Goal: Task Accomplishment & Management: Complete application form

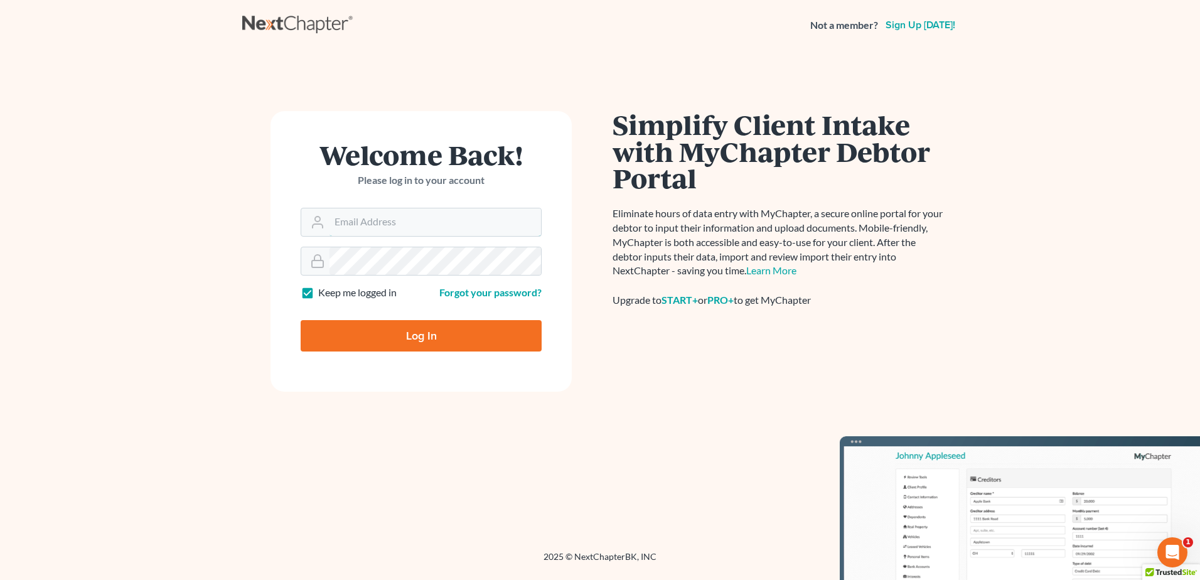
type input "[PERSON_NAME][EMAIL_ADDRESS][DOMAIN_NAME]"
click at [417, 334] on input "Log In" at bounding box center [421, 335] width 241 height 31
type input "Thinking..."
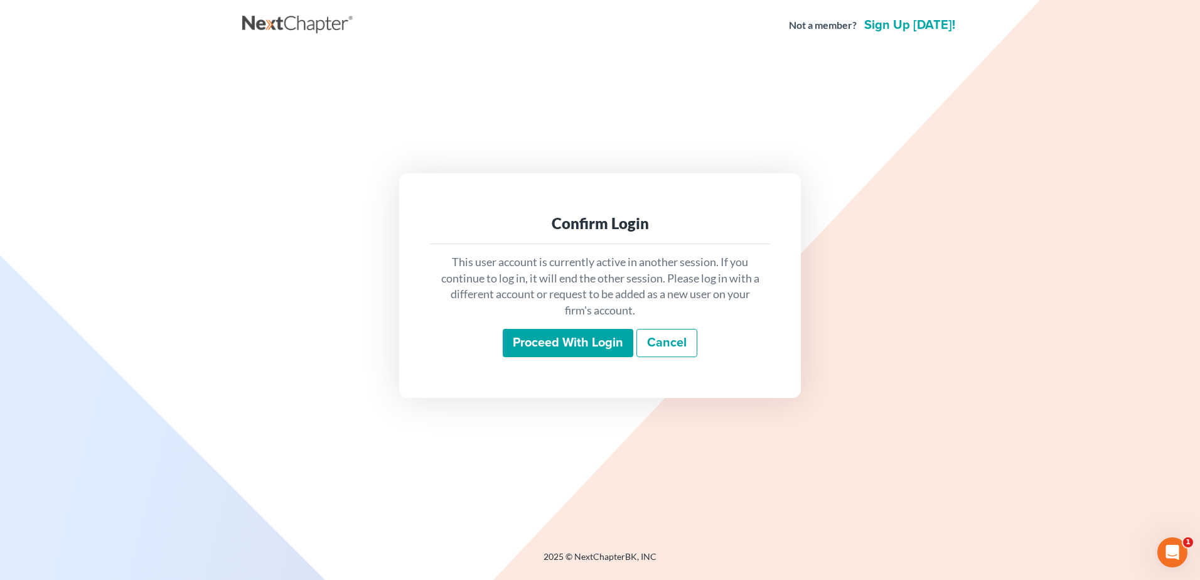
click at [532, 345] on input "Proceed with login" at bounding box center [568, 343] width 131 height 29
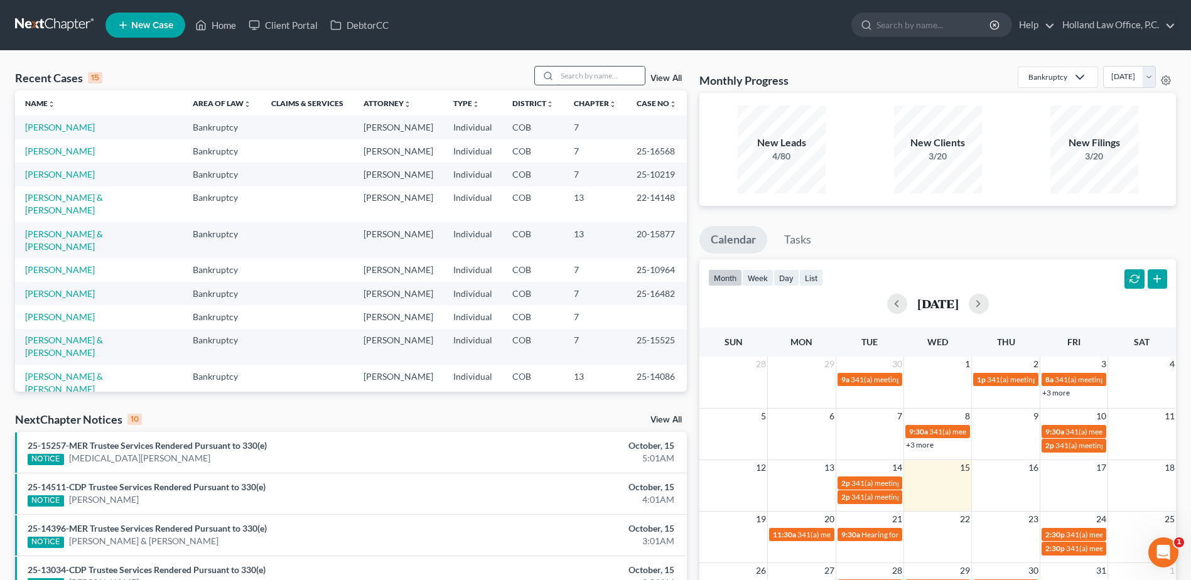
click at [606, 83] on input "search" at bounding box center [601, 76] width 88 height 18
type input "F"
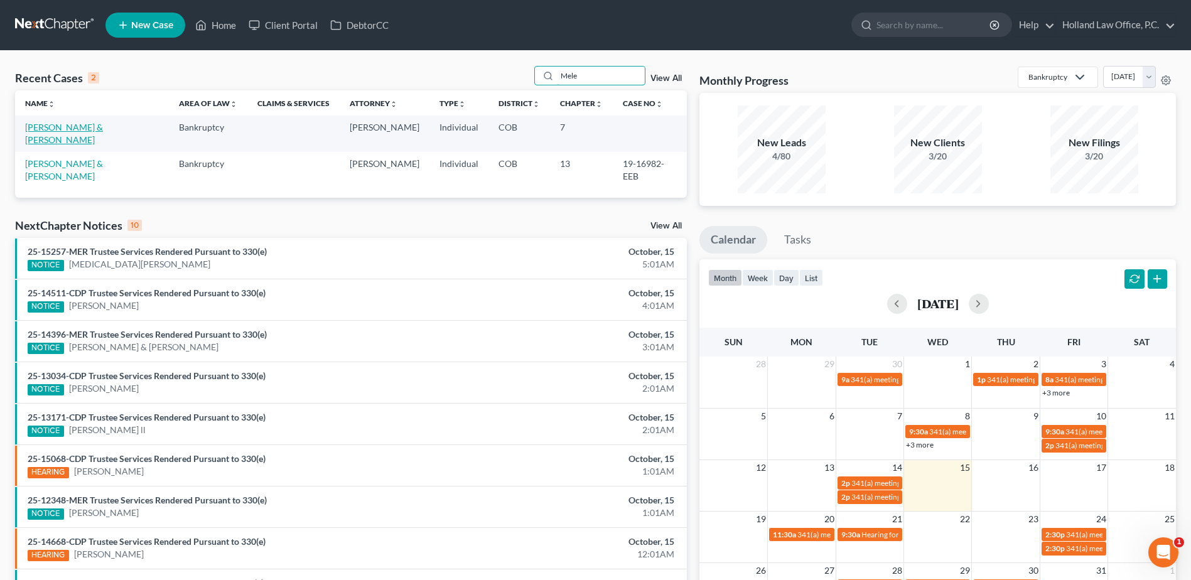
type input "Mele"
click at [103, 129] on link "[PERSON_NAME] & [PERSON_NAME]" at bounding box center [64, 133] width 78 height 23
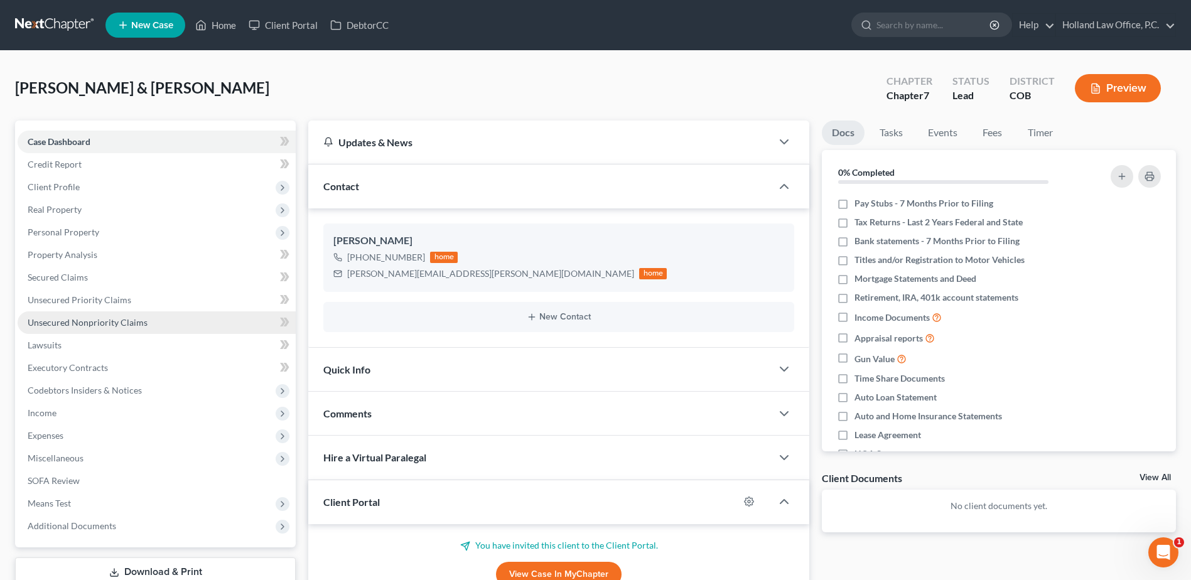
click at [129, 327] on span "Unsecured Nonpriority Claims" at bounding box center [88, 322] width 120 height 11
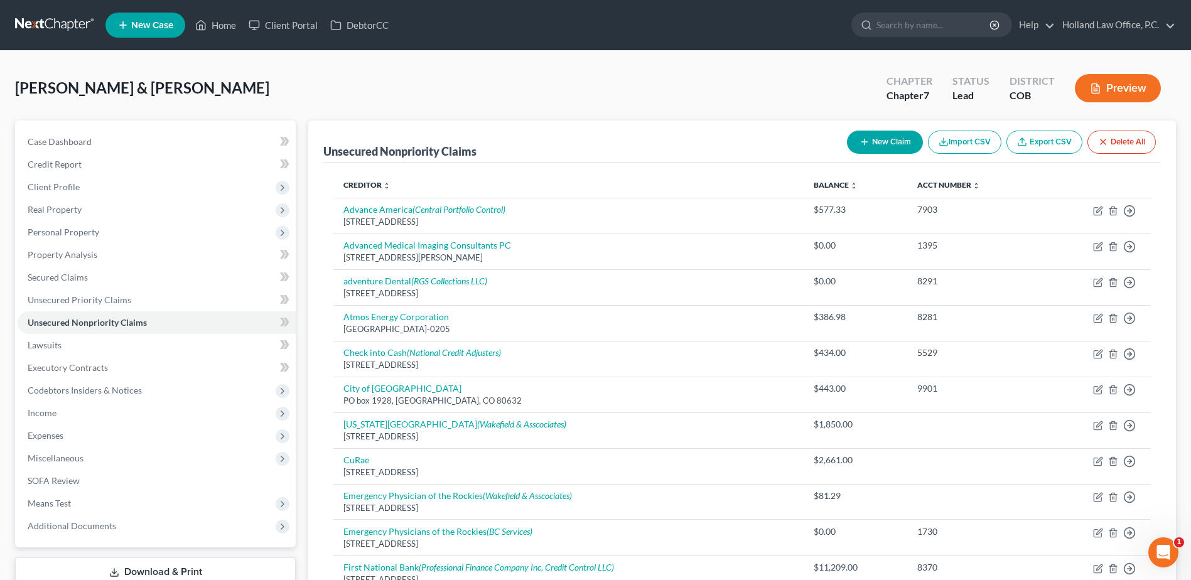
click at [758, 94] on div "[PERSON_NAME] & [PERSON_NAME] Upgraded Chapter Chapter 7 Status Lead District C…" at bounding box center [595, 93] width 1161 height 55
click at [868, 148] on button "New Claim" at bounding box center [885, 142] width 76 height 23
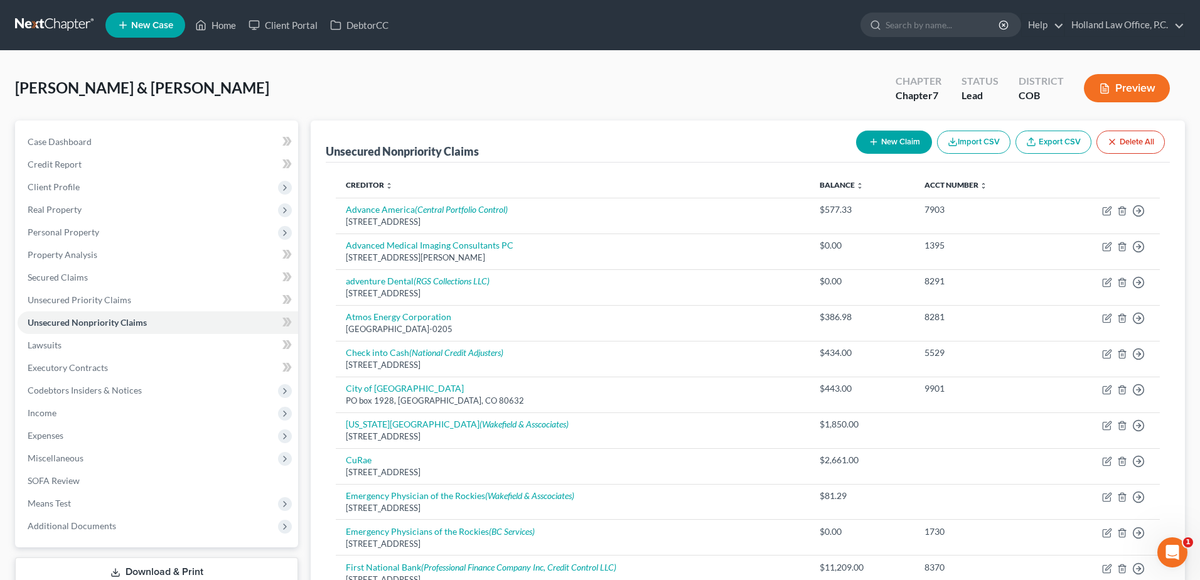
select select "2"
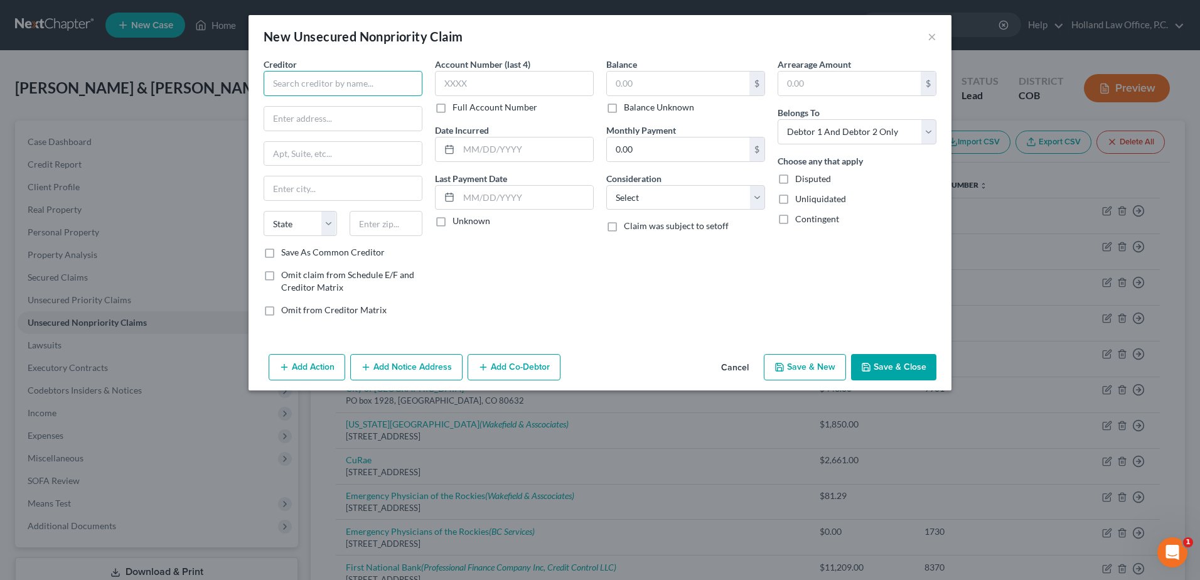
click at [359, 87] on input "text" at bounding box center [343, 83] width 159 height 25
type input "Fortiva Financial LLC"
click at [412, 367] on button "Add Notice Address" at bounding box center [406, 367] width 112 height 26
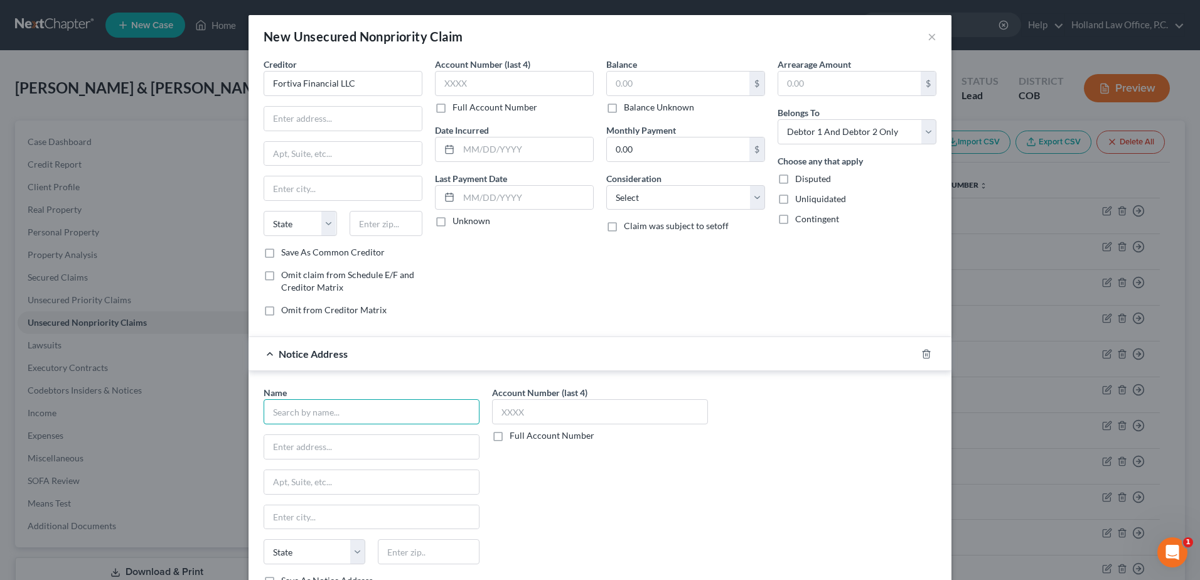
click at [313, 411] on input "text" at bounding box center [372, 411] width 216 height 25
type input "Radius Solutions"
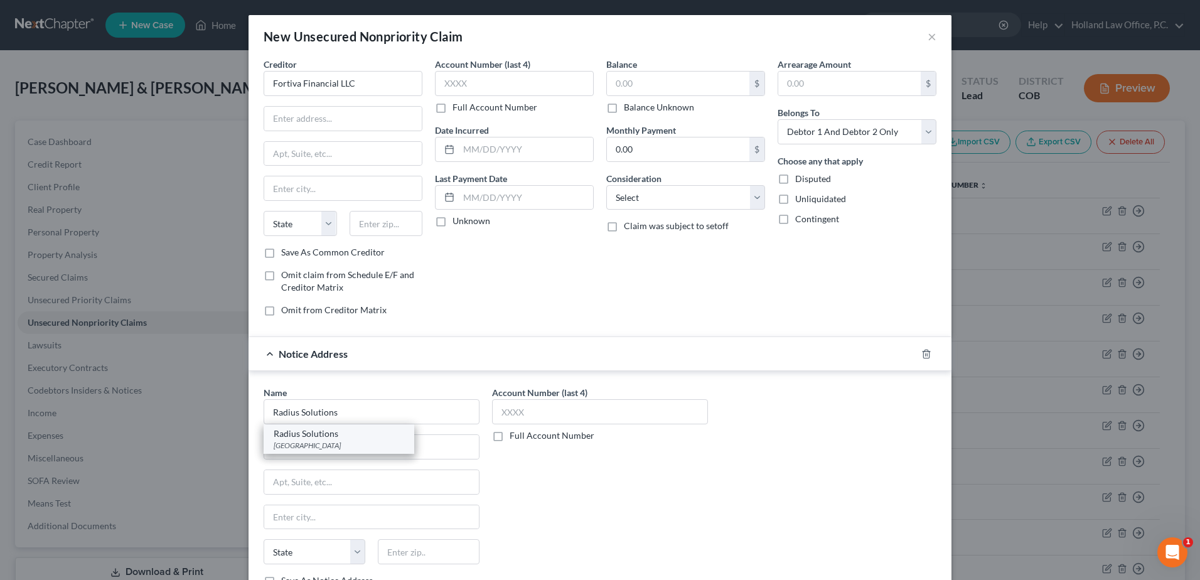
click at [321, 443] on div "[GEOGRAPHIC_DATA]" at bounding box center [339, 445] width 131 height 11
type input "PO Box 390846"
type input "[GEOGRAPHIC_DATA]"
select select "24"
type input "55439"
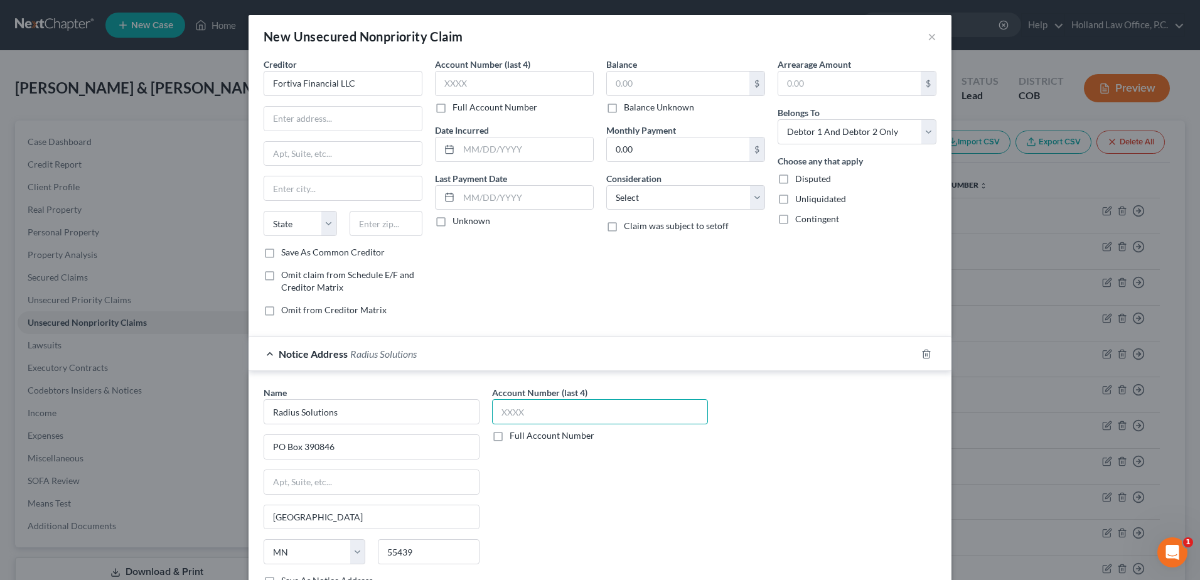
click at [543, 406] on input "text" at bounding box center [600, 411] width 216 height 25
type input "5545"
click at [527, 88] on input "text" at bounding box center [514, 83] width 159 height 25
type input "5545"
click at [635, 90] on input "text" at bounding box center [678, 84] width 142 height 24
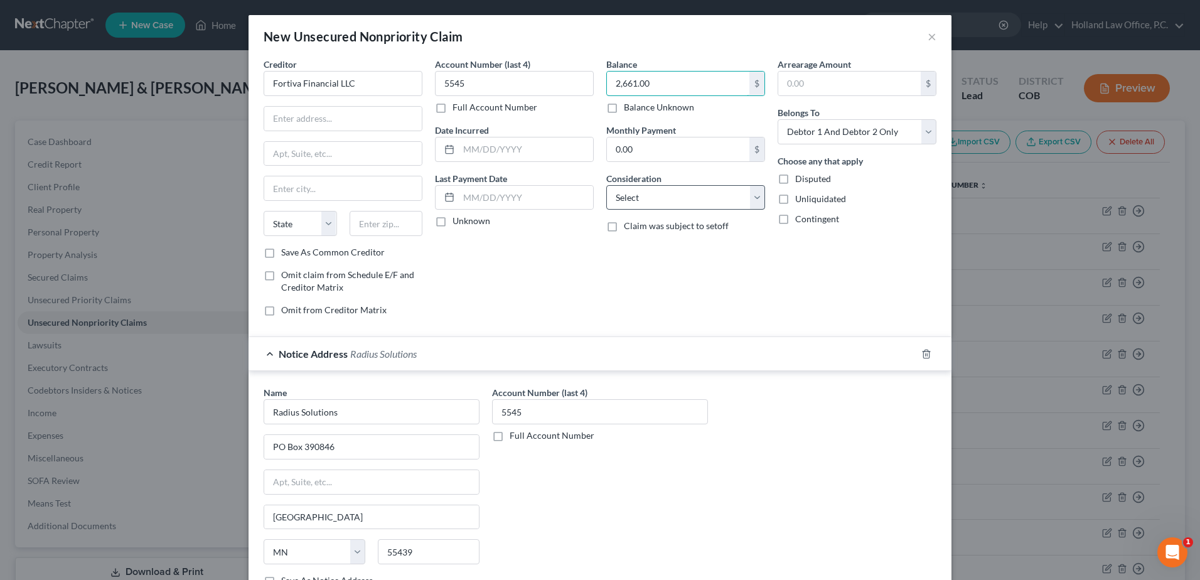
type input "2,661.00"
click at [670, 199] on select "Select Cable / Satellite Services Collection Agency Credit Card Debt Debt Couns…" at bounding box center [685, 197] width 159 height 25
select select "2"
click at [606, 185] on select "Select Cable / Satellite Services Collection Agency Credit Card Debt Debt Couns…" at bounding box center [685, 197] width 159 height 25
click at [306, 83] on input "Fortiva Financial LLC" at bounding box center [343, 83] width 159 height 25
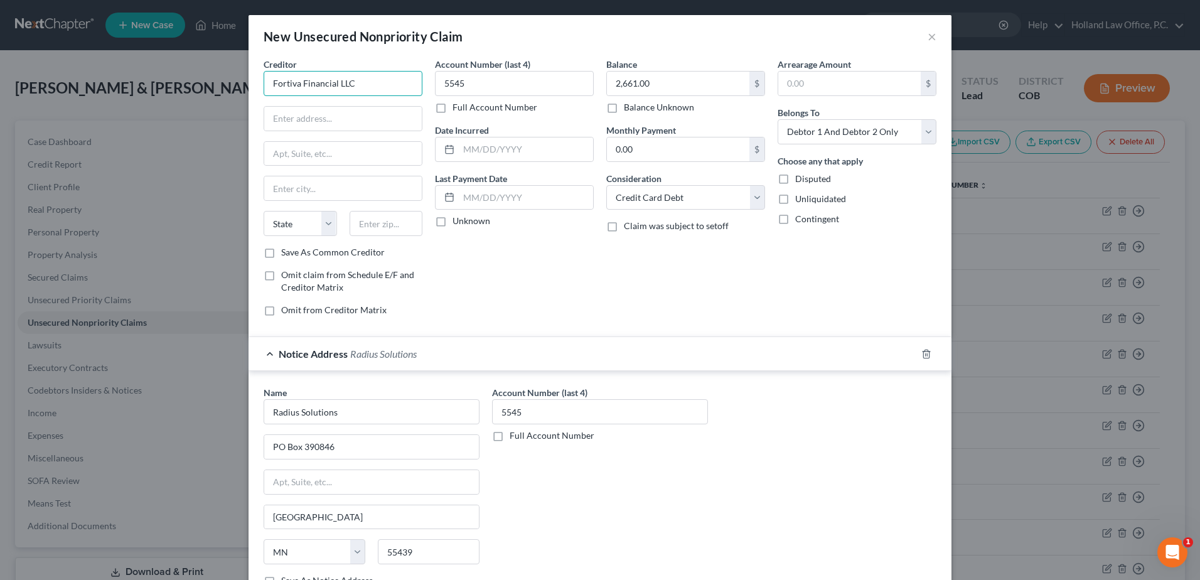
click at [306, 83] on input "Fortiva Financial LLC" at bounding box center [343, 83] width 159 height 25
click at [313, 127] on input "text" at bounding box center [343, 119] width 158 height 24
type input "PO Box 105555"
type input "30348"
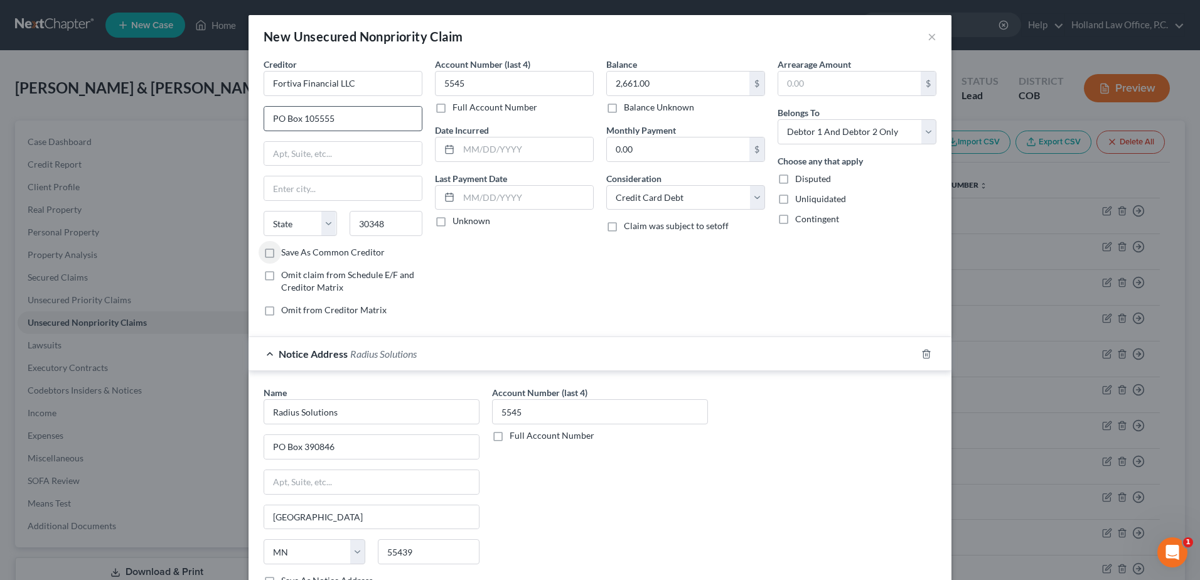
type input "[GEOGRAPHIC_DATA]"
select select "10"
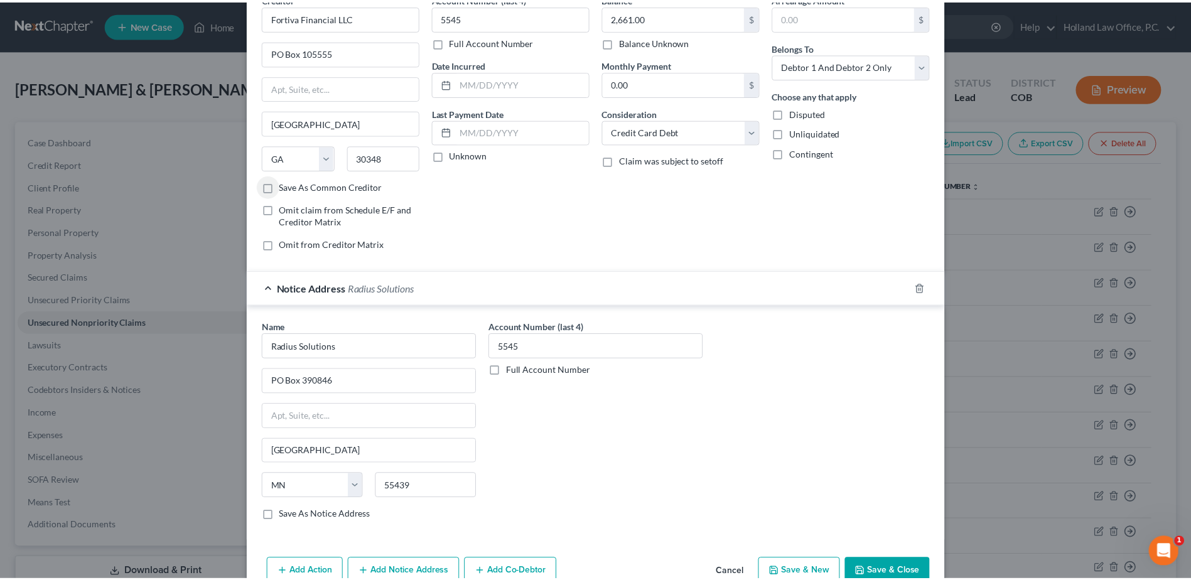
scroll to position [96, 0]
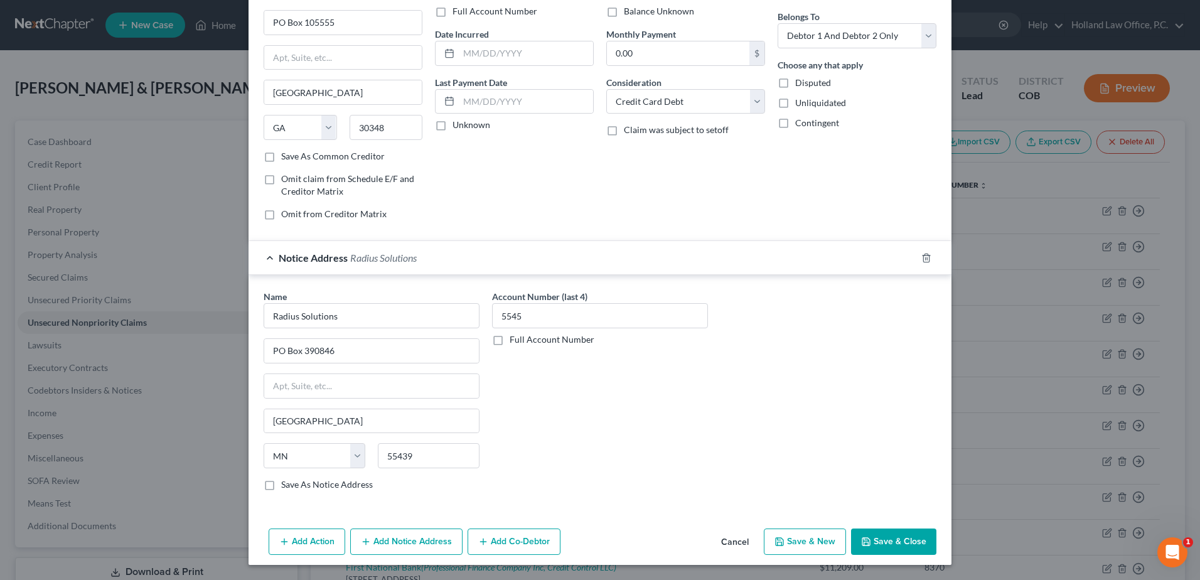
click at [903, 546] on button "Save & Close" at bounding box center [893, 542] width 85 height 26
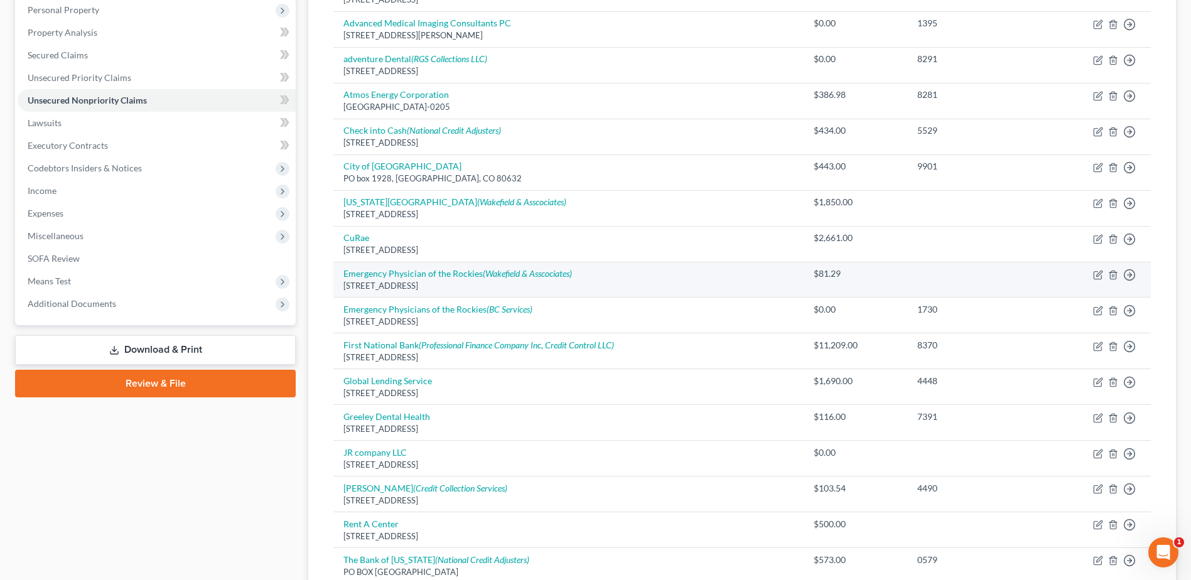
scroll to position [0, 0]
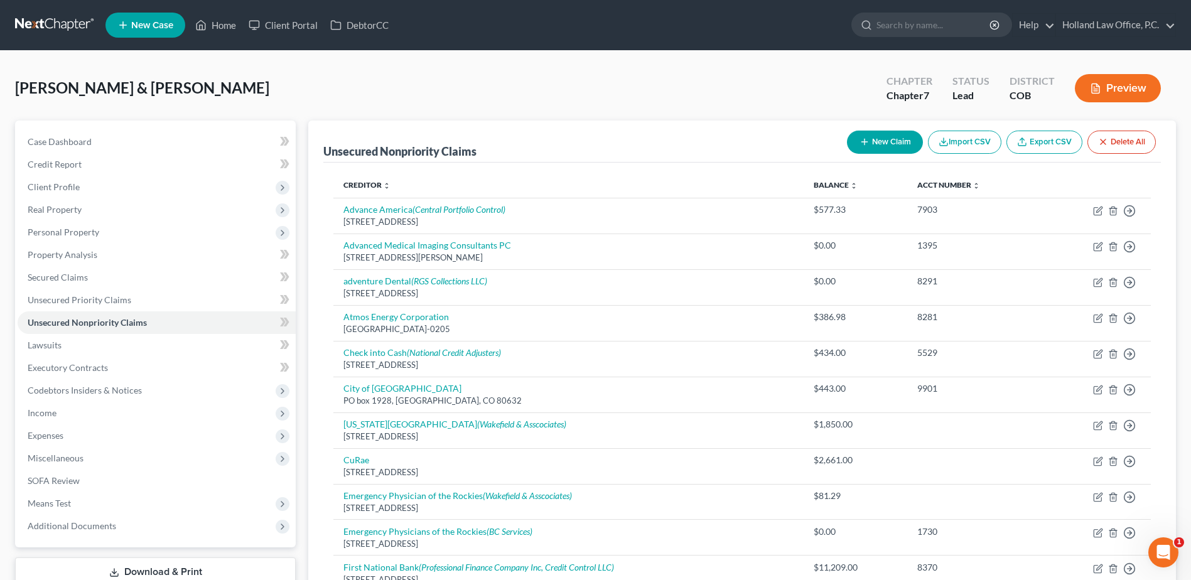
click at [876, 148] on button "New Claim" at bounding box center [885, 142] width 76 height 23
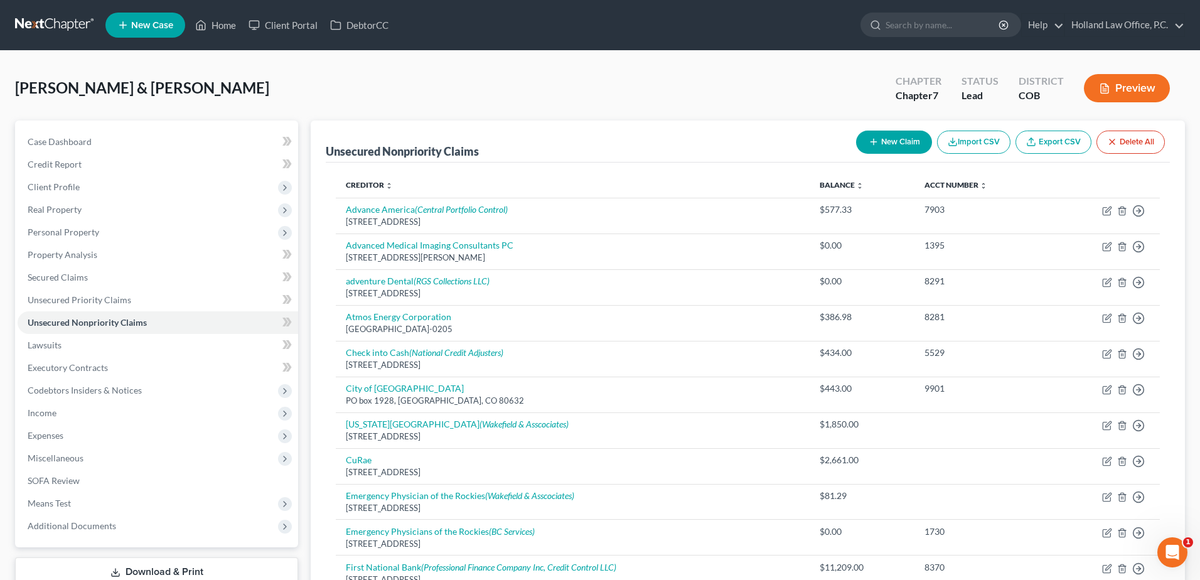
select select "2"
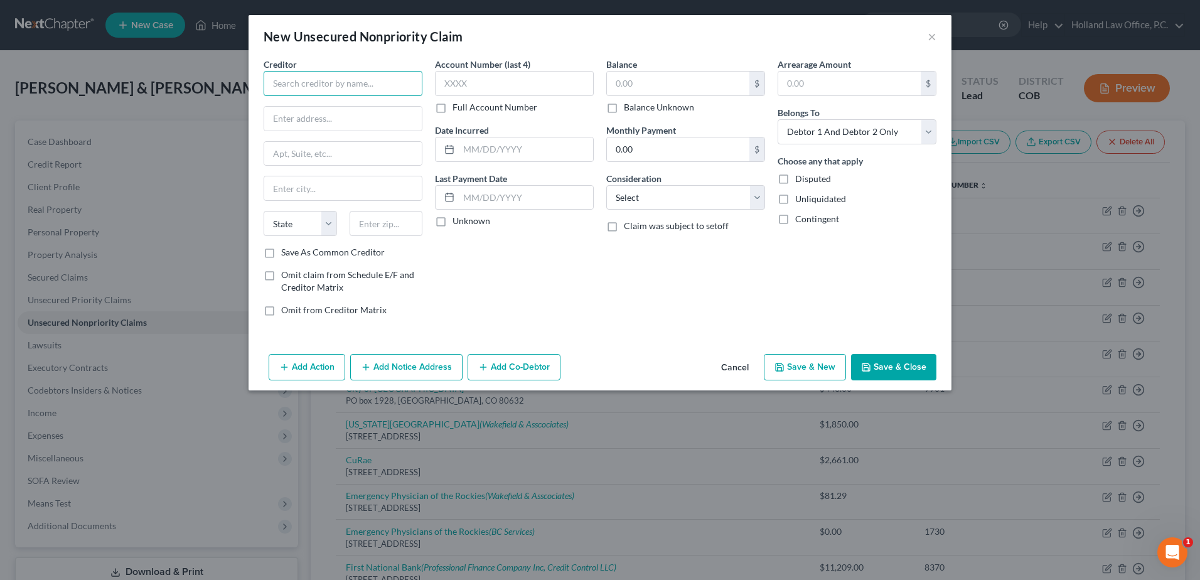
click at [312, 81] on input "text" at bounding box center [343, 83] width 159 height 25
type input "TSI"
click at [316, 113] on div "[STREET_ADDRESS][US_STATE][US_STATE]" at bounding box center [339, 117] width 131 height 11
type input "[STREET_ADDRESS][US_STATE]"
type input "[GEOGRAPHIC_DATA][US_STATE]"
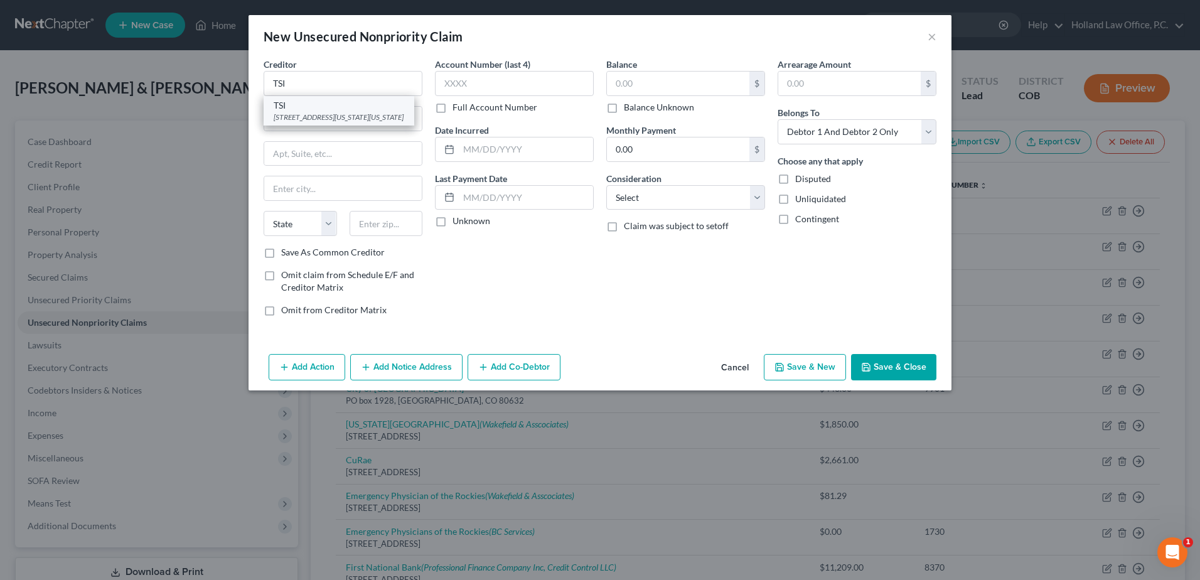
select select "39"
type input "19034"
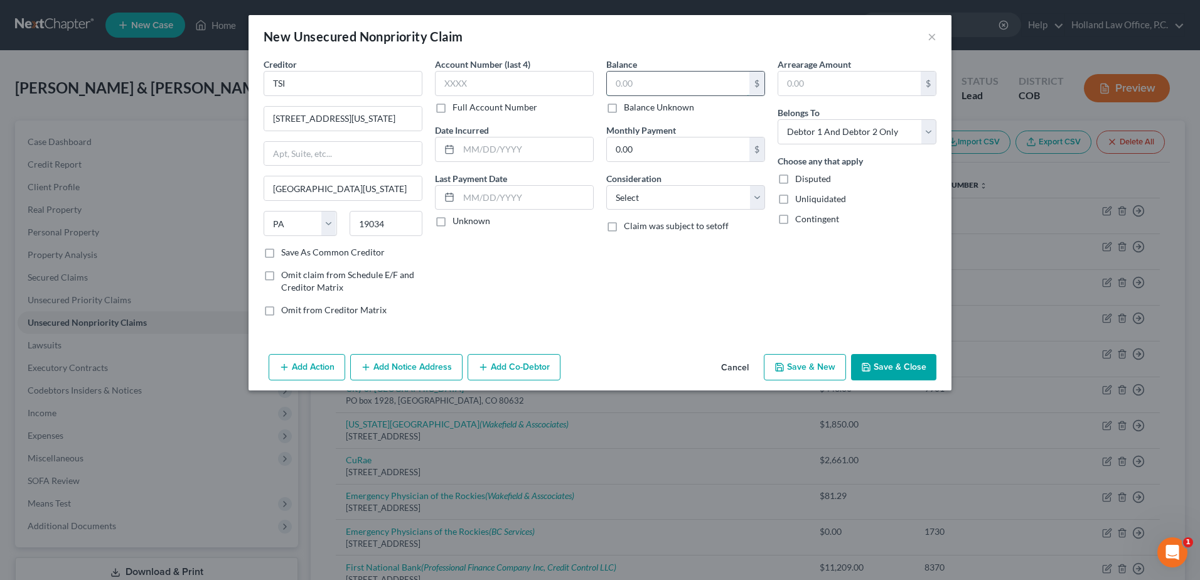
click at [666, 76] on input "text" at bounding box center [678, 84] width 142 height 24
type input "293.70"
click at [661, 212] on div "Balance 293.70 $ Balance Unknown Balance Undetermined 293.70 $ Balance Unknown …" at bounding box center [685, 192] width 171 height 269
click at [660, 193] on select "Select Cable / Satellite Services Collection Agency Credit Card Debt Debt Couns…" at bounding box center [685, 197] width 159 height 25
select select "2"
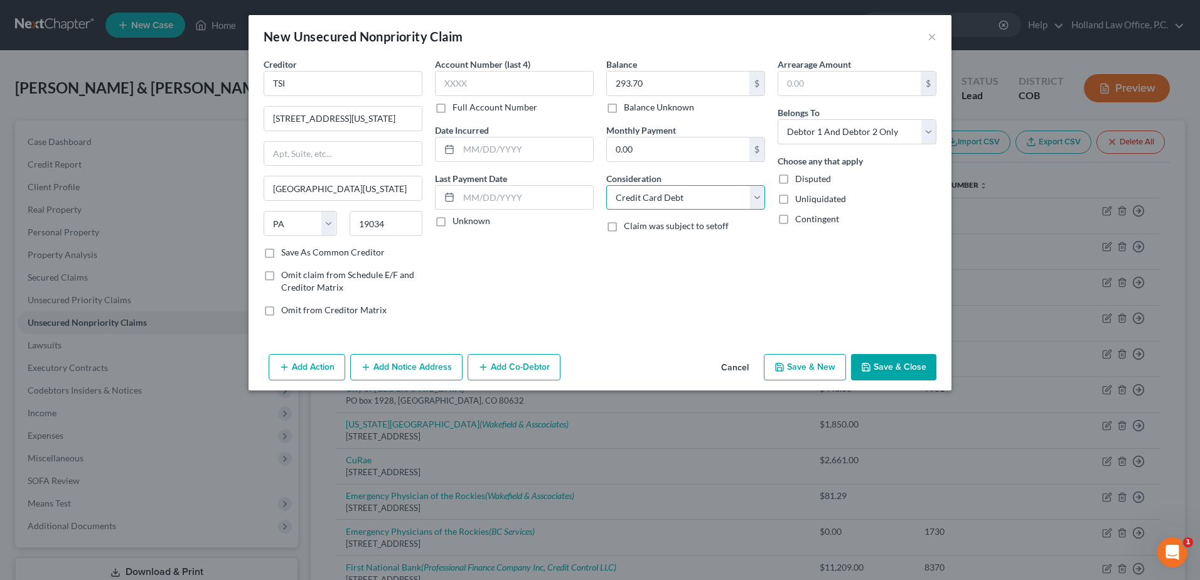
click at [606, 185] on select "Select Cable / Satellite Services Collection Agency Credit Card Debt Debt Couns…" at bounding box center [685, 197] width 159 height 25
click at [898, 371] on button "Save & Close" at bounding box center [893, 367] width 85 height 26
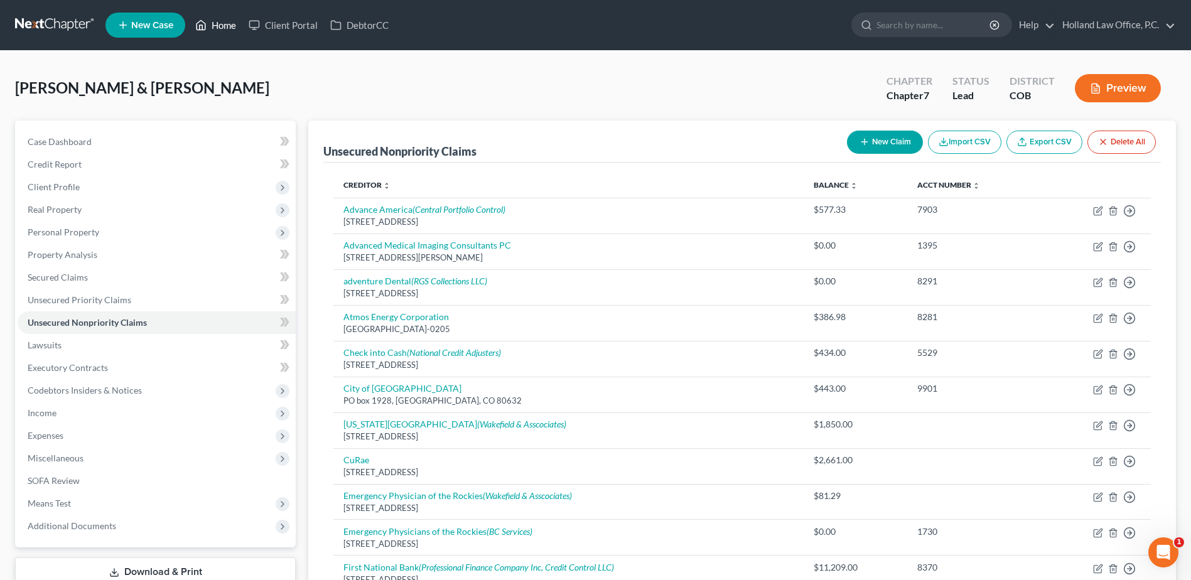
click at [216, 26] on link "Home" at bounding box center [215, 25] width 53 height 23
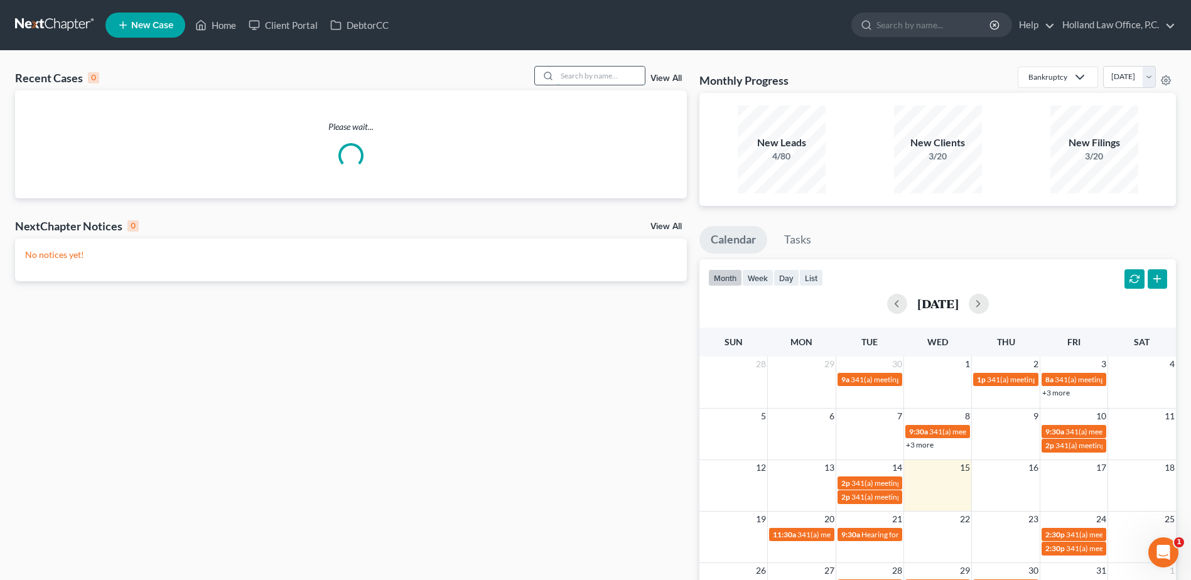
drag, startPoint x: 579, startPoint y: 77, endPoint x: 594, endPoint y: 81, distance: 16.1
click at [586, 79] on input "search" at bounding box center [601, 76] width 88 height 18
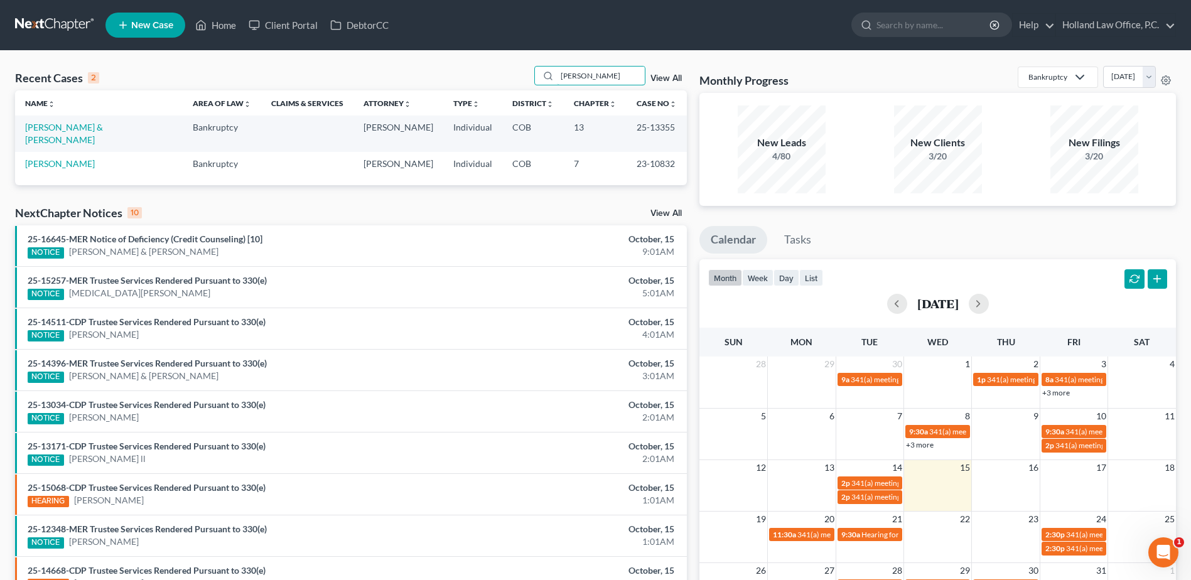
type input "[PERSON_NAME]"
click at [84, 134] on td "[PERSON_NAME] & [PERSON_NAME]" at bounding box center [99, 134] width 168 height 36
click at [85, 132] on link "[PERSON_NAME] & [PERSON_NAME]" at bounding box center [64, 133] width 78 height 23
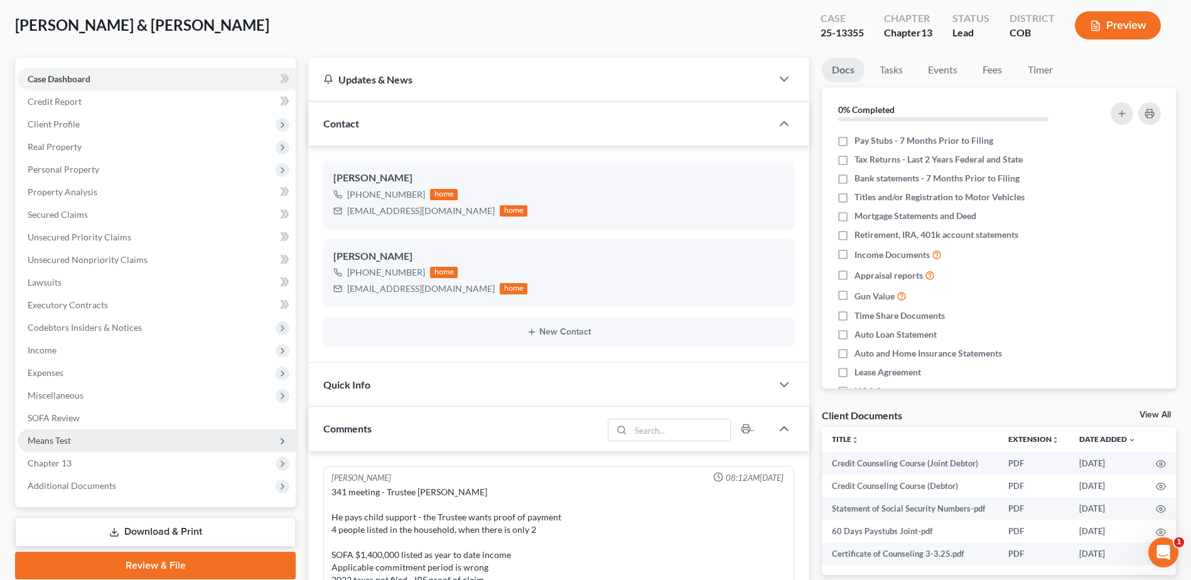
scroll to position [410, 0]
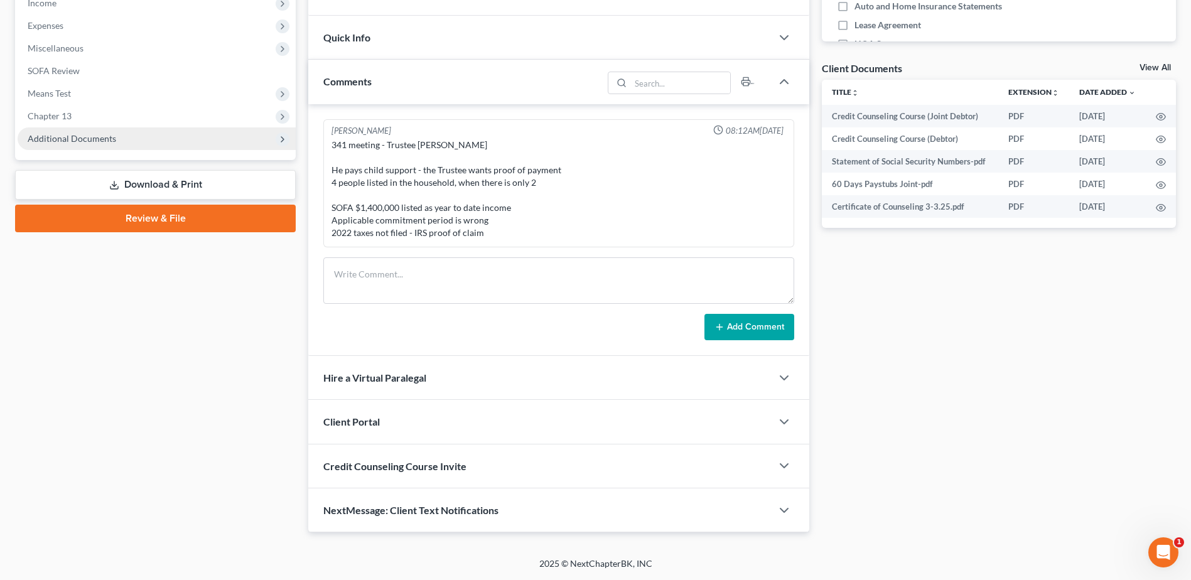
click at [87, 133] on span "Additional Documents" at bounding box center [72, 138] width 89 height 11
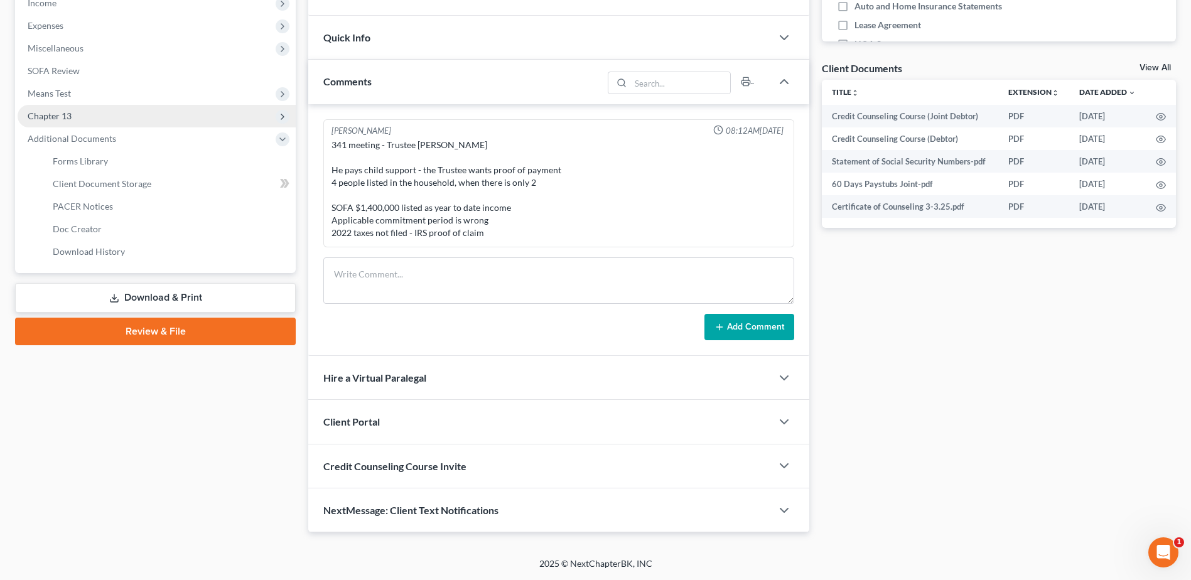
click at [77, 122] on span "Chapter 13" at bounding box center [157, 116] width 278 height 23
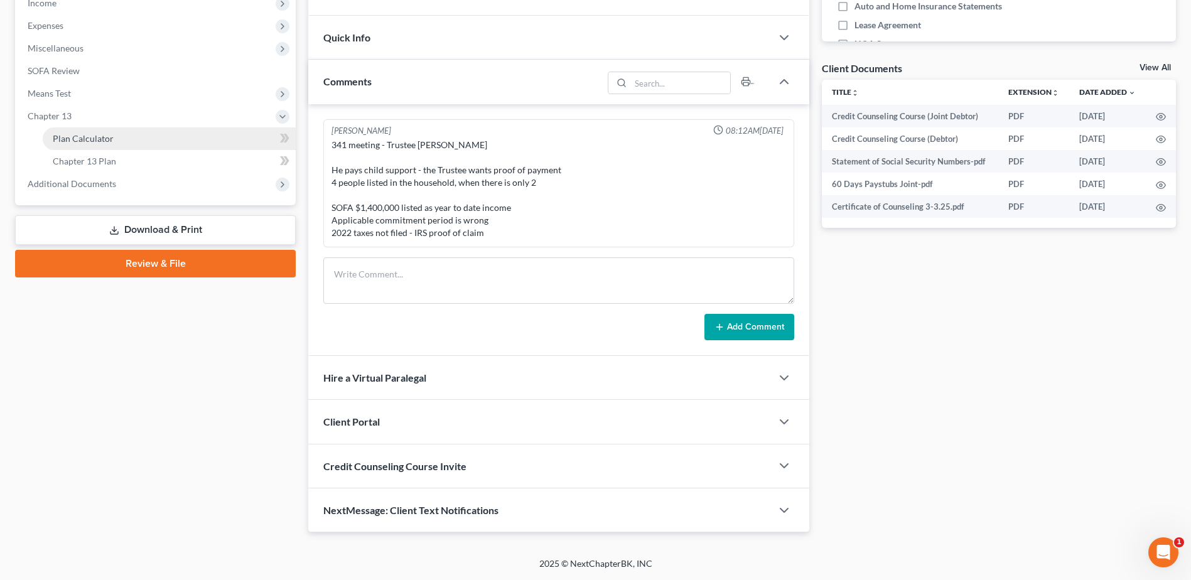
click at [102, 142] on span "Plan Calculator" at bounding box center [83, 138] width 61 height 11
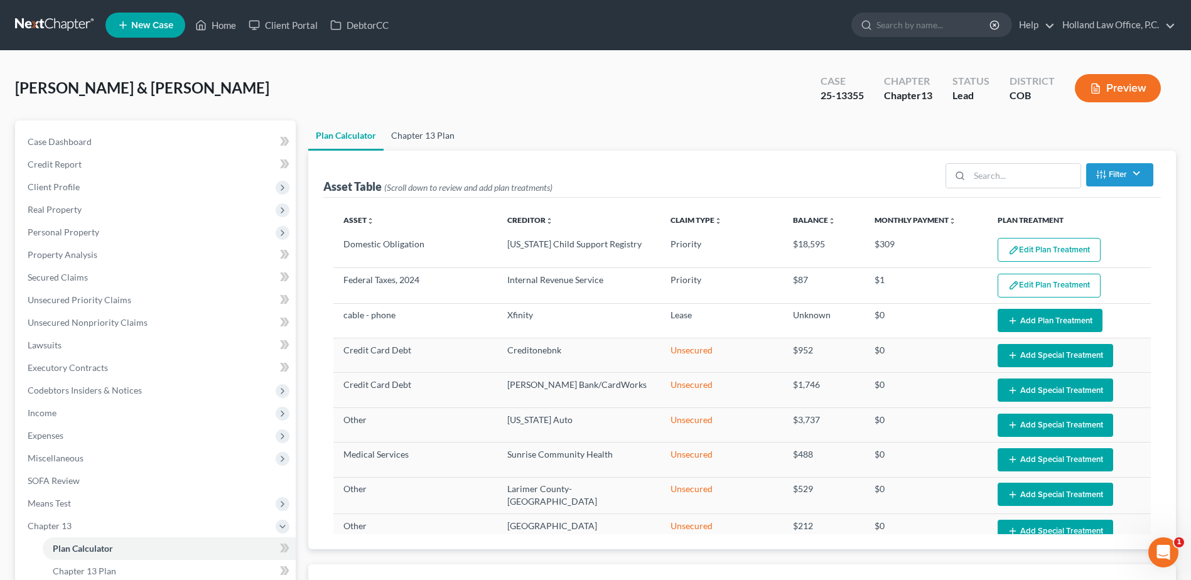
click at [444, 135] on link "Chapter 13 Plan" at bounding box center [423, 136] width 78 height 30
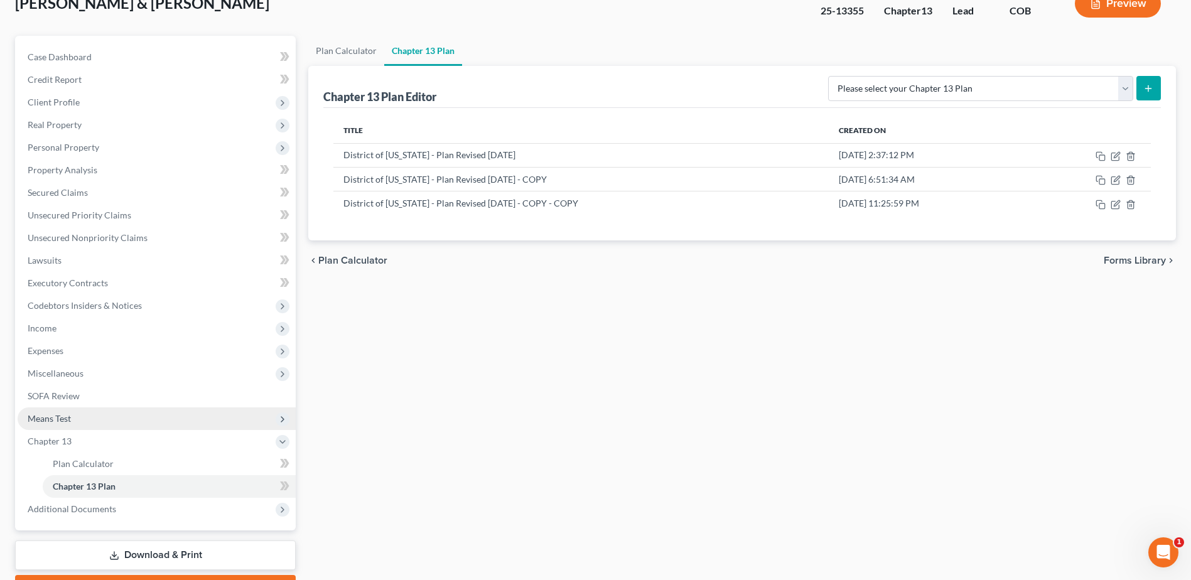
scroll to position [155, 0]
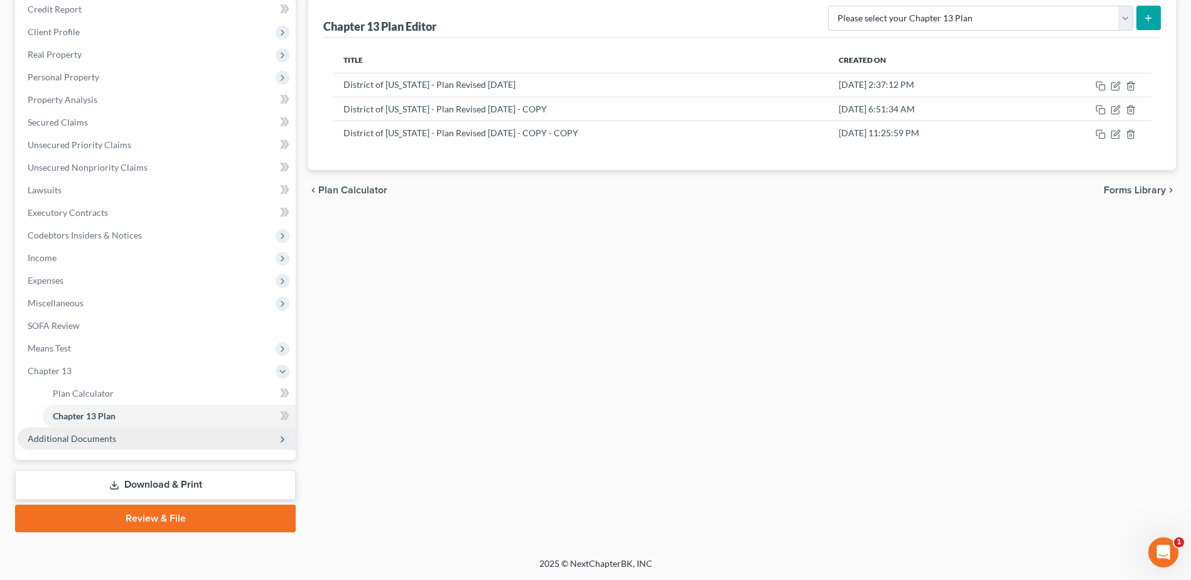
click at [97, 434] on span "Additional Documents" at bounding box center [72, 438] width 89 height 11
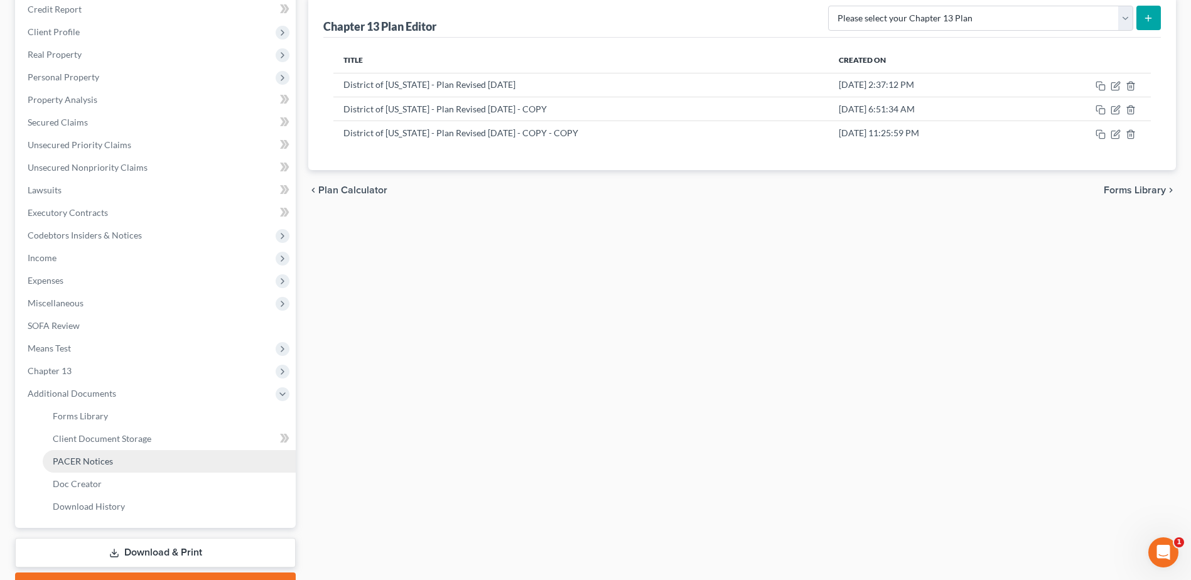
click at [92, 456] on span "PACER Notices" at bounding box center [83, 461] width 60 height 11
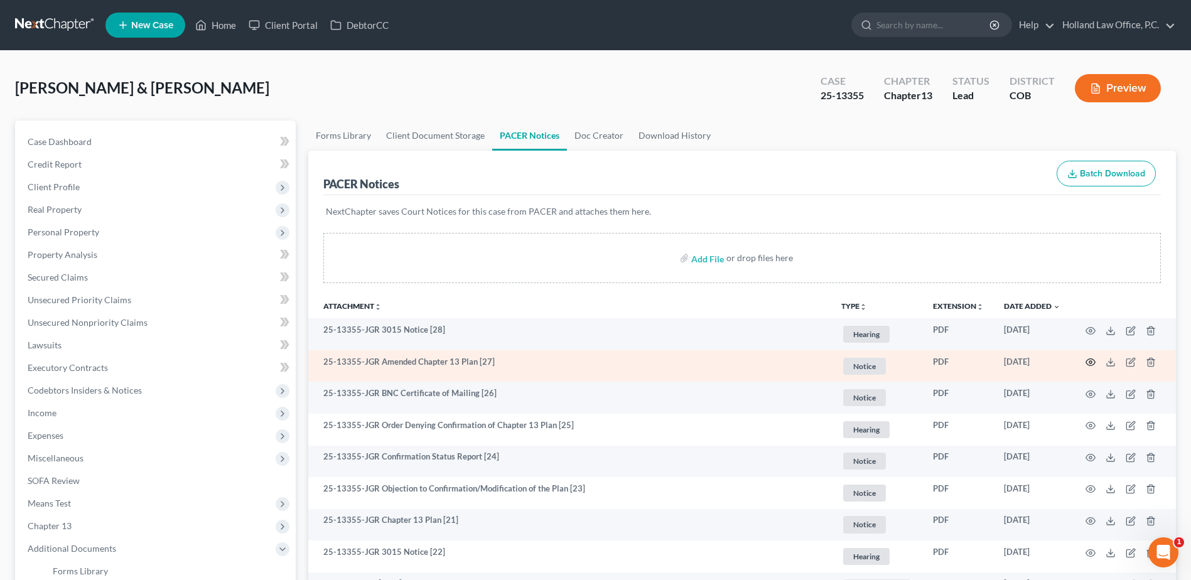
click at [1093, 364] on icon "button" at bounding box center [1090, 362] width 10 height 10
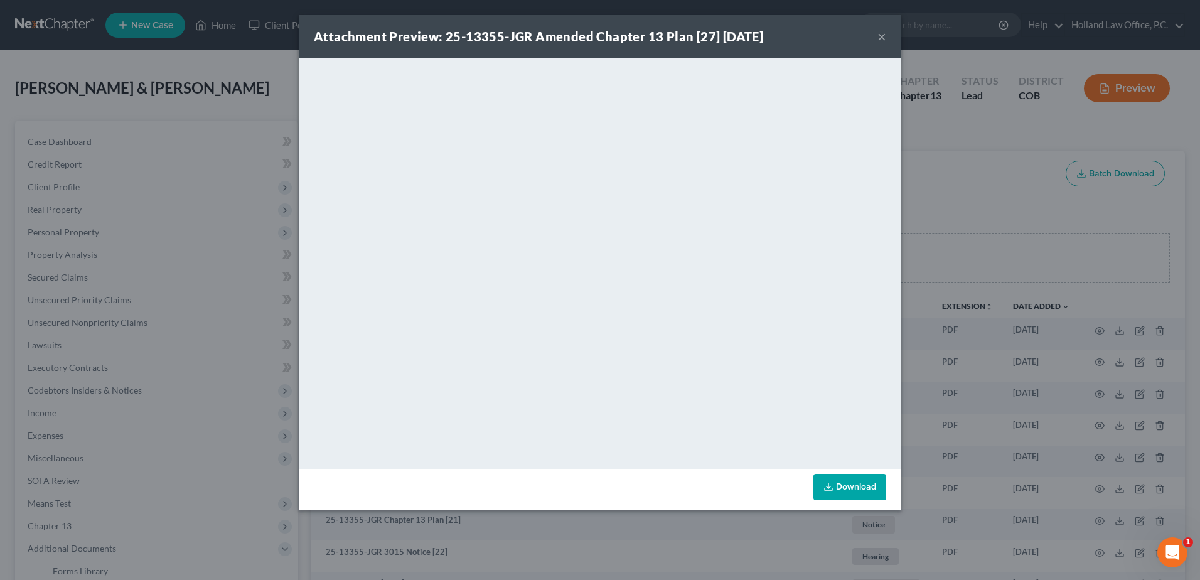
click at [880, 38] on button "×" at bounding box center [882, 36] width 9 height 15
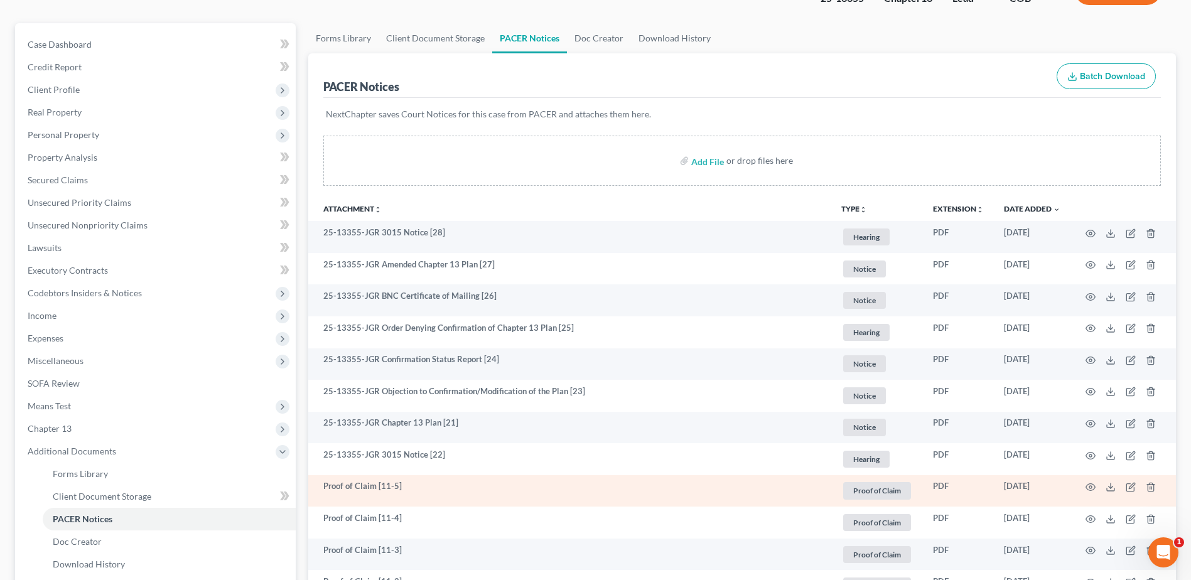
scroll to position [126, 0]
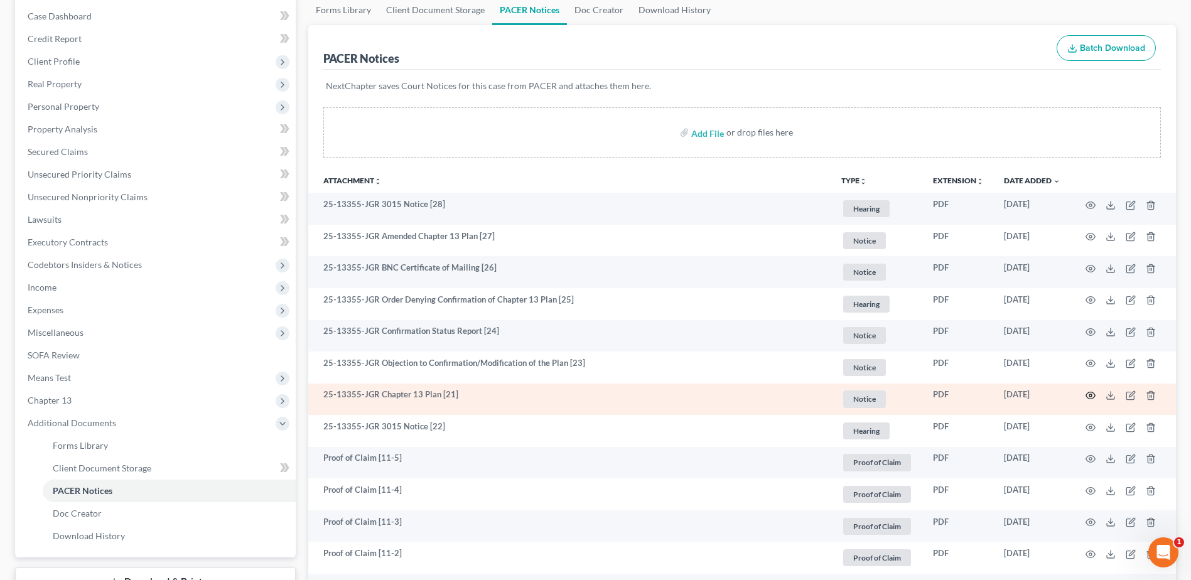
click at [1090, 394] on icon "button" at bounding box center [1090, 395] width 10 height 10
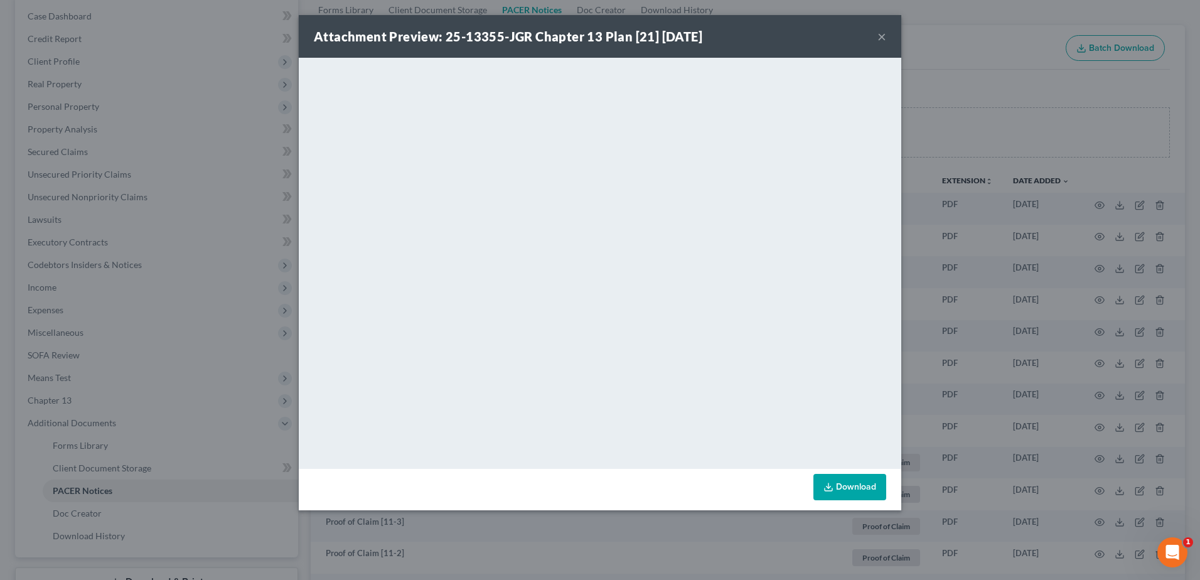
click at [880, 38] on button "×" at bounding box center [882, 36] width 9 height 15
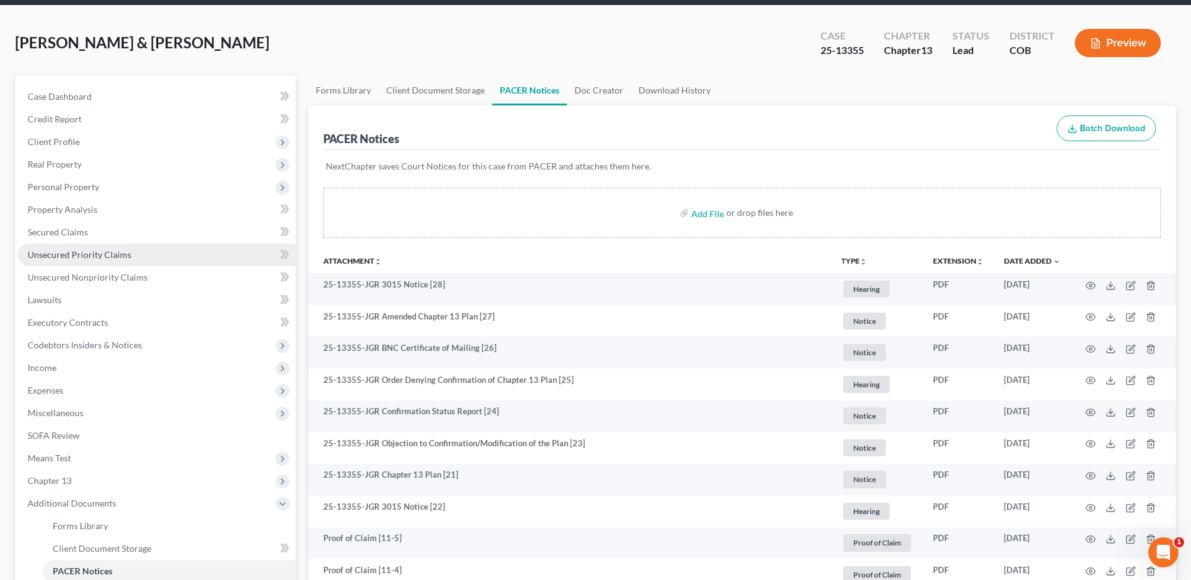
scroll to position [0, 0]
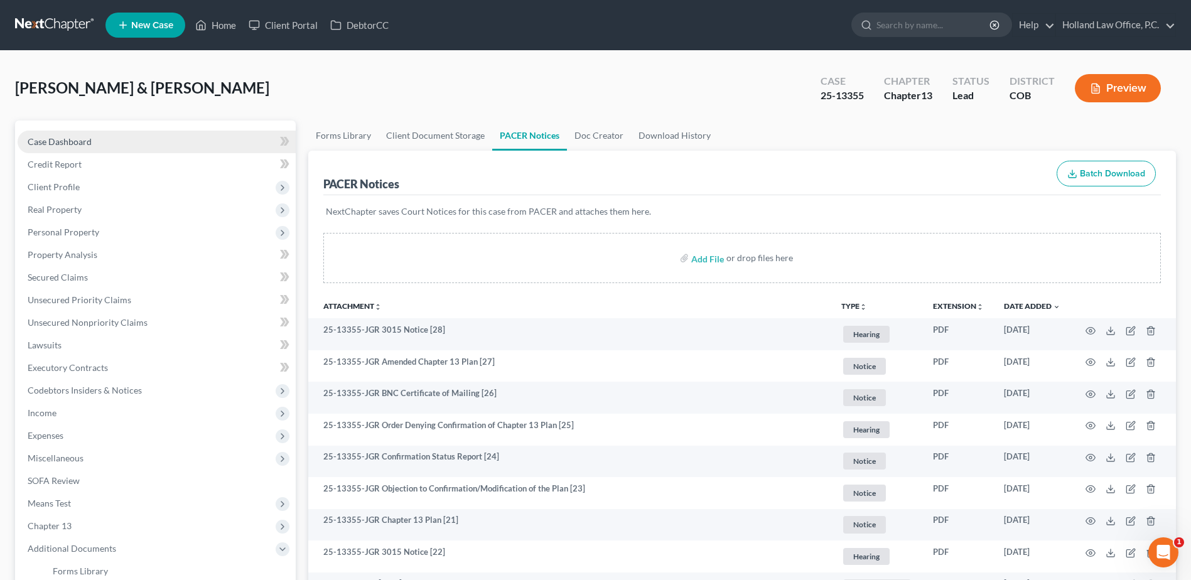
click at [87, 137] on span "Case Dashboard" at bounding box center [60, 141] width 64 height 11
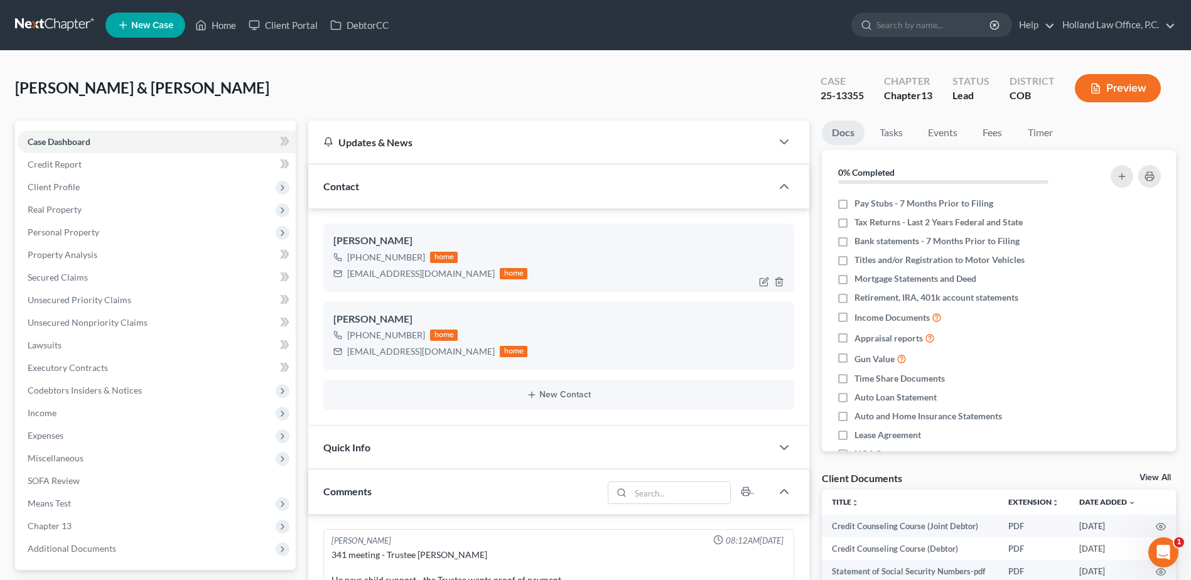
click at [394, 272] on div "[EMAIL_ADDRESS][DOMAIN_NAME]" at bounding box center [421, 273] width 148 height 13
copy div "[EMAIL_ADDRESS][DOMAIN_NAME]"
click at [212, 26] on link "Home" at bounding box center [215, 25] width 53 height 23
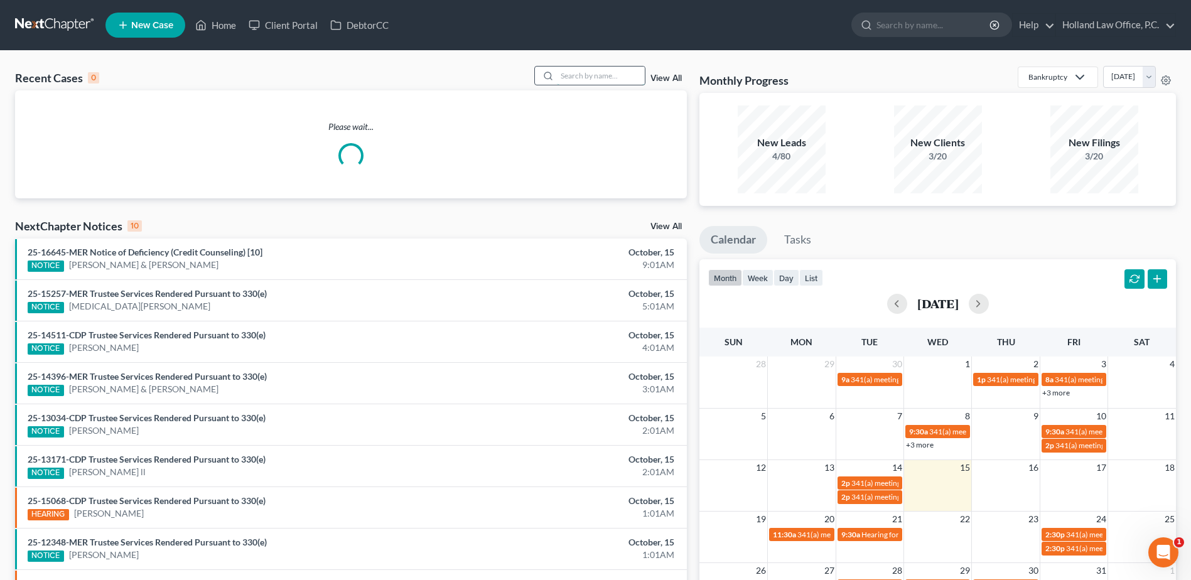
click at [594, 80] on input "search" at bounding box center [601, 76] width 88 height 18
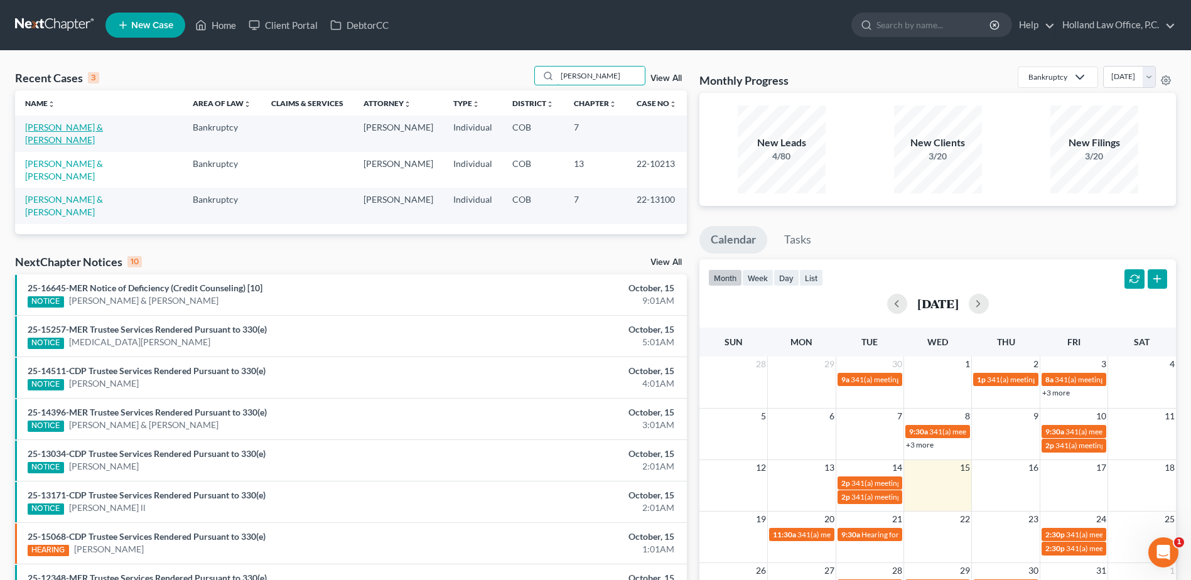
type input "[PERSON_NAME]"
click at [67, 127] on link "[PERSON_NAME] & [PERSON_NAME]" at bounding box center [64, 133] width 78 height 23
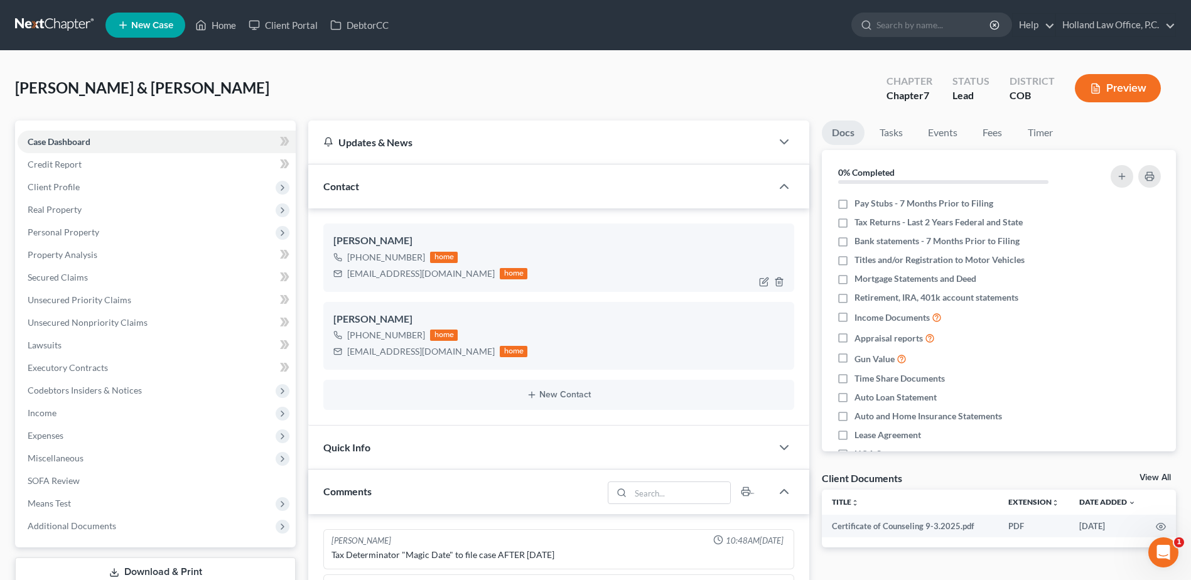
scroll to position [1, 0]
click at [382, 274] on div "[EMAIL_ADDRESS][DOMAIN_NAME]" at bounding box center [421, 273] width 148 height 13
copy div "[EMAIL_ADDRESS][DOMAIN_NAME]"
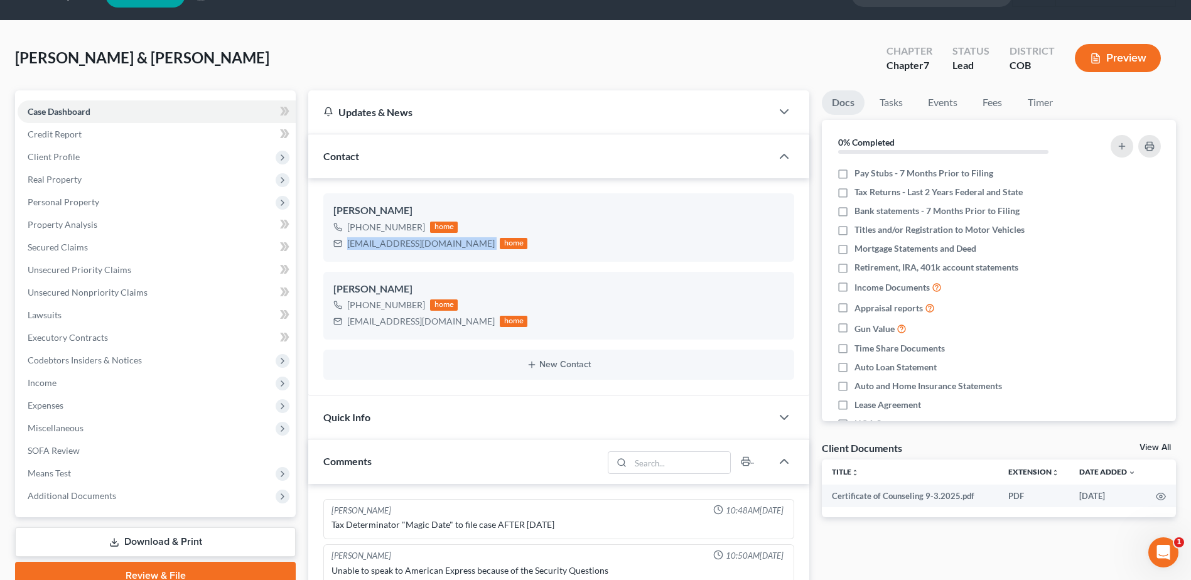
scroll to position [0, 0]
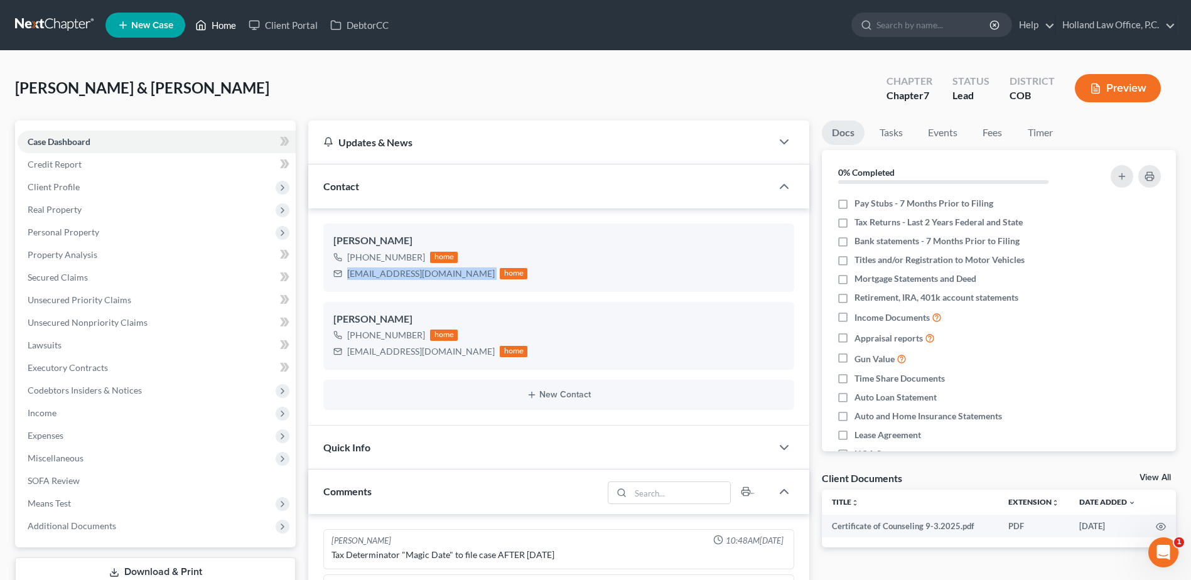
click at [226, 22] on link "Home" at bounding box center [215, 25] width 53 height 23
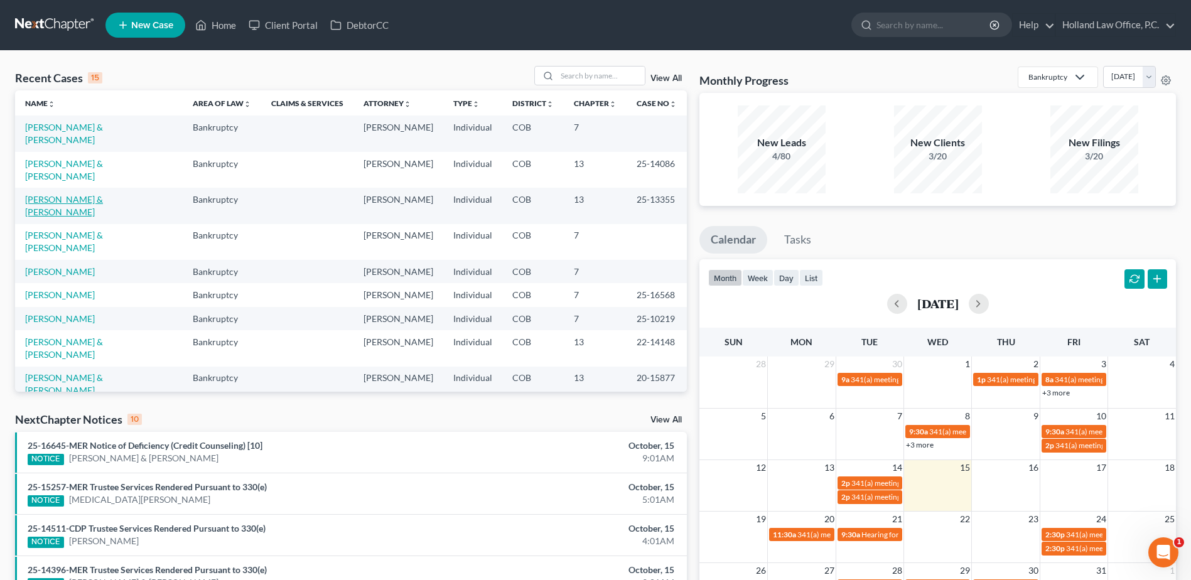
click at [61, 202] on link "[PERSON_NAME] & [PERSON_NAME]" at bounding box center [64, 205] width 78 height 23
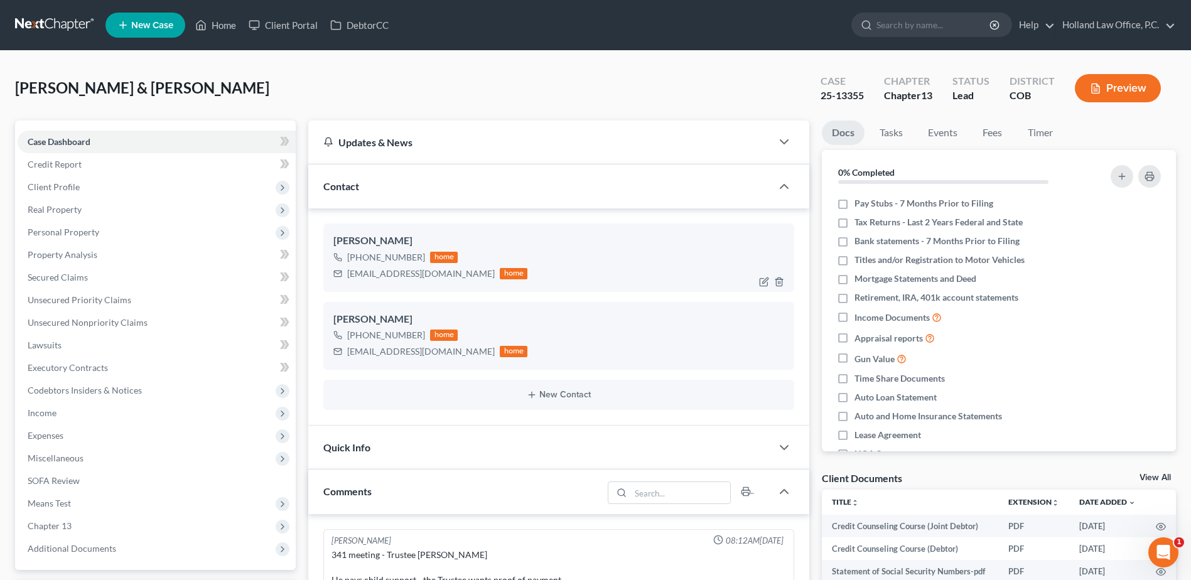
click at [397, 275] on div "[EMAIL_ADDRESS][DOMAIN_NAME]" at bounding box center [421, 273] width 148 height 13
copy div "[EMAIL_ADDRESS][DOMAIN_NAME]"
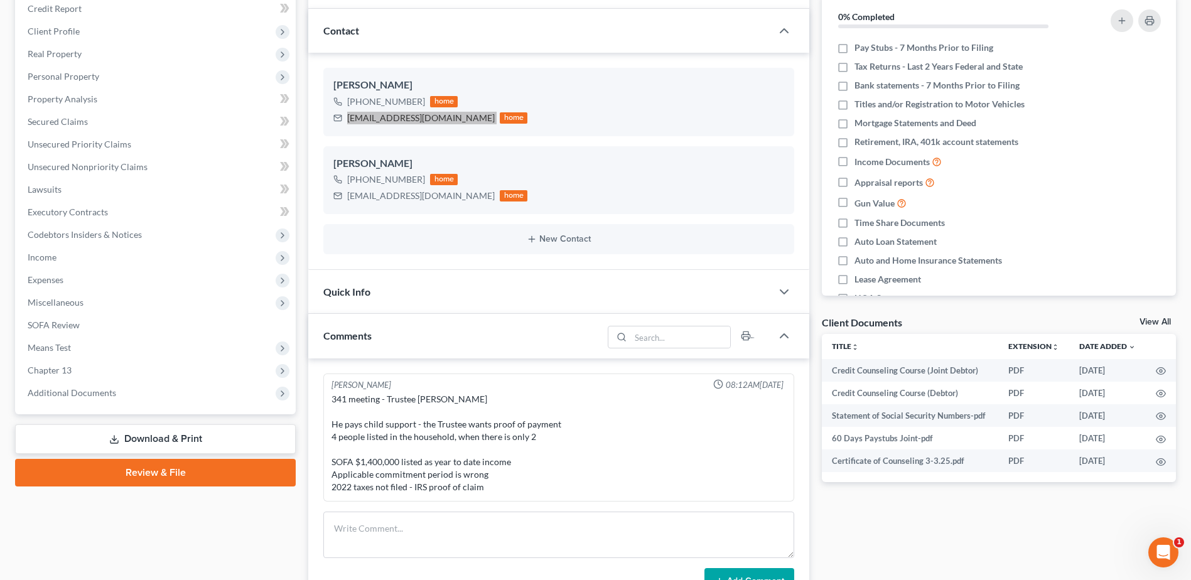
scroll to position [410, 0]
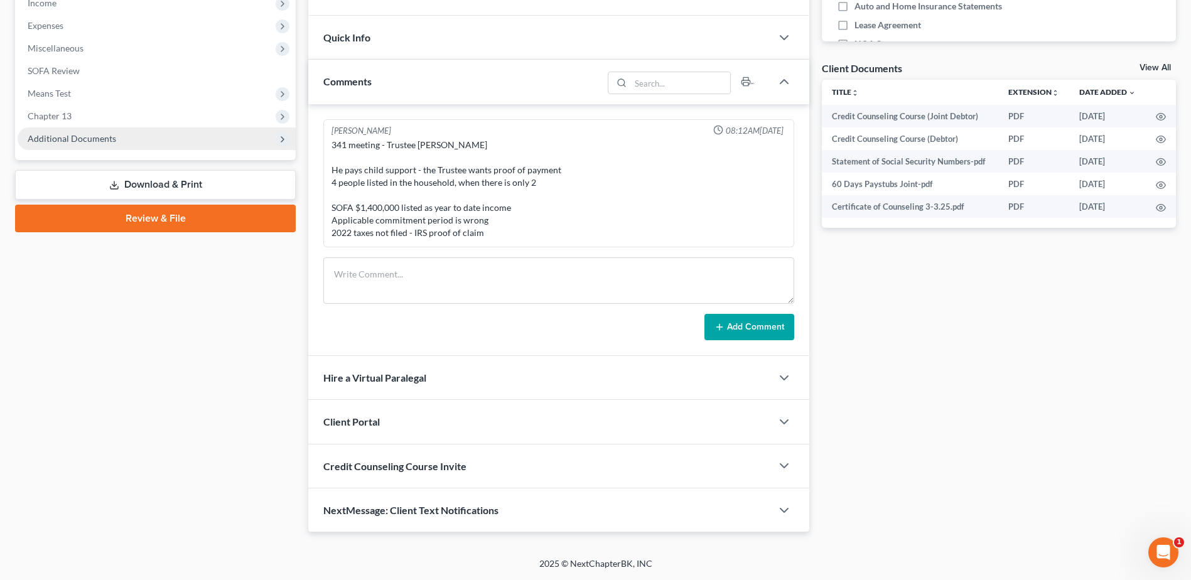
click at [80, 137] on span "Additional Documents" at bounding box center [72, 138] width 89 height 11
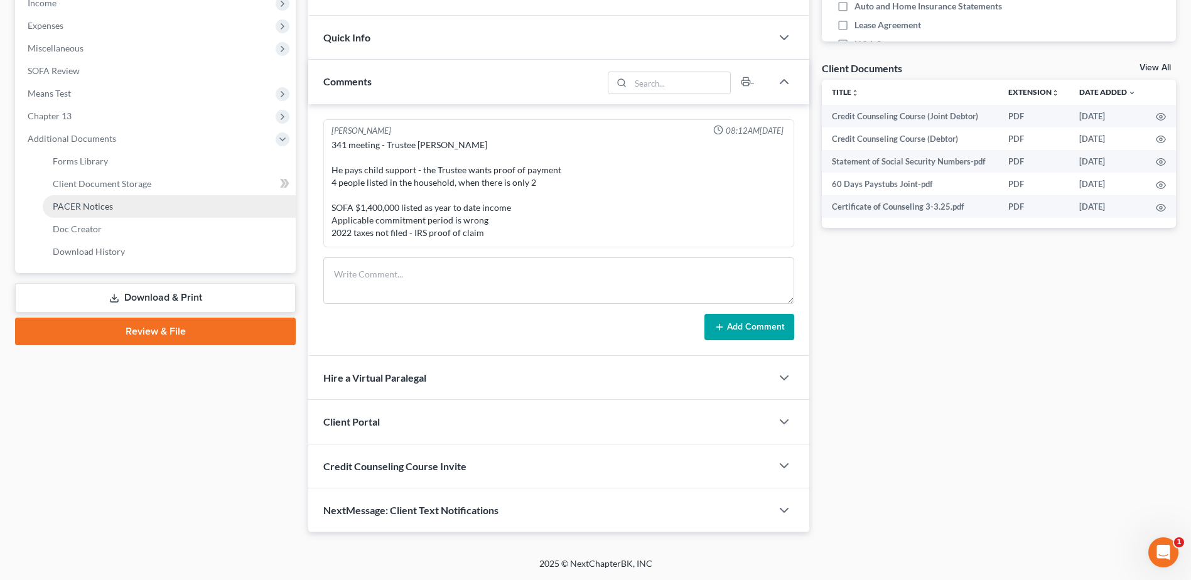
click at [117, 203] on link "PACER Notices" at bounding box center [169, 206] width 253 height 23
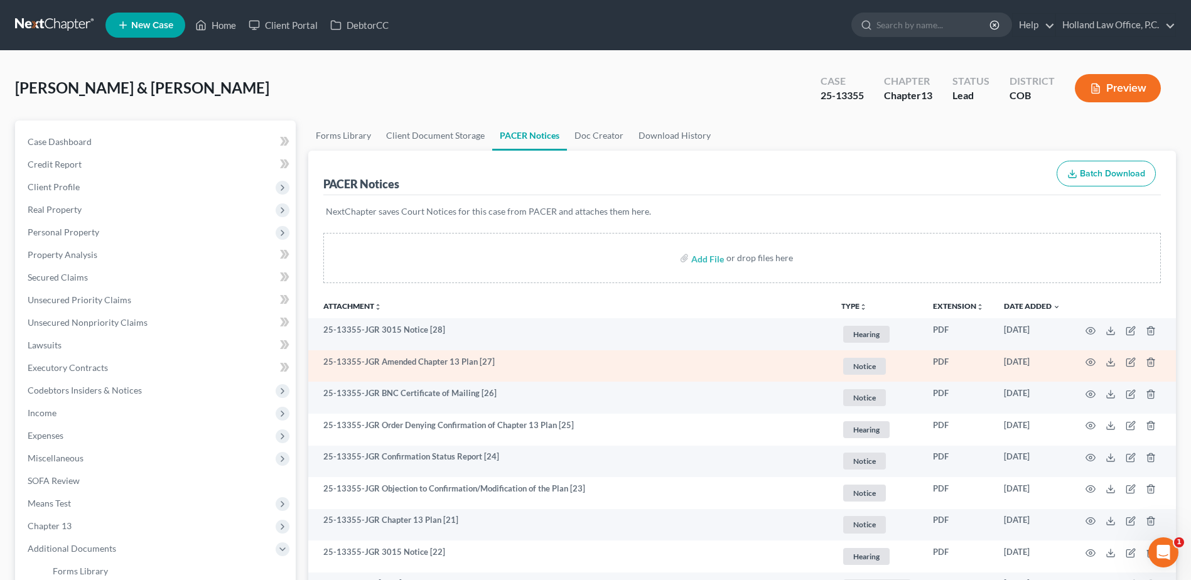
click at [1083, 363] on td at bounding box center [1122, 366] width 105 height 32
click at [1089, 362] on circle "button" at bounding box center [1090, 362] width 3 height 3
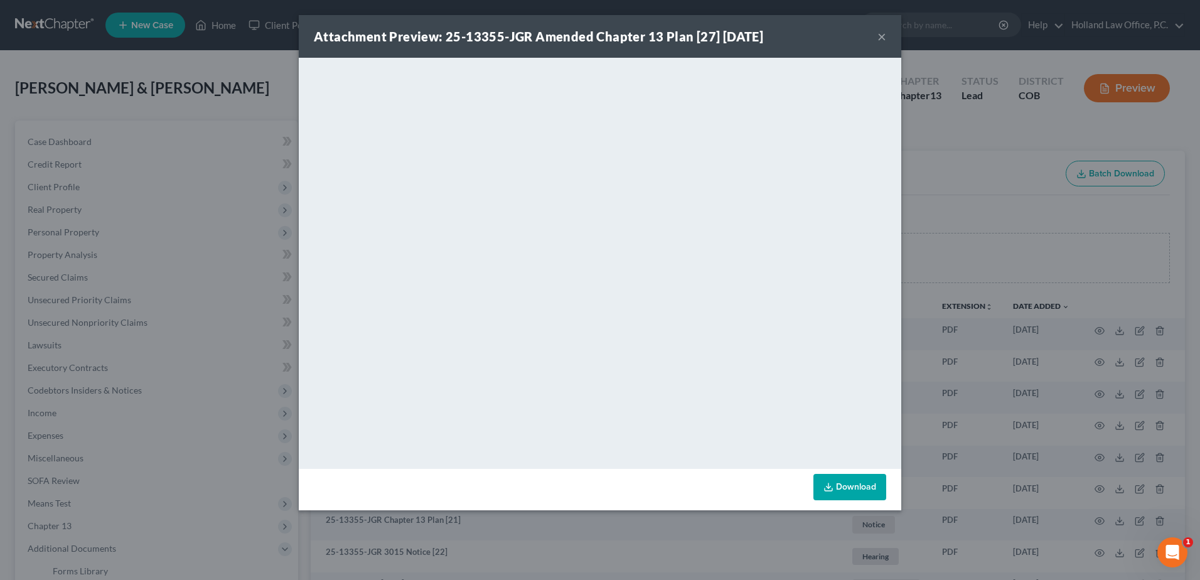
click at [881, 38] on button "×" at bounding box center [882, 36] width 9 height 15
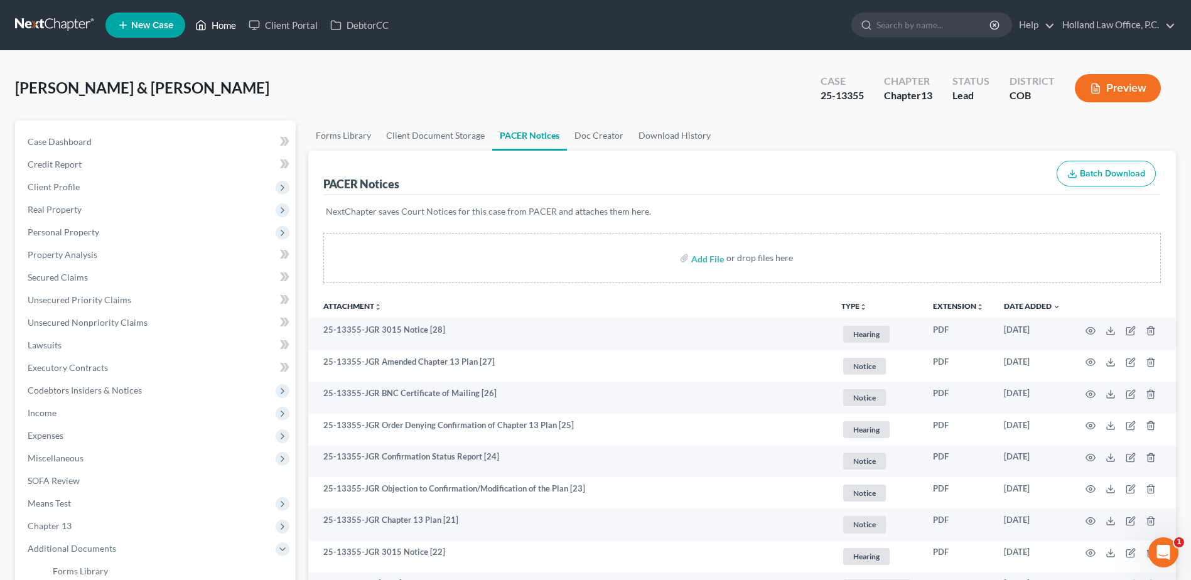
click at [212, 24] on link "Home" at bounding box center [215, 25] width 53 height 23
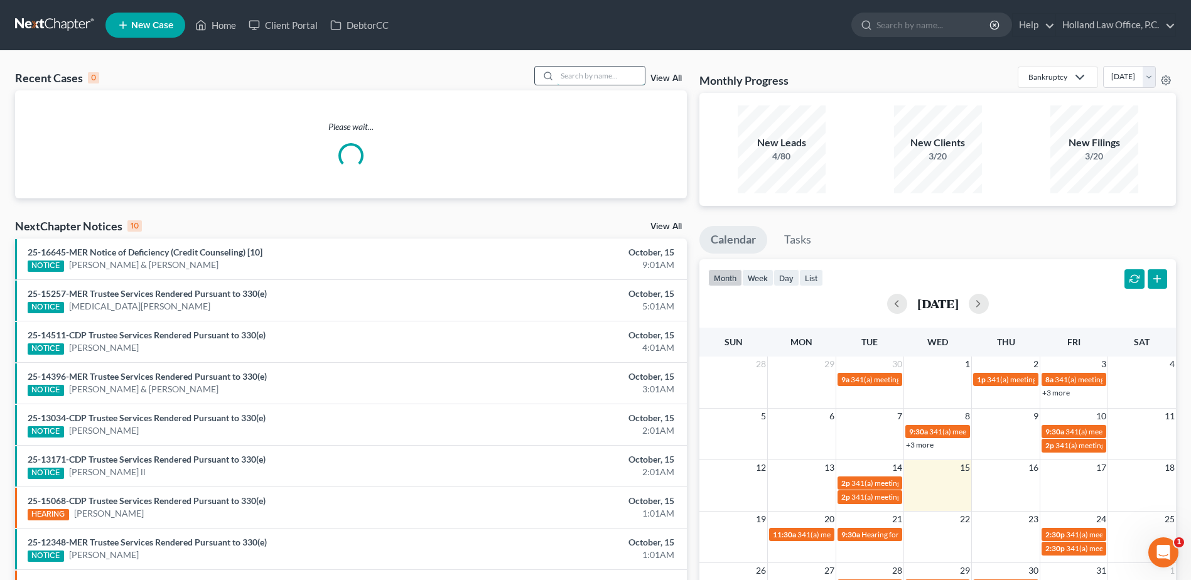
click at [584, 81] on input "search" at bounding box center [601, 76] width 88 height 18
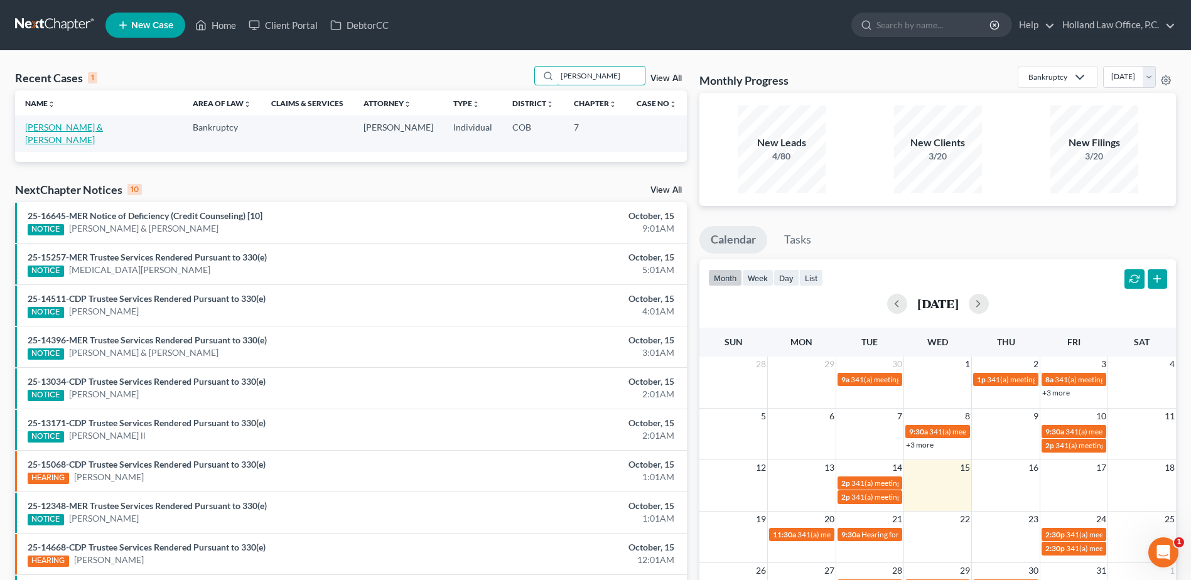
type input "[PERSON_NAME]"
click at [58, 127] on link "[PERSON_NAME] & [PERSON_NAME]" at bounding box center [64, 133] width 78 height 23
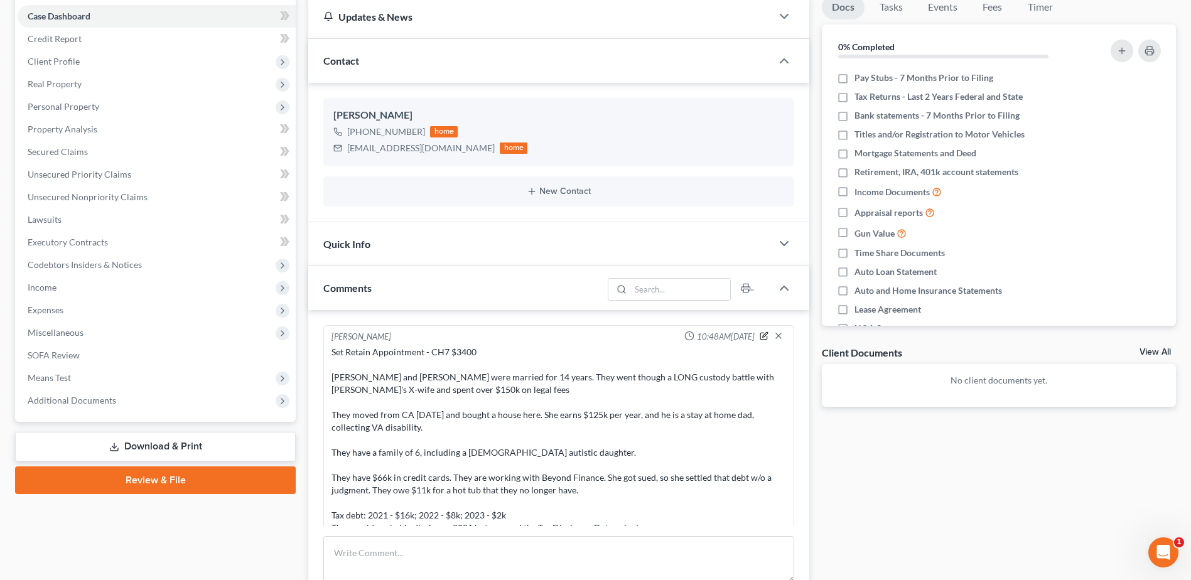
drag, startPoint x: 756, startPoint y: 338, endPoint x: 728, endPoint y: 335, distance: 28.4
click at [760, 338] on icon "button" at bounding box center [764, 335] width 9 height 9
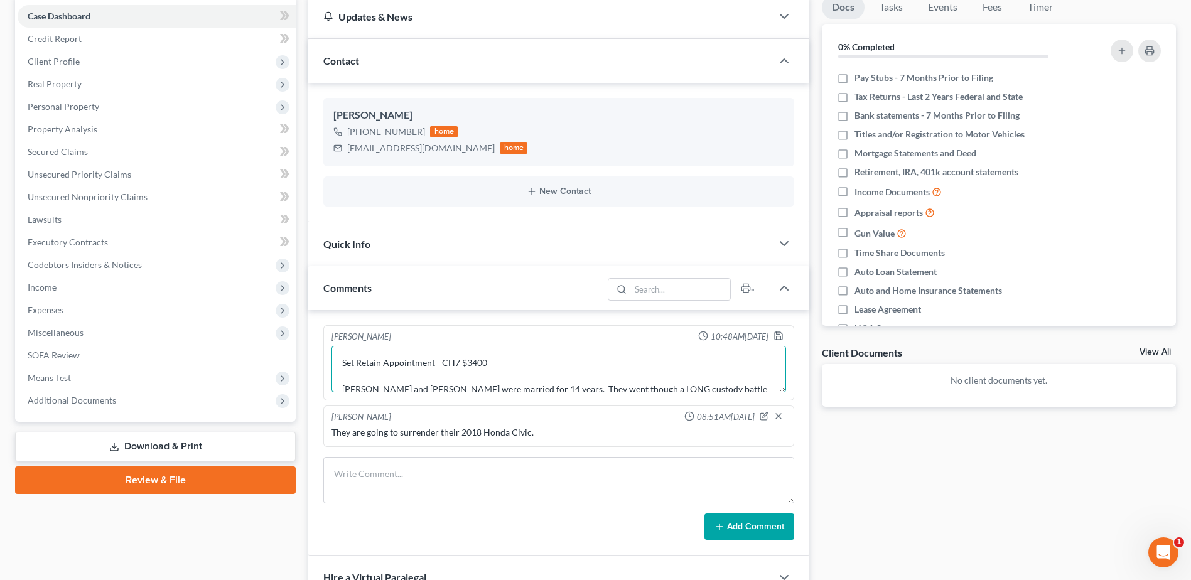
click at [342, 359] on textarea "Set Retain Appointment - CH7 $3400 [PERSON_NAME] and [PERSON_NAME] were married…" at bounding box center [558, 369] width 454 height 46
type textarea "Case Manger: [PERSON_NAME] Retain Appointment - CH7 $3400 [PERSON_NAME] and [PE…"
click at [773, 337] on icon "button" at bounding box center [778, 336] width 10 height 10
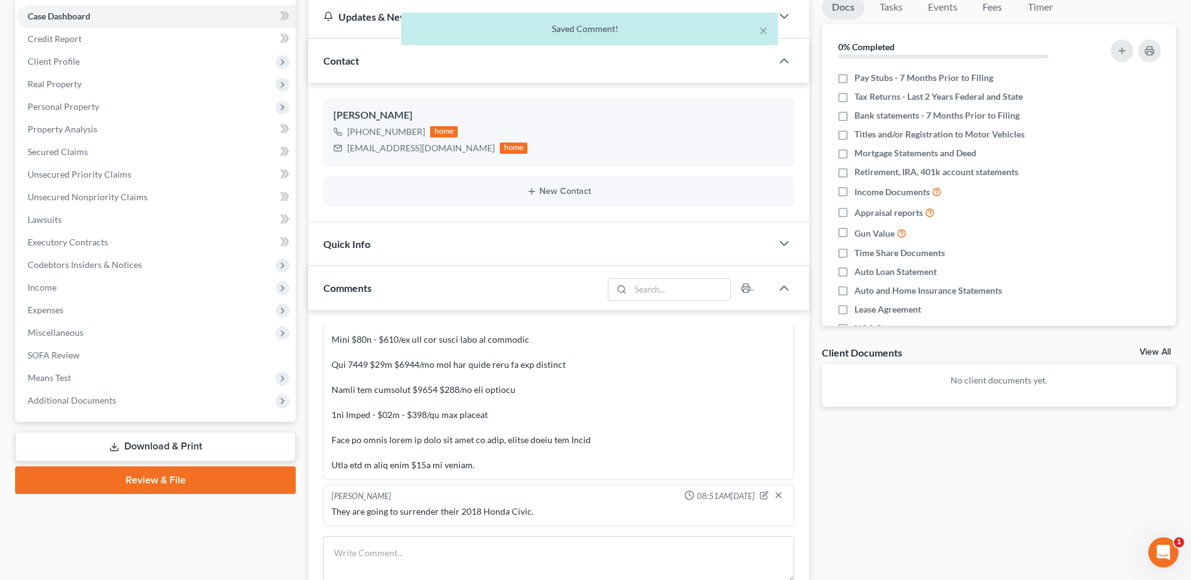
scroll to position [314, 0]
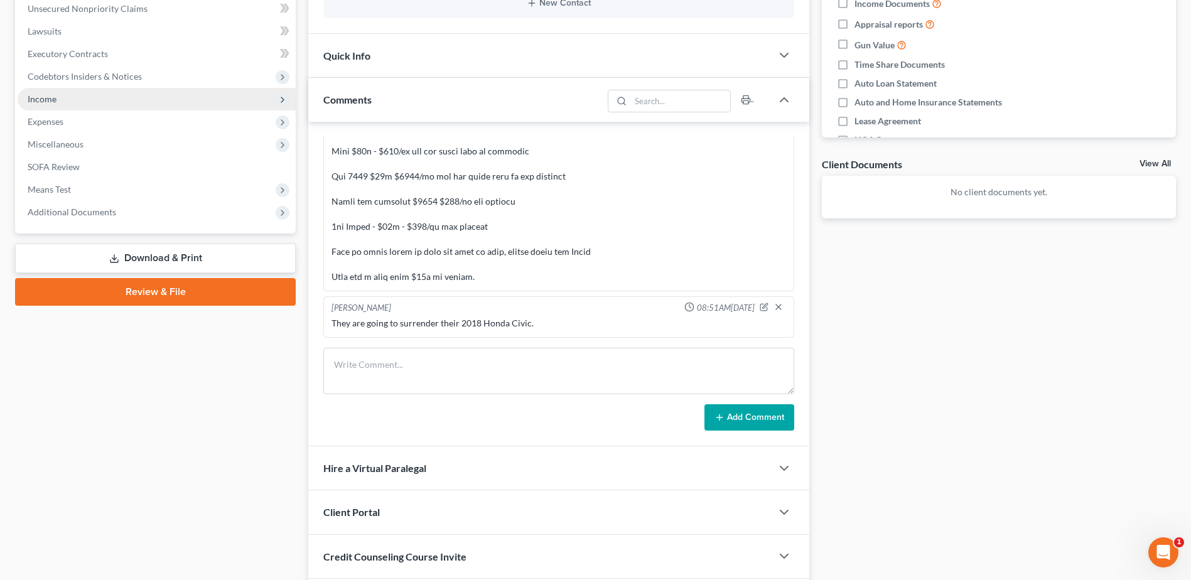
click at [109, 93] on span "Income" at bounding box center [157, 99] width 278 height 23
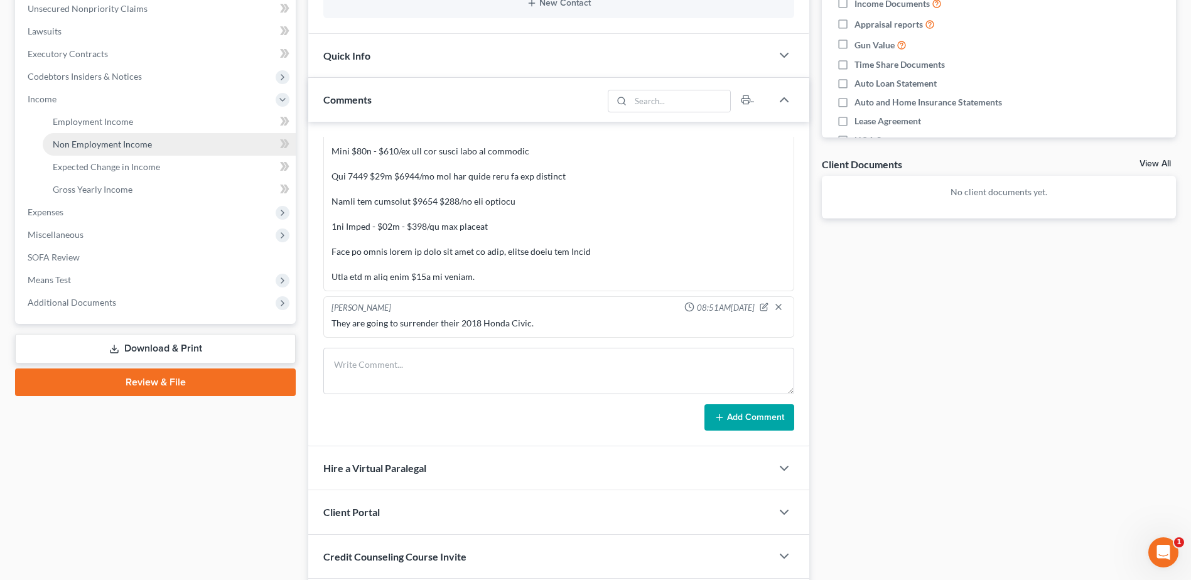
click at [115, 139] on span "Non Employment Income" at bounding box center [102, 144] width 99 height 11
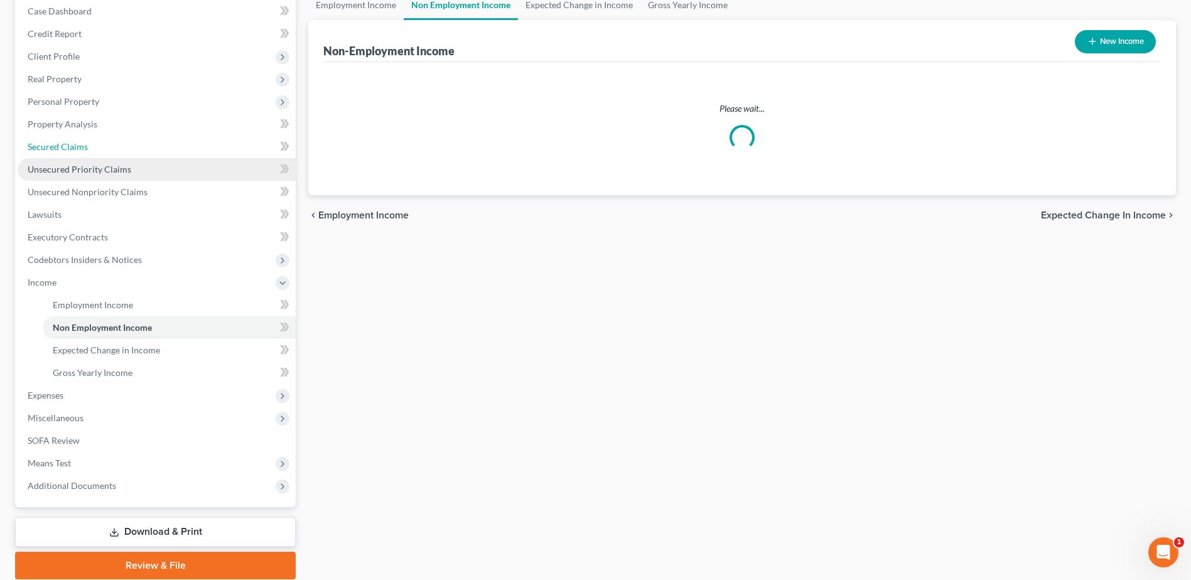
click at [116, 130] on ul "Case Dashboard Payments Invoices Payments Payments Credit Report Client Profile" at bounding box center [157, 248] width 278 height 497
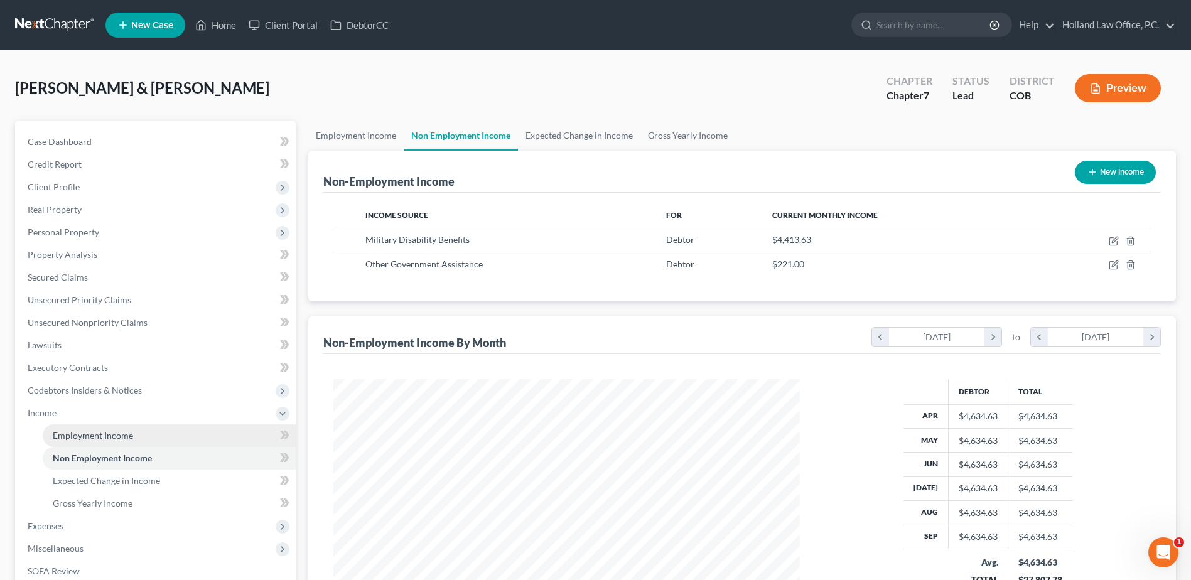
click at [127, 443] on link "Employment Income" at bounding box center [169, 435] width 253 height 23
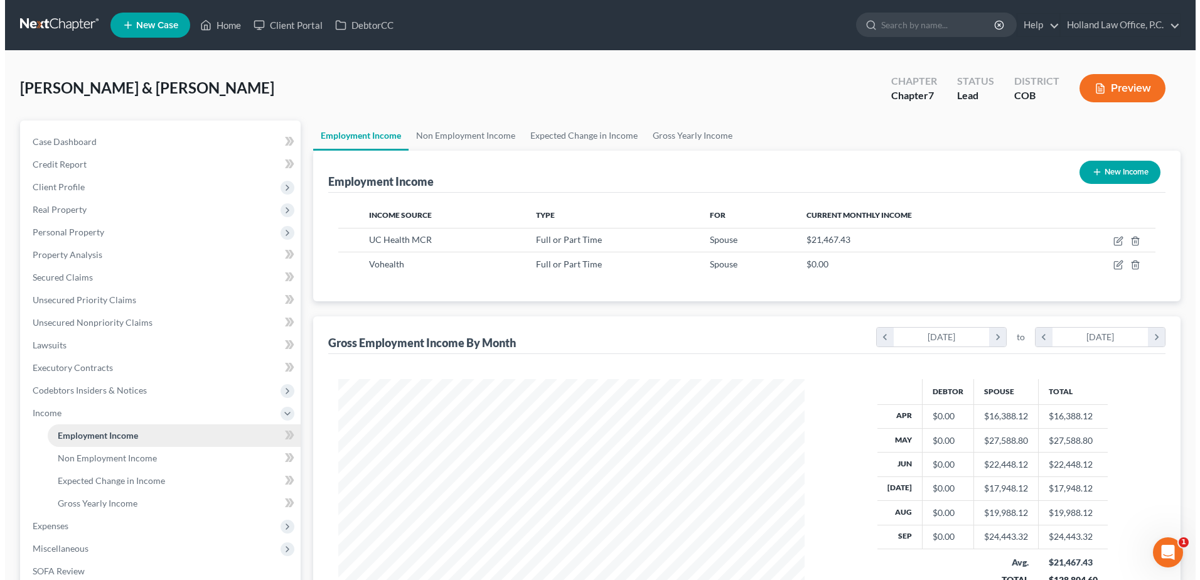
scroll to position [233, 491]
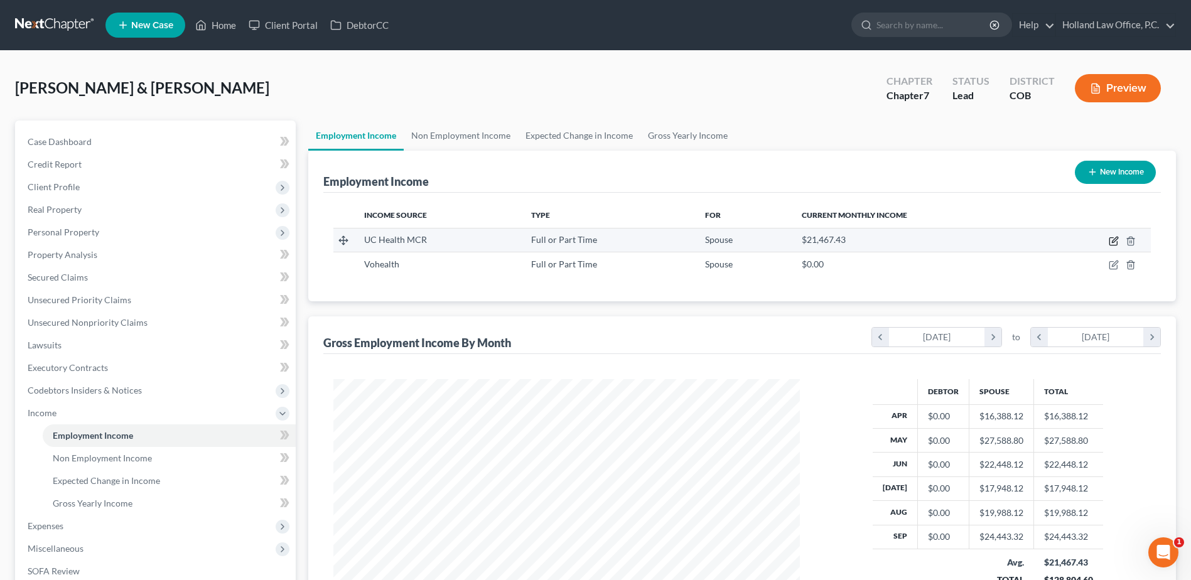
click at [1115, 239] on icon "button" at bounding box center [1115, 240] width 6 height 6
select select "0"
select select "5"
select select "2"
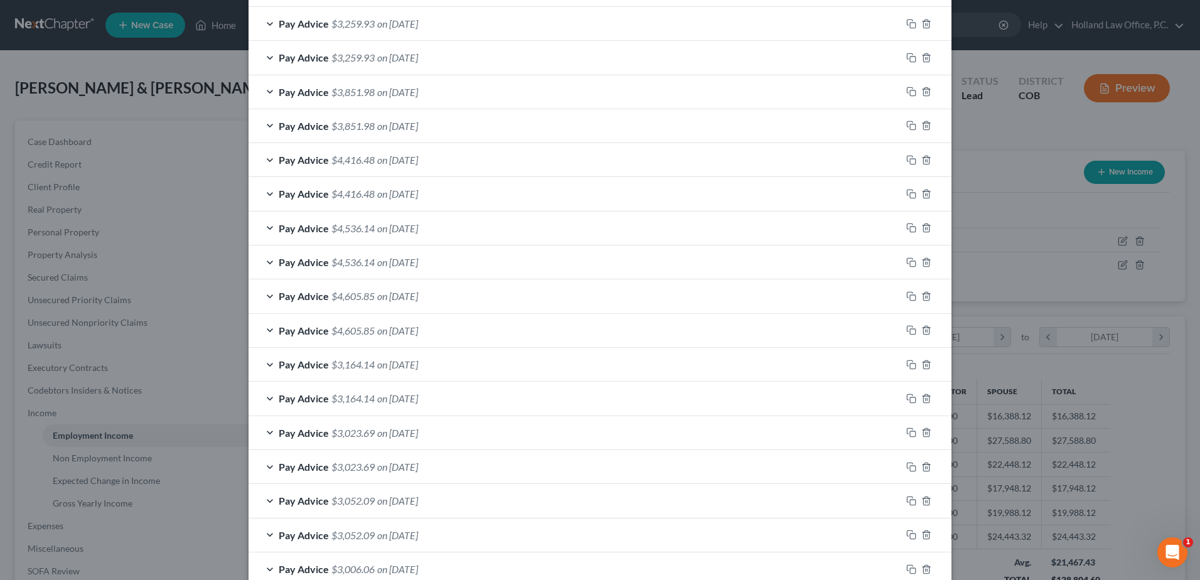
scroll to position [800, 0]
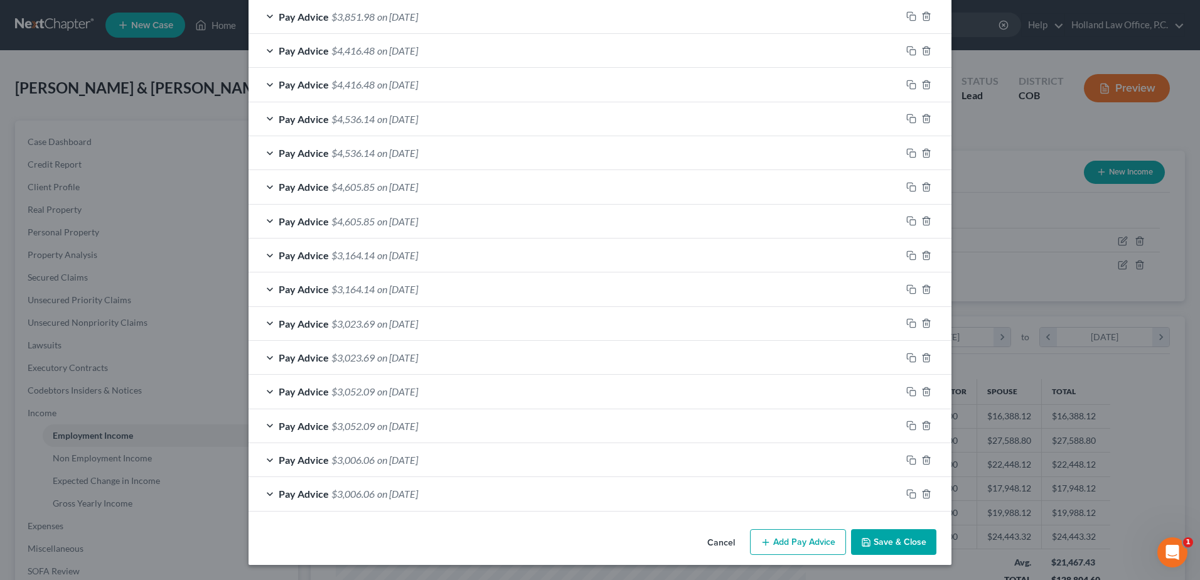
click at [787, 541] on button "Add Pay Advice" at bounding box center [798, 542] width 96 height 26
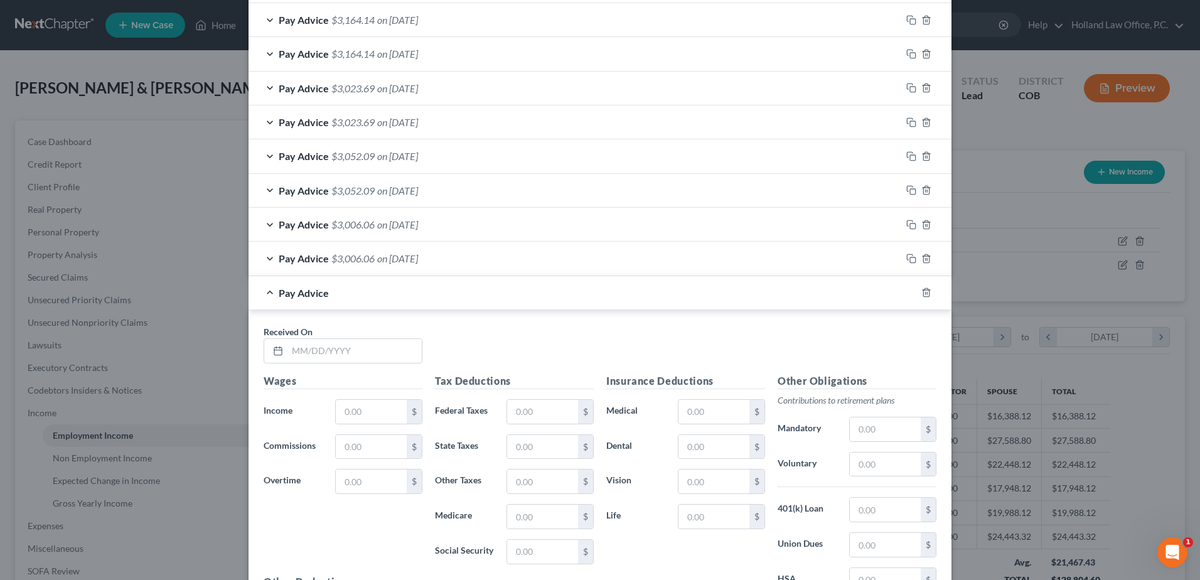
scroll to position [1176, 0]
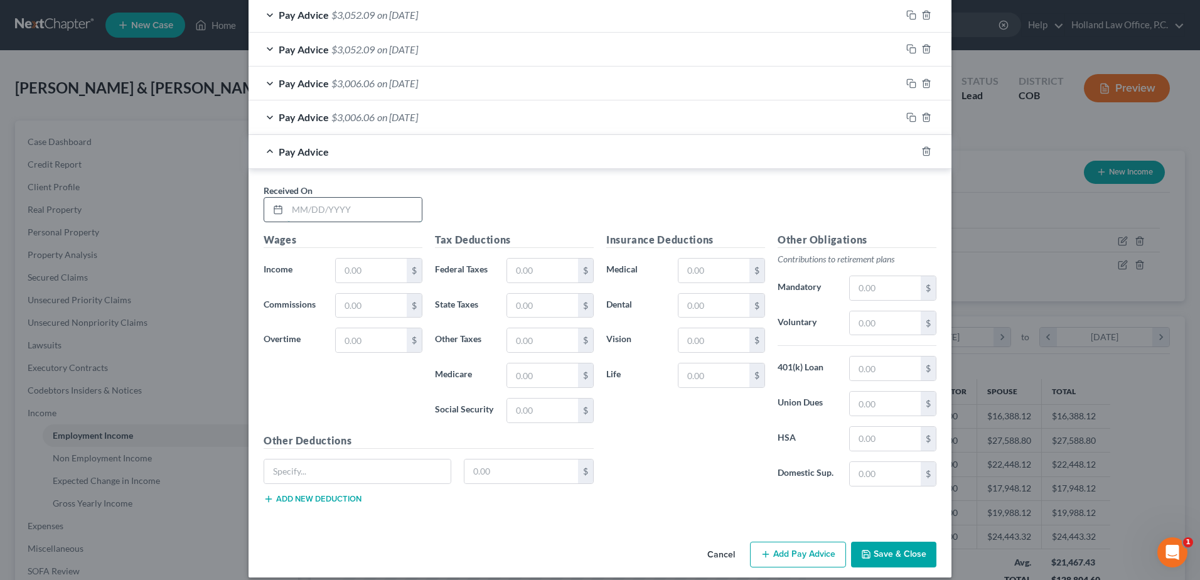
click at [324, 207] on input "text" at bounding box center [355, 210] width 134 height 24
click at [923, 156] on icon "button" at bounding box center [926, 152] width 6 height 8
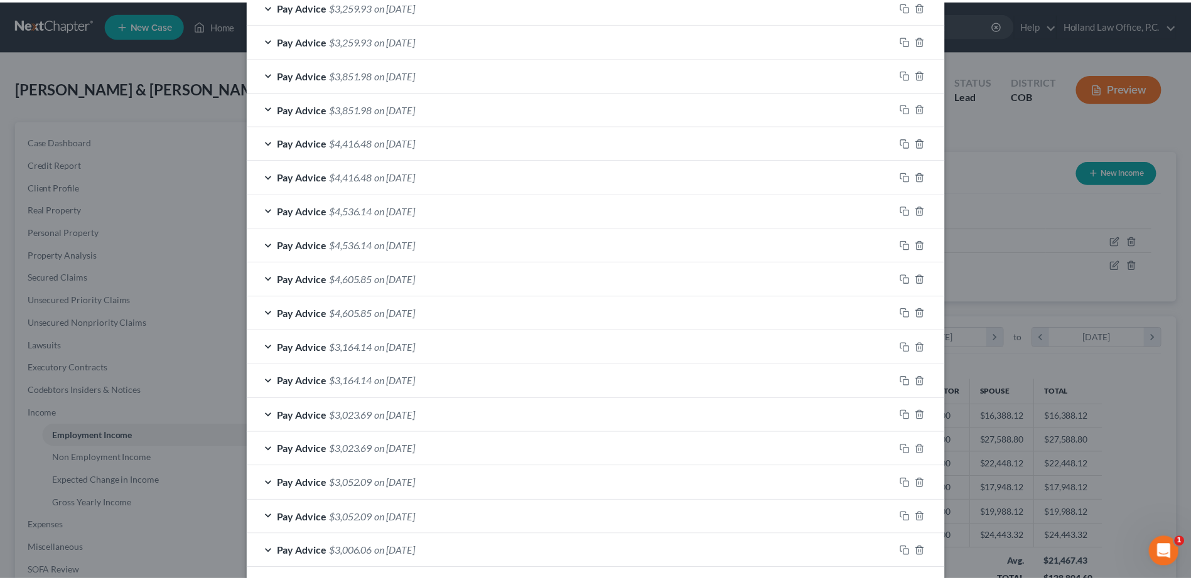
scroll to position [800, 0]
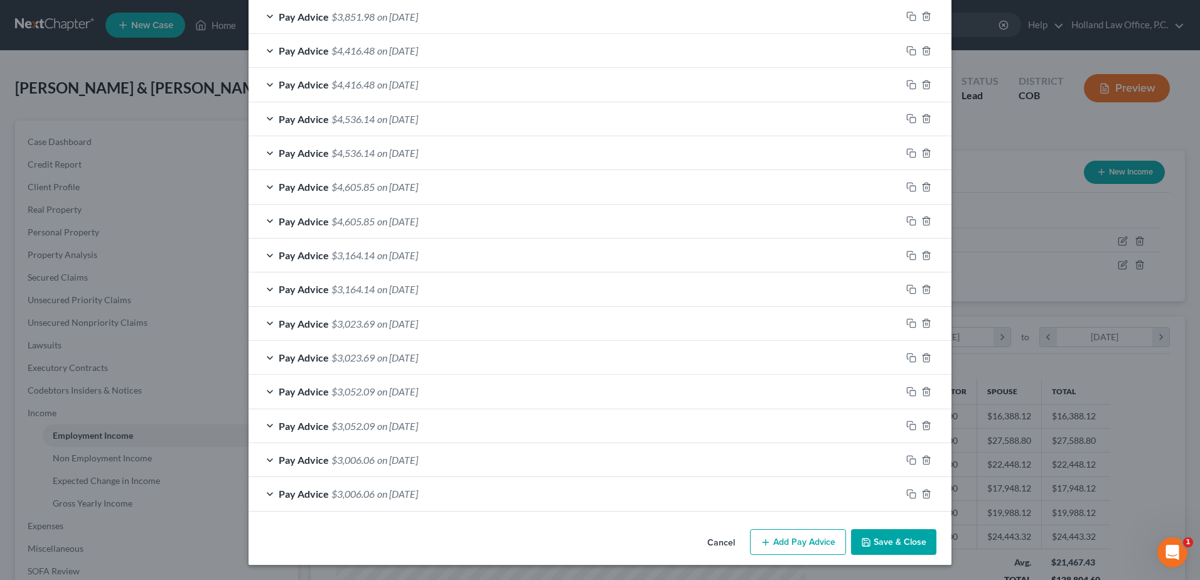
click at [872, 537] on button "Save & Close" at bounding box center [893, 542] width 85 height 26
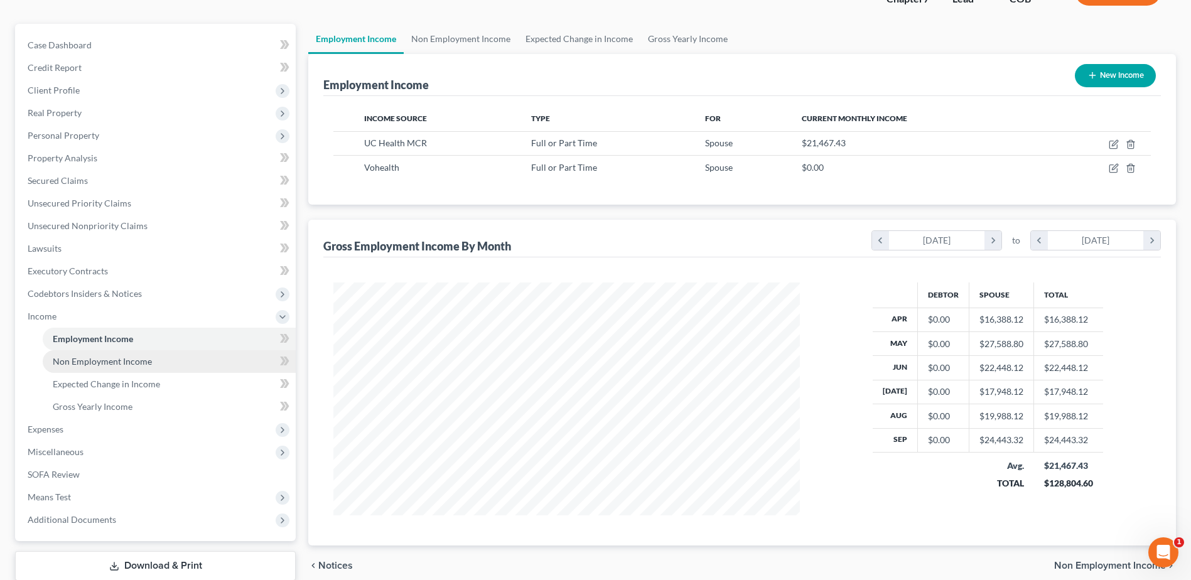
scroll to position [178, 0]
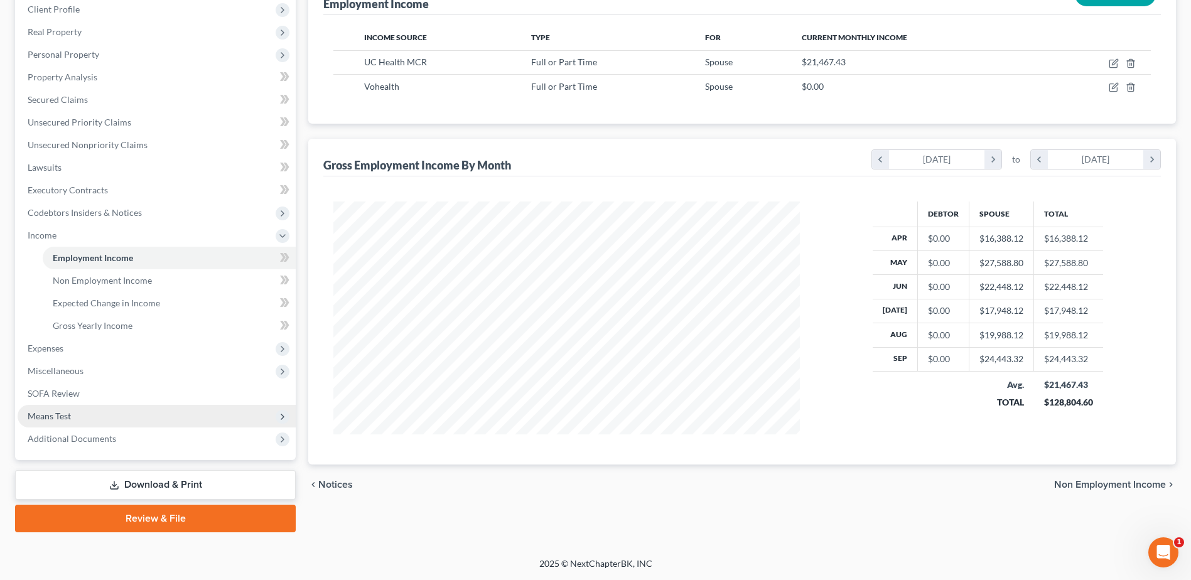
click at [73, 405] on span "Means Test" at bounding box center [157, 416] width 278 height 23
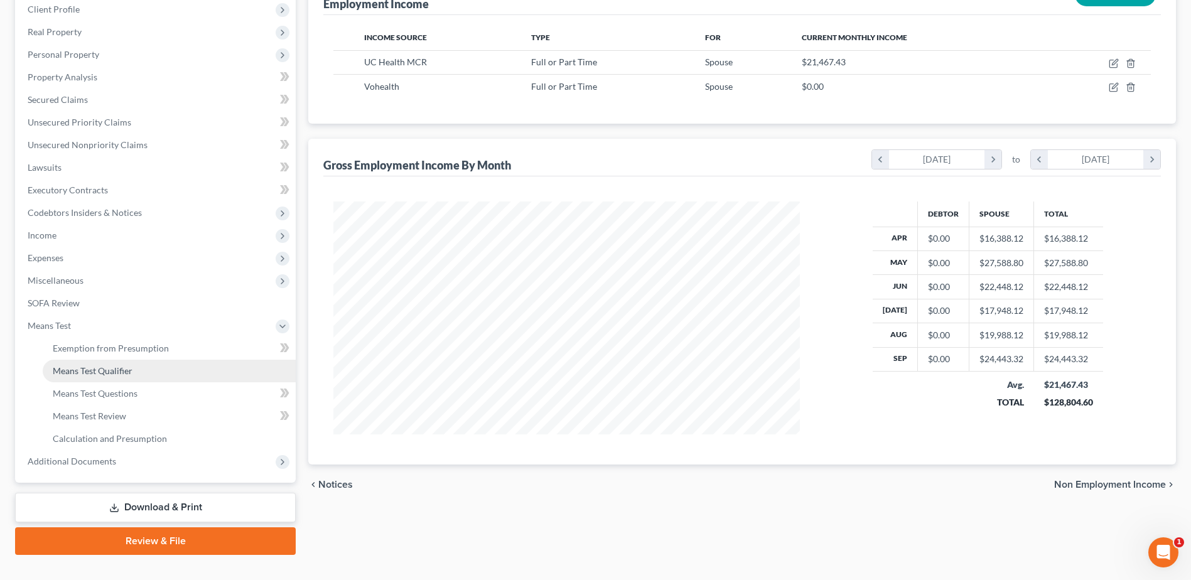
click at [105, 372] on span "Means Test Qualifier" at bounding box center [93, 370] width 80 height 11
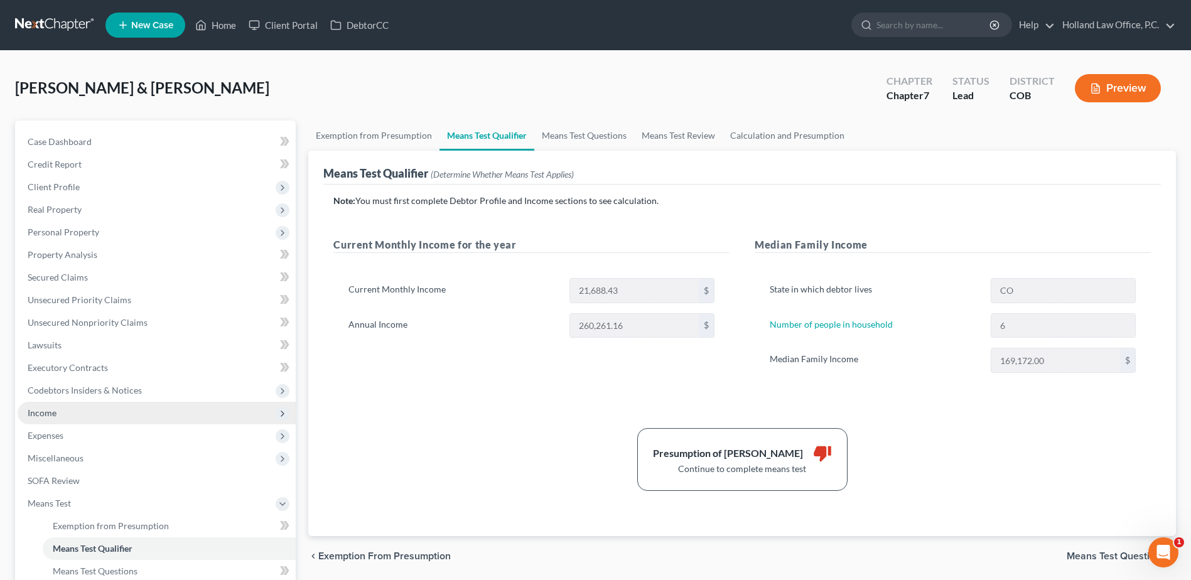
click at [58, 420] on span "Income" at bounding box center [157, 413] width 278 height 23
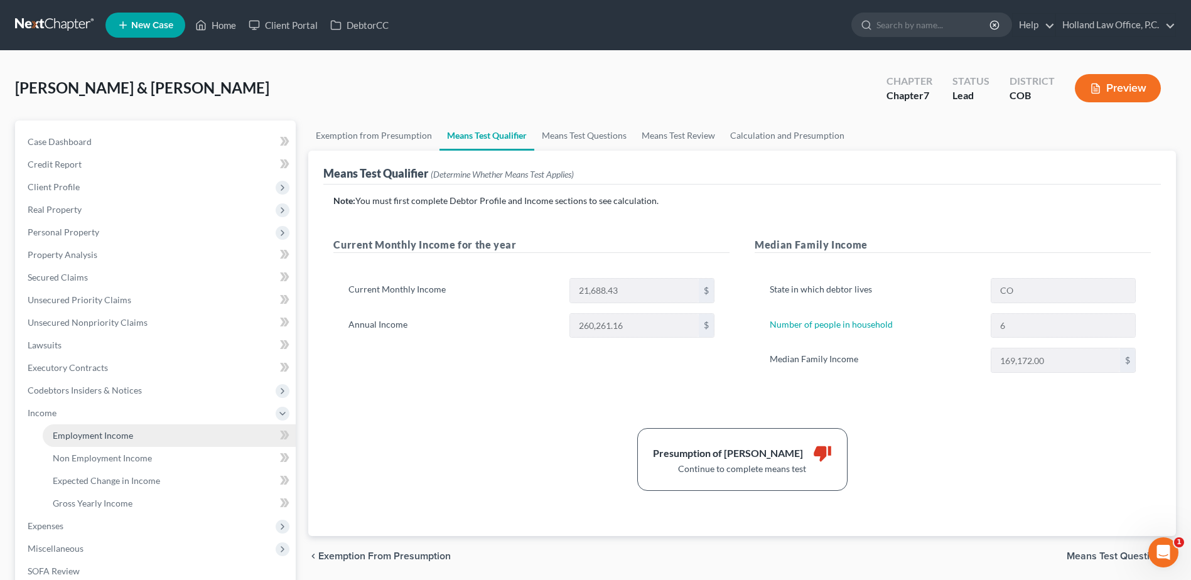
click at [85, 434] on span "Employment Income" at bounding box center [93, 435] width 80 height 11
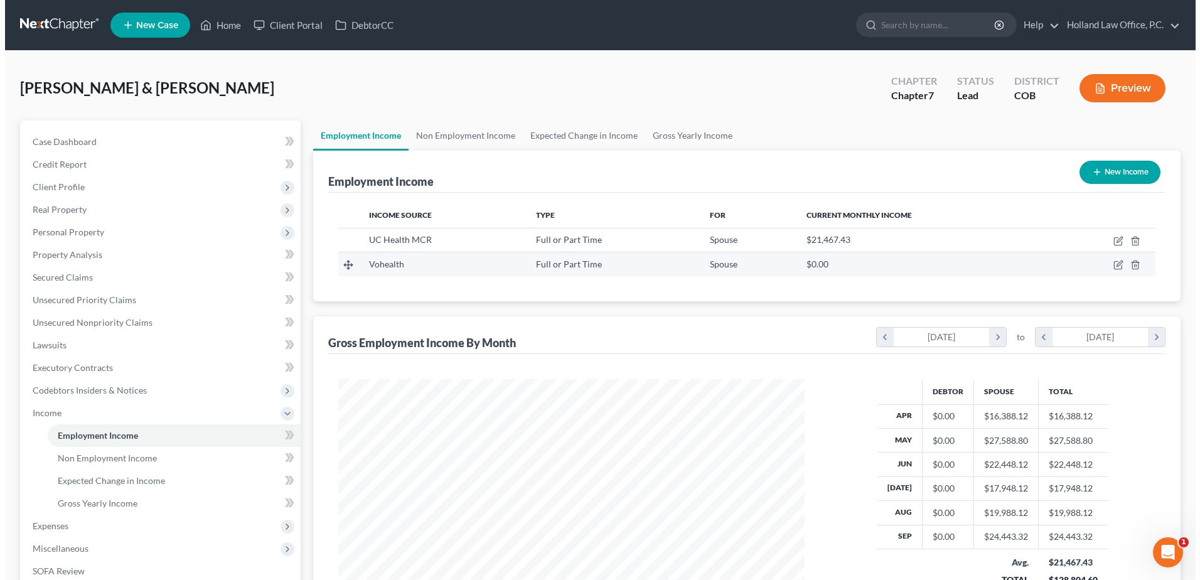
scroll to position [233, 491]
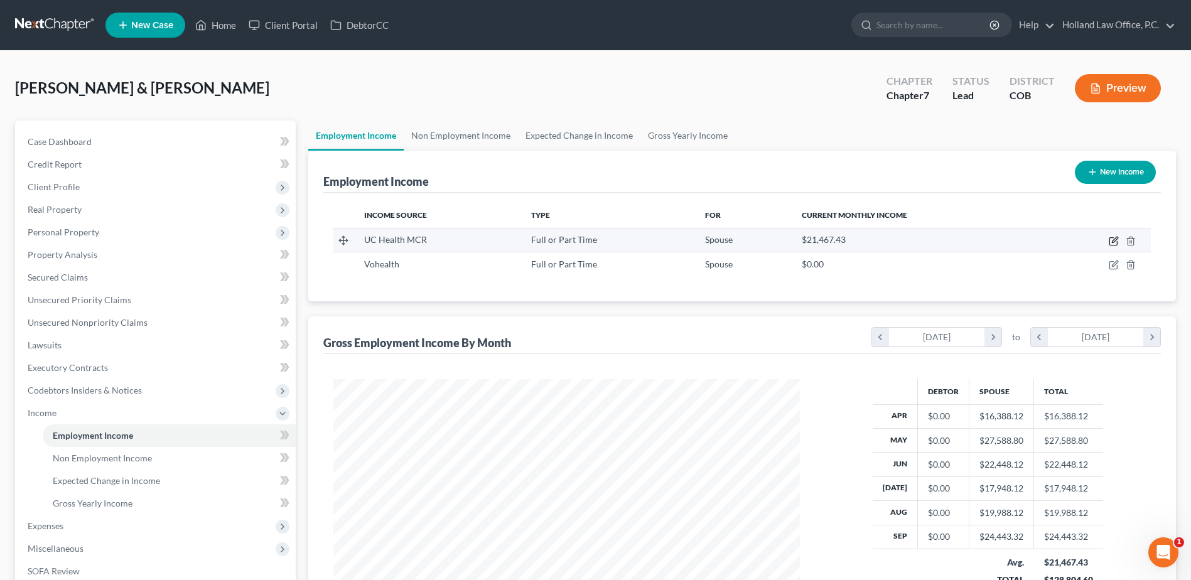
click at [1116, 242] on icon "button" at bounding box center [1114, 241] width 10 height 10
select select "0"
select select "5"
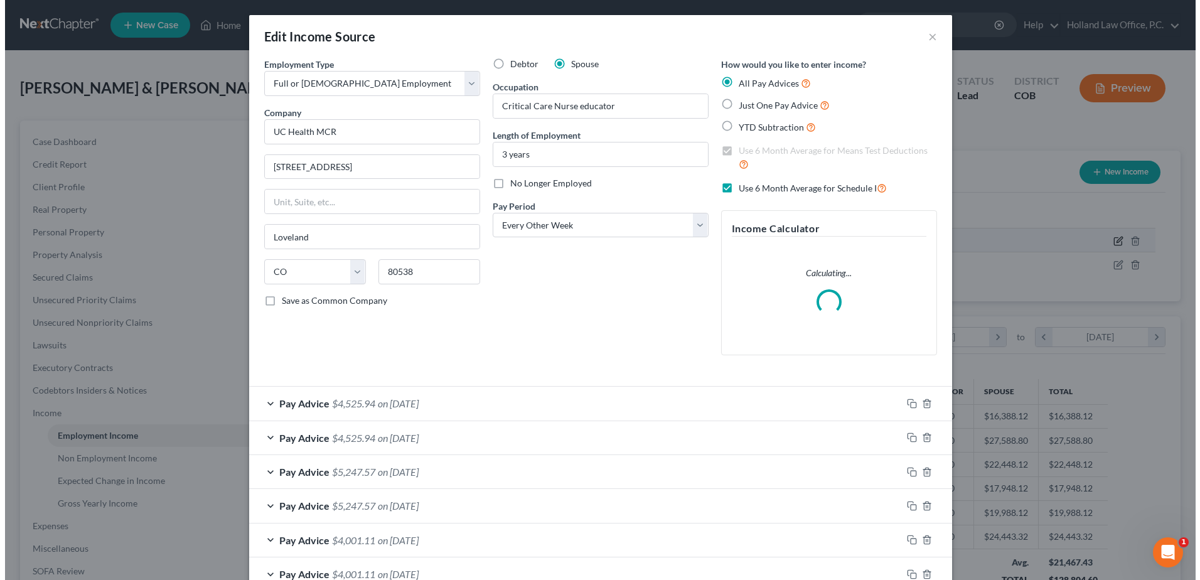
scroll to position [235, 496]
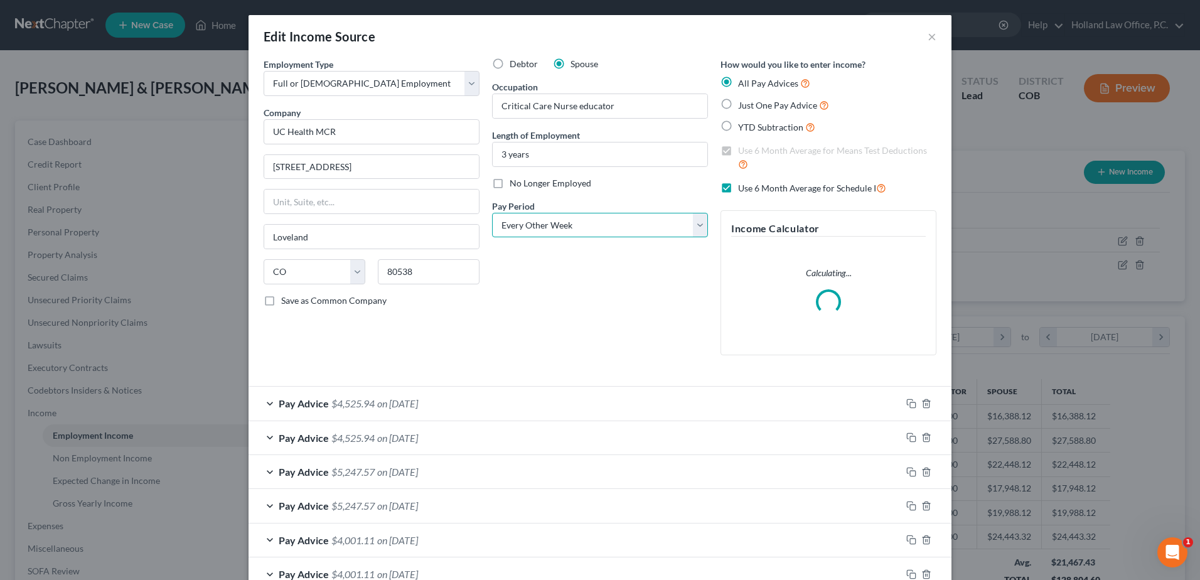
click at [645, 230] on select "Select Monthly Twice Monthly Every Other Week Weekly" at bounding box center [600, 225] width 216 height 25
select select "1"
click at [492, 213] on select "Select Monthly Twice Monthly Every Other Week Weekly" at bounding box center [600, 225] width 216 height 25
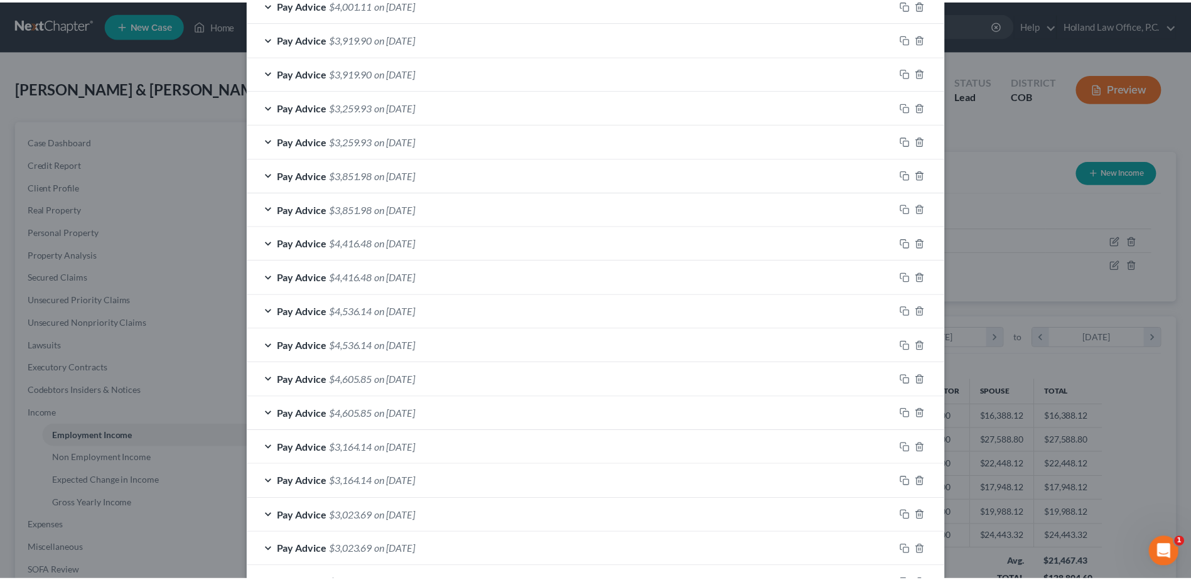
scroll to position [800, 0]
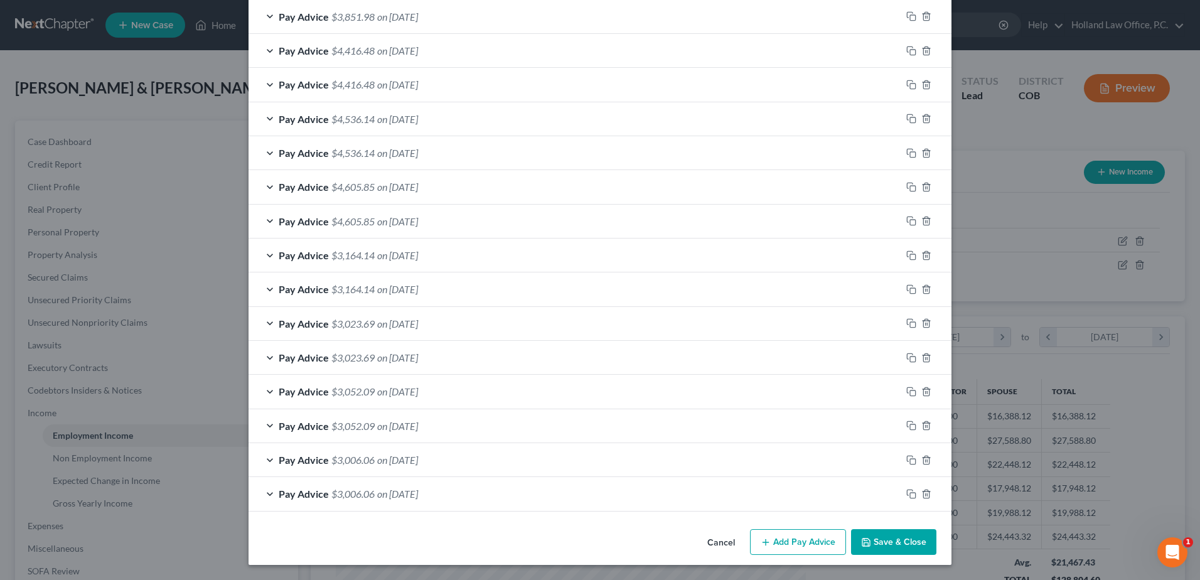
click at [903, 542] on button "Save & Close" at bounding box center [893, 542] width 85 height 26
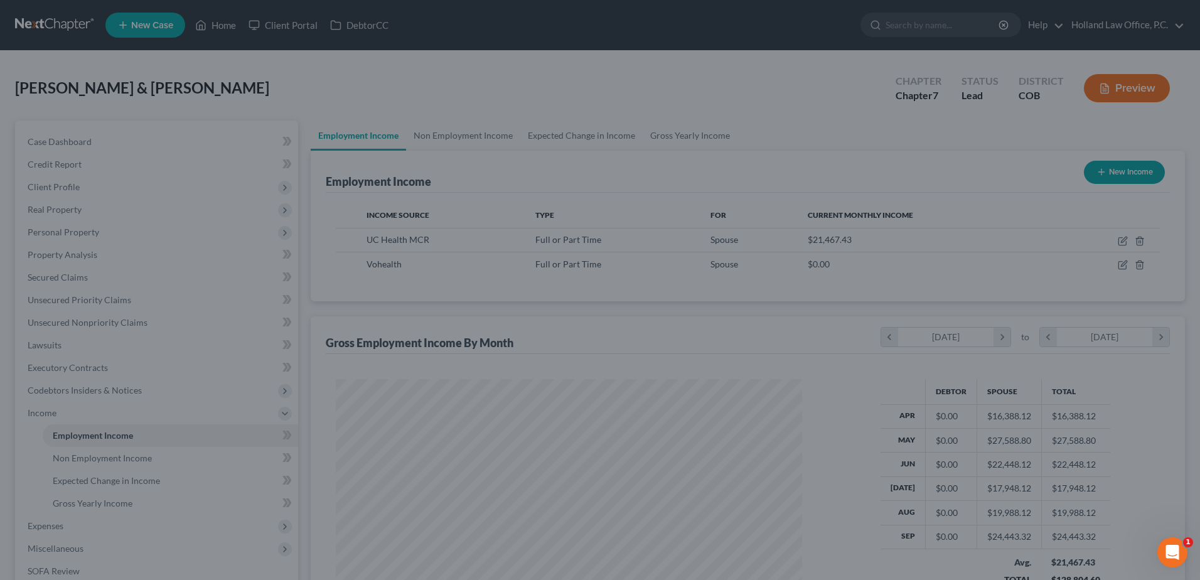
scroll to position [627509, 627250]
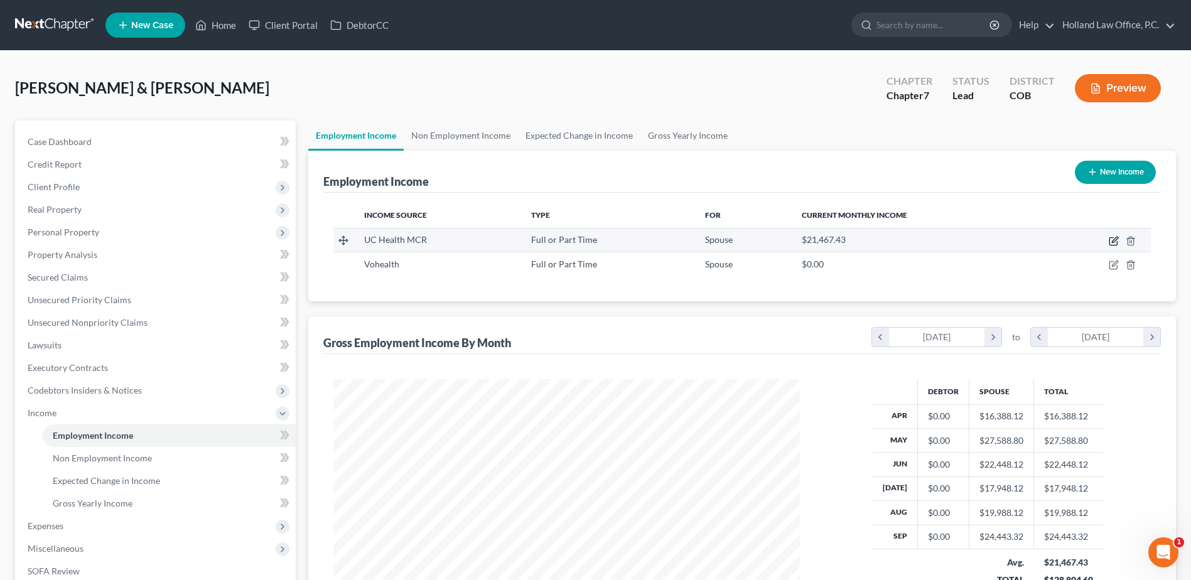
click at [1113, 245] on icon "button" at bounding box center [1113, 242] width 8 height 8
select select "0"
select select "5"
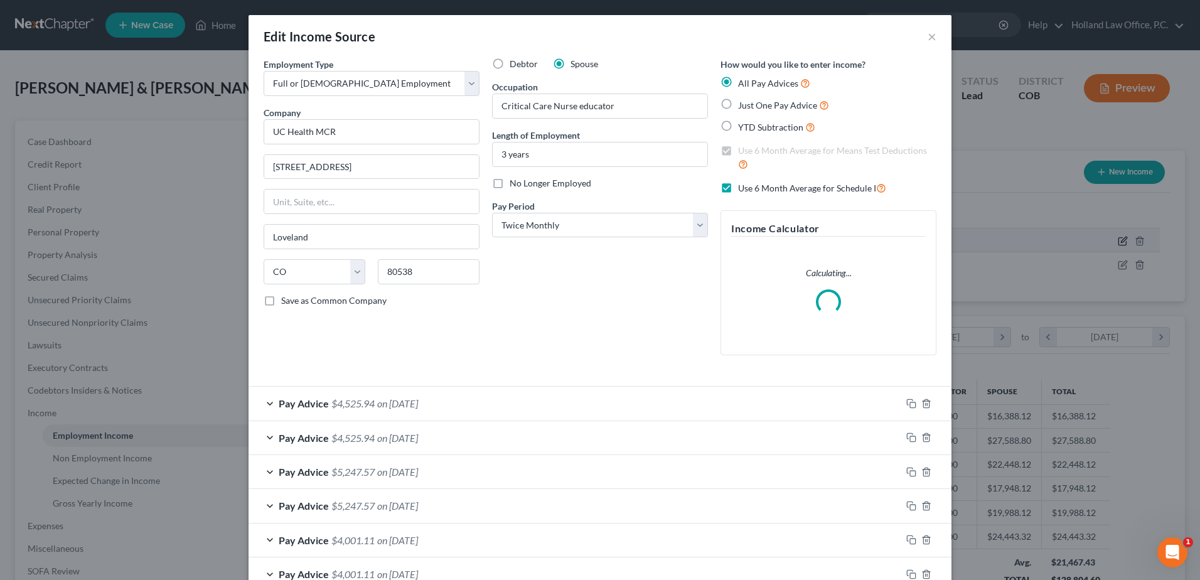
scroll to position [235, 496]
click at [611, 242] on div "Debtor Spouse Occupation Critical Care Nurse educator Length of Employment 3 ye…" at bounding box center [600, 212] width 228 height 308
click at [611, 235] on select "Select Monthly Twice Monthly Every Other Week Weekly" at bounding box center [600, 225] width 216 height 25
select select "2"
click at [492, 213] on select "Select Monthly Twice Monthly Every Other Week Weekly" at bounding box center [600, 225] width 216 height 25
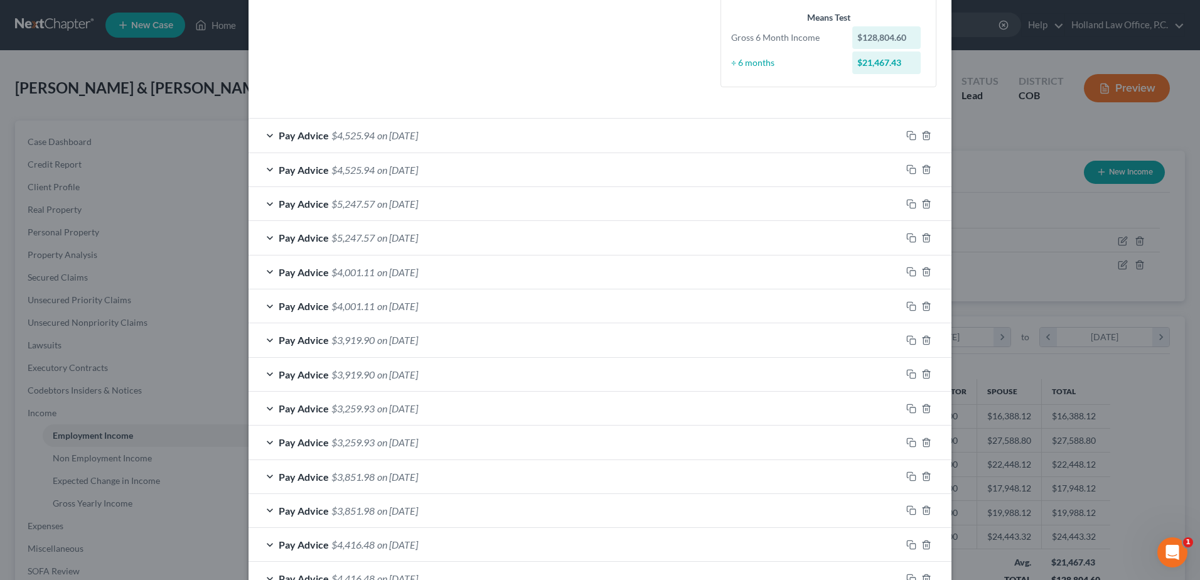
scroll to position [314, 0]
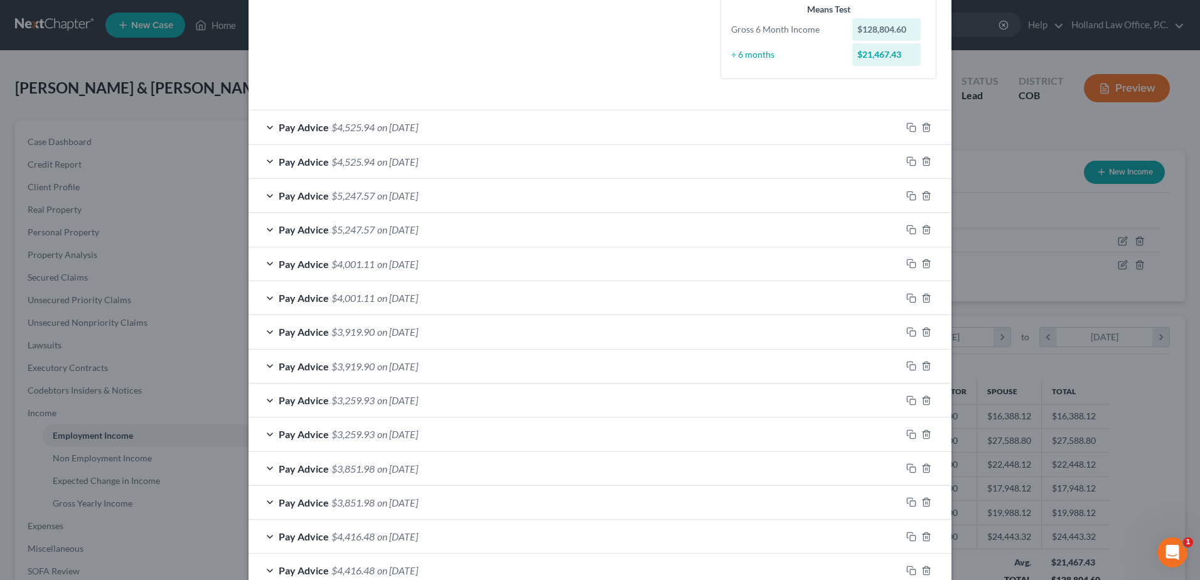
click at [418, 122] on span "on [DATE]" at bounding box center [397, 127] width 41 height 12
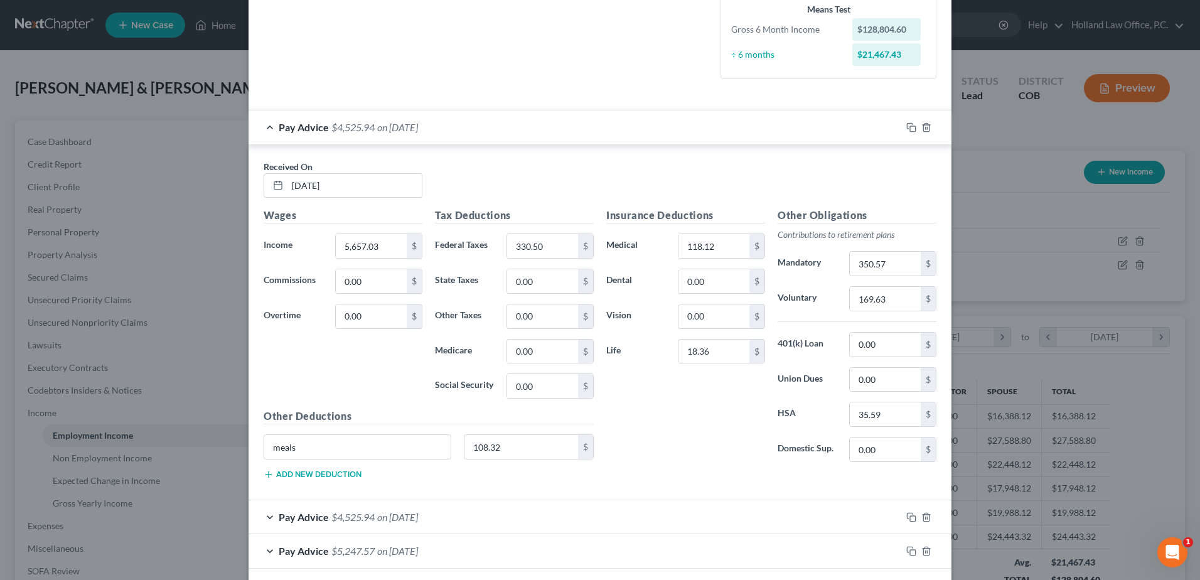
click at [418, 122] on span "on [DATE]" at bounding box center [397, 127] width 41 height 12
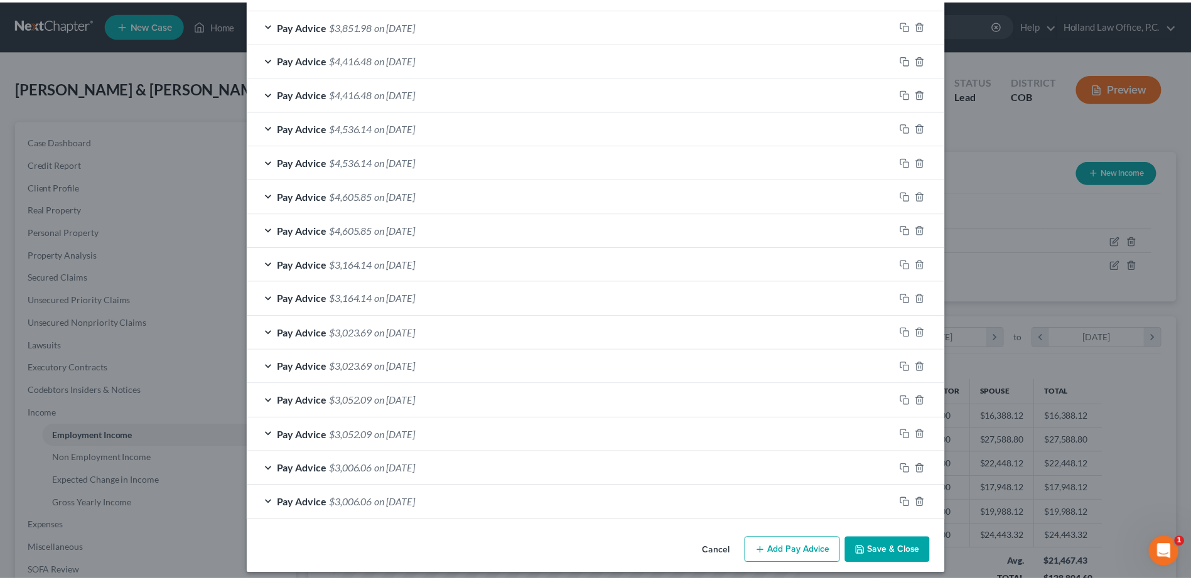
scroll to position [800, 0]
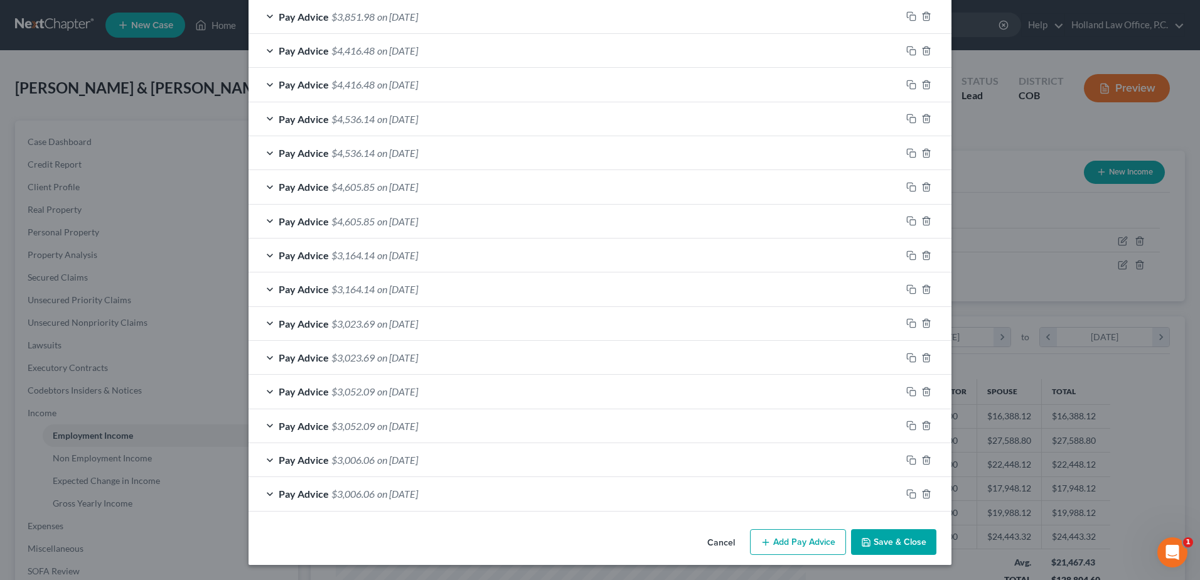
click at [720, 545] on button "Cancel" at bounding box center [721, 542] width 48 height 25
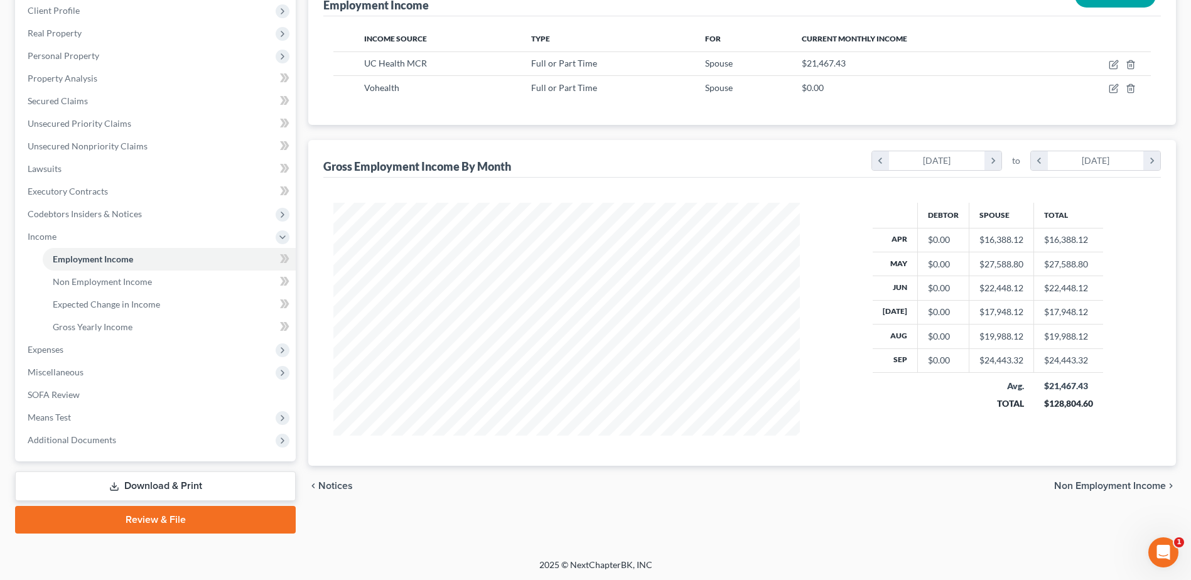
scroll to position [178, 0]
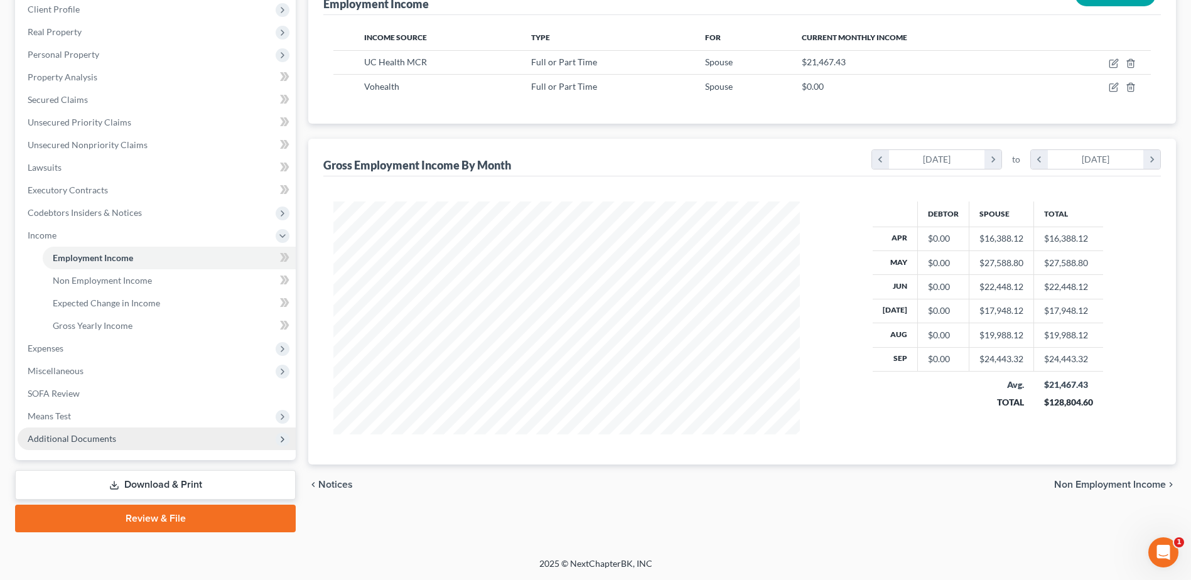
click at [94, 437] on span "Additional Documents" at bounding box center [72, 438] width 89 height 11
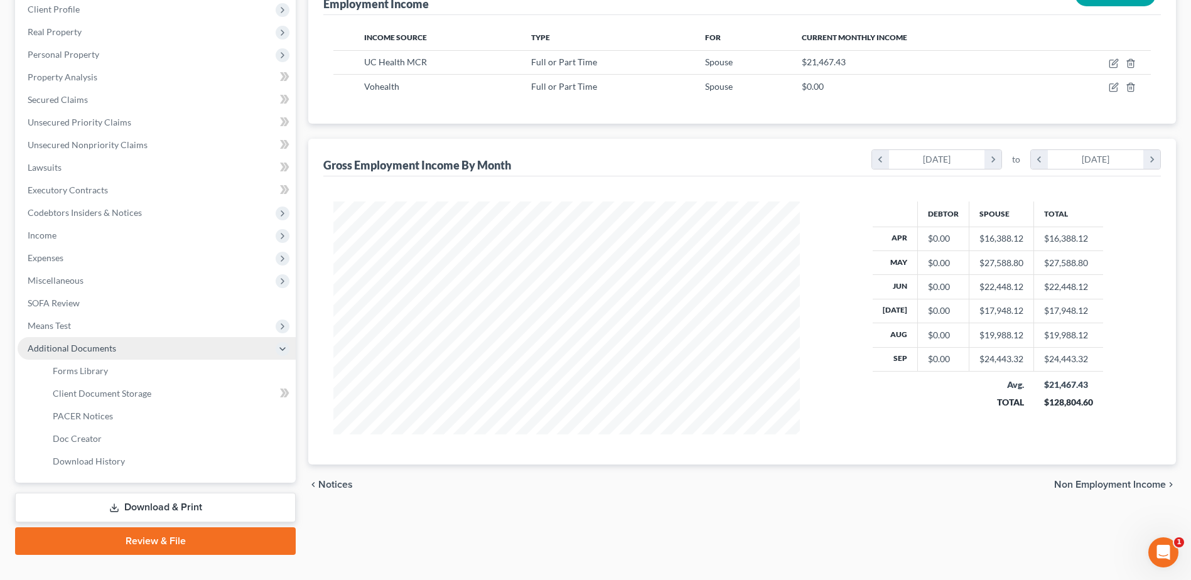
click at [99, 351] on span "Additional Documents" at bounding box center [72, 348] width 89 height 11
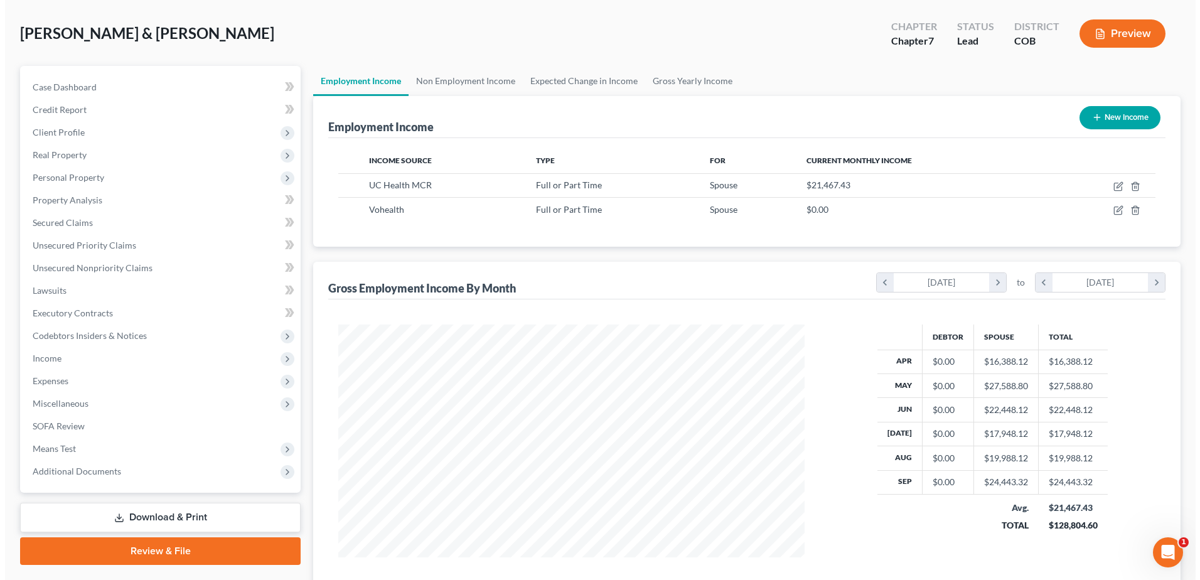
scroll to position [0, 0]
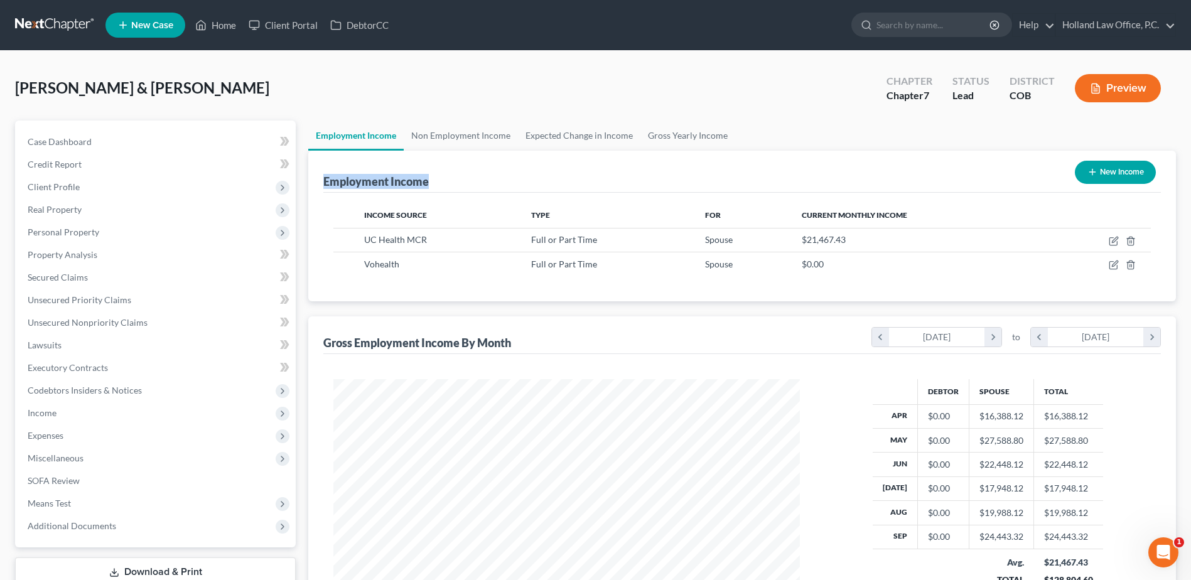
drag, startPoint x: 350, startPoint y: 178, endPoint x: 448, endPoint y: 185, distance: 97.6
click at [448, 185] on div "Employment Income New Income" at bounding box center [741, 172] width 837 height 42
drag, startPoint x: 358, startPoint y: 214, endPoint x: 969, endPoint y: 217, distance: 611.4
click at [969, 217] on tr "Income Source Type For Current Monthly Income" at bounding box center [741, 215] width 817 height 25
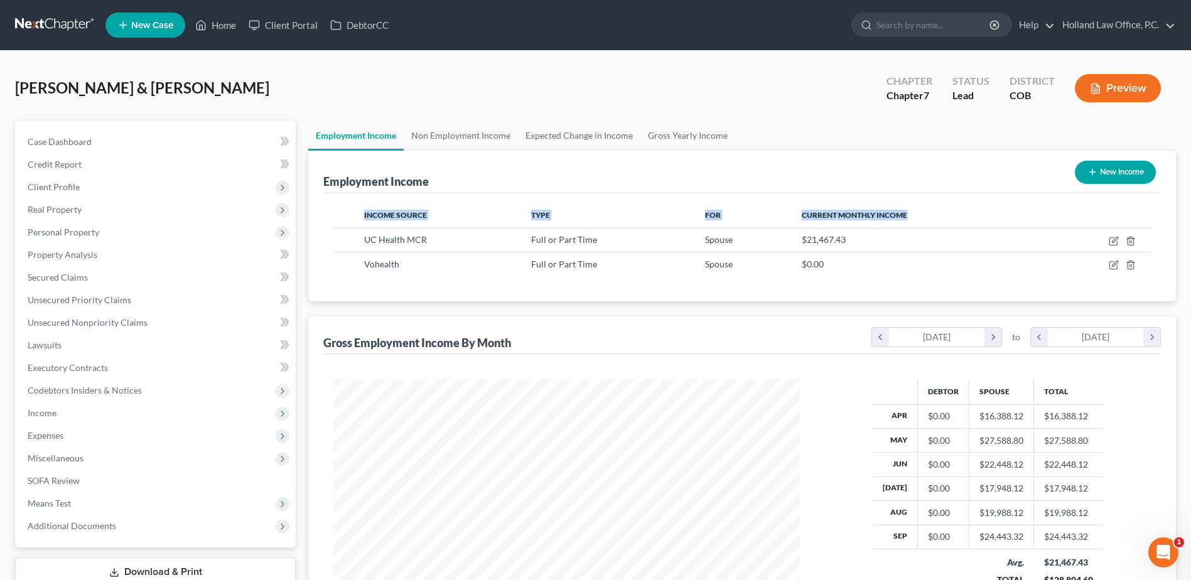
click at [969, 217] on th "Current Monthly Income" at bounding box center [919, 215] width 254 height 25
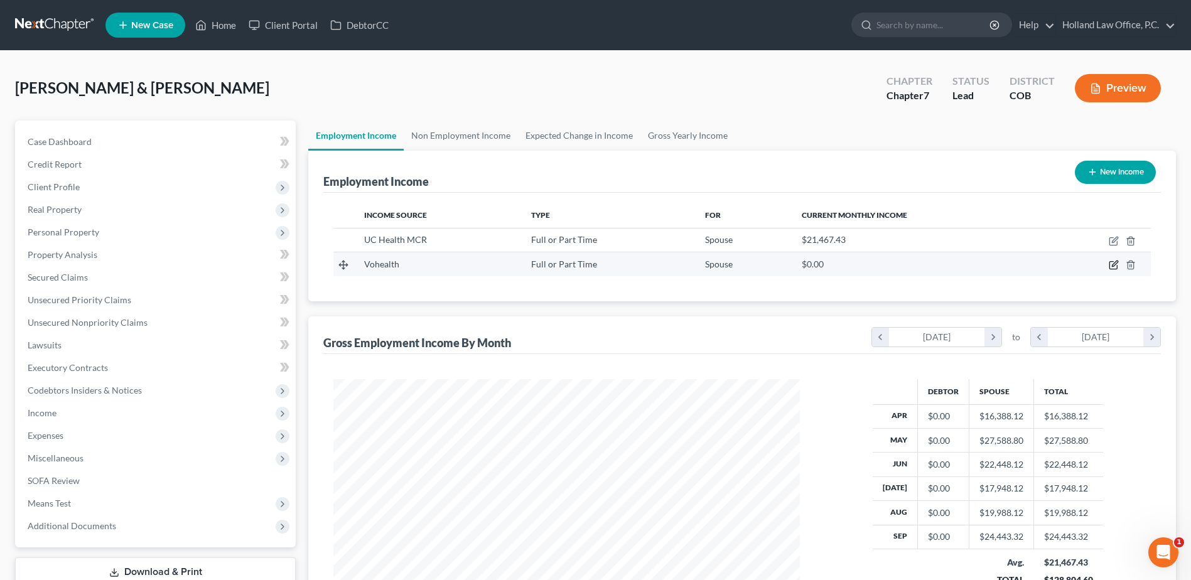
click at [1112, 268] on icon "button" at bounding box center [1114, 265] width 10 height 10
select select "0"
select select "2"
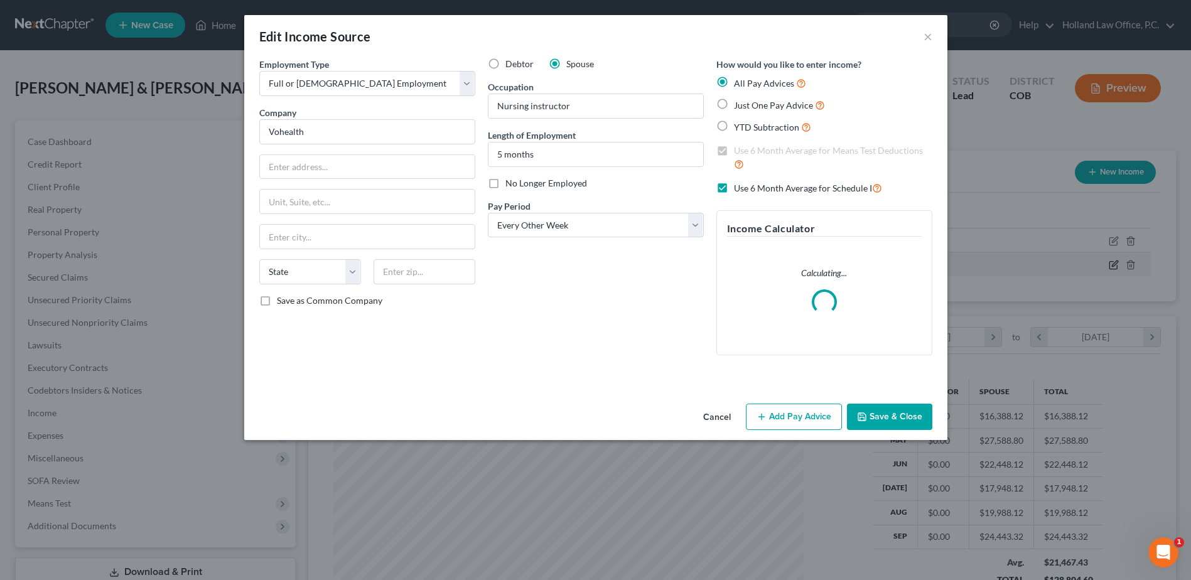
scroll to position [235, 496]
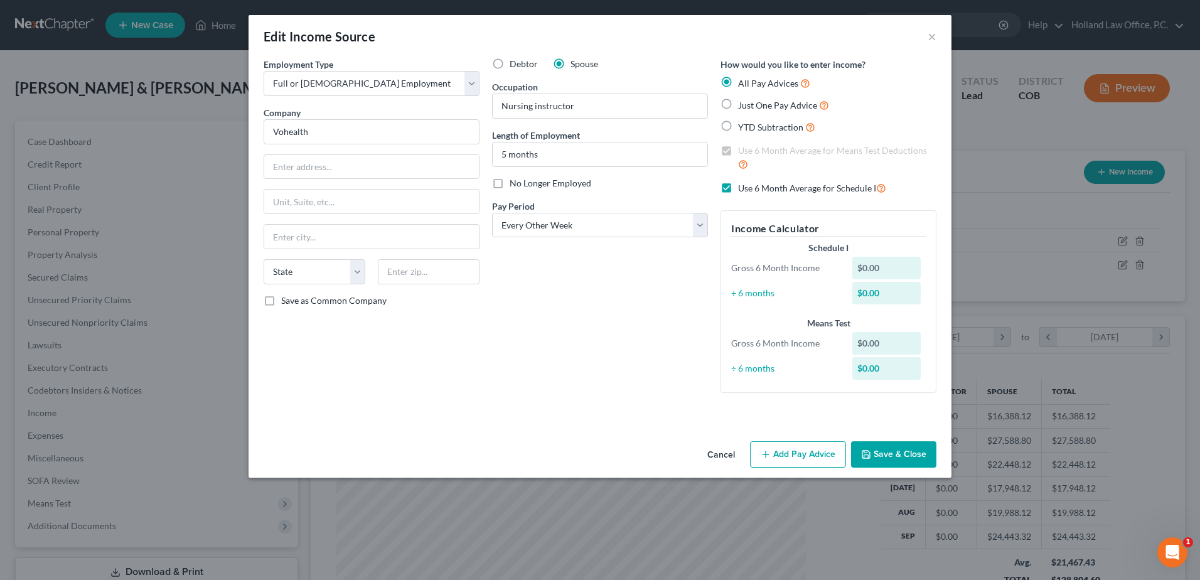
drag, startPoint x: 891, startPoint y: 453, endPoint x: 727, endPoint y: 458, distance: 163.9
click at [727, 458] on div "Cancel Add Pay Advice Save & Close" at bounding box center [600, 456] width 703 height 41
click at [727, 458] on button "Cancel" at bounding box center [721, 455] width 48 height 25
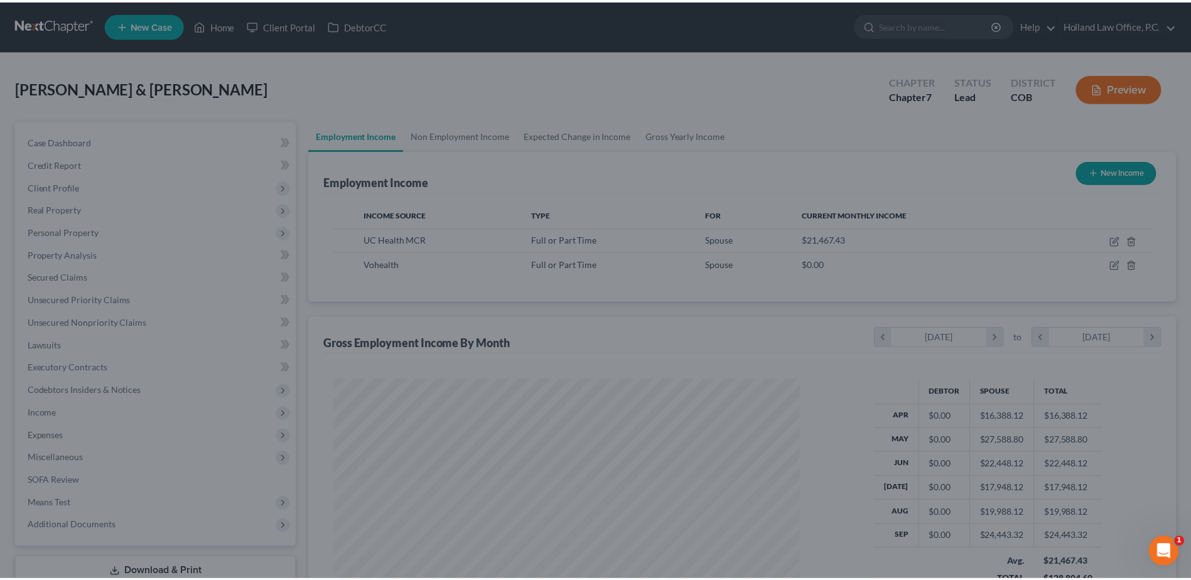
scroll to position [627509, 627250]
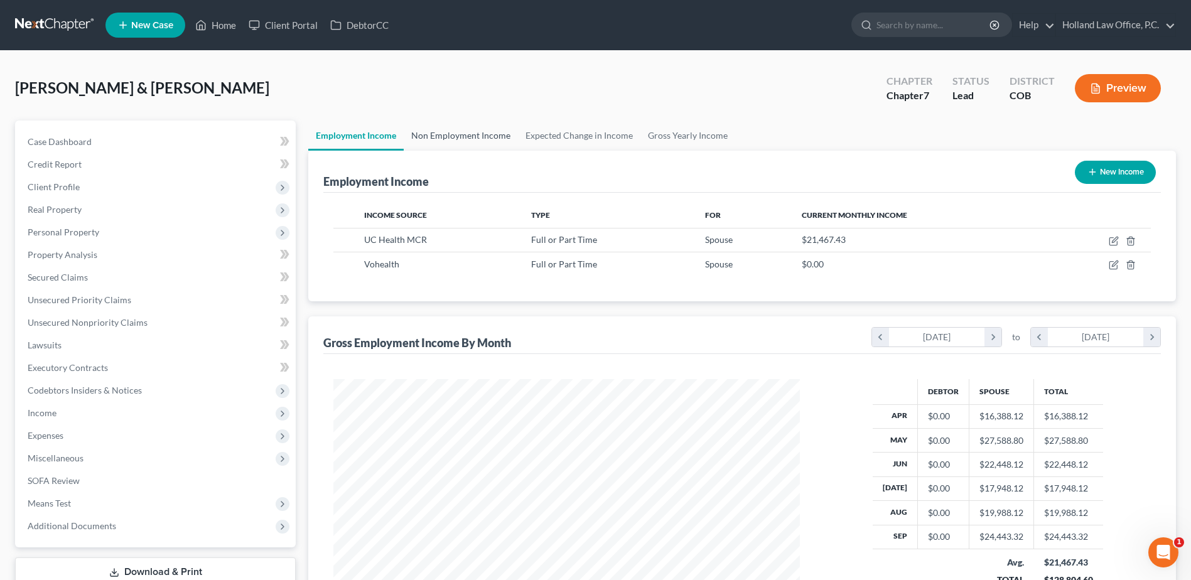
click at [458, 140] on link "Non Employment Income" at bounding box center [461, 136] width 114 height 30
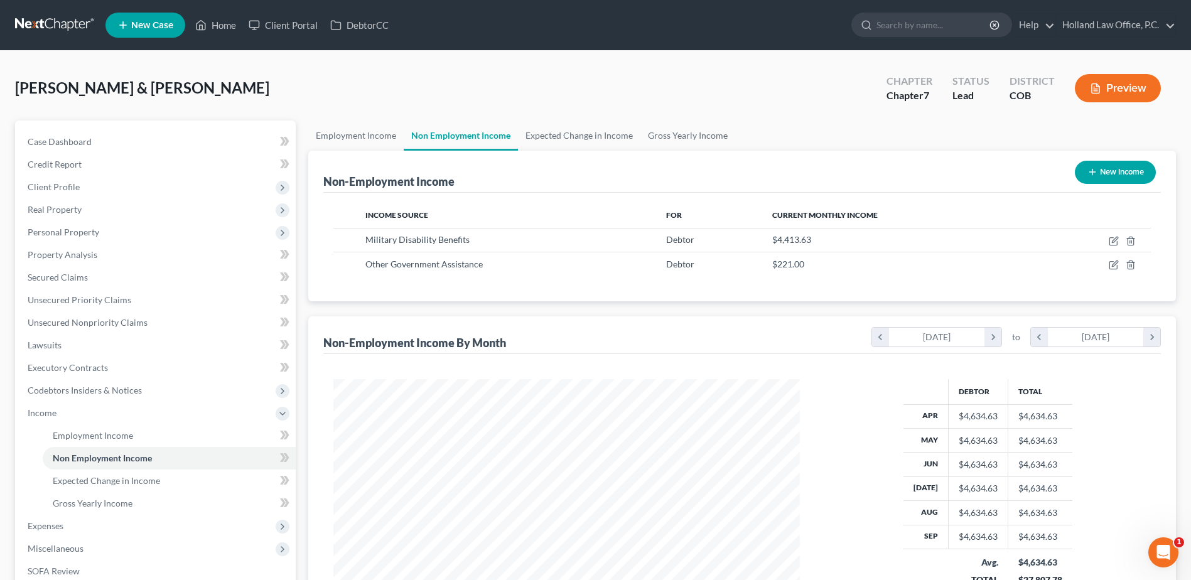
scroll to position [178, 0]
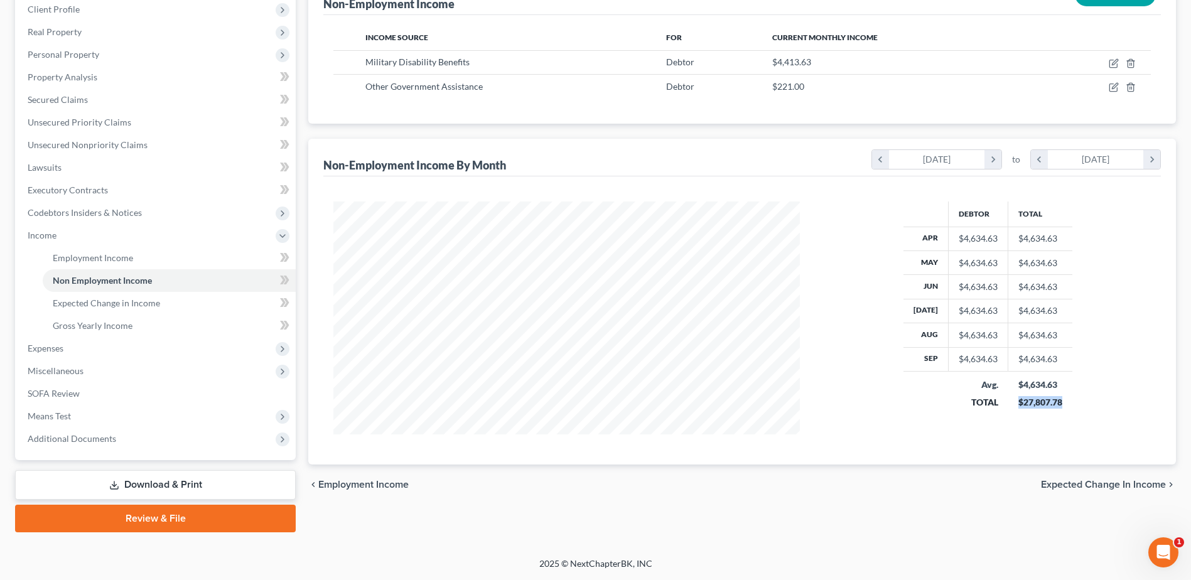
drag, startPoint x: 1014, startPoint y: 402, endPoint x: 1121, endPoint y: 406, distance: 106.8
click at [1121, 406] on div "Debtor Total Apr $4,634.63 $4,634.63 May $4,634.63 $4,634.63 Jun $4,634.63 $4,6…" at bounding box center [987, 318] width 351 height 233
click at [186, 343] on span "Expenses" at bounding box center [157, 348] width 278 height 23
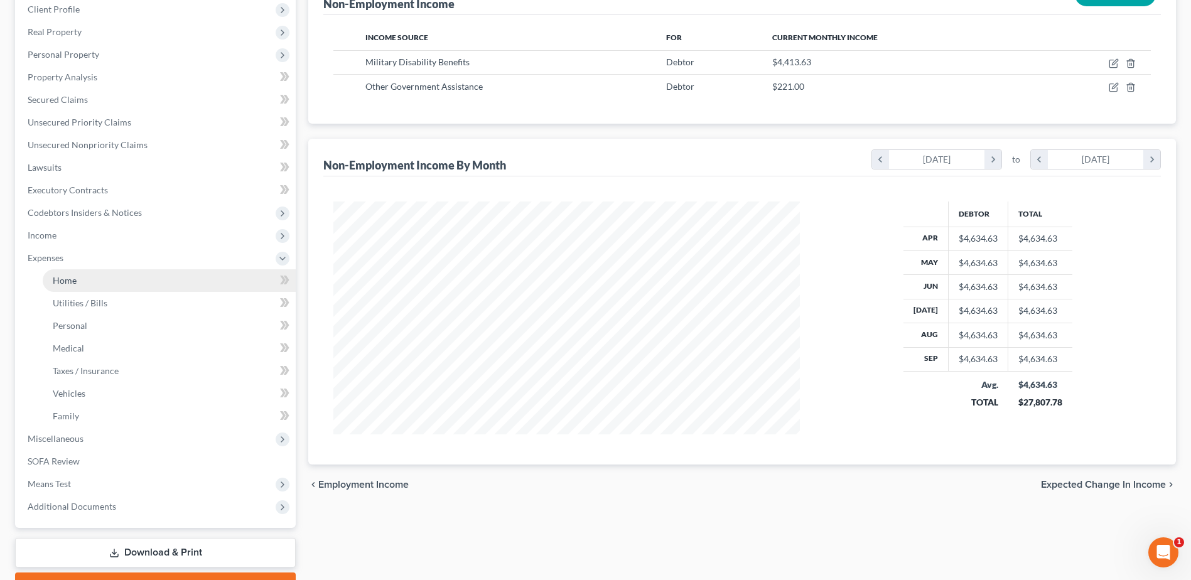
click at [87, 282] on link "Home" at bounding box center [169, 280] width 253 height 23
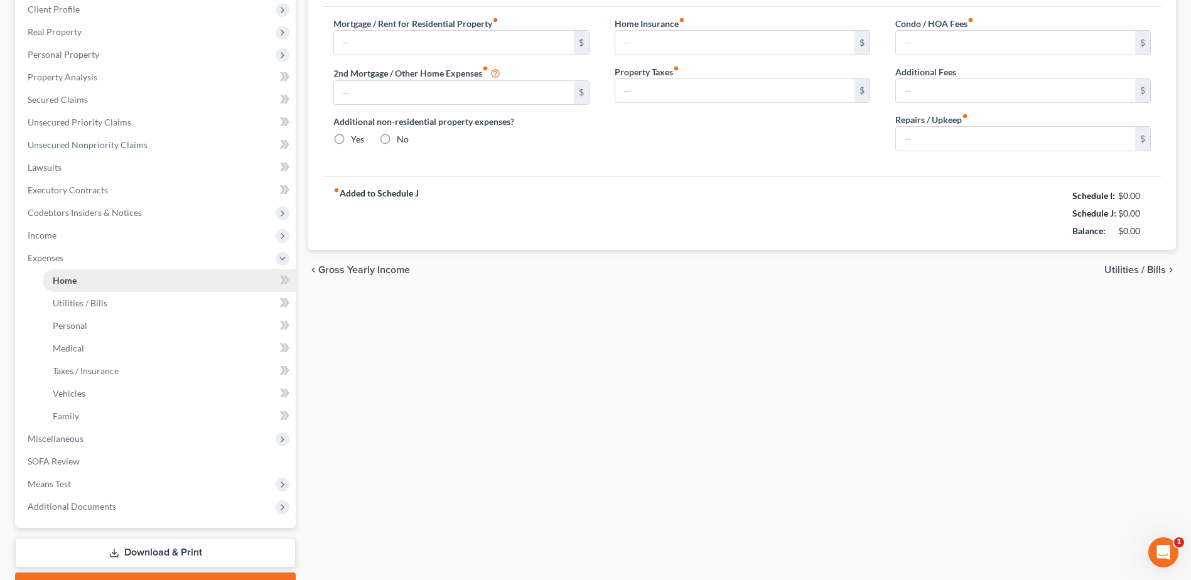
scroll to position [114, 0]
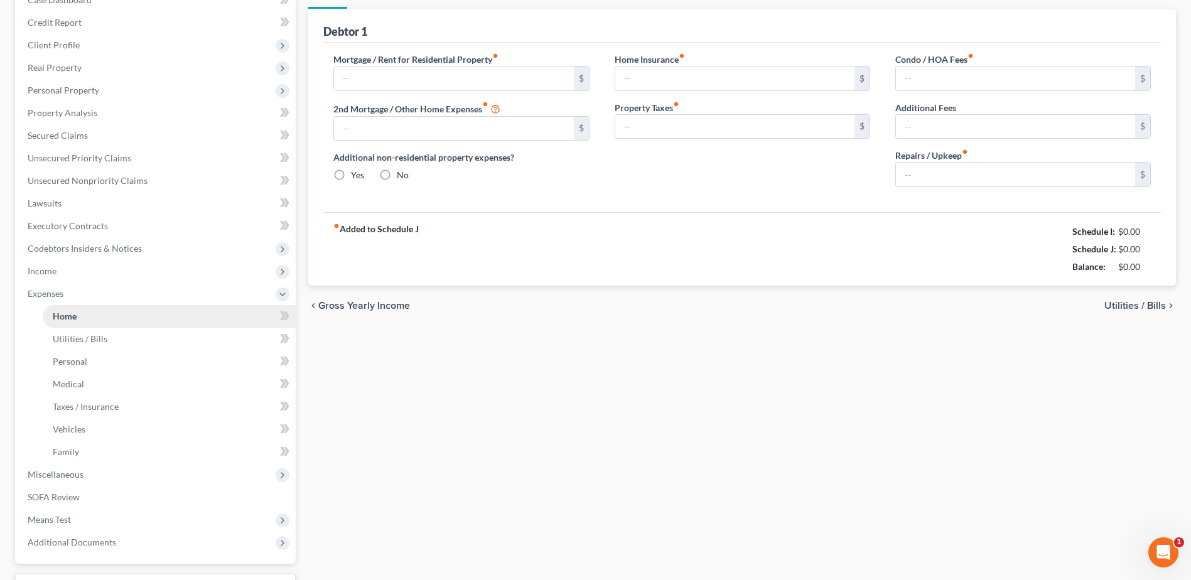
type input "3,896.00"
type input "0.00"
radio input "true"
type input "0.00"
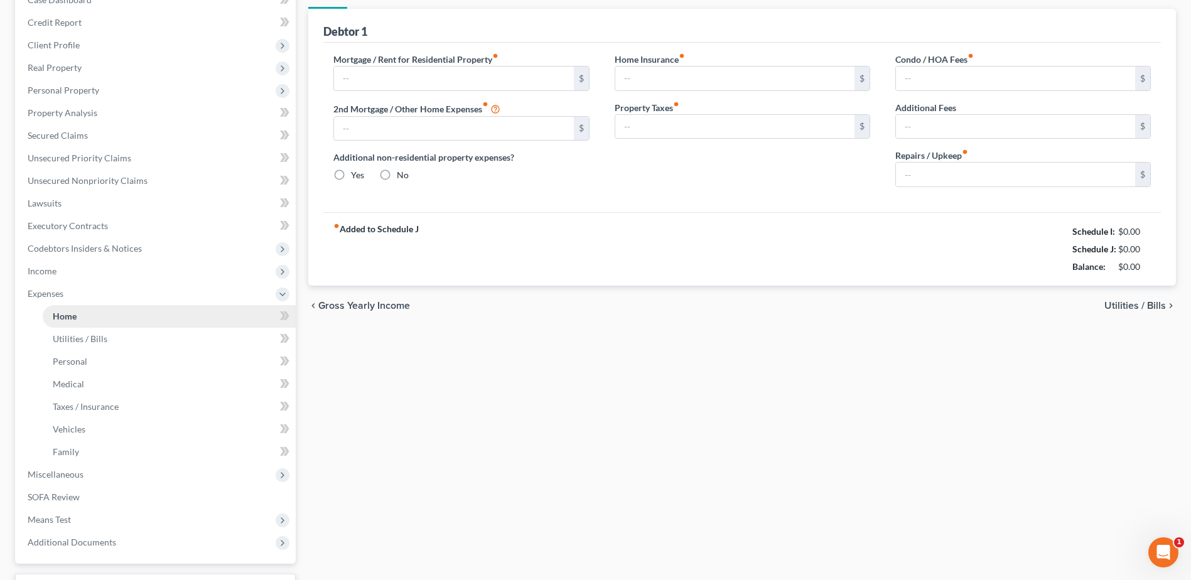
type input "41.00"
type input "0.00"
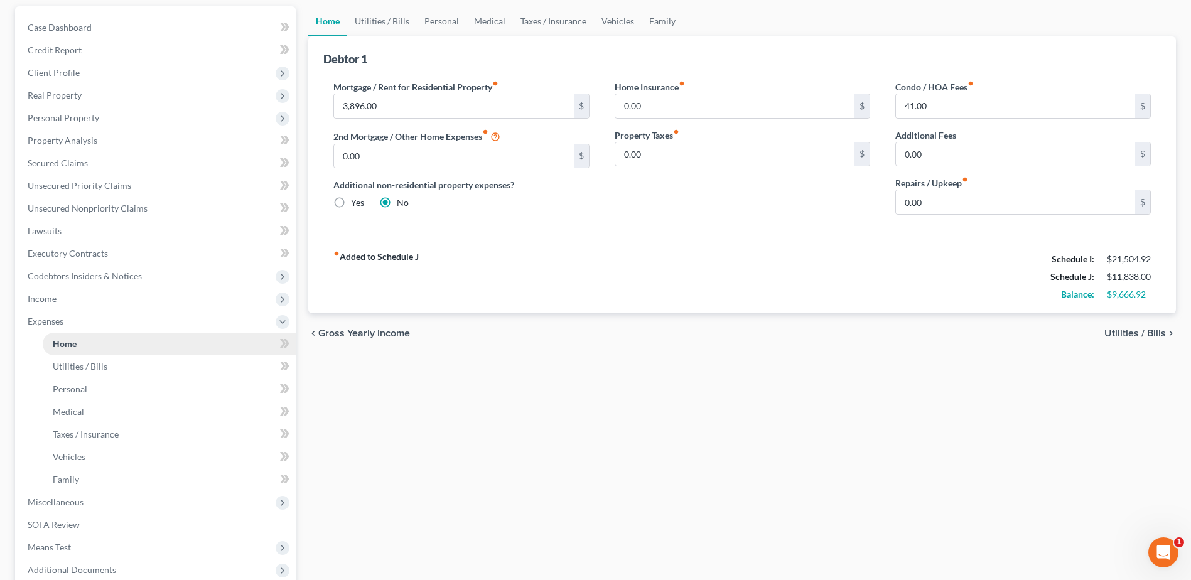
scroll to position [0, 0]
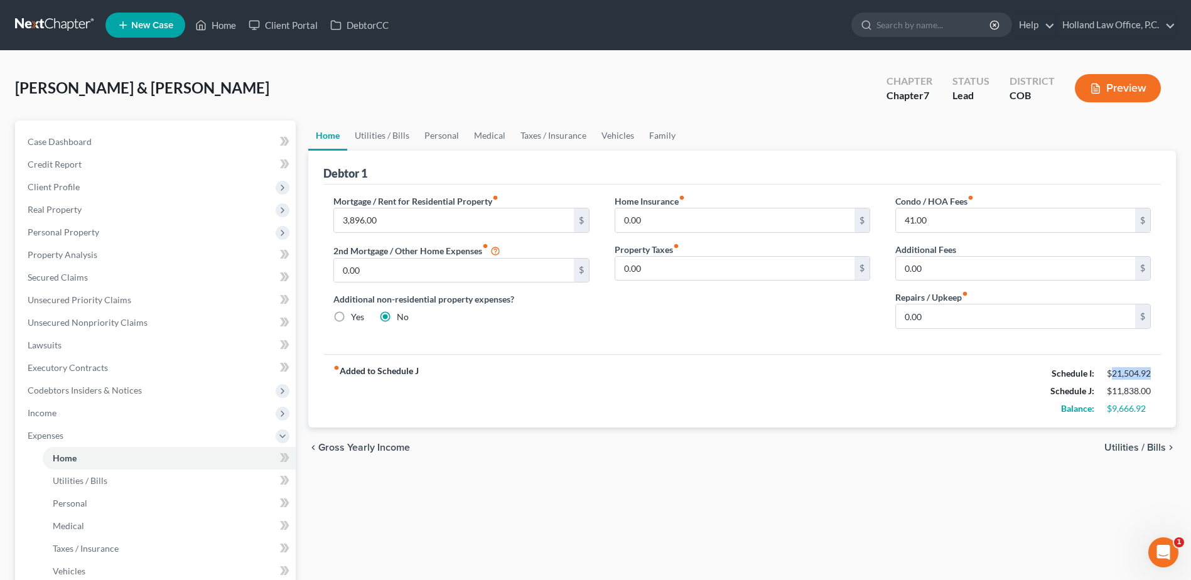
drag, startPoint x: 1110, startPoint y: 372, endPoint x: 1178, endPoint y: 377, distance: 67.3
click at [1178, 377] on div "Home Utilities / Bills Personal Medical Taxes / Insurance Vehicles Family Debto…" at bounding box center [742, 449] width 880 height 657
drag, startPoint x: 1171, startPoint y: 377, endPoint x: 1153, endPoint y: 377, distance: 18.8
click at [1153, 377] on div "$21,504.92" at bounding box center [1128, 373] width 56 height 13
click at [73, 404] on span "Income" at bounding box center [157, 413] width 278 height 23
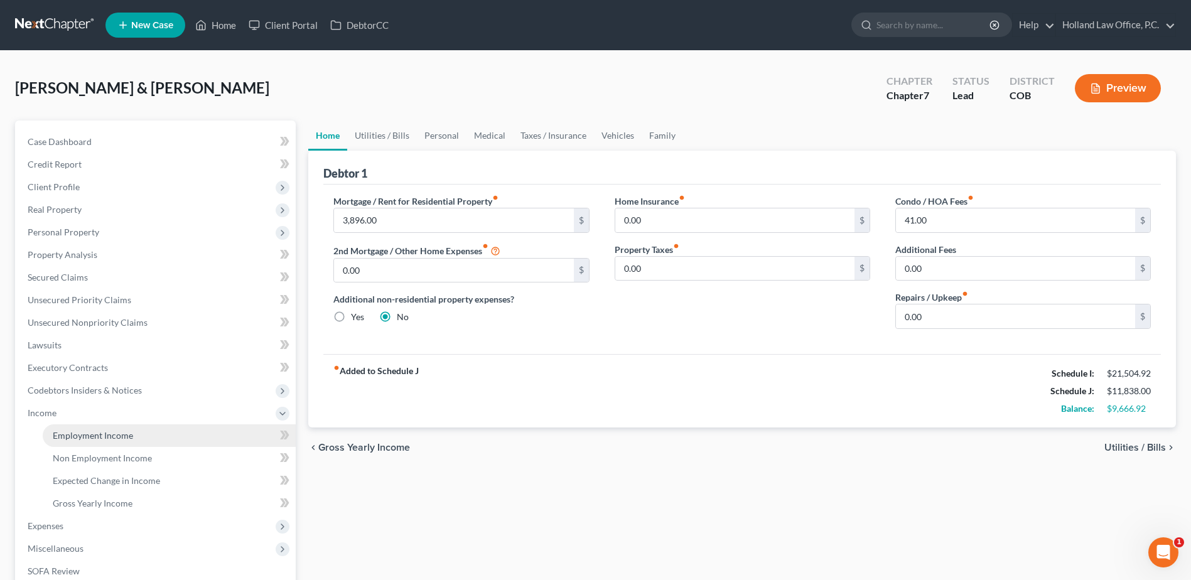
click at [69, 433] on span "Employment Income" at bounding box center [93, 435] width 80 height 11
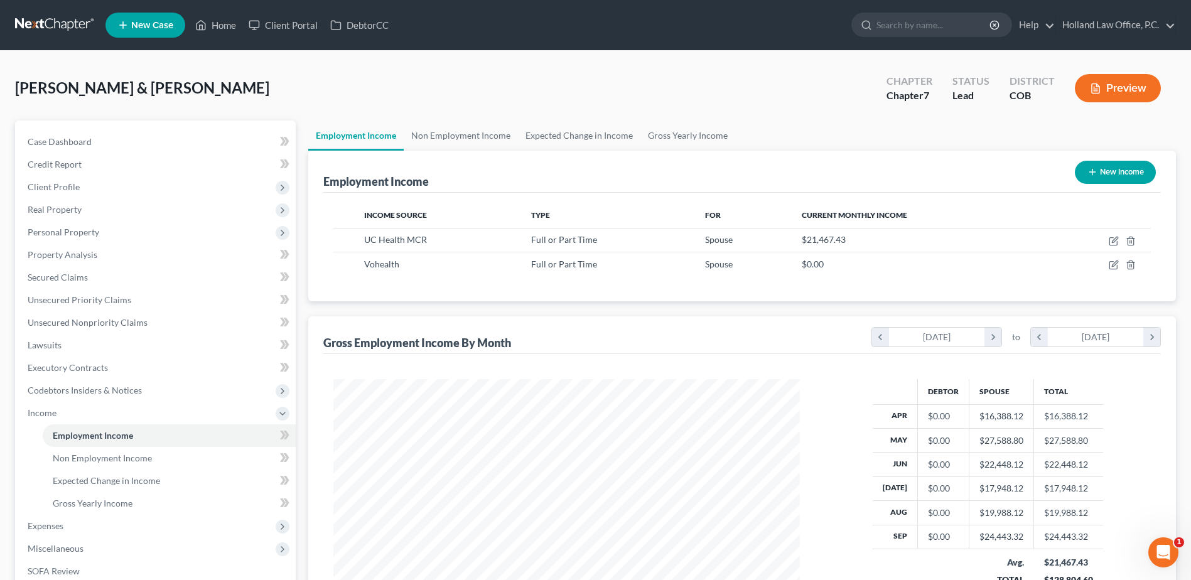
scroll to position [233, 491]
click at [67, 380] on span "Codebtors Insiders & Notices" at bounding box center [157, 390] width 278 height 23
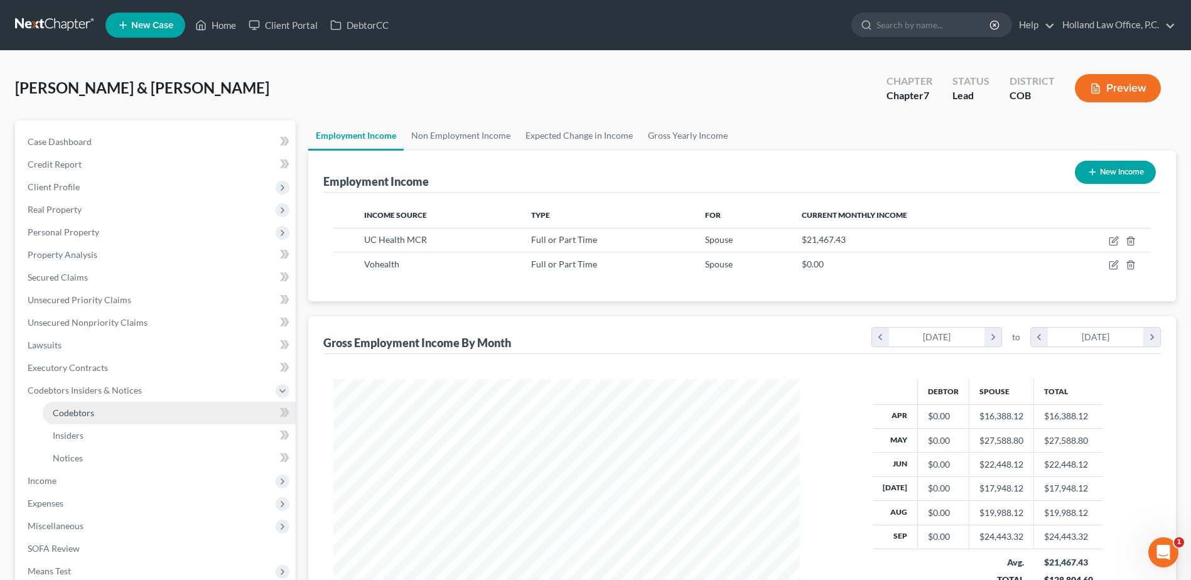
click at [69, 408] on span "Codebtors" at bounding box center [73, 412] width 41 height 11
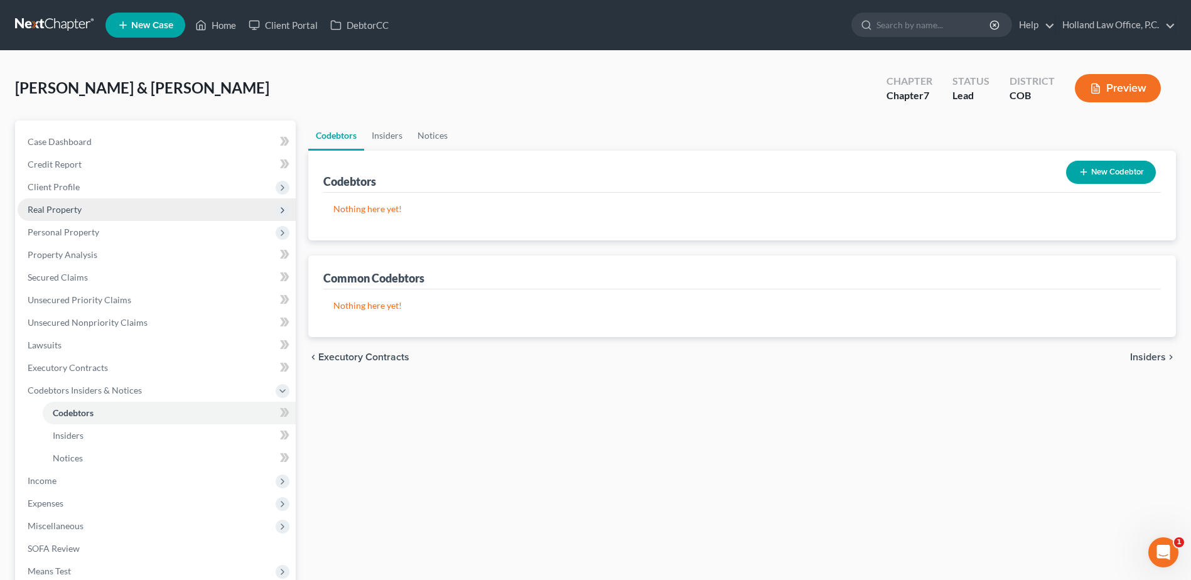
click at [68, 213] on span "Real Property" at bounding box center [55, 209] width 54 height 11
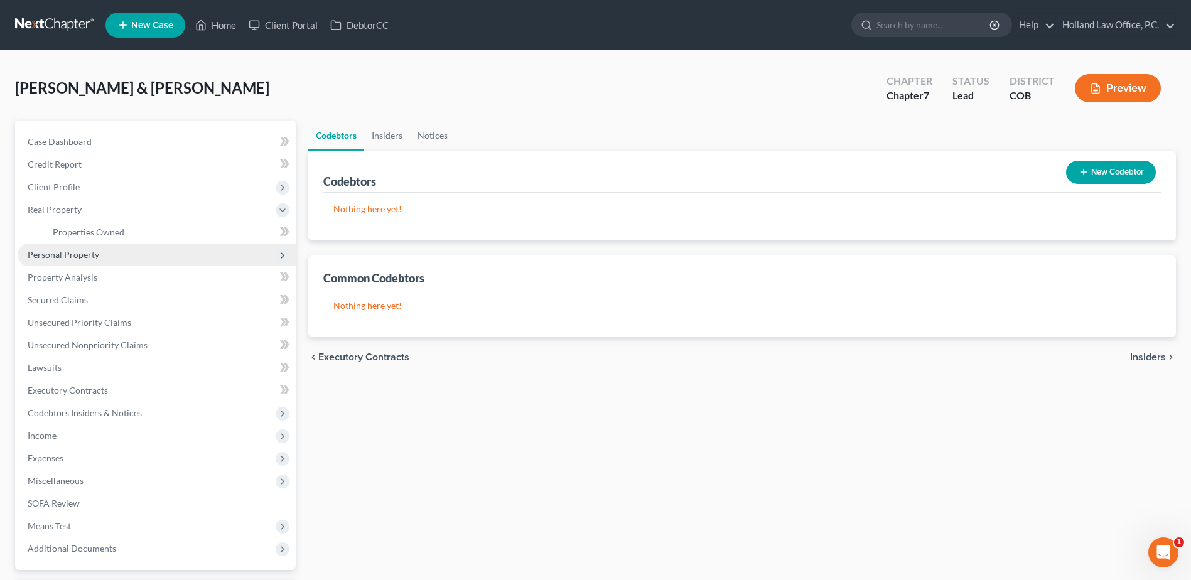
click at [58, 261] on span "Personal Property" at bounding box center [157, 255] width 278 height 23
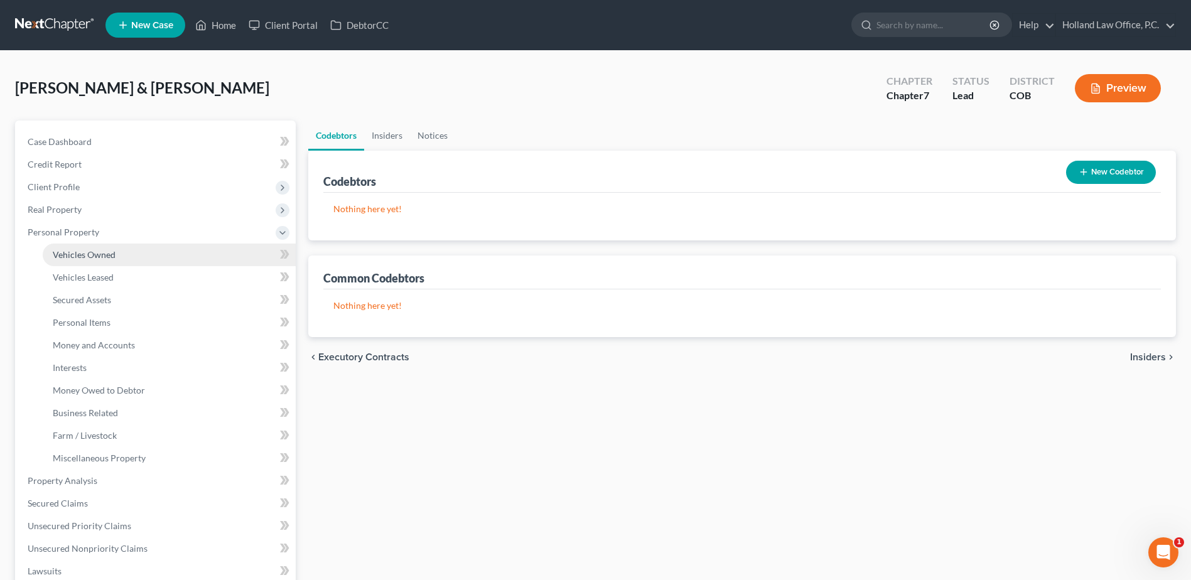
click at [84, 255] on span "Vehicles Owned" at bounding box center [84, 254] width 63 height 11
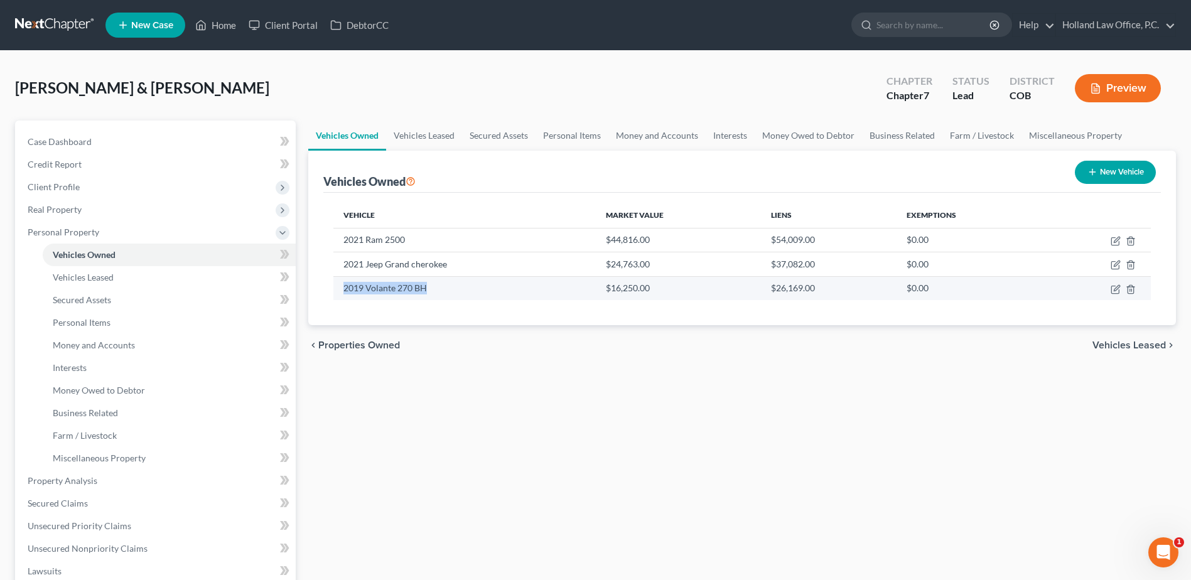
drag, startPoint x: 340, startPoint y: 289, endPoint x: 488, endPoint y: 289, distance: 147.5
click at [488, 289] on td "2019 Volante 270 BH" at bounding box center [464, 288] width 262 height 24
drag, startPoint x: 487, startPoint y: 289, endPoint x: 416, endPoint y: 290, distance: 70.3
copy td "2019 Volante 270 BH"
click at [1112, 291] on icon "button" at bounding box center [1115, 289] width 10 height 10
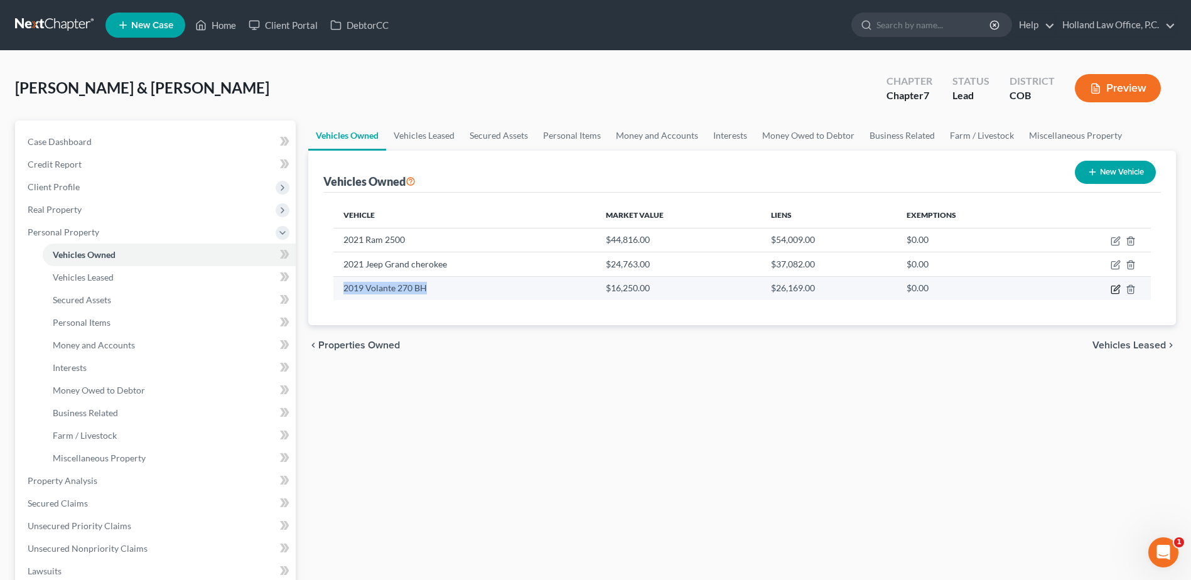
select select "2"
select select "7"
select select "2"
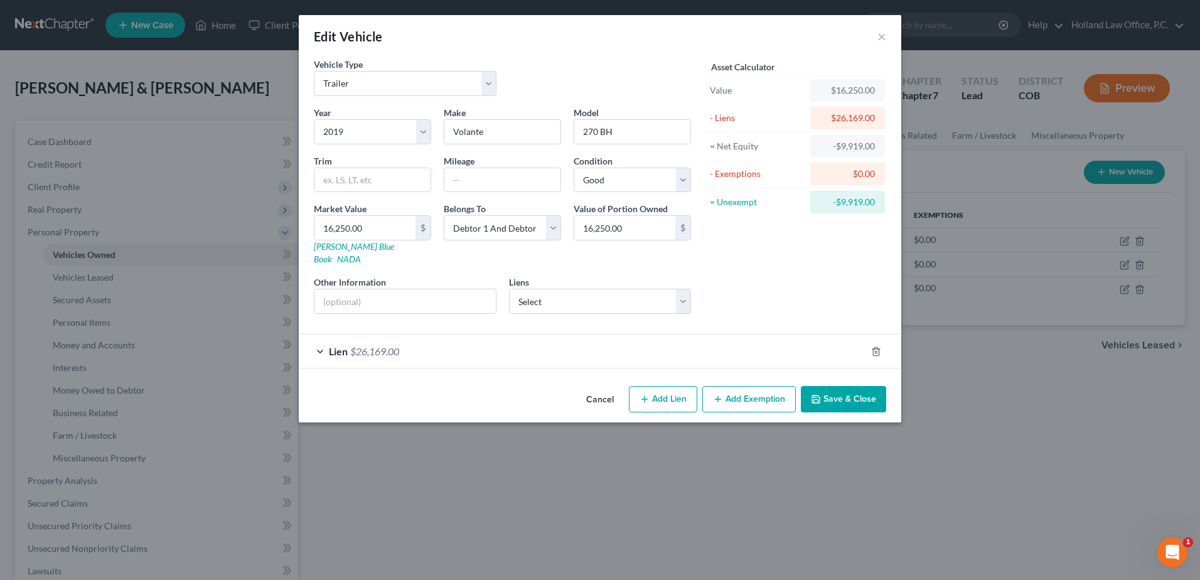
click at [412, 341] on div "Lien $26,169.00" at bounding box center [582, 351] width 567 height 33
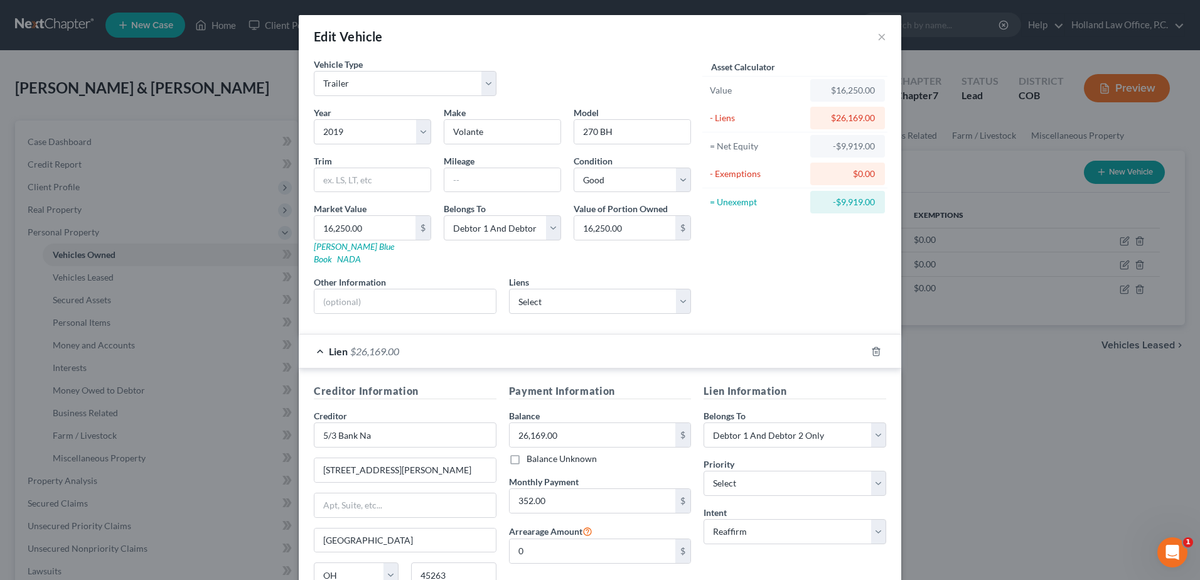
click at [427, 343] on div "Lien $26,169.00" at bounding box center [582, 351] width 567 height 33
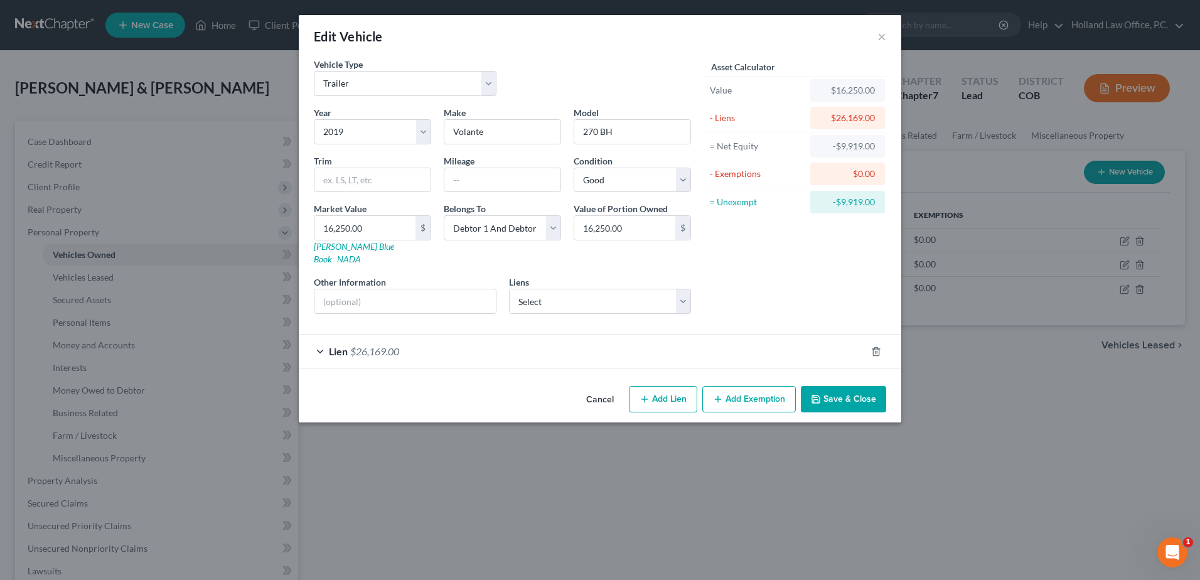
click at [532, 345] on div "Lien $26,169.00" at bounding box center [582, 351] width 567 height 33
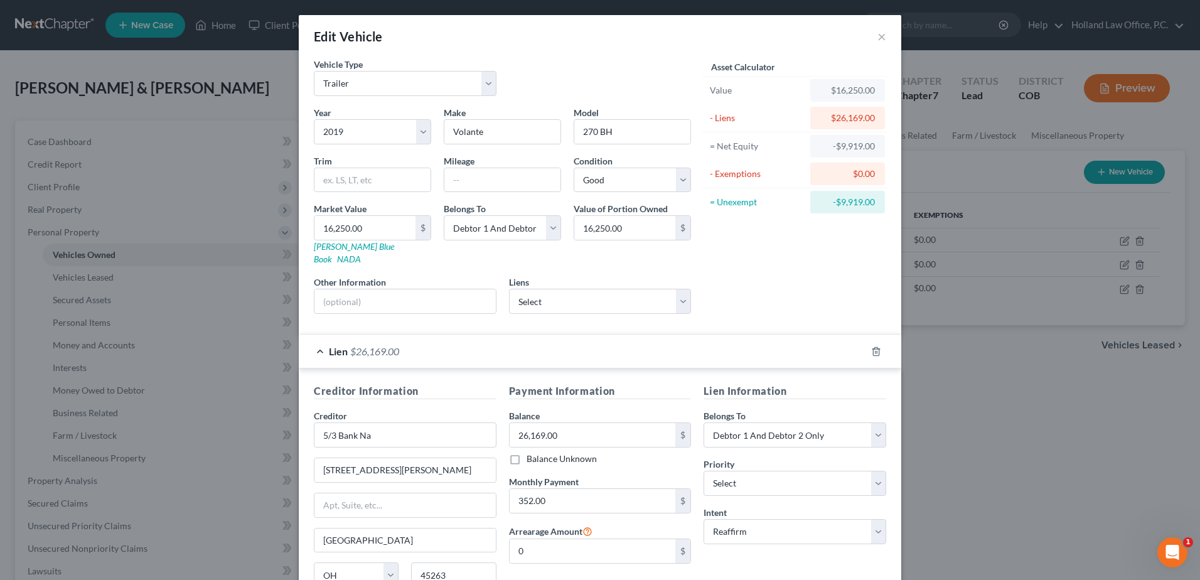
click at [532, 345] on div "Lien $26,169.00" at bounding box center [582, 351] width 567 height 33
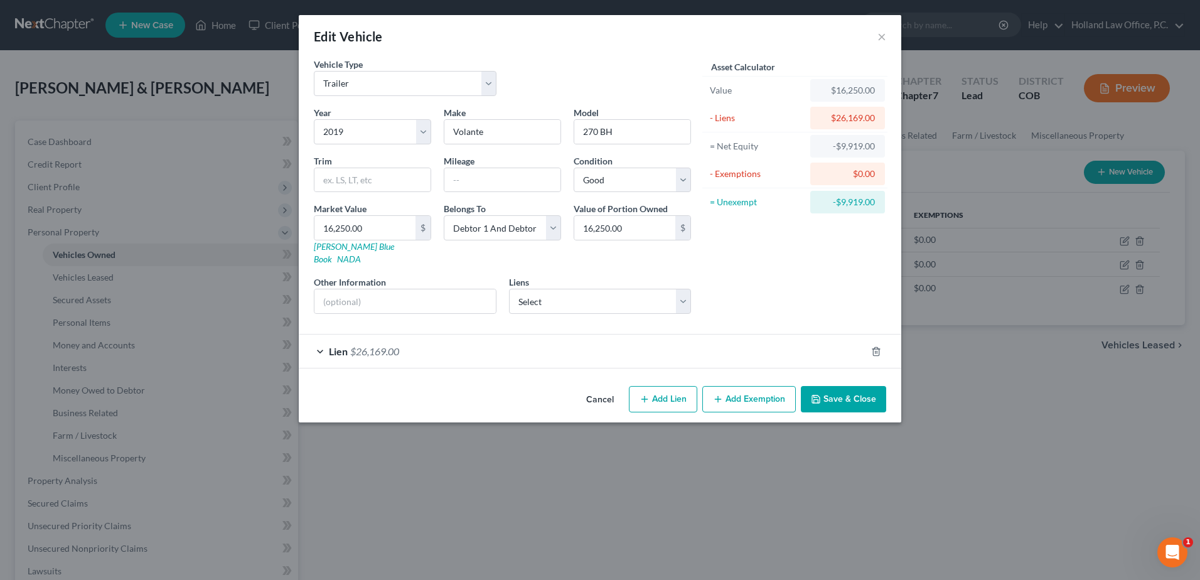
click at [586, 387] on button "Cancel" at bounding box center [600, 399] width 48 height 25
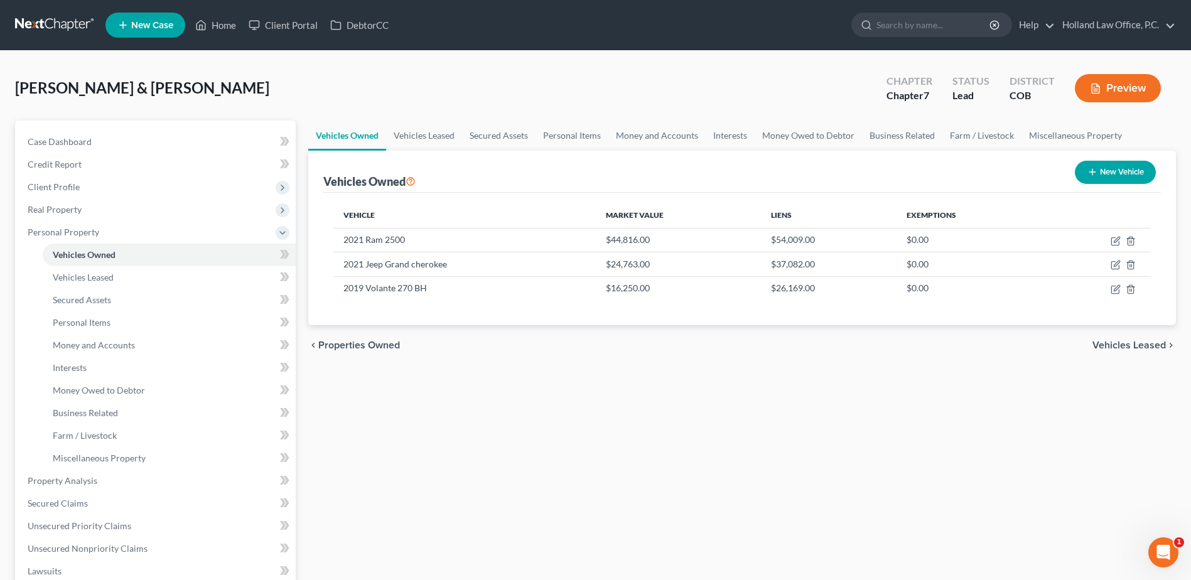
click at [525, 370] on div "Vehicles Owned Vehicles Leased Secured Assets Personal Items Money and Accounts…" at bounding box center [742, 483] width 880 height 725
click at [86, 487] on link "Property Analysis" at bounding box center [157, 481] width 278 height 23
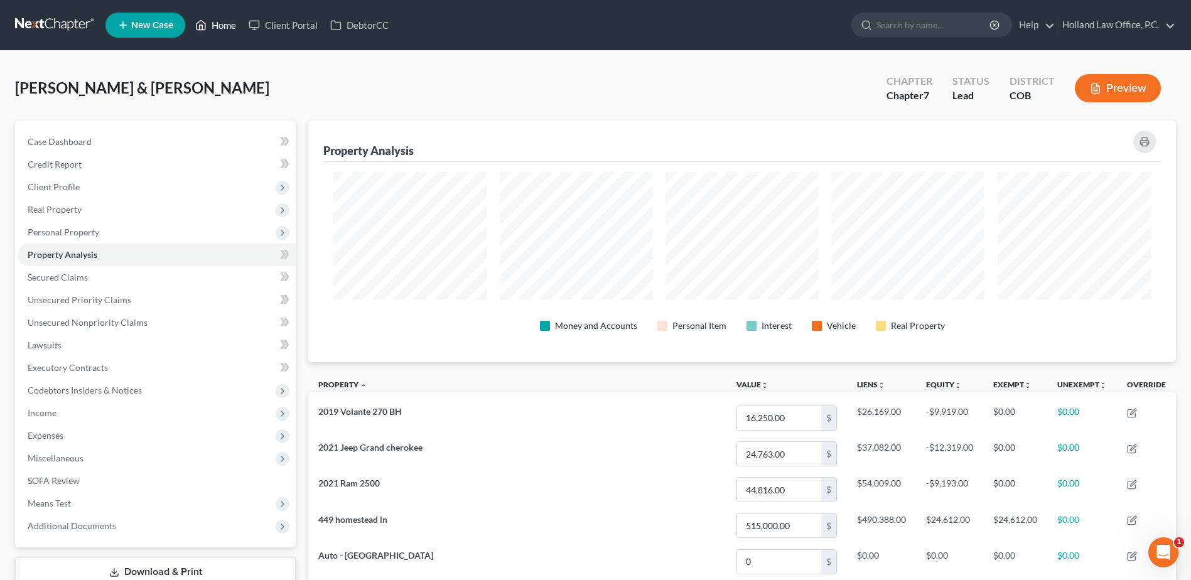
click at [211, 25] on link "Home" at bounding box center [215, 25] width 53 height 23
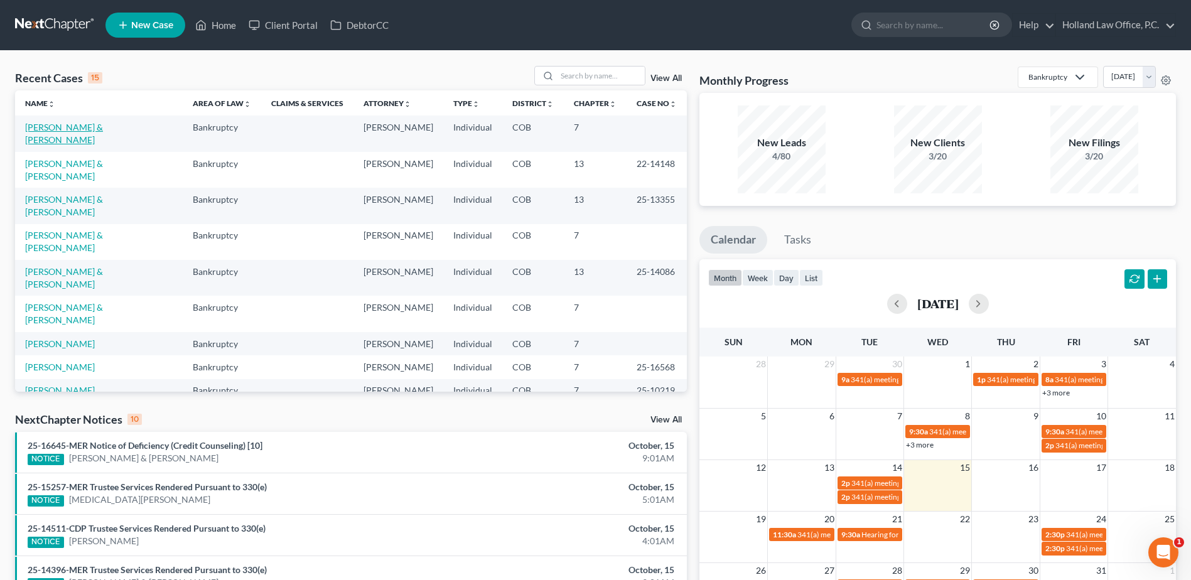
click at [90, 122] on link "[PERSON_NAME] & [PERSON_NAME]" at bounding box center [64, 133] width 78 height 23
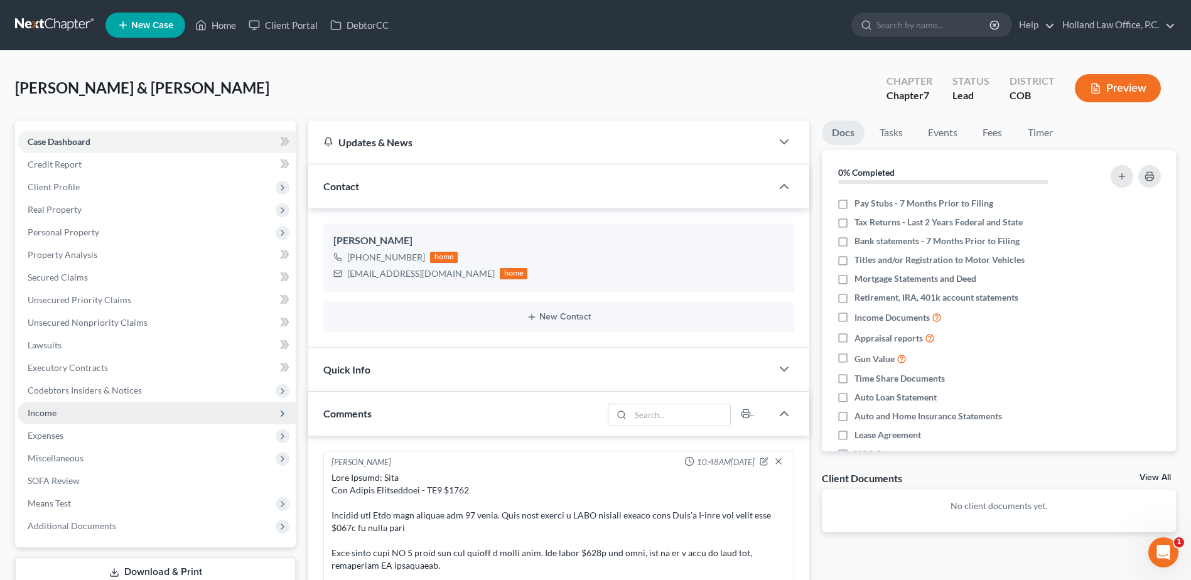
scroll to position [251, 0]
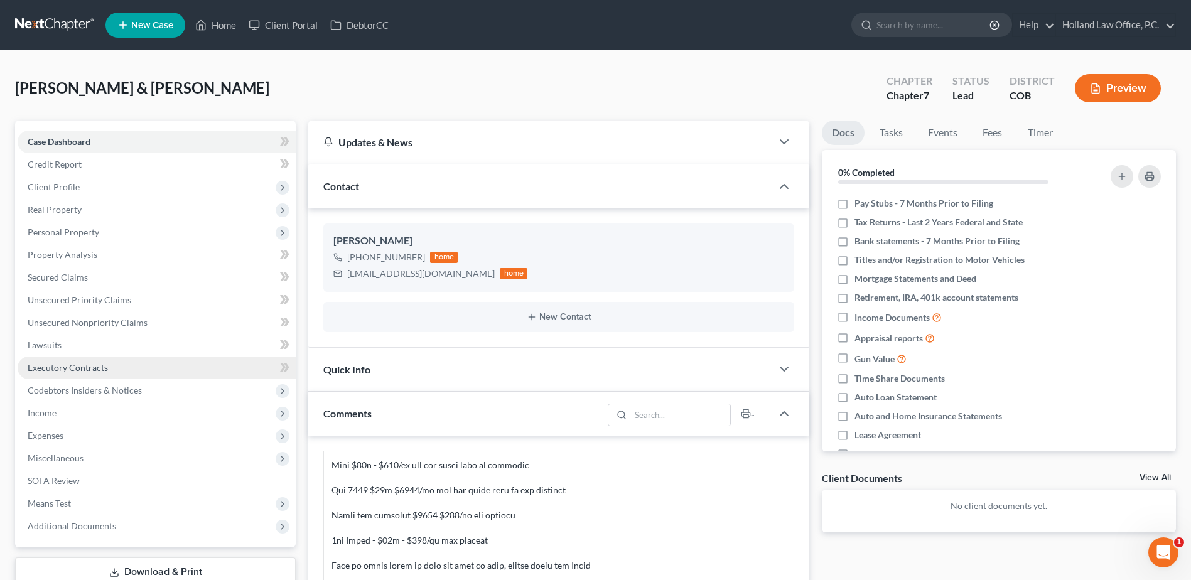
click at [77, 361] on link "Executory Contracts" at bounding box center [157, 368] width 278 height 23
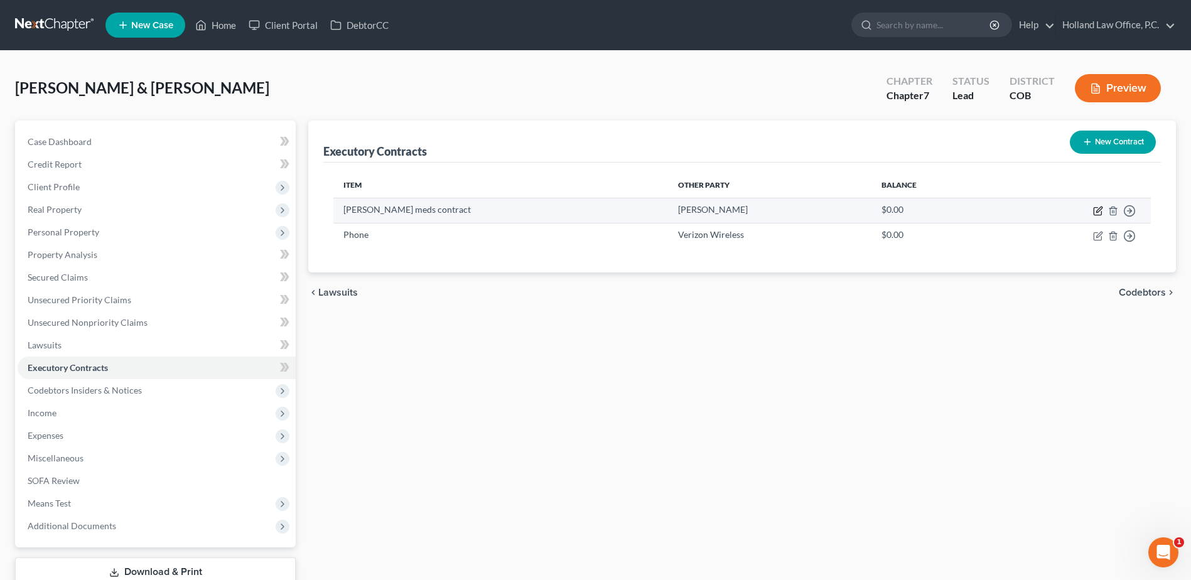
click at [1095, 212] on icon "button" at bounding box center [1098, 211] width 10 height 10
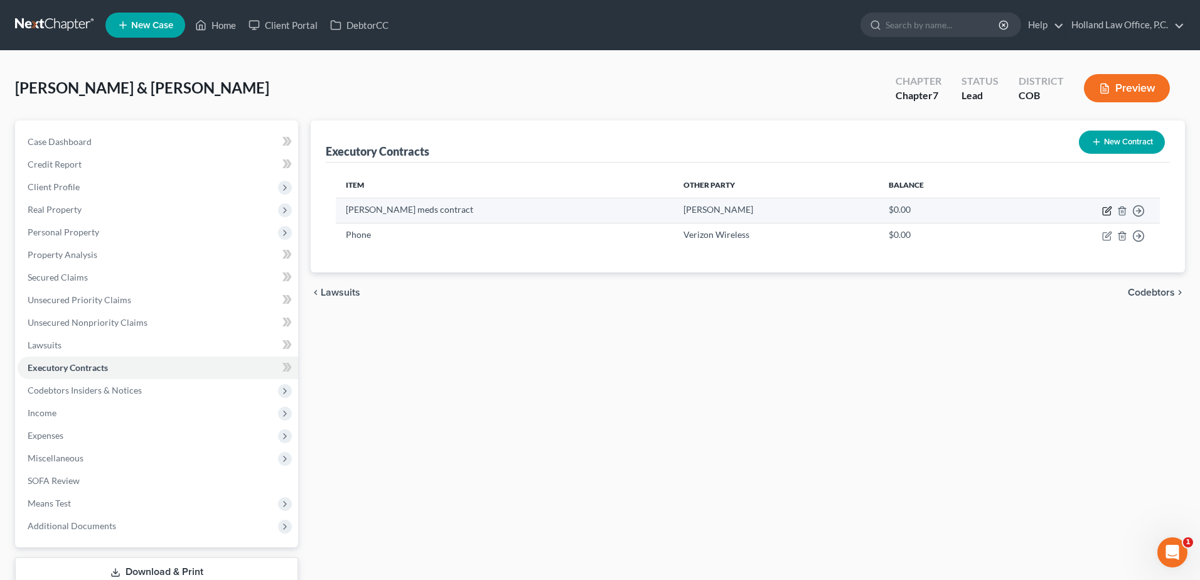
select select "4"
select select "2"
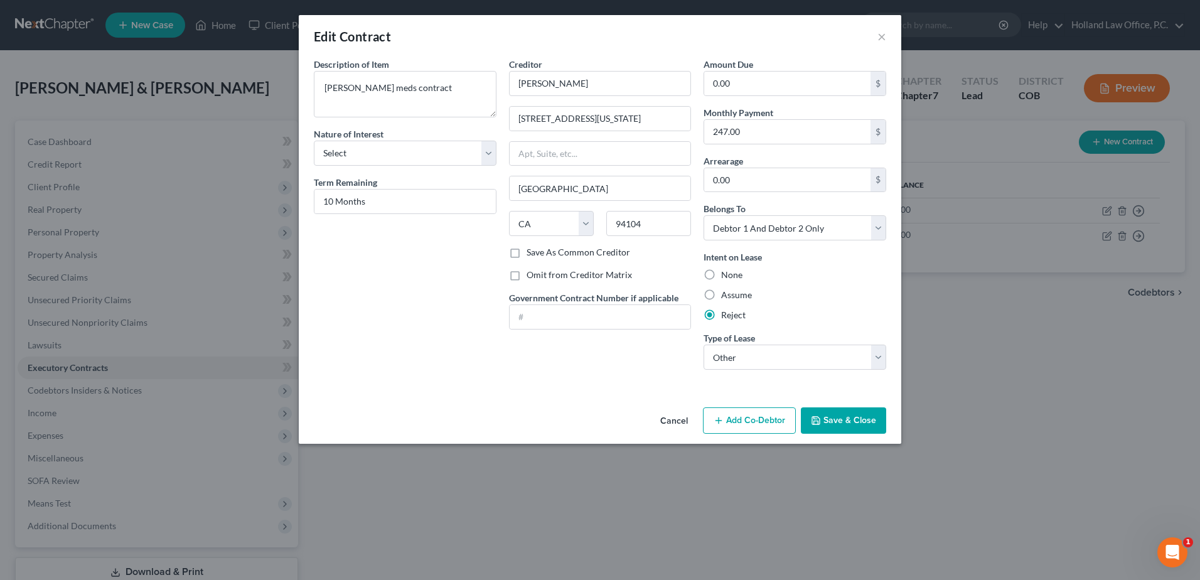
click at [666, 420] on button "Cancel" at bounding box center [674, 421] width 48 height 25
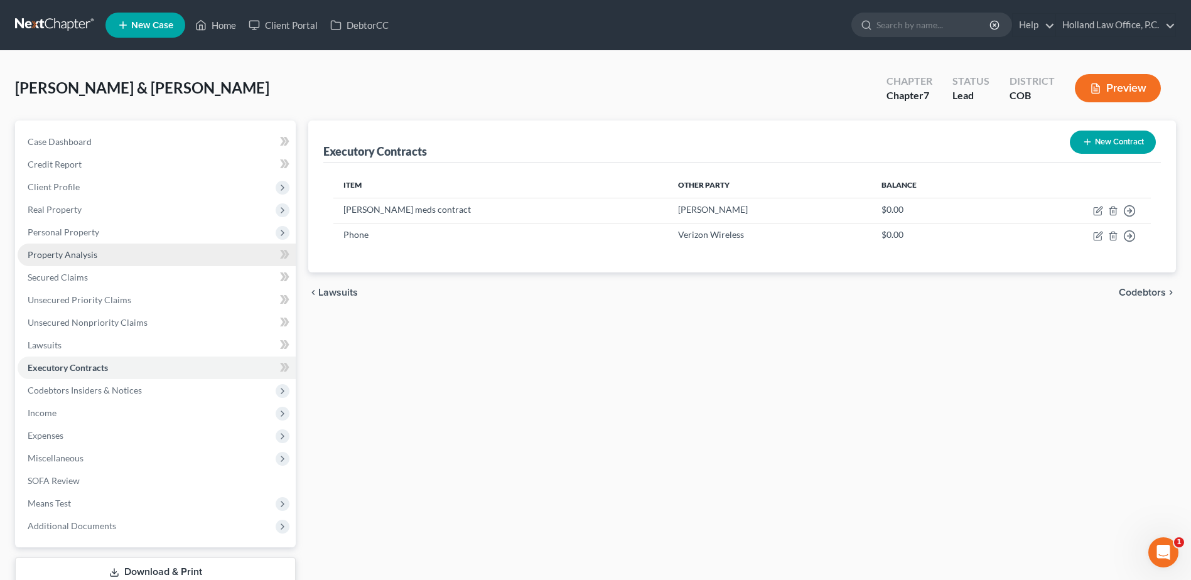
click at [100, 252] on link "Property Analysis" at bounding box center [157, 255] width 278 height 23
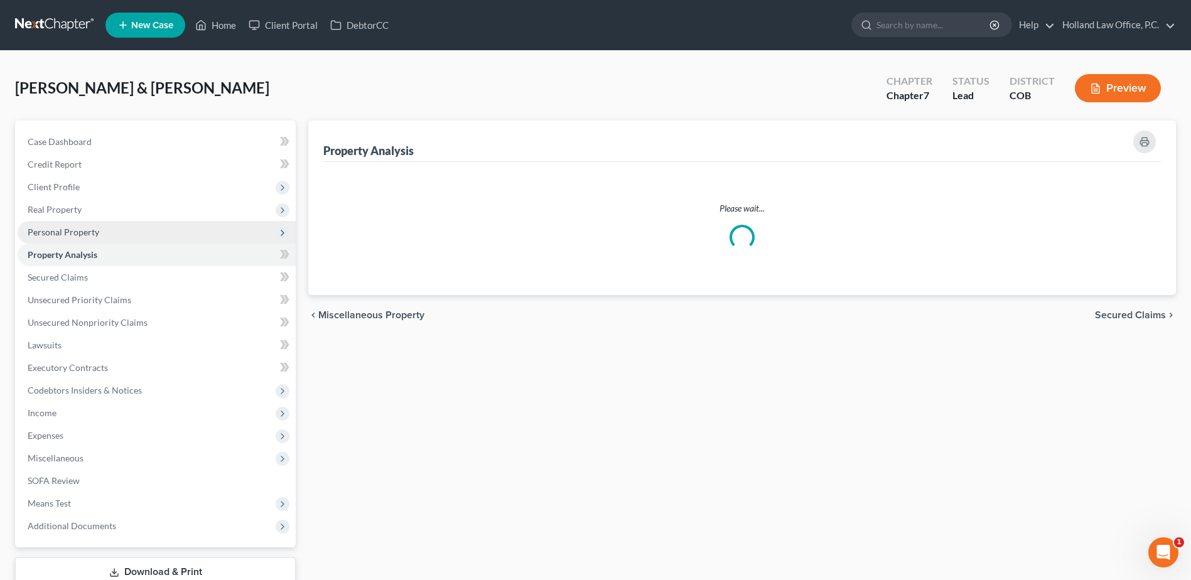
click at [101, 234] on span "Personal Property" at bounding box center [157, 232] width 278 height 23
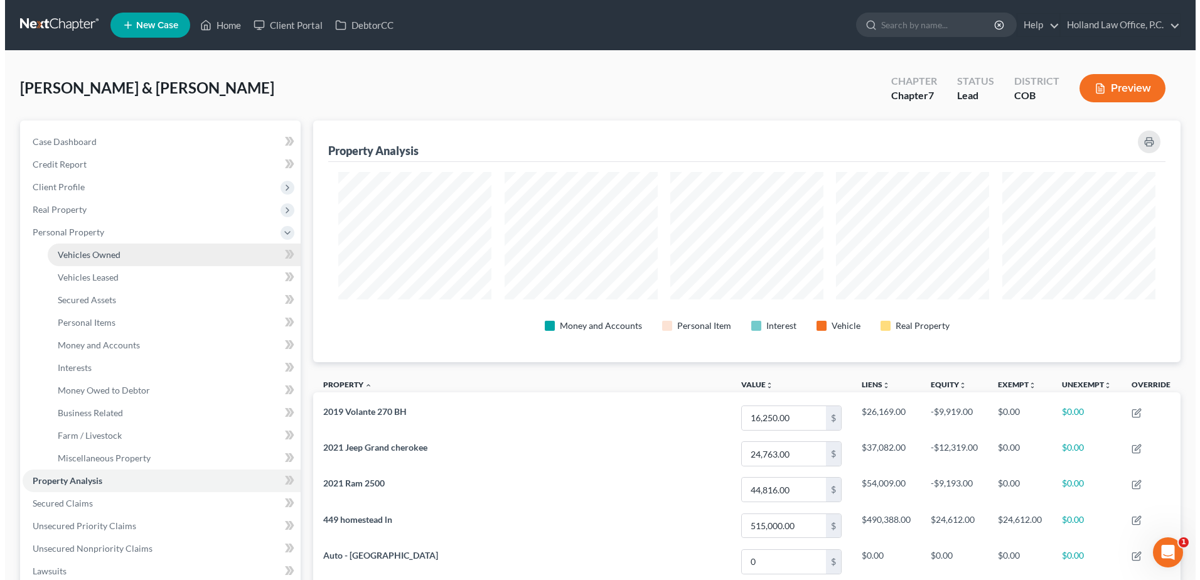
scroll to position [242, 868]
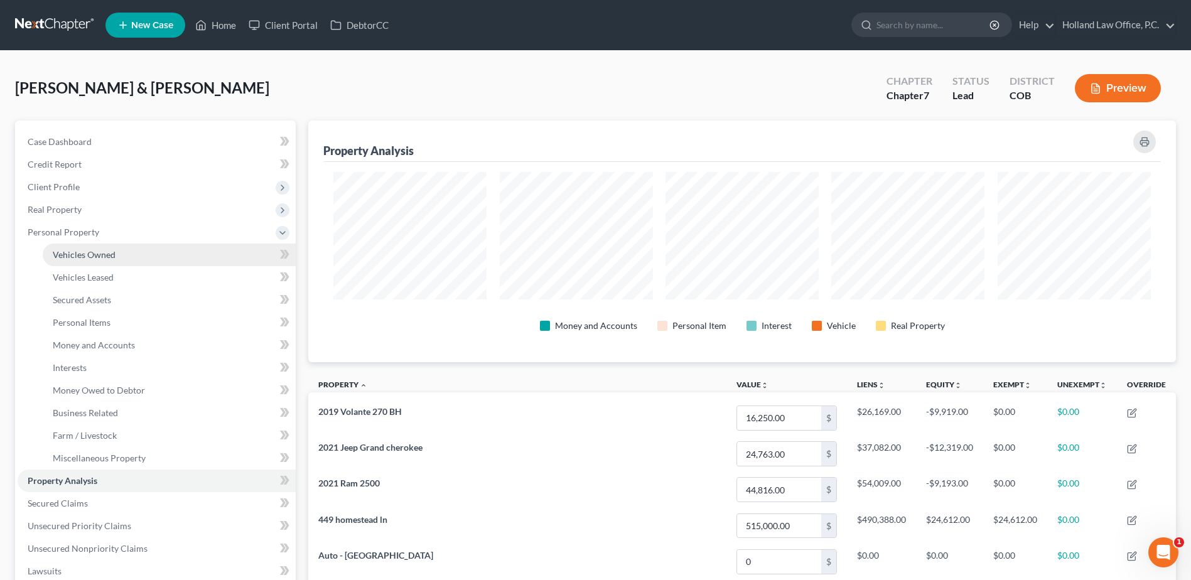
click at [92, 261] on link "Vehicles Owned" at bounding box center [169, 255] width 253 height 23
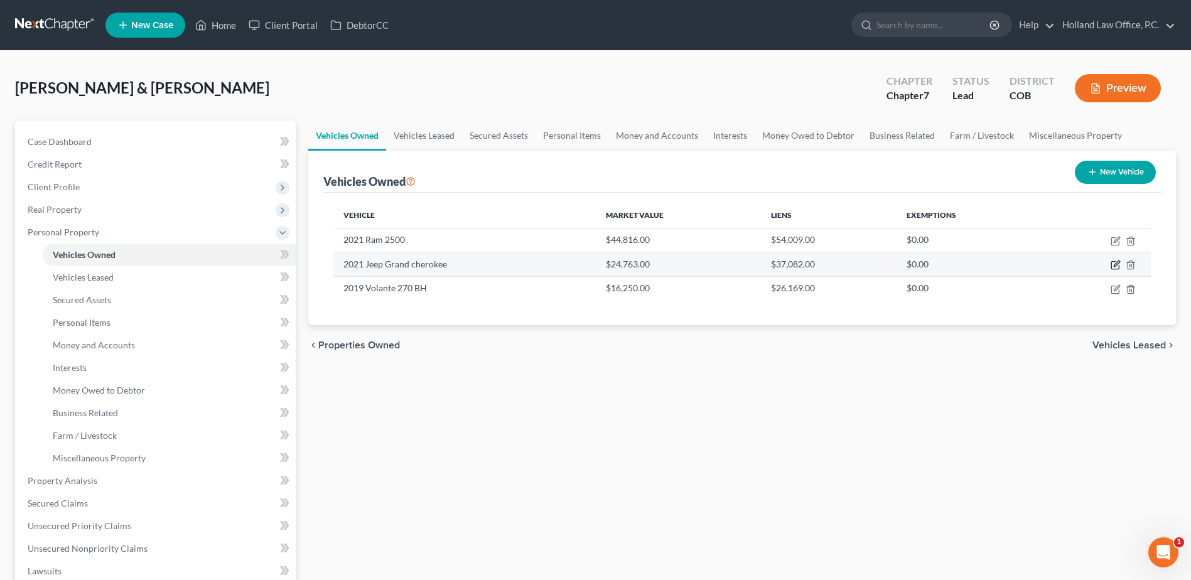
click at [1112, 265] on icon "button" at bounding box center [1115, 265] width 10 height 10
select select "0"
select select "5"
select select "2"
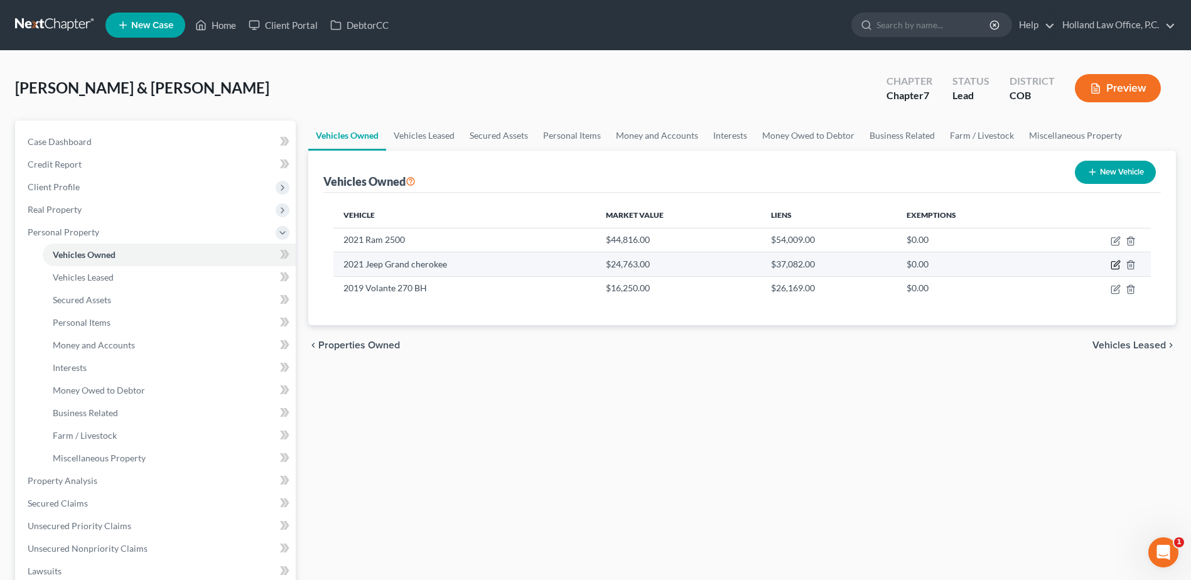
select select "4"
select select "2"
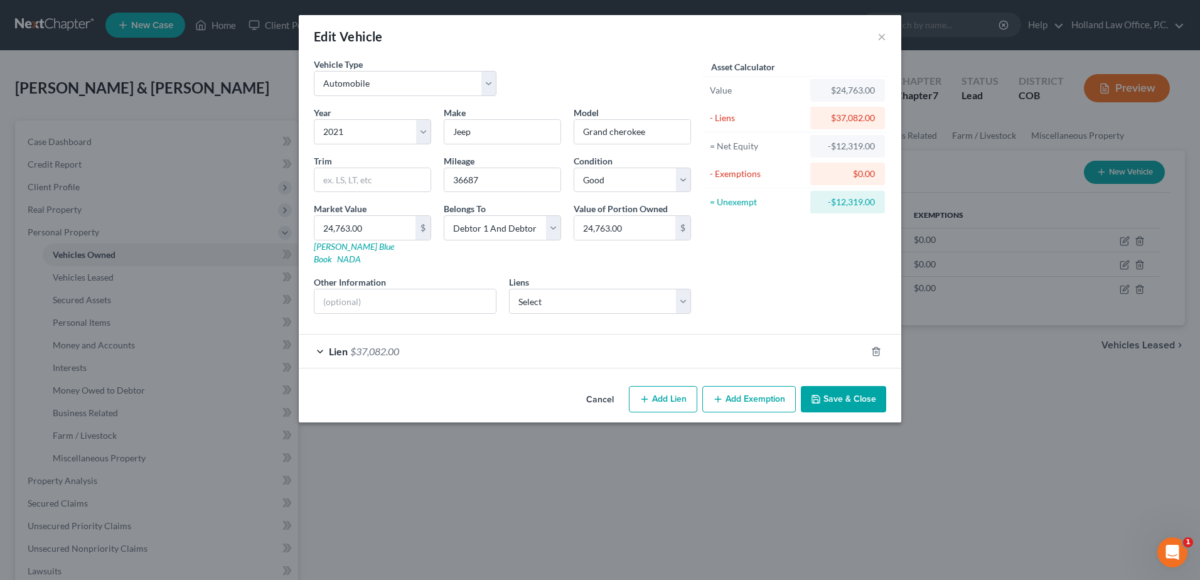
click at [613, 335] on div "Lien $37,082.00" at bounding box center [582, 351] width 567 height 33
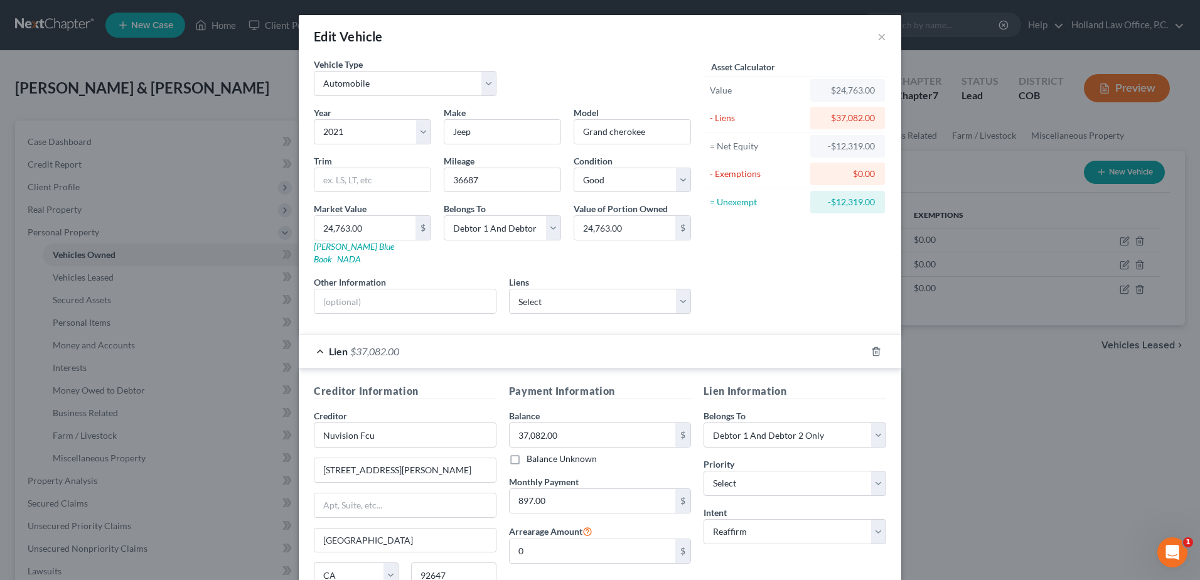
click at [623, 335] on div "Lien $37,082.00" at bounding box center [582, 351] width 567 height 33
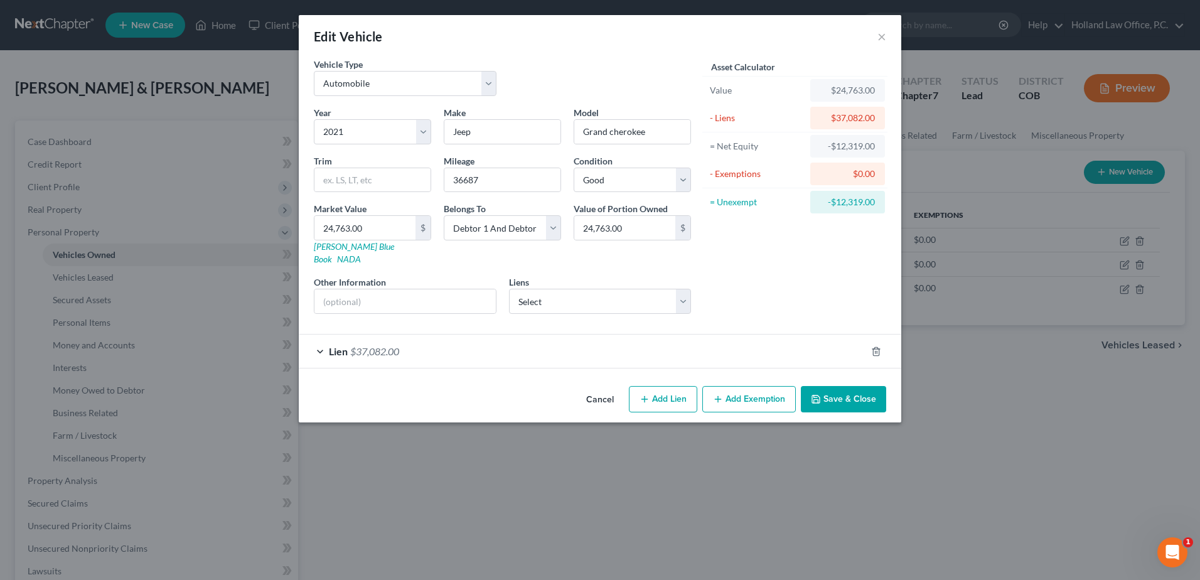
click at [595, 388] on button "Cancel" at bounding box center [600, 399] width 48 height 25
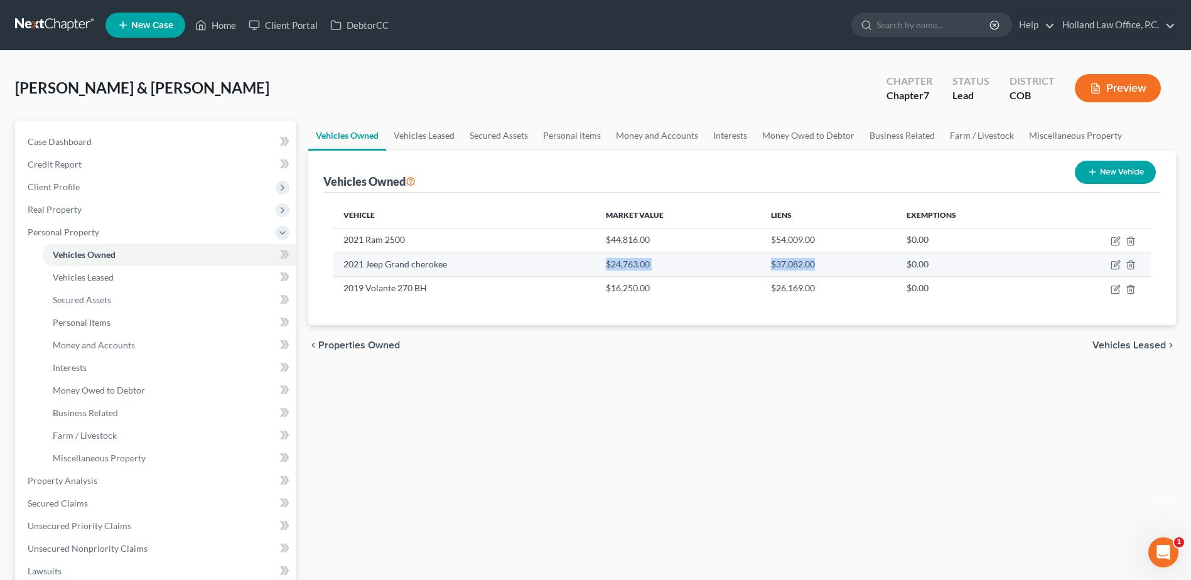
drag, startPoint x: 597, startPoint y: 265, endPoint x: 832, endPoint y: 264, distance: 235.4
click at [832, 264] on tr "2021 Jeep Grand cherokee $24,763.00 $37,082.00 $0.00" at bounding box center [741, 264] width 817 height 24
click at [832, 264] on td "$37,082.00" at bounding box center [829, 264] width 136 height 24
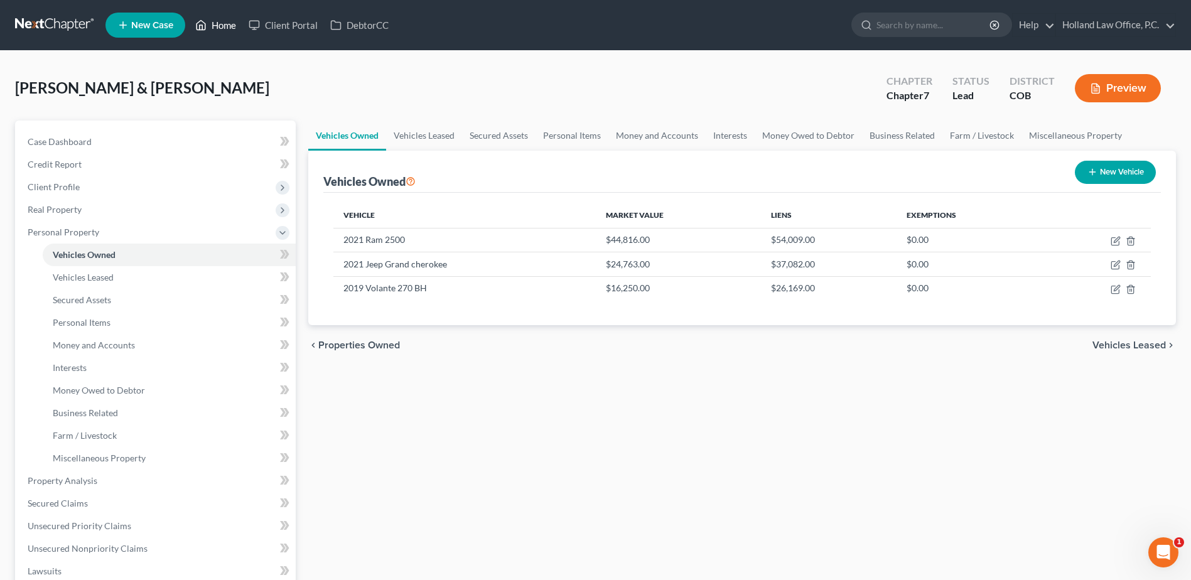
click at [224, 28] on link "Home" at bounding box center [215, 25] width 53 height 23
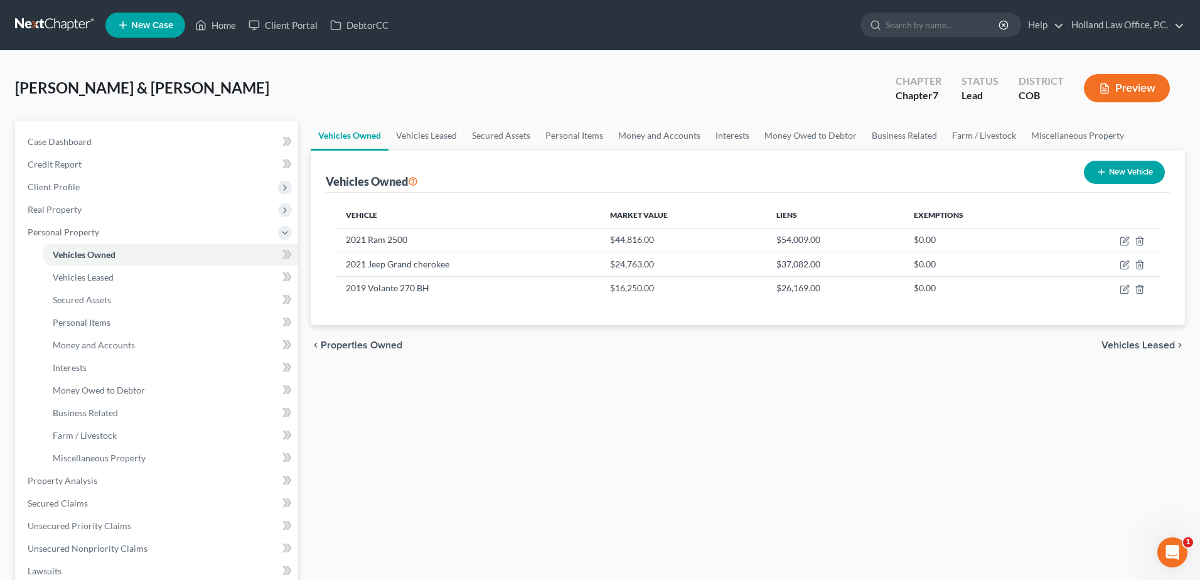
click at [158, 28] on span "New Case" at bounding box center [152, 25] width 42 height 9
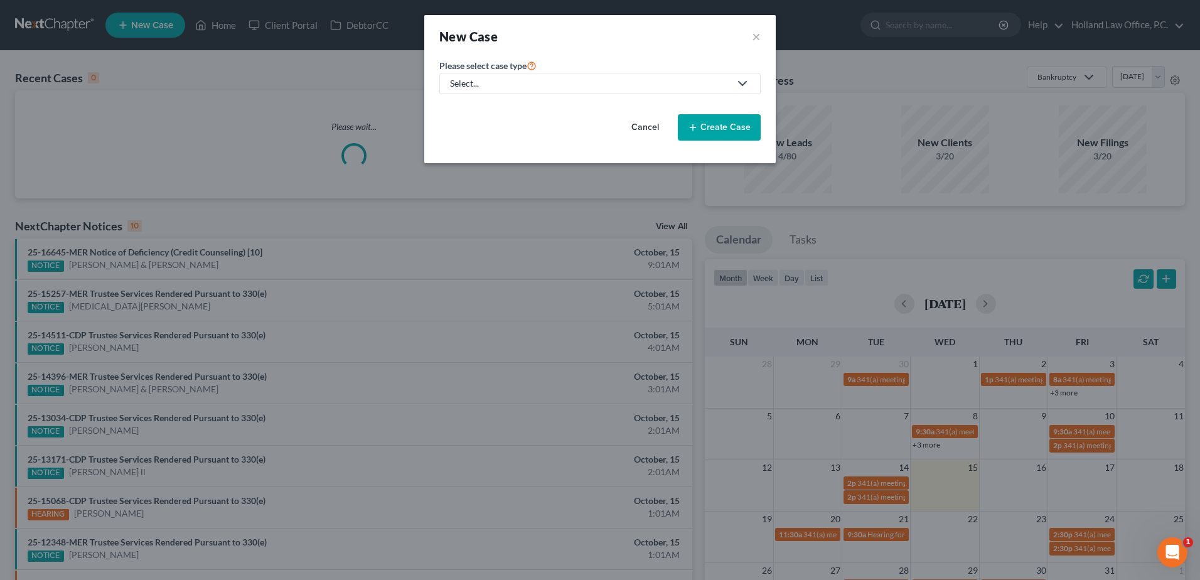
click at [510, 85] on div "Select..." at bounding box center [590, 83] width 280 height 13
click at [479, 106] on div "Bankruptcy" at bounding box center [475, 108] width 49 height 13
select select "11"
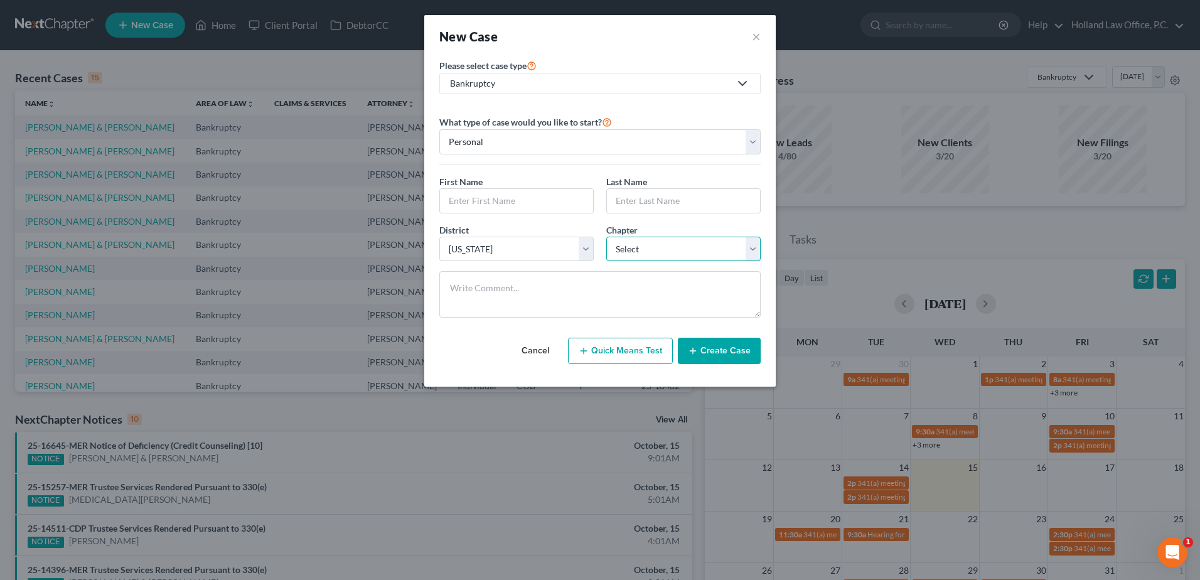
click at [639, 251] on select "Select 7 11 12 13" at bounding box center [683, 249] width 154 height 25
select select "3"
click at [606, 237] on select "Select 7 11 12 13" at bounding box center [683, 249] width 154 height 25
click at [466, 202] on input "text" at bounding box center [516, 201] width 153 height 24
type input "[PERSON_NAME]"
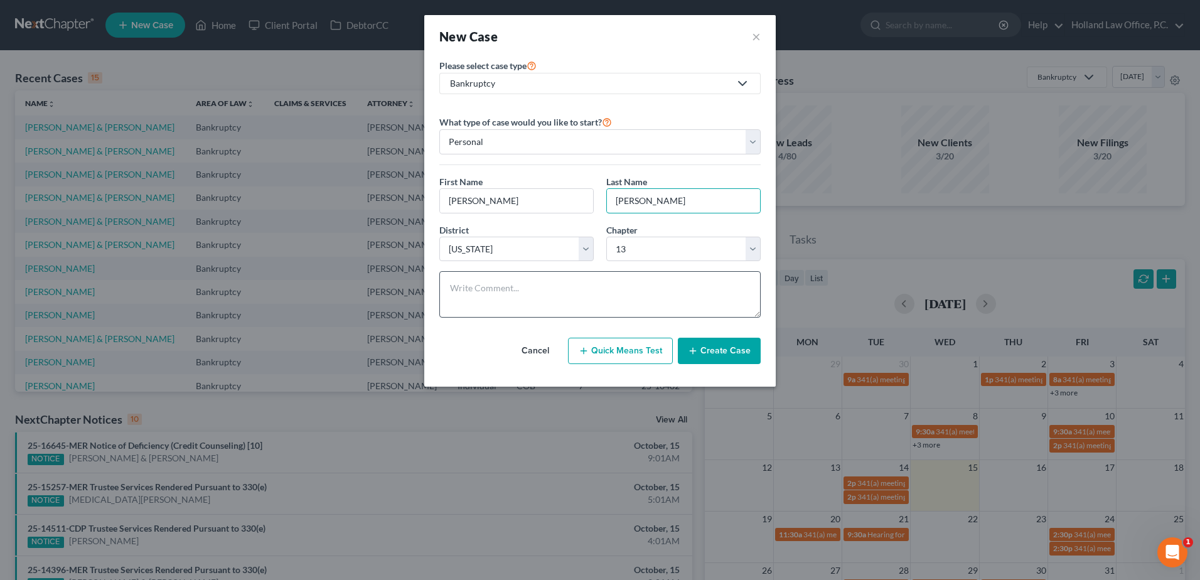
type input "[PERSON_NAME]"
click at [501, 292] on textarea at bounding box center [599, 294] width 321 height 46
click at [473, 279] on textarea at bounding box center [599, 294] width 321 height 46
drag, startPoint x: 436, startPoint y: 309, endPoint x: 460, endPoint y: 303, distance: 24.8
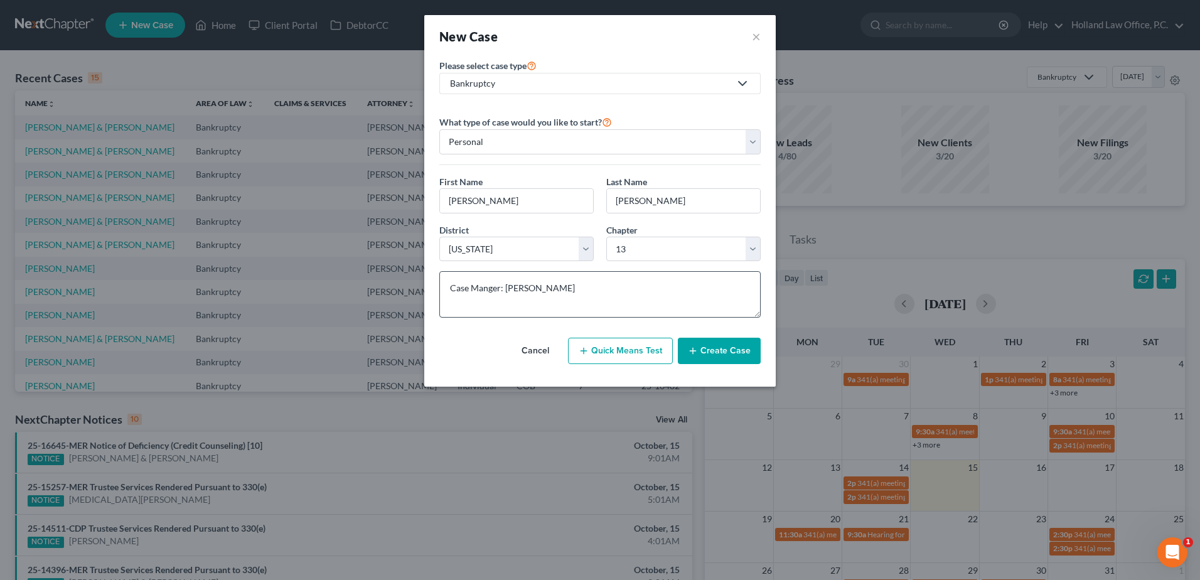
click at [438, 309] on div "Case Manger: [PERSON_NAME]" at bounding box center [600, 294] width 334 height 46
click at [460, 303] on textarea "Case Manger: [PERSON_NAME]" at bounding box center [599, 294] width 321 height 46
paste textarea "Chapter 13 $4000 to file -Worked with Beyond (His mother said to Not work with …"
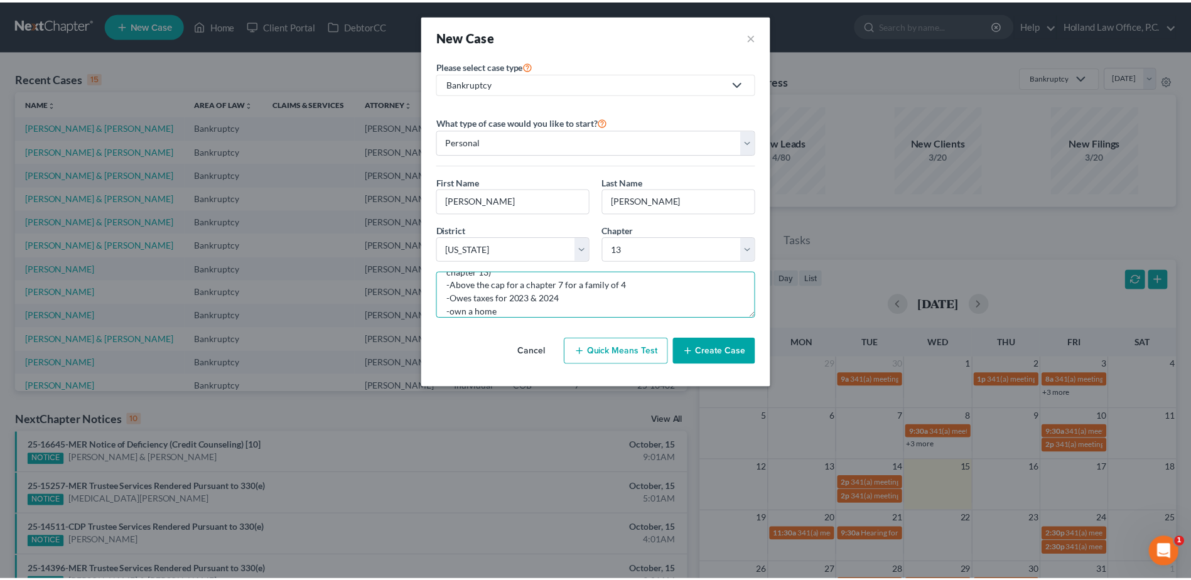
scroll to position [0, 0]
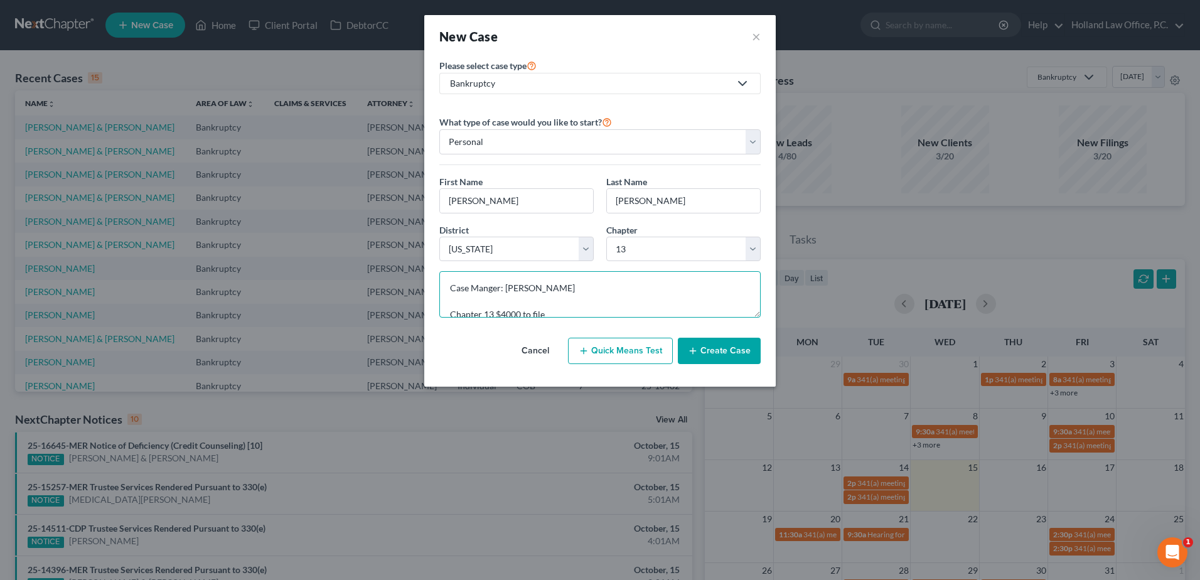
type textarea "Case Manger: [PERSON_NAME] Chapter 13 $4000 to file -Worked with Beyond (His mo…"
click at [707, 355] on button "Create Case" at bounding box center [719, 351] width 83 height 26
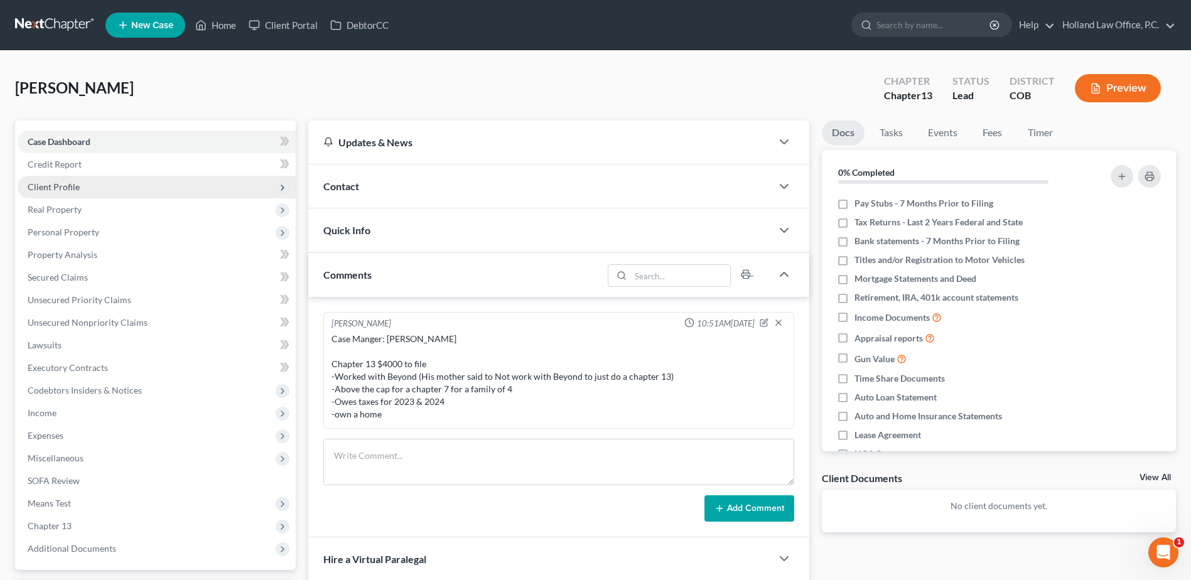
click at [75, 191] on span "Client Profile" at bounding box center [54, 186] width 52 height 11
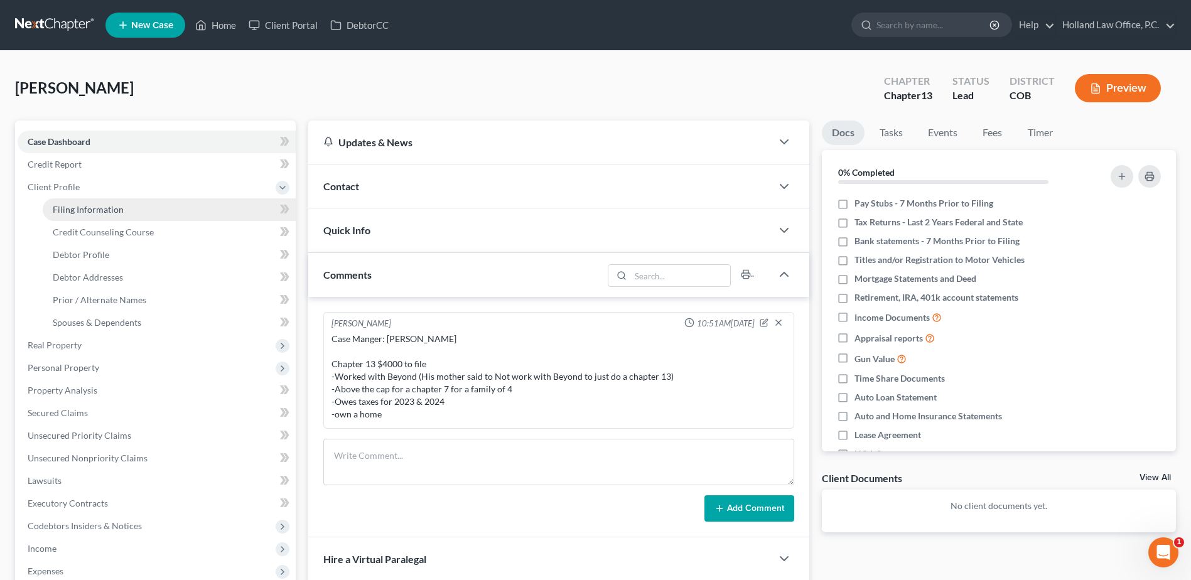
click at [125, 214] on link "Filing Information" at bounding box center [169, 209] width 253 height 23
select select "1"
select select "0"
select select "3"
select select "11"
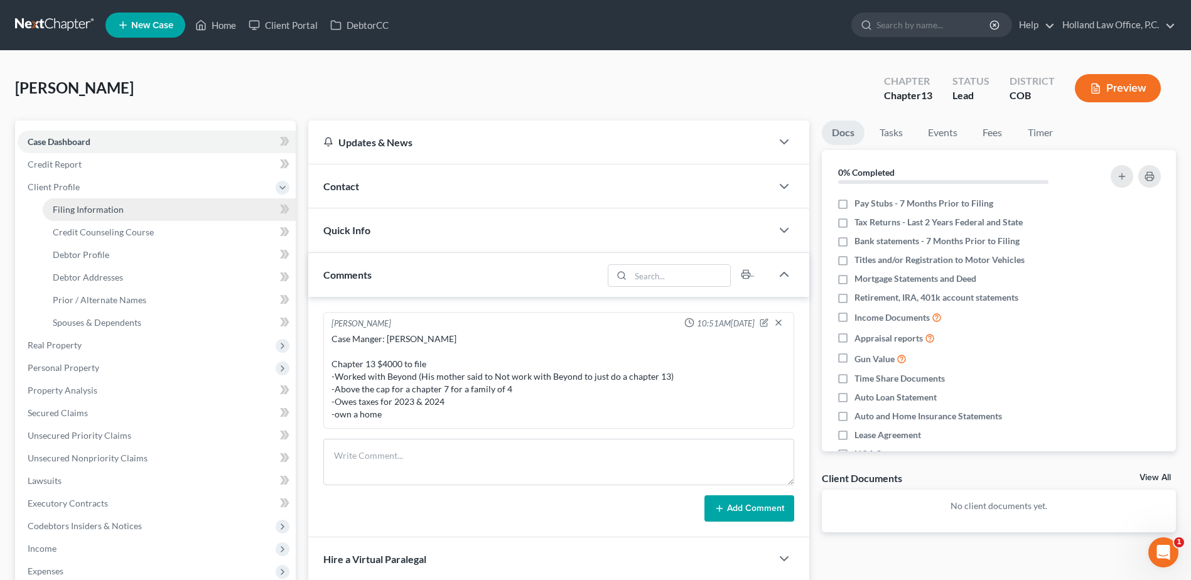
select select "5"
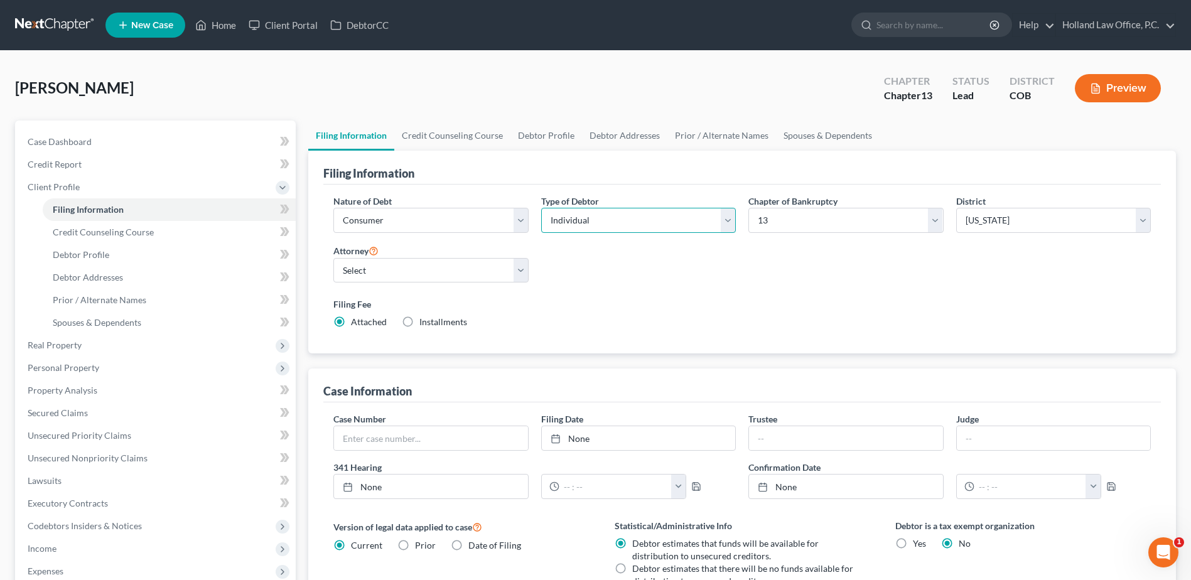
click at [605, 222] on select "Select Individual Joint" at bounding box center [638, 220] width 195 height 25
select select "1"
click at [541, 208] on select "Select Individual Joint" at bounding box center [638, 220] width 195 height 25
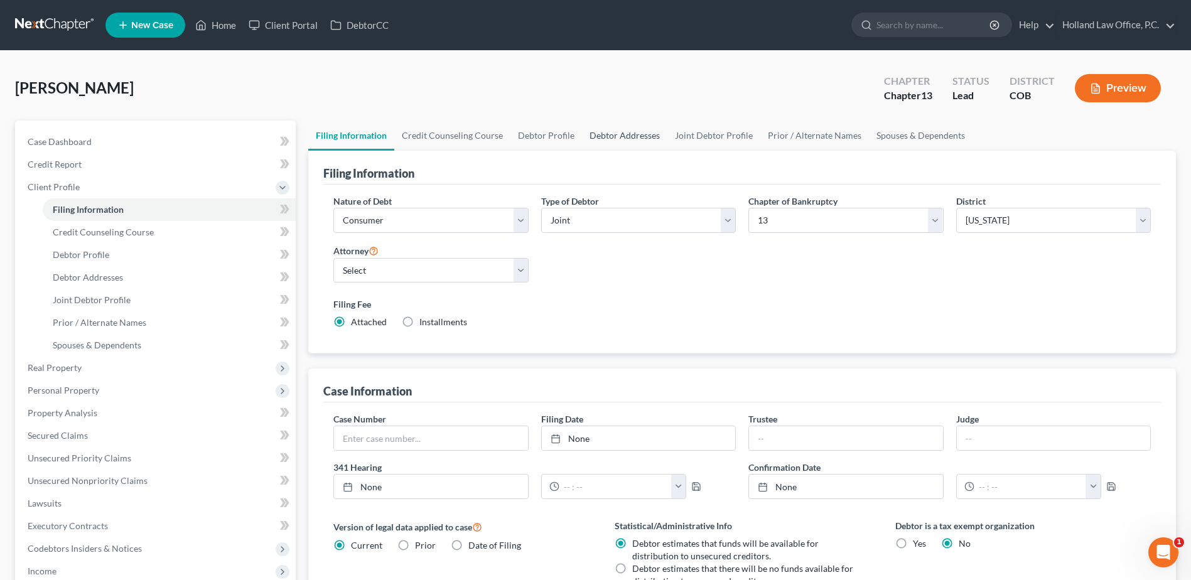
click at [623, 133] on link "Debtor Addresses" at bounding box center [624, 136] width 85 height 30
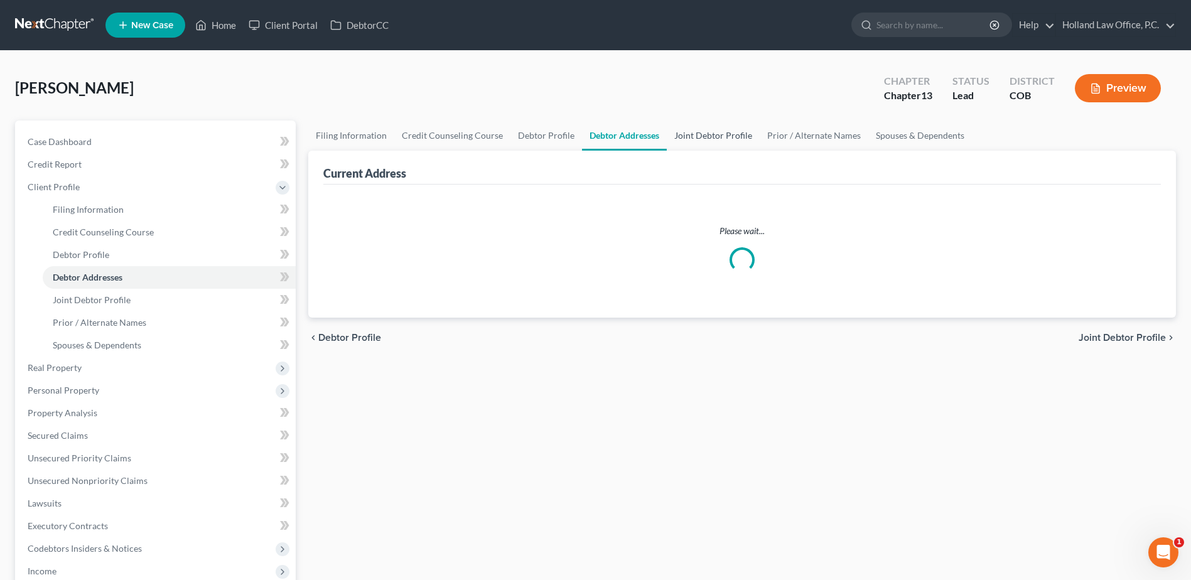
click at [677, 127] on link "Joint Debtor Profile" at bounding box center [713, 136] width 93 height 30
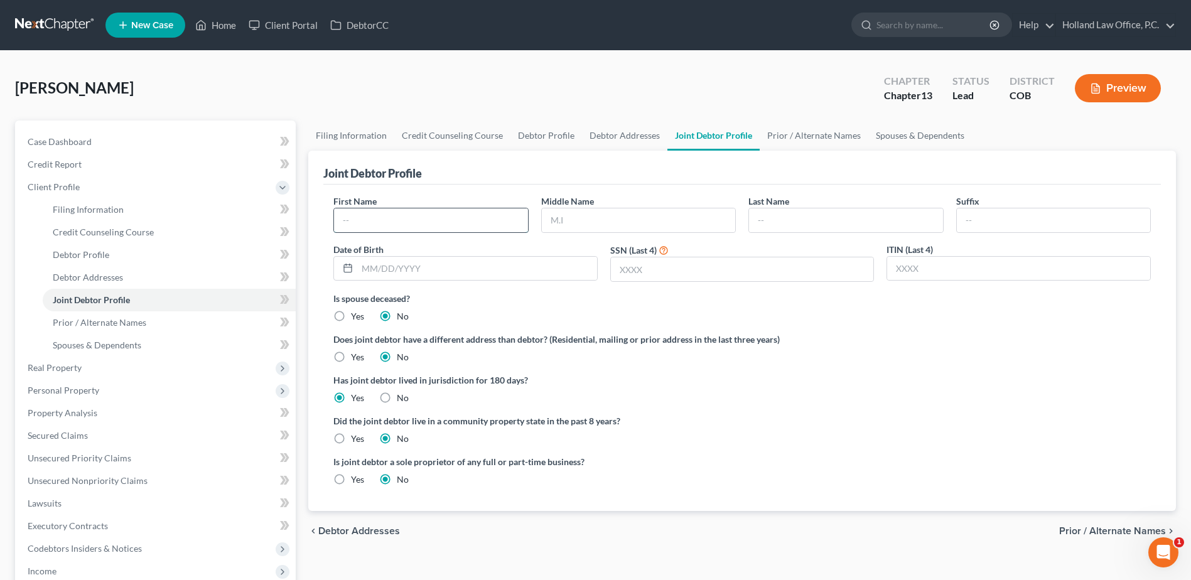
click at [399, 214] on input "text" at bounding box center [430, 220] width 193 height 24
type input "[PERSON_NAME]"
click at [594, 138] on link "Debtor Addresses" at bounding box center [624, 136] width 85 height 30
select select "0"
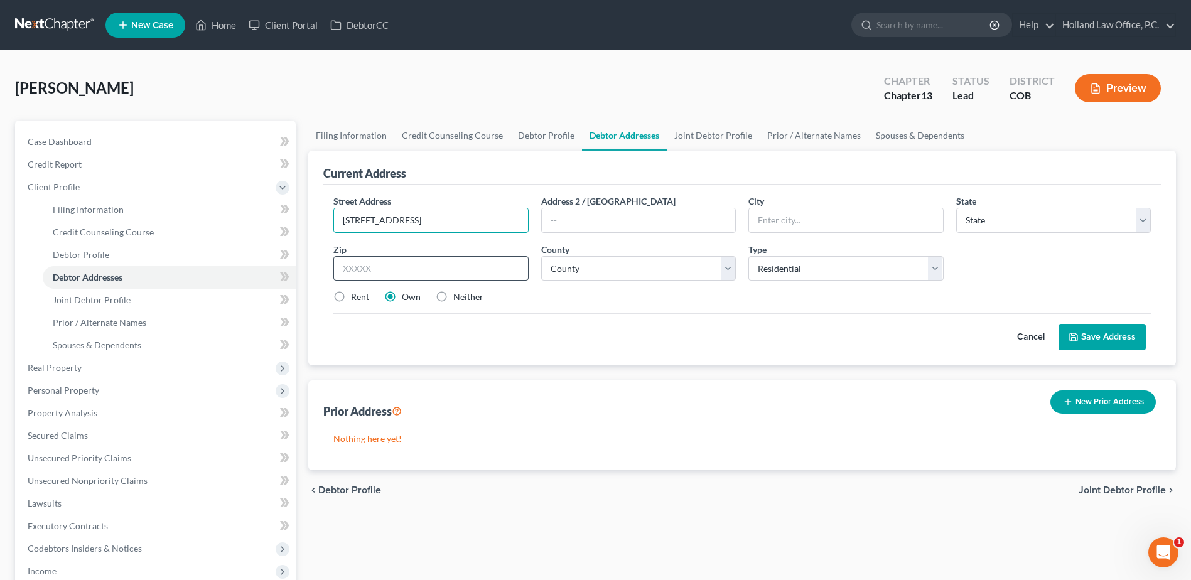
type input "[STREET_ADDRESS]"
click at [414, 263] on input "text" at bounding box center [430, 268] width 195 height 25
type input "80634"
type input "Greeley"
select select "5"
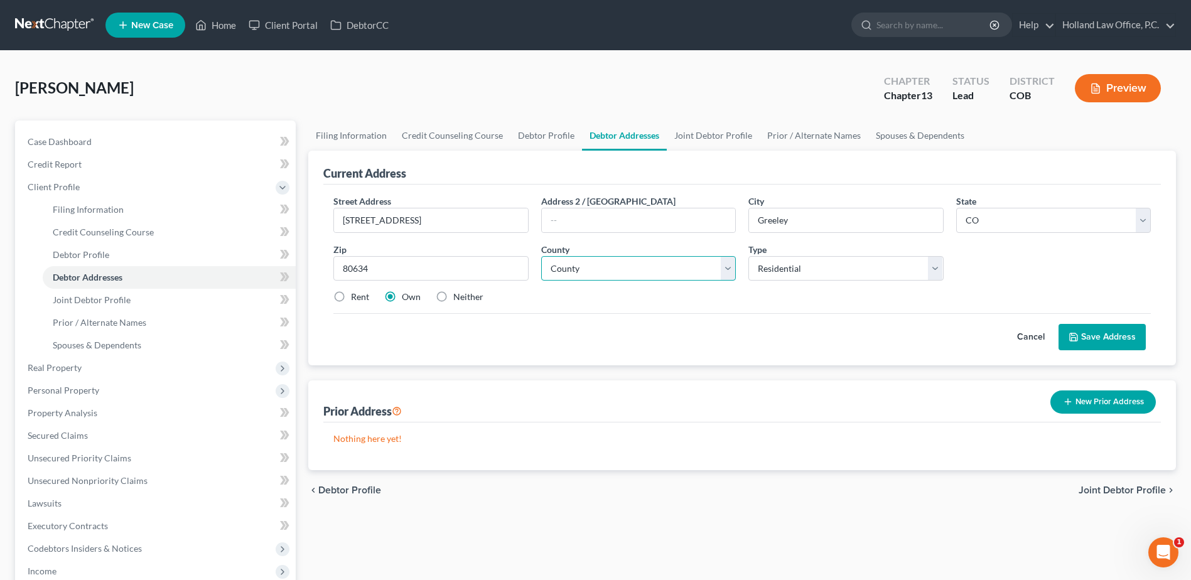
click at [607, 274] on select "County" at bounding box center [638, 268] width 195 height 25
select select "62"
click at [541, 256] on select "County [GEOGRAPHIC_DATA] [GEOGRAPHIC_DATA] [GEOGRAPHIC_DATA] [GEOGRAPHIC_DATA] …" at bounding box center [638, 268] width 195 height 25
click at [1131, 336] on button "Save Address" at bounding box center [1101, 337] width 87 height 26
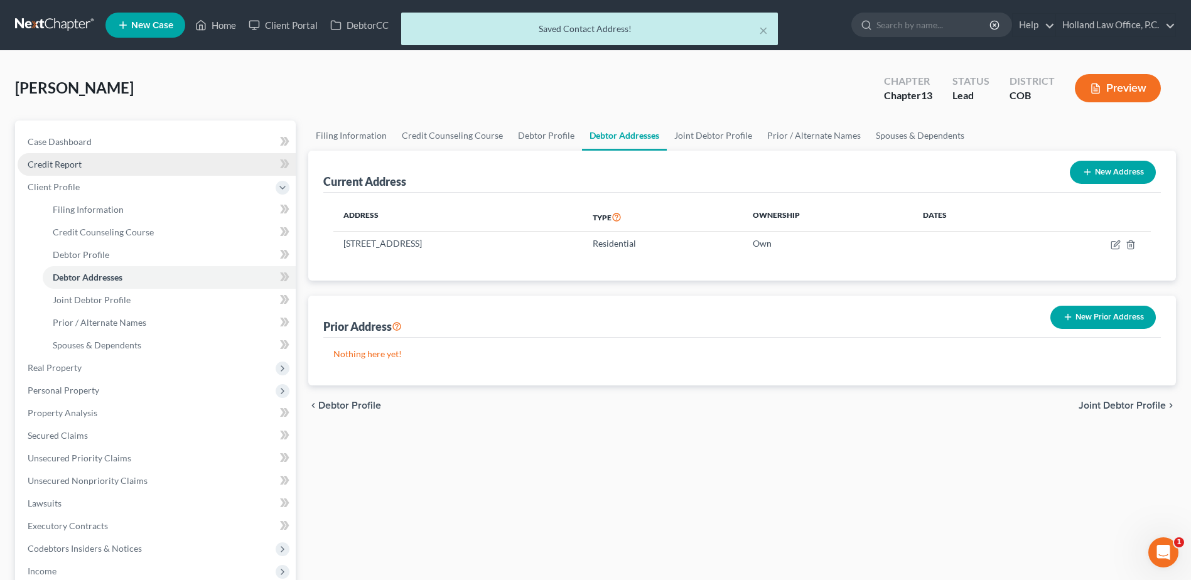
click at [95, 163] on link "Credit Report" at bounding box center [157, 164] width 278 height 23
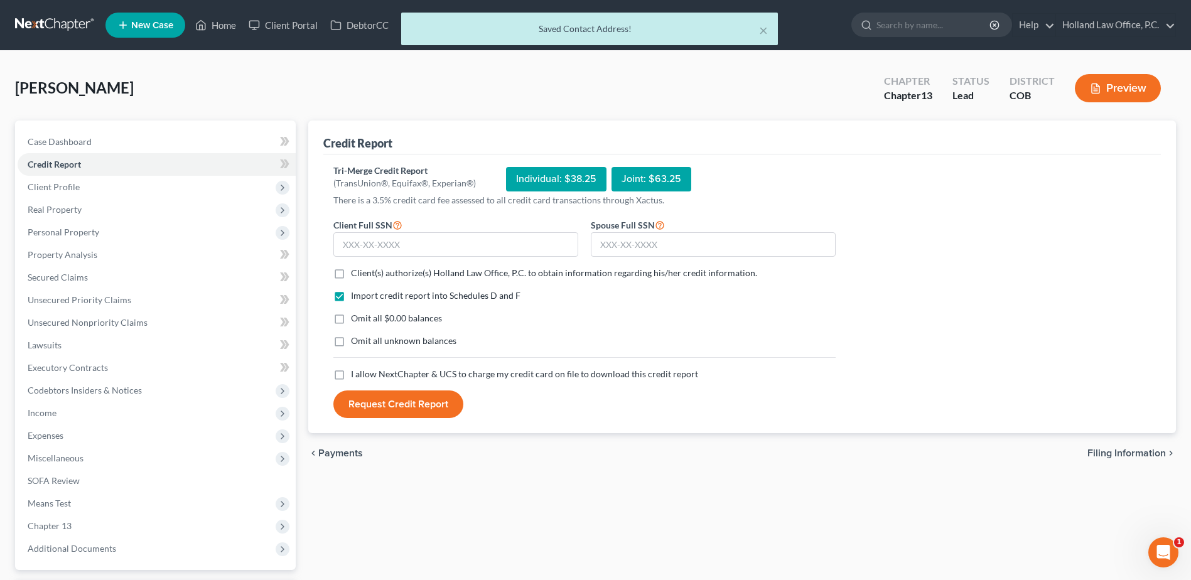
click at [351, 270] on label "Client(s) authorize(s) Holland Law Office, P.C. to obtain information regarding…" at bounding box center [554, 273] width 406 height 13
click at [356, 270] on input "Client(s) authorize(s) Holland Law Office, P.C. to obtain information regarding…" at bounding box center [360, 271] width 8 height 8
checkbox input "true"
click at [351, 375] on label "I allow NextChapter & UCS to charge my credit card on file to download this cre…" at bounding box center [524, 374] width 347 height 13
click at [356, 375] on input "I allow NextChapter & UCS to charge my credit card on file to download this cre…" at bounding box center [360, 372] width 8 height 8
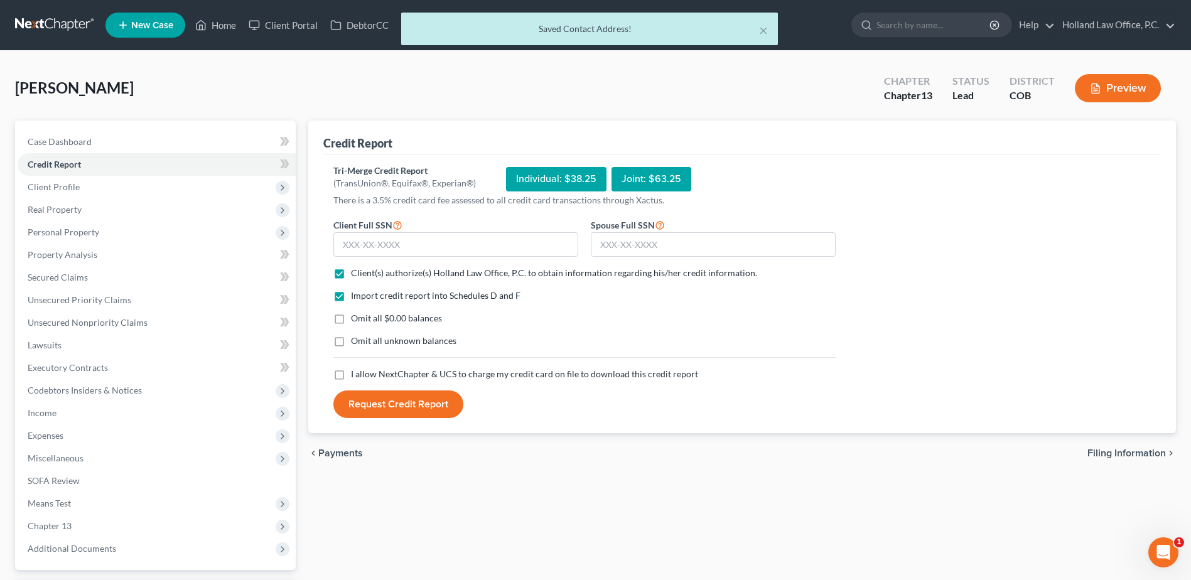
checkbox input "true"
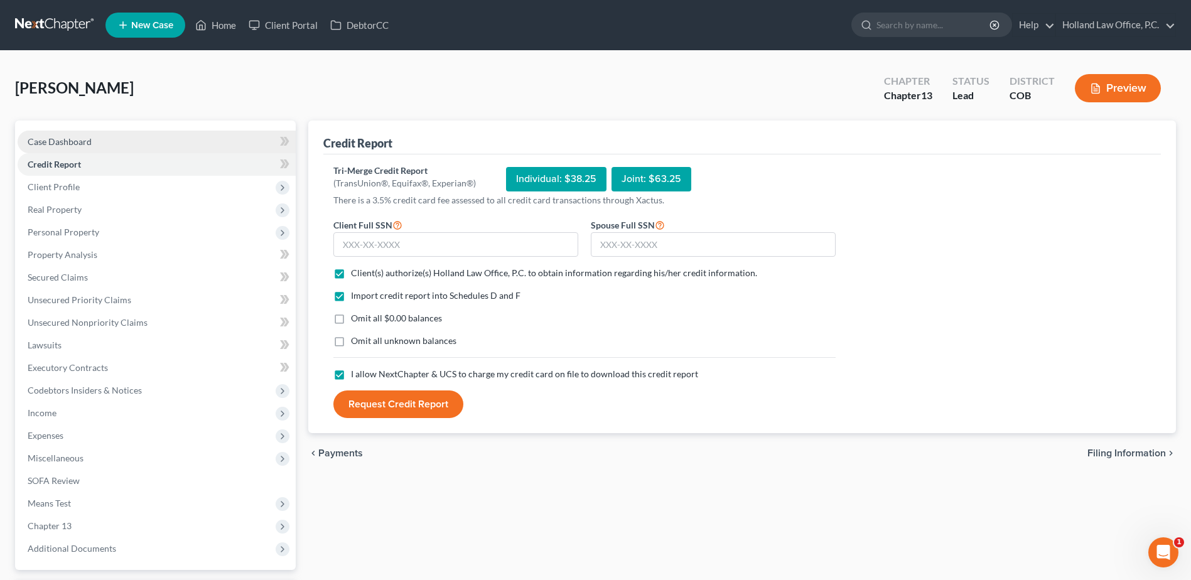
click at [135, 142] on link "Case Dashboard" at bounding box center [157, 142] width 278 height 23
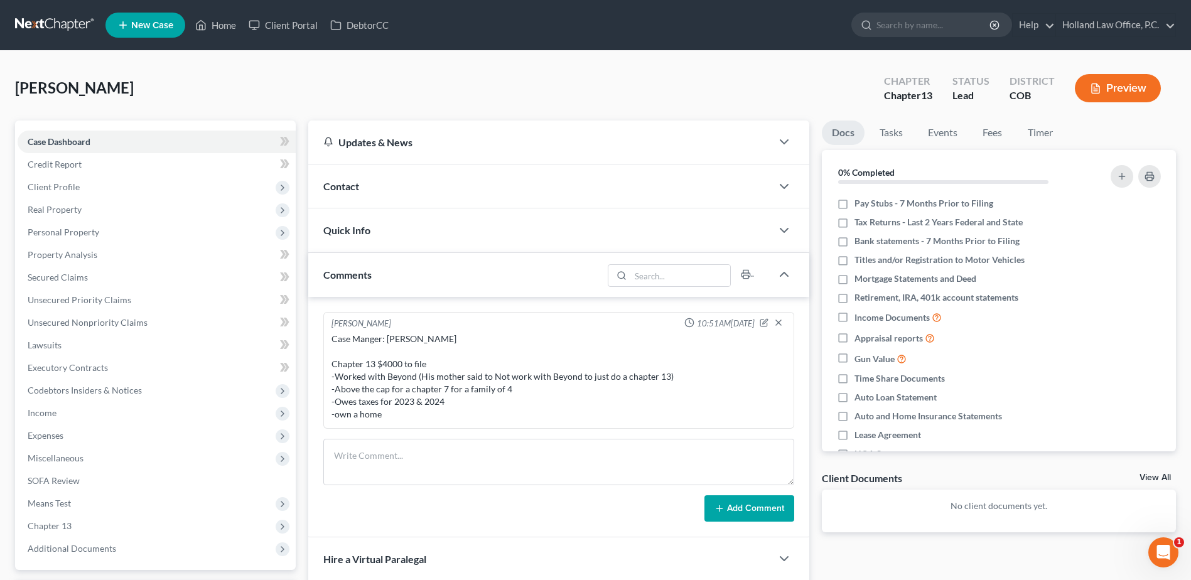
click at [395, 186] on div "Contact" at bounding box center [539, 185] width 463 height 43
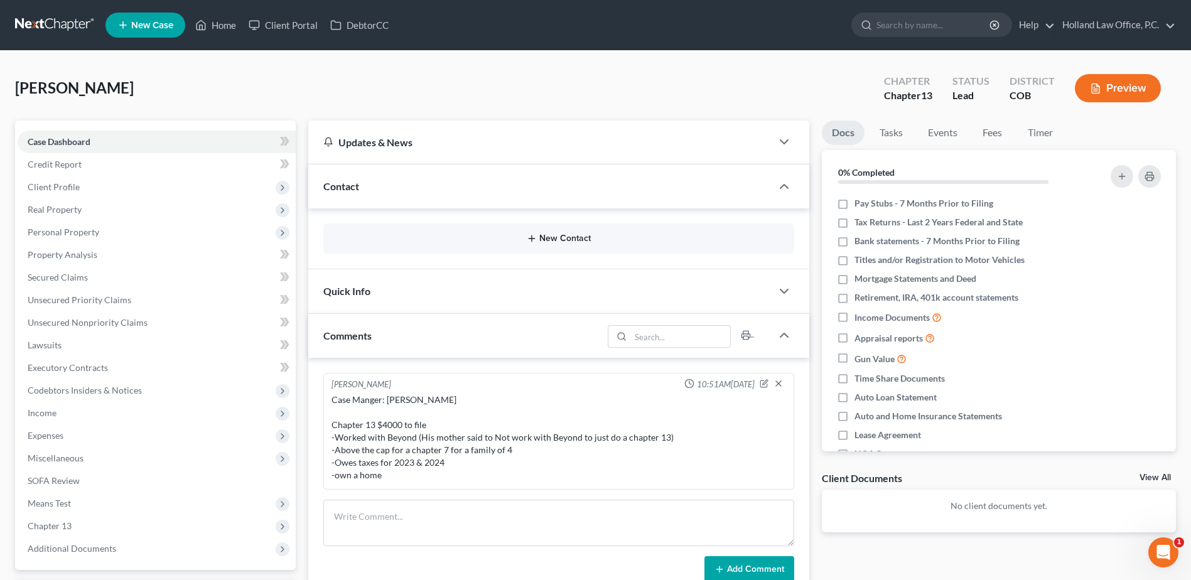
click at [439, 243] on button "New Contact" at bounding box center [558, 239] width 451 height 10
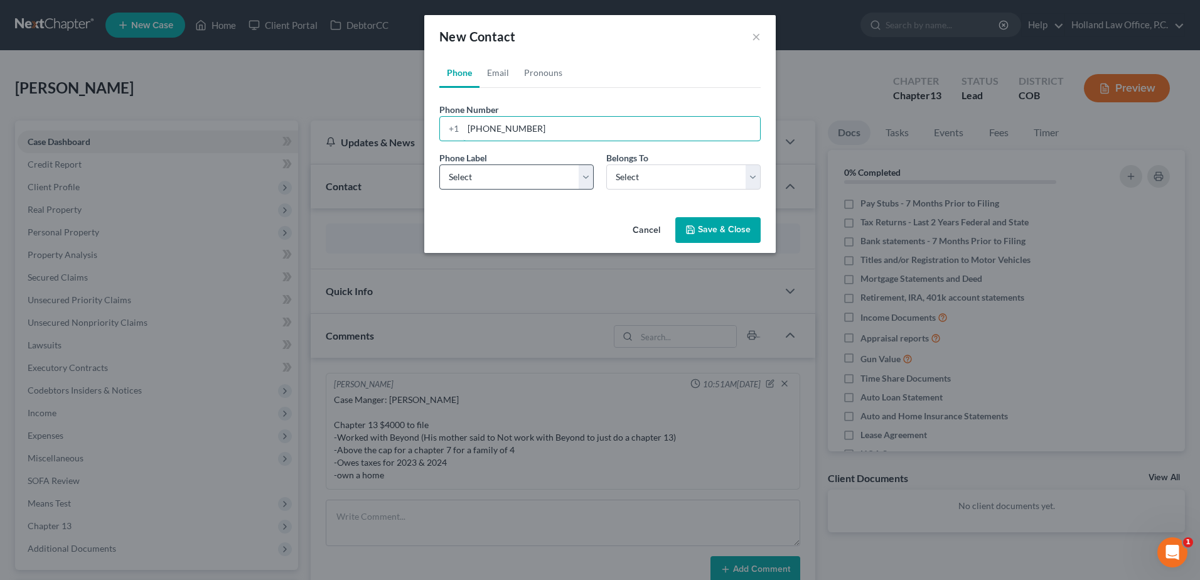
type input "[PHONE_NUMBER]"
click at [517, 171] on select "Select Mobile Home Work Other" at bounding box center [516, 176] width 154 height 25
select select "1"
click at [439, 164] on select "Select Mobile Home Work Other" at bounding box center [516, 176] width 154 height 25
drag, startPoint x: 634, startPoint y: 178, endPoint x: 633, endPoint y: 191, distance: 13.2
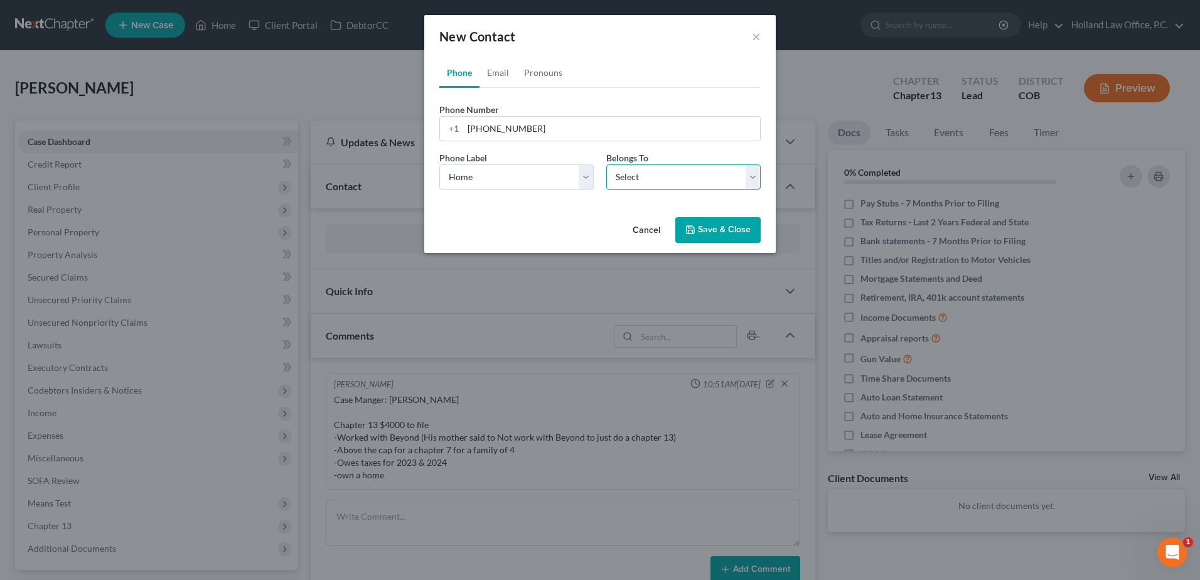
click at [634, 178] on select "Select Client Spouse Other" at bounding box center [683, 176] width 154 height 25
select select "0"
click at [606, 164] on select "Select Client Spouse Other" at bounding box center [683, 176] width 154 height 25
select select "0"
click at [494, 75] on link "Email" at bounding box center [498, 73] width 37 height 30
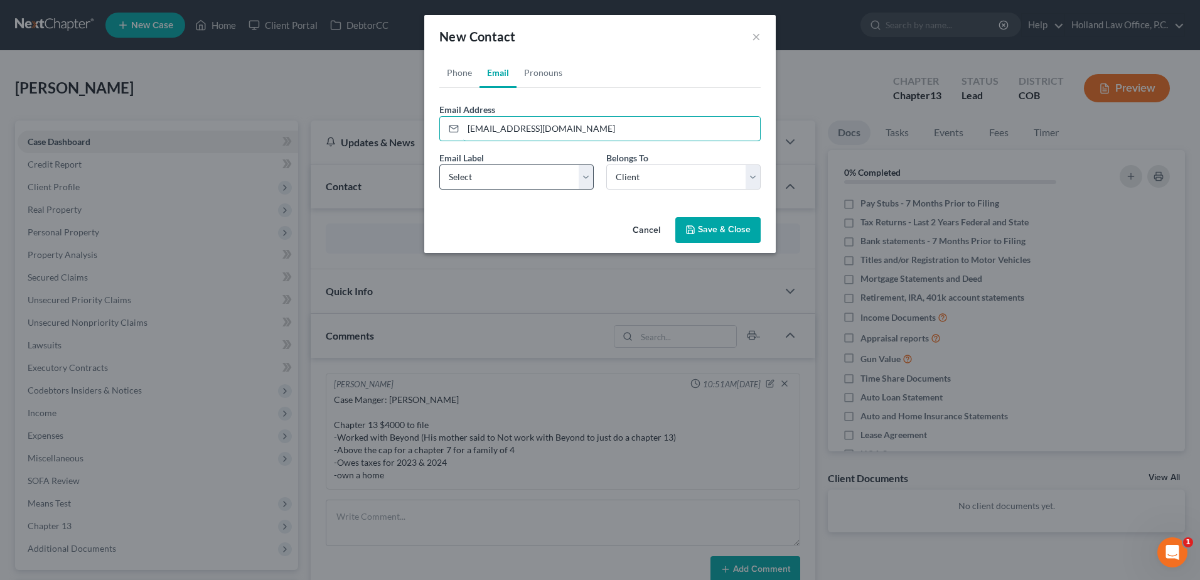
type input "[EMAIL_ADDRESS][DOMAIN_NAME]"
click at [528, 178] on select "Select Home Work Other" at bounding box center [516, 176] width 154 height 25
select select "0"
click at [439, 164] on select "Select Home Work Other" at bounding box center [516, 176] width 154 height 25
click at [632, 180] on select "Select Client Spouse Other" at bounding box center [683, 176] width 154 height 25
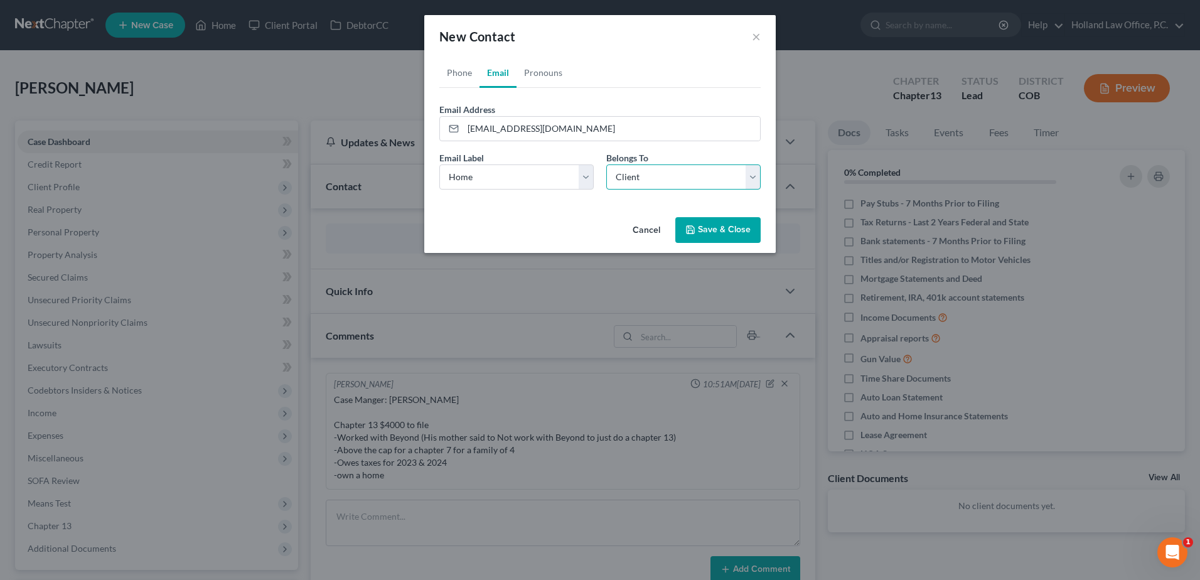
drag, startPoint x: 632, startPoint y: 180, endPoint x: 675, endPoint y: 229, distance: 65.8
click at [632, 180] on select "Select Client Spouse Other" at bounding box center [683, 176] width 154 height 25
click at [714, 223] on button "Save & Close" at bounding box center [717, 230] width 85 height 26
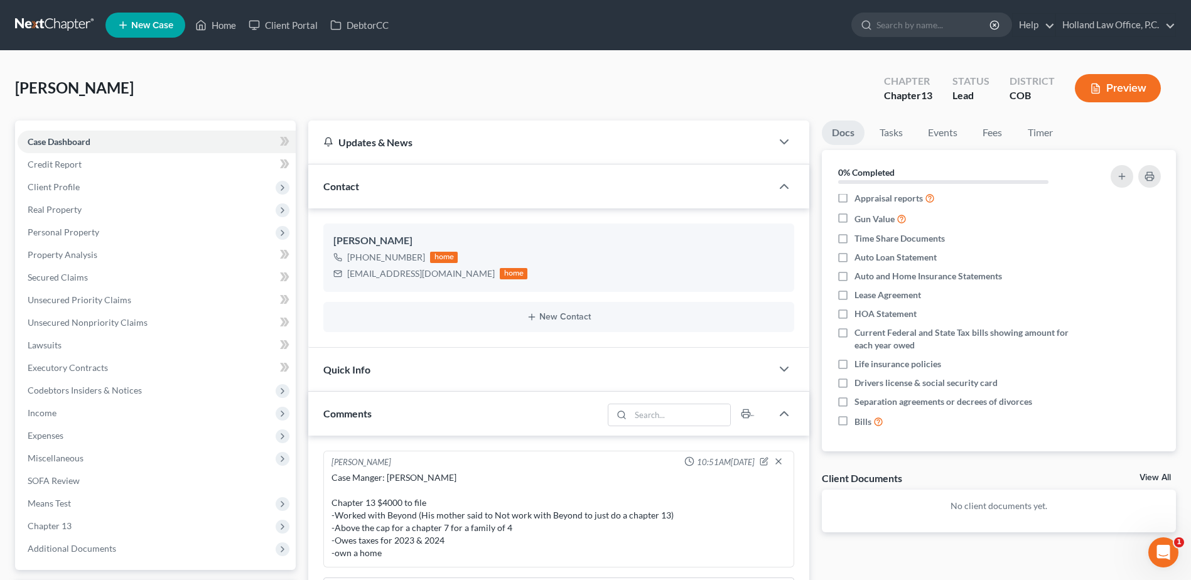
drag, startPoint x: 288, startPoint y: 77, endPoint x: 279, endPoint y: 77, distance: 8.8
click at [288, 77] on div "[PERSON_NAME] Upgraded Chapter Chapter 13 Status Lead District COB Preview" at bounding box center [595, 93] width 1161 height 55
drag, startPoint x: 172, startPoint y: 88, endPoint x: 230, endPoint y: 105, distance: 60.8
click at [15, 82] on div "[PERSON_NAME] Upgraded Chapter Chapter 13 Status Lead District COB Preview" at bounding box center [595, 93] width 1161 height 55
click at [230, 105] on div "[PERSON_NAME] Upgraded Chapter Chapter 13 Status Lead District COB Preview" at bounding box center [595, 93] width 1161 height 55
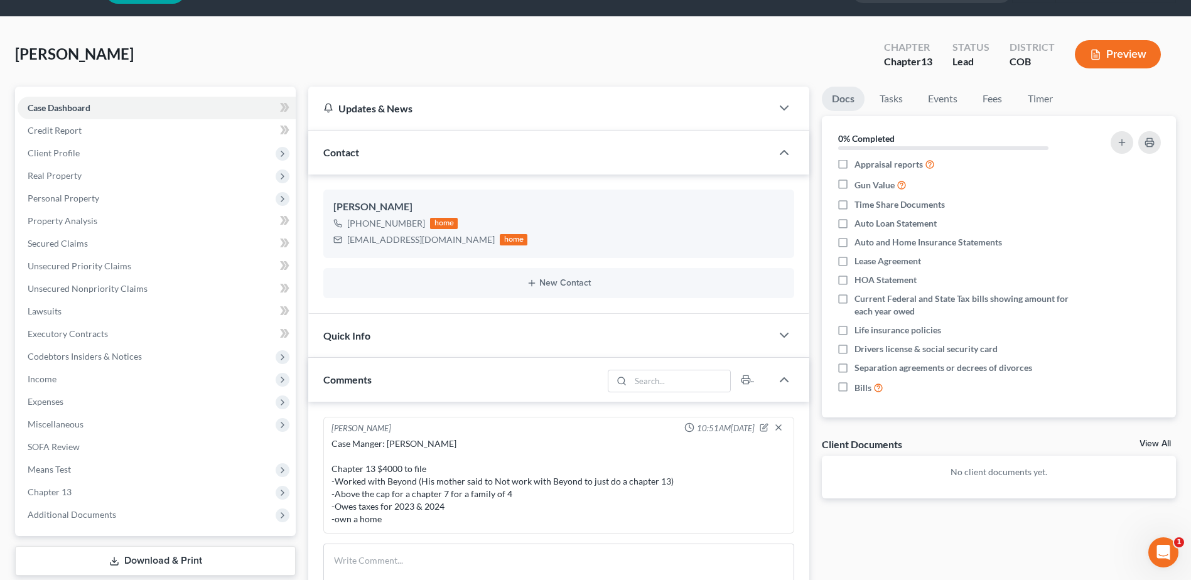
scroll to position [63, 0]
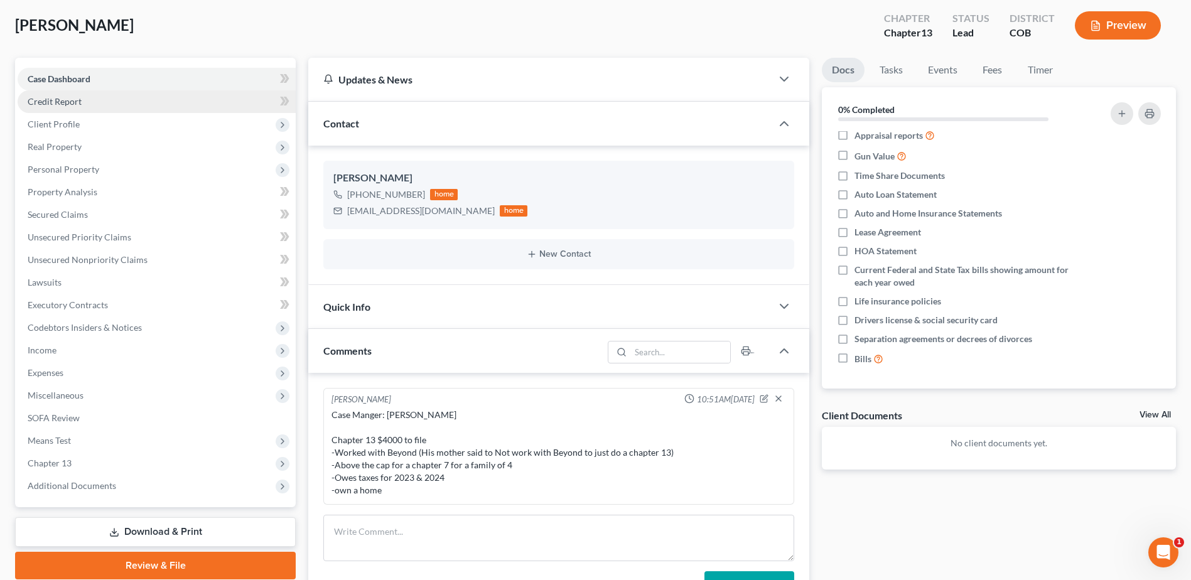
click at [75, 103] on span "Credit Report" at bounding box center [55, 101] width 54 height 11
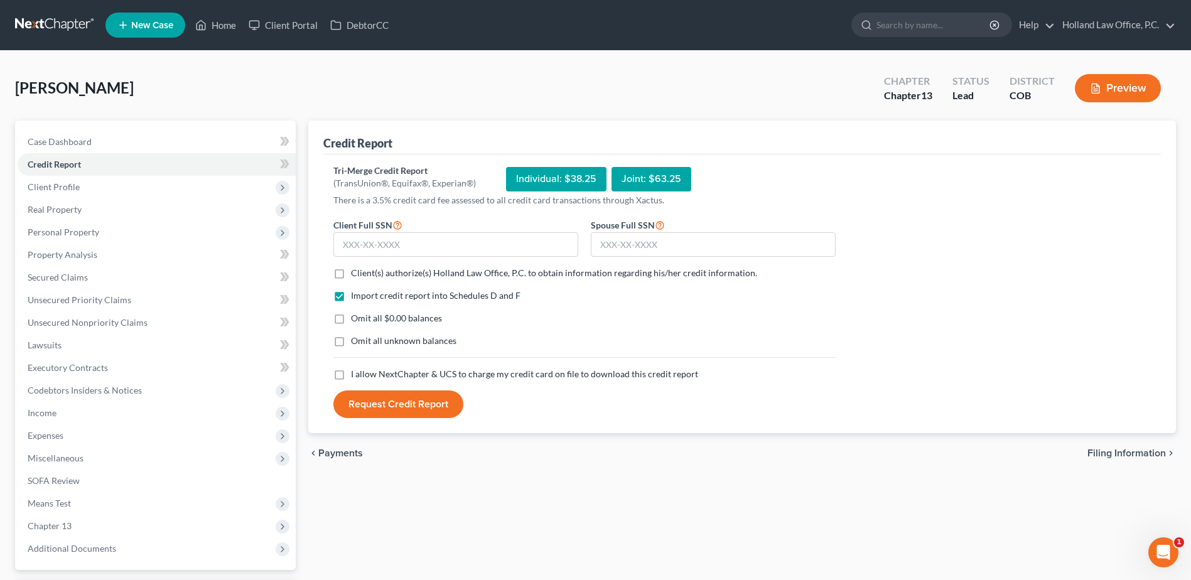
click at [351, 268] on label "Client(s) authorize(s) Holland Law Office, P.C. to obtain information regarding…" at bounding box center [554, 273] width 406 height 13
click at [356, 268] on input "Client(s) authorize(s) Holland Law Office, P.C. to obtain information regarding…" at bounding box center [360, 271] width 8 height 8
checkbox input "true"
drag, startPoint x: 337, startPoint y: 373, endPoint x: 379, endPoint y: 305, distance: 79.8
click at [351, 372] on label "I allow NextChapter & UCS to charge my credit card on file to download this cre…" at bounding box center [524, 374] width 347 height 13
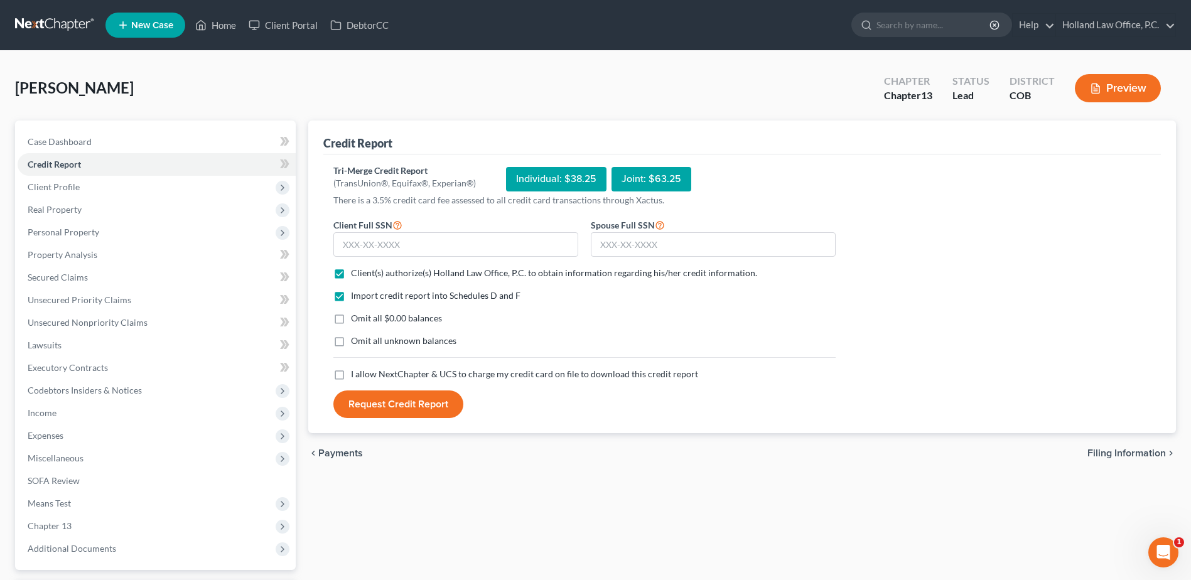
click at [356, 372] on input "I allow NextChapter & UCS to charge my credit card on file to download this cre…" at bounding box center [360, 372] width 8 height 8
checkbox input "true"
click at [382, 250] on input "text" at bounding box center [455, 244] width 245 height 25
type input "659-38-5431"
click at [635, 242] on input "text" at bounding box center [713, 244] width 245 height 25
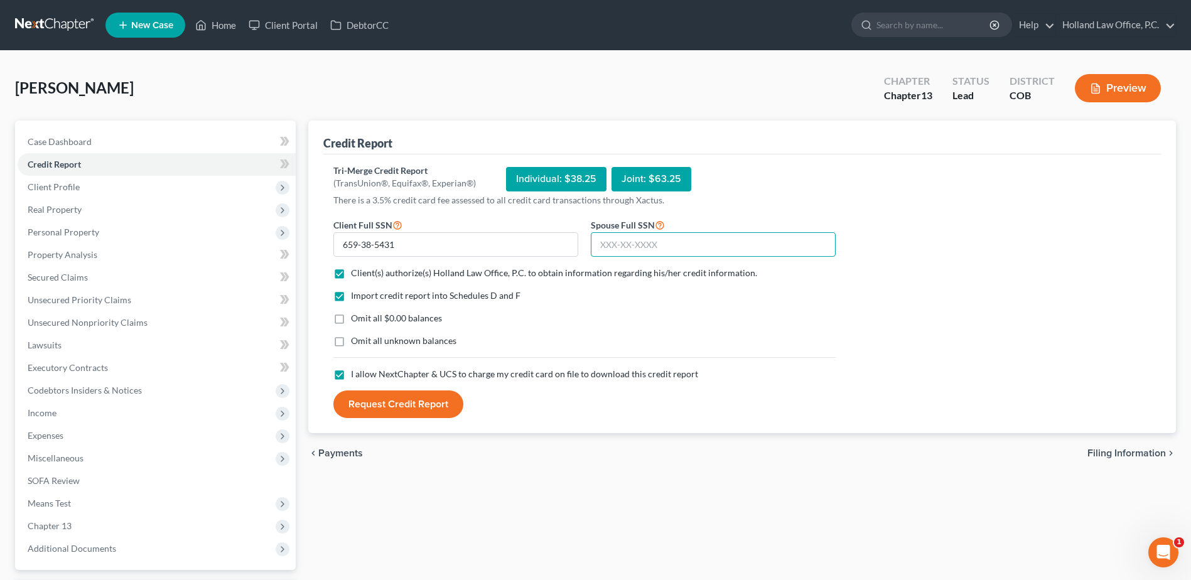
click at [643, 242] on input "text" at bounding box center [713, 244] width 245 height 25
type input "521-67-0870"
click at [398, 395] on button "Request Credit Report" at bounding box center [398, 404] width 130 height 28
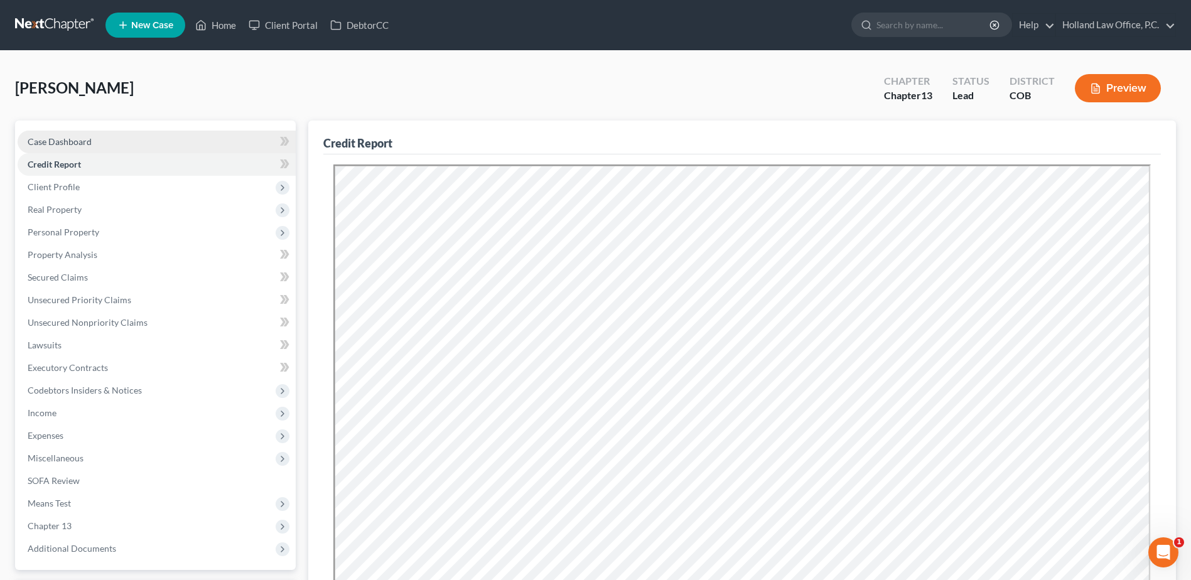
click at [132, 141] on link "Case Dashboard" at bounding box center [157, 142] width 278 height 23
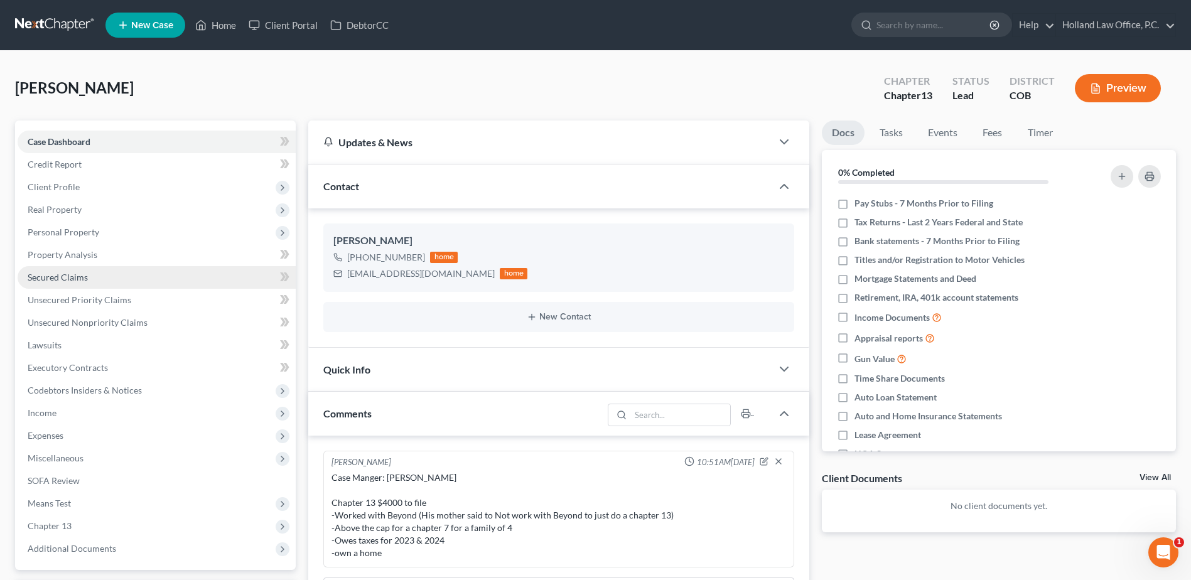
drag, startPoint x: 94, startPoint y: 272, endPoint x: 158, endPoint y: 269, distance: 64.1
click at [94, 272] on link "Secured Claims" at bounding box center [157, 277] width 278 height 23
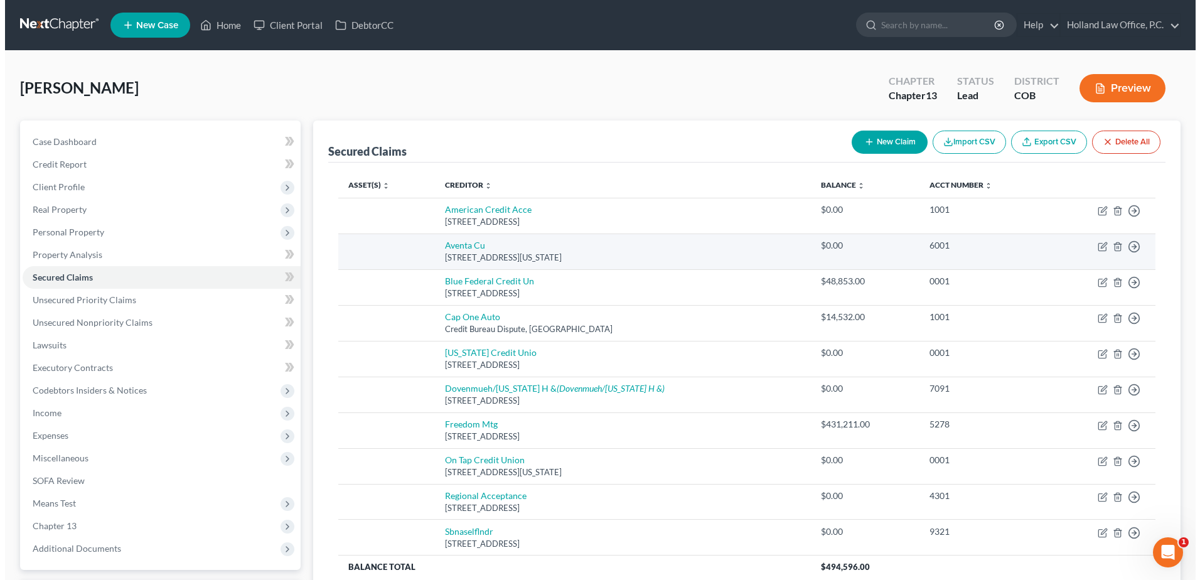
scroll to position [63, 0]
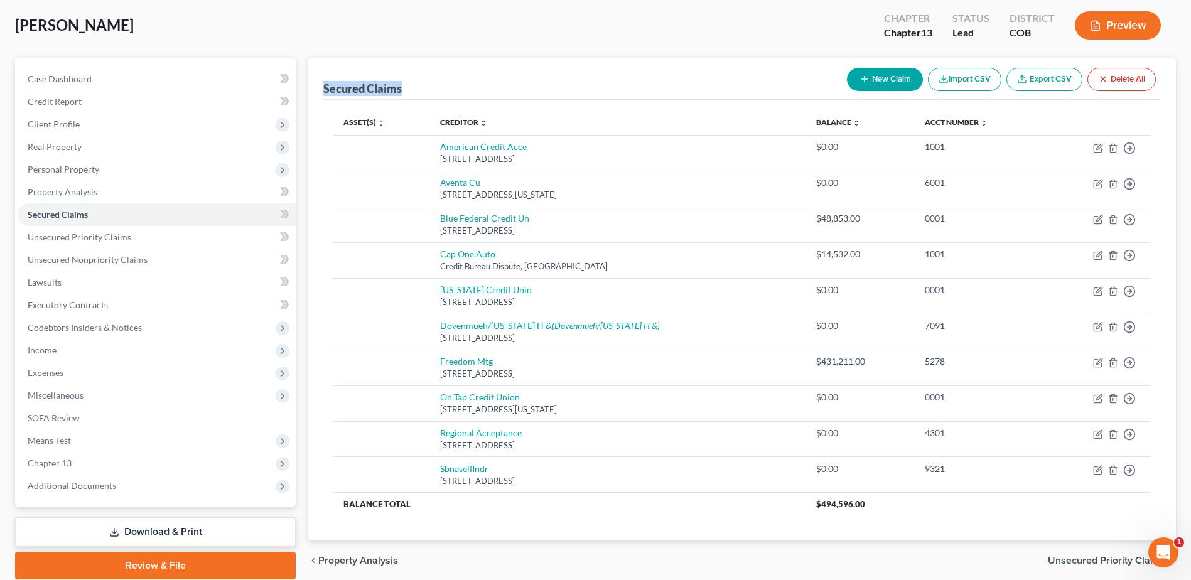
drag, startPoint x: 316, startPoint y: 92, endPoint x: 449, endPoint y: 86, distance: 133.2
click at [446, 87] on div "Secured Claims New Claim Import CSV Export CSV Delete All Asset(s) expand_more …" at bounding box center [742, 299] width 868 height 483
click at [449, 86] on div "Secured Claims New Claim Import CSV Export CSV Delete All" at bounding box center [741, 79] width 837 height 42
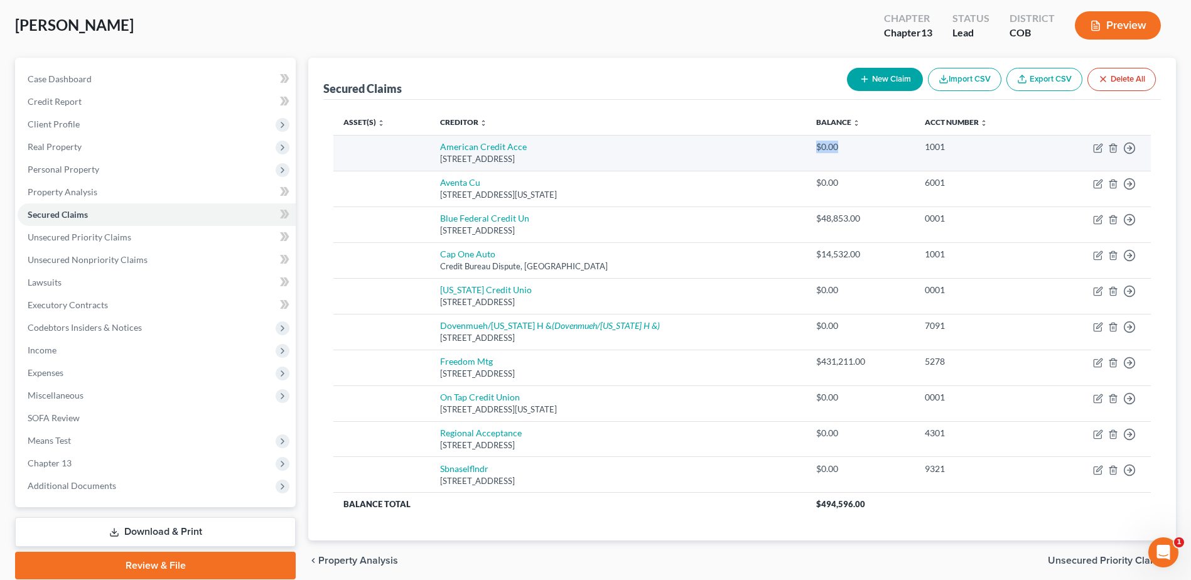
drag, startPoint x: 796, startPoint y: 142, endPoint x: 853, endPoint y: 154, distance: 58.4
click at [853, 154] on td "$0.00" at bounding box center [860, 153] width 109 height 36
click at [853, 155] on td "$0.00" at bounding box center [860, 153] width 109 height 36
click at [1113, 146] on icon "button" at bounding box center [1113, 148] width 10 height 10
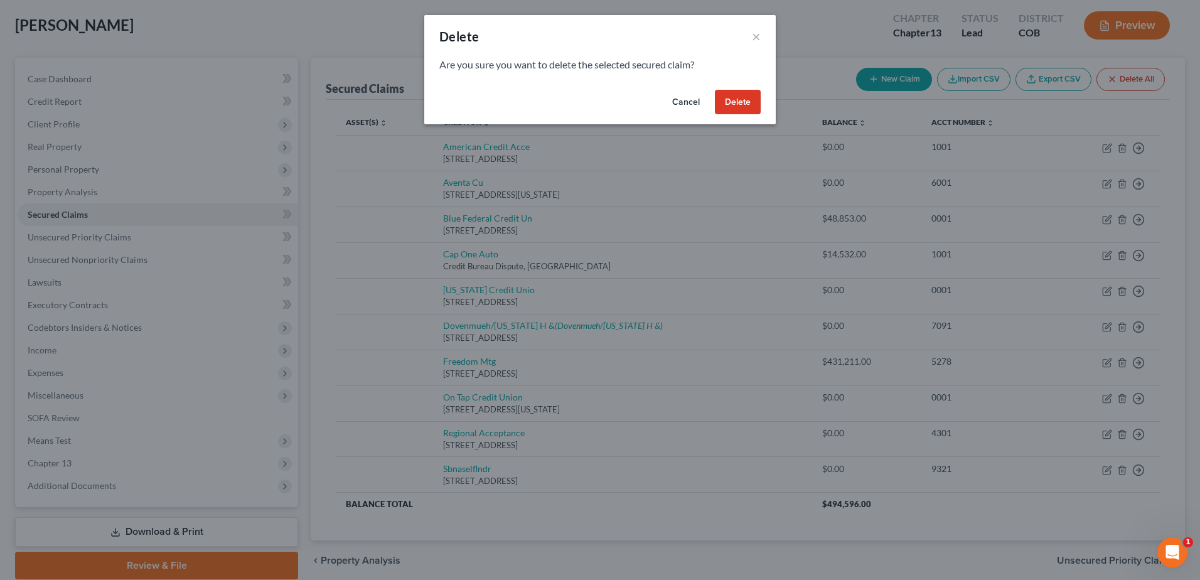
click at [756, 95] on button "Delete" at bounding box center [738, 102] width 46 height 25
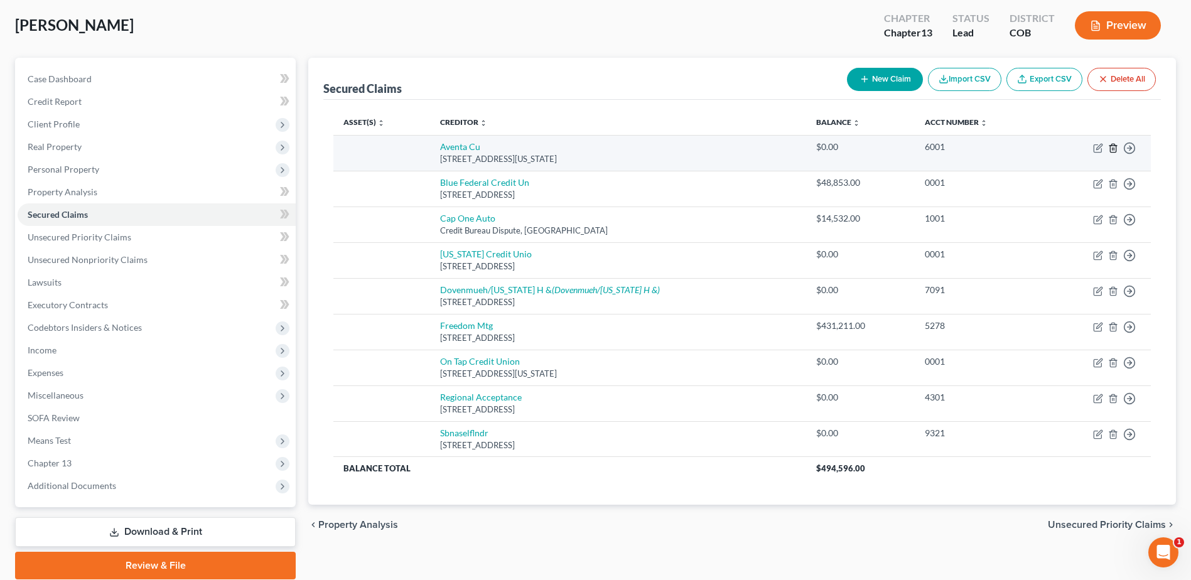
click at [1112, 151] on icon "button" at bounding box center [1113, 148] width 10 height 10
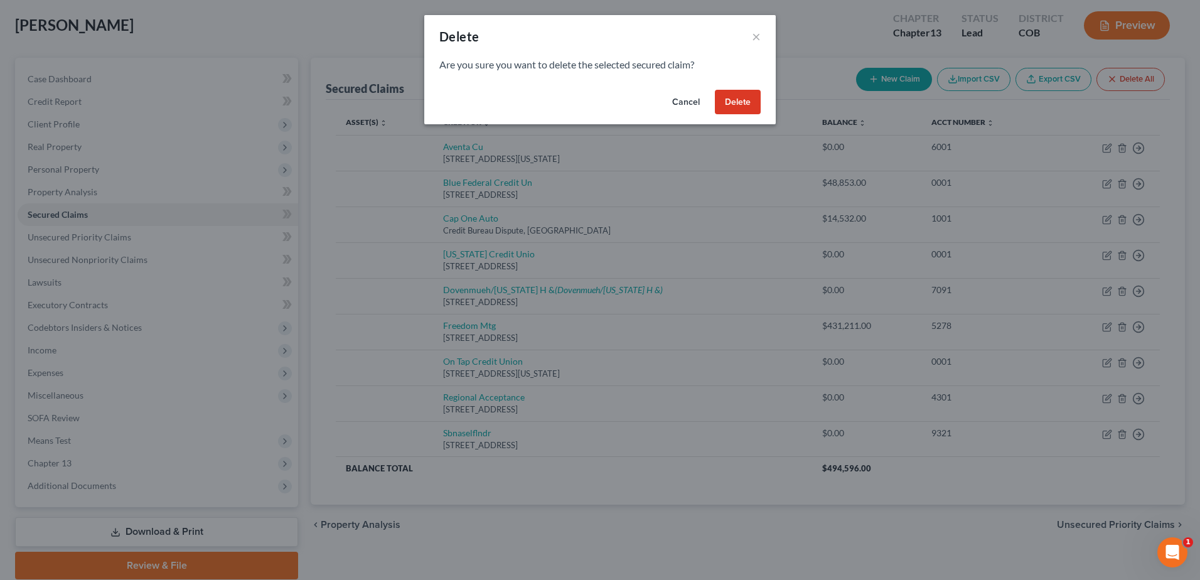
click at [740, 95] on button "Delete" at bounding box center [738, 102] width 46 height 25
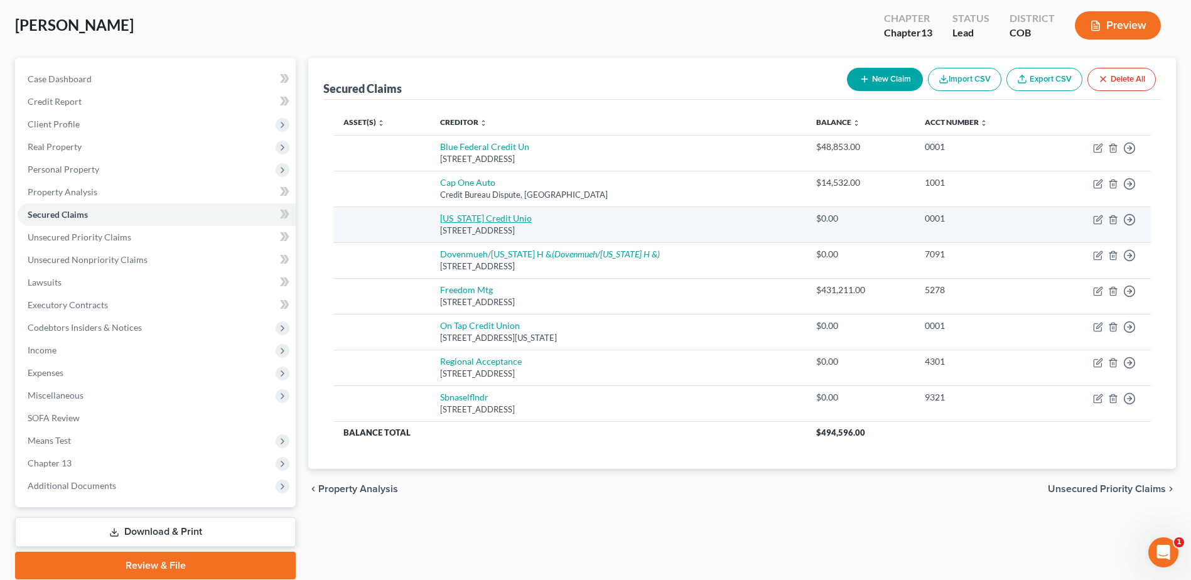
click at [512, 216] on link "[US_STATE] Credit Unio" at bounding box center [486, 218] width 92 height 11
select select "5"
select select "0"
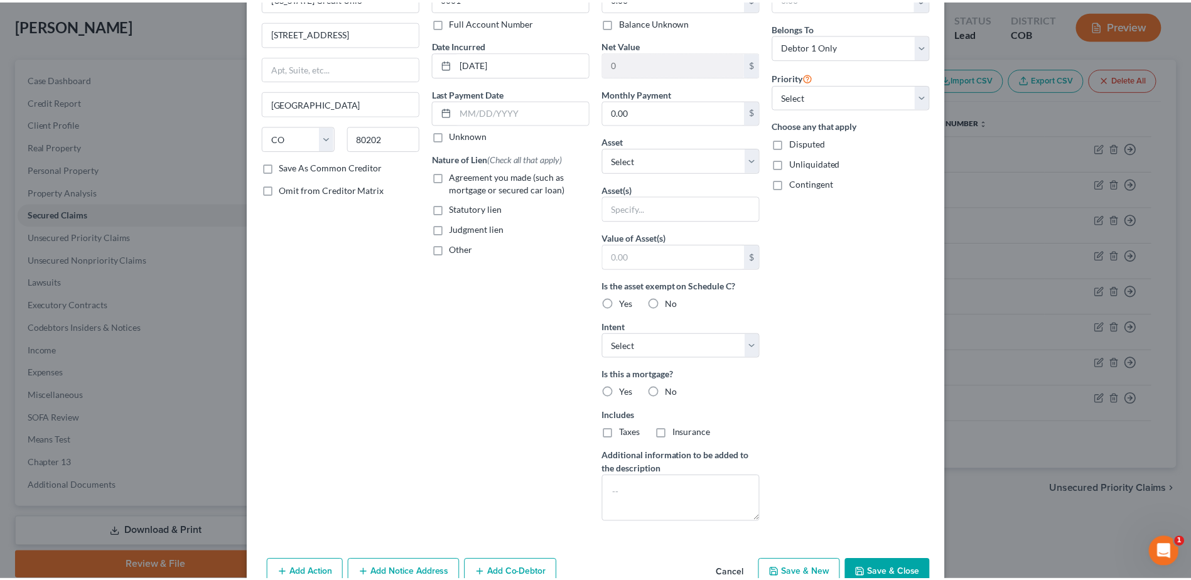
scroll to position [153, 0]
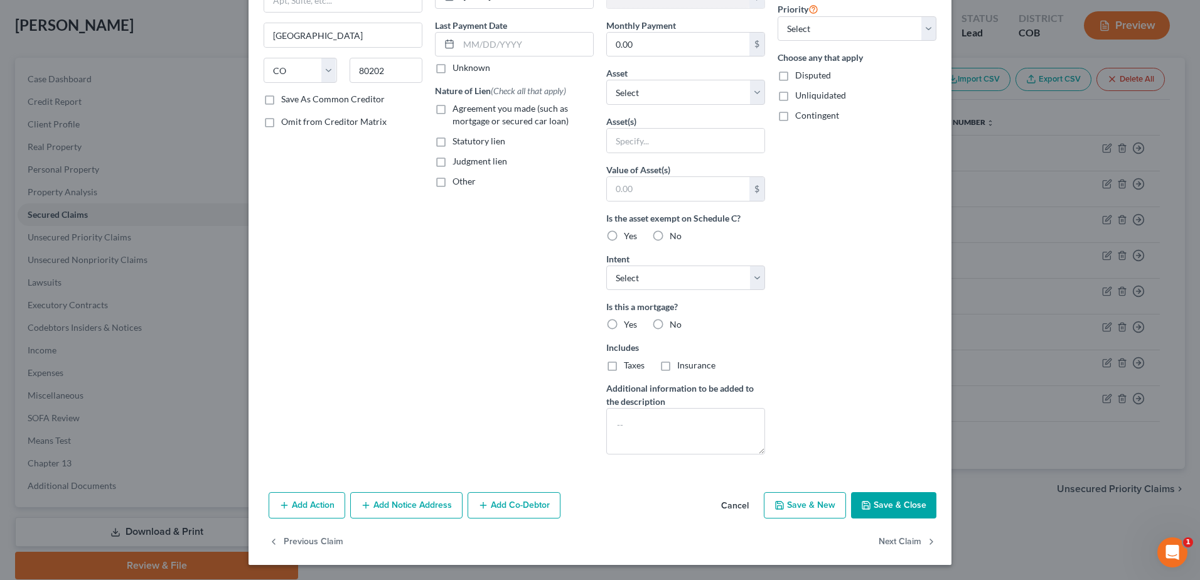
click at [743, 507] on button "Cancel" at bounding box center [735, 505] width 48 height 25
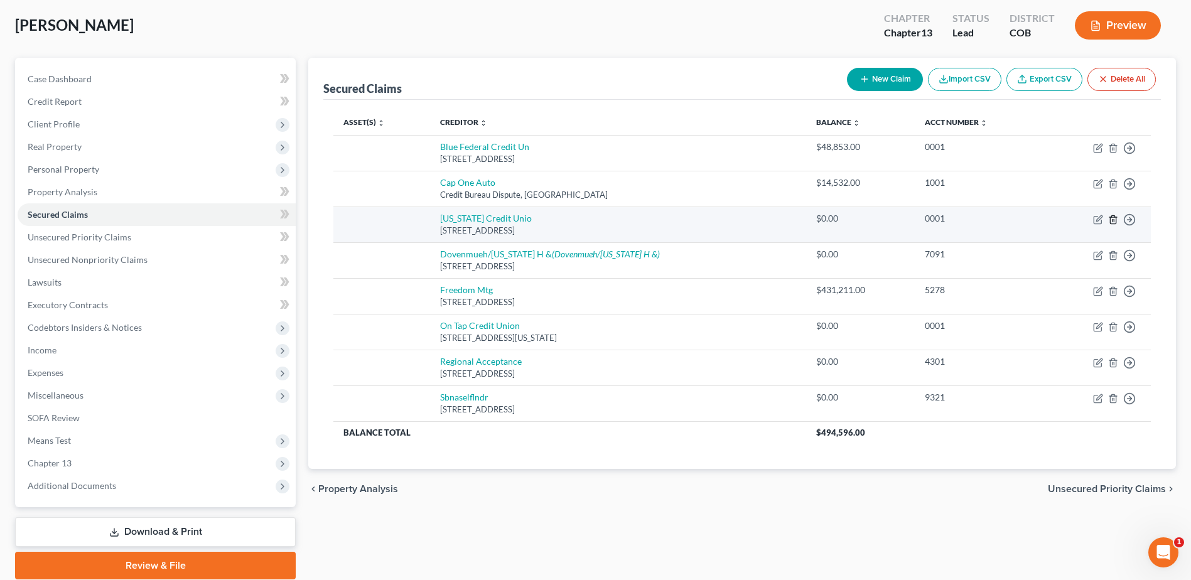
click at [1112, 222] on line "button" at bounding box center [1112, 220] width 0 height 3
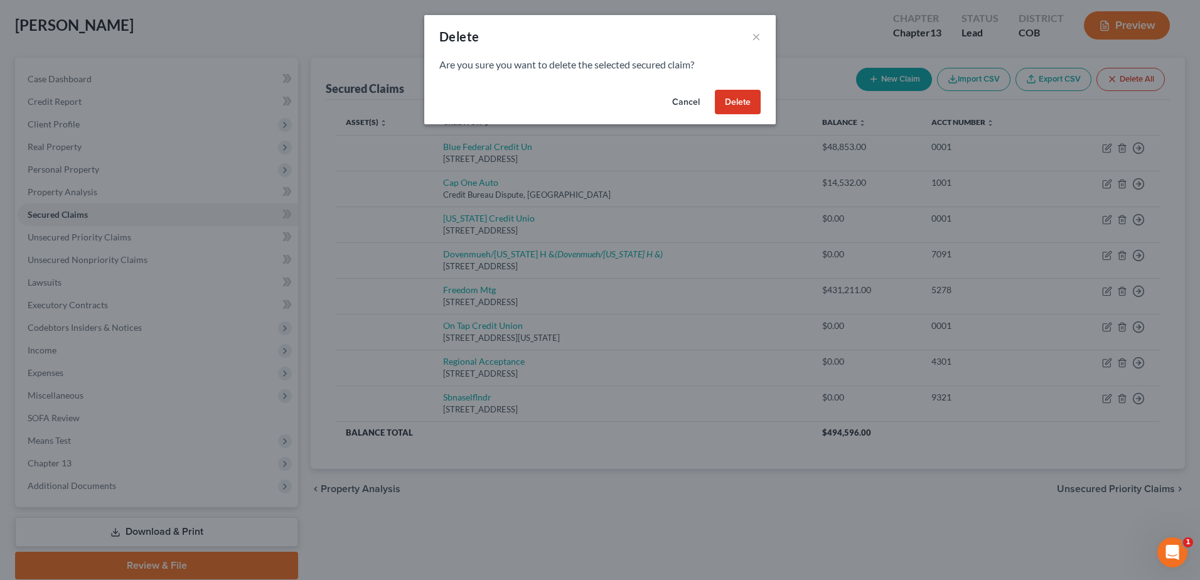
click at [727, 100] on button "Delete" at bounding box center [738, 102] width 46 height 25
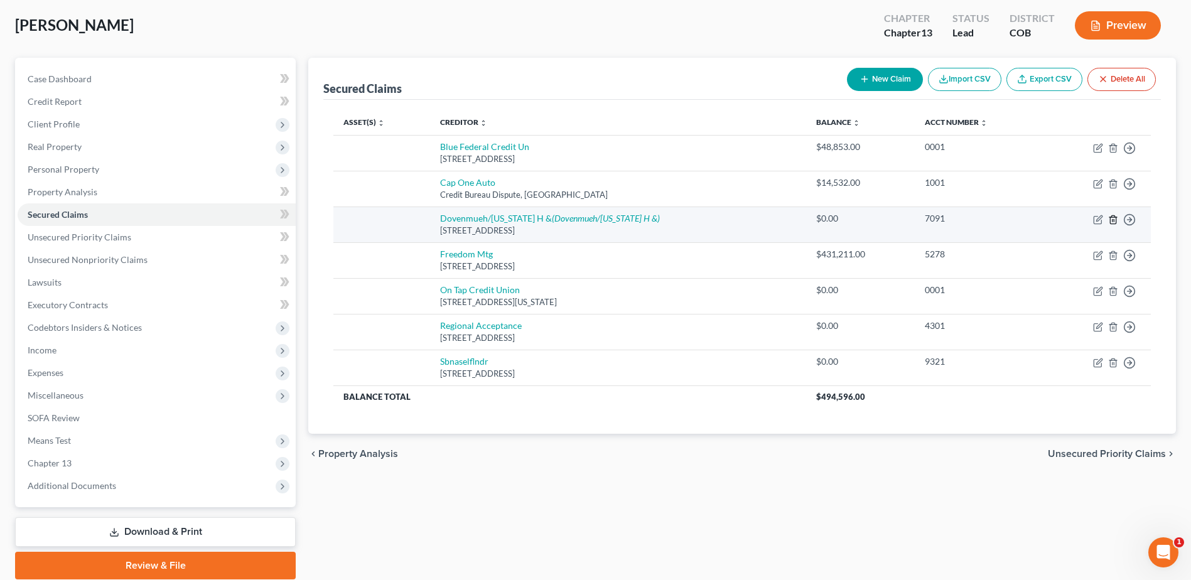
click at [1112, 220] on line "button" at bounding box center [1112, 220] width 0 height 3
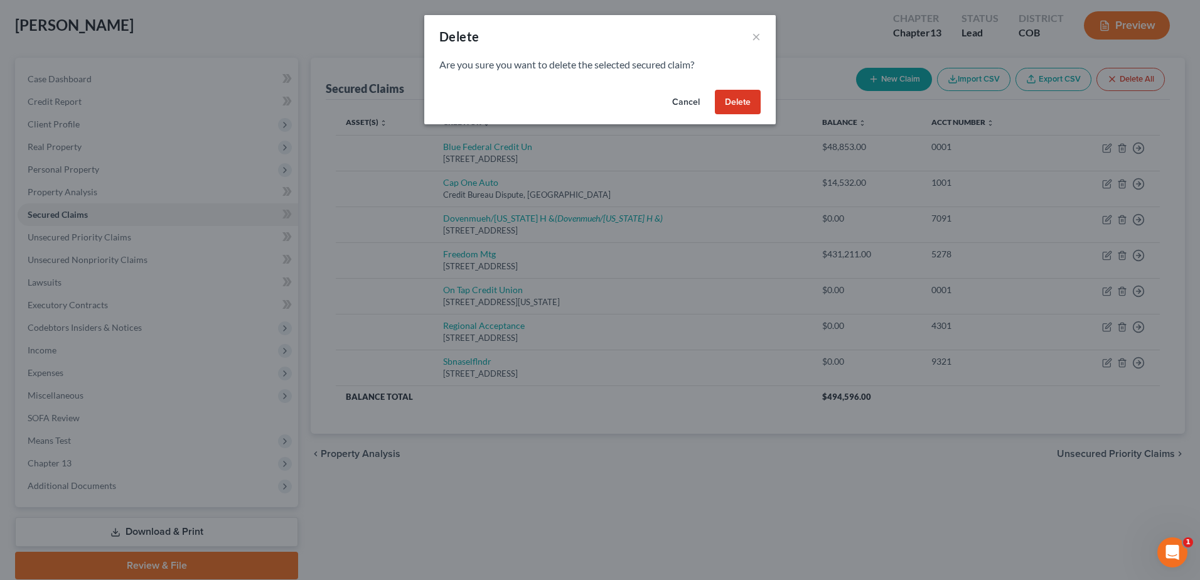
click at [741, 99] on button "Delete" at bounding box center [738, 102] width 46 height 25
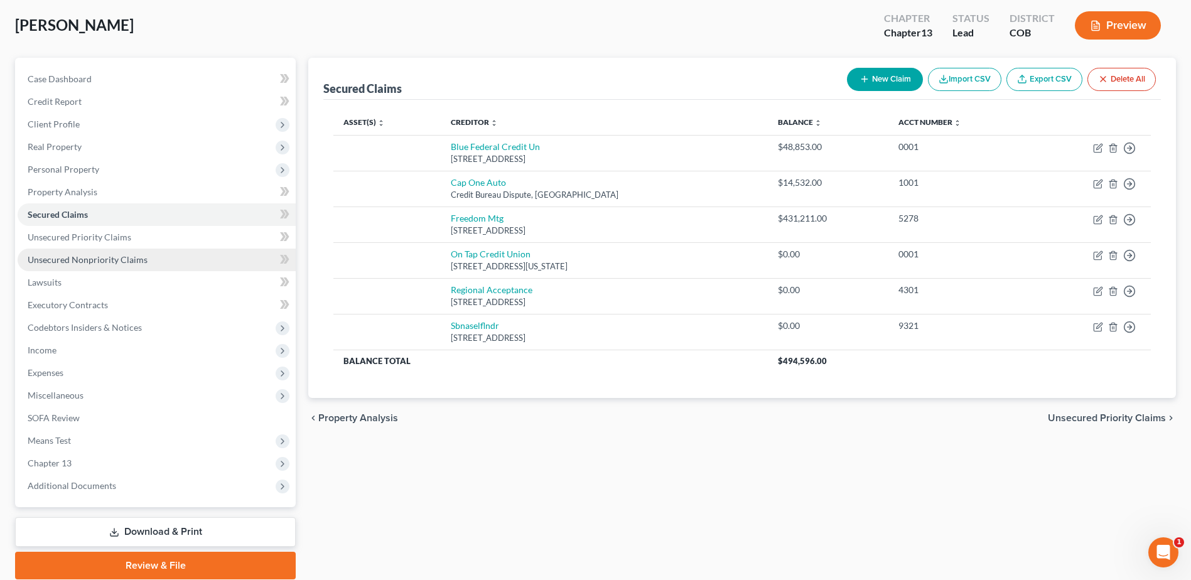
click at [110, 266] on link "Unsecured Nonpriority Claims" at bounding box center [157, 260] width 278 height 23
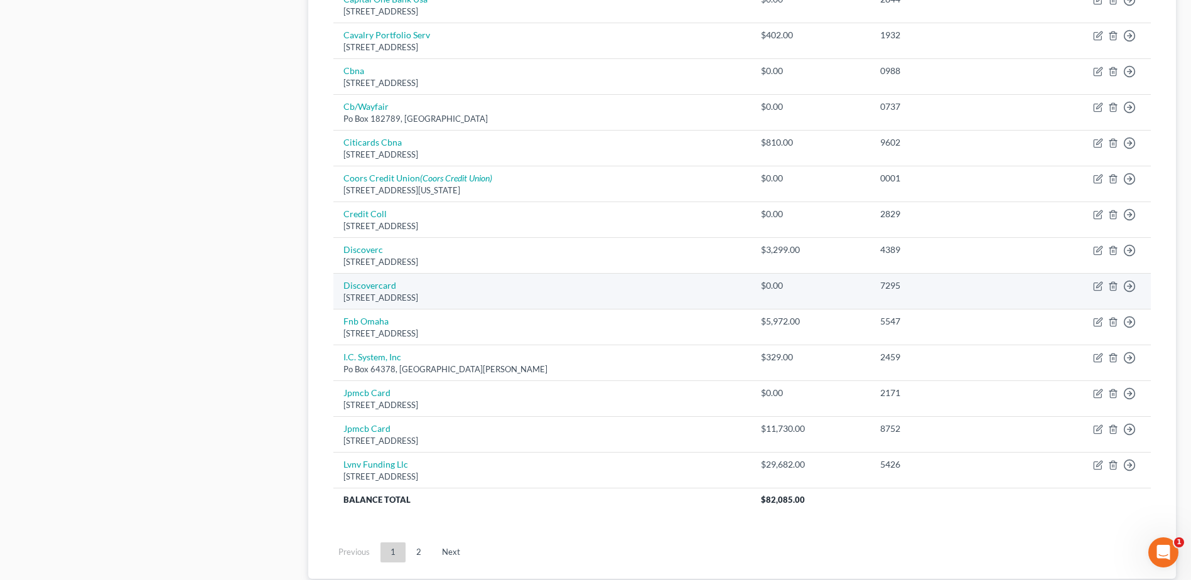
scroll to position [869, 0]
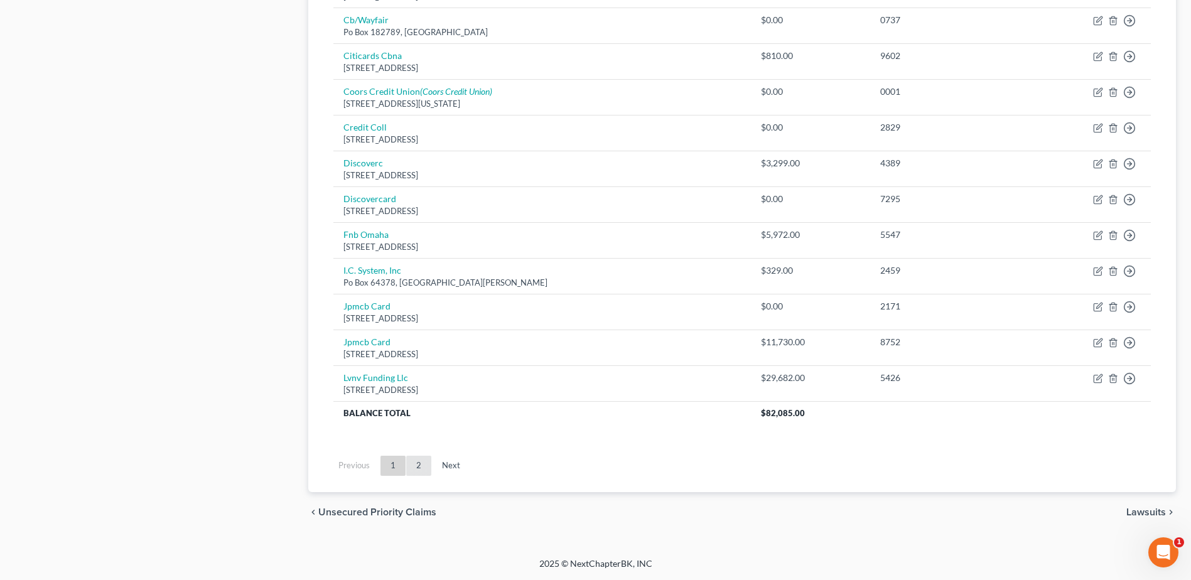
click at [422, 475] on link "2" at bounding box center [418, 466] width 25 height 20
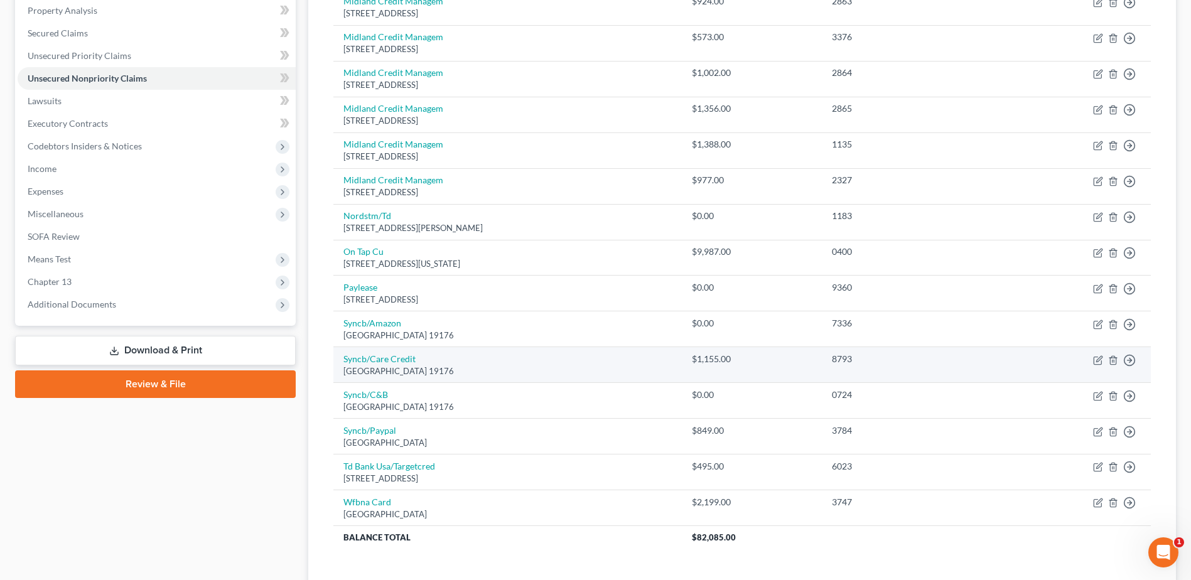
scroll to position [243, 0]
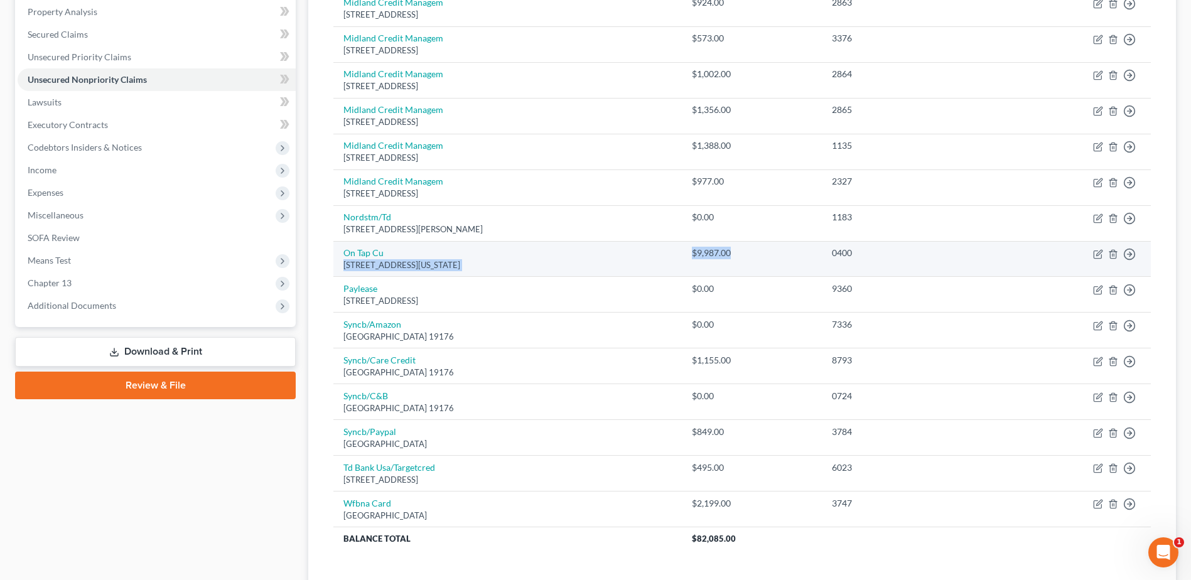
drag, startPoint x: 687, startPoint y: 248, endPoint x: 773, endPoint y: 257, distance: 86.5
click at [773, 257] on tr "On Tap Cu [STREET_ADDRESS][US_STATE] $9,987.00 0400 Move to D Move to E Move to…" at bounding box center [741, 259] width 817 height 36
click at [773, 257] on div "$9,987.00" at bounding box center [752, 253] width 120 height 13
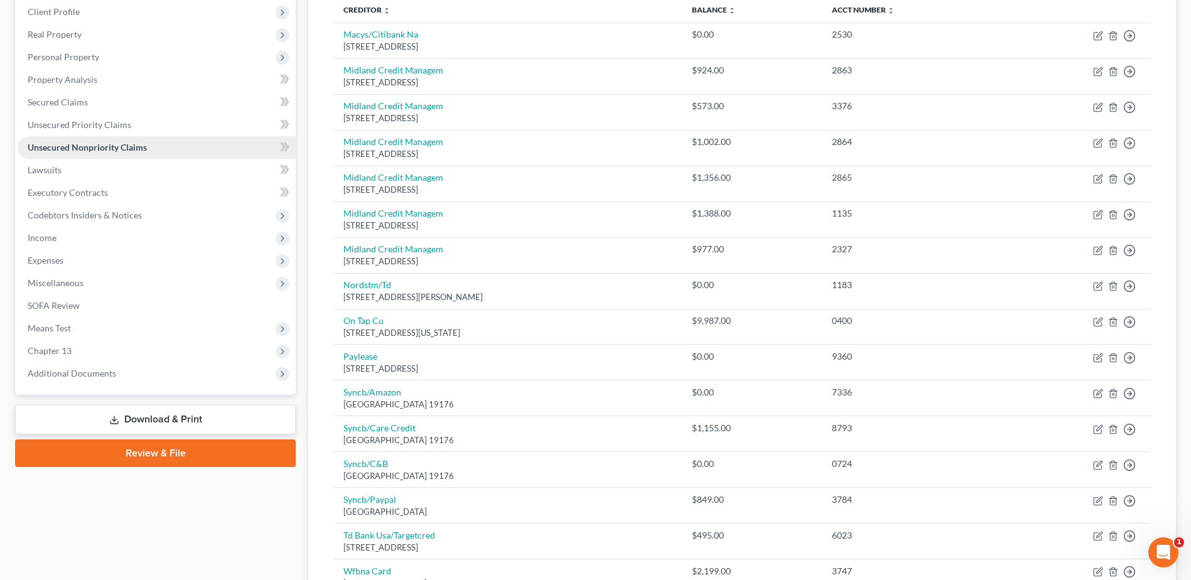
scroll to position [55, 0]
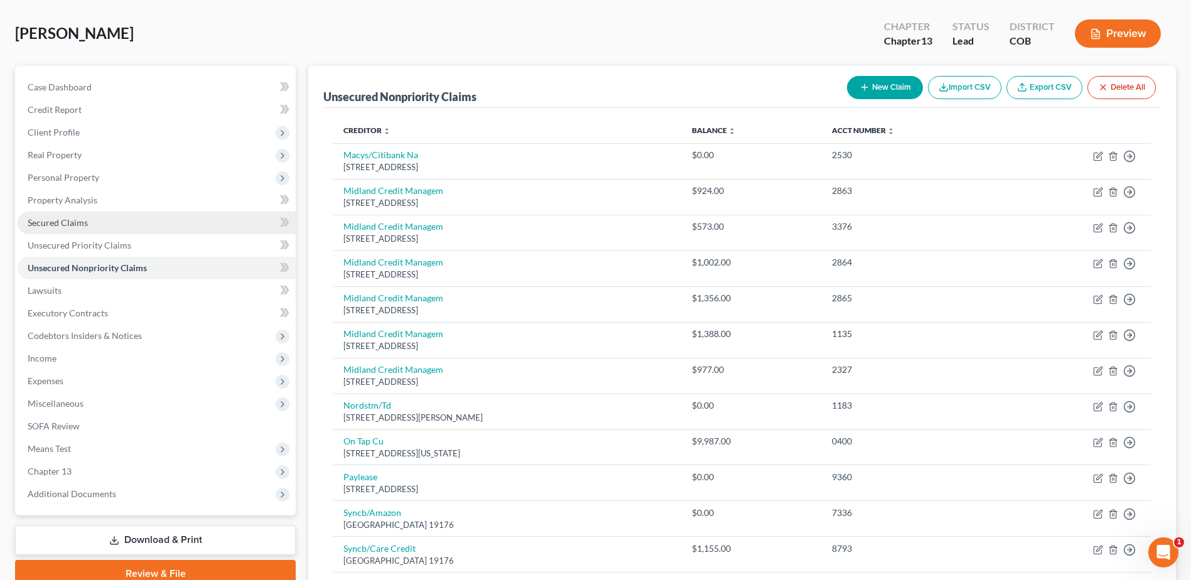
click at [97, 218] on link "Secured Claims" at bounding box center [157, 223] width 278 height 23
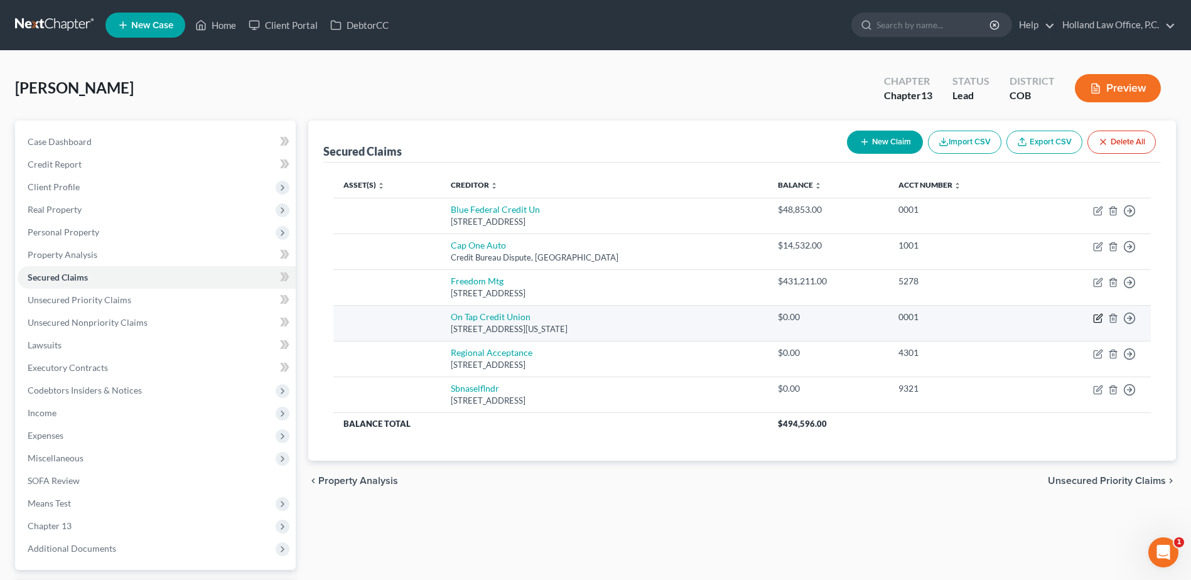
click at [1094, 318] on icon "button" at bounding box center [1098, 318] width 8 height 8
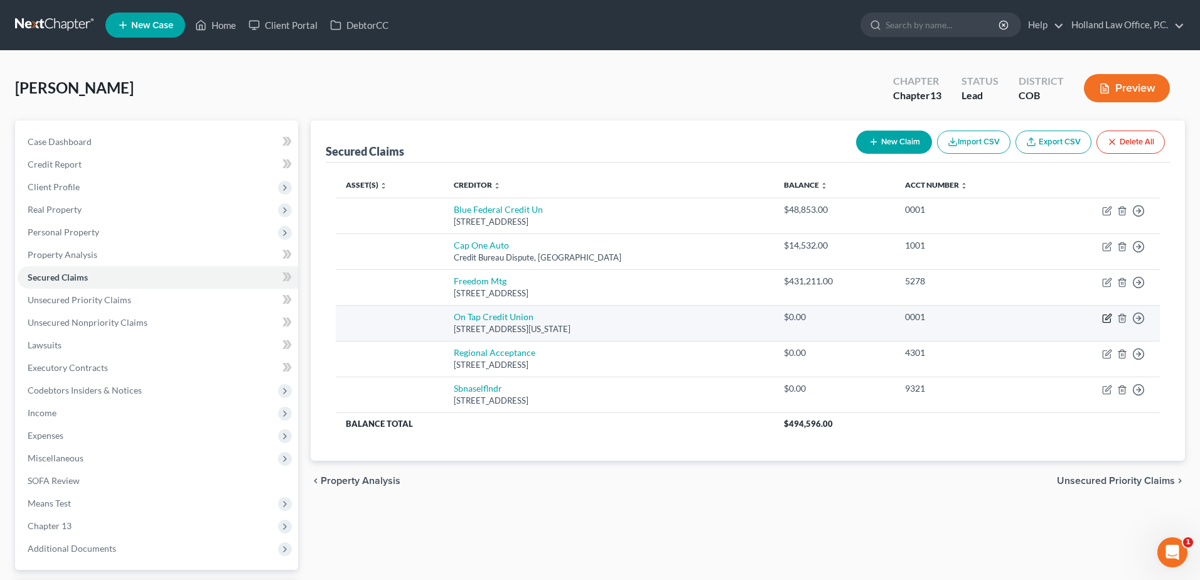
select select "5"
select select "0"
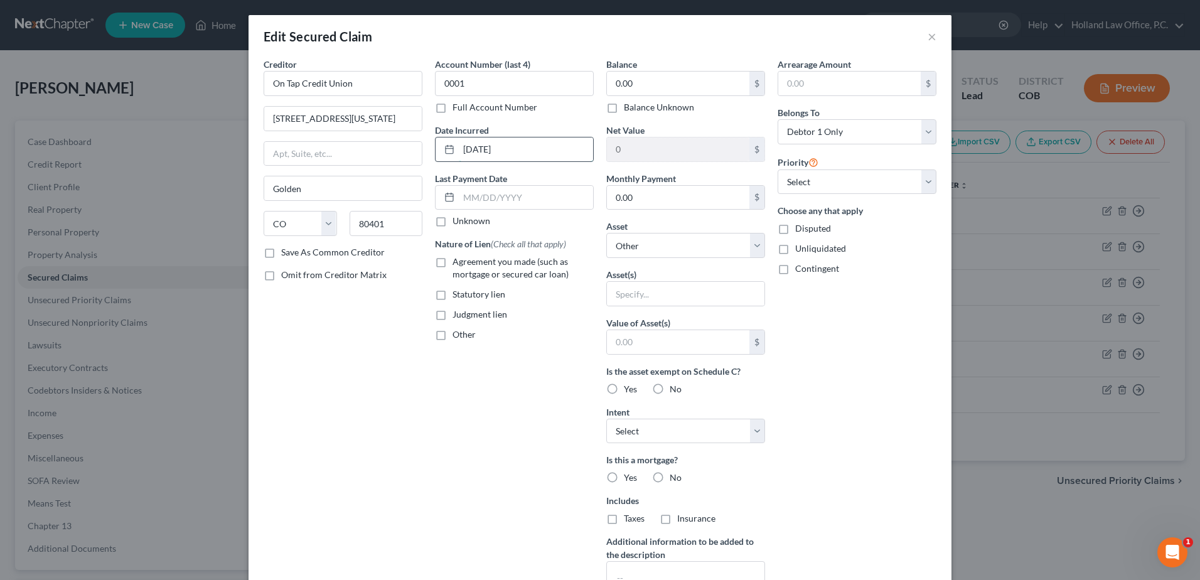
click at [540, 148] on input "[DATE]" at bounding box center [526, 149] width 134 height 24
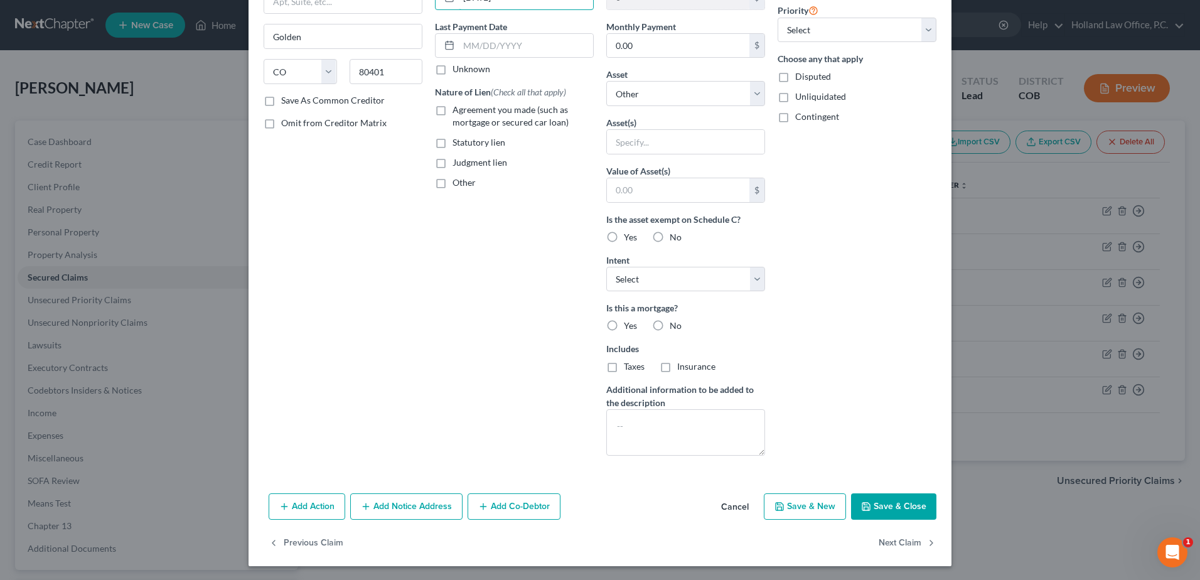
scroll to position [153, 0]
click at [750, 498] on button "Cancel" at bounding box center [735, 505] width 48 height 25
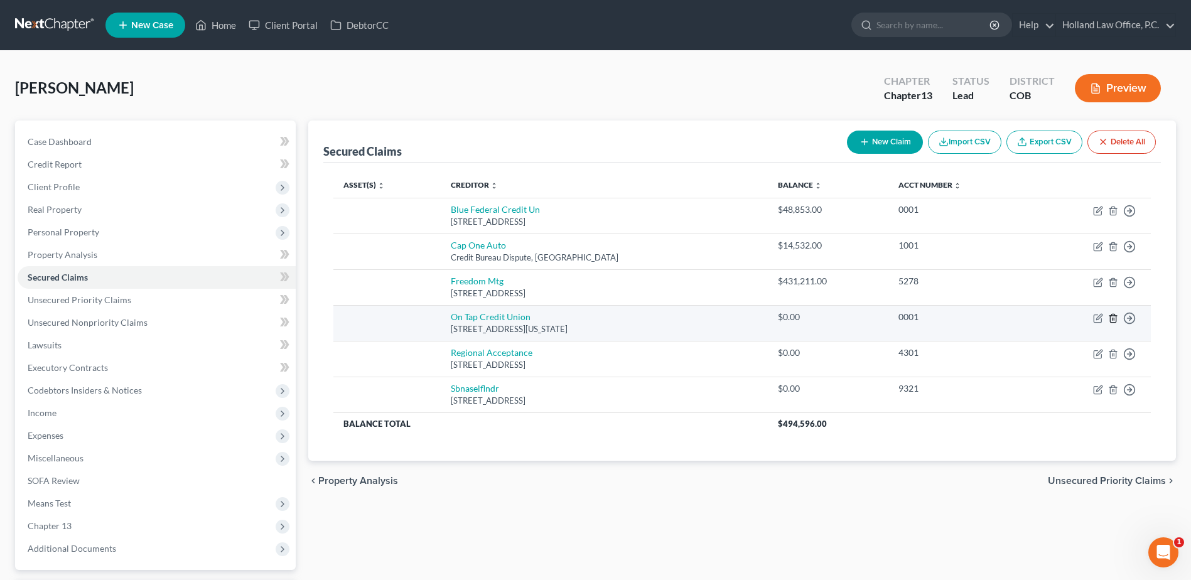
click at [1114, 317] on icon "button" at bounding box center [1113, 318] width 10 height 10
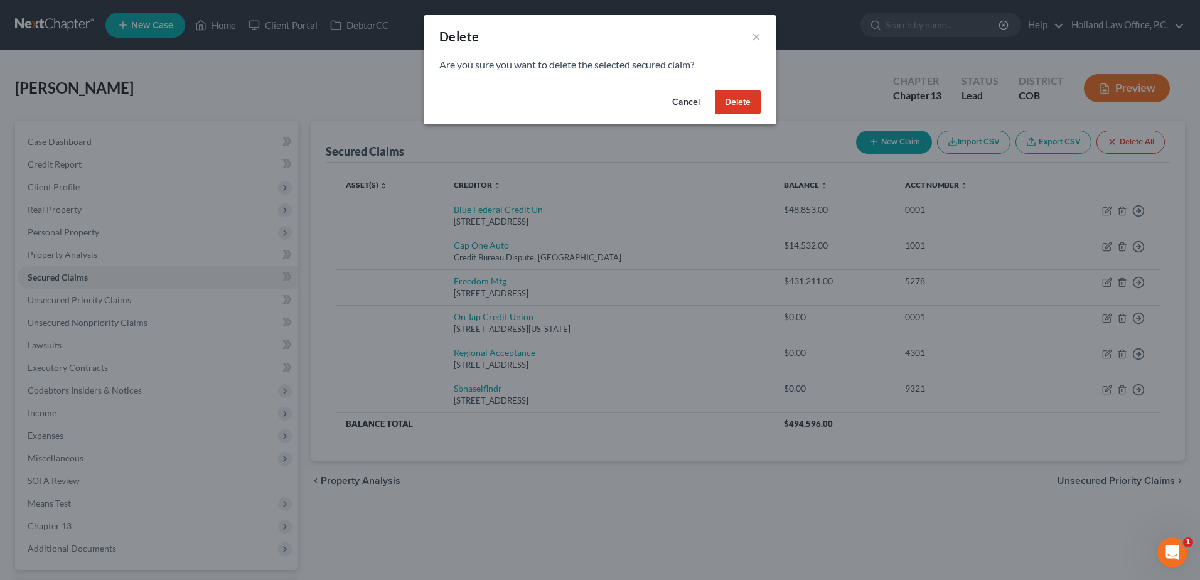
click at [729, 108] on button "Delete" at bounding box center [738, 102] width 46 height 25
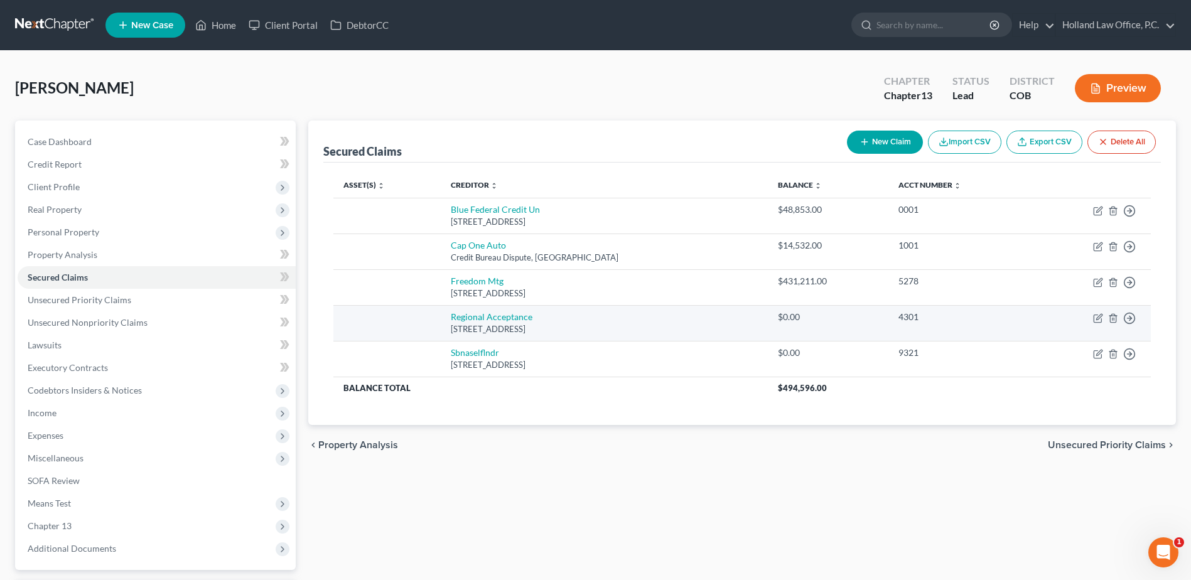
click at [529, 311] on td "Regional Acceptance [STREET_ADDRESS]" at bounding box center [604, 323] width 327 height 36
click at [527, 311] on td "Regional Acceptance [STREET_ADDRESS]" at bounding box center [604, 323] width 327 height 36
click at [507, 320] on link "Regional Acceptance" at bounding box center [492, 316] width 82 height 11
select select "28"
select select "0"
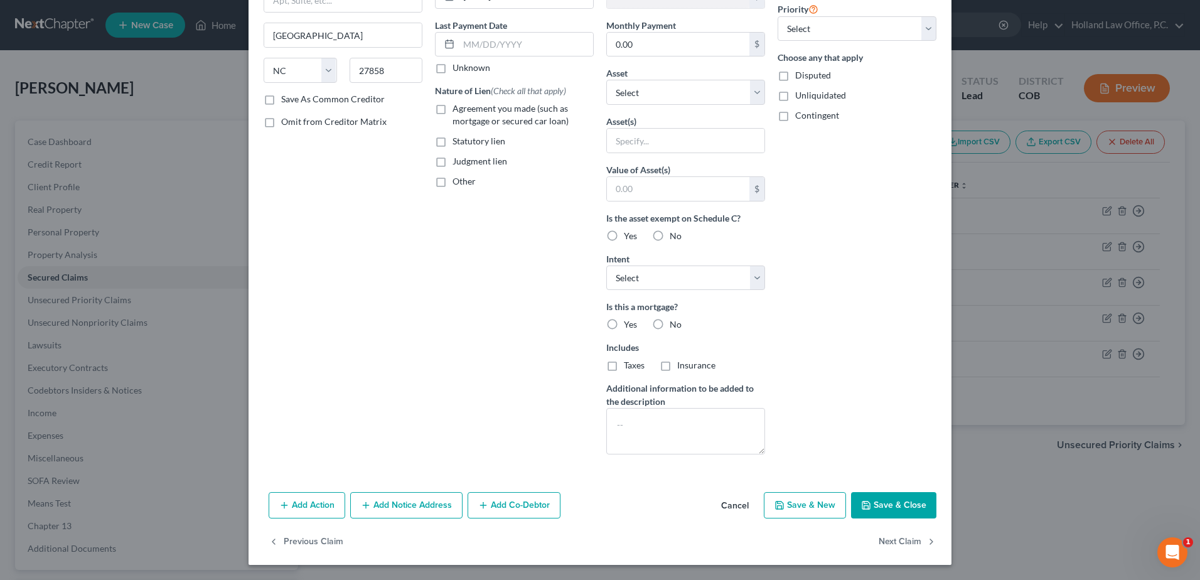
click at [727, 506] on button "Cancel" at bounding box center [735, 505] width 48 height 25
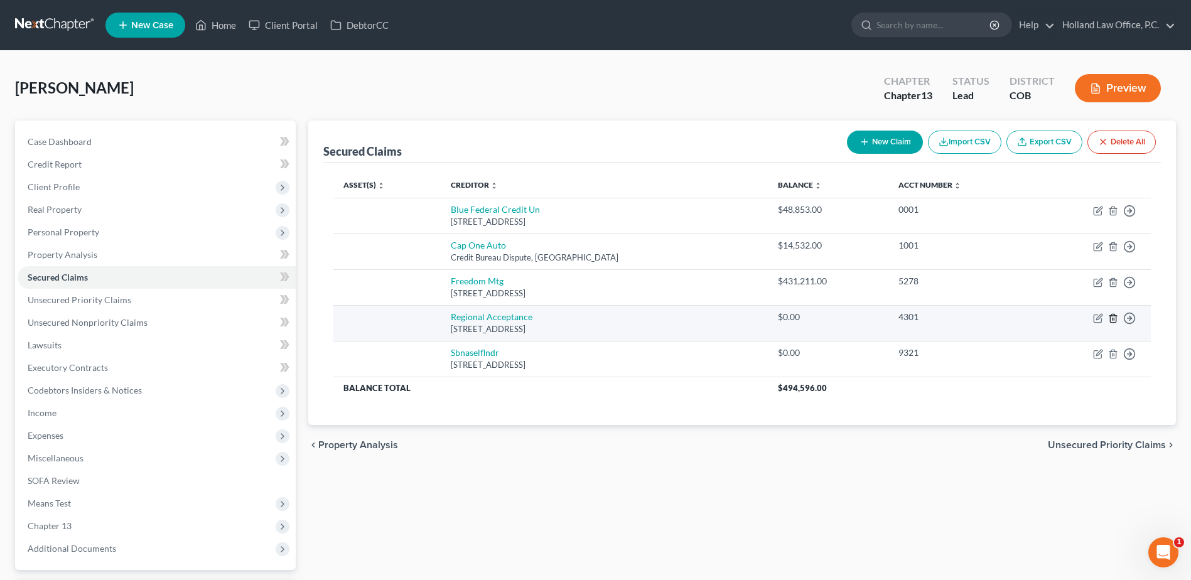
click at [1111, 318] on icon "button" at bounding box center [1113, 318] width 10 height 10
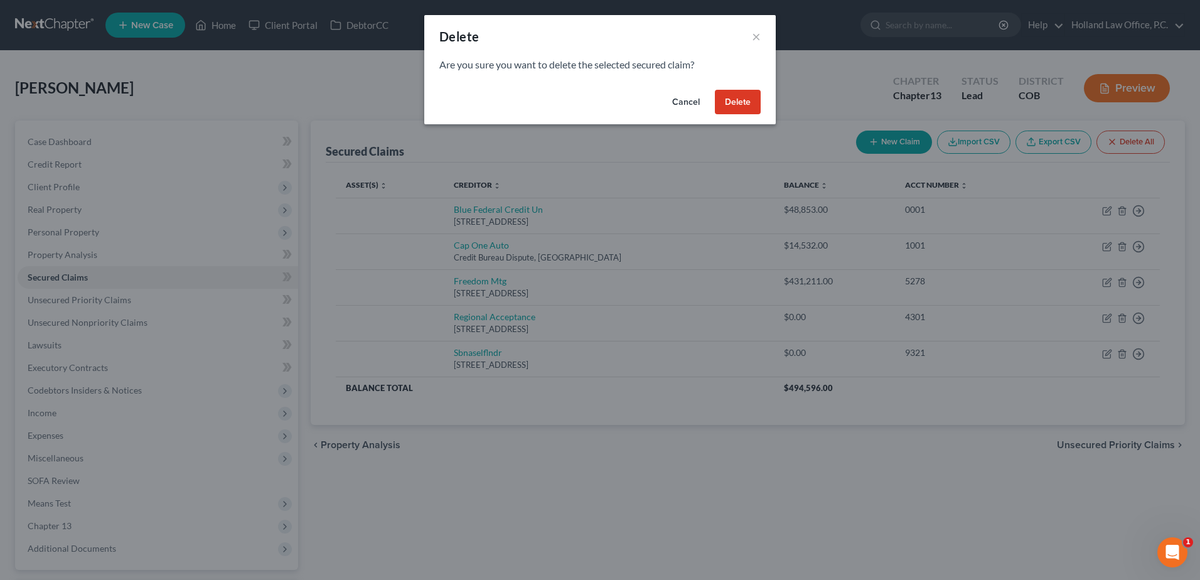
click at [741, 106] on button "Delete" at bounding box center [738, 102] width 46 height 25
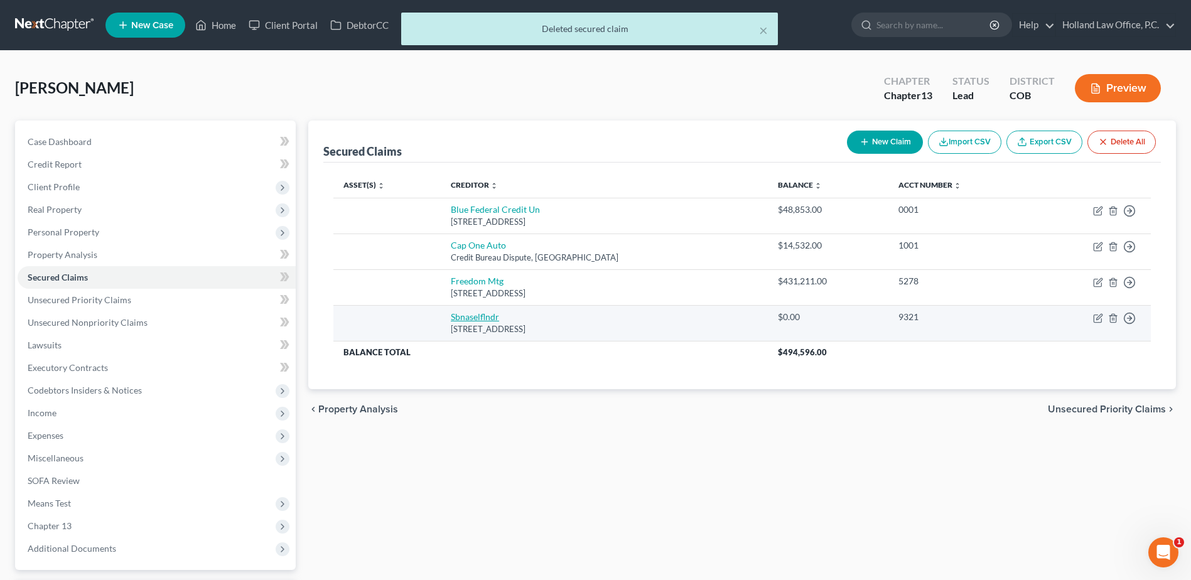
click at [473, 321] on link "Sbnaselflndr" at bounding box center [475, 316] width 48 height 11
select select "45"
select select "1"
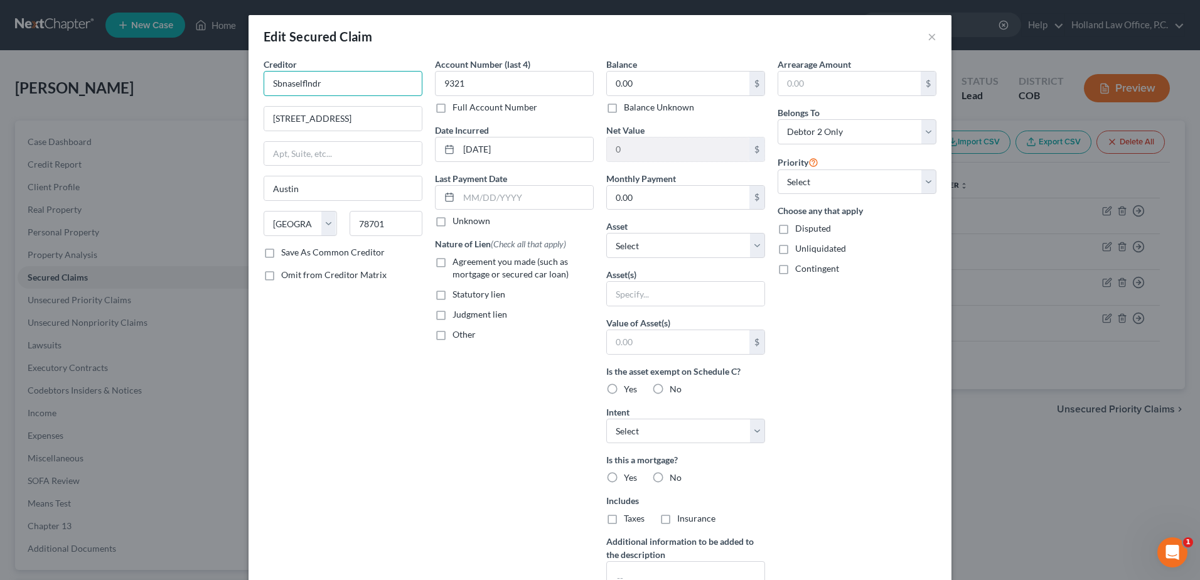
click at [305, 80] on input "Sbnaselflndr" at bounding box center [343, 83] width 159 height 25
click at [301, 82] on input "Sbnaselflndr" at bounding box center [343, 83] width 159 height 25
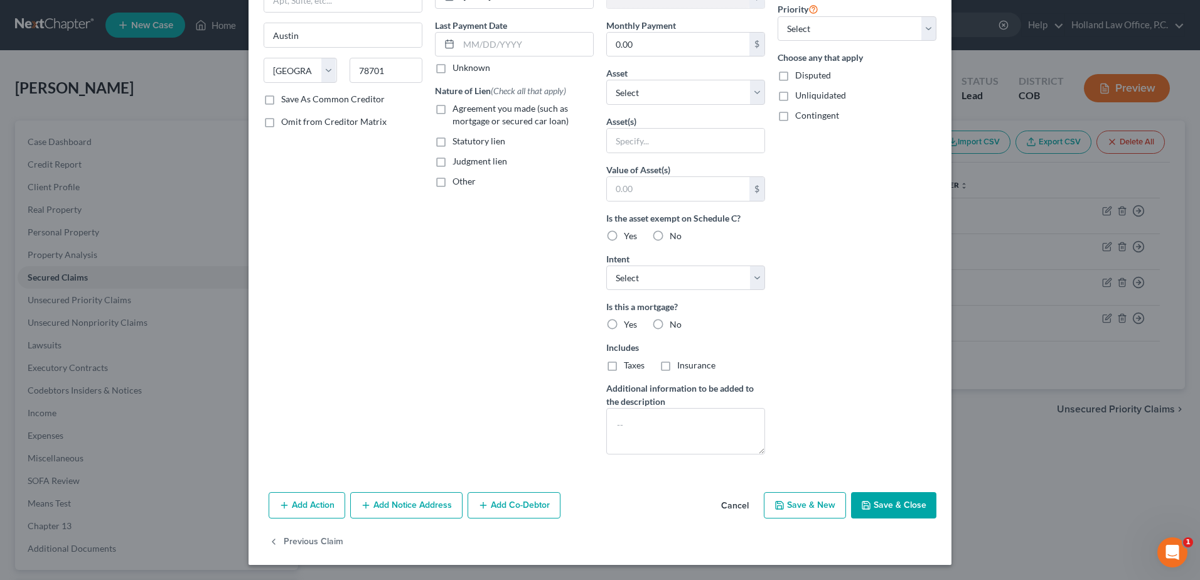
click at [733, 500] on button "Cancel" at bounding box center [735, 505] width 48 height 25
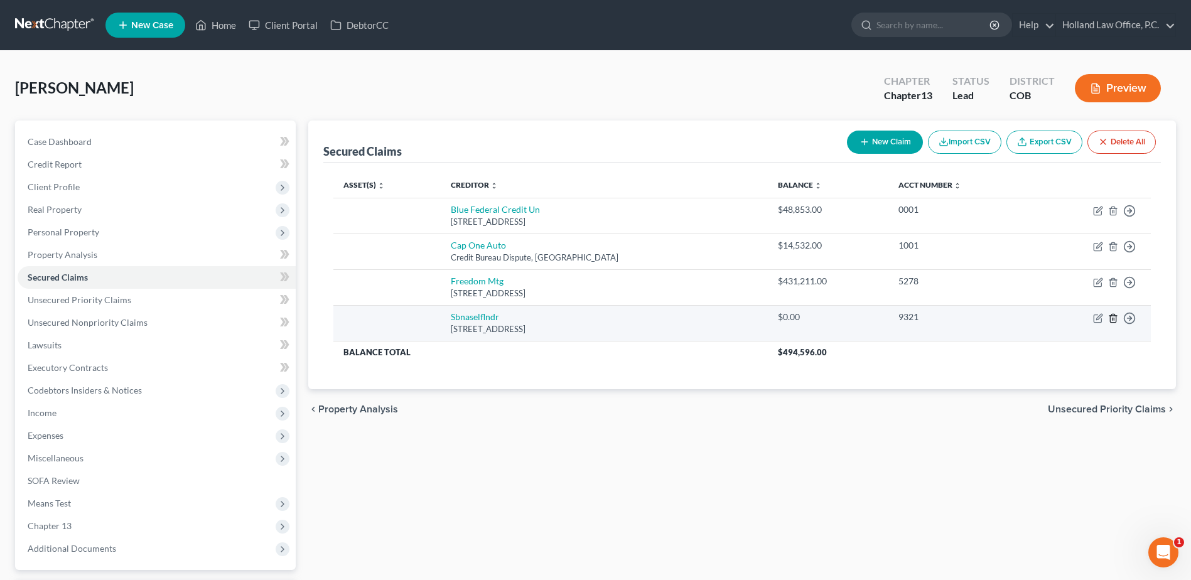
click at [1114, 321] on icon "button" at bounding box center [1113, 318] width 10 height 10
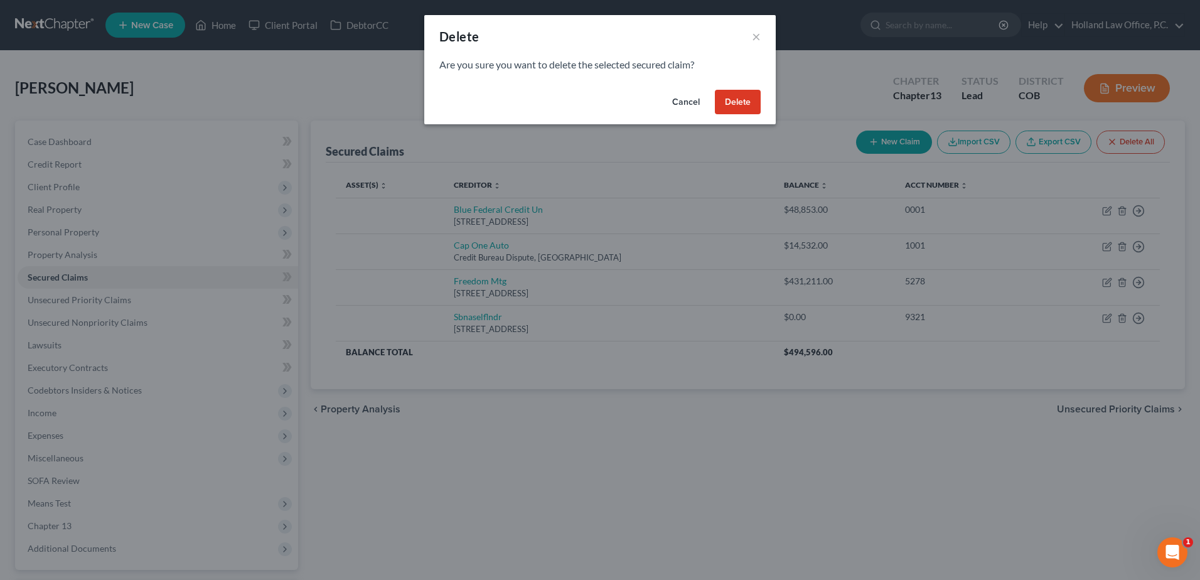
click at [729, 102] on button "Delete" at bounding box center [738, 102] width 46 height 25
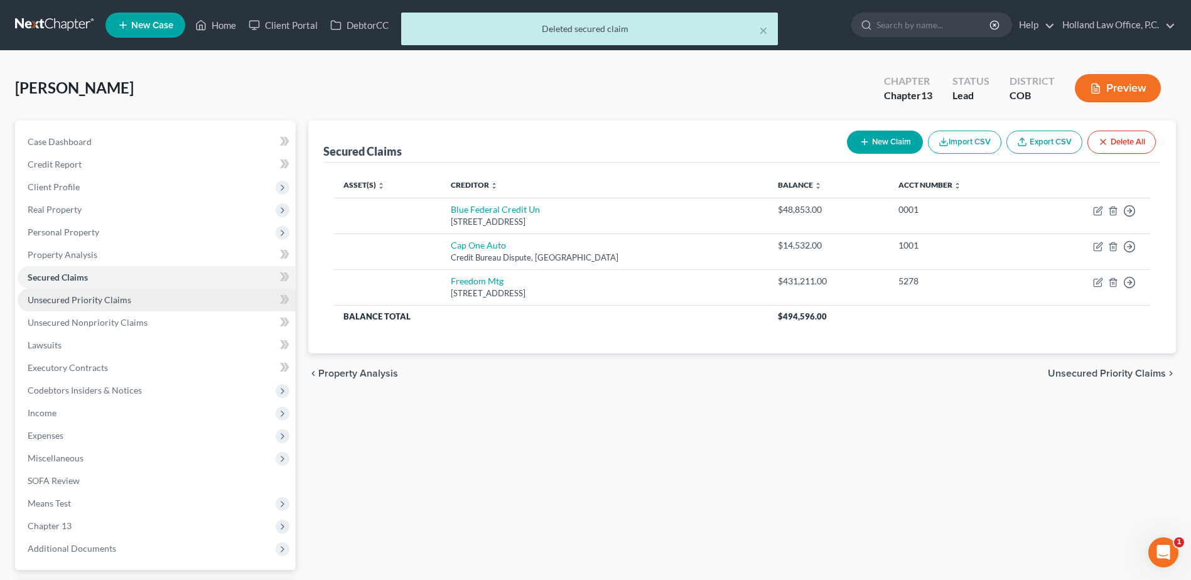
click at [129, 296] on link "Unsecured Priority Claims" at bounding box center [157, 300] width 278 height 23
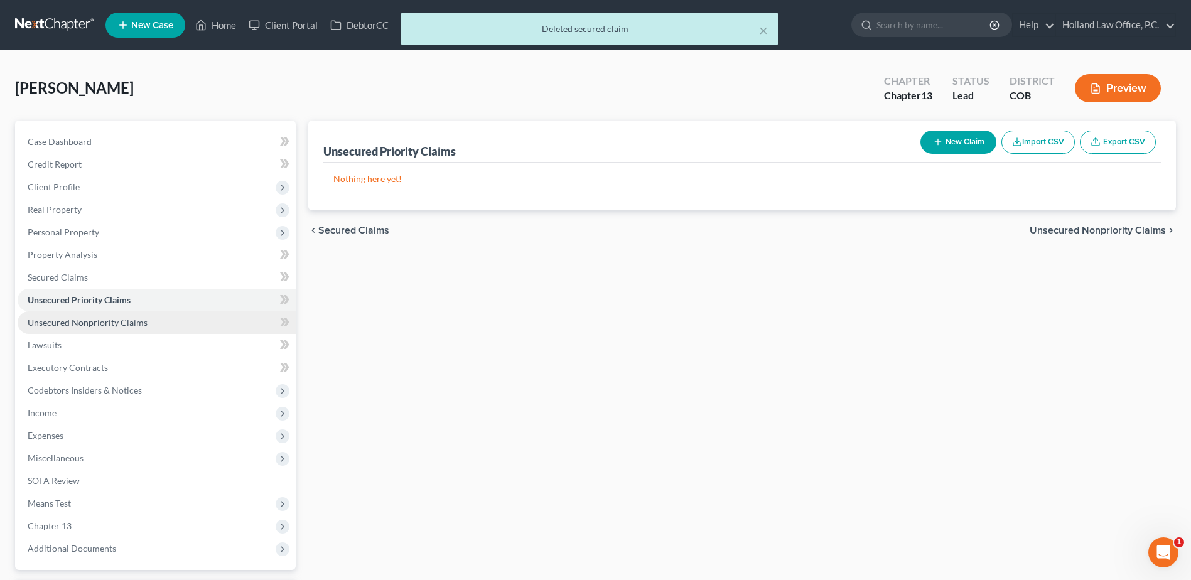
click at [86, 328] on link "Unsecured Nonpriority Claims" at bounding box center [157, 322] width 278 height 23
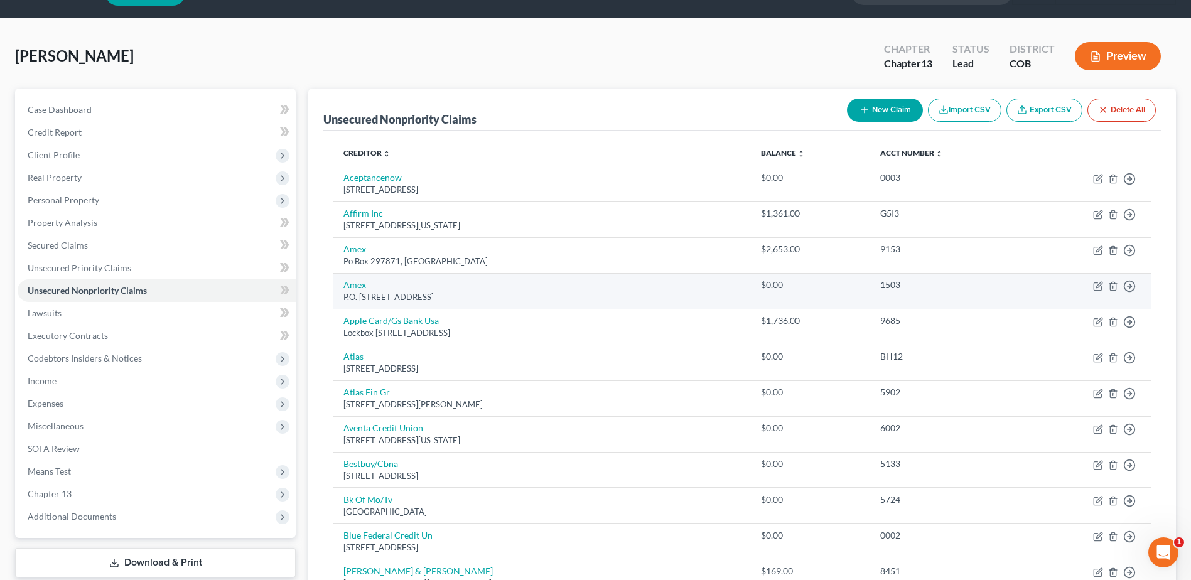
scroll to position [63, 0]
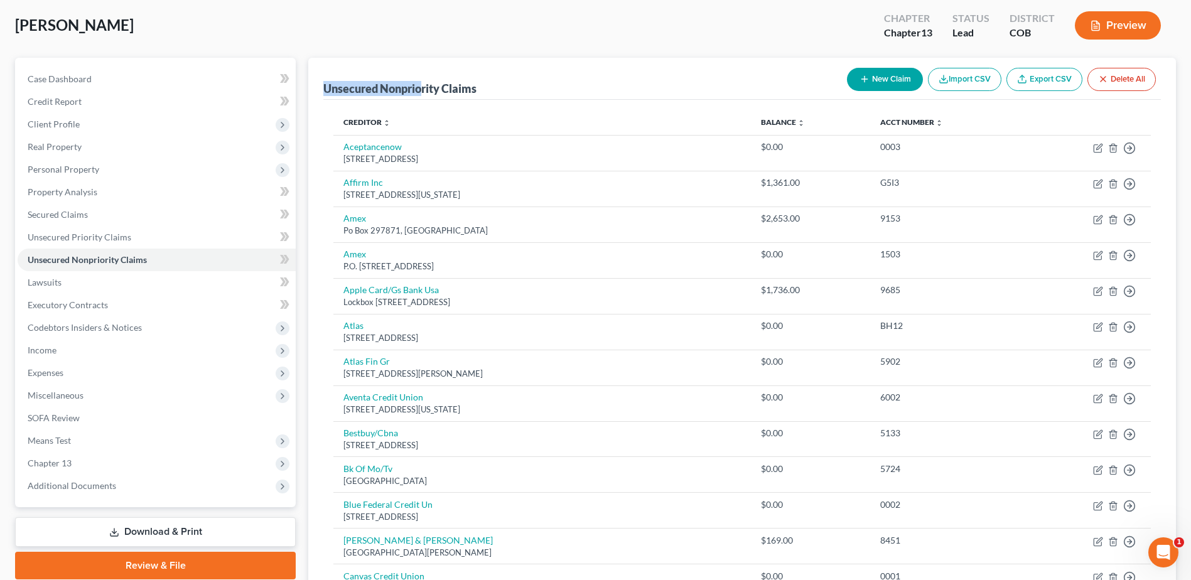
drag, startPoint x: 321, startPoint y: 80, endPoint x: 424, endPoint y: 81, distance: 103.0
drag, startPoint x: 424, startPoint y: 81, endPoint x: 610, endPoint y: 117, distance: 189.2
click at [610, 117] on th "Creditor expand_more expand_less unfold_more" at bounding box center [541, 122] width 417 height 25
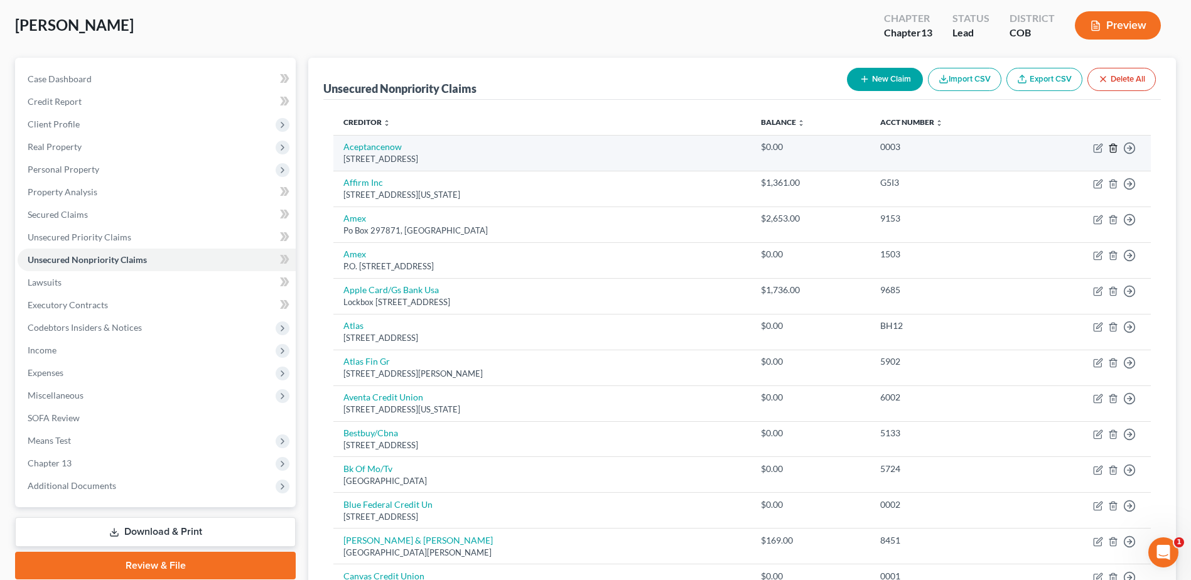
click at [1113, 149] on icon "button" at bounding box center [1113, 148] width 10 height 10
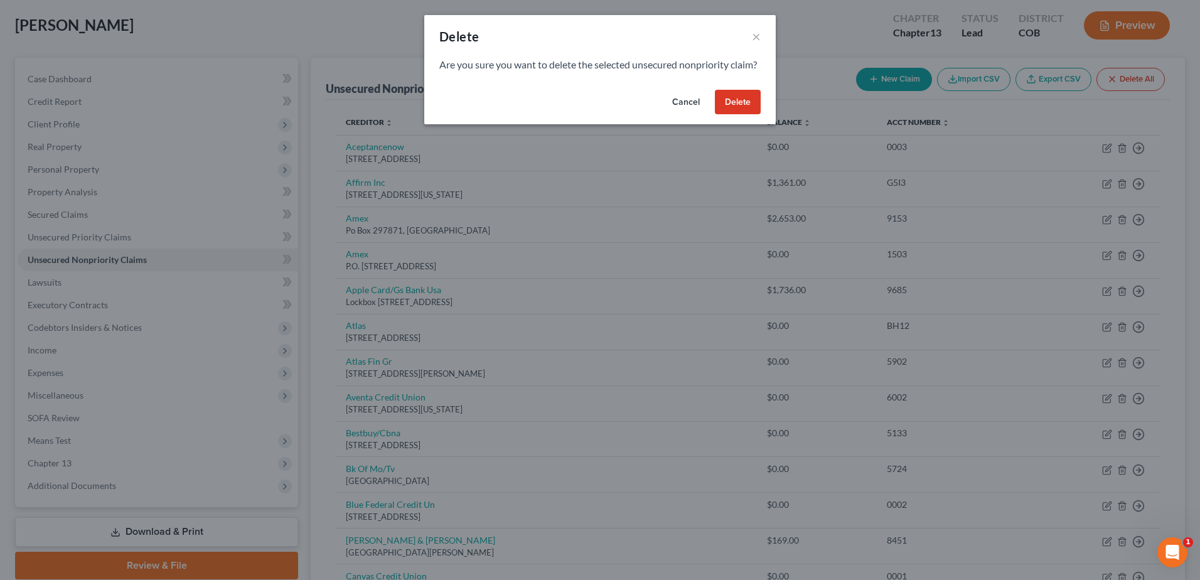
click at [742, 110] on button "Delete" at bounding box center [738, 102] width 46 height 25
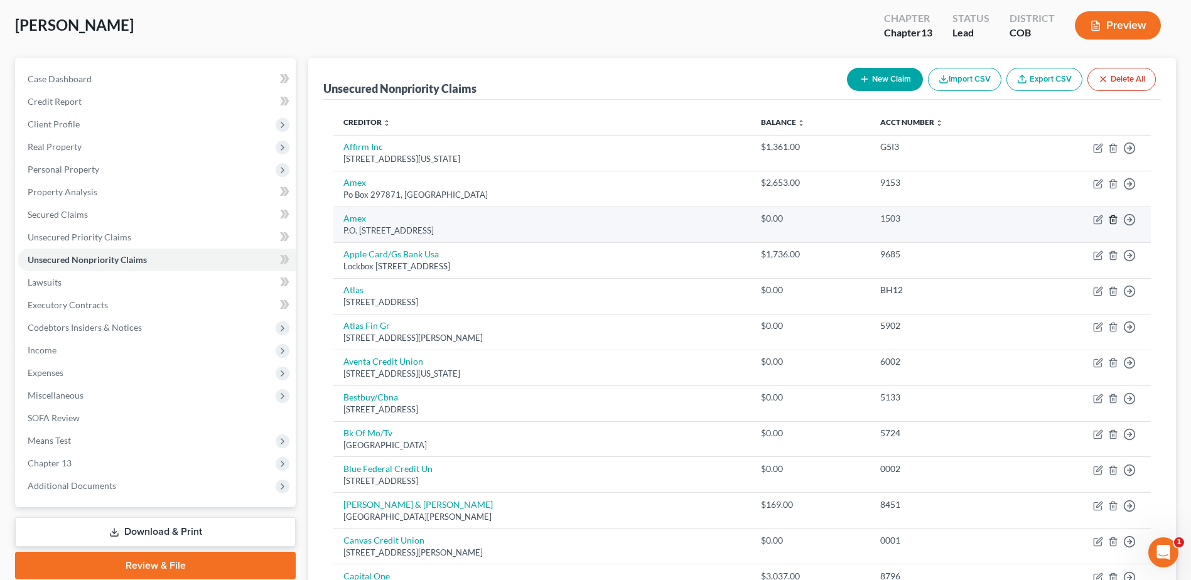
click at [1110, 219] on icon "button" at bounding box center [1113, 219] width 6 height 8
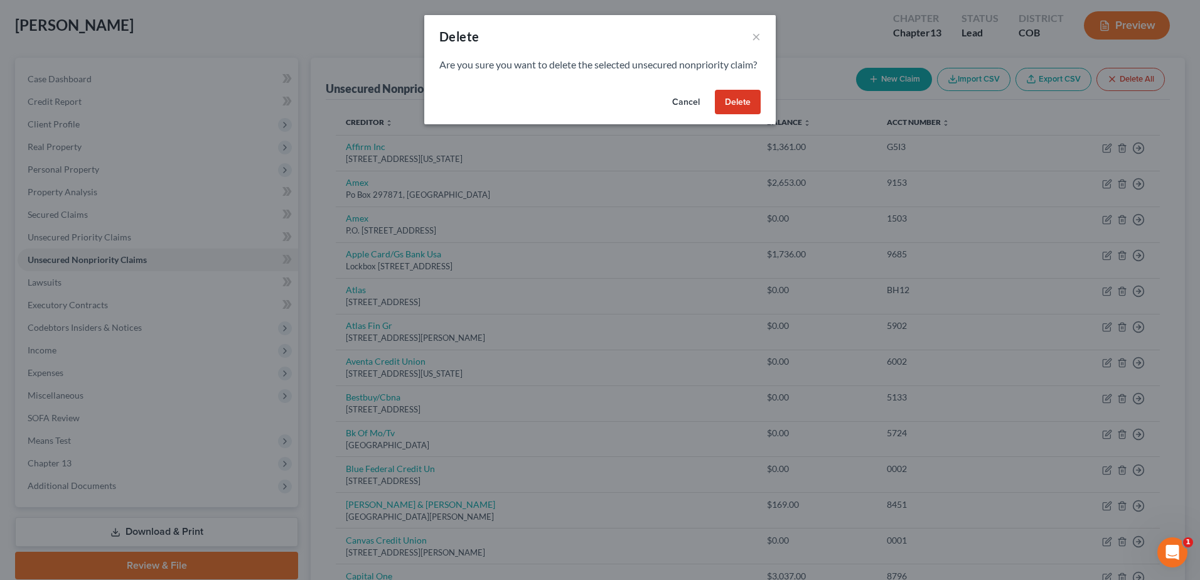
click at [755, 112] on button "Delete" at bounding box center [738, 102] width 46 height 25
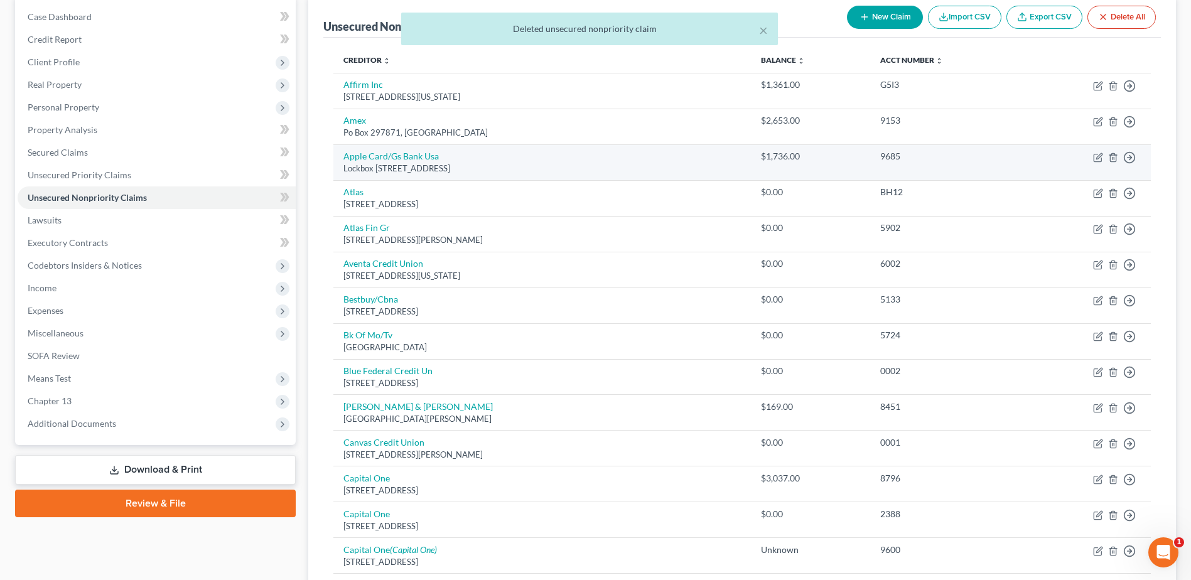
scroll to position [126, 0]
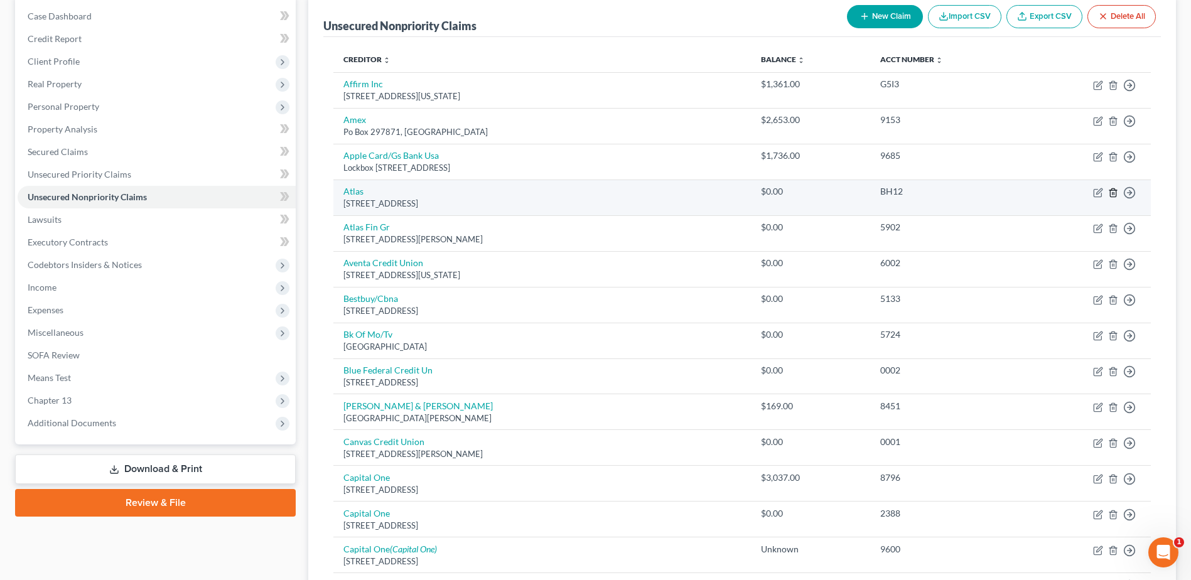
click at [1111, 196] on icon "button" at bounding box center [1113, 192] width 6 height 8
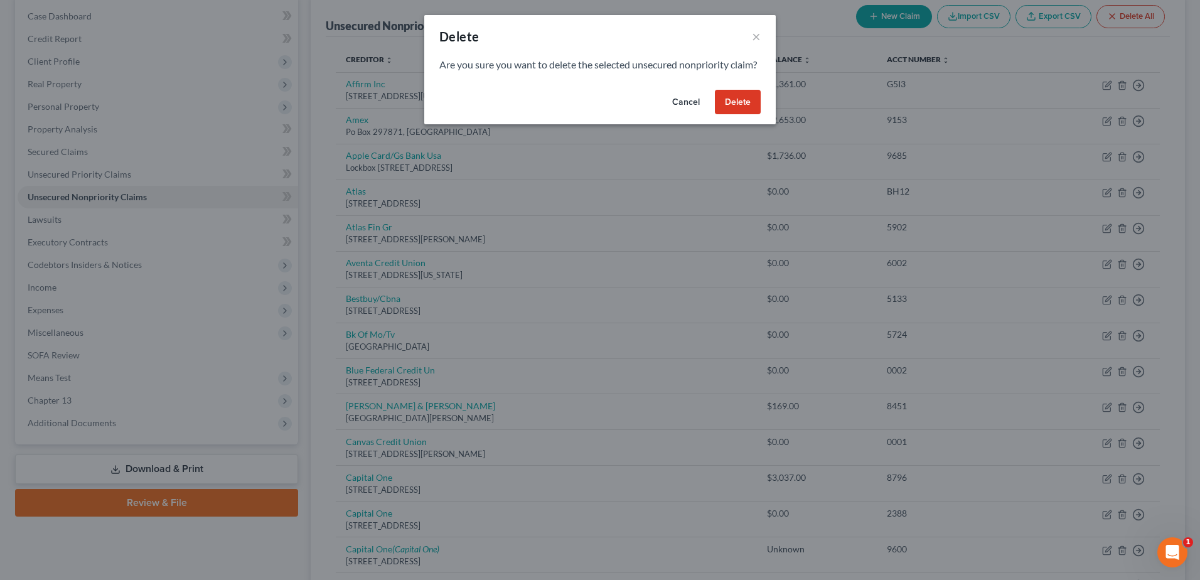
click at [726, 115] on button "Delete" at bounding box center [738, 102] width 46 height 25
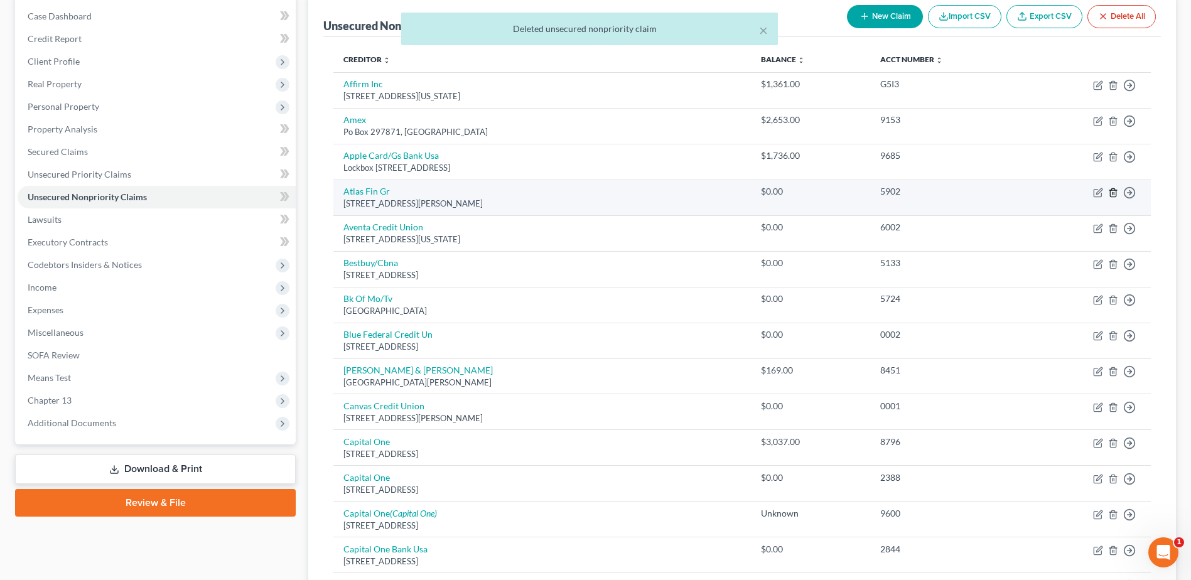
click at [1114, 193] on line "button" at bounding box center [1114, 193] width 0 height 3
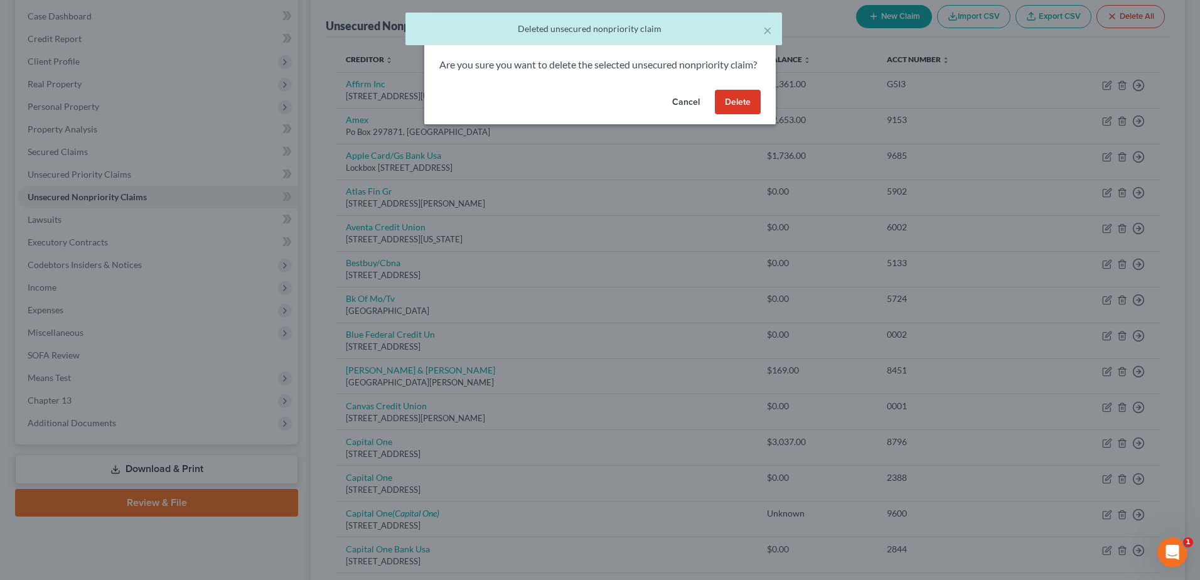
click at [734, 110] on button "Delete" at bounding box center [738, 102] width 46 height 25
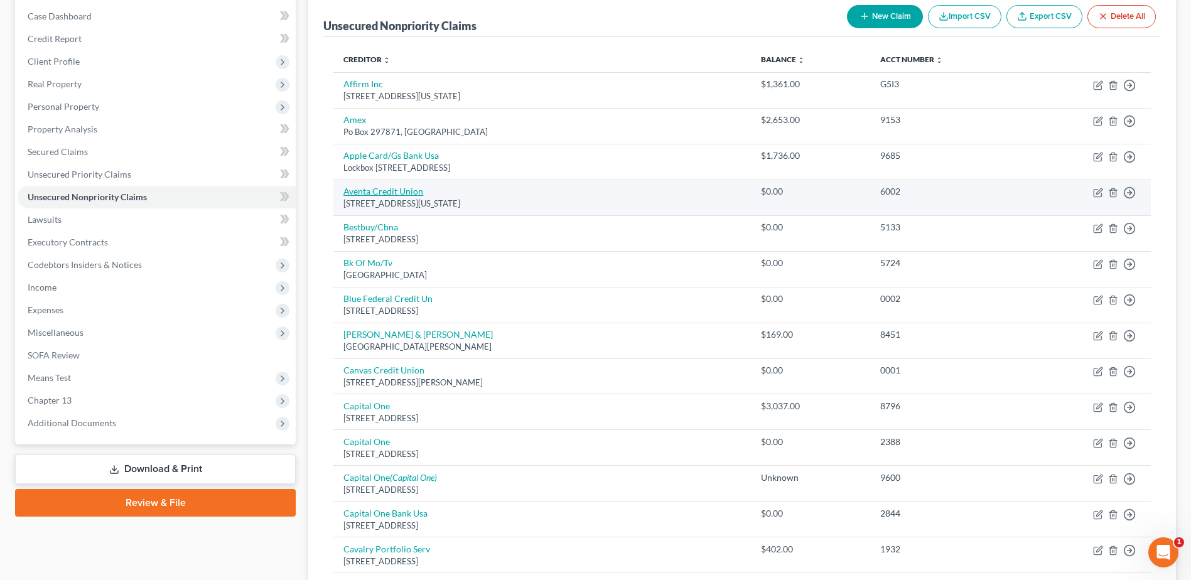
click at [403, 194] on link "Aventa Credit Union" at bounding box center [383, 191] width 80 height 11
select select "5"
select select "1"
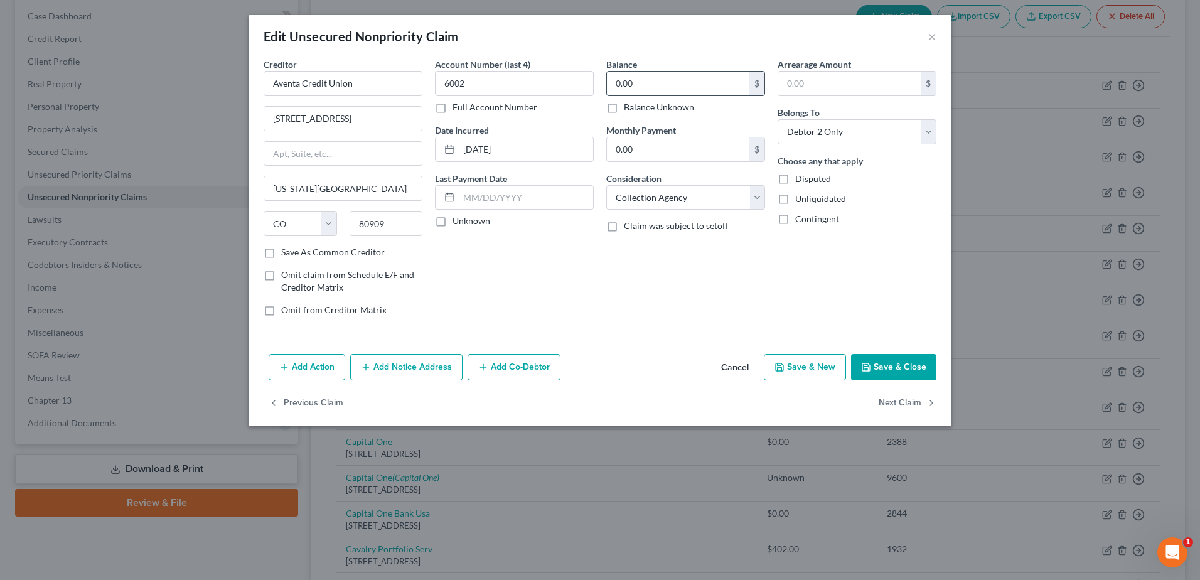
click at [662, 91] on input "0.00" at bounding box center [678, 84] width 142 height 24
type input "4,000.00"
click at [884, 372] on button "Save & Close" at bounding box center [893, 367] width 85 height 26
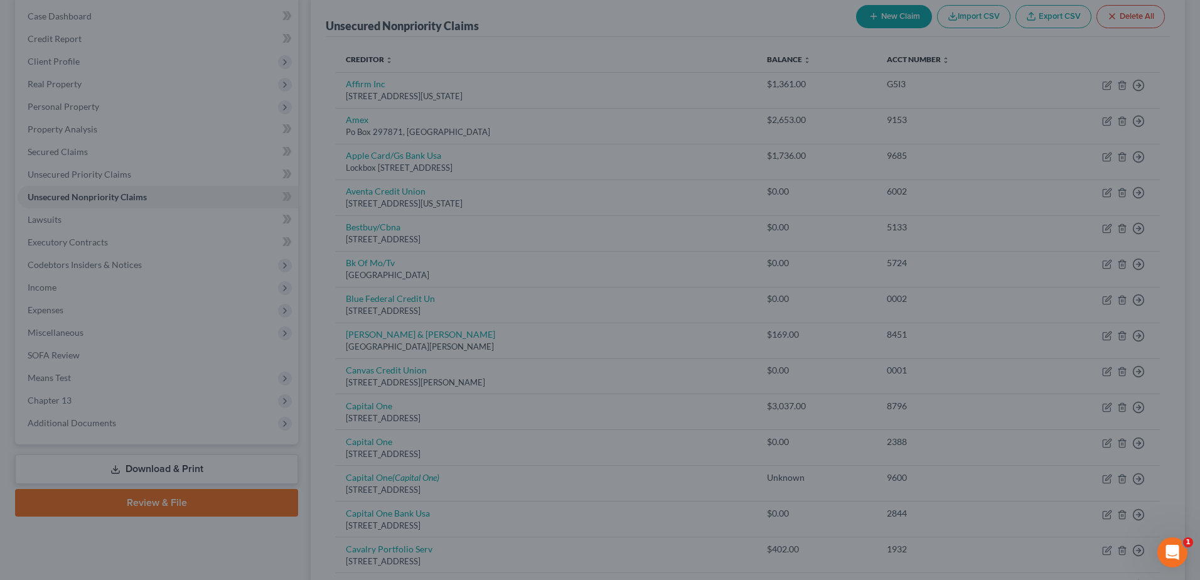
type input "0"
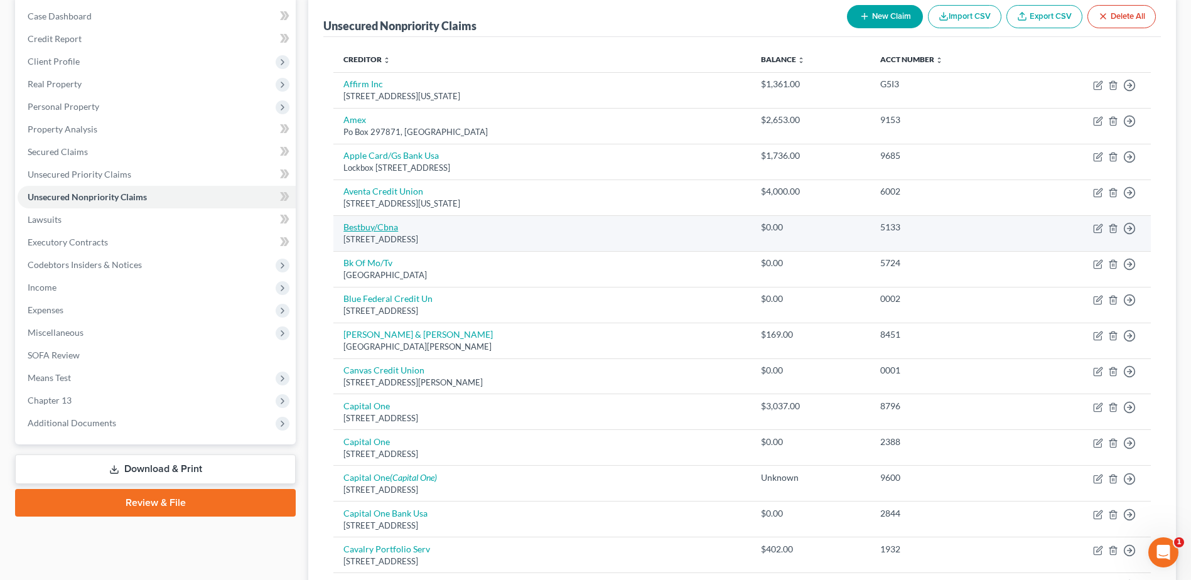
click at [384, 230] on link "Bestbuy/Cbna" at bounding box center [370, 227] width 55 height 11
select select "43"
select select "1"
select select "0"
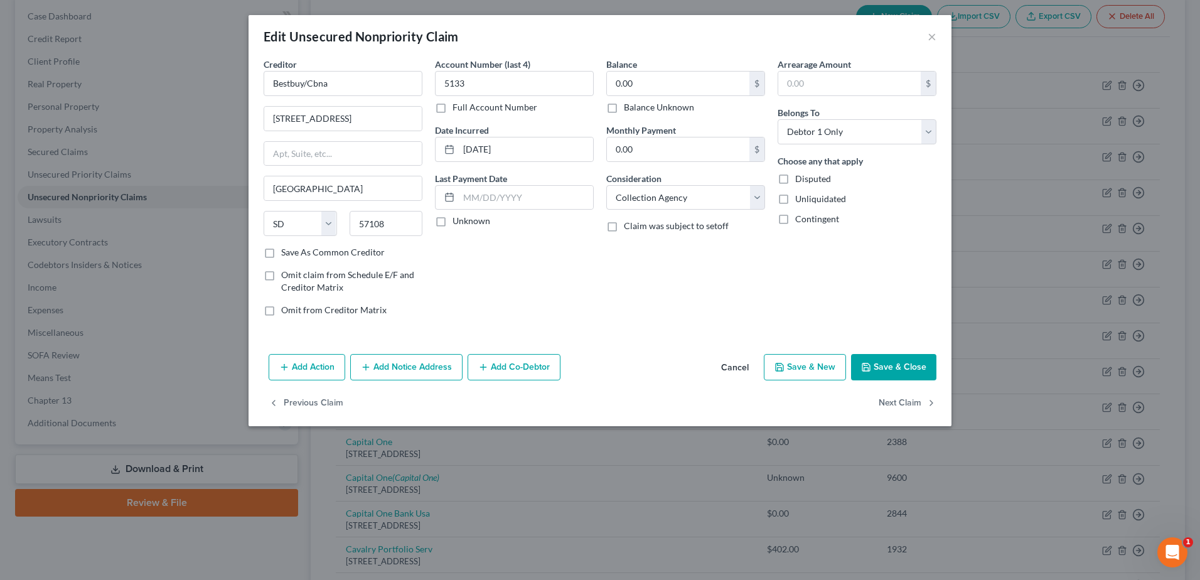
click at [752, 363] on button "Cancel" at bounding box center [735, 367] width 48 height 25
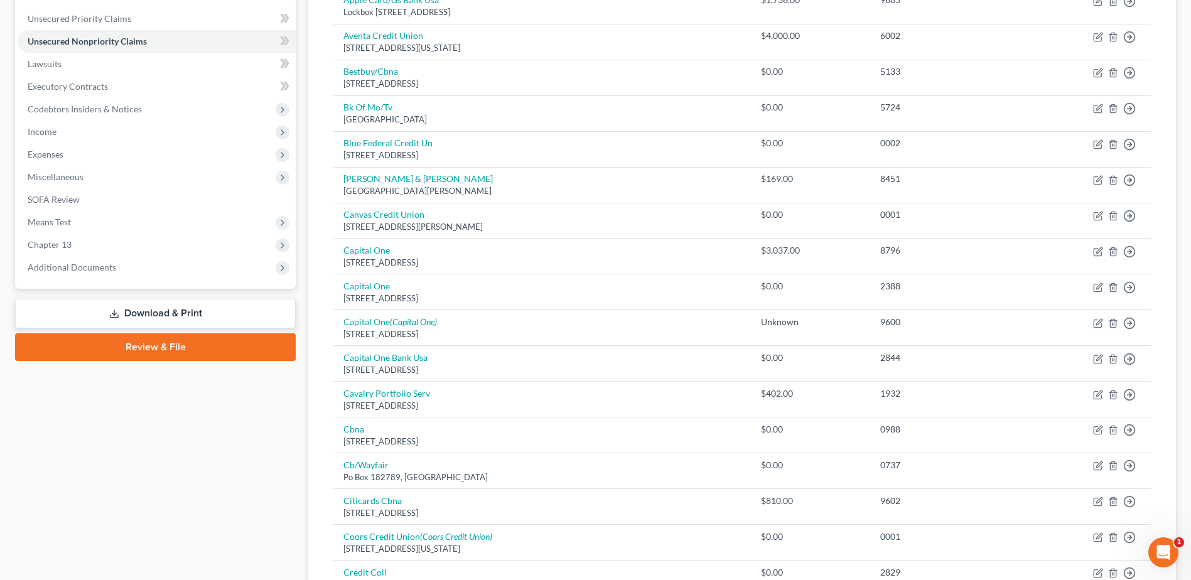
scroll to position [251, 0]
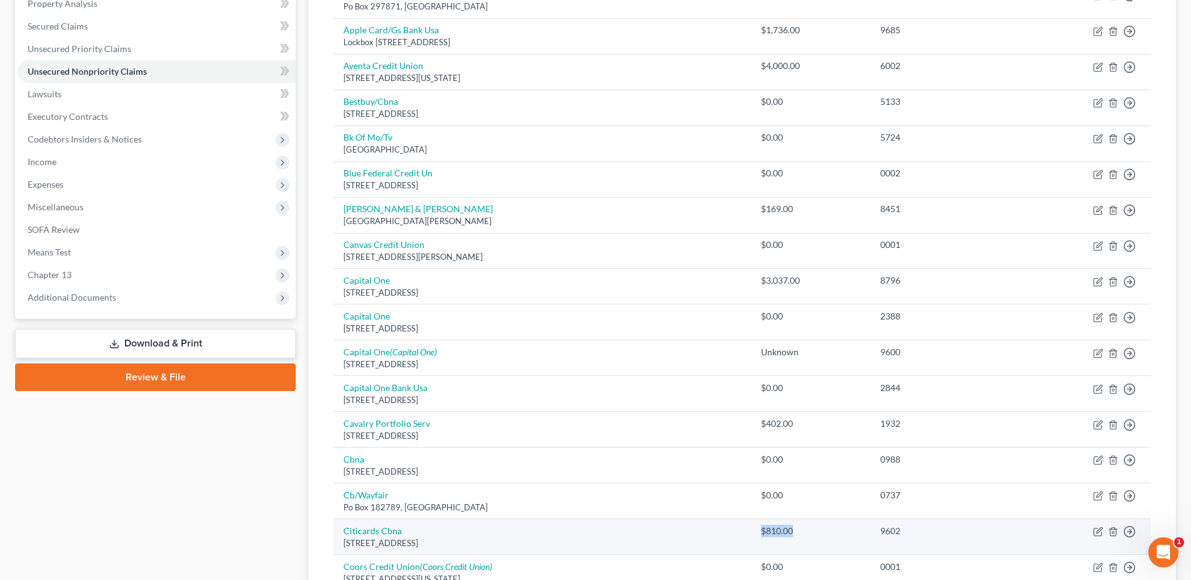
drag, startPoint x: 738, startPoint y: 532, endPoint x: 787, endPoint y: 536, distance: 49.1
click at [787, 536] on td "$810.00" at bounding box center [810, 537] width 119 height 36
click at [787, 536] on div "$810.00" at bounding box center [810, 531] width 99 height 13
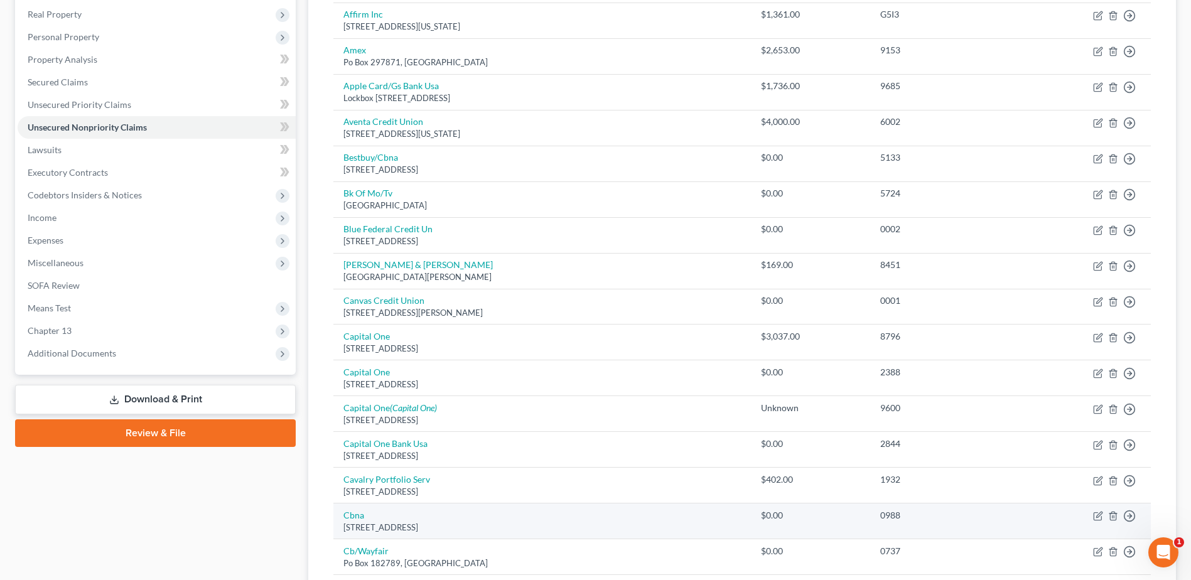
scroll to position [188, 0]
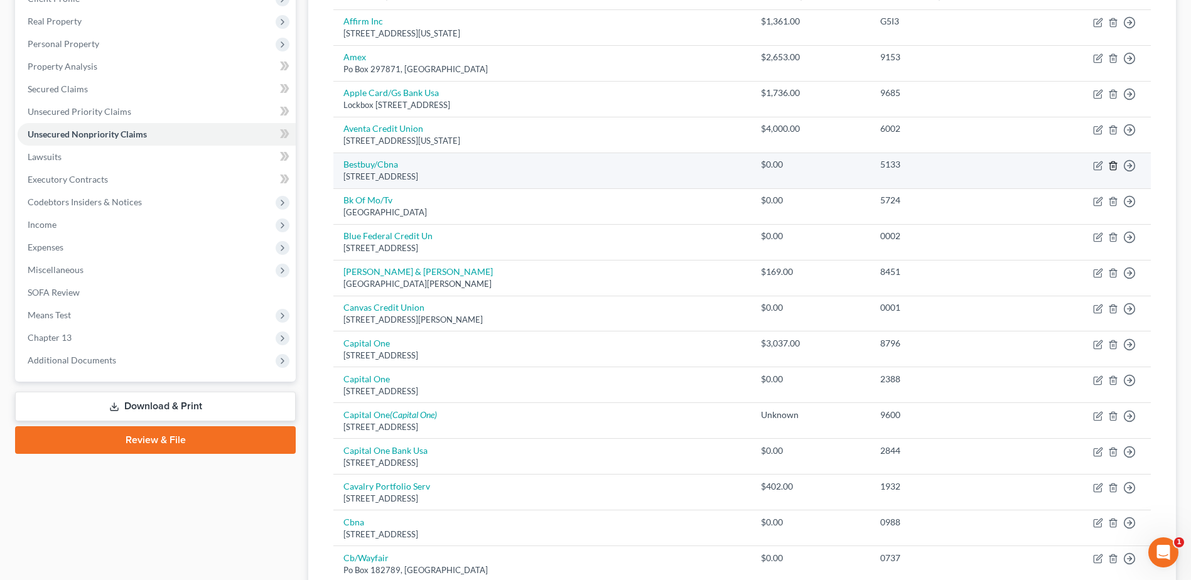
click at [1111, 168] on icon "button" at bounding box center [1113, 166] width 10 height 10
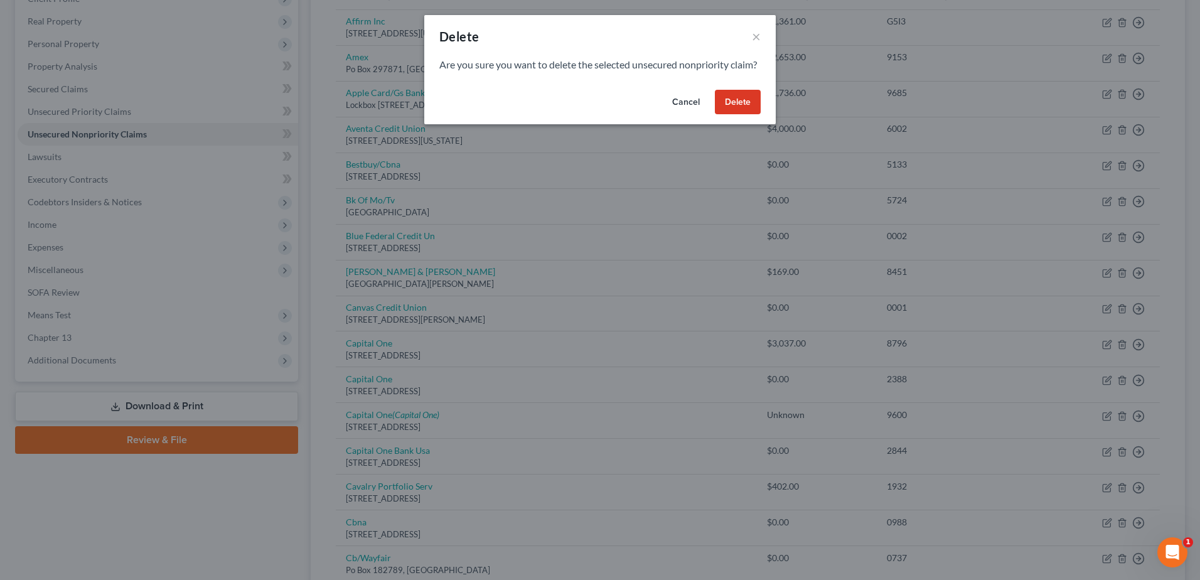
click at [736, 107] on button "Delete" at bounding box center [738, 102] width 46 height 25
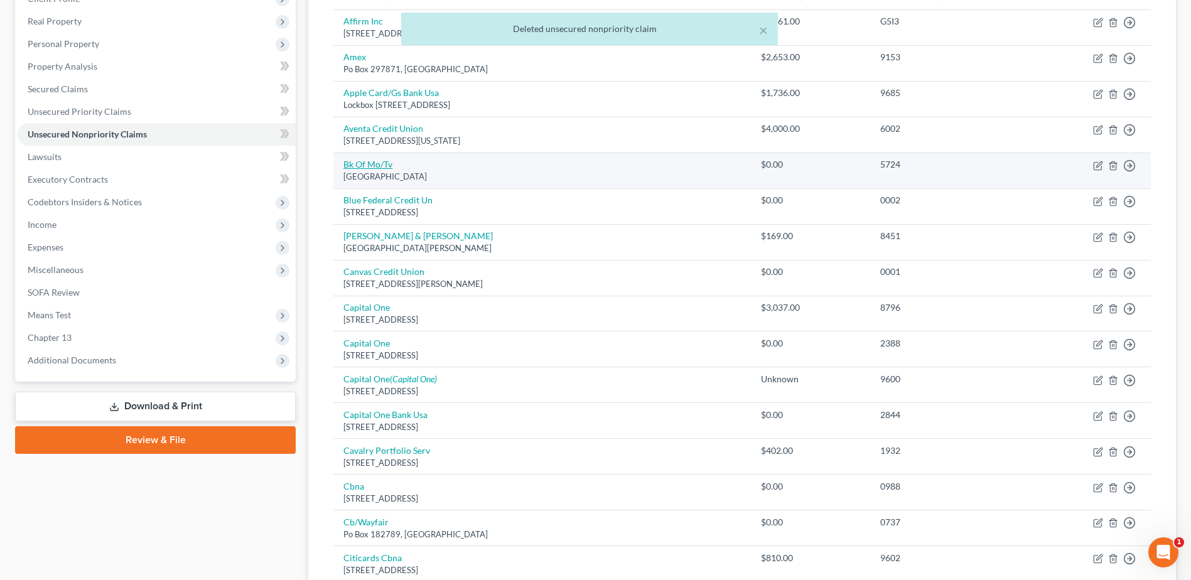
click at [366, 164] on link "Bk Of Mo/Tv" at bounding box center [367, 164] width 49 height 11
select select "43"
select select "2"
select select "1"
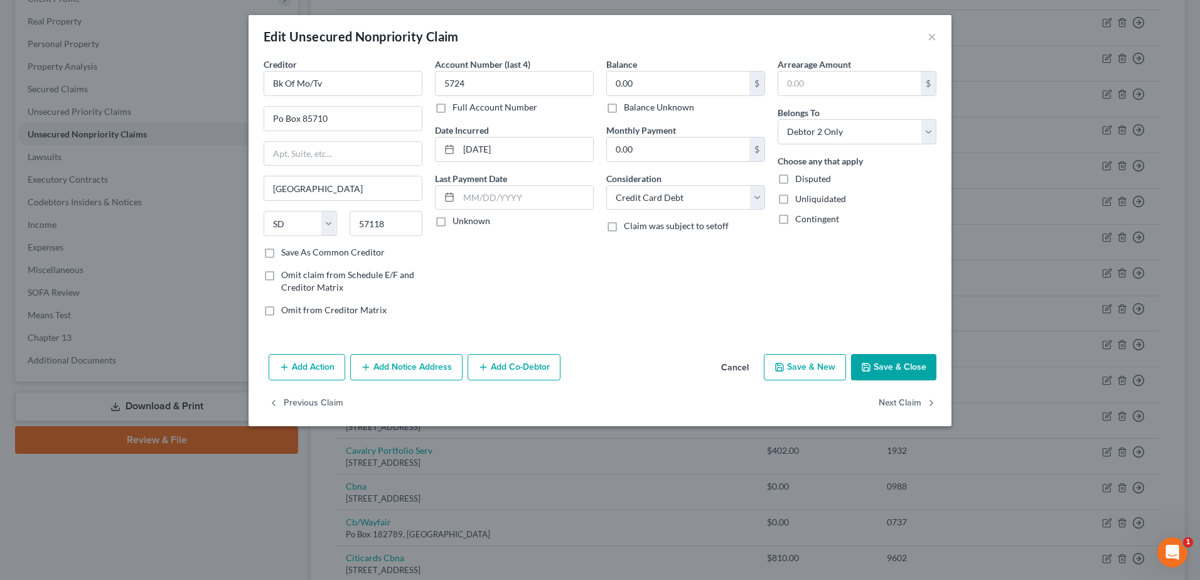
drag, startPoint x: 734, startPoint y: 369, endPoint x: 654, endPoint y: 303, distance: 103.8
click at [654, 303] on div "Edit Unsecured Nonpriority Claim × Creditor * Bk Of Mo/Tv Po Box 85710 [GEOGRAP…" at bounding box center [600, 220] width 703 height 411
click at [648, 82] on input "0.00" at bounding box center [678, 84] width 142 height 24
click at [698, 90] on input "0.00" at bounding box center [678, 84] width 142 height 24
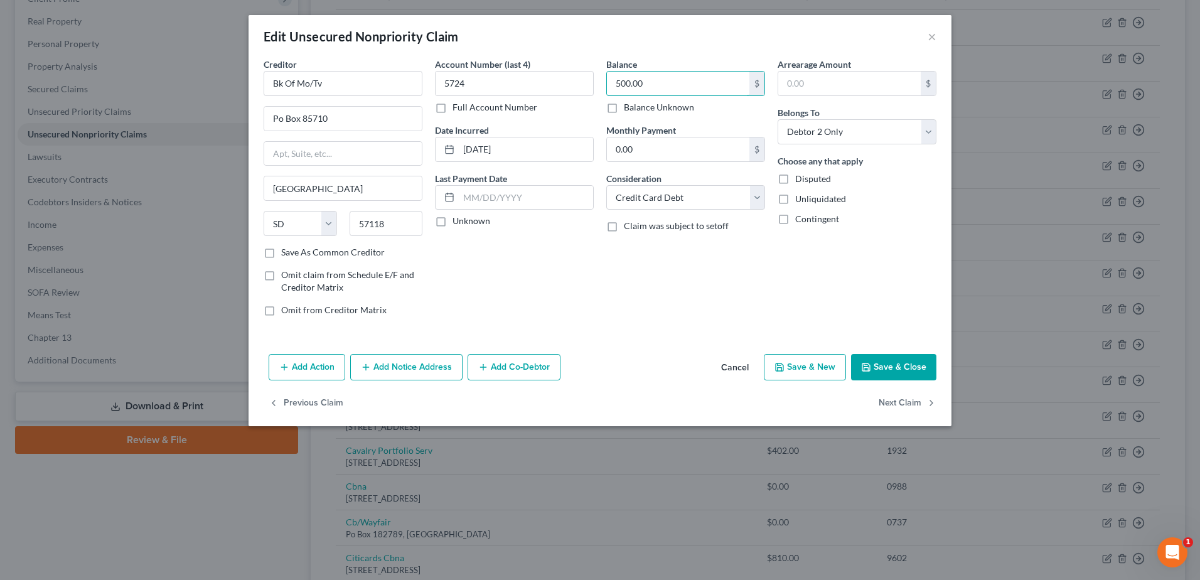
type input "500.00"
click at [900, 367] on button "Save & Close" at bounding box center [893, 367] width 85 height 26
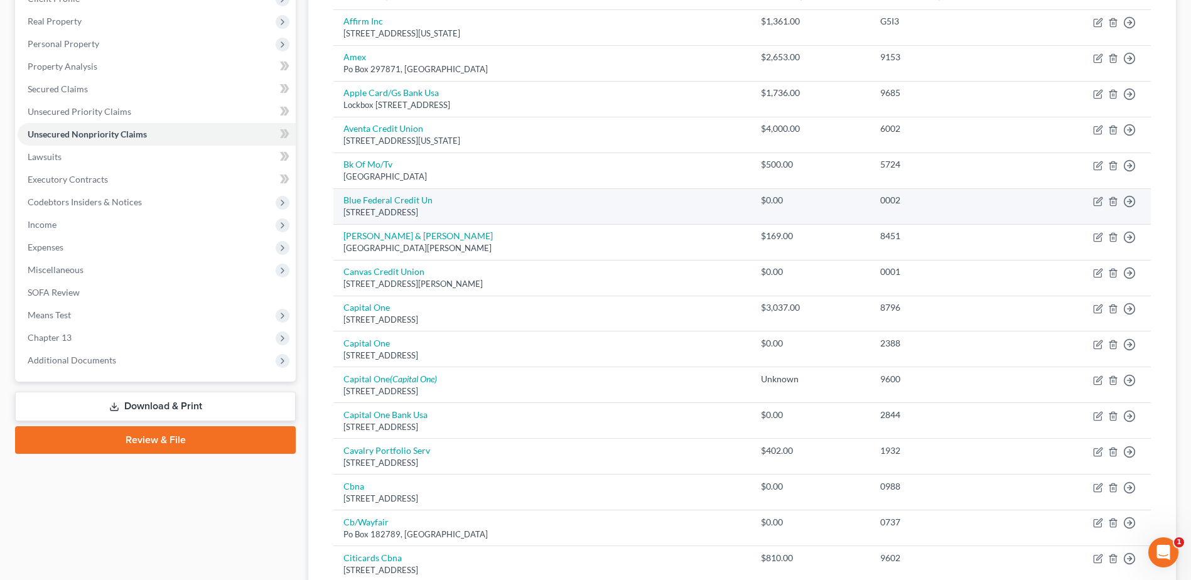
drag, startPoint x: 811, startPoint y: 208, endPoint x: 852, endPoint y: 208, distance: 40.8
click at [852, 208] on tr "Blue Federal Credit Un [STREET_ADDRESS] $0.00 0002 Move to D Move to E Move to …" at bounding box center [741, 206] width 817 height 36
drag, startPoint x: 831, startPoint y: 208, endPoint x: 816, endPoint y: 208, distance: 14.4
click at [816, 208] on td "$0.00" at bounding box center [810, 206] width 119 height 36
click at [1111, 205] on icon "button" at bounding box center [1113, 201] width 10 height 10
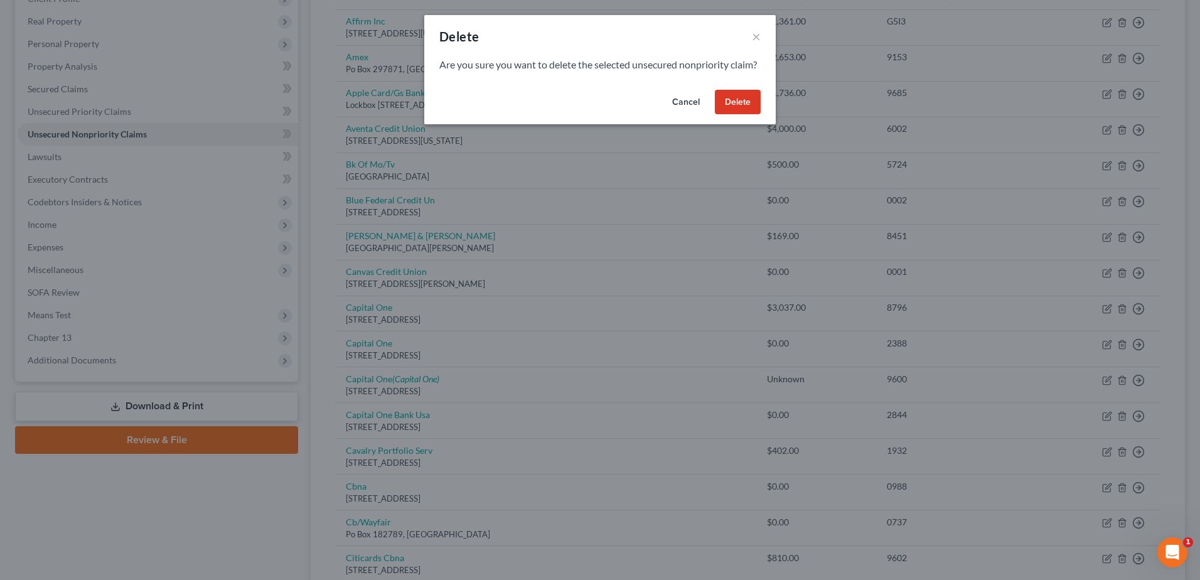
click at [736, 115] on button "Delete" at bounding box center [738, 102] width 46 height 25
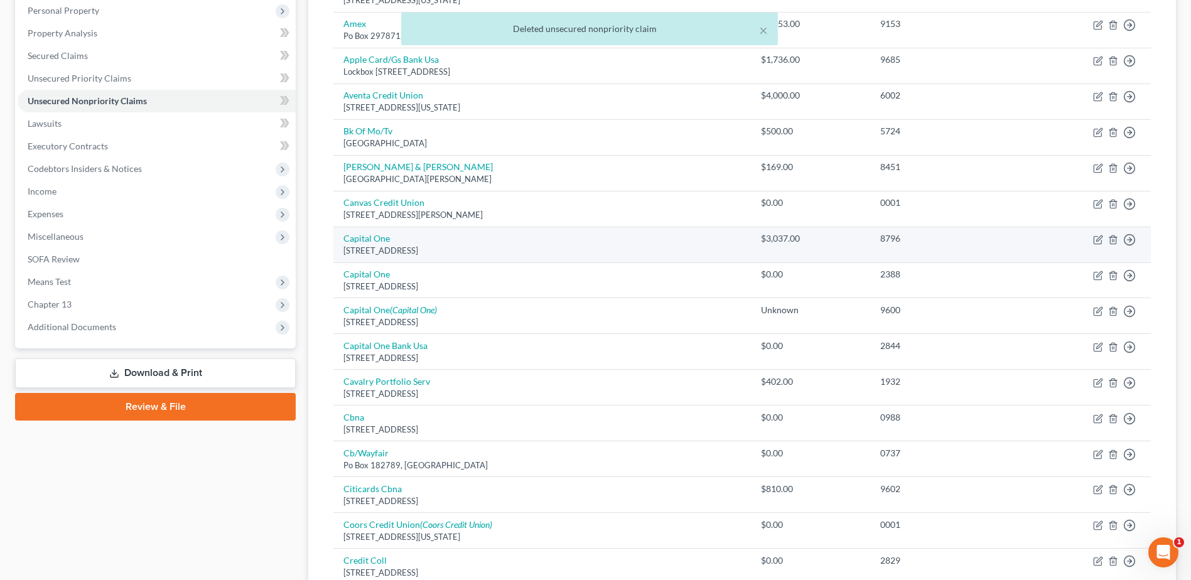
scroll to position [251, 0]
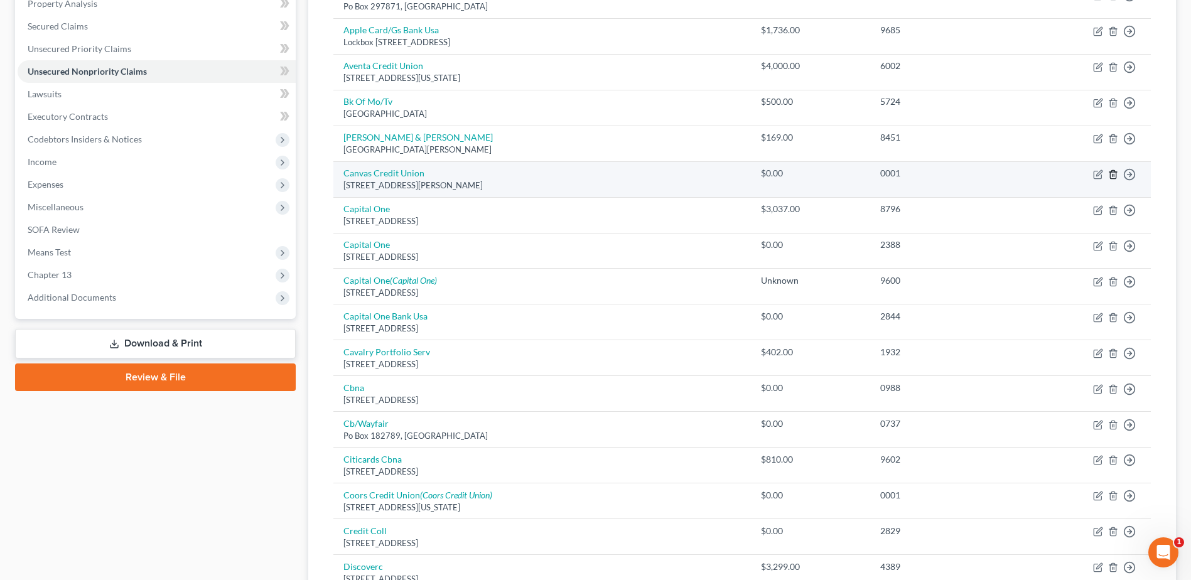
click at [1113, 169] on icon "button" at bounding box center [1113, 174] width 10 height 10
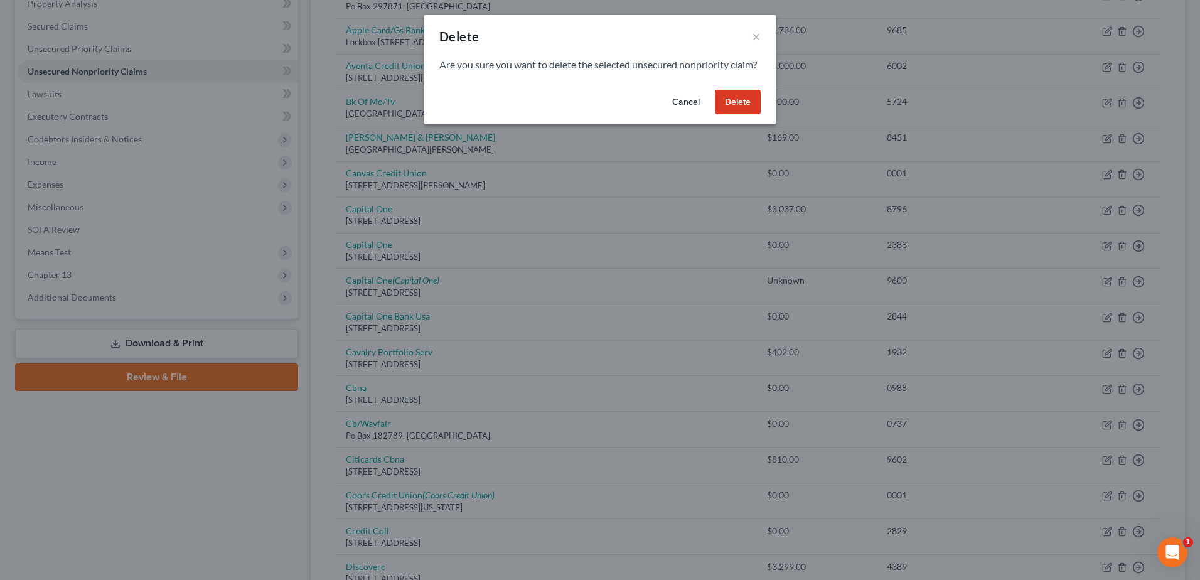
click at [756, 110] on button "Delete" at bounding box center [738, 102] width 46 height 25
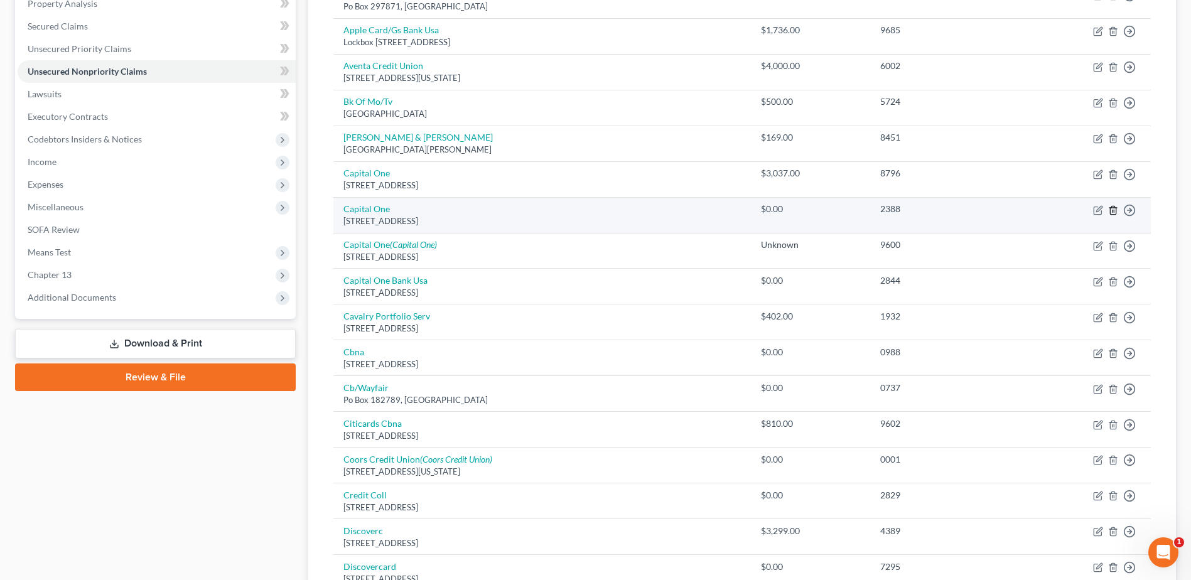
click at [1114, 208] on polyline "button" at bounding box center [1113, 208] width 8 height 0
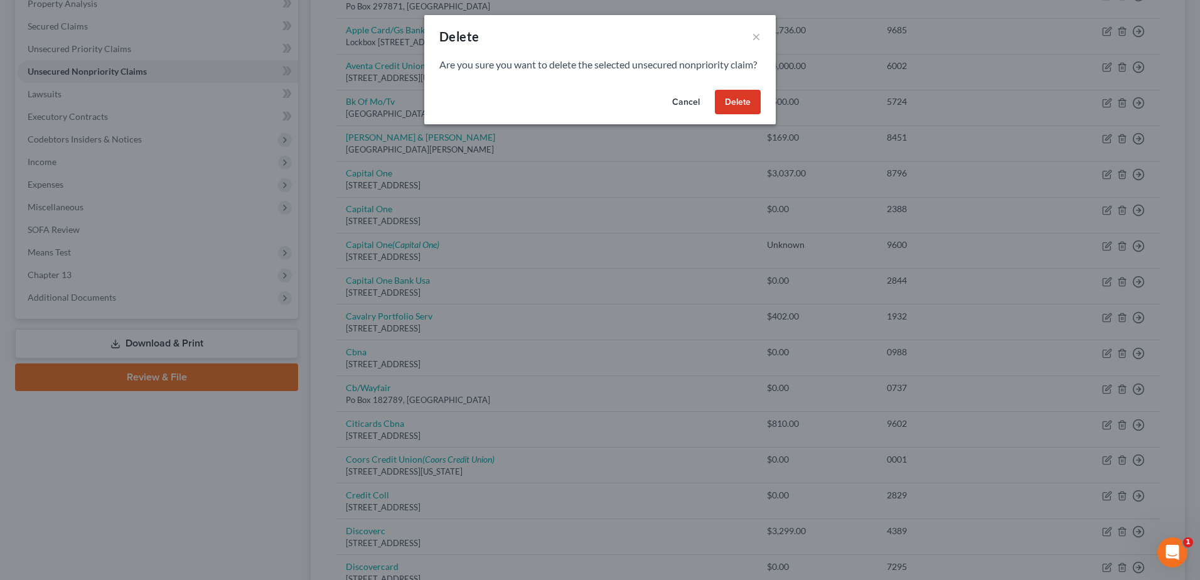
click at [743, 111] on button "Delete" at bounding box center [738, 102] width 46 height 25
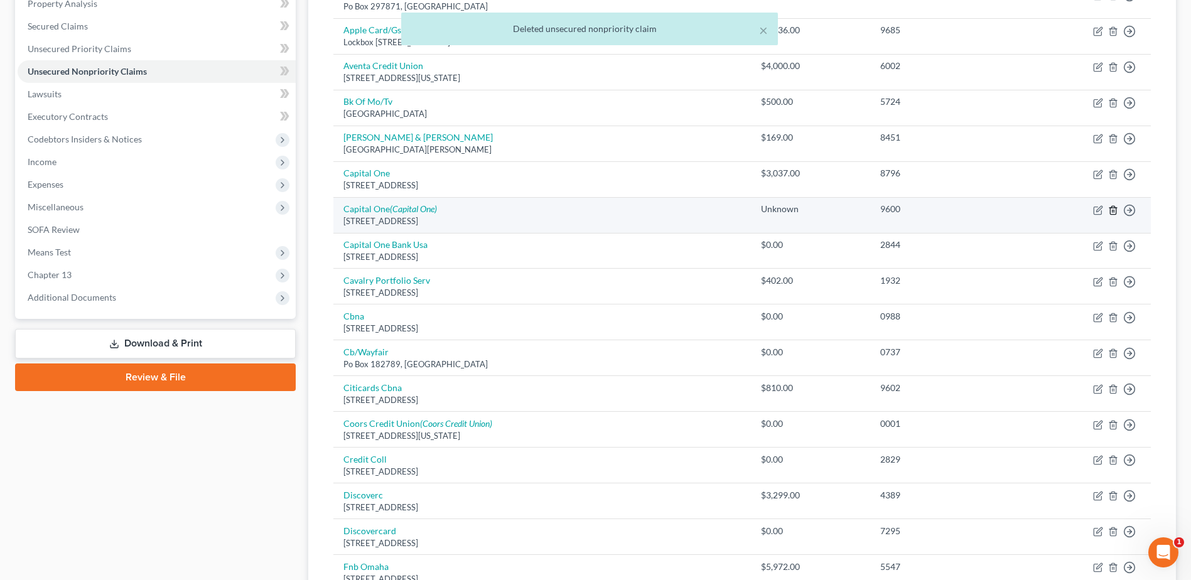
click at [1115, 210] on icon "button" at bounding box center [1113, 210] width 6 height 8
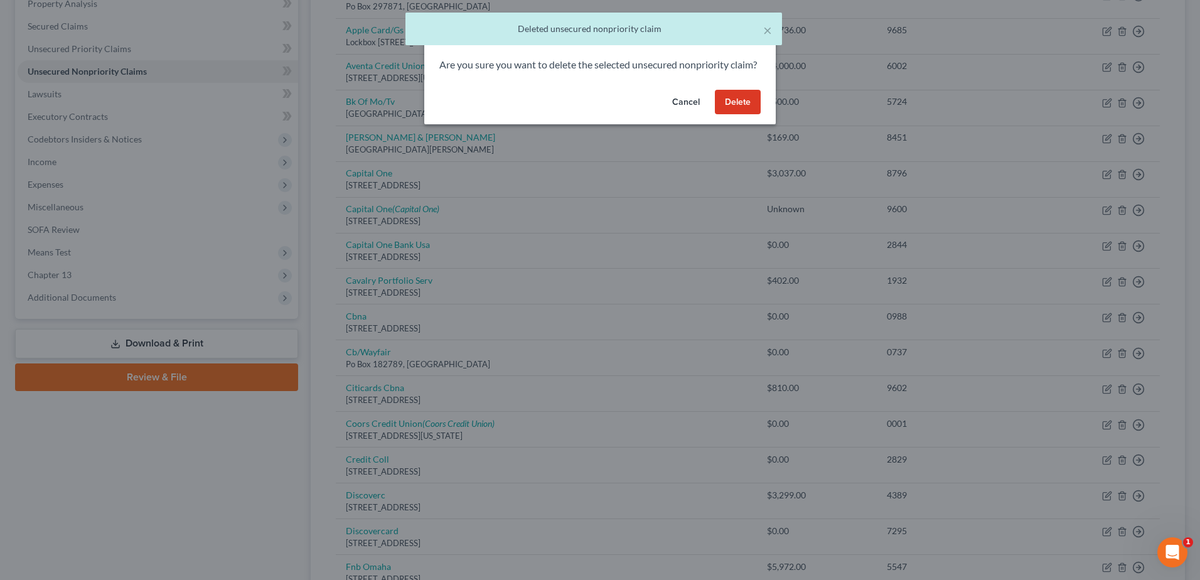
click at [754, 115] on button "Delete" at bounding box center [738, 102] width 46 height 25
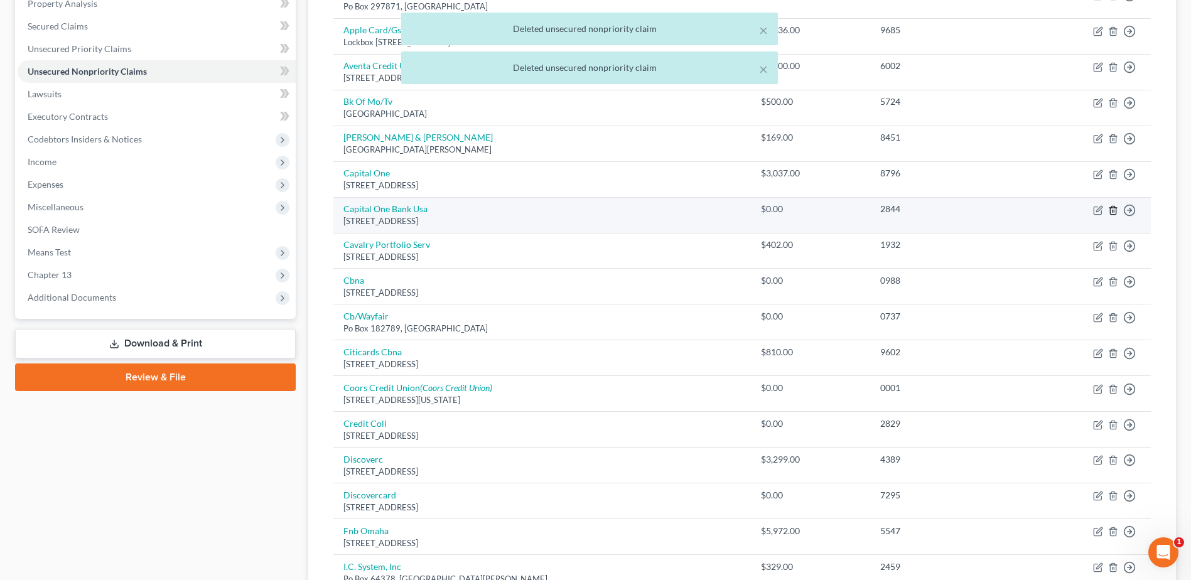
click at [1111, 211] on icon "button" at bounding box center [1113, 210] width 10 height 10
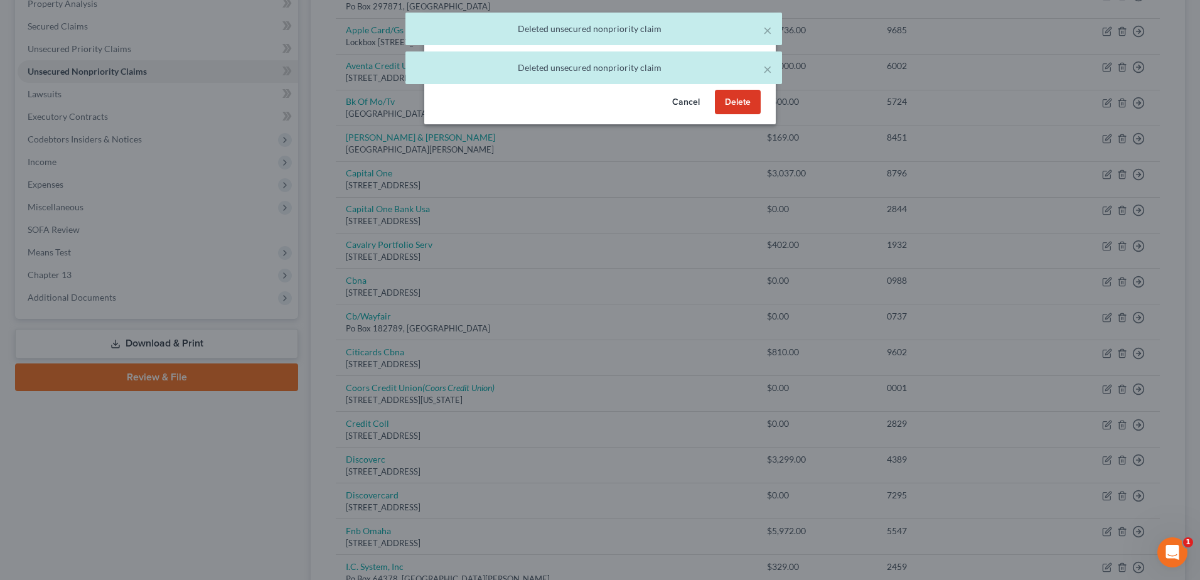
click at [745, 115] on button "Delete" at bounding box center [738, 102] width 46 height 25
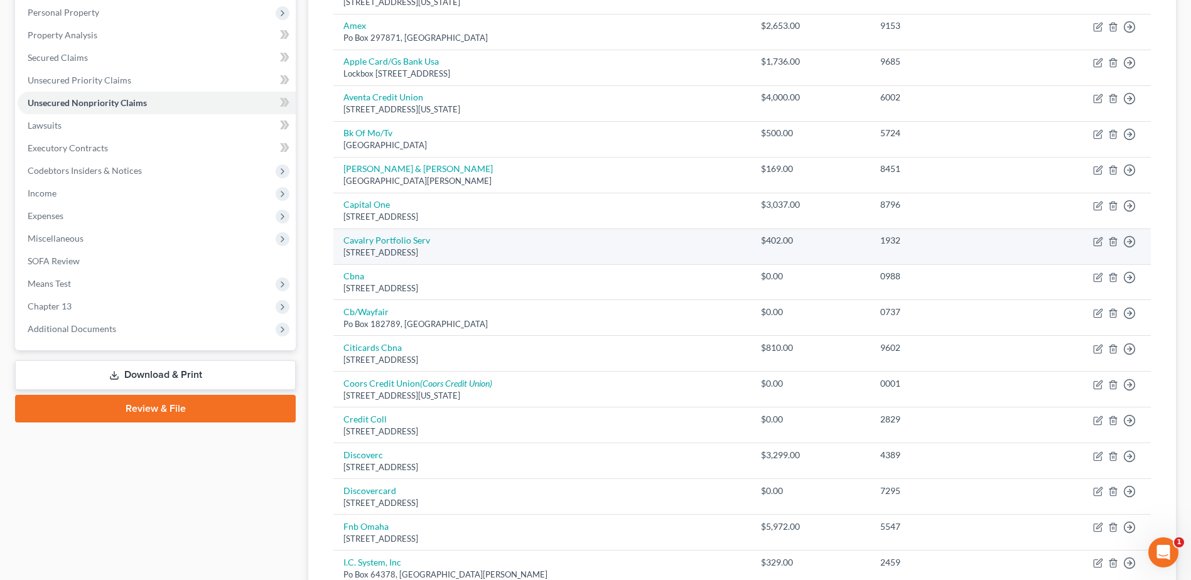
scroll to position [198, 0]
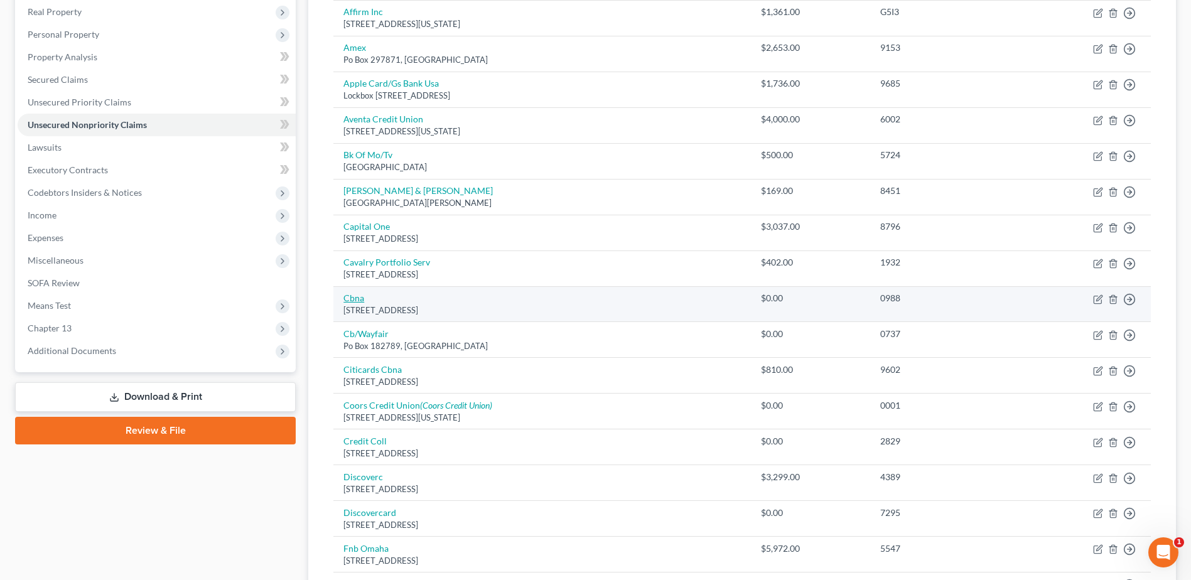
click at [354, 298] on link "Cbna" at bounding box center [353, 298] width 21 height 11
select select "43"
select select "2"
select select "1"
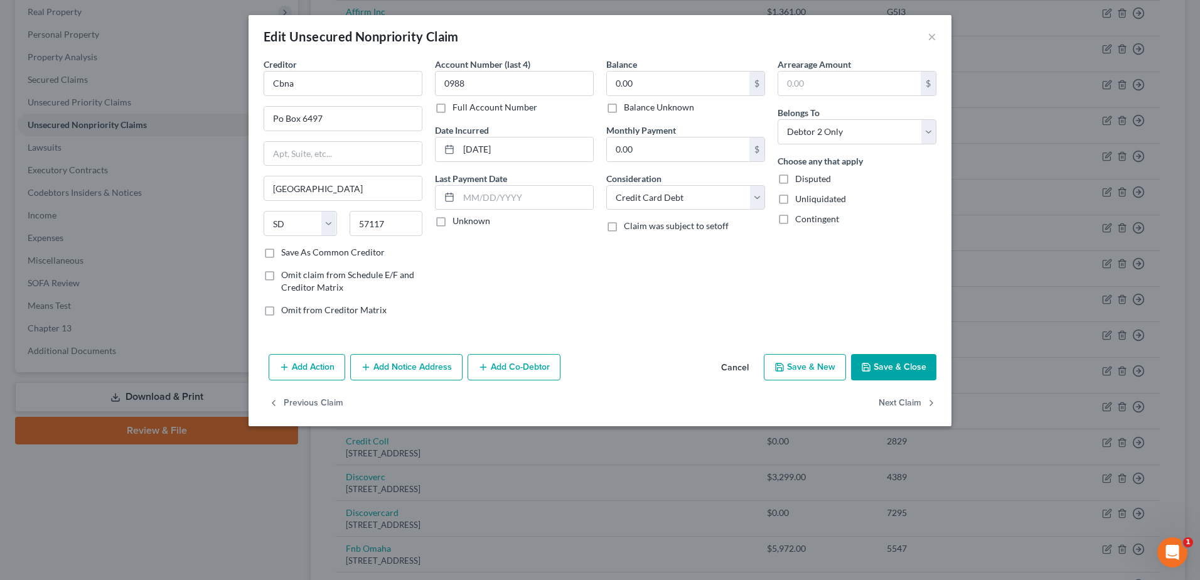
click at [732, 367] on button "Cancel" at bounding box center [735, 367] width 48 height 25
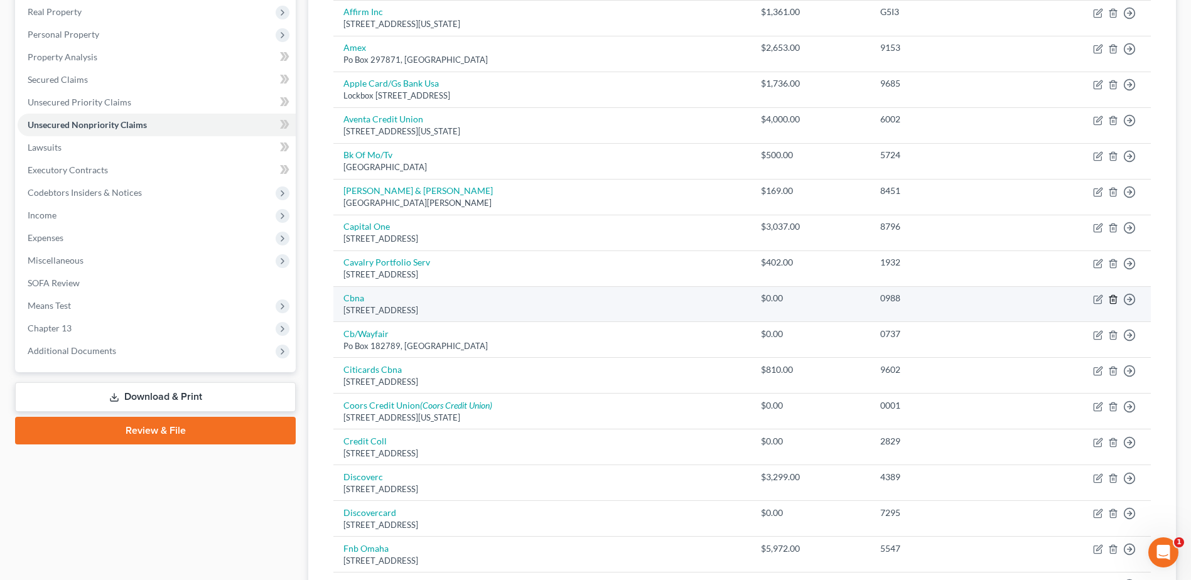
click at [1115, 301] on icon "button" at bounding box center [1113, 299] width 6 height 8
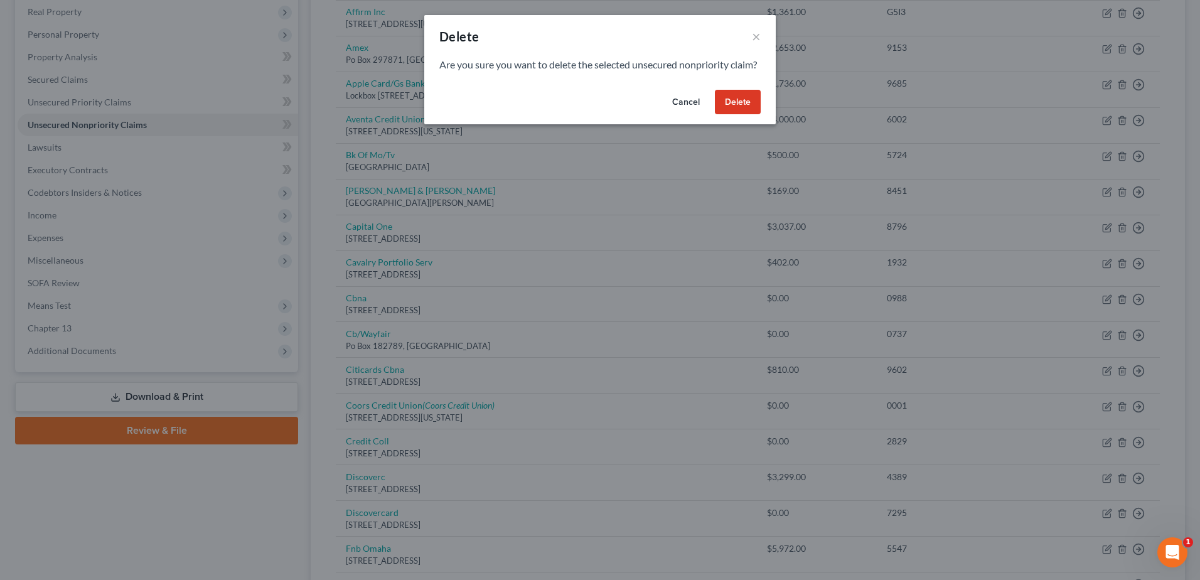
click at [754, 115] on button "Delete" at bounding box center [738, 102] width 46 height 25
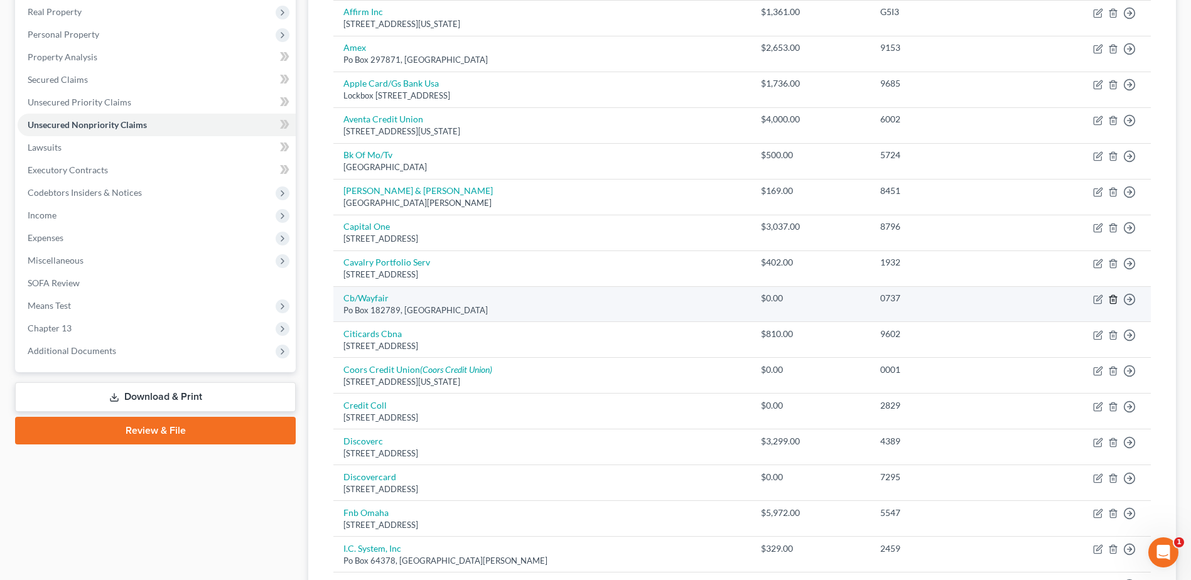
click at [1110, 298] on icon "button" at bounding box center [1113, 299] width 6 height 8
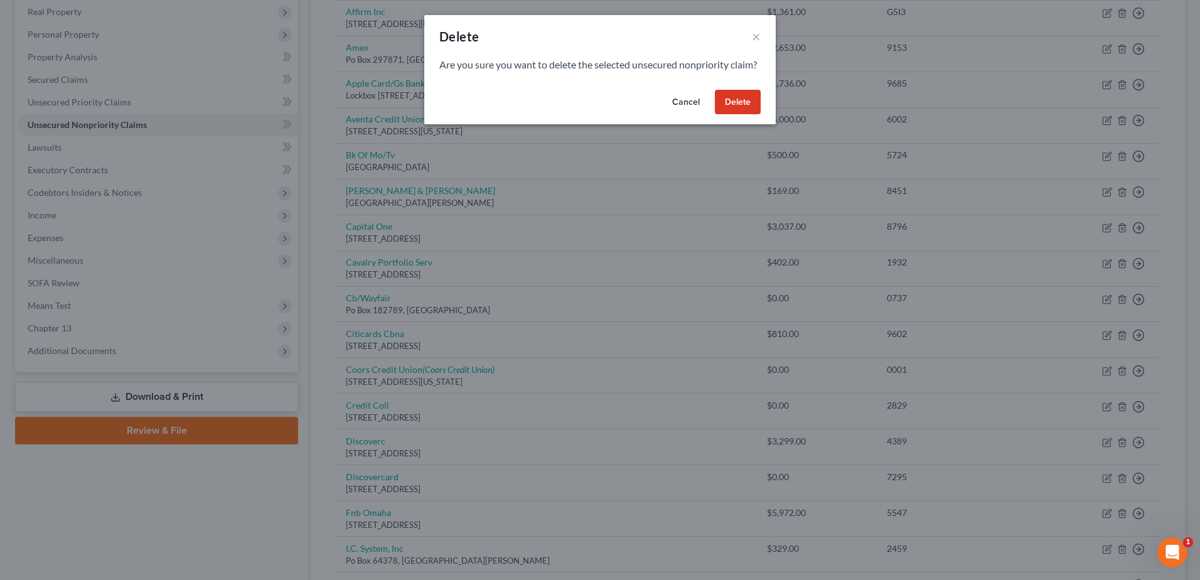
click at [753, 115] on button "Delete" at bounding box center [738, 102] width 46 height 25
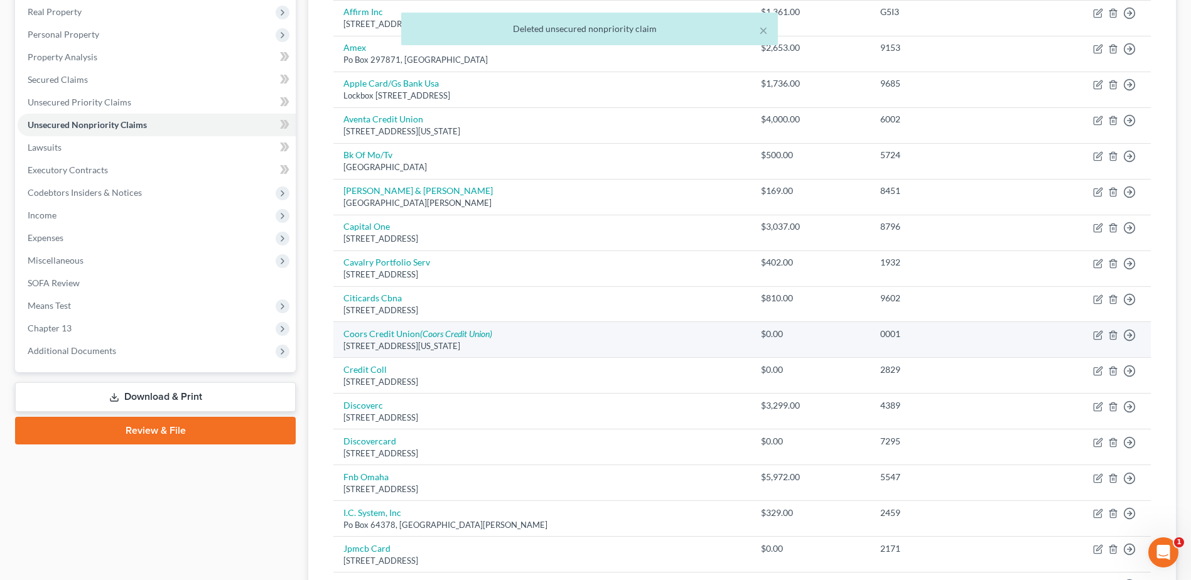
scroll to position [261, 0]
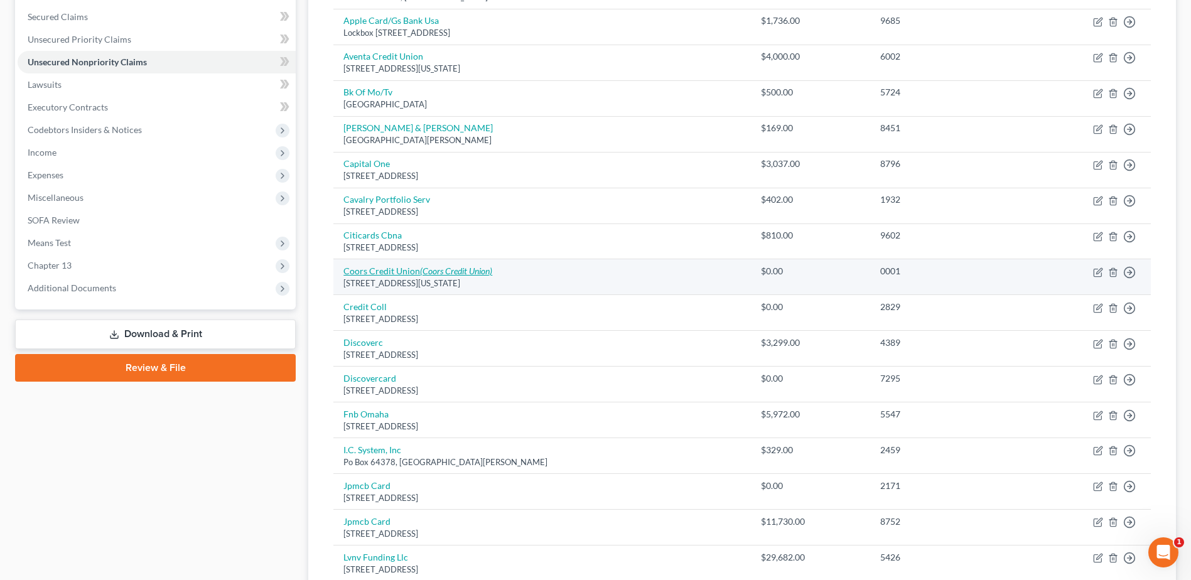
click at [416, 269] on link "Coors Credit Union (Coors Credit Union)" at bounding box center [417, 271] width 149 height 11
select select "5"
select select "0"
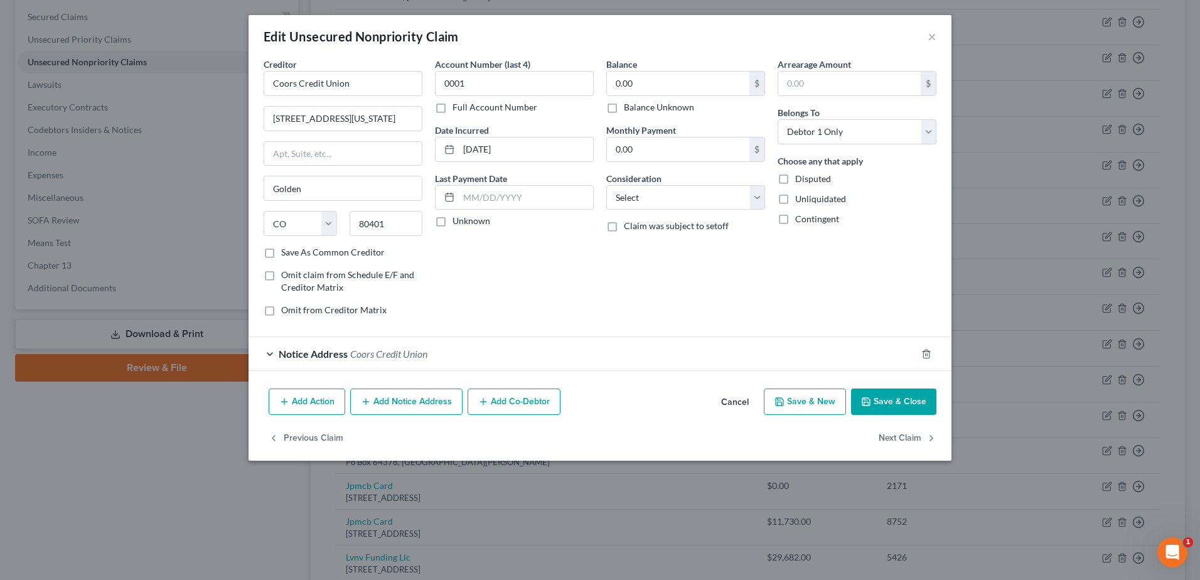
click at [737, 405] on button "Cancel" at bounding box center [735, 402] width 48 height 25
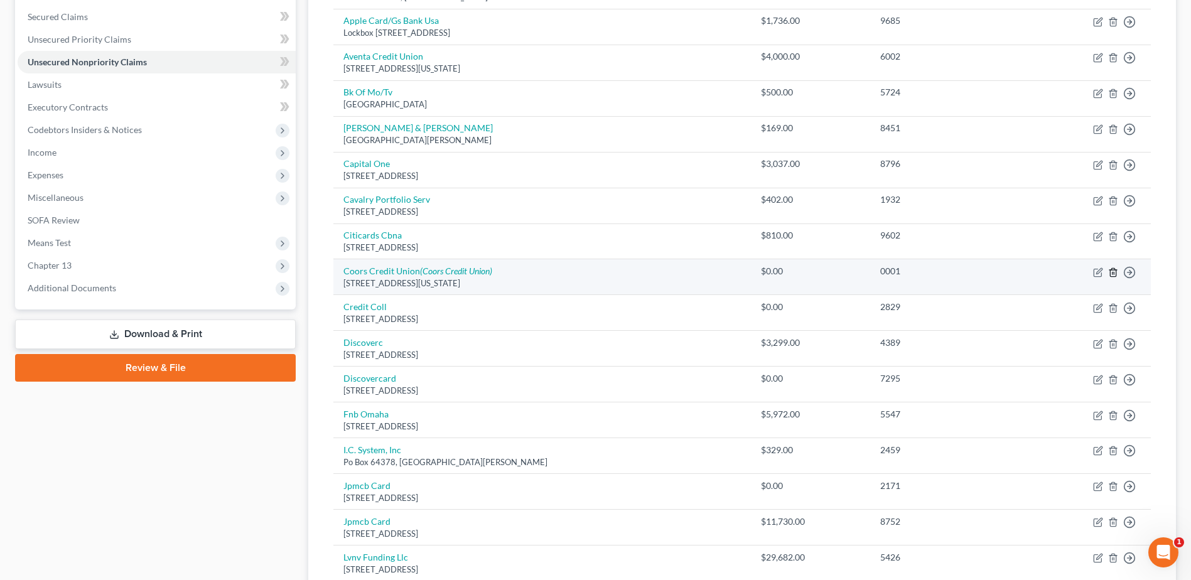
click at [1114, 271] on icon "button" at bounding box center [1113, 272] width 10 height 10
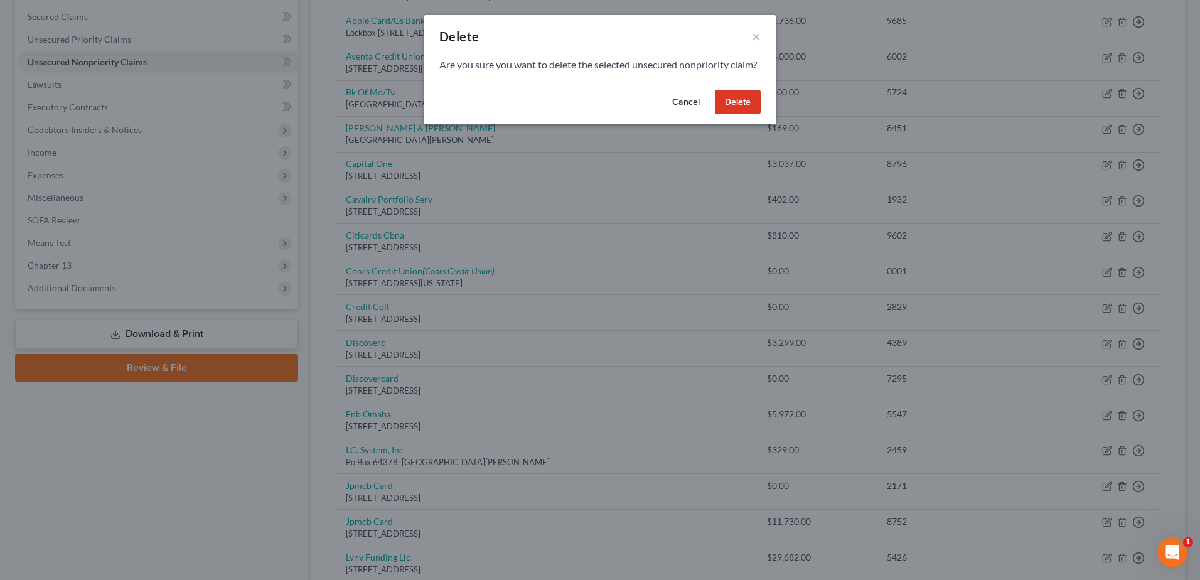
click at [744, 112] on button "Delete" at bounding box center [738, 102] width 46 height 25
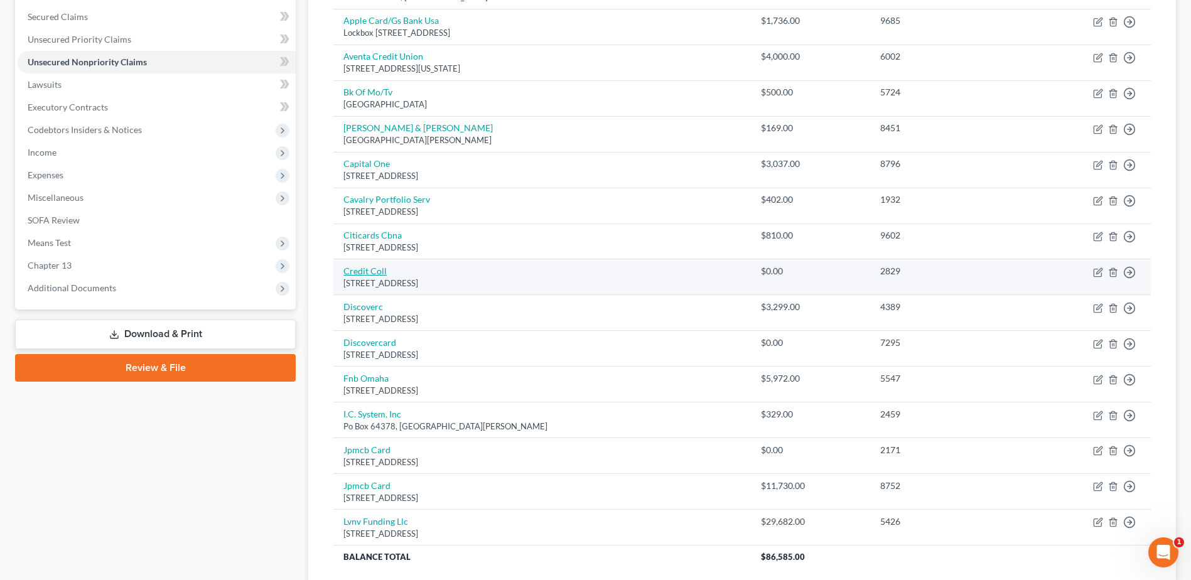
click at [372, 272] on link "Credit Coll" at bounding box center [364, 271] width 43 height 11
select select "22"
select select "0"
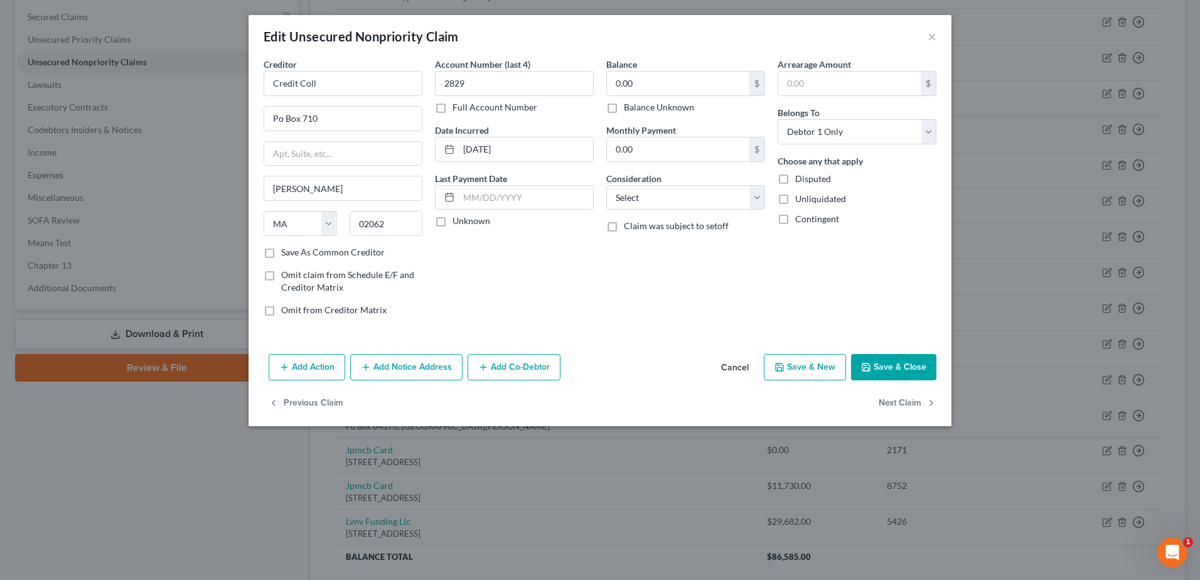
click at [729, 367] on button "Cancel" at bounding box center [735, 367] width 48 height 25
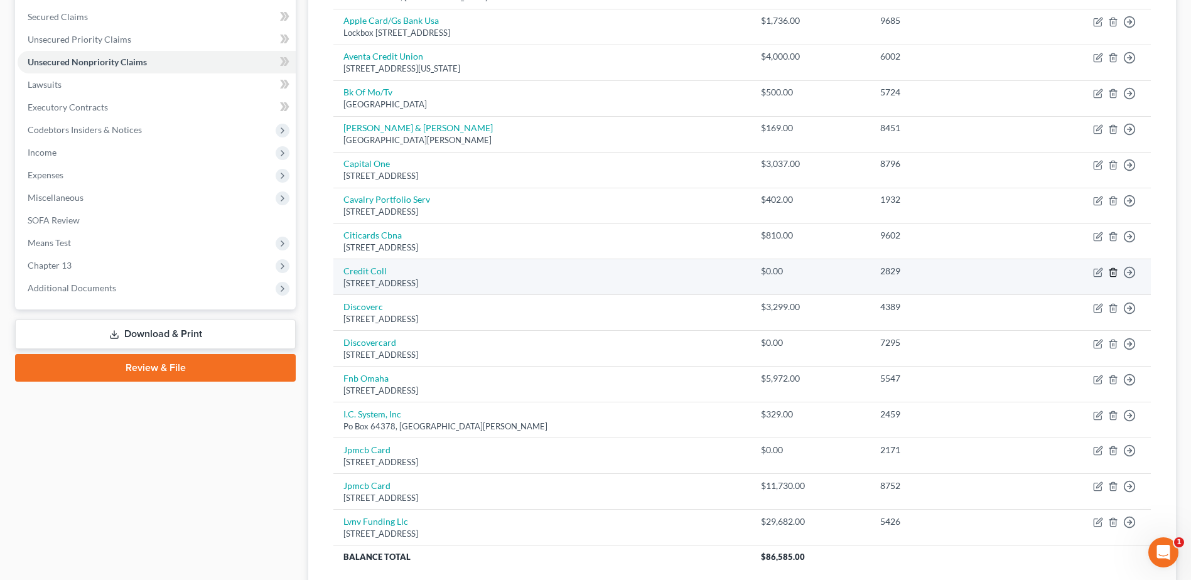
click at [1112, 273] on line "button" at bounding box center [1112, 273] width 0 height 3
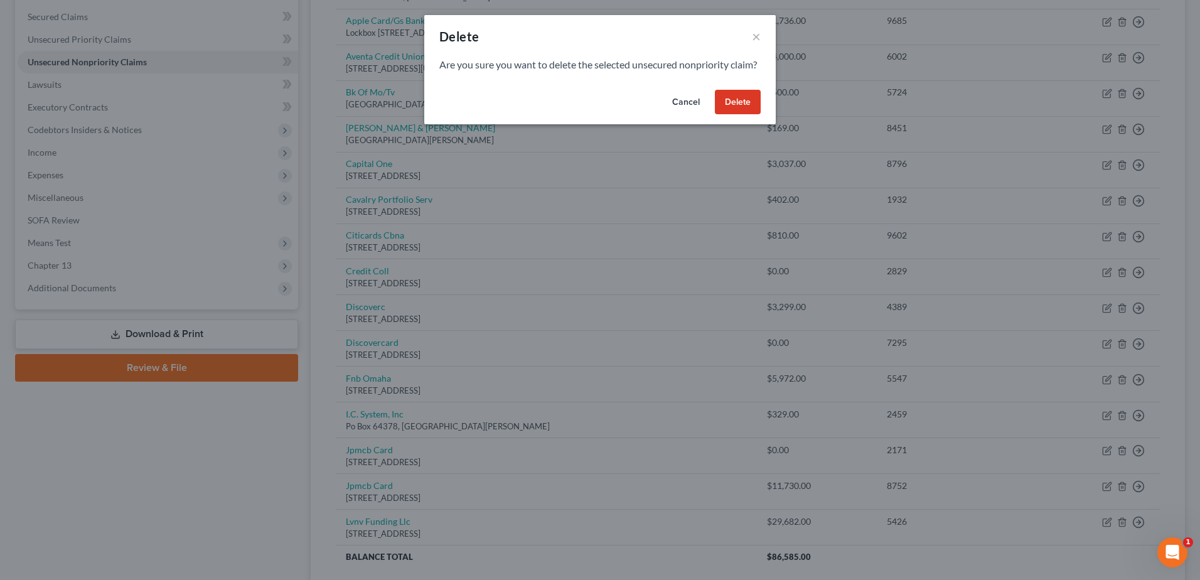
click at [747, 115] on button "Delete" at bounding box center [738, 102] width 46 height 25
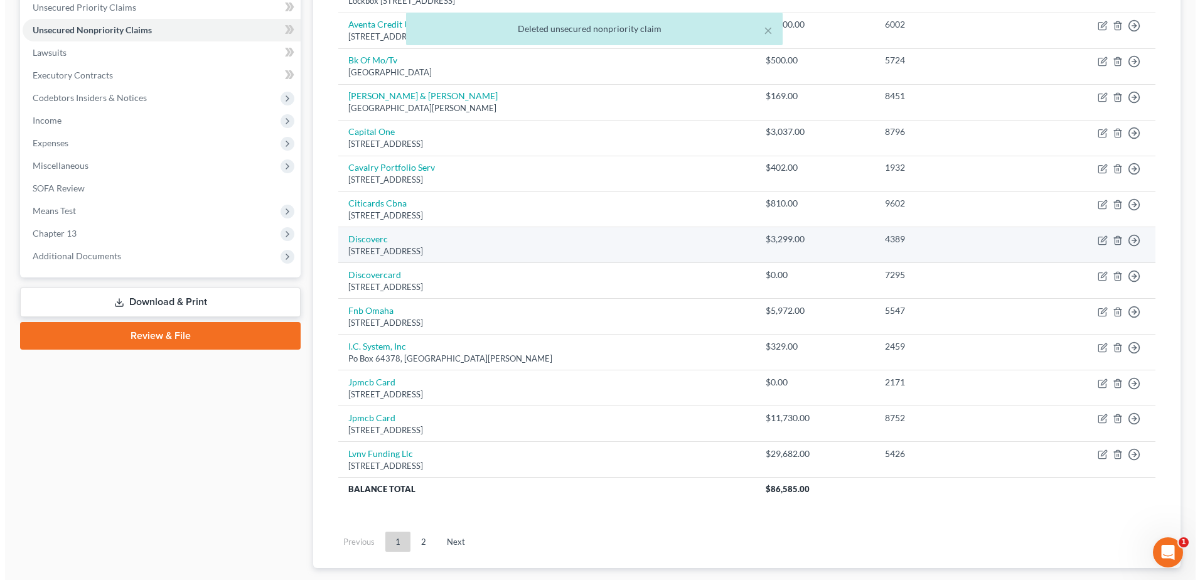
scroll to position [323, 0]
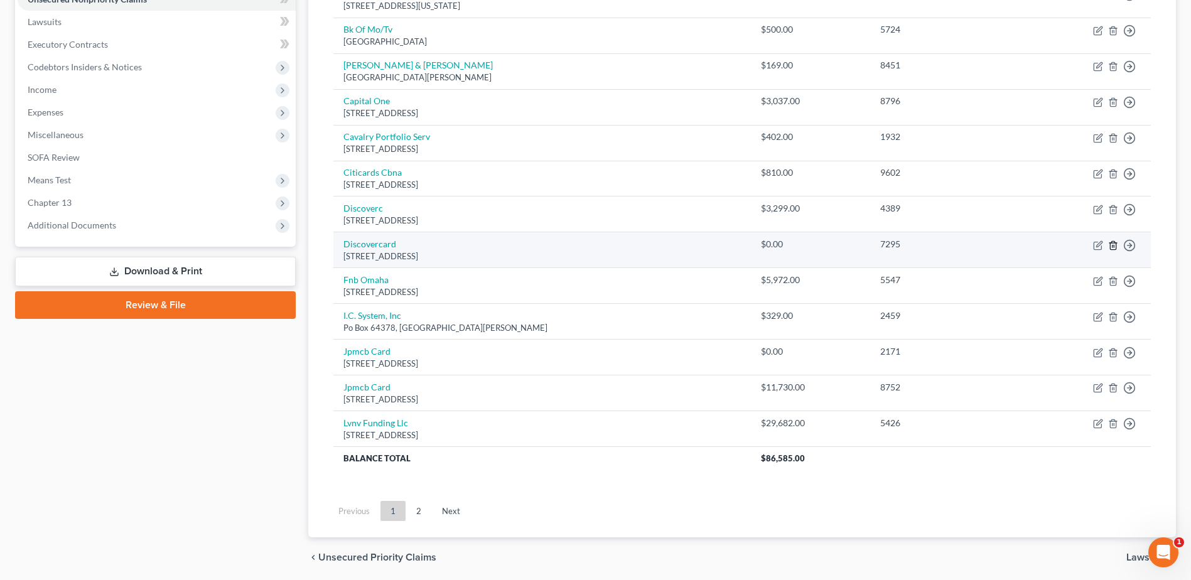
click at [1115, 241] on icon "button" at bounding box center [1113, 245] width 6 height 8
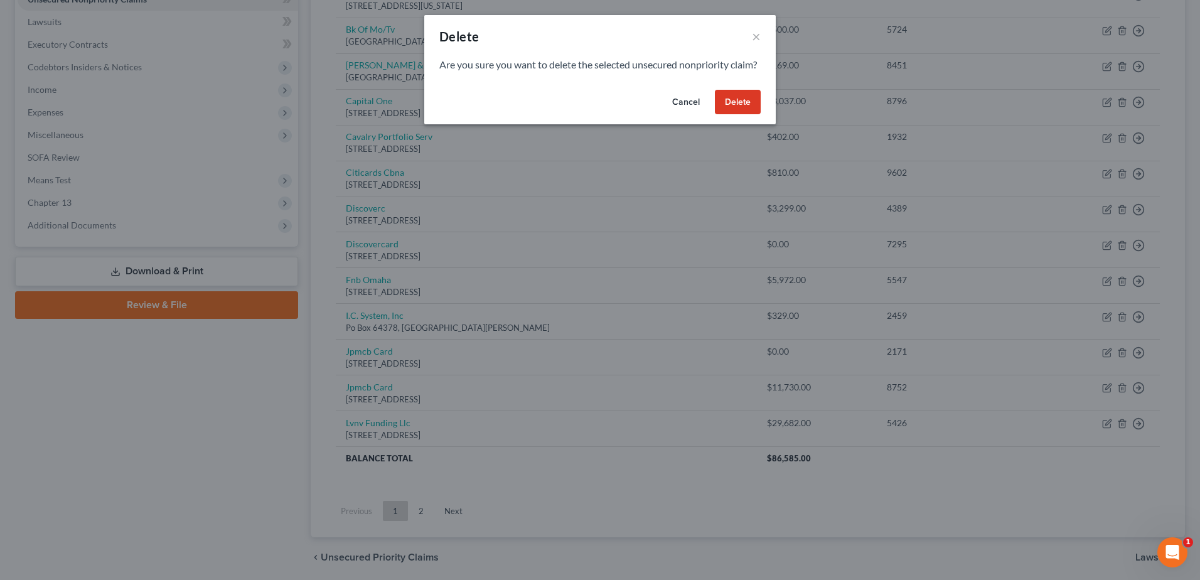
click at [739, 115] on button "Delete" at bounding box center [738, 102] width 46 height 25
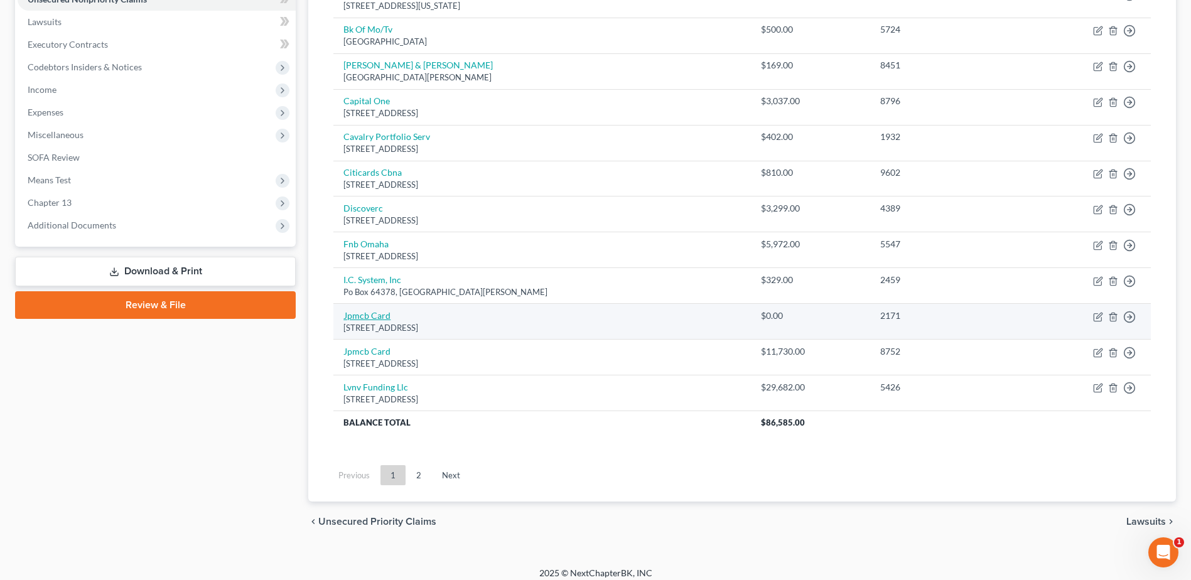
click at [372, 320] on link "Jpmcb Card" at bounding box center [366, 315] width 47 height 11
select select "7"
select select "1"
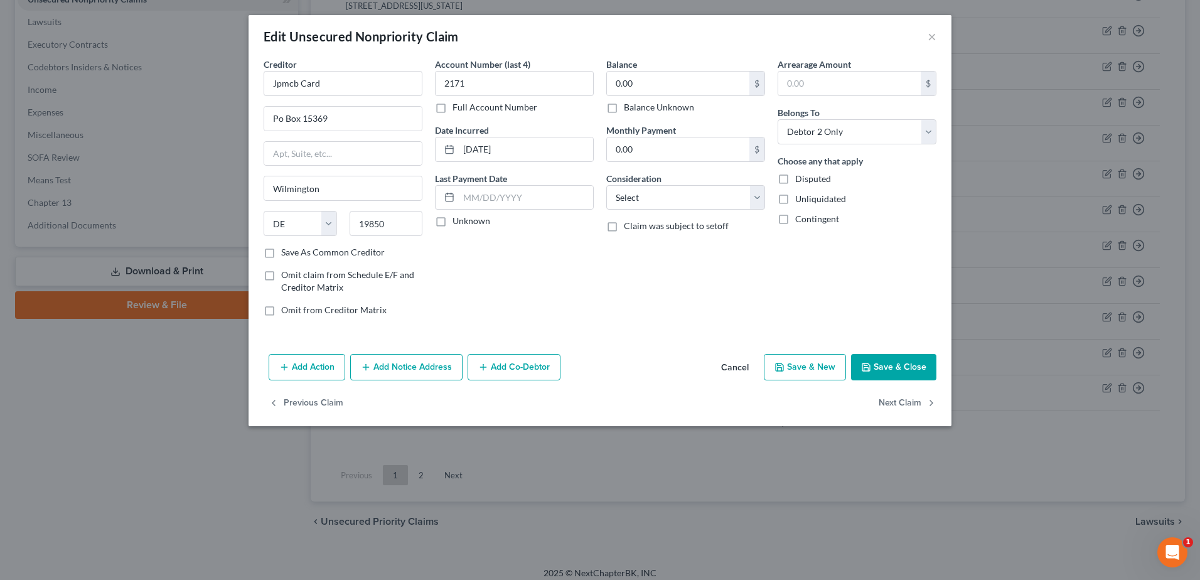
click at [741, 366] on button "Cancel" at bounding box center [735, 367] width 48 height 25
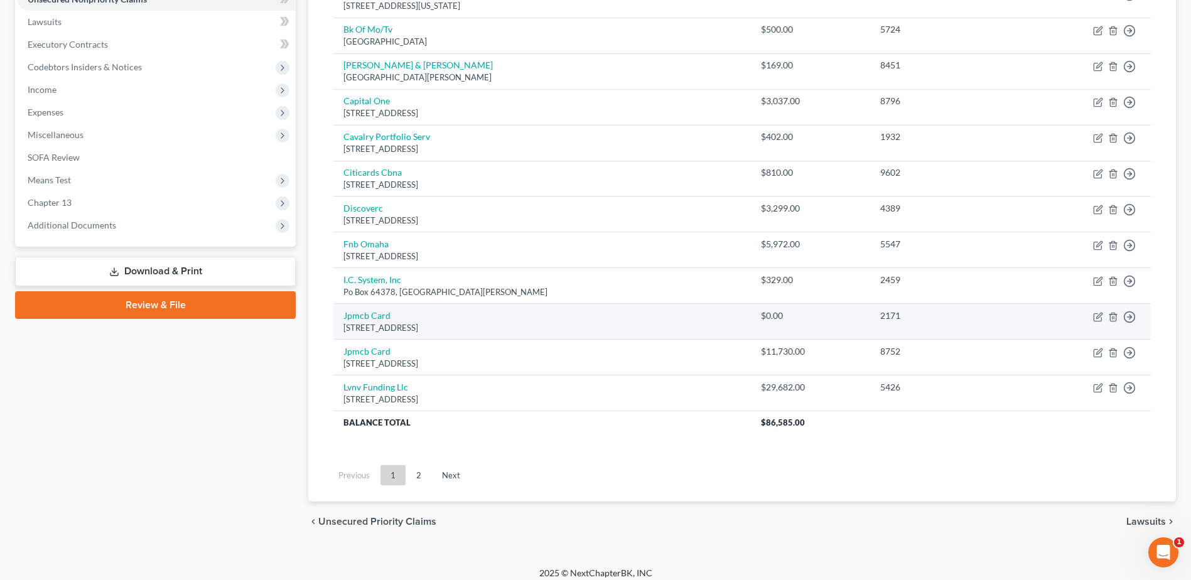
click at [1107, 316] on td "Move to D Move to E Move to G Move to Notice Only" at bounding box center [1087, 322] width 126 height 36
click at [1109, 316] on icon "button" at bounding box center [1113, 317] width 10 height 10
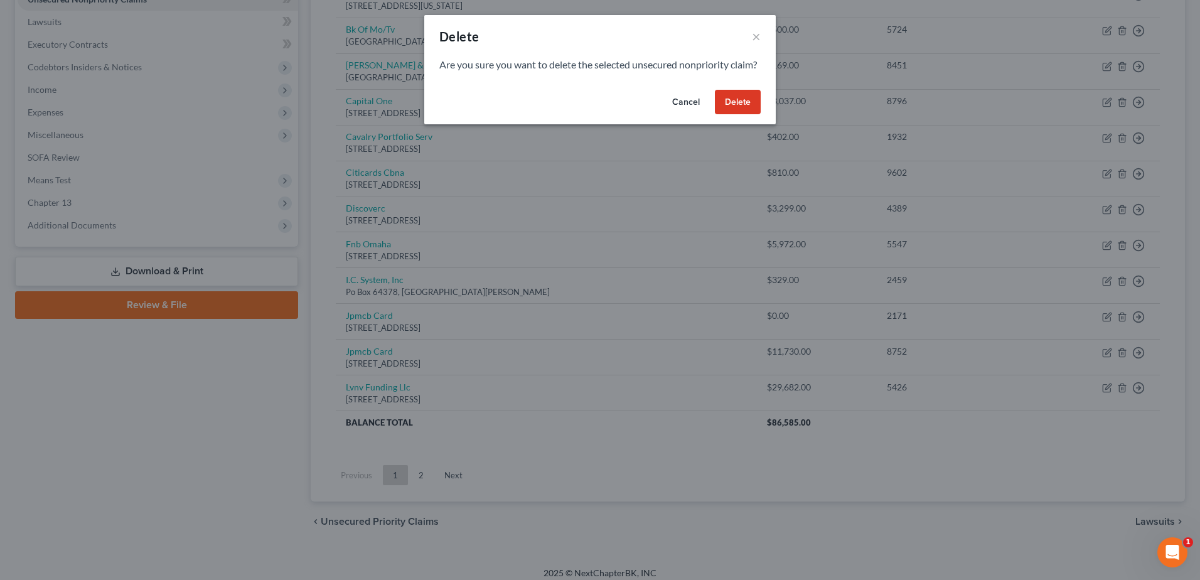
click at [748, 112] on button "Delete" at bounding box center [738, 102] width 46 height 25
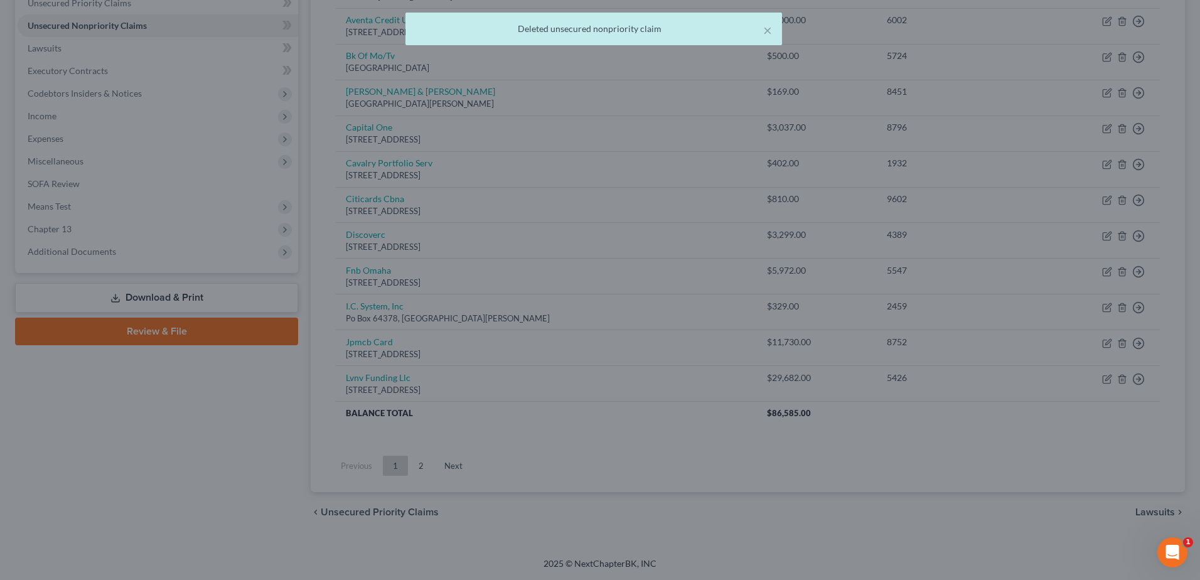
scroll to position [297, 0]
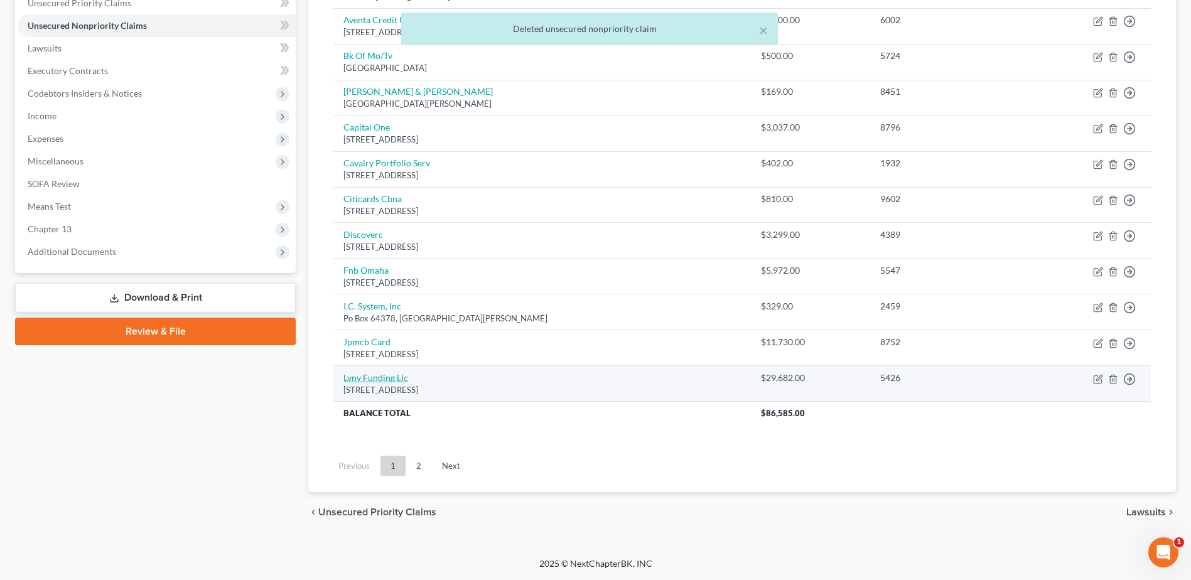
click at [378, 377] on link "Lvnv Funding Llc" at bounding box center [375, 377] width 65 height 11
select select "42"
select select "0"
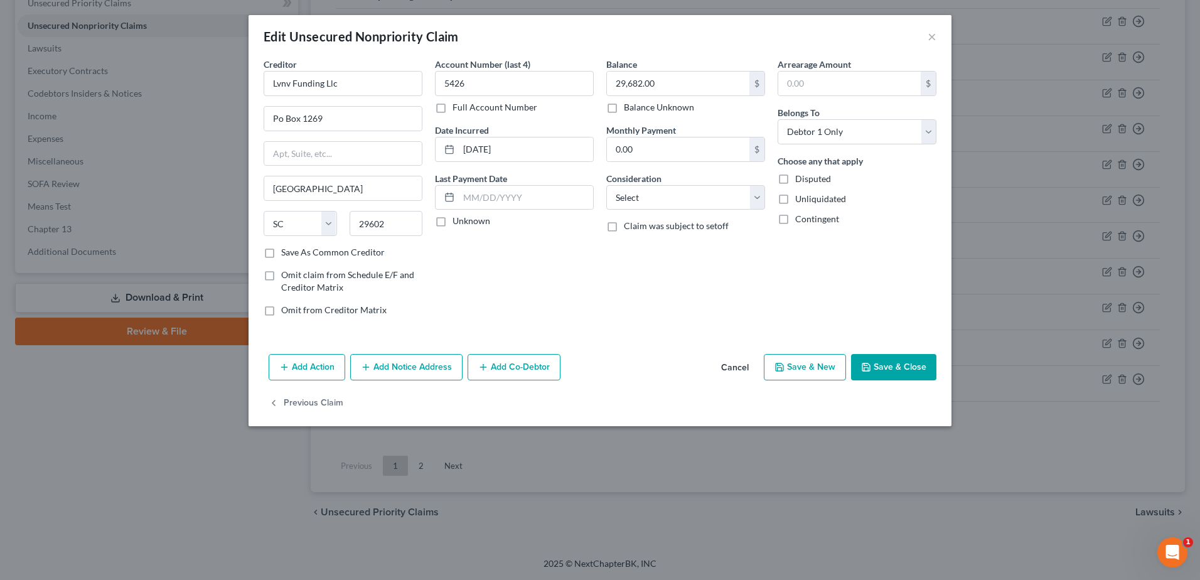
click at [414, 360] on button "Add Notice Address" at bounding box center [406, 367] width 112 height 26
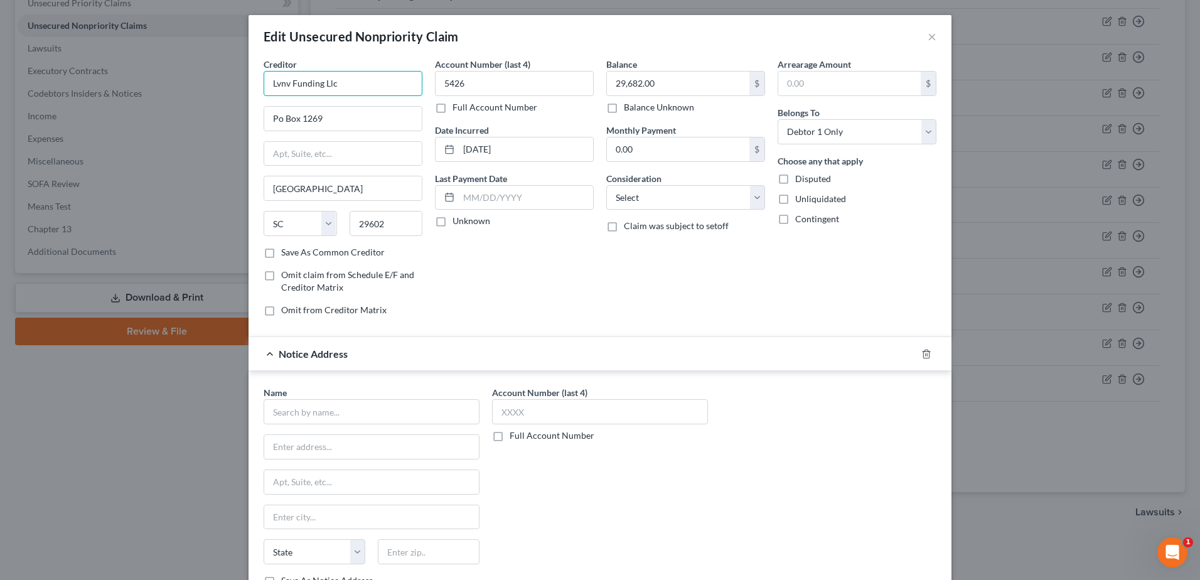
drag, startPoint x: 255, startPoint y: 84, endPoint x: 202, endPoint y: 68, distance: 55.8
click at [208, 73] on div "Edit Unsecured Nonpriority Claim × Creditor * Lvnv Funding Llc Po Box 1269 [GEO…" at bounding box center [600, 290] width 1200 height 580
type input "Lvnv Funding Llc"
click at [291, 77] on input "text" at bounding box center [343, 83] width 159 height 25
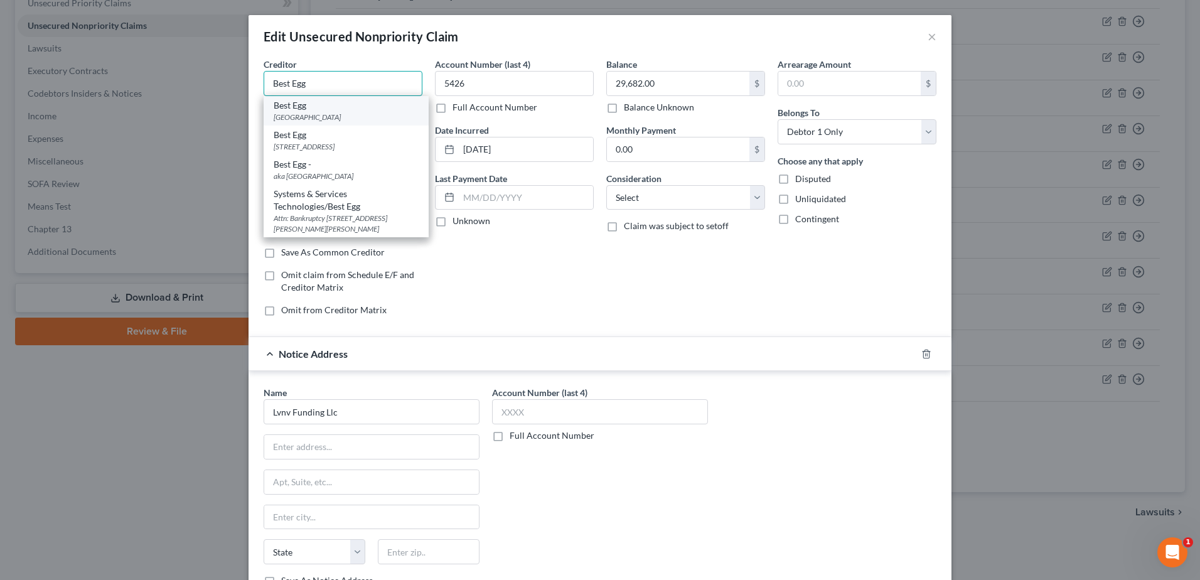
type input "Best Egg"
click at [304, 104] on div "Best Egg" at bounding box center [346, 105] width 145 height 13
type input "PO Box 207865"
type input "[GEOGRAPHIC_DATA]"
select select "45"
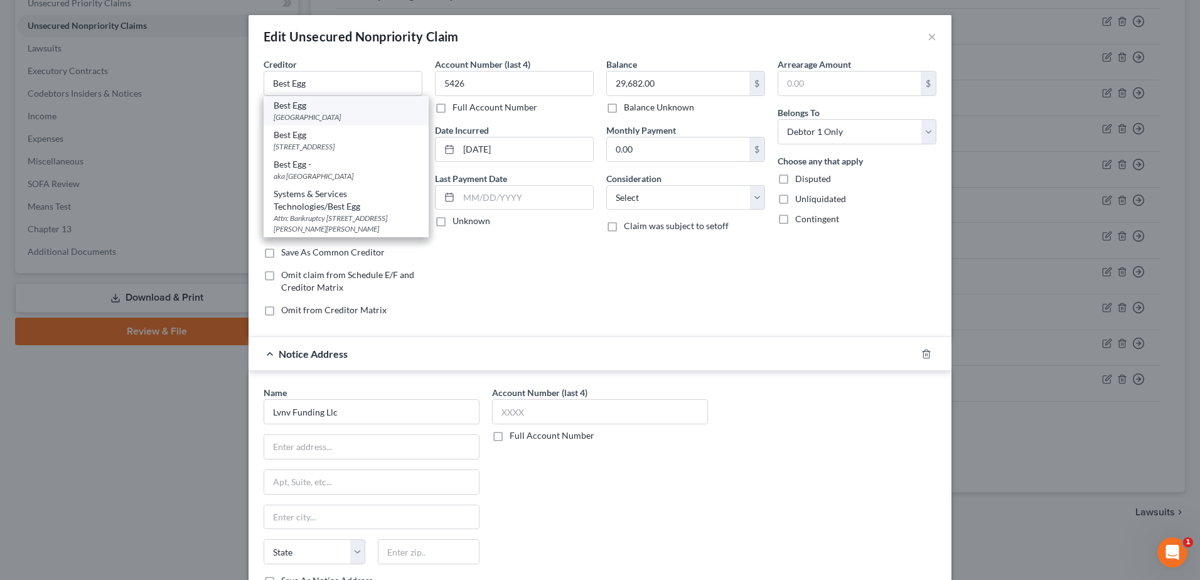
type input "75320"
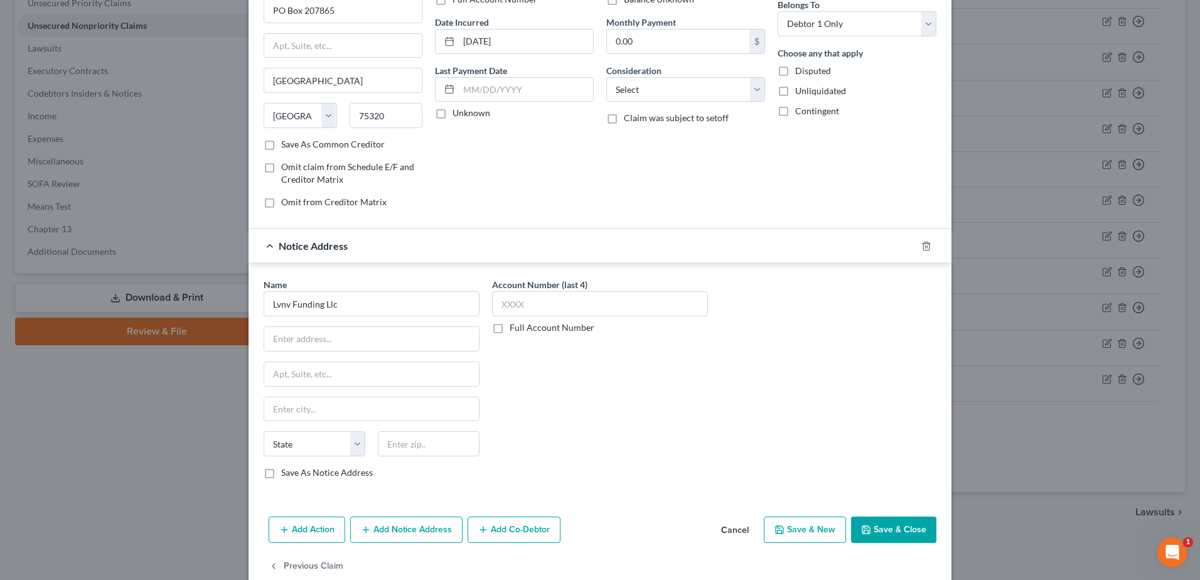
scroll to position [132, 0]
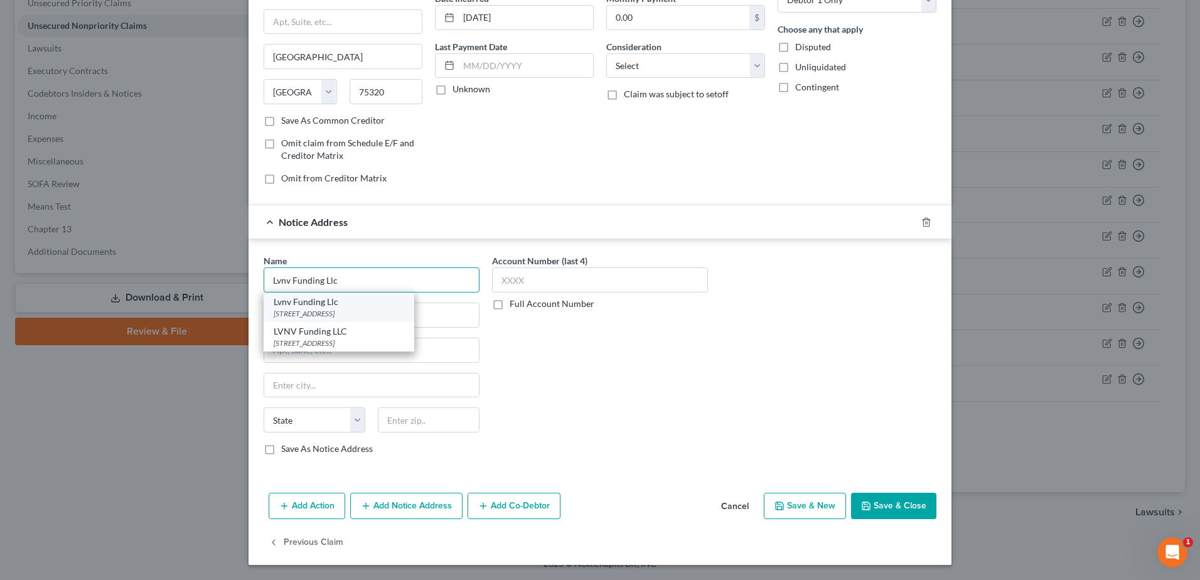
type input "Lvnv Funding Llc"
click at [352, 302] on div "Lvnv Funding Llc" at bounding box center [339, 302] width 131 height 13
type input "Po Box 1269"
type input "[GEOGRAPHIC_DATA]"
select select "42"
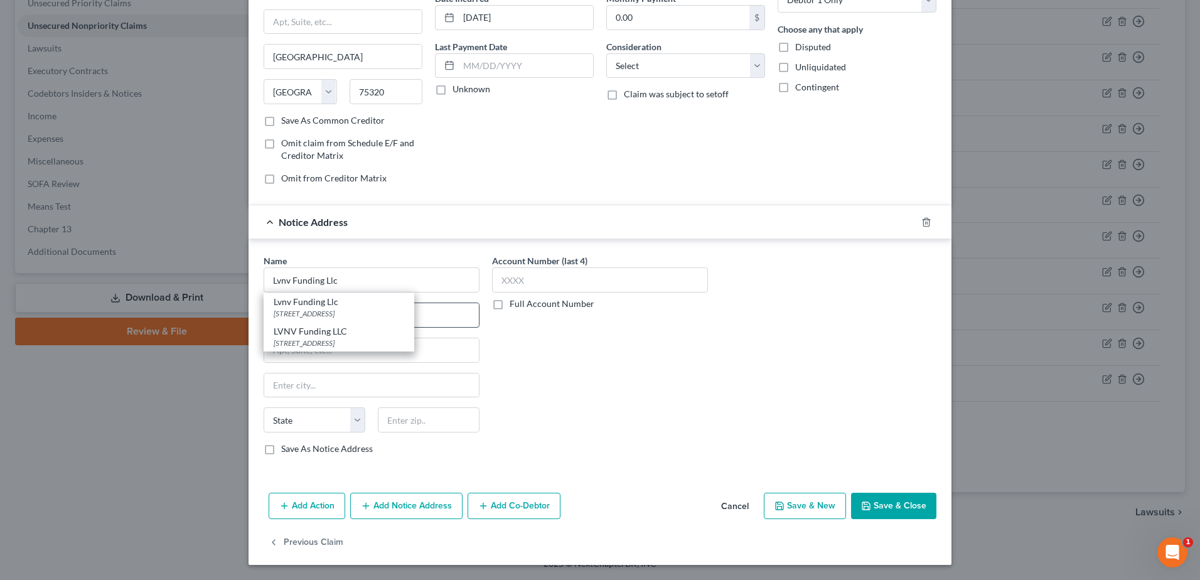
type input "29602"
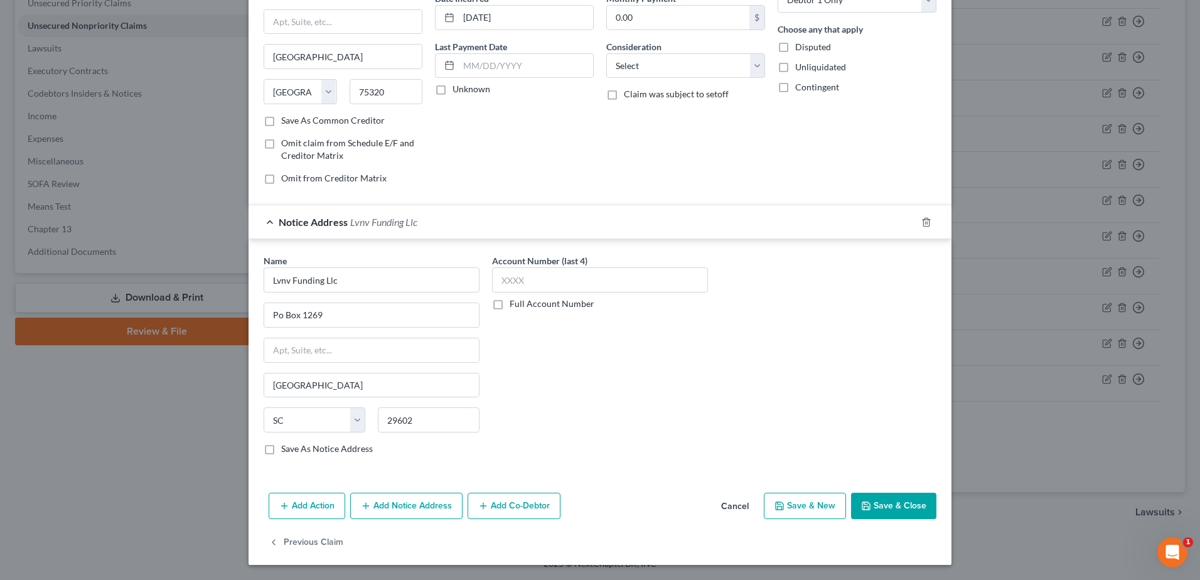
click at [899, 500] on button "Save & Close" at bounding box center [893, 506] width 85 height 26
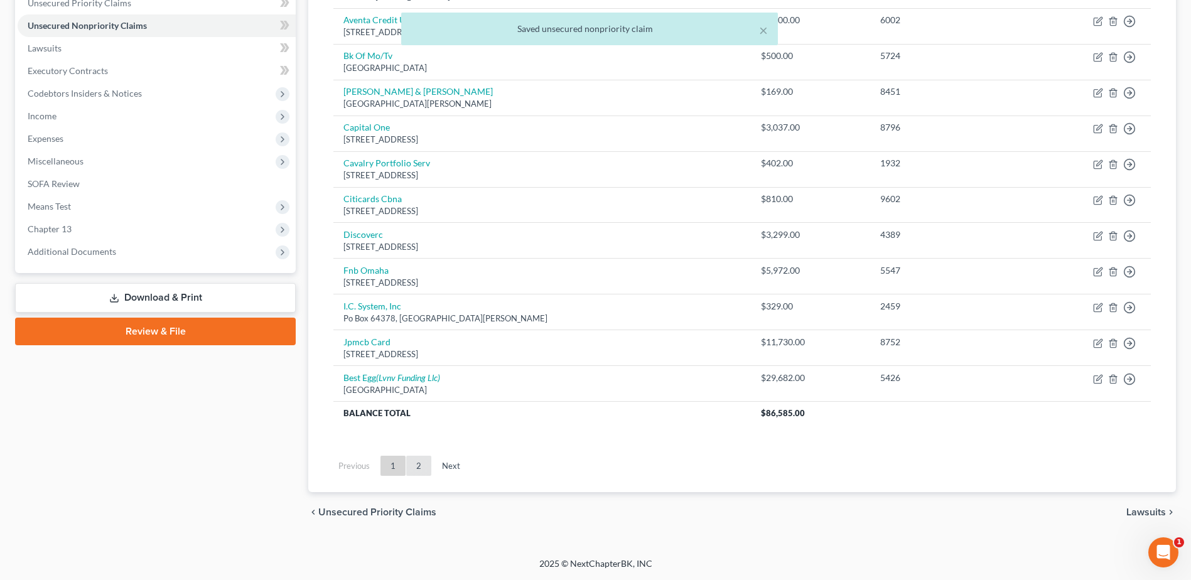
click at [418, 463] on link "2" at bounding box center [418, 466] width 25 height 20
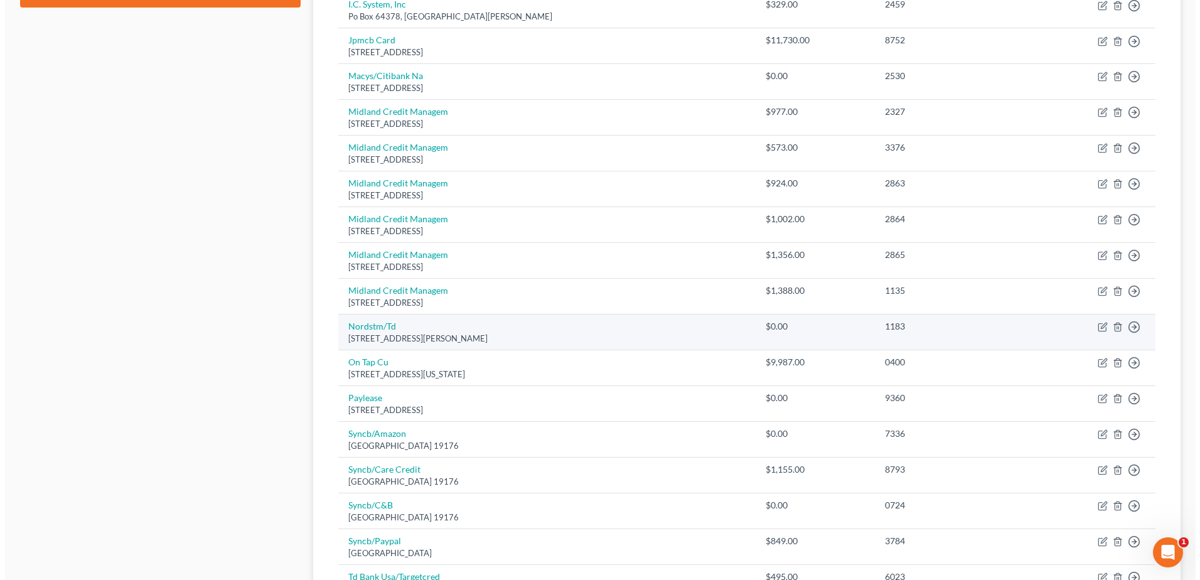
scroll to position [612, 0]
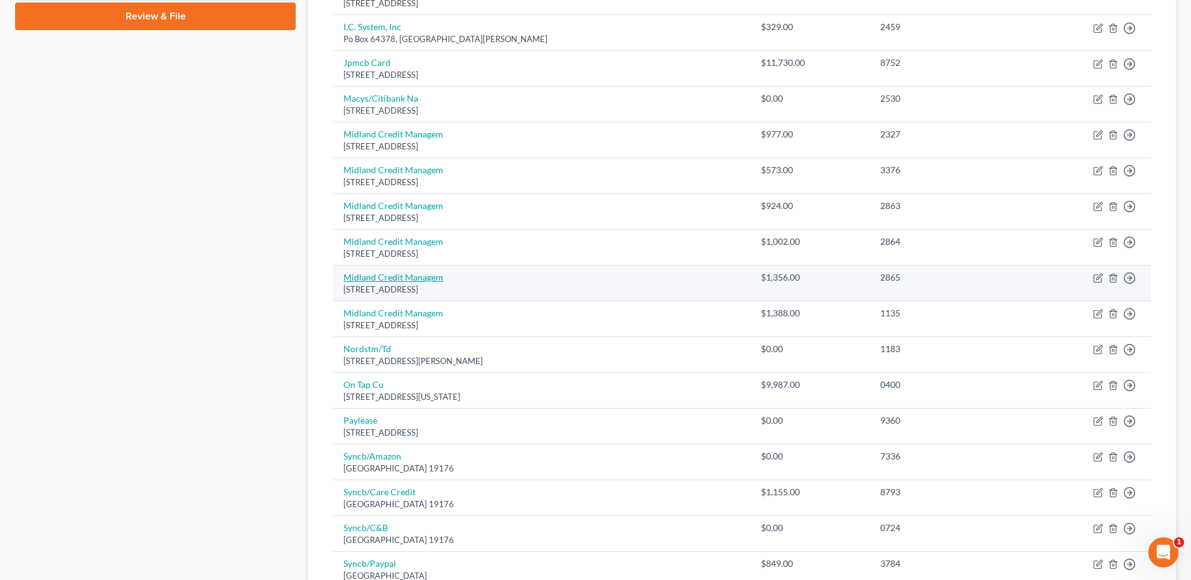
click at [375, 276] on link "Midland Credit Managem" at bounding box center [393, 277] width 100 height 11
select select "23"
select select "1"
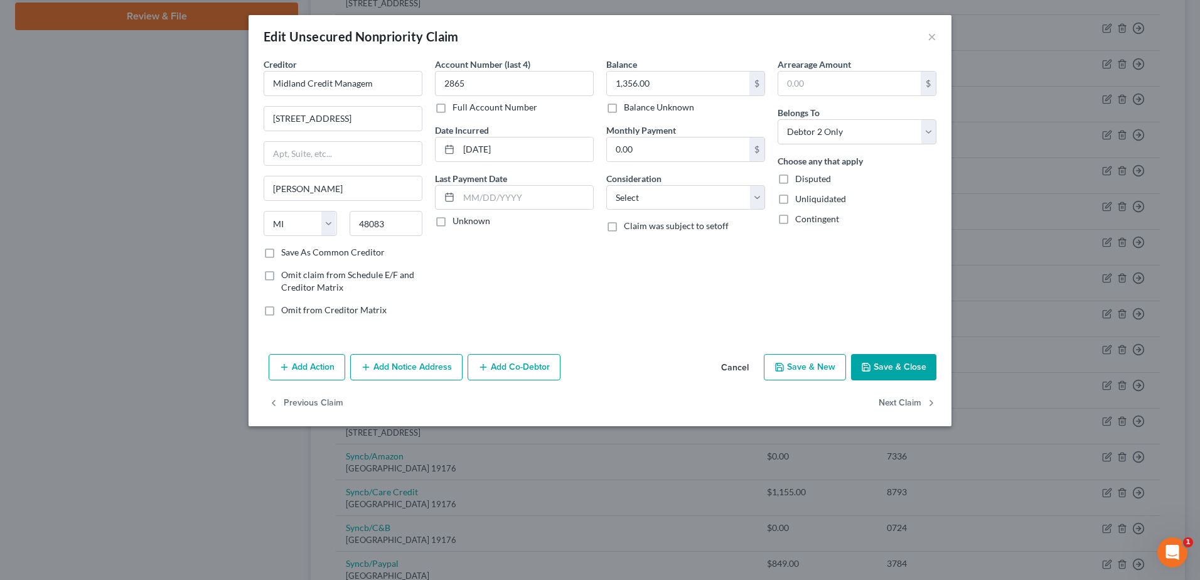
click at [424, 375] on button "Add Notice Address" at bounding box center [406, 367] width 112 height 26
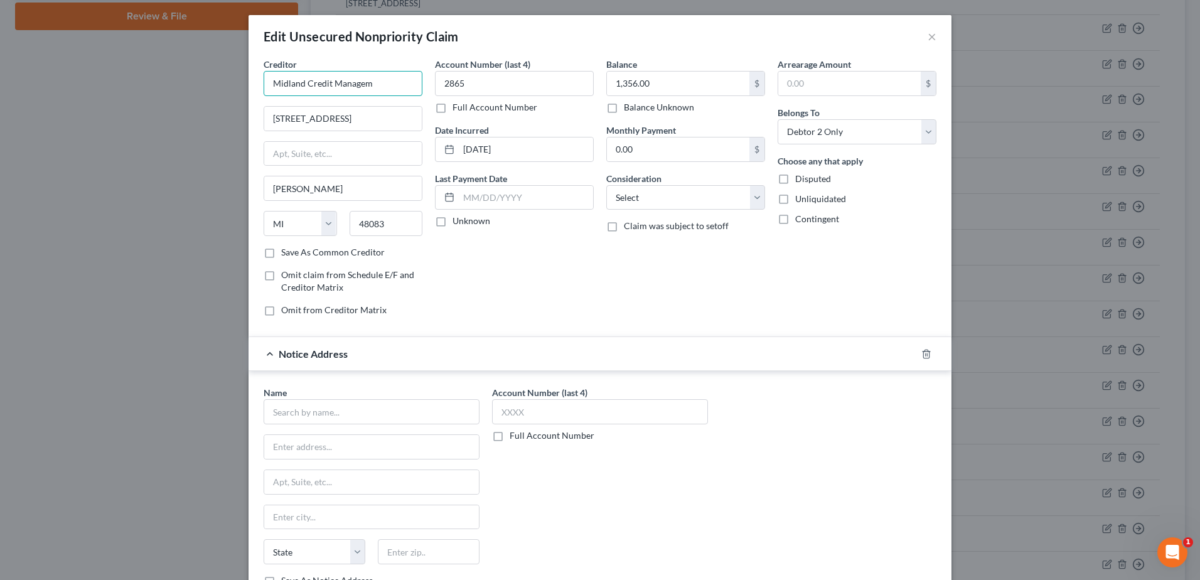
drag, startPoint x: 270, startPoint y: 85, endPoint x: 135, endPoint y: 91, distance: 135.1
click at [249, 90] on div "Creditor * Midland Credit Managem [STREET_ADDRESS][GEOGRAPHIC_DATA][PERSON_NAME…" at bounding box center [600, 339] width 703 height 562
type input "Midland Credit Managem"
click at [323, 95] on input "text" at bounding box center [343, 83] width 159 height 25
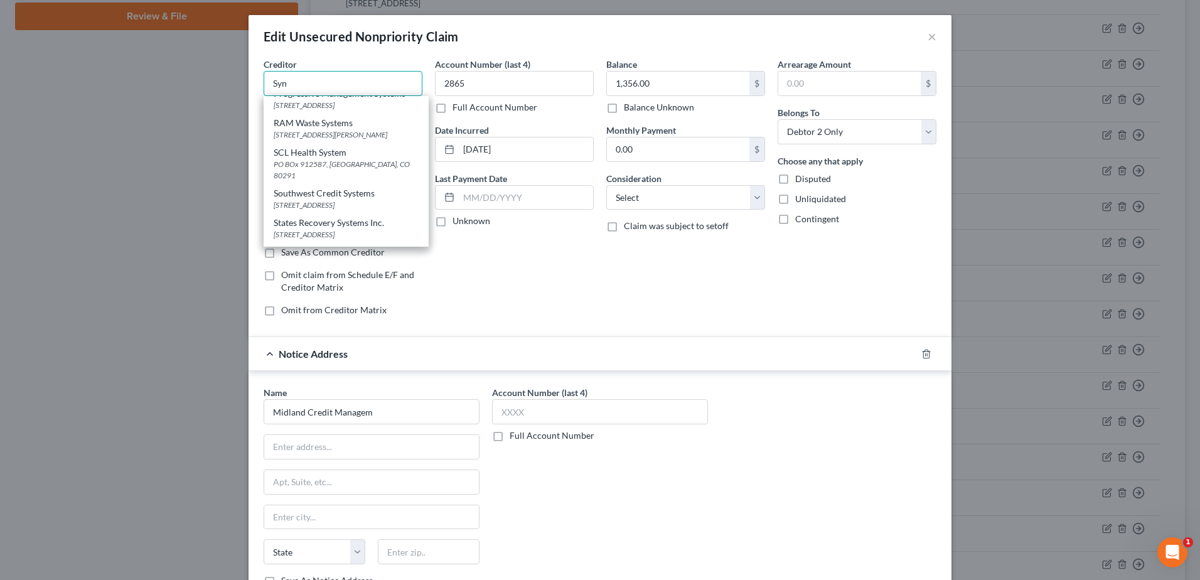
scroll to position [0, 0]
click at [313, 177] on div "Attn: Bankruptcy Po Box [GEOGRAPHIC_DATA]" at bounding box center [346, 176] width 145 height 11
type input "Synchrony Bank"
type input "Attn: Bankruptcy"
type input "Po Box 965060"
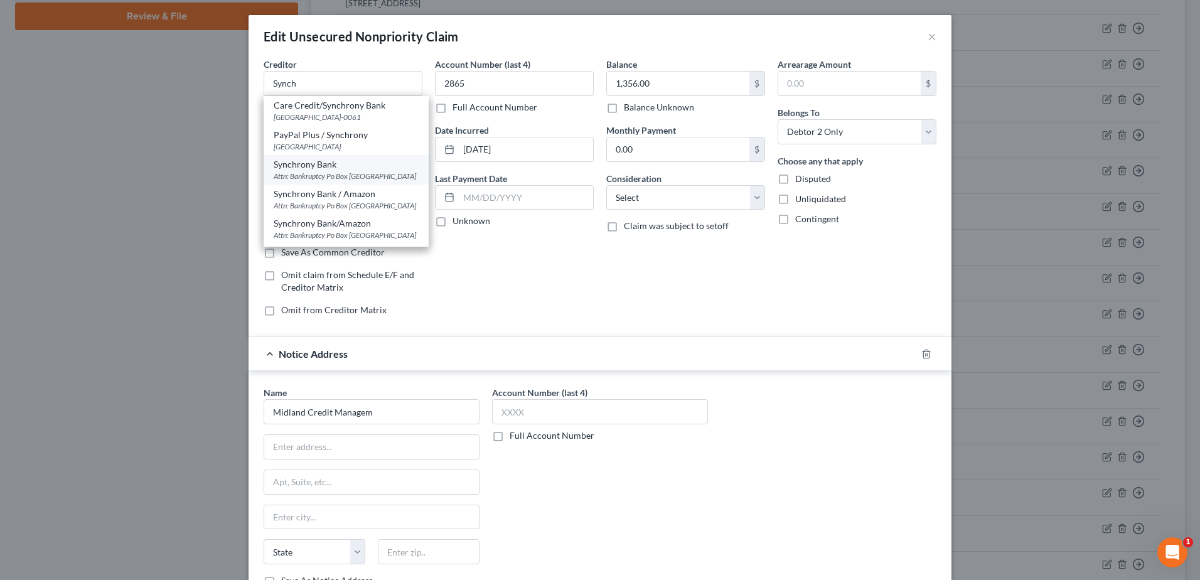
type input "Orlando"
select select "9"
type input "32896"
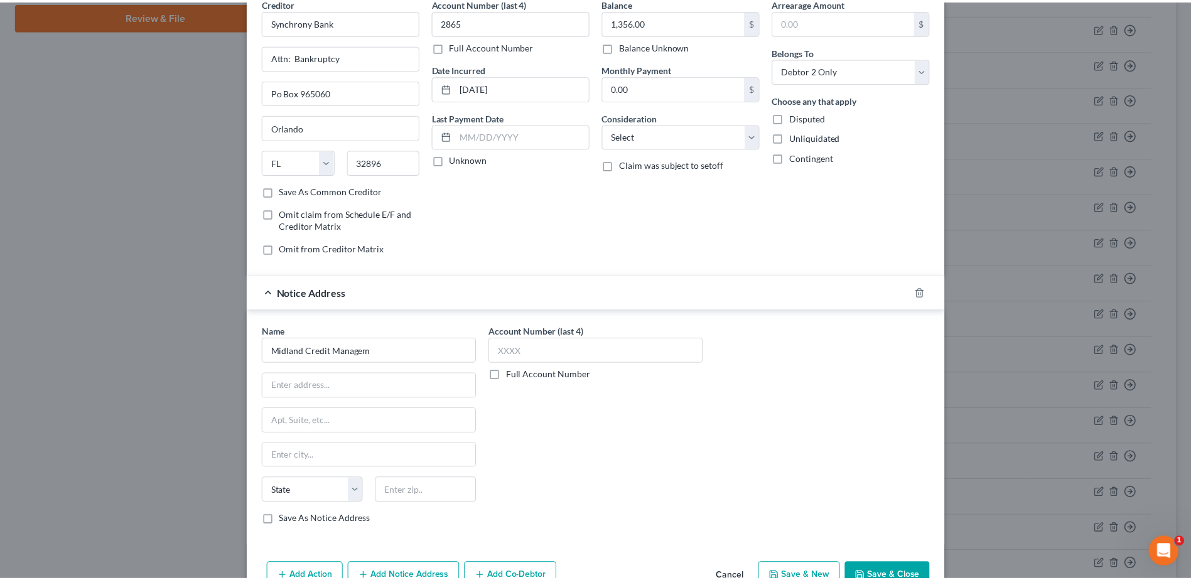
scroll to position [132, 0]
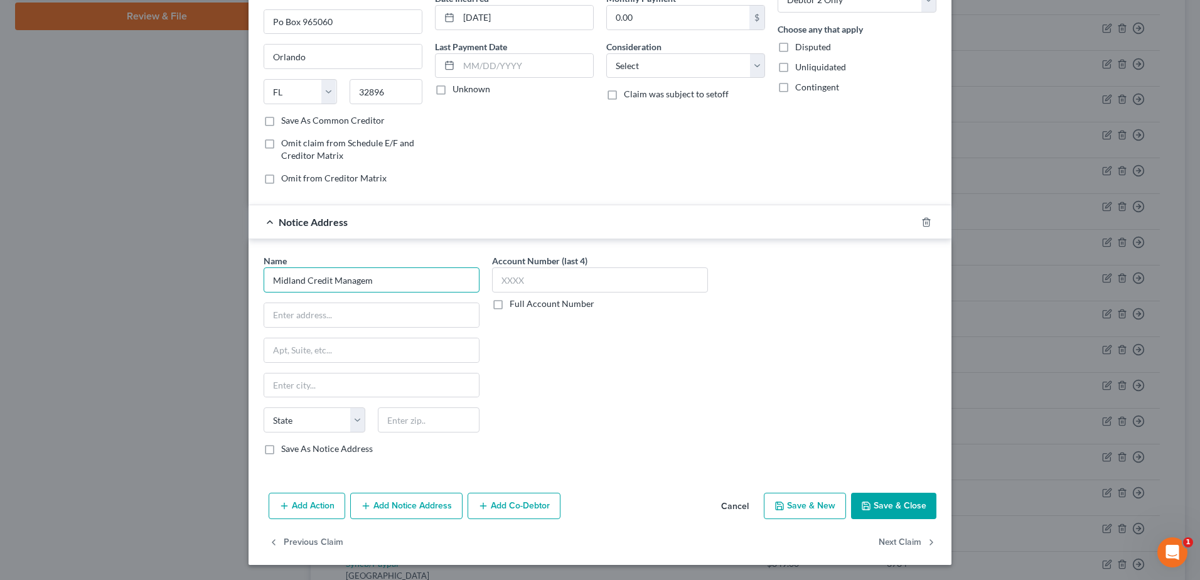
drag, startPoint x: 358, startPoint y: 275, endPoint x: 377, endPoint y: 287, distance: 22.3
click at [365, 282] on input "Midland Credit Managem" at bounding box center [372, 279] width 216 height 25
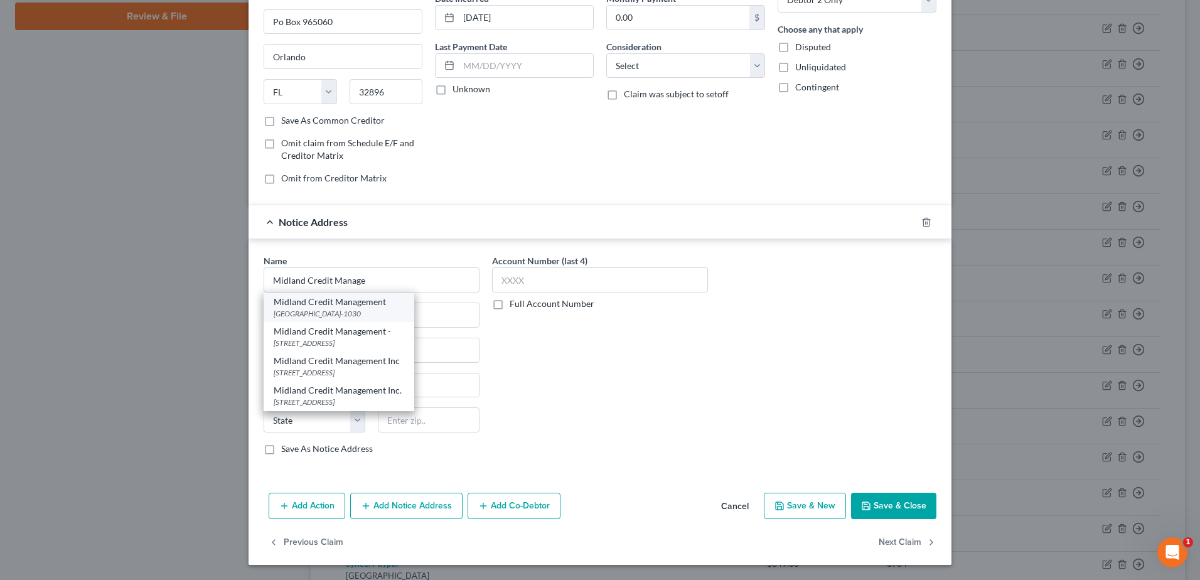
click at [347, 302] on div "Midland Credit Management" at bounding box center [339, 302] width 131 height 13
type input "Midland Credit Management"
type input "PO Box 301030"
type input "[GEOGRAPHIC_DATA]"
select select "4"
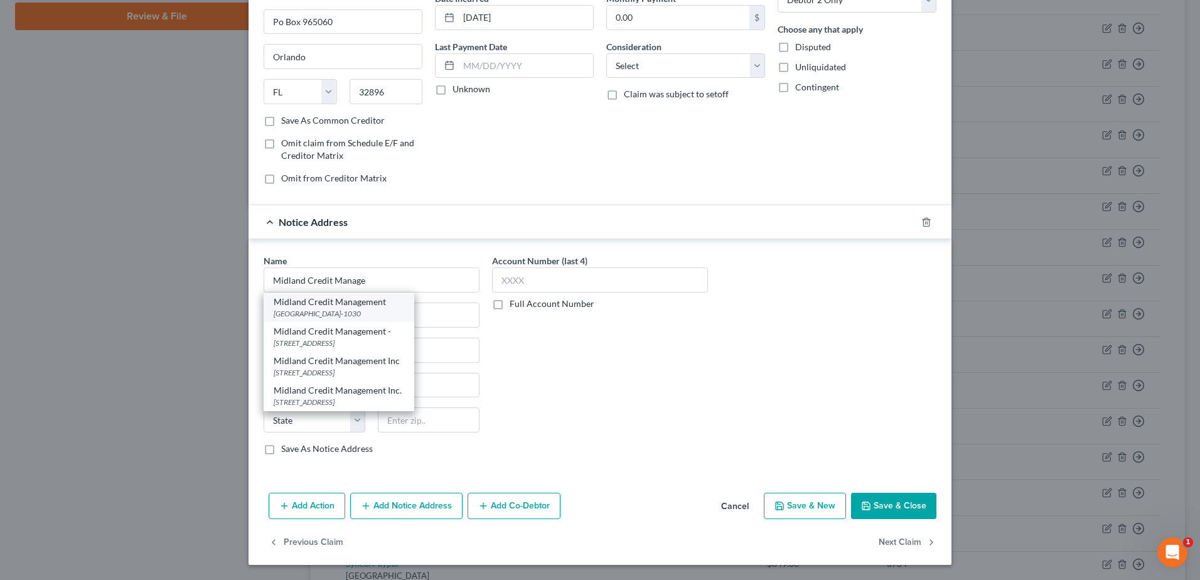
type input "90030-1030"
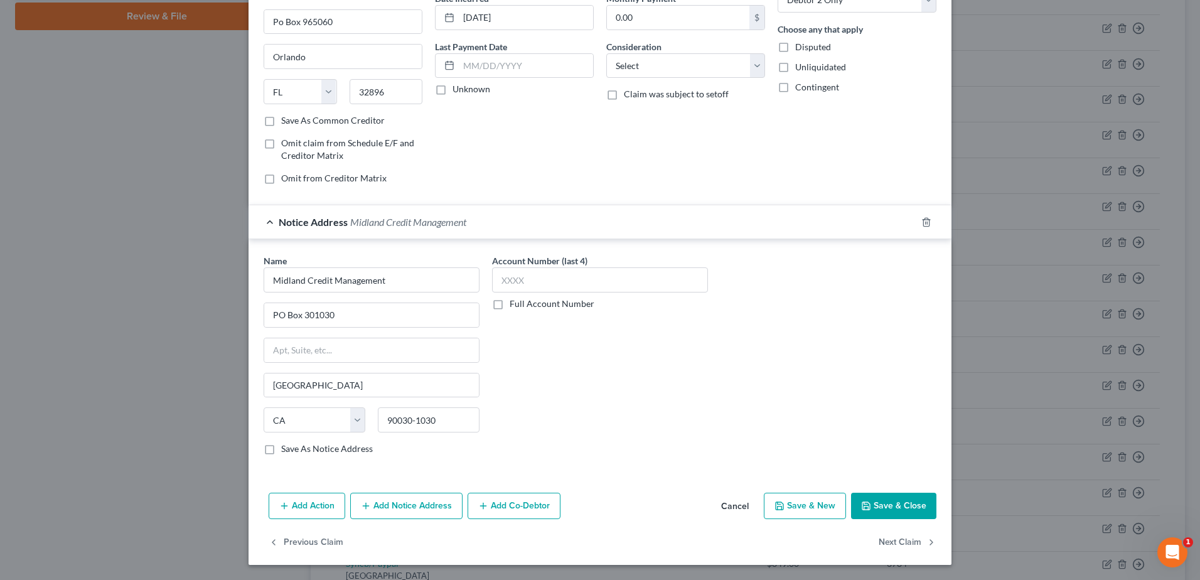
click at [879, 495] on button "Save & Close" at bounding box center [893, 506] width 85 height 26
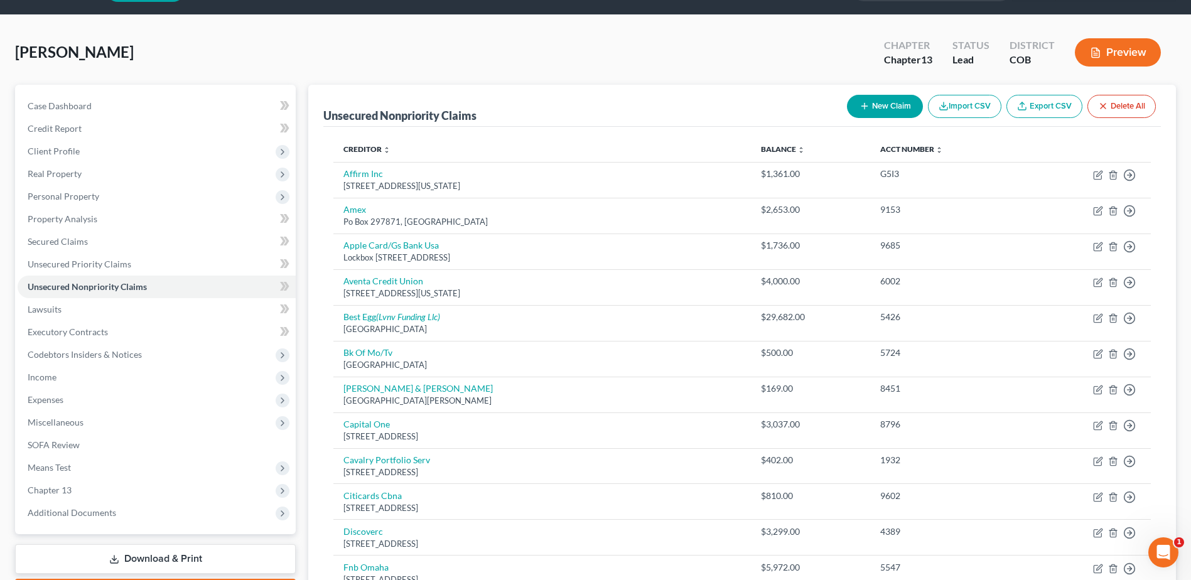
scroll to position [0, 0]
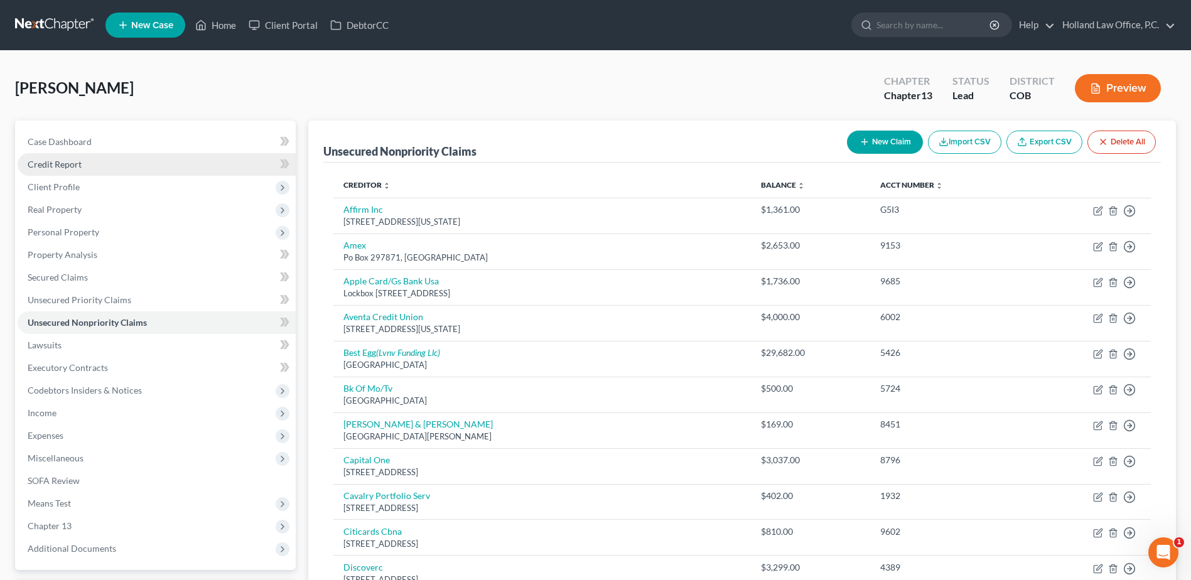
click at [76, 162] on span "Credit Report" at bounding box center [55, 164] width 54 height 11
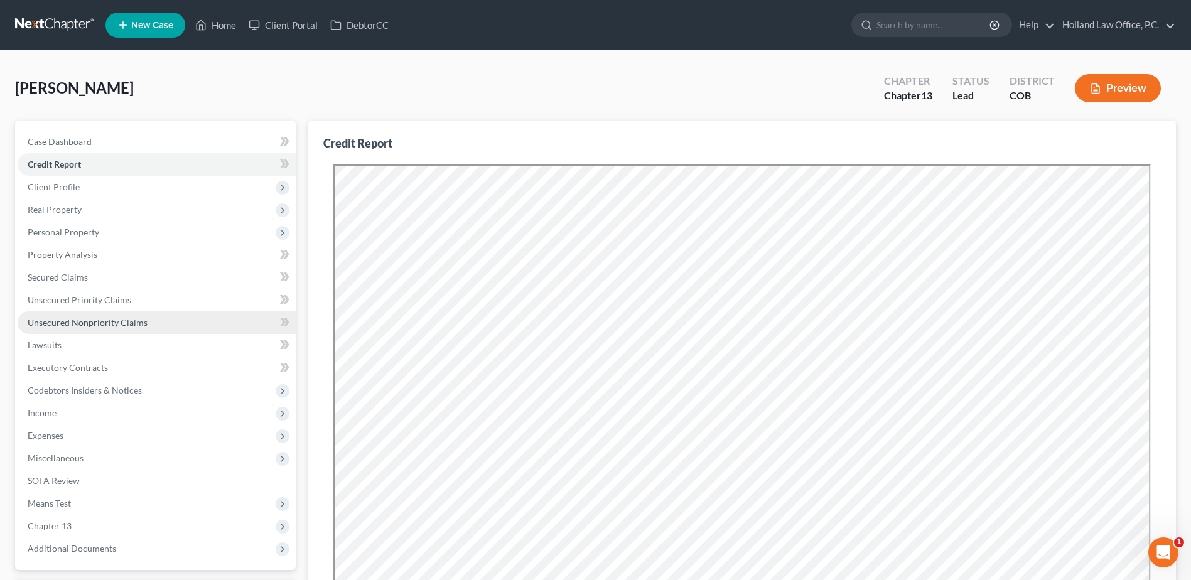
click at [124, 323] on span "Unsecured Nonpriority Claims" at bounding box center [88, 322] width 120 height 11
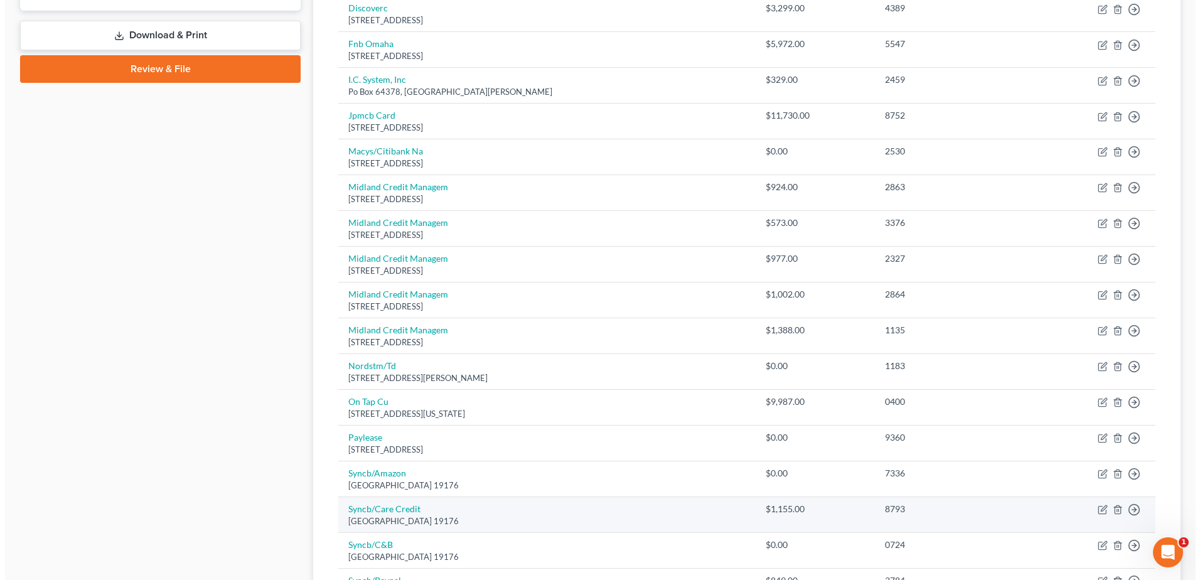
scroll to position [549, 0]
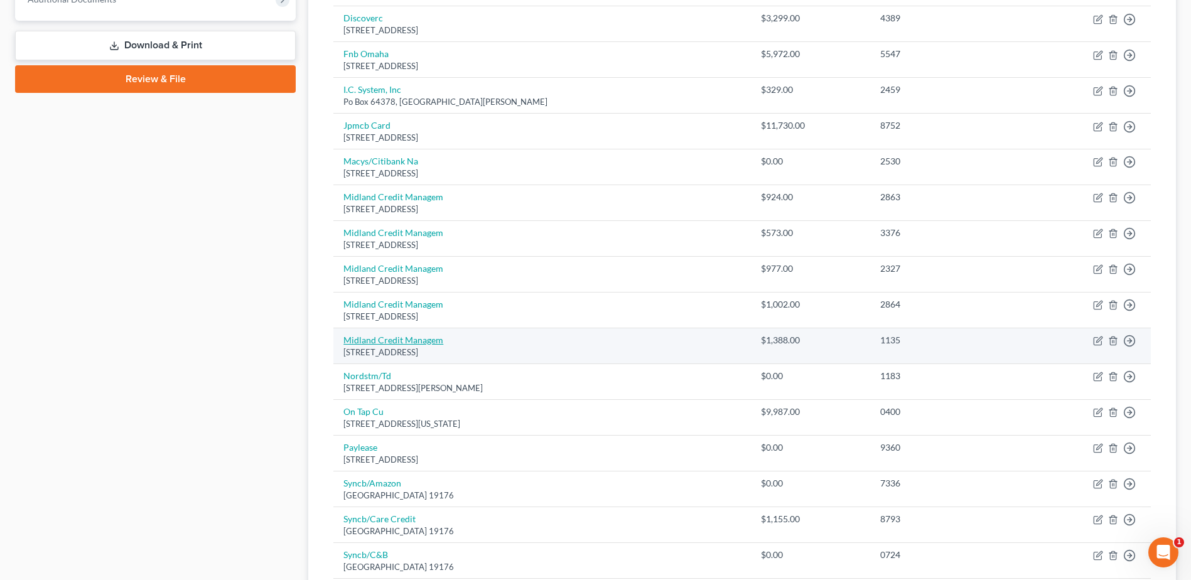
click at [408, 339] on link "Midland Credit Managem" at bounding box center [393, 340] width 100 height 11
select select "23"
select select "1"
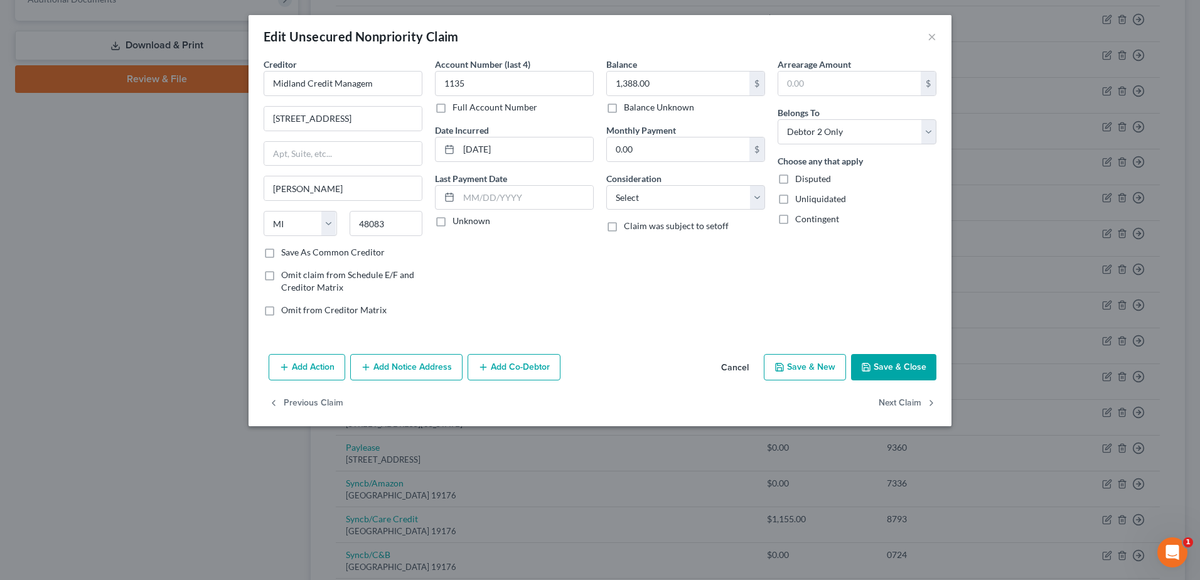
click at [379, 370] on button "Add Notice Address" at bounding box center [406, 367] width 112 height 26
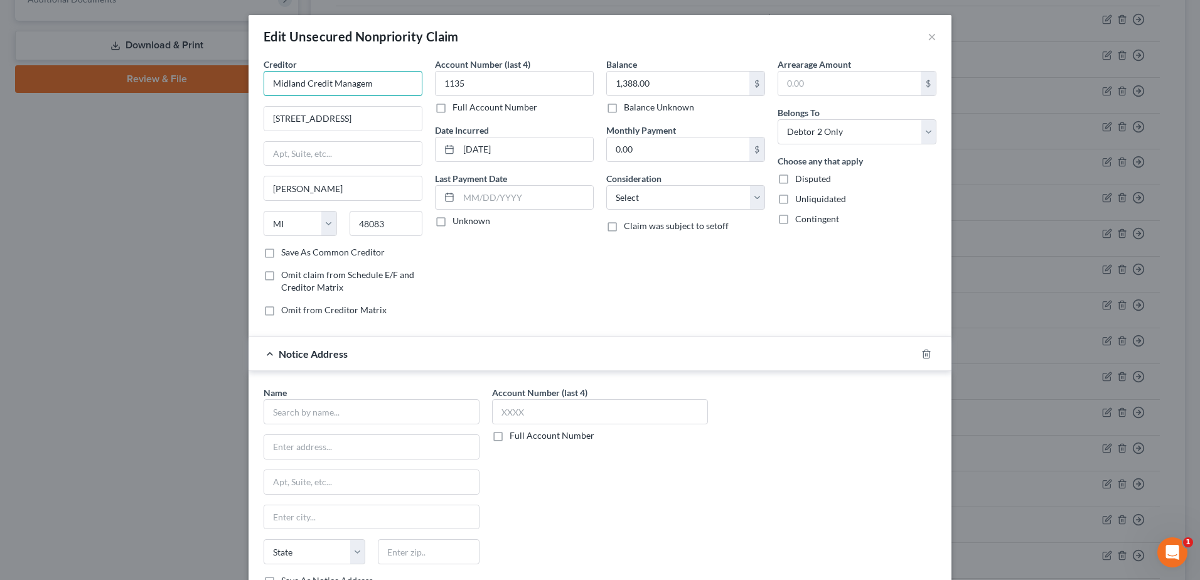
drag, startPoint x: 370, startPoint y: 84, endPoint x: 198, endPoint y: 78, distance: 171.5
click at [140, 75] on div "Edit Unsecured Nonpriority Claim × Creditor * Midland Credit Managem [STREET_AD…" at bounding box center [600, 290] width 1200 height 580
type input "Midland Credit Managem"
click at [311, 76] on input "text" at bounding box center [343, 83] width 159 height 25
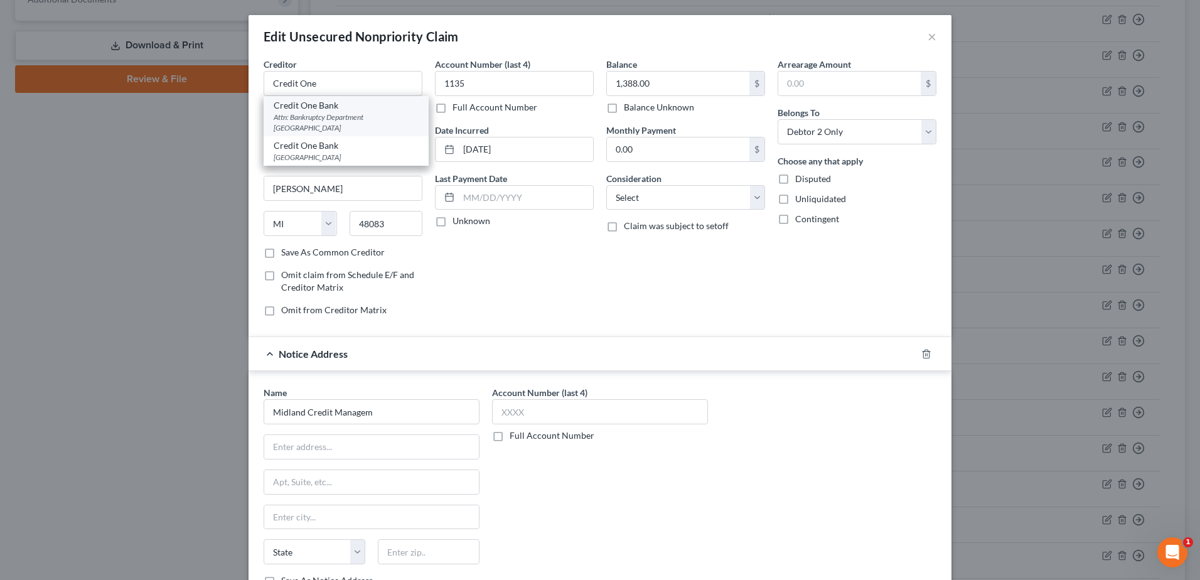
click at [323, 110] on div "Credit One Bank" at bounding box center [346, 105] width 145 height 13
type input "Credit One Bank"
type input "Attn: Bankruptcy Department"
type input "Po Box 98873"
type input "[GEOGRAPHIC_DATA]"
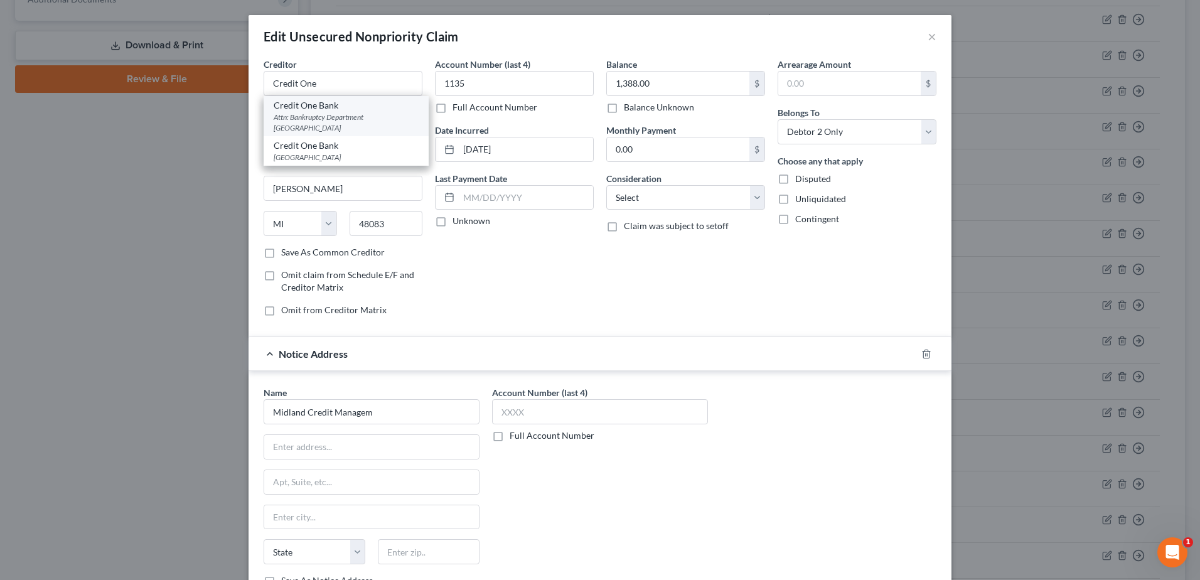
select select "31"
type input "89193"
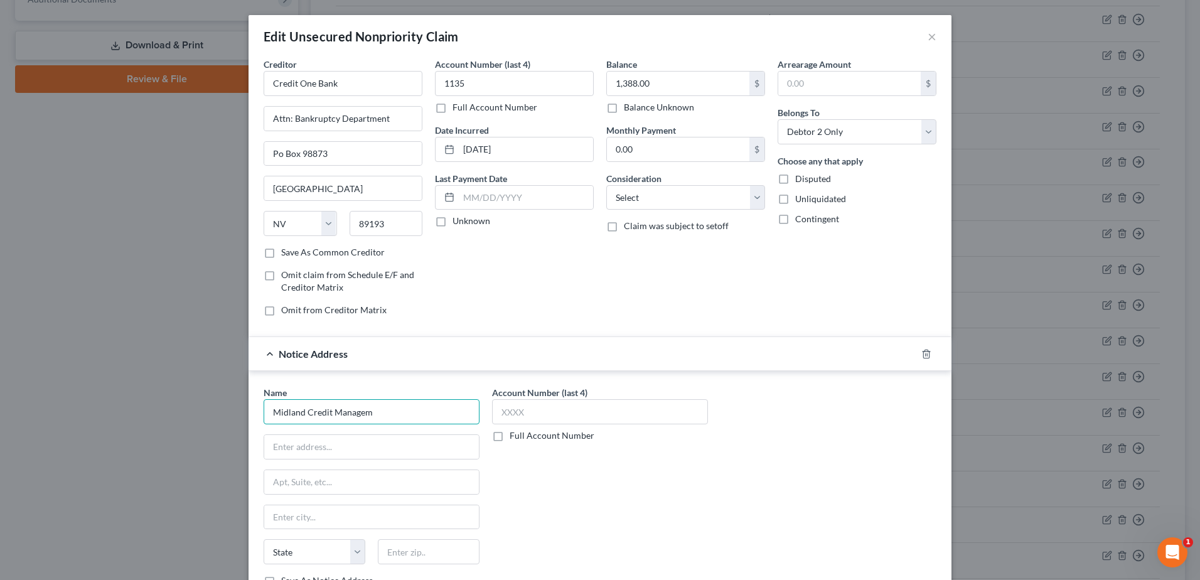
click at [383, 407] on input "Midland Credit Managem" at bounding box center [372, 411] width 216 height 25
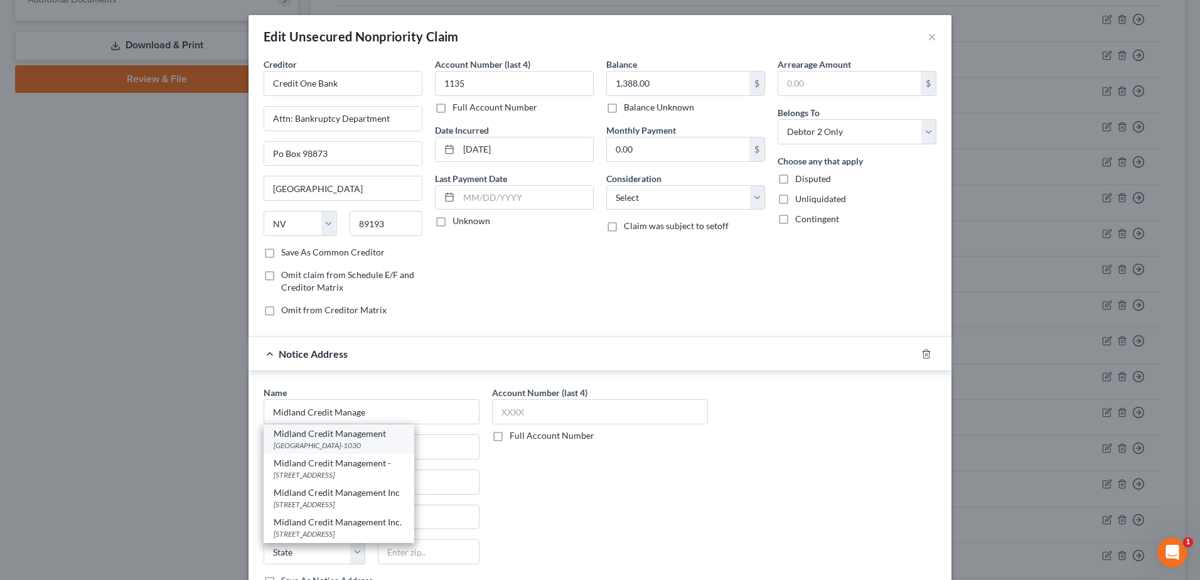
click at [351, 441] on div "[GEOGRAPHIC_DATA]-1030" at bounding box center [339, 445] width 131 height 11
type input "Midland Credit Management"
type input "PO Box 301030"
type input "[GEOGRAPHIC_DATA]"
select select "4"
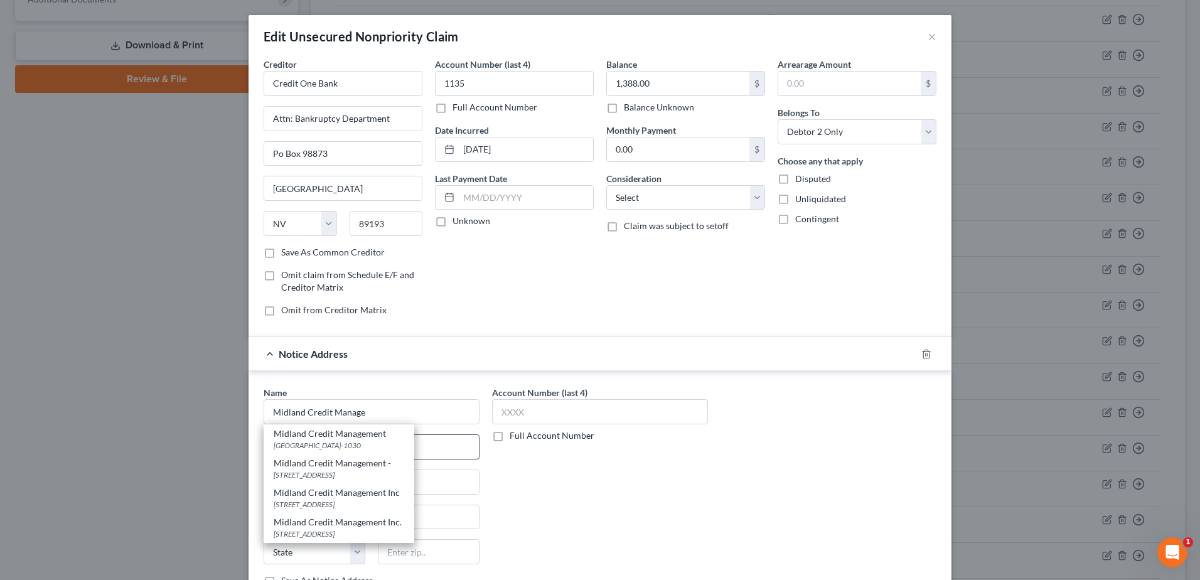
type input "90030-1030"
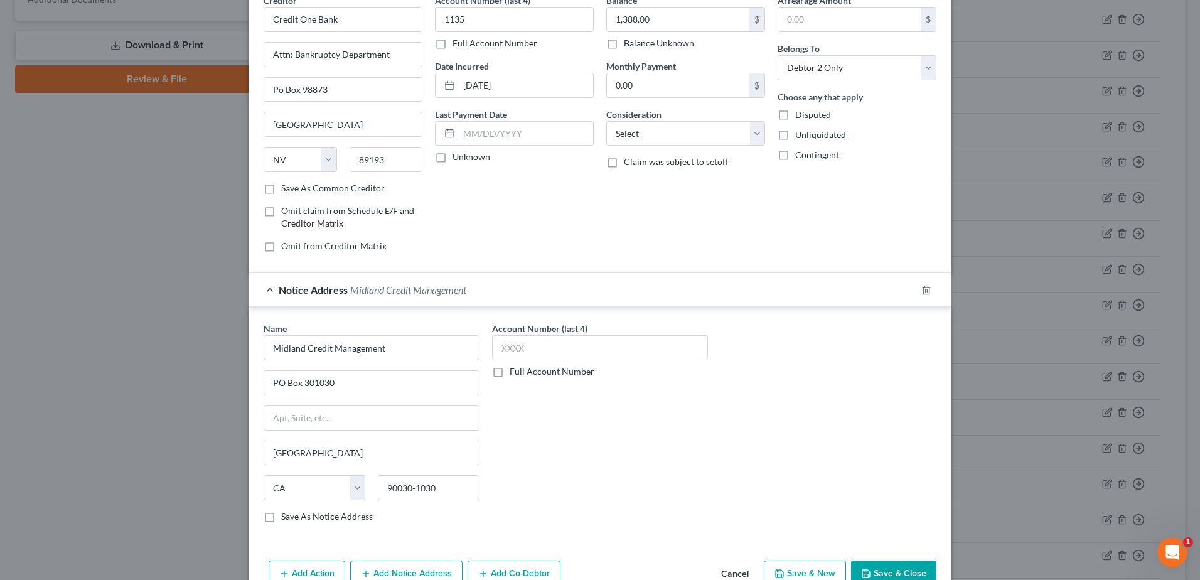
scroll to position [132, 0]
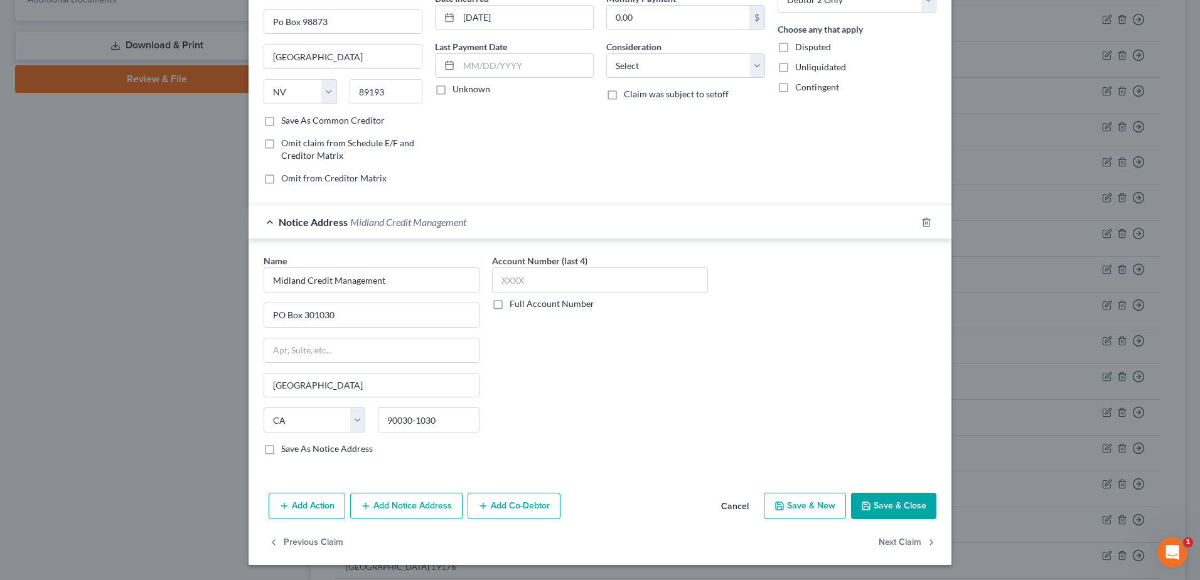
click at [905, 500] on button "Save & Close" at bounding box center [893, 506] width 85 height 26
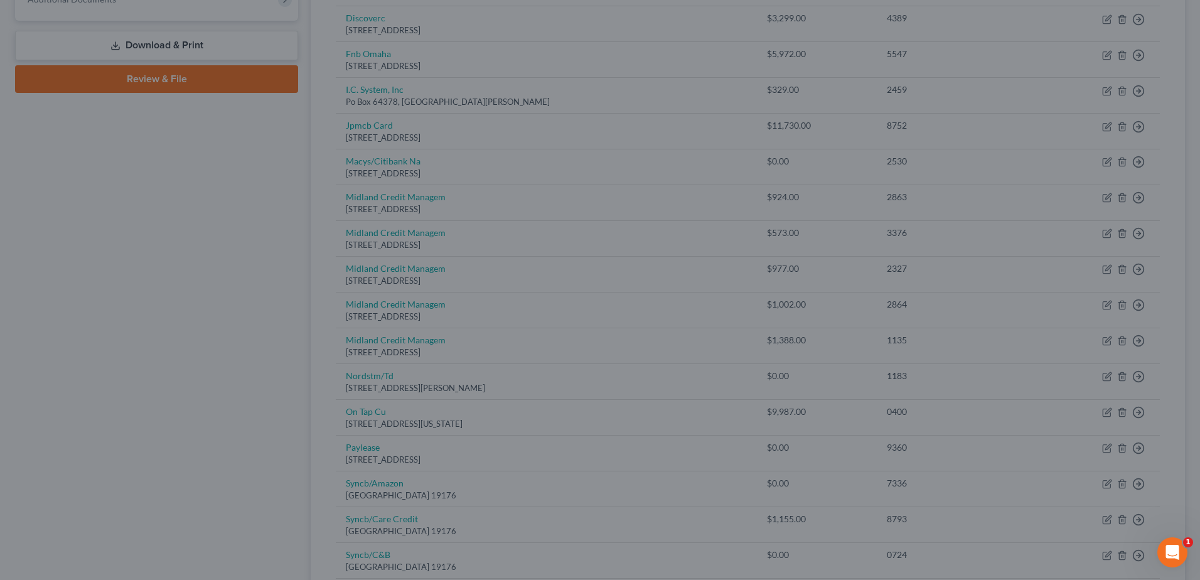
type input "0"
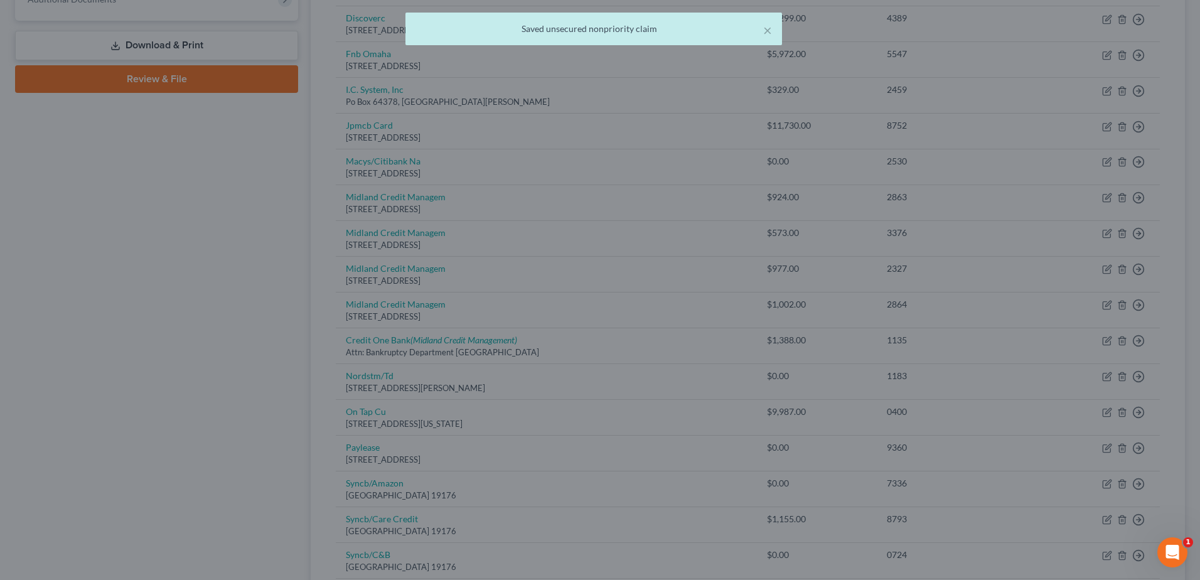
scroll to position [0, 0]
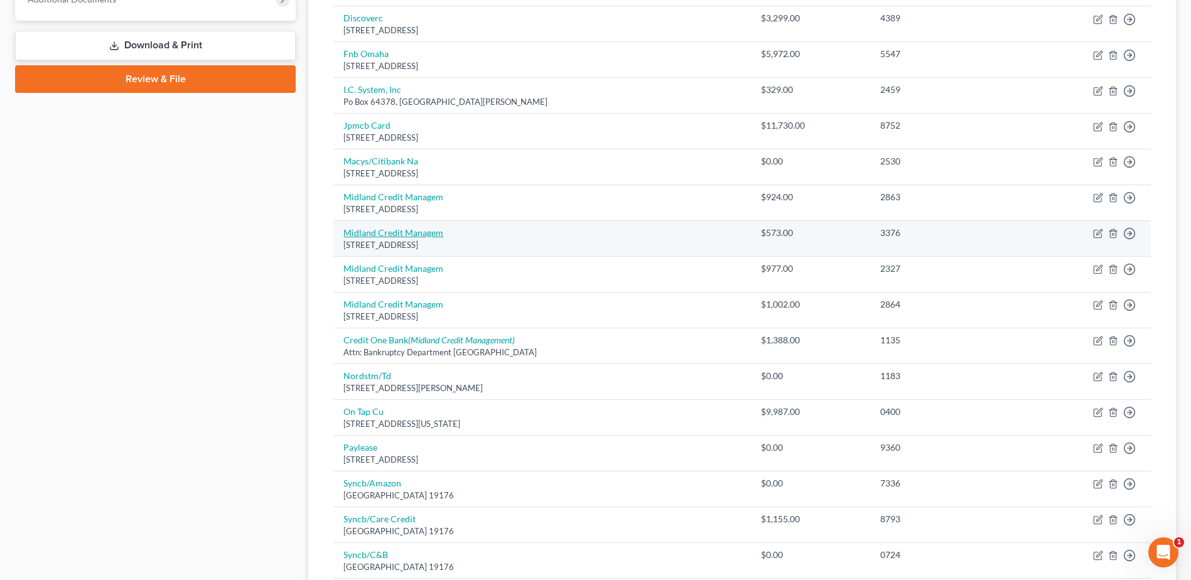
click at [410, 232] on link "Midland Credit Managem" at bounding box center [393, 232] width 100 height 11
select select "23"
select select "0"
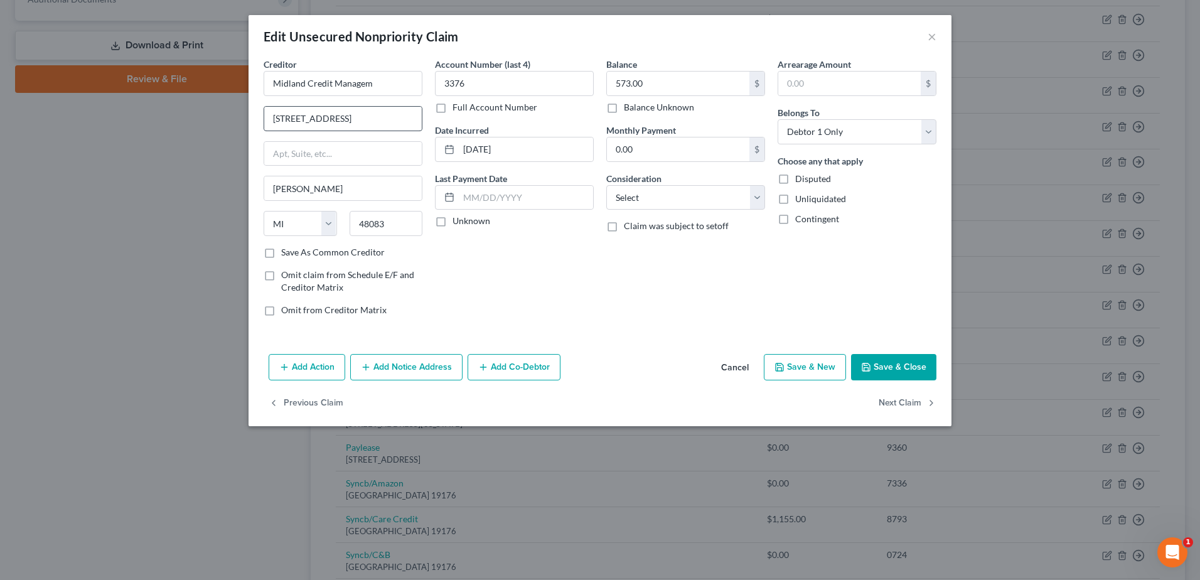
click at [383, 368] on button "Add Notice Address" at bounding box center [406, 367] width 112 height 26
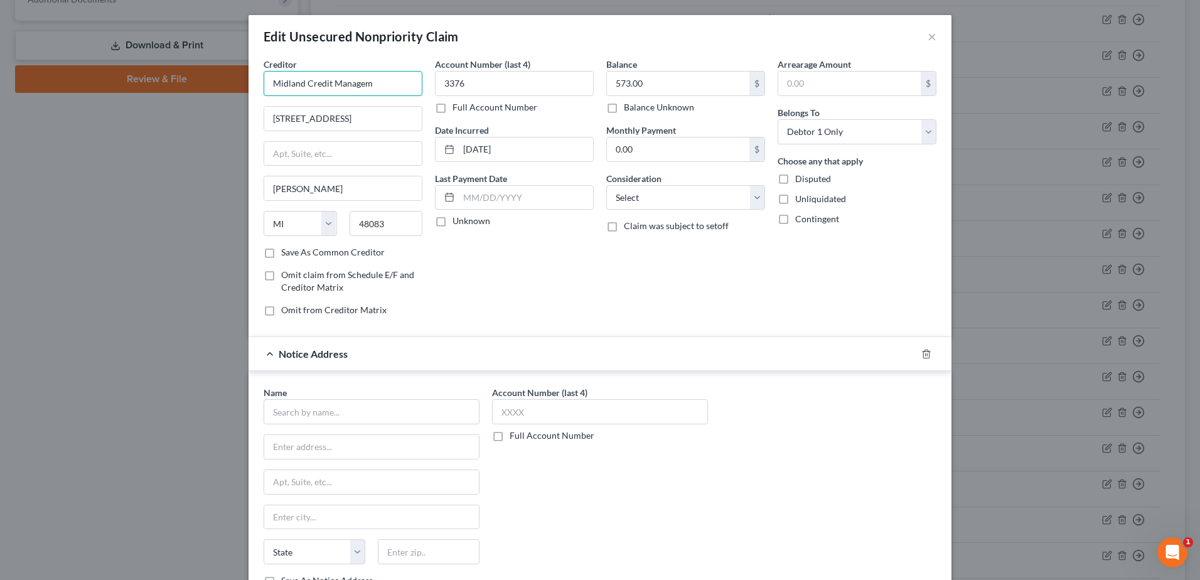
drag, startPoint x: 264, startPoint y: 87, endPoint x: 255, endPoint y: 85, distance: 9.1
click at [225, 86] on div "Edit Unsecured Nonpriority Claim × Creditor * Midland Credit Managem [STREET_AD…" at bounding box center [600, 290] width 1200 height 580
type input "Midland Credit Managem"
click at [291, 89] on input "text" at bounding box center [343, 83] width 159 height 25
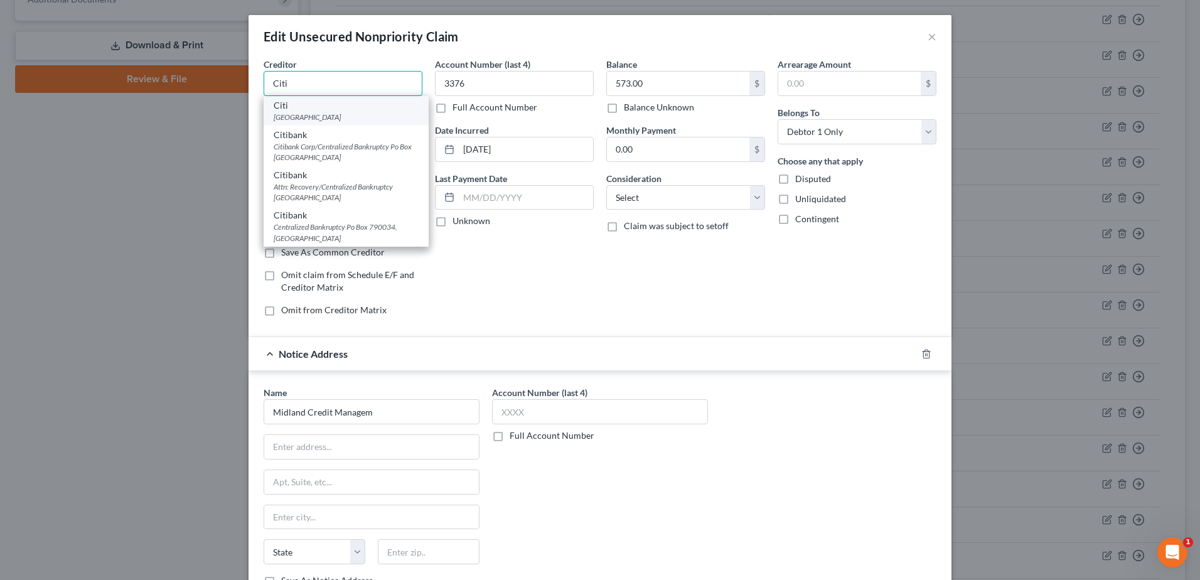
type input "Citi"
drag, startPoint x: 328, startPoint y: 111, endPoint x: 416, endPoint y: 356, distance: 260.1
click at [330, 112] on div "[GEOGRAPHIC_DATA]" at bounding box center [346, 117] width 145 height 11
type input "Po Box 6500"
type input "[GEOGRAPHIC_DATA]"
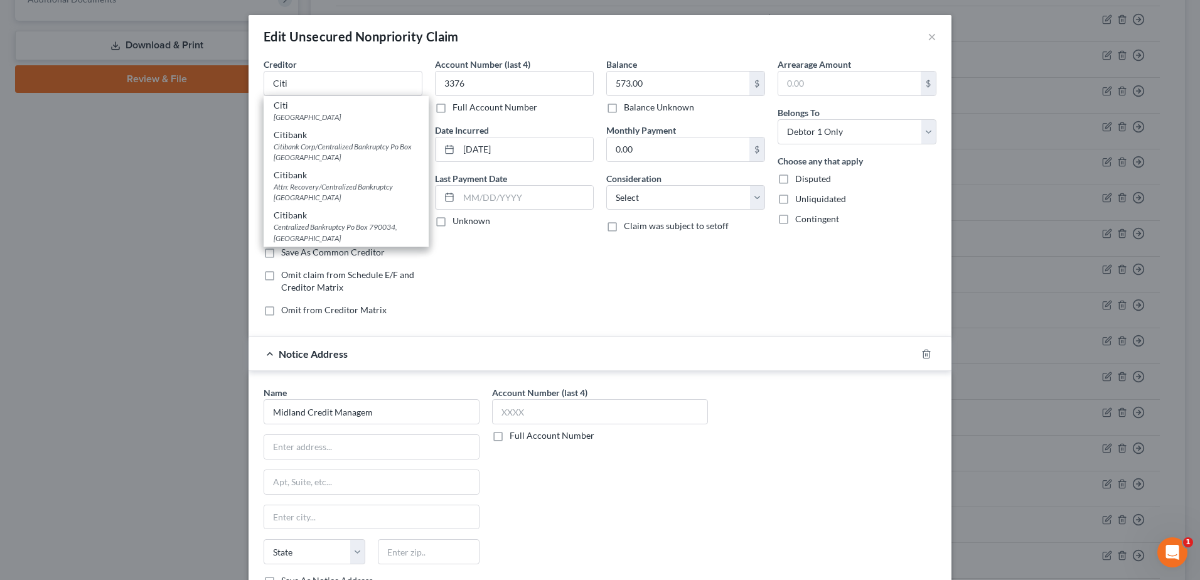
select select "43"
type input "57117"
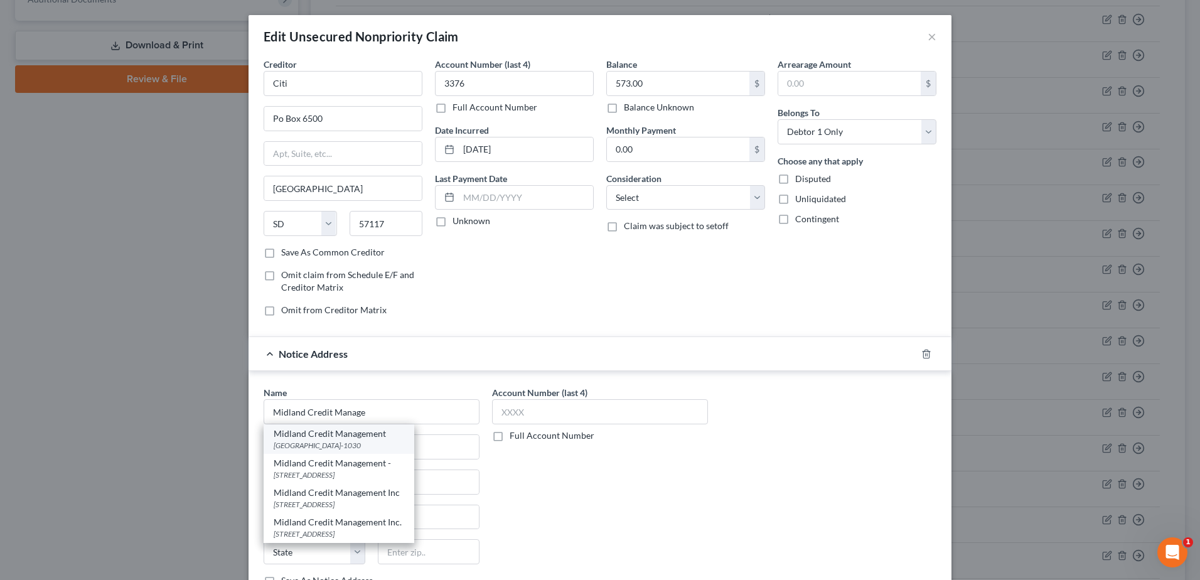
click at [360, 446] on div "[GEOGRAPHIC_DATA]-1030" at bounding box center [339, 445] width 131 height 11
type input "Midland Credit Management"
type input "PO Box 301030"
type input "[GEOGRAPHIC_DATA]"
select select "4"
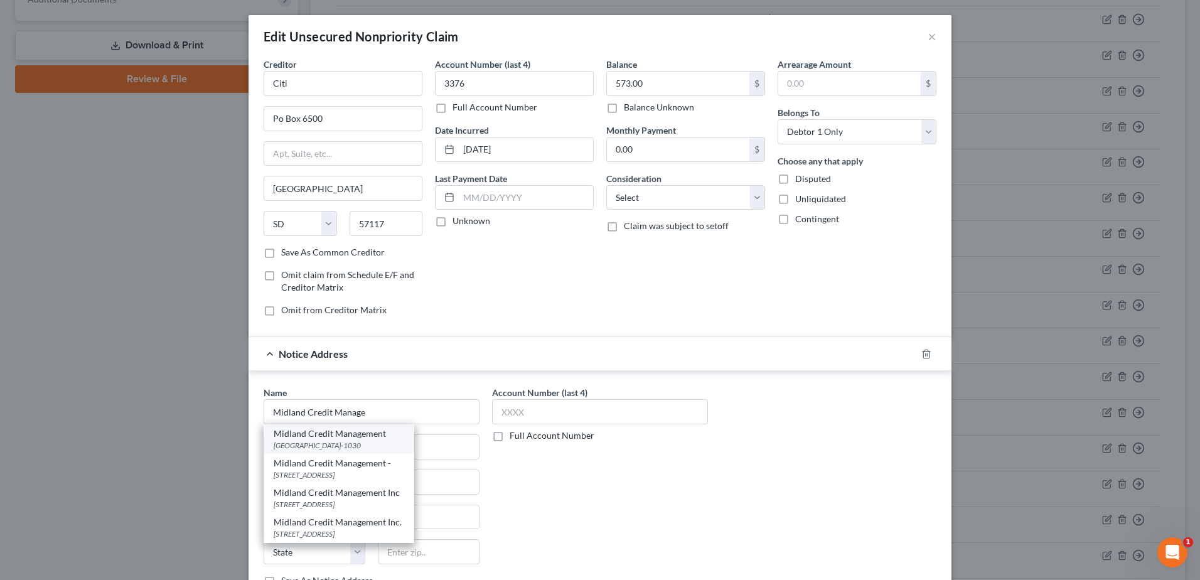
type input "90030-1030"
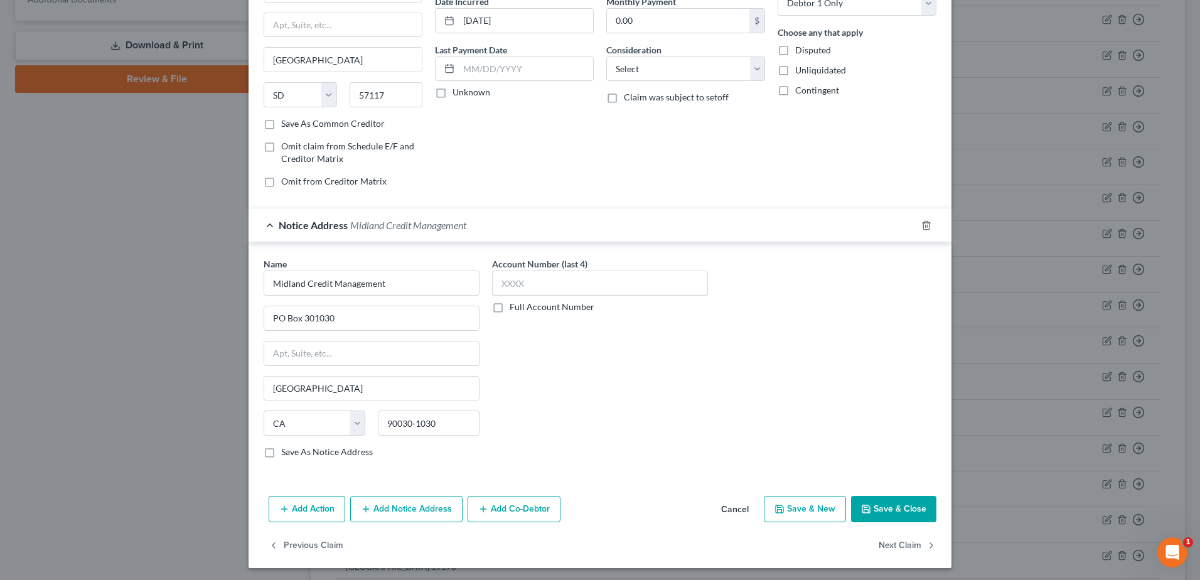
scroll to position [132, 0]
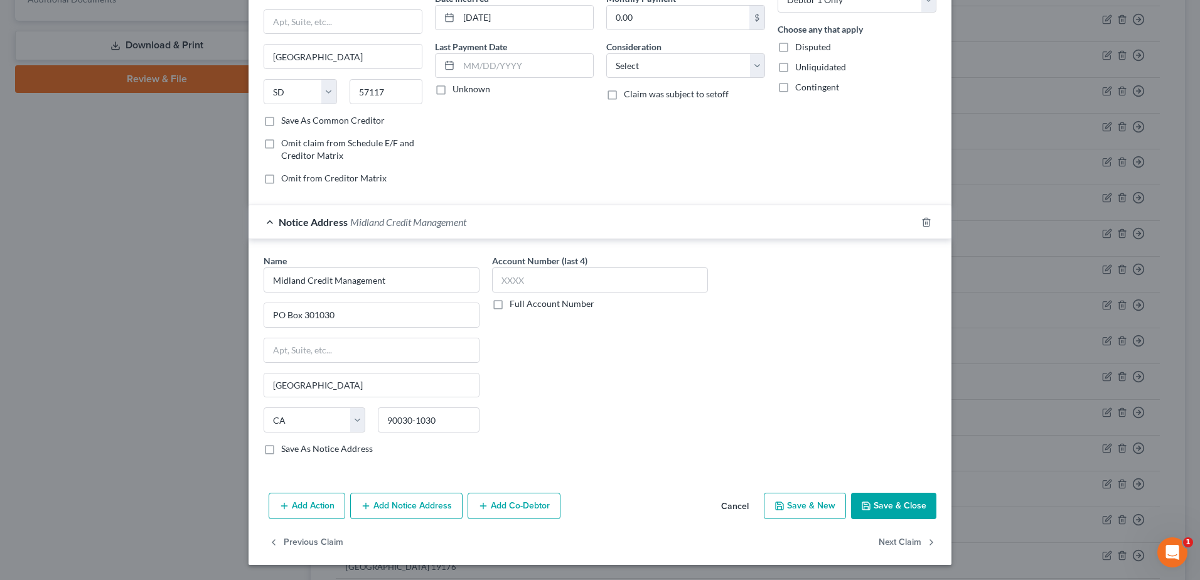
click at [893, 515] on button "Save & Close" at bounding box center [893, 506] width 85 height 26
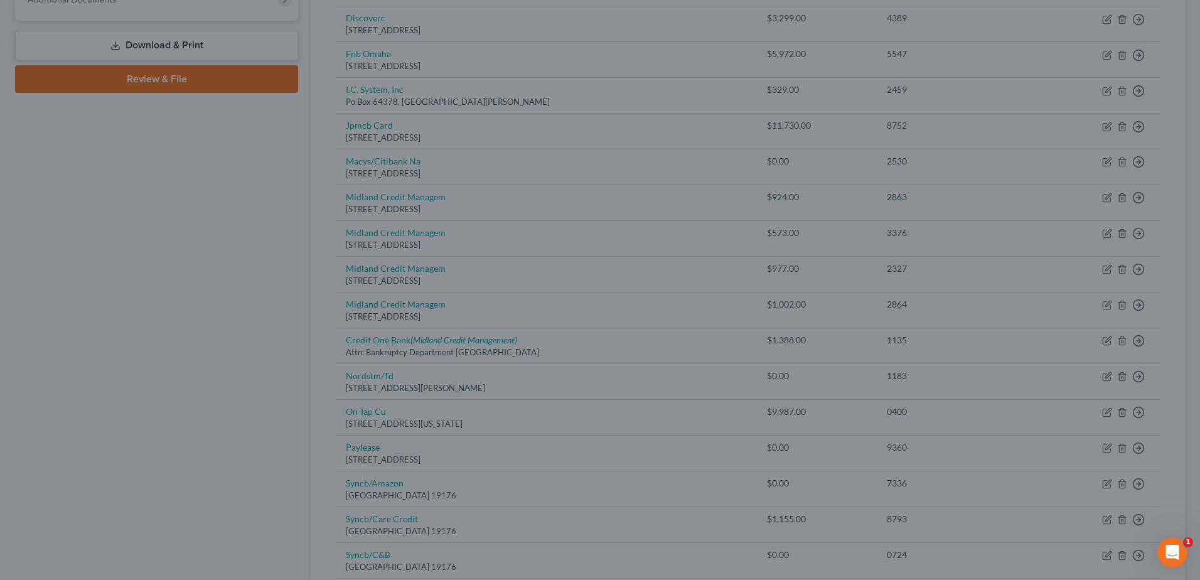
type input "0"
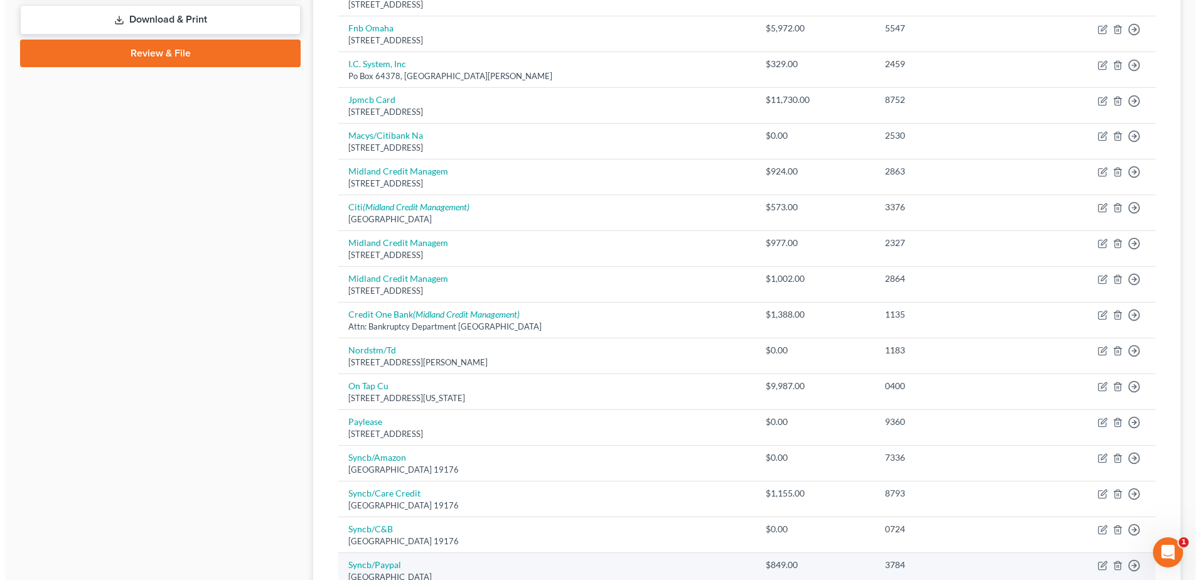
scroll to position [513, 0]
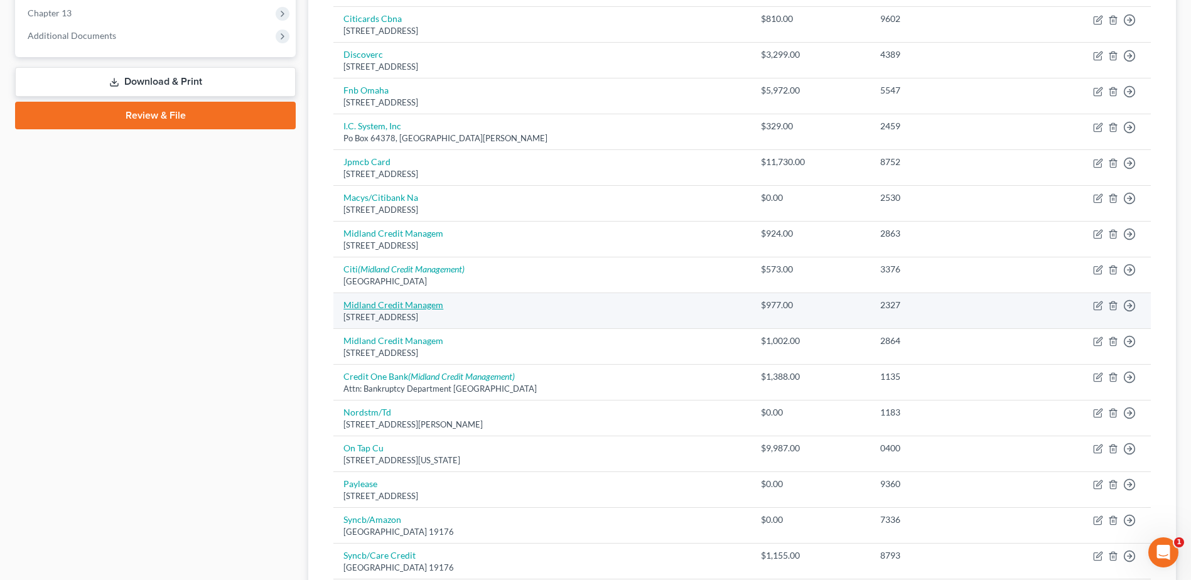
click at [394, 305] on link "Midland Credit Managem" at bounding box center [393, 304] width 100 height 11
select select "23"
select select "1"
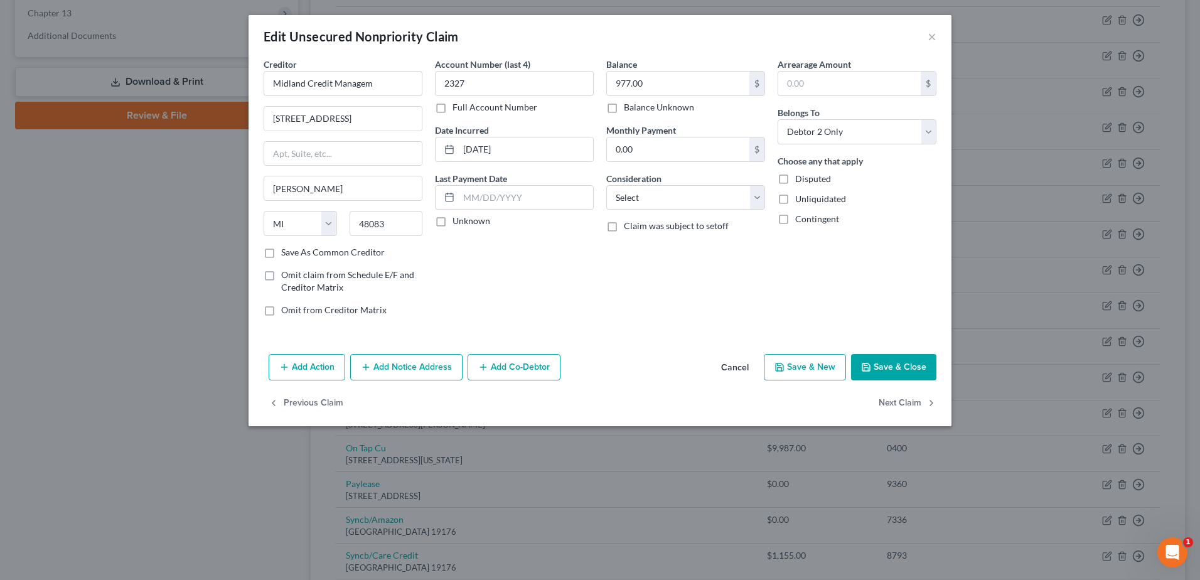
click at [422, 360] on button "Add Notice Address" at bounding box center [406, 367] width 112 height 26
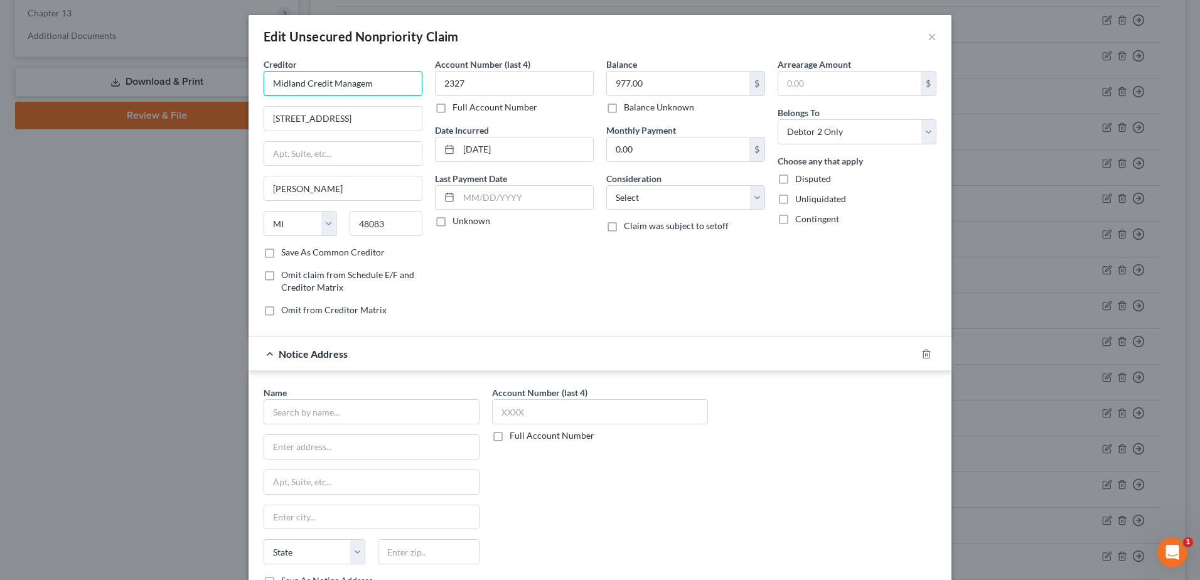
drag, startPoint x: 359, startPoint y: 86, endPoint x: 413, endPoint y: 85, distance: 54.0
click at [418, 85] on div "Creditor * Midland Credit Managem [STREET_ADDRESS][GEOGRAPHIC_DATA][PERSON_NAME…" at bounding box center [342, 192] width 171 height 269
type input "Midland Credit Manage"
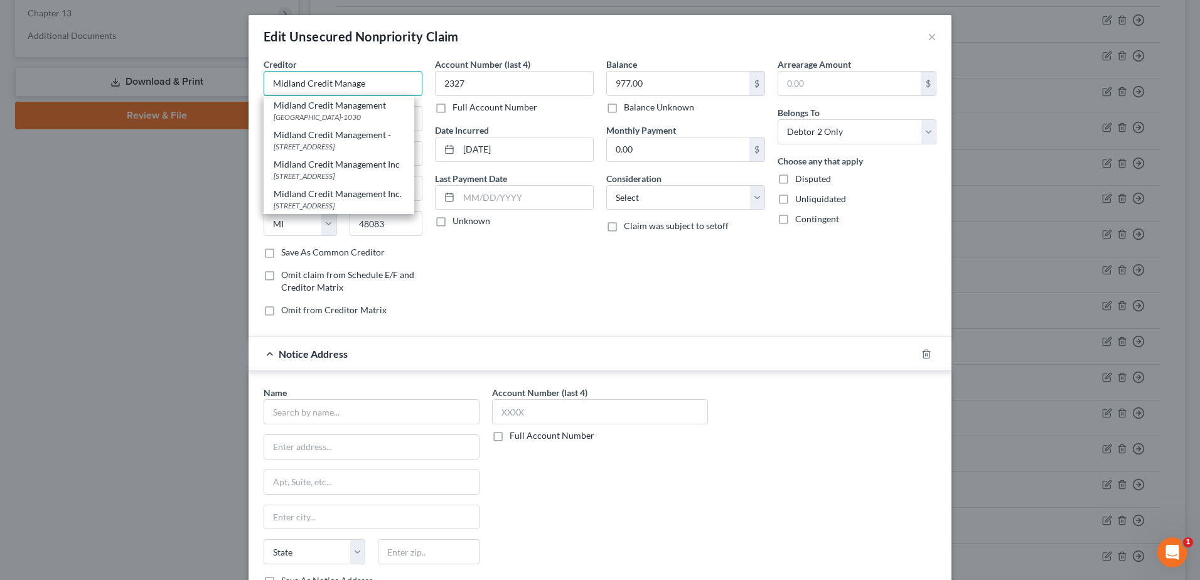
drag, startPoint x: 375, startPoint y: 84, endPoint x: 218, endPoint y: 70, distance: 157.6
click at [218, 70] on div "Edit Unsecured Nonpriority Claim × Creditor * Midland Credit Manage Midland Cre…" at bounding box center [600, 290] width 1200 height 580
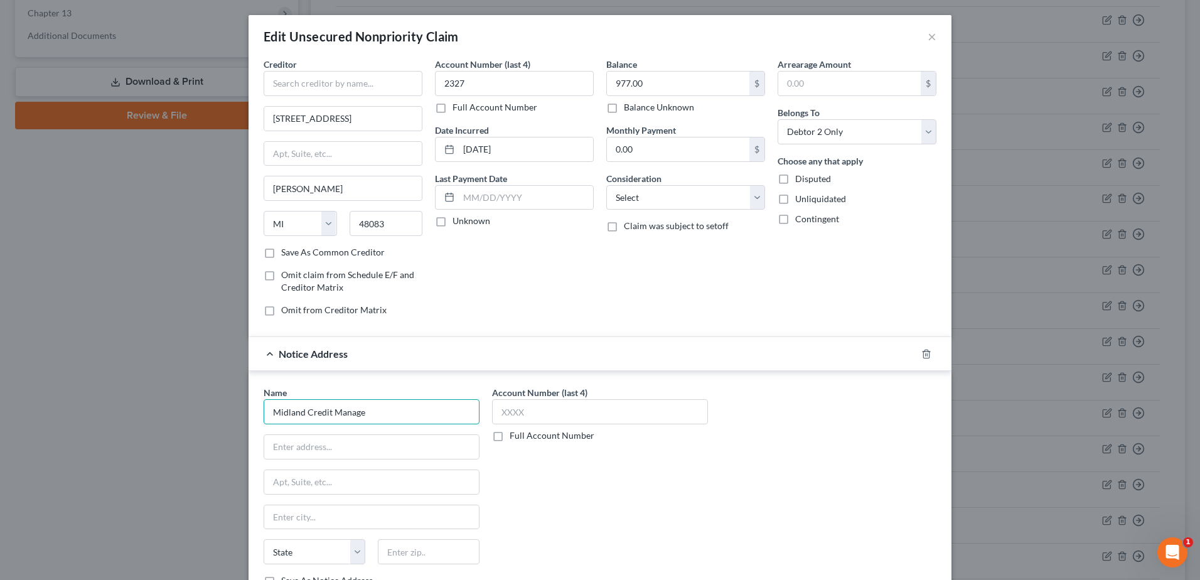
click at [367, 417] on input "Midland Credit Manage" at bounding box center [372, 411] width 216 height 25
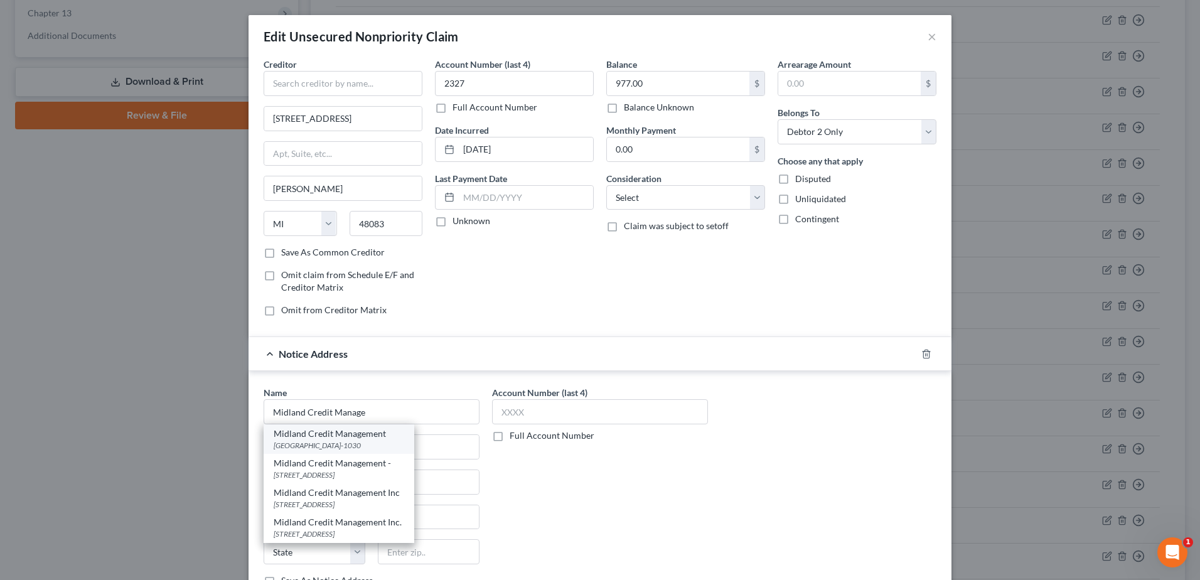
click at [340, 446] on div "[GEOGRAPHIC_DATA]-1030" at bounding box center [339, 445] width 131 height 11
type input "Midland Credit Management"
type input "PO Box 301030"
type input "[GEOGRAPHIC_DATA]"
select select "4"
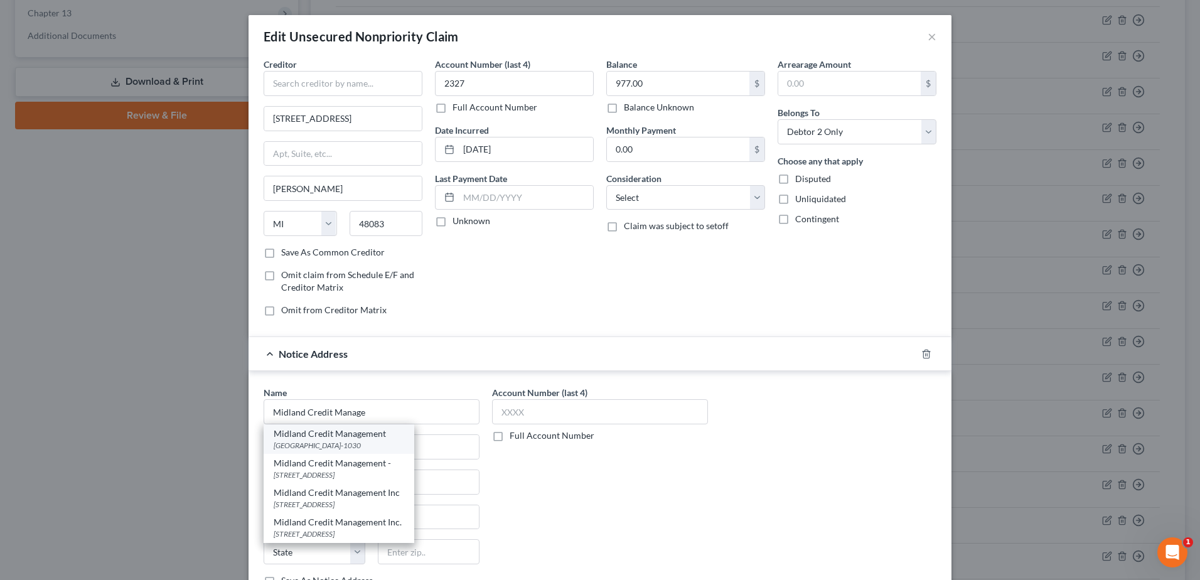
type input "90030-1030"
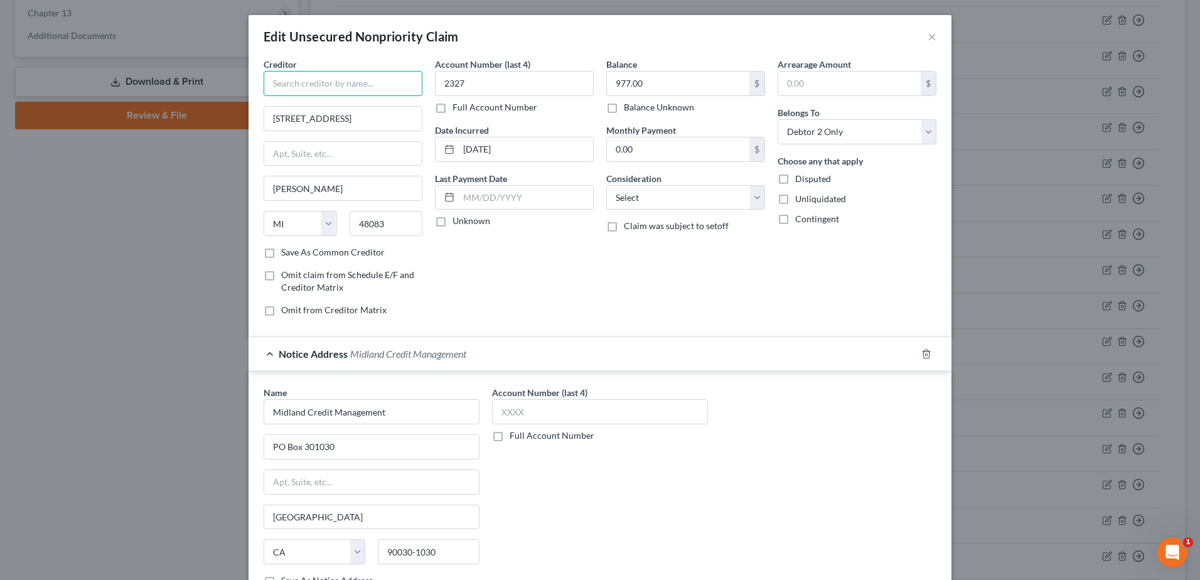
click at [298, 80] on input "text" at bounding box center [343, 83] width 159 height 25
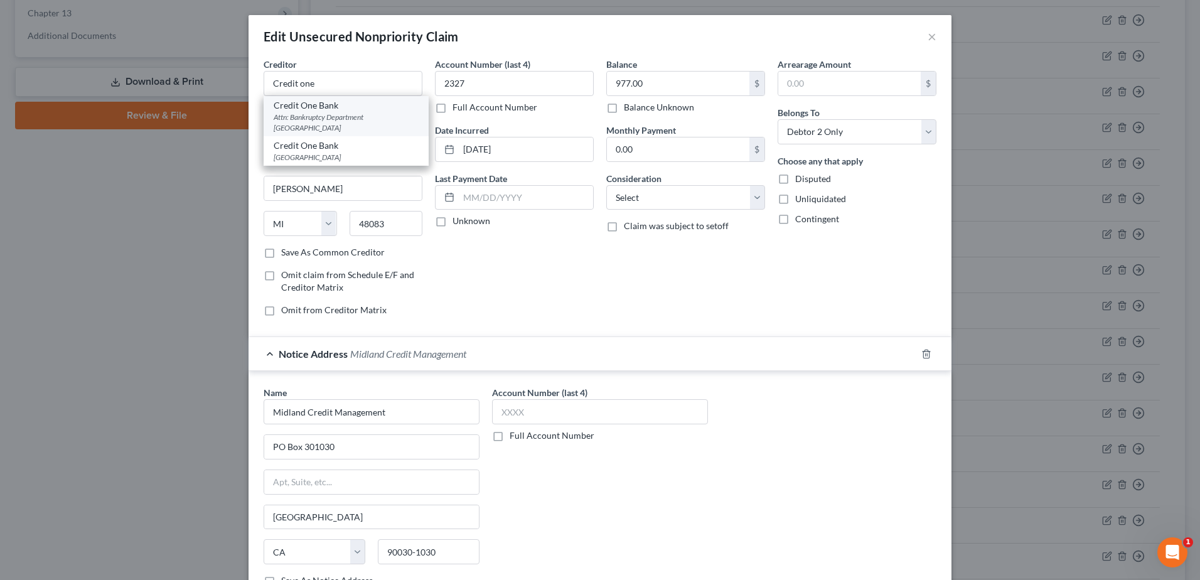
click at [349, 117] on div "Attn: Bankruptcy Department [GEOGRAPHIC_DATA]" at bounding box center [346, 122] width 145 height 21
type input "Credit One Bank"
type input "Attn: Bankruptcy Department"
type input "Po Box 98873"
type input "[GEOGRAPHIC_DATA]"
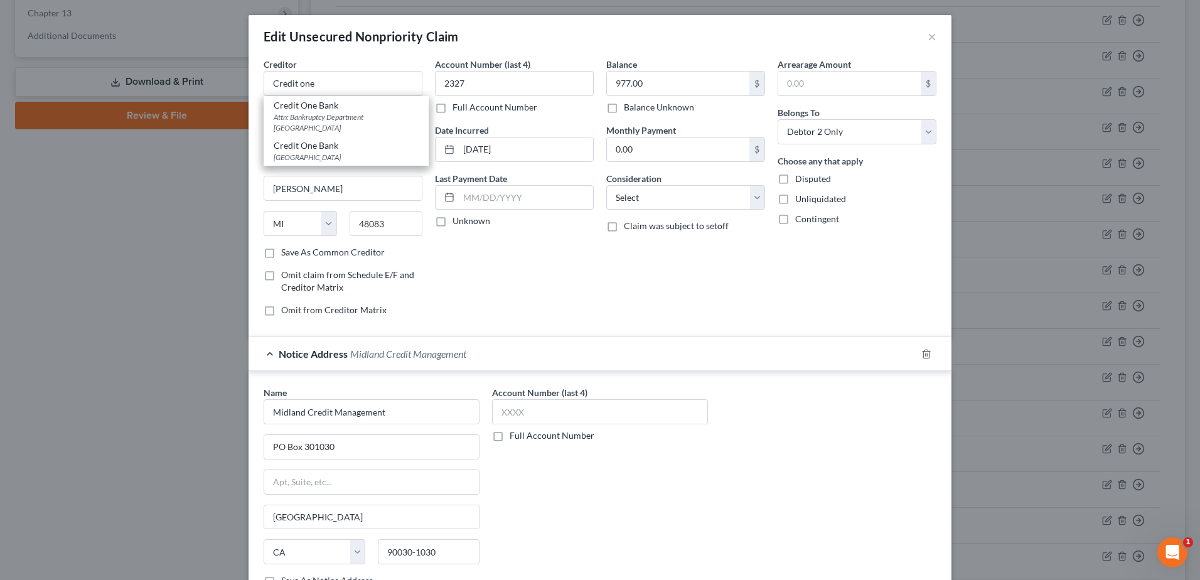
select select "31"
type input "89193"
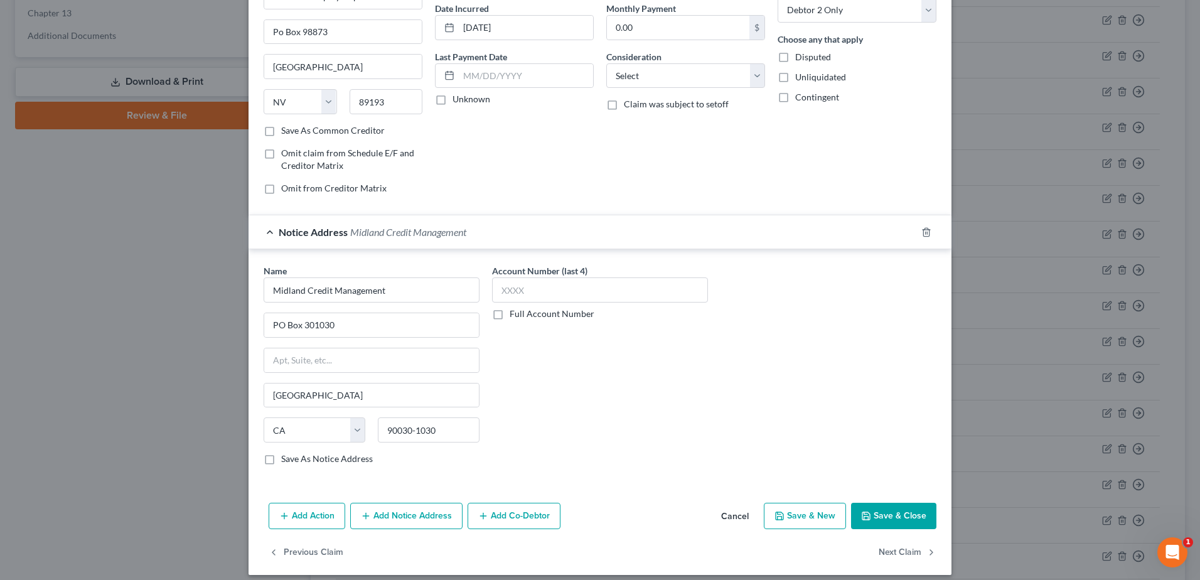
scroll to position [132, 0]
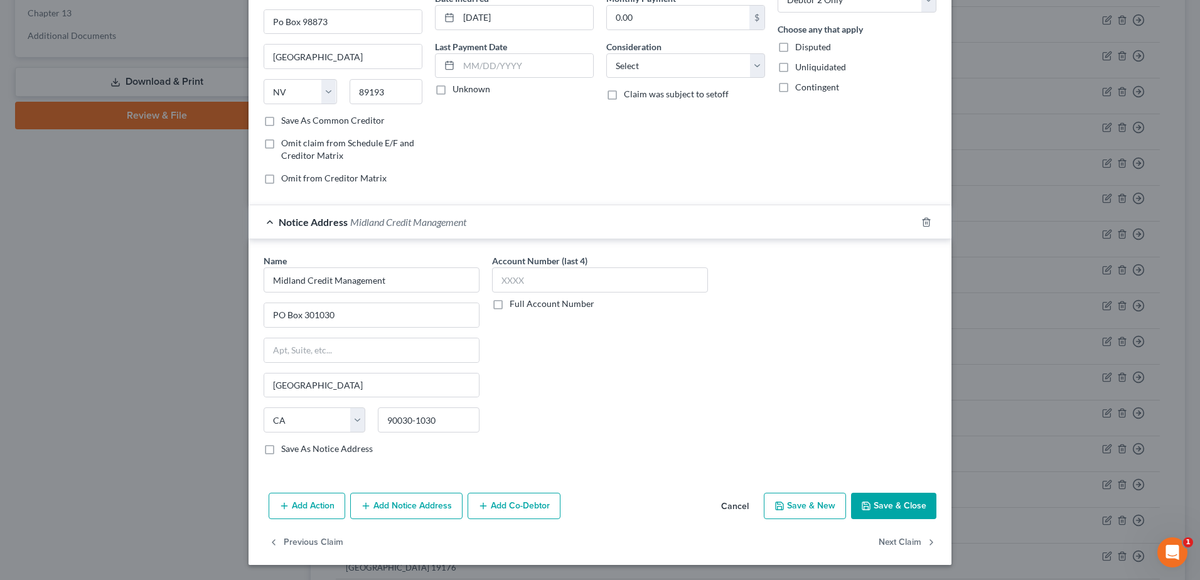
drag, startPoint x: 906, startPoint y: 513, endPoint x: 905, endPoint y: 507, distance: 6.4
click at [906, 513] on button "Save & Close" at bounding box center [893, 506] width 85 height 26
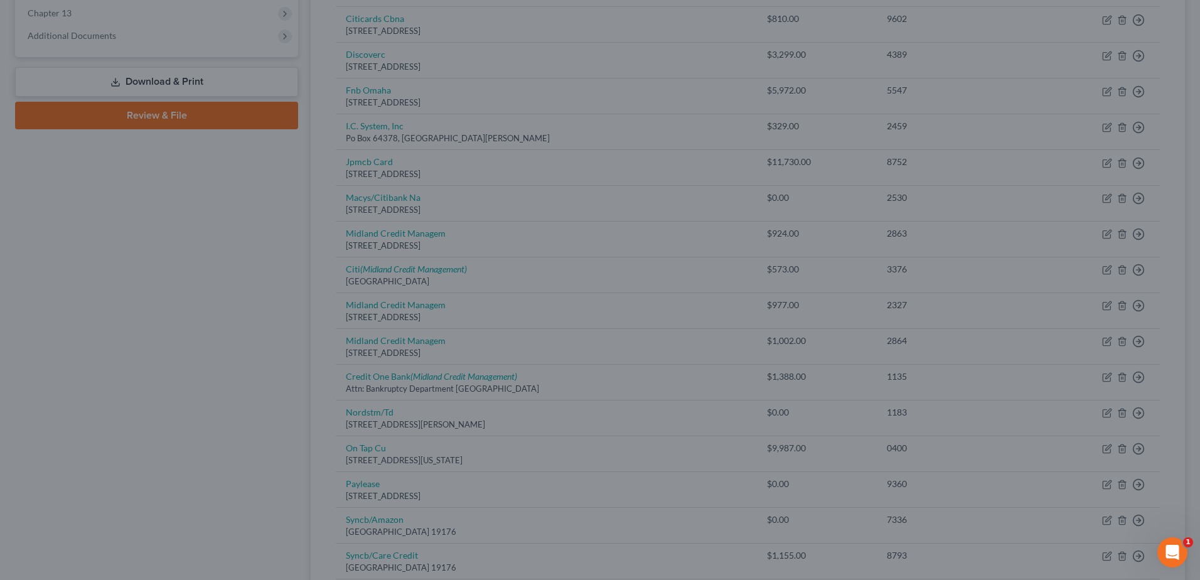
type input "0"
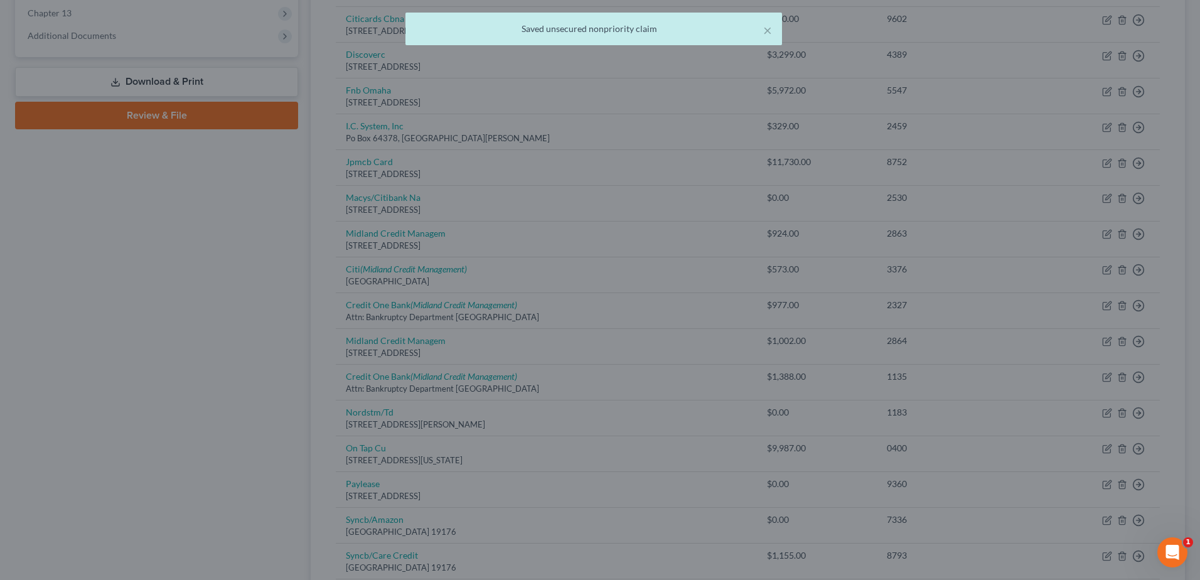
scroll to position [0, 0]
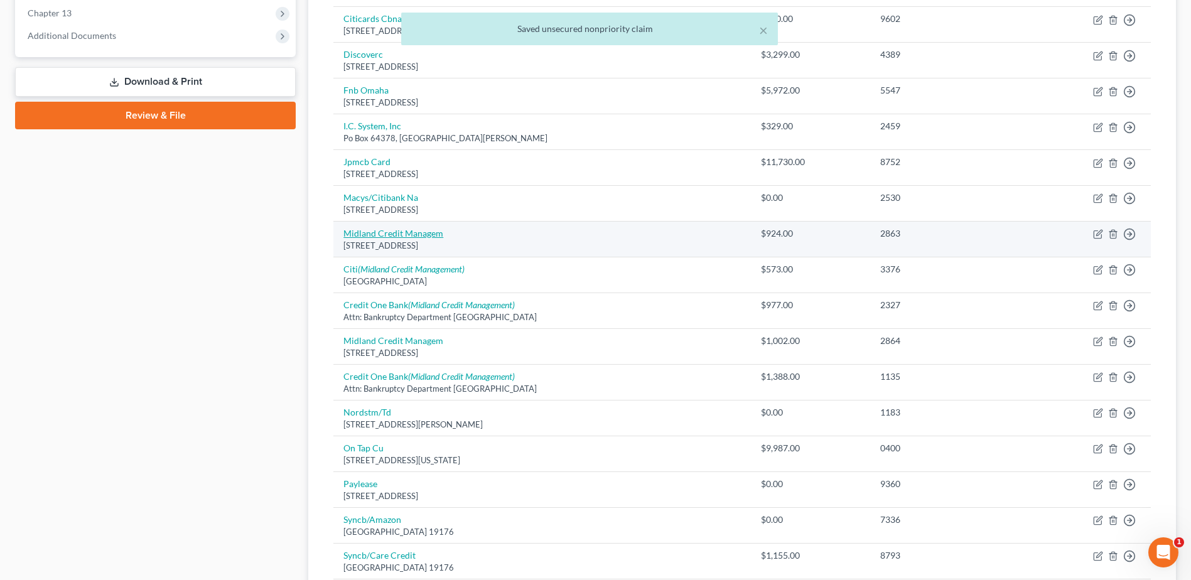
click at [409, 235] on link "Midland Credit Managem" at bounding box center [393, 233] width 100 height 11
select select "23"
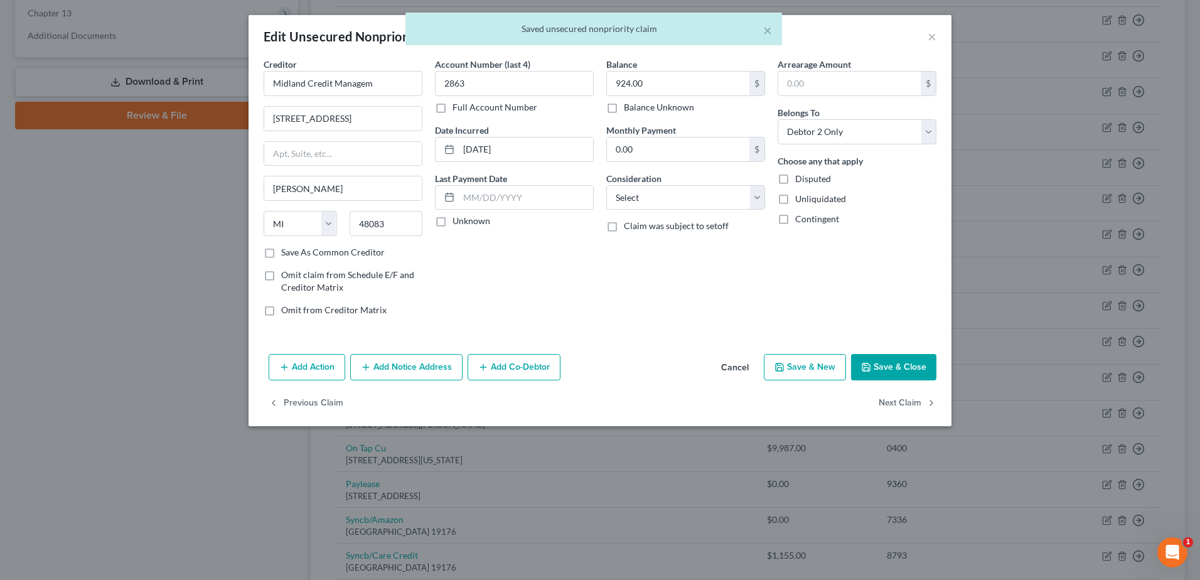
click at [419, 360] on button "Add Notice Address" at bounding box center [406, 367] width 112 height 26
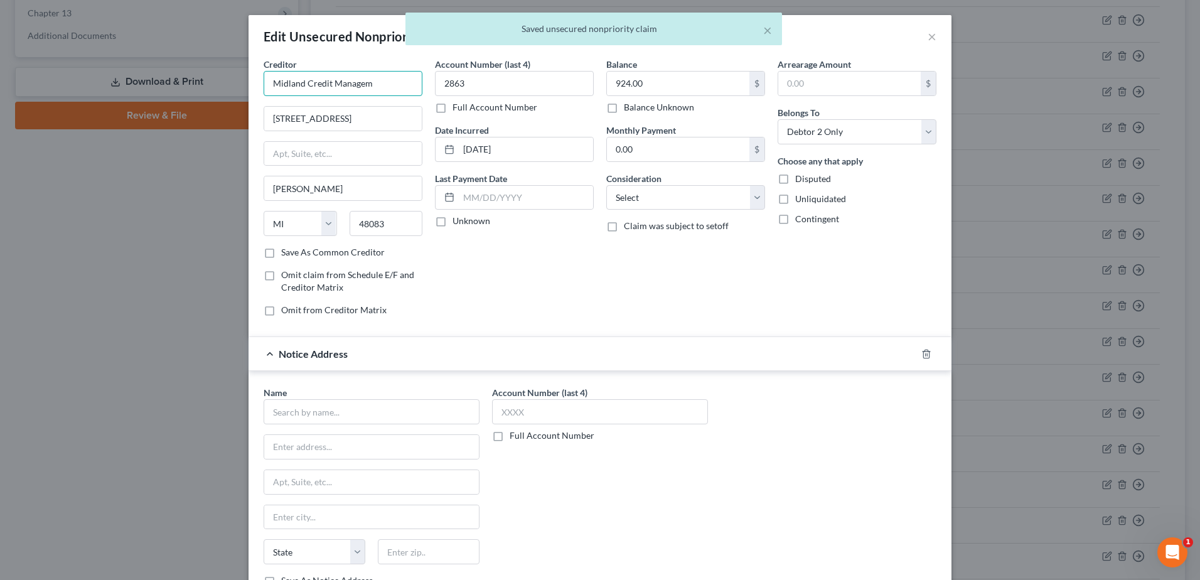
drag, startPoint x: 349, startPoint y: 84, endPoint x: 266, endPoint y: 83, distance: 83.5
click at [250, 83] on div "Creditor * Midland Credit Managem [STREET_ADDRESS][GEOGRAPHIC_DATA][PERSON_NAME…" at bounding box center [600, 339] width 703 height 562
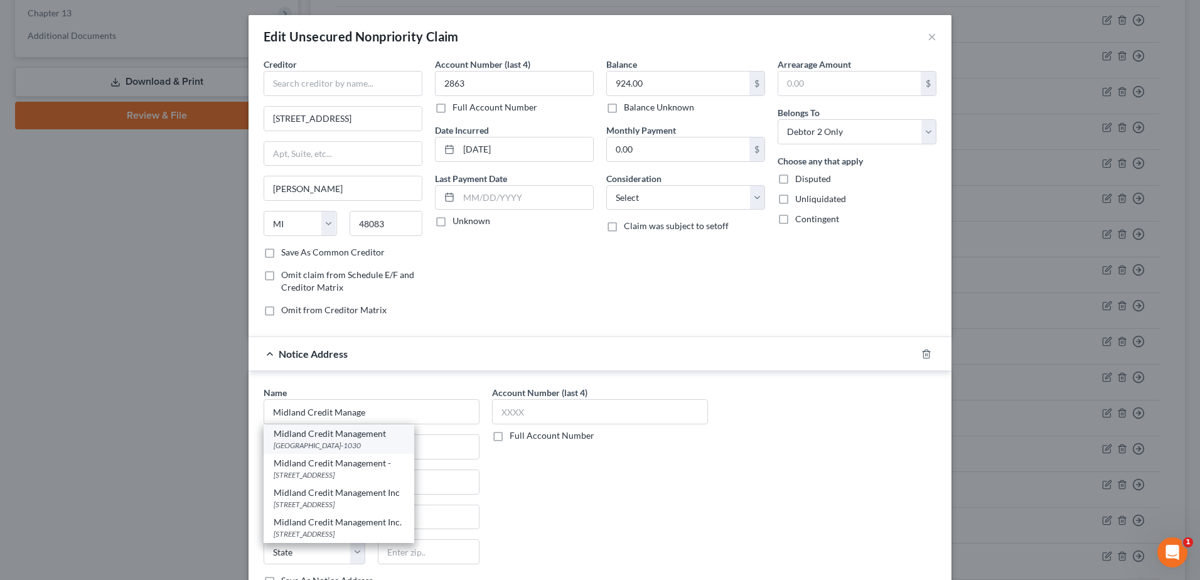
click at [339, 449] on div "[GEOGRAPHIC_DATA]-1030" at bounding box center [339, 445] width 131 height 11
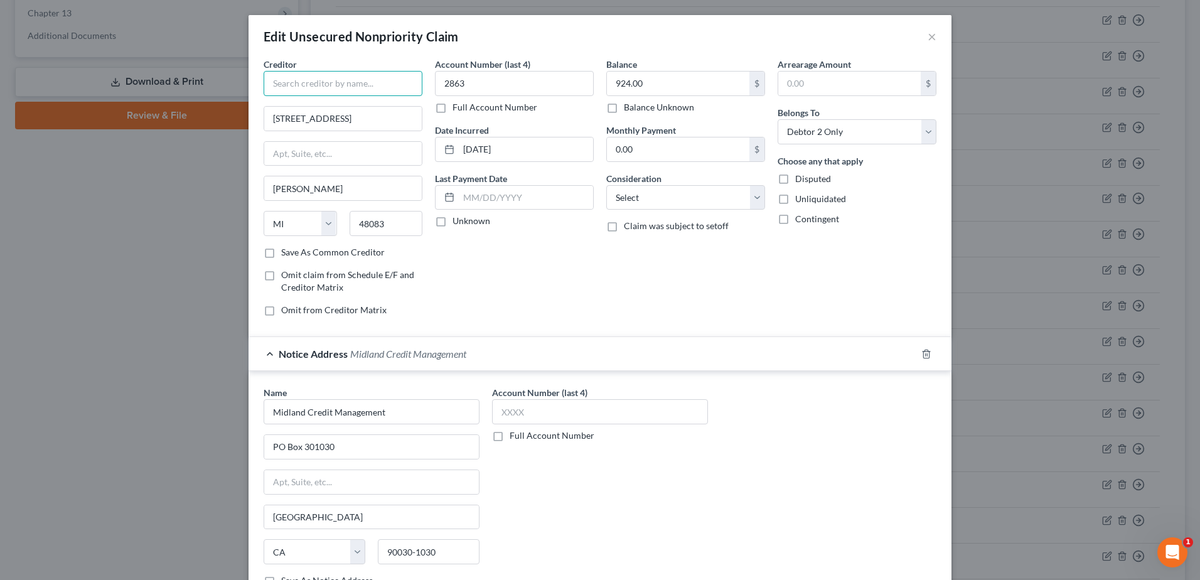
click at [344, 80] on input "text" at bounding box center [343, 83] width 159 height 25
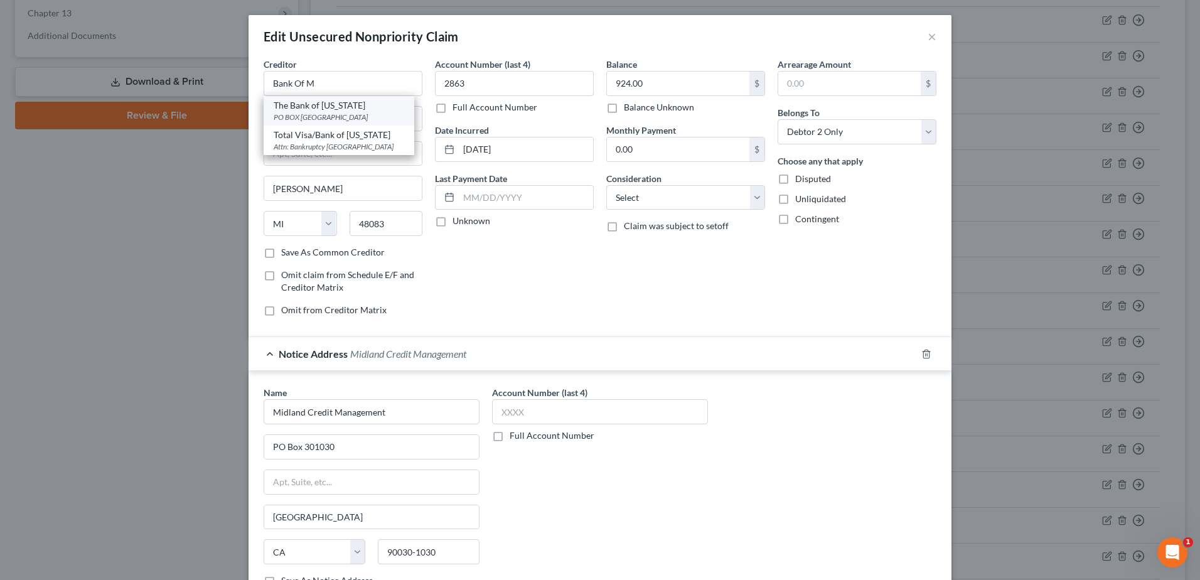
click at [341, 114] on div "PO BOX [GEOGRAPHIC_DATA]" at bounding box center [339, 117] width 131 height 11
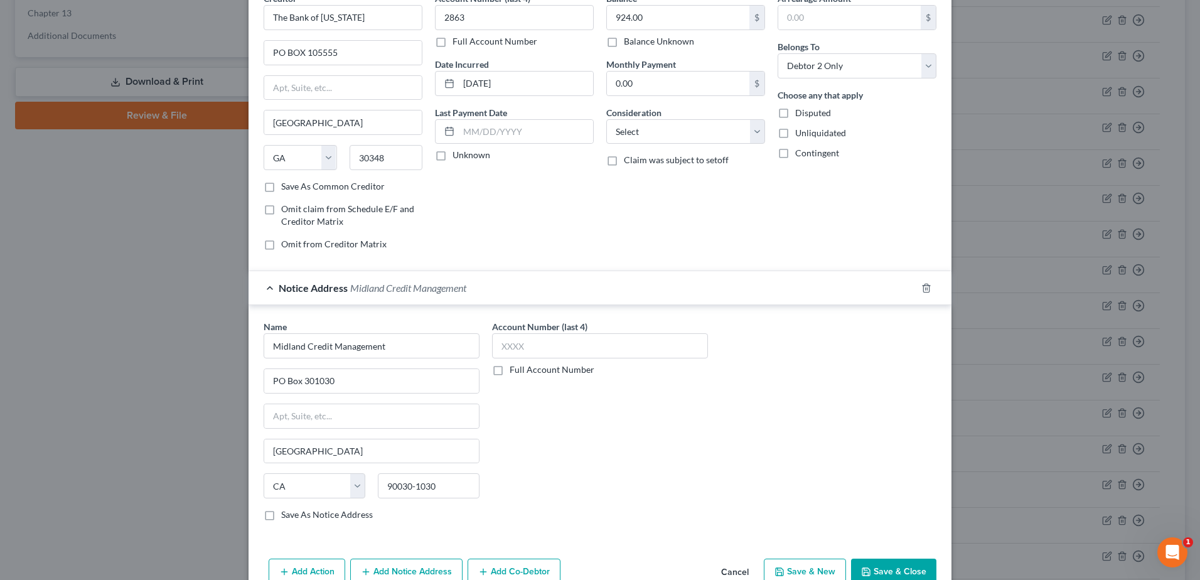
scroll to position [132, 0]
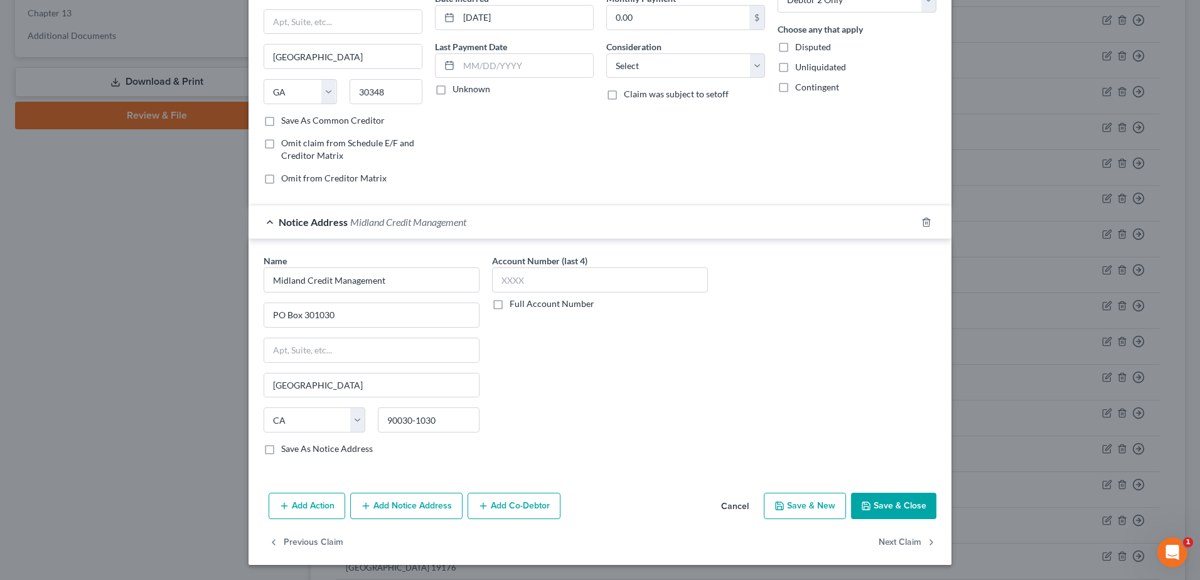
click at [881, 502] on button "Save & Close" at bounding box center [893, 506] width 85 height 26
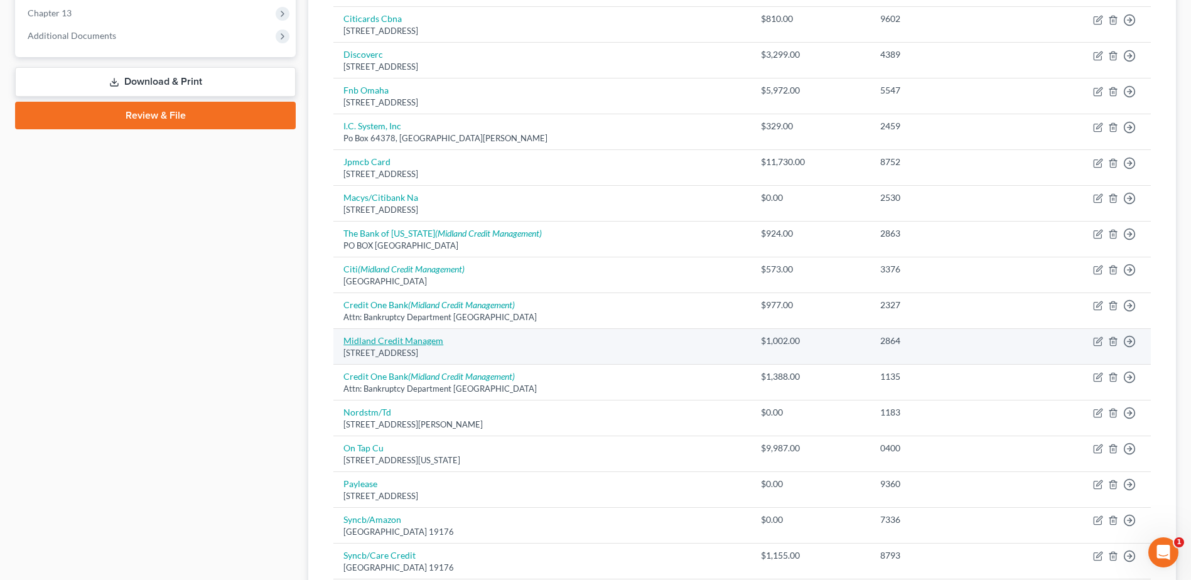
click at [376, 345] on link "Midland Credit Managem" at bounding box center [393, 340] width 100 height 11
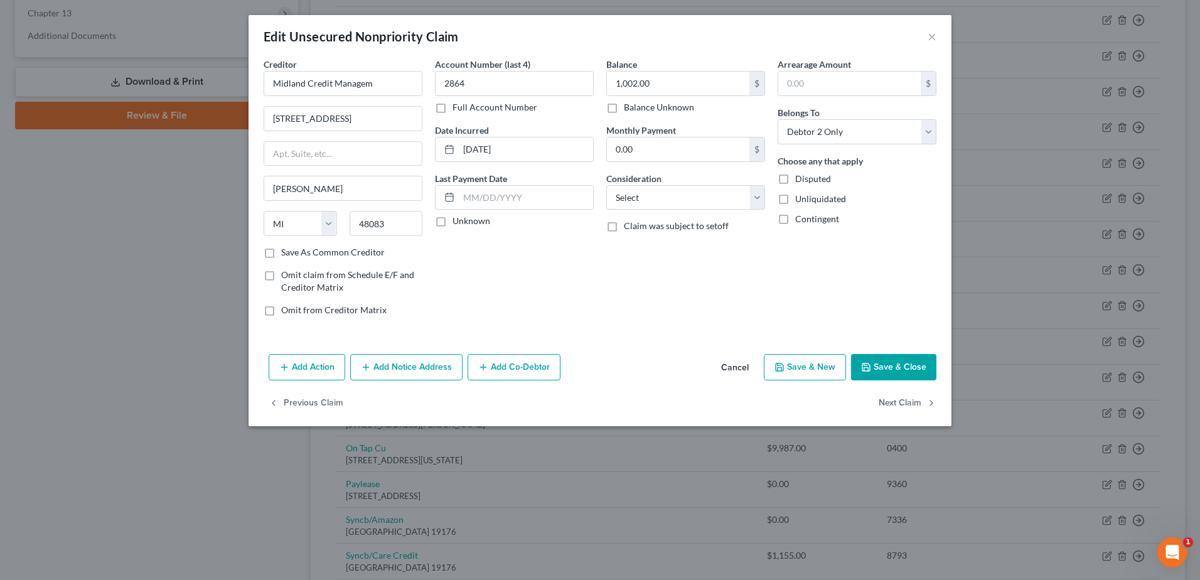
click at [397, 378] on button "Add Notice Address" at bounding box center [406, 367] width 112 height 26
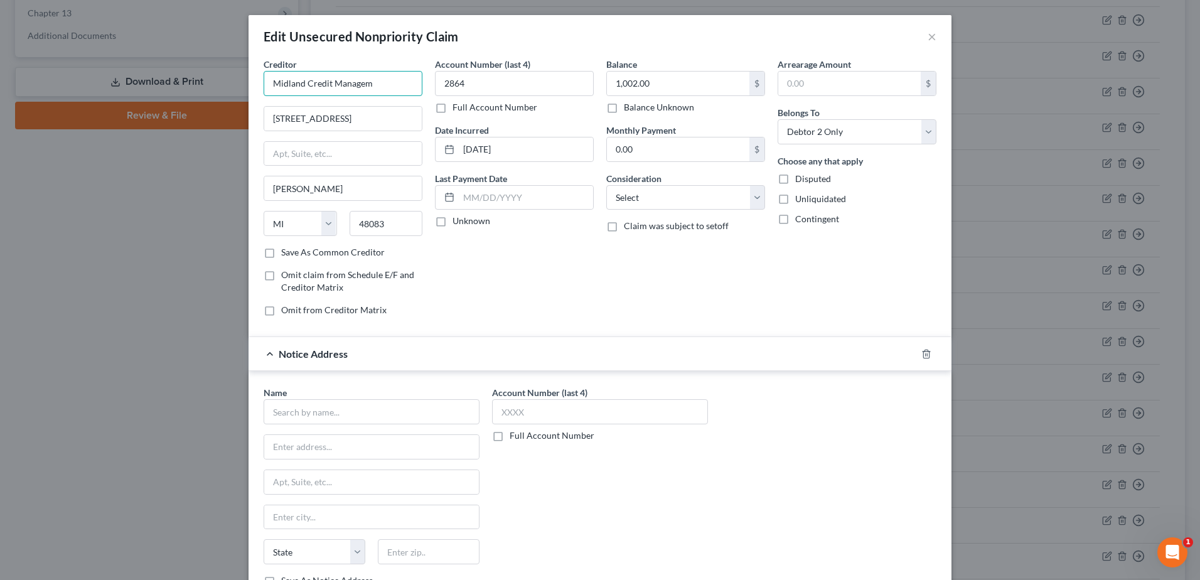
drag, startPoint x: 385, startPoint y: 81, endPoint x: 230, endPoint y: 95, distance: 155.1
click at [196, 98] on div "Edit Unsecured Nonpriority Claim × Creditor * Midland Credit Managem [STREET_AD…" at bounding box center [600, 290] width 1200 height 580
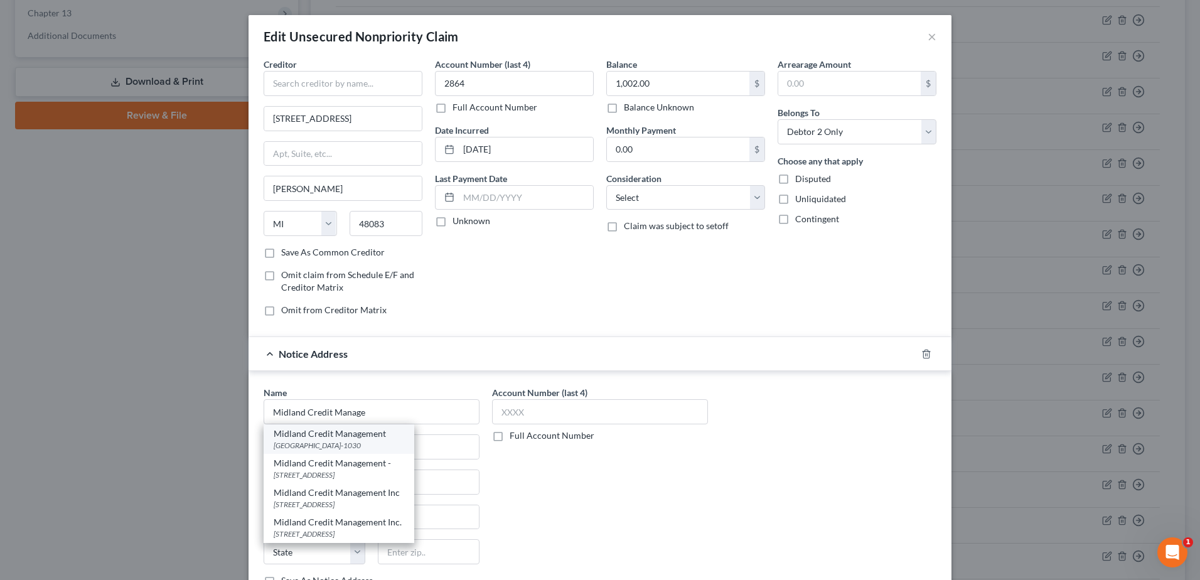
click at [380, 440] on div "[GEOGRAPHIC_DATA]-1030" at bounding box center [339, 445] width 131 height 11
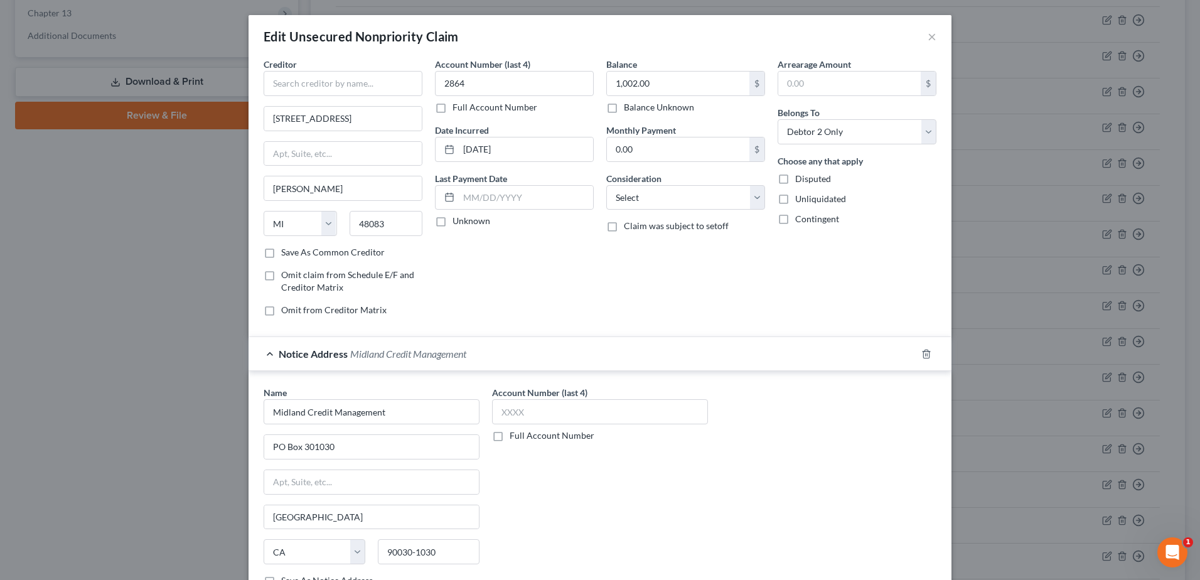
click at [329, 97] on div "Creditor * [STREET_ADDRESS][GEOGRAPHIC_DATA][PERSON_NAME] [US_STATE] AK AR AZ C…" at bounding box center [343, 152] width 159 height 188
click at [315, 83] on input "text" at bounding box center [343, 83] width 159 height 25
click at [320, 110] on div "Genesis Bc/Celtic Bank" at bounding box center [339, 105] width 131 height 13
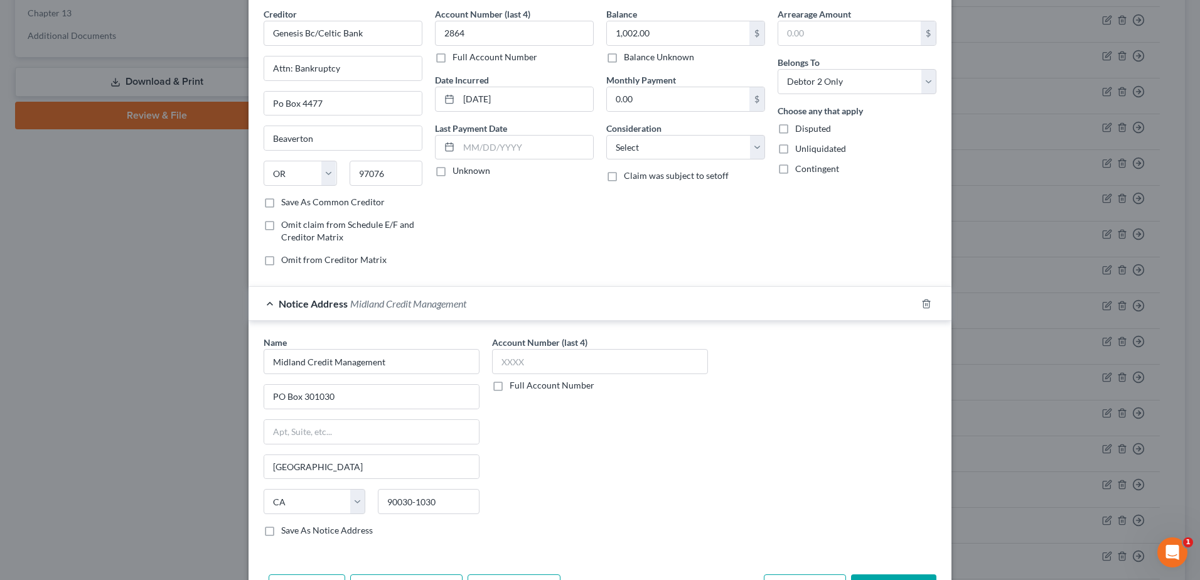
scroll to position [69, 0]
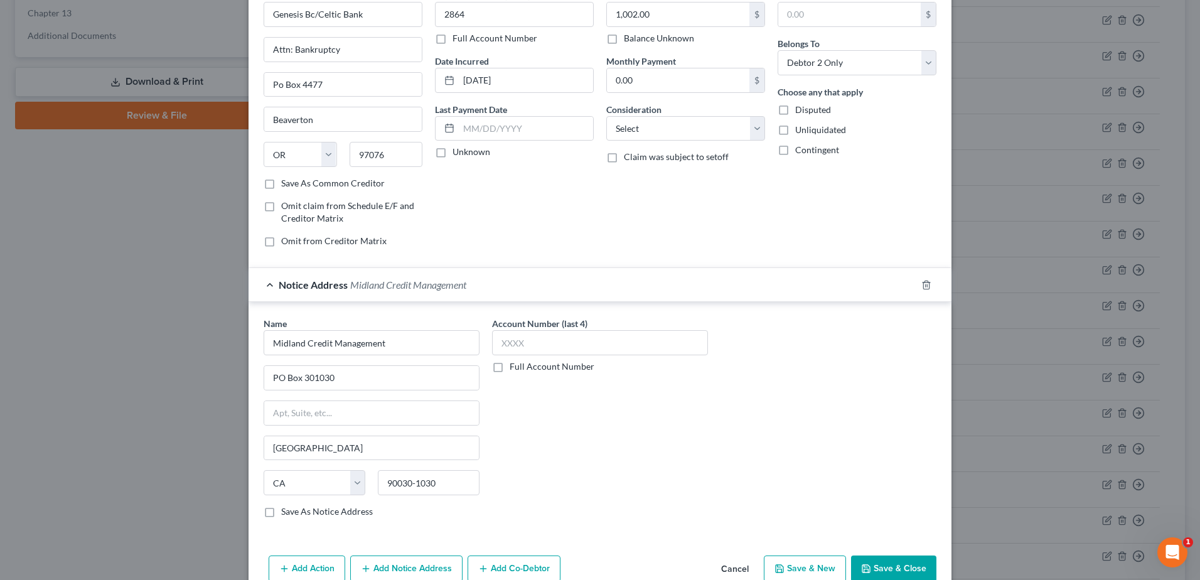
click at [905, 559] on button "Save & Close" at bounding box center [893, 569] width 85 height 26
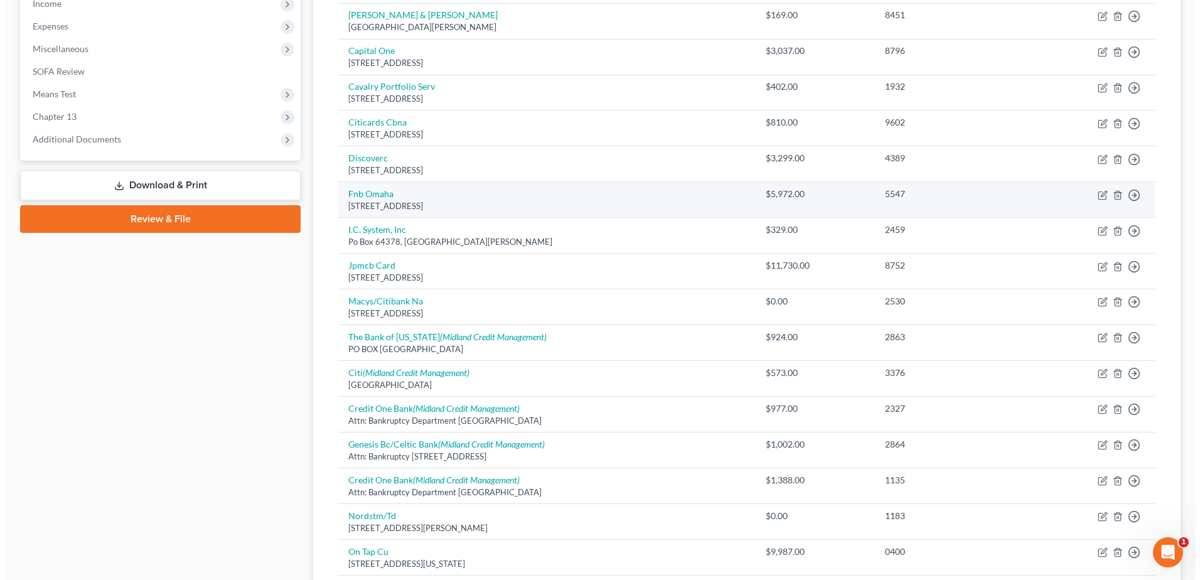
scroll to position [387, 0]
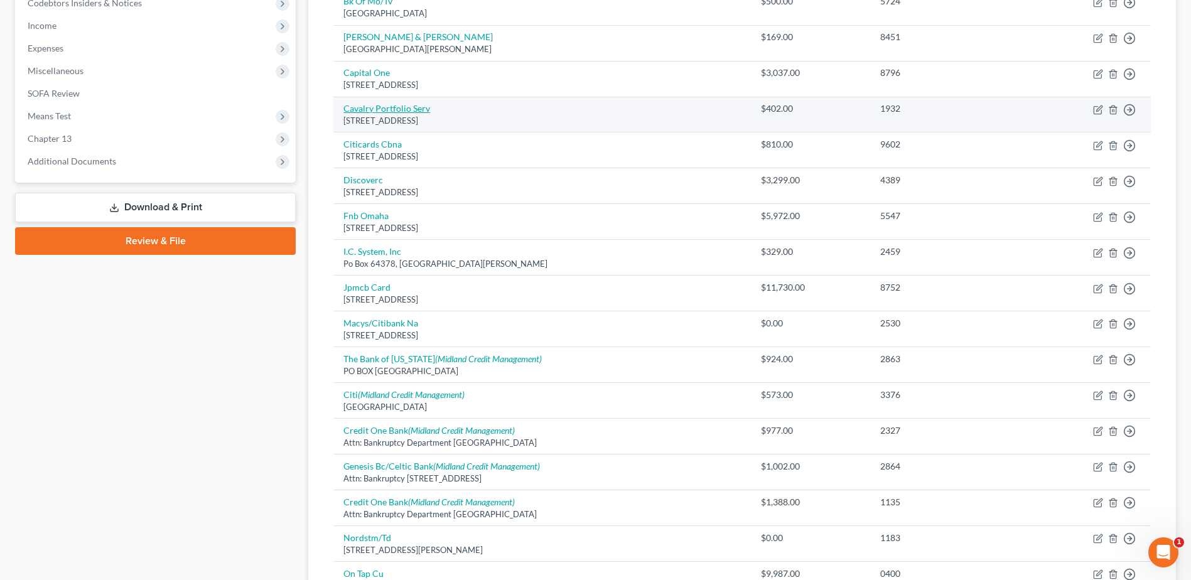
click at [400, 109] on link "Cavalry Portfolio Serv" at bounding box center [386, 108] width 87 height 11
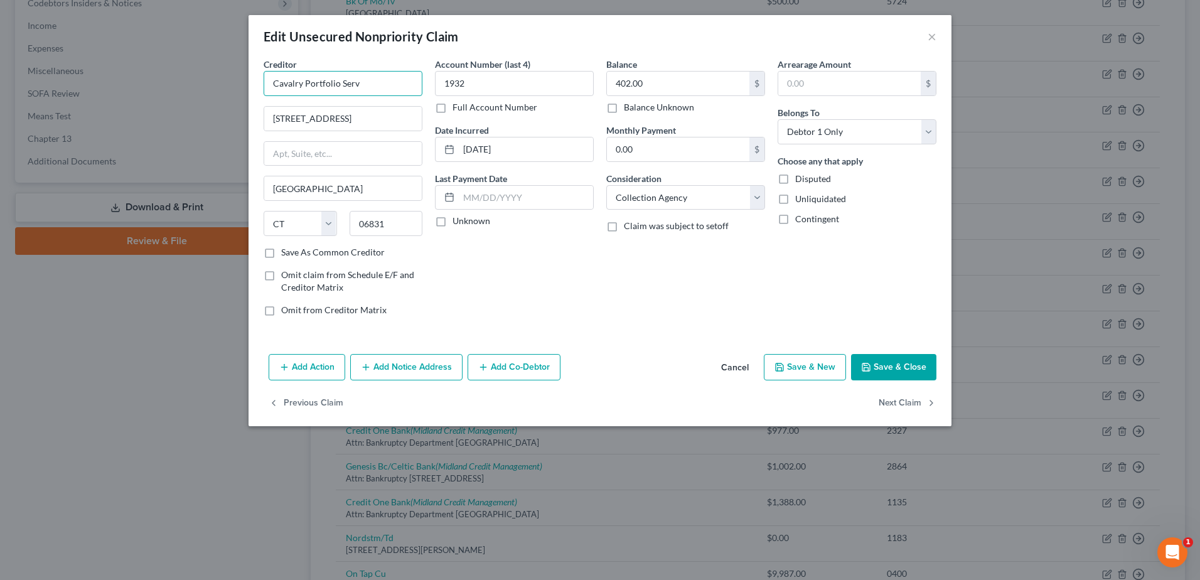
drag, startPoint x: 374, startPoint y: 79, endPoint x: 239, endPoint y: 87, distance: 134.5
click at [102, 83] on div "Edit Unsecured Nonpriority Claim × Creditor * Cavalry Portfolio Serv 1 American…" at bounding box center [600, 290] width 1200 height 580
click at [408, 370] on button "Add Notice Address" at bounding box center [406, 367] width 112 height 26
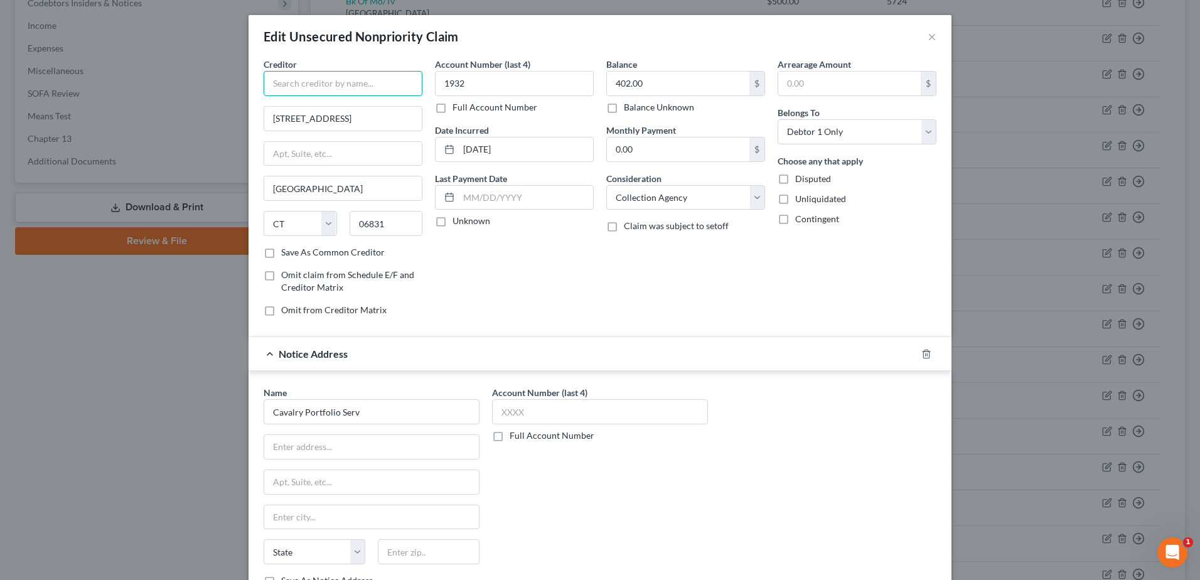
click at [315, 81] on input "text" at bounding box center [343, 83] width 159 height 25
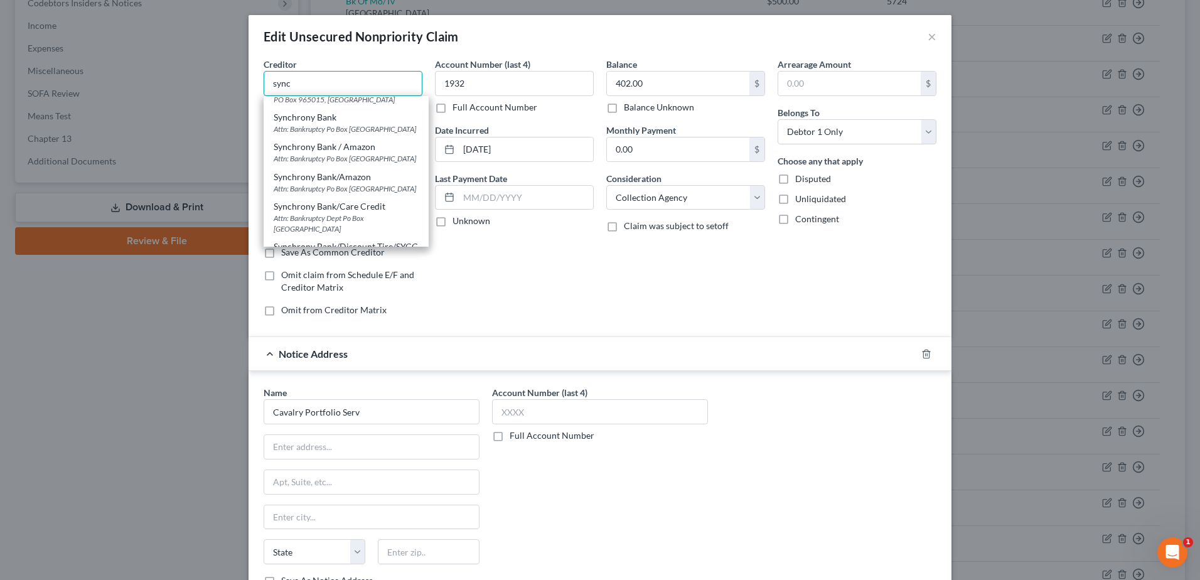
scroll to position [314, 0]
click at [328, 134] on div "Attn: Bankruptcy Po Box [GEOGRAPHIC_DATA]" at bounding box center [346, 128] width 145 height 11
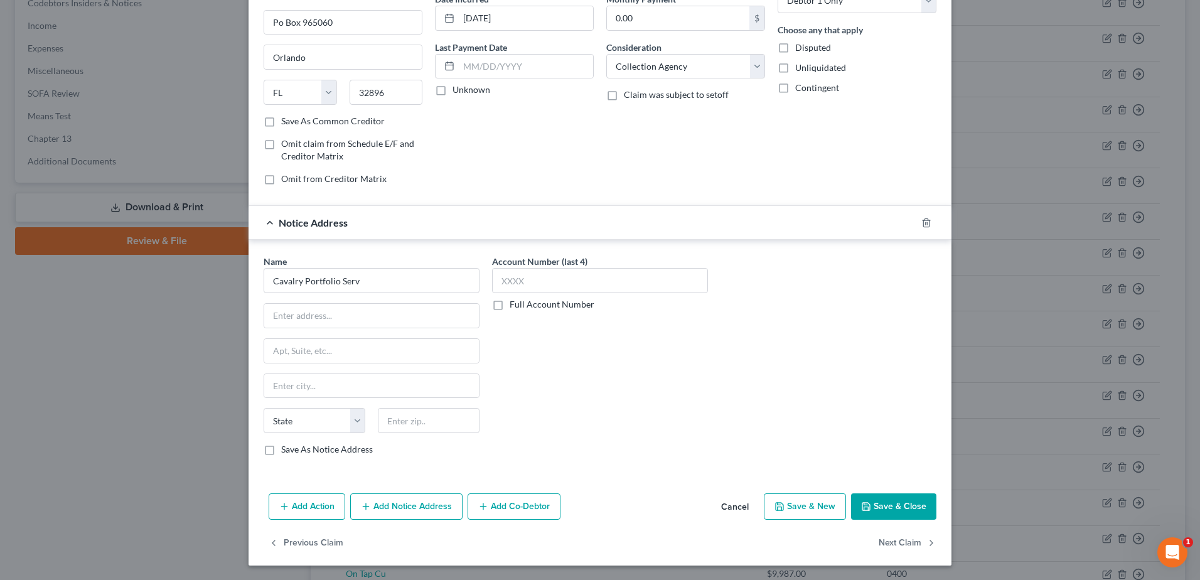
scroll to position [132, 0]
click at [890, 514] on button "Save & Close" at bounding box center [893, 506] width 85 height 26
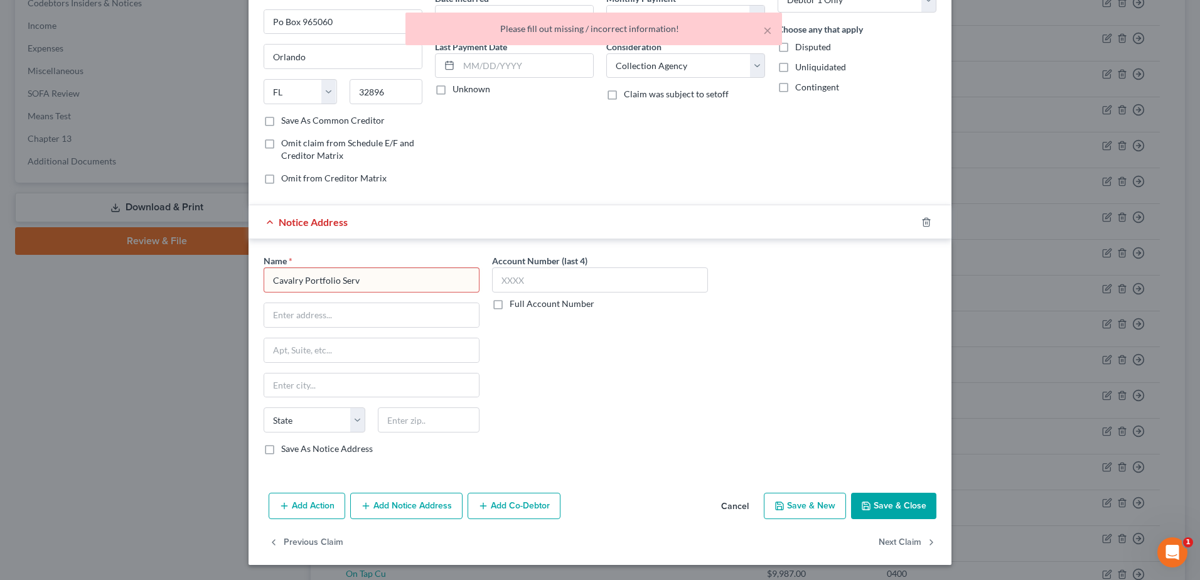
click at [367, 279] on input "Cavalry Portfolio Serv" at bounding box center [372, 279] width 216 height 25
click at [361, 307] on div "Cavalry Portfolio Serv" at bounding box center [339, 302] width 131 height 13
click at [913, 502] on button "Save & Close" at bounding box center [893, 506] width 85 height 26
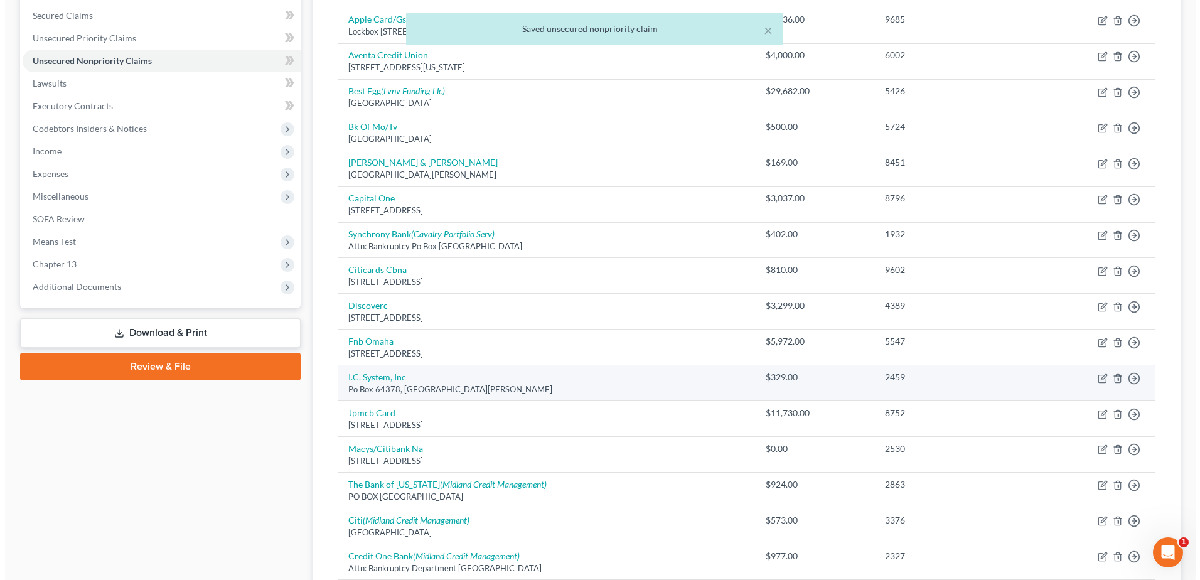
scroll to position [199, 0]
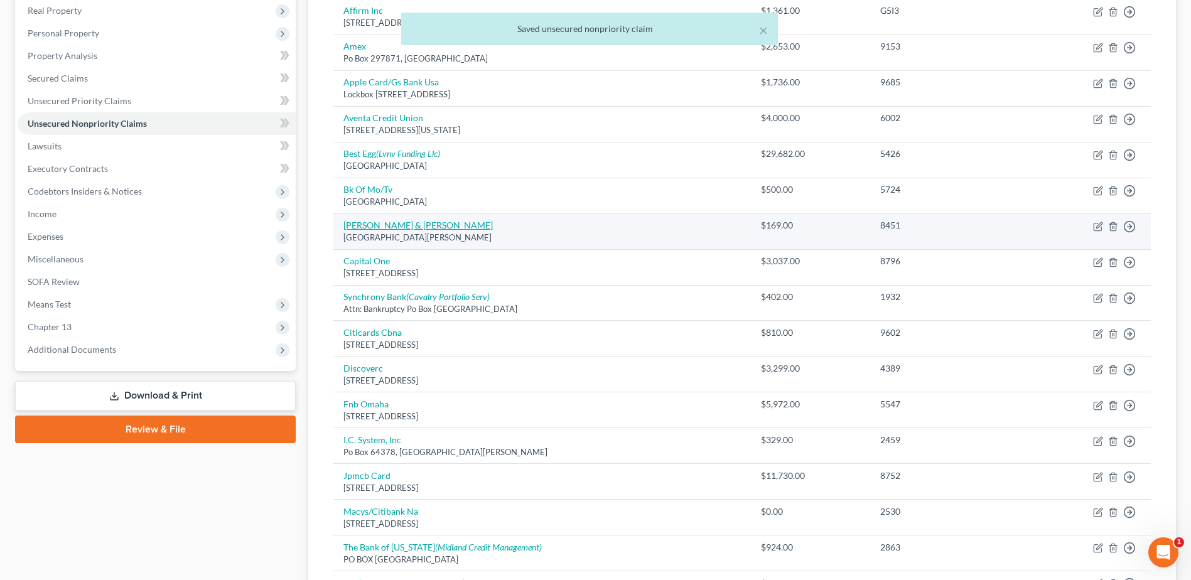
click at [384, 230] on link "[PERSON_NAME] & [PERSON_NAME]" at bounding box center [417, 225] width 149 height 11
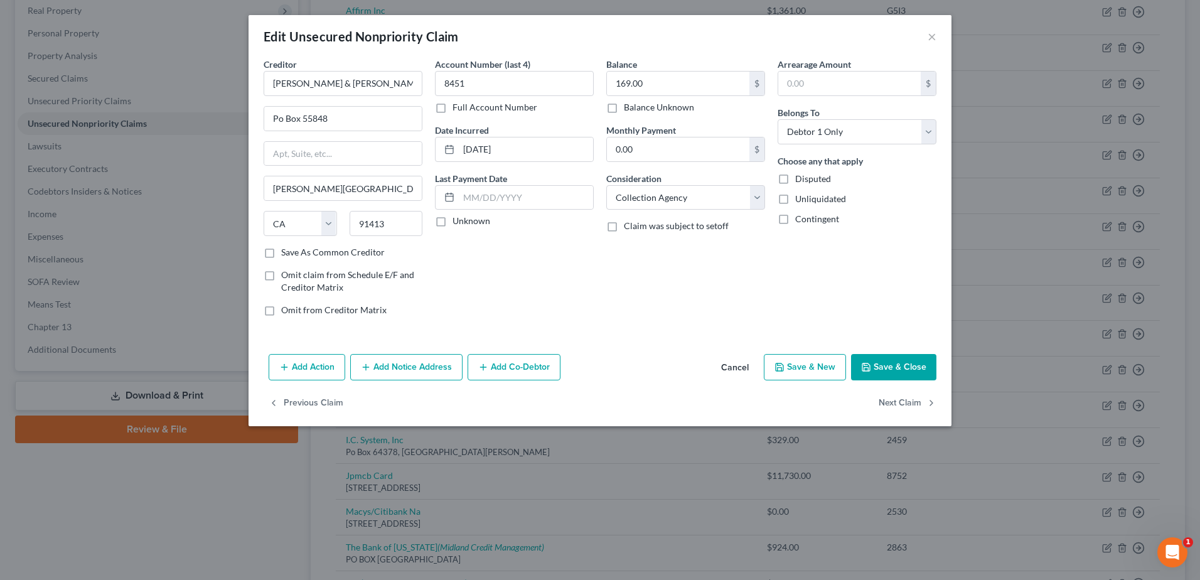
click at [424, 368] on button "Add Notice Address" at bounding box center [406, 367] width 112 height 26
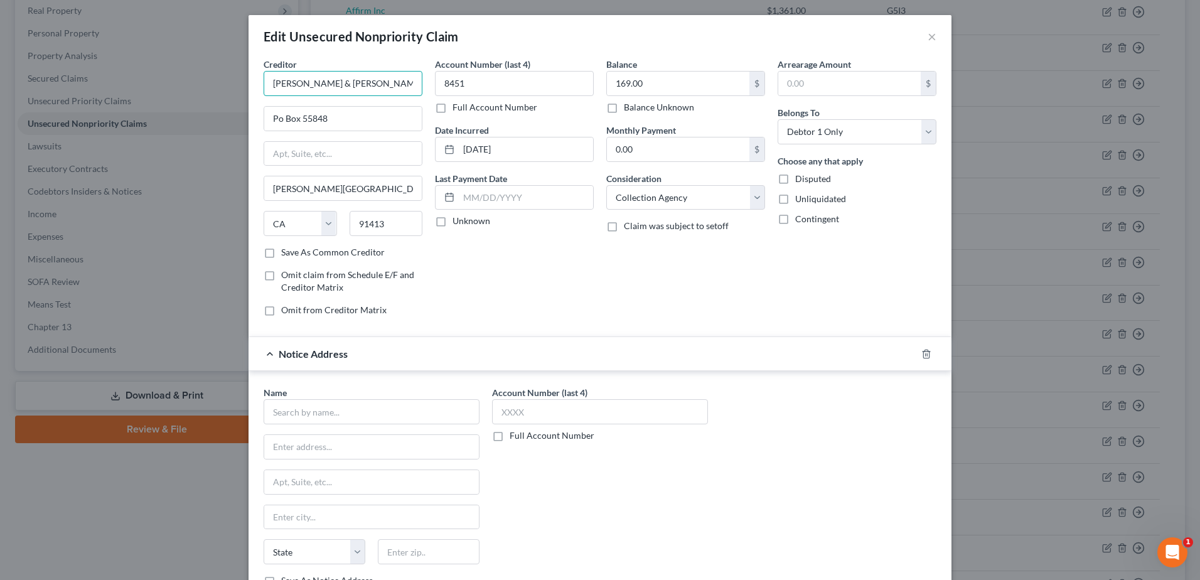
drag, startPoint x: 360, startPoint y: 89, endPoint x: 207, endPoint y: 84, distance: 153.3
click at [142, 82] on div "Edit Unsecured Nonpriority Claim × Creditor * [PERSON_NAME] & [PERSON_NAME] Po …" at bounding box center [600, 290] width 1200 height 580
click at [304, 85] on input "text" at bounding box center [343, 83] width 159 height 25
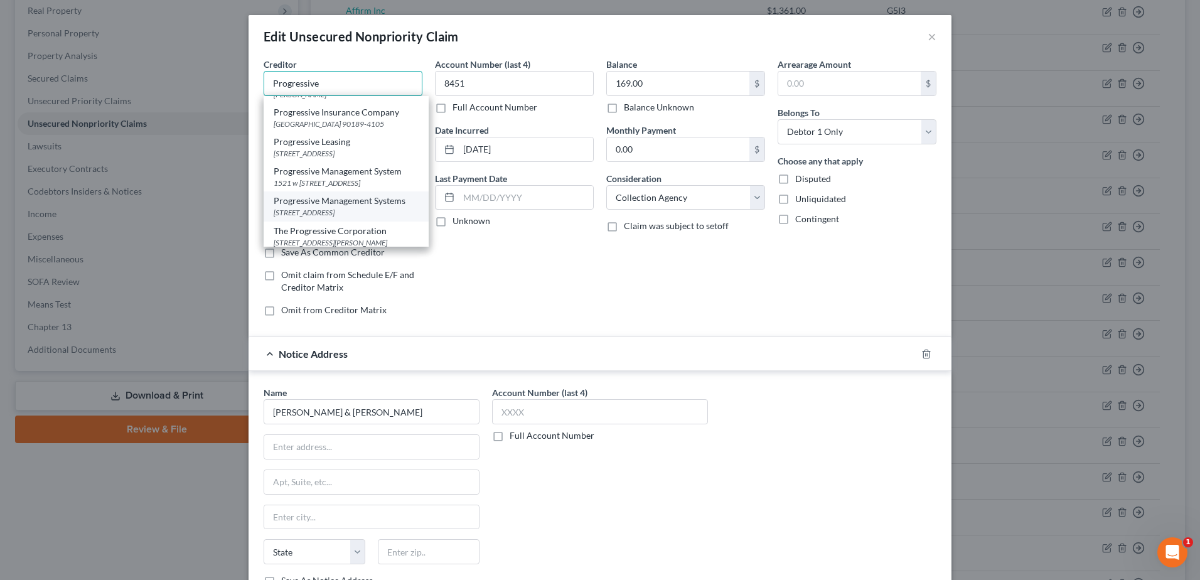
scroll to position [0, 0]
drag, startPoint x: 283, startPoint y: 80, endPoint x: 237, endPoint y: 80, distance: 45.8
click at [237, 80] on div "Edit Unsecured Nonpriority Claim × Creditor * Progressive Progressive Brookview…" at bounding box center [600, 290] width 1200 height 580
click at [733, 305] on div "Balance 169.00 $ Balance Unknown Balance Undetermined 169.00 $ Balance Unknown …" at bounding box center [685, 192] width 171 height 269
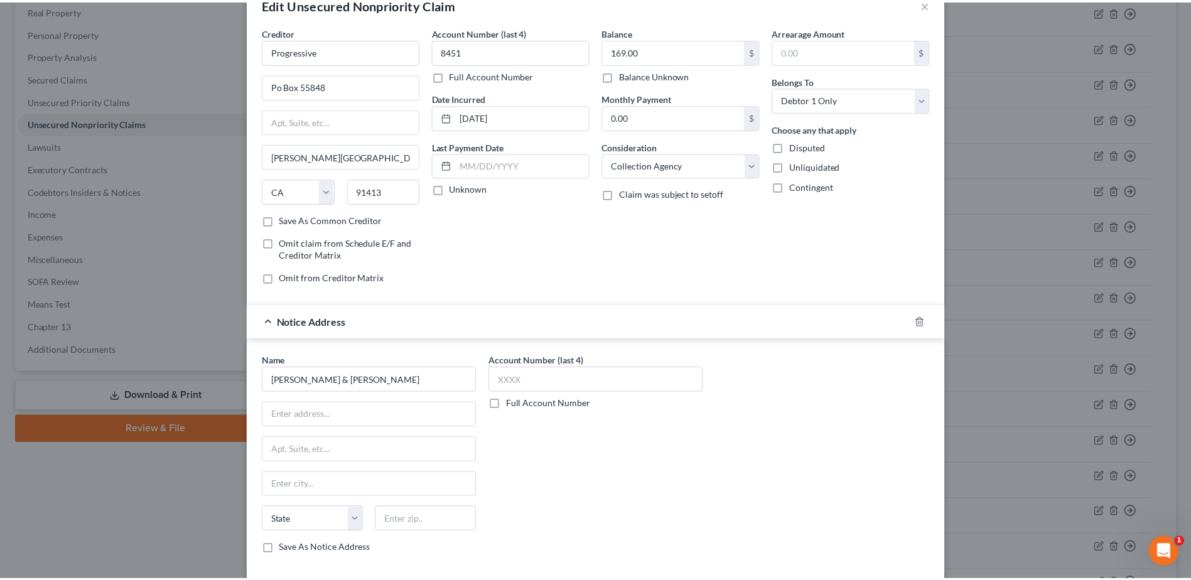
scroll to position [132, 0]
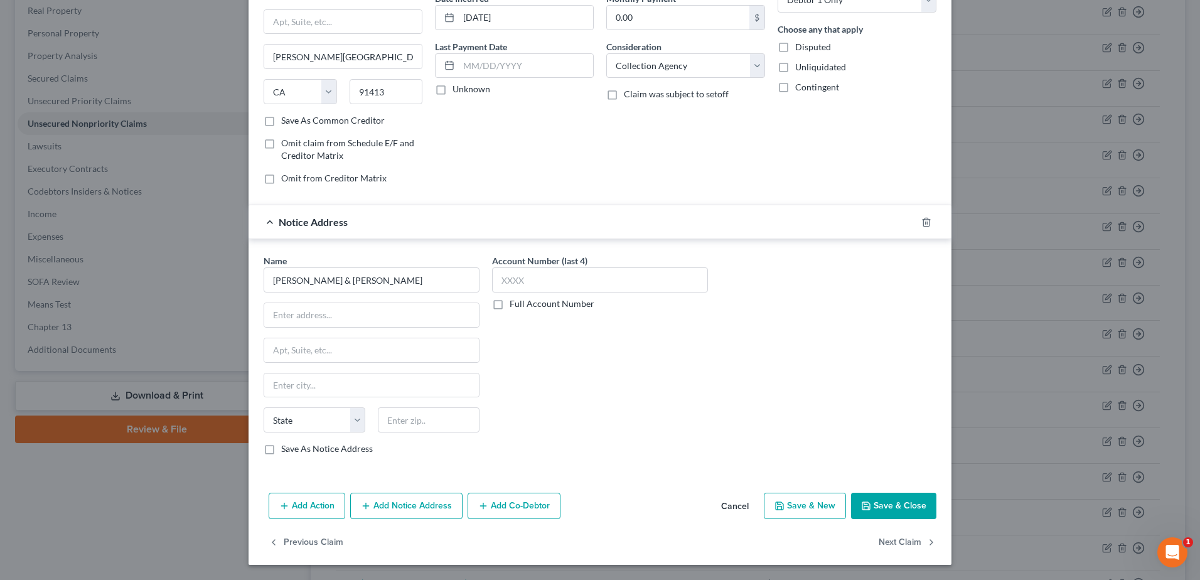
click at [883, 505] on button "Save & Close" at bounding box center [893, 506] width 85 height 26
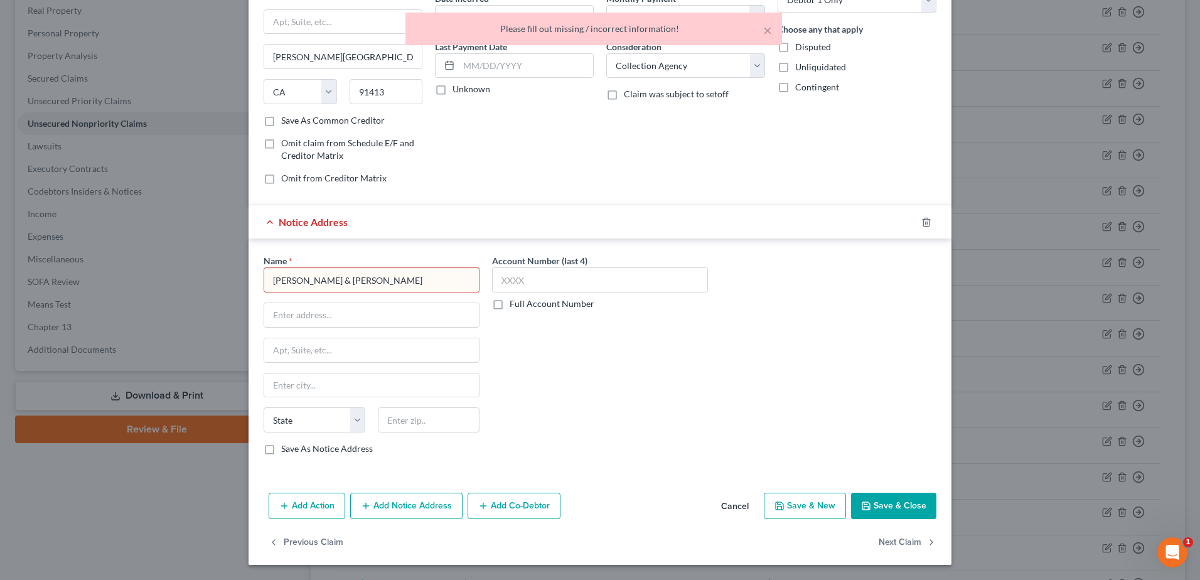
click at [353, 293] on div "Name * [PERSON_NAME] & [PERSON_NAME] State [US_STATE] AK AR AZ CA CO CT DE DC […" at bounding box center [372, 354] width 216 height 201
click at [353, 284] on input "[PERSON_NAME] & [PERSON_NAME]" at bounding box center [372, 279] width 216 height 25
click at [348, 308] on div "[PERSON_NAME] & [PERSON_NAME]" at bounding box center [348, 302] width 149 height 13
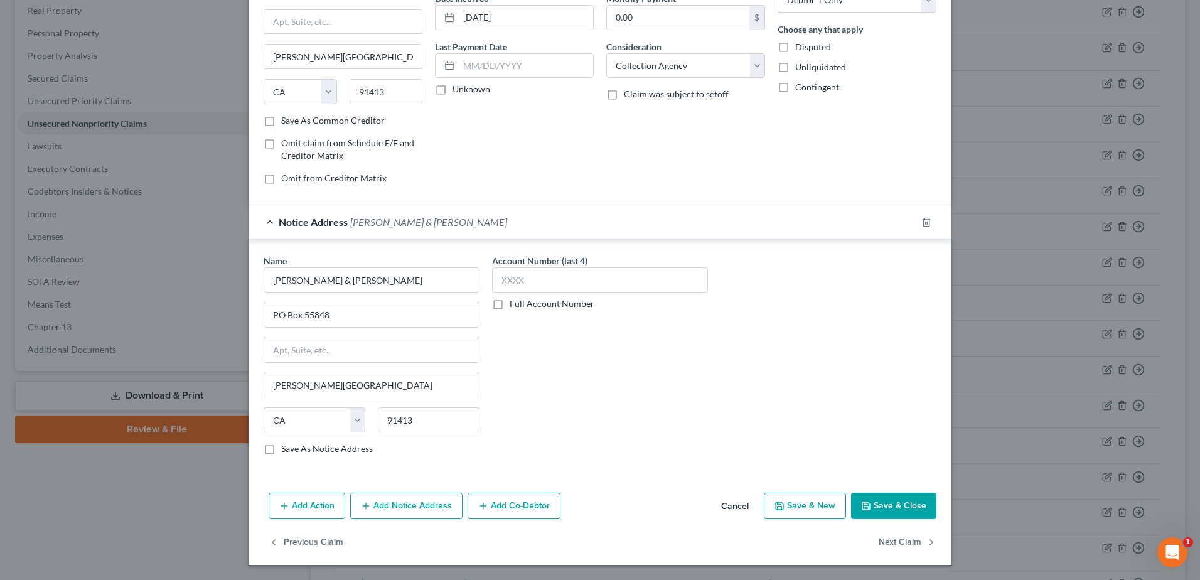
click at [910, 508] on button "Save & Close" at bounding box center [893, 506] width 85 height 26
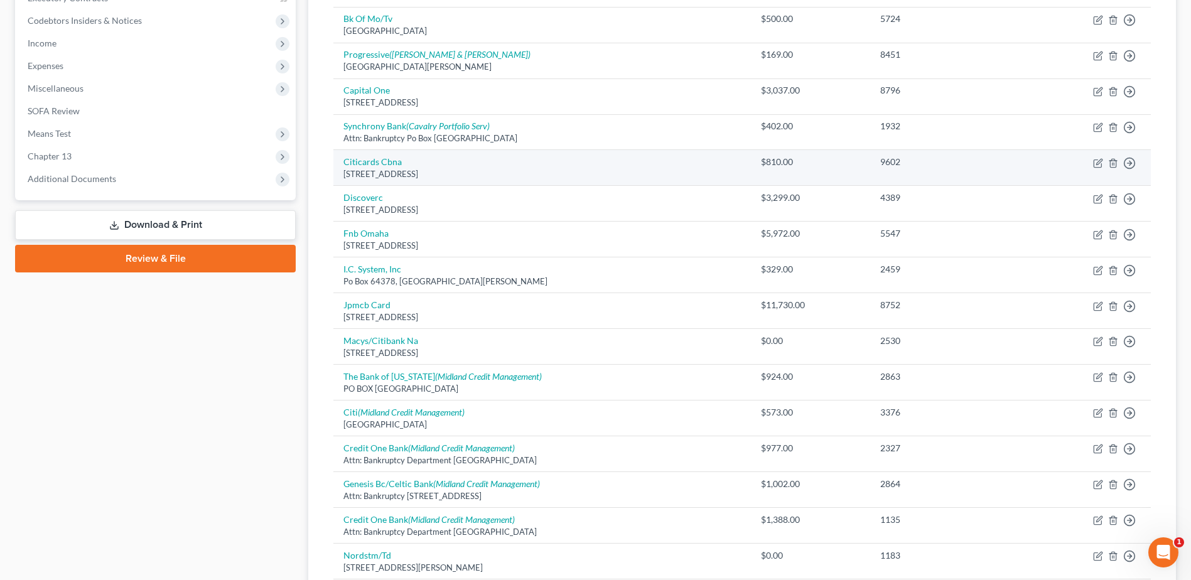
scroll to position [387, 0]
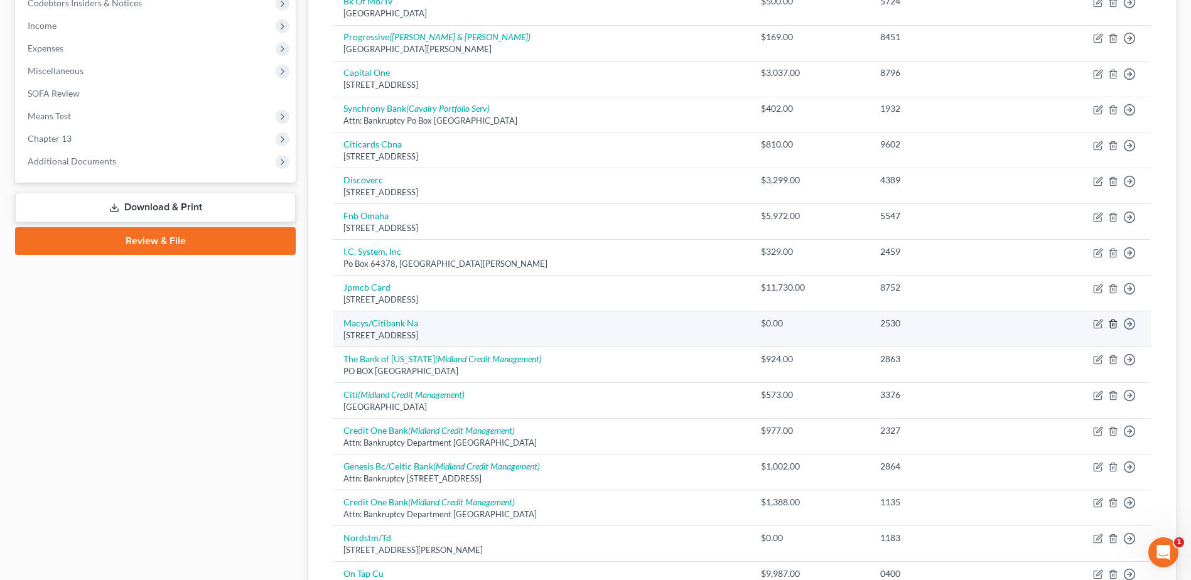
click at [1115, 322] on icon "button" at bounding box center [1113, 324] width 6 height 8
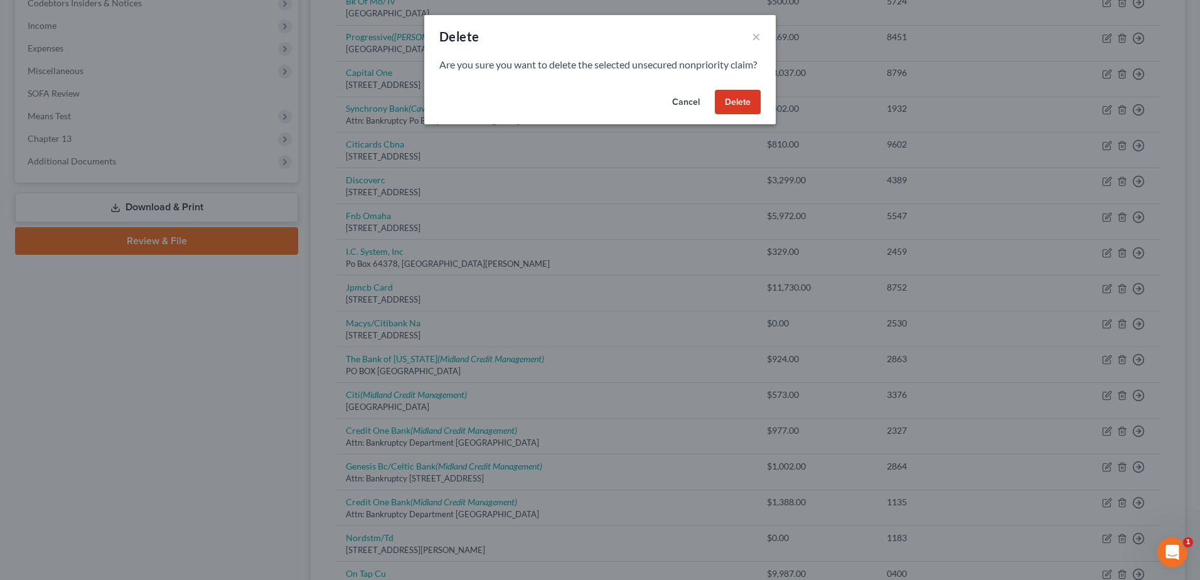
click at [743, 115] on button "Delete" at bounding box center [738, 102] width 46 height 25
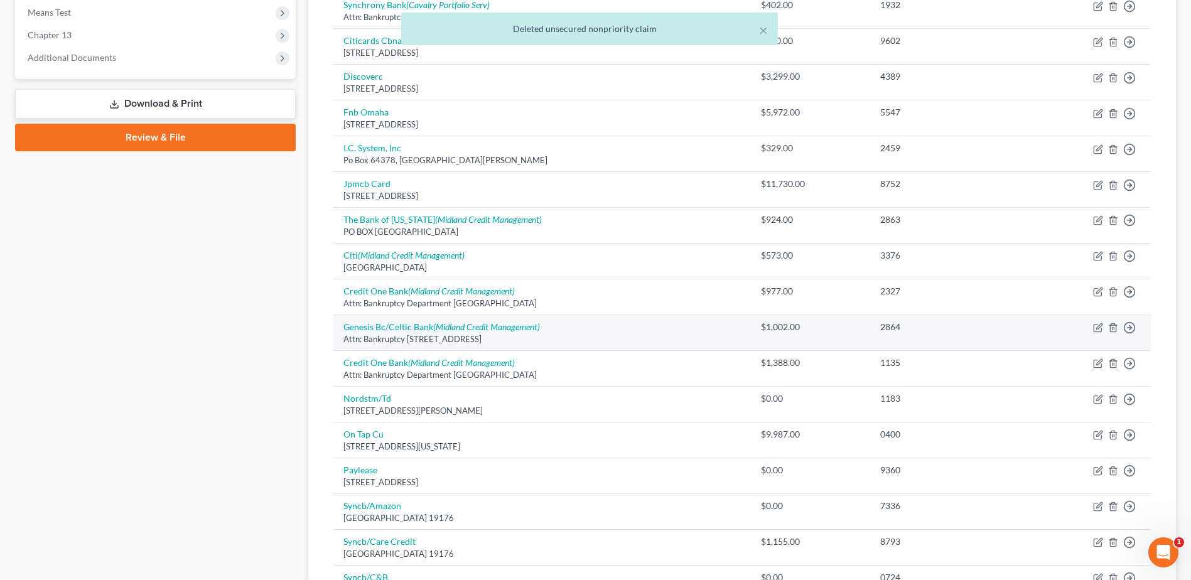
scroll to position [513, 0]
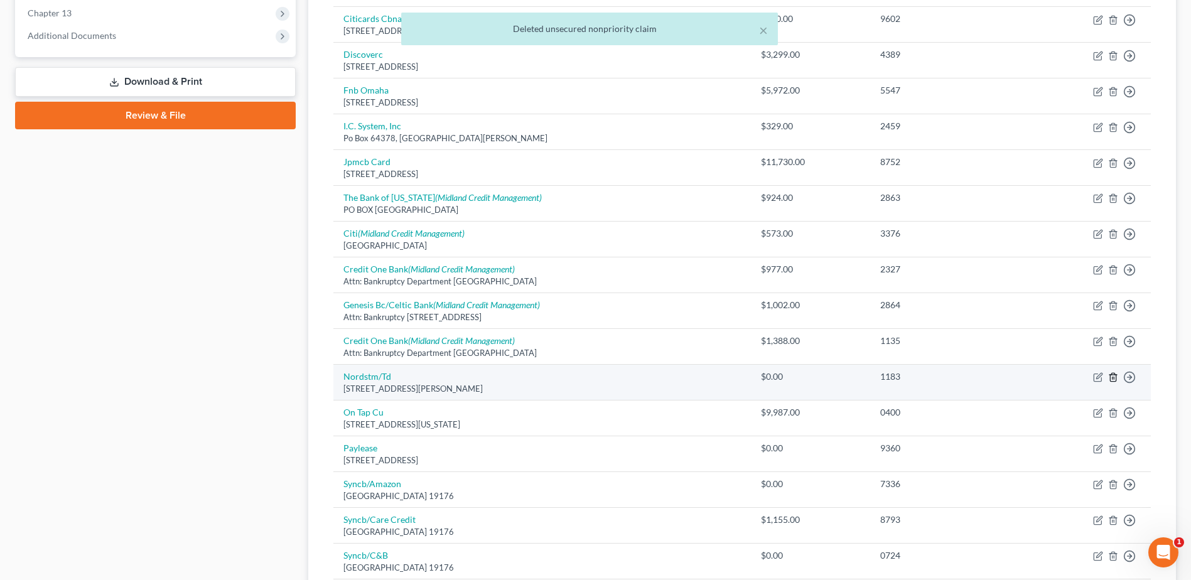
click at [1113, 377] on icon "button" at bounding box center [1113, 377] width 10 height 10
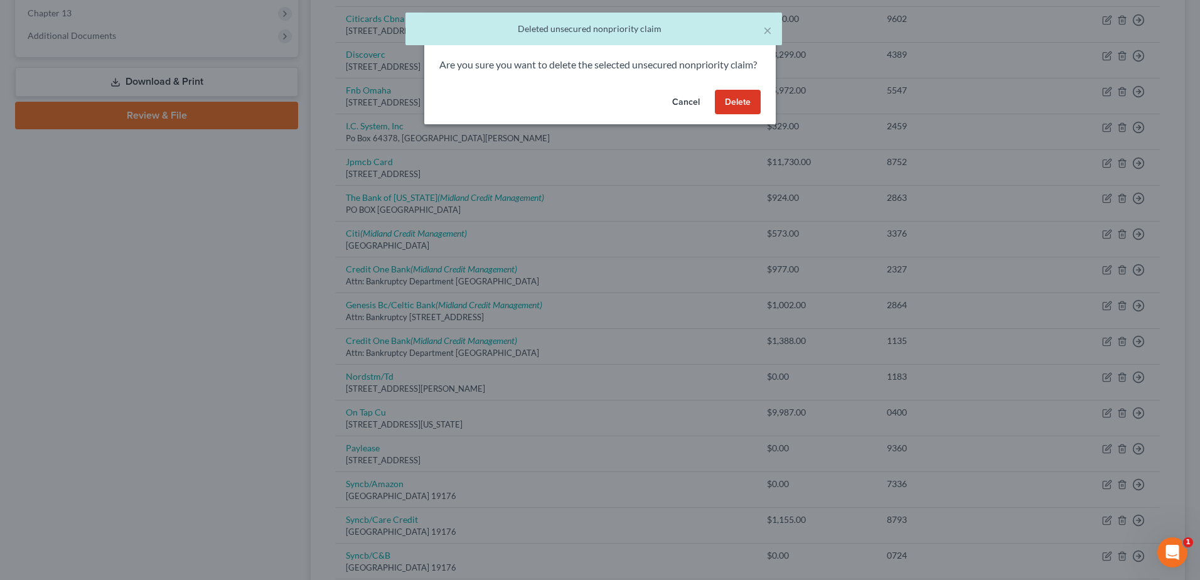
click at [722, 115] on button "Delete" at bounding box center [738, 102] width 46 height 25
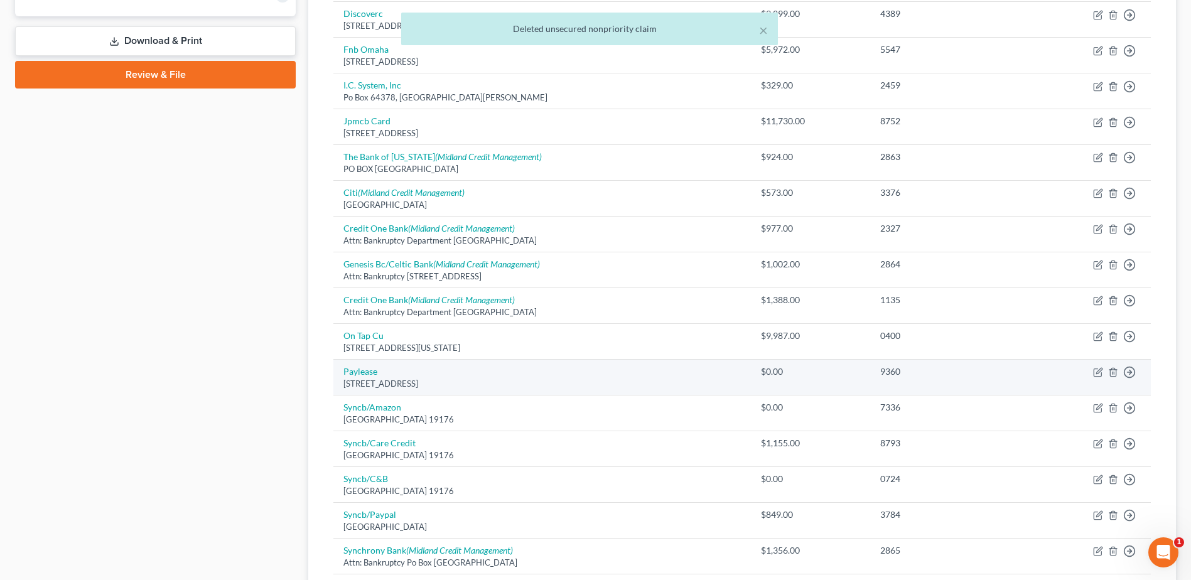
scroll to position [576, 0]
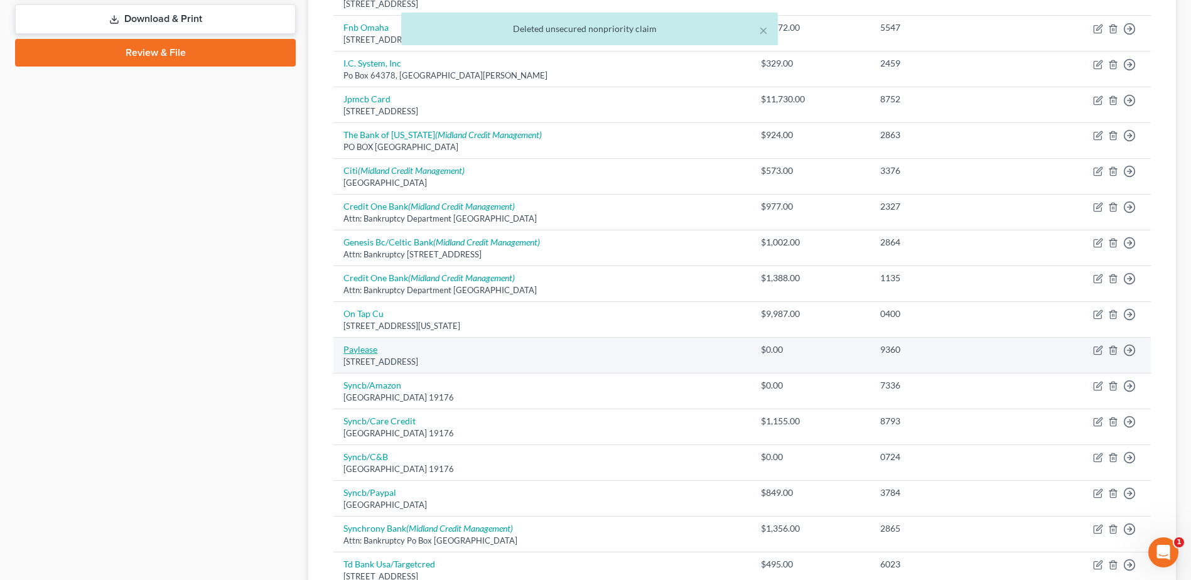
click at [358, 349] on link "Paylease" at bounding box center [360, 349] width 34 height 11
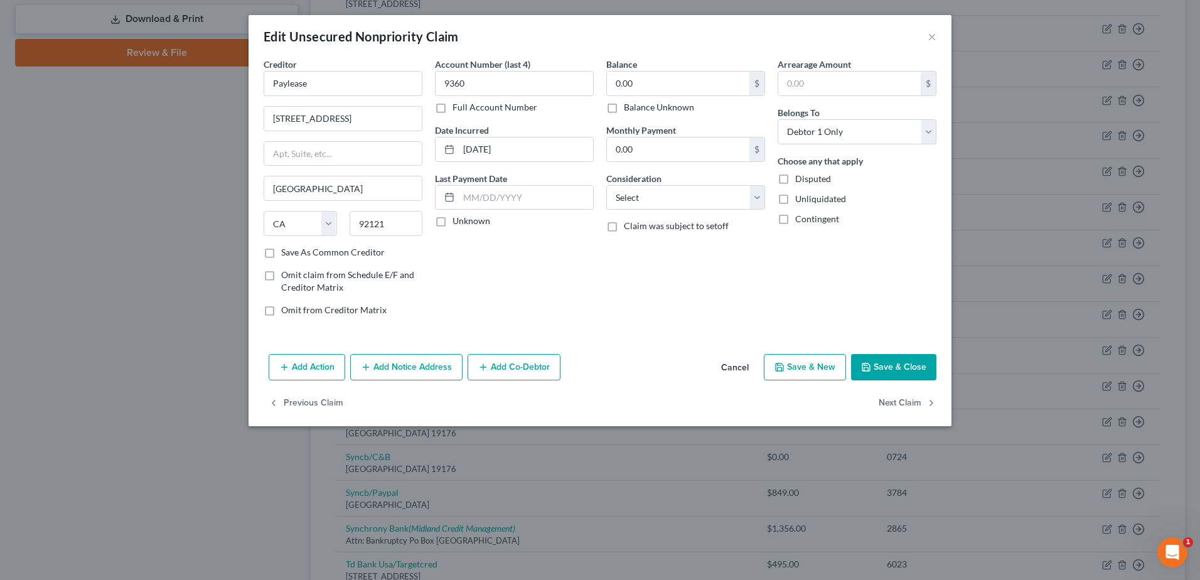
click at [908, 375] on button "Save & Close" at bounding box center [893, 367] width 85 height 26
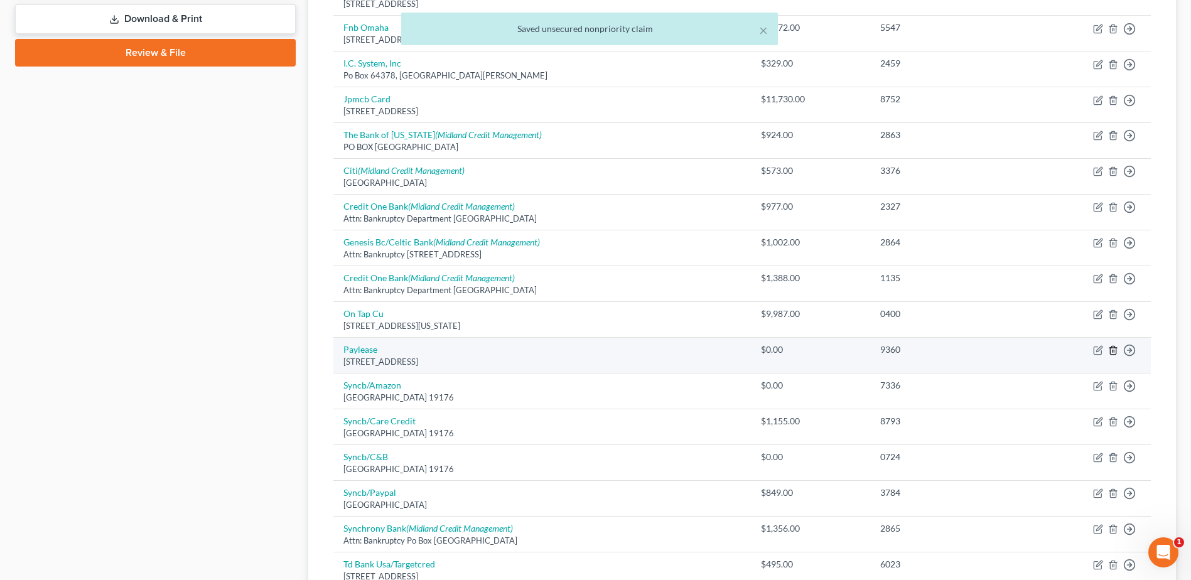
click at [1109, 350] on icon "button" at bounding box center [1113, 350] width 10 height 10
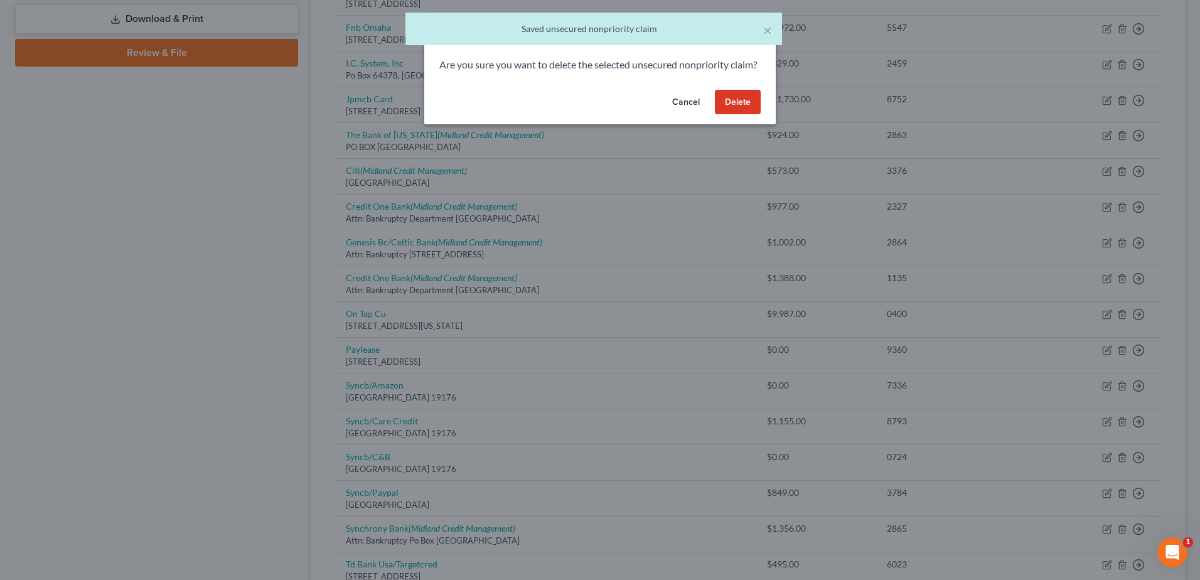
click at [747, 115] on button "Delete" at bounding box center [738, 102] width 46 height 25
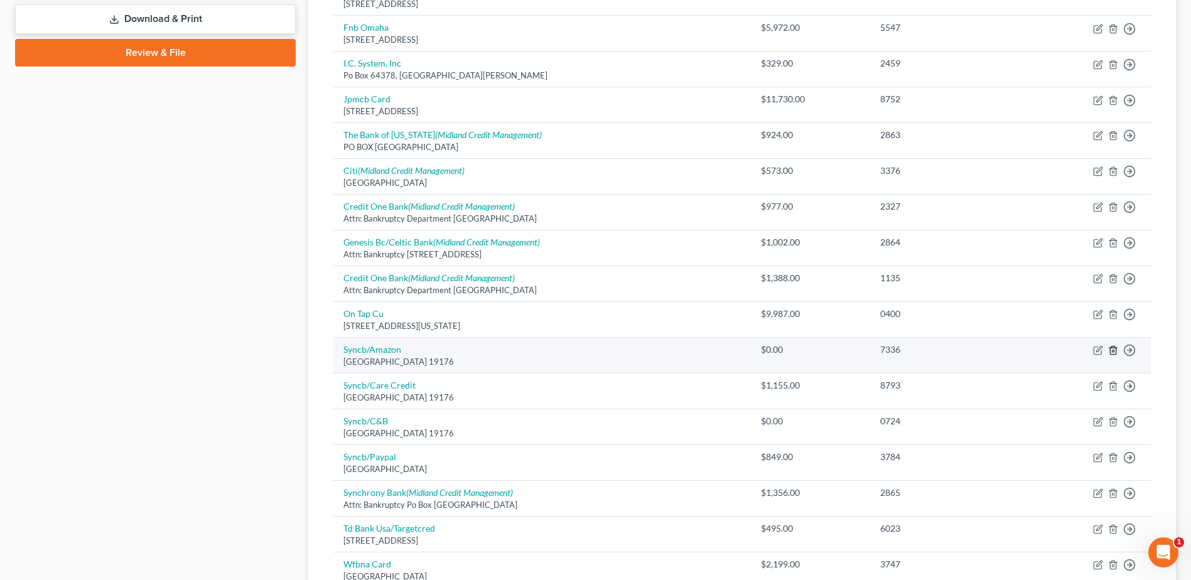
click at [1115, 348] on icon "button" at bounding box center [1113, 351] width 6 height 8
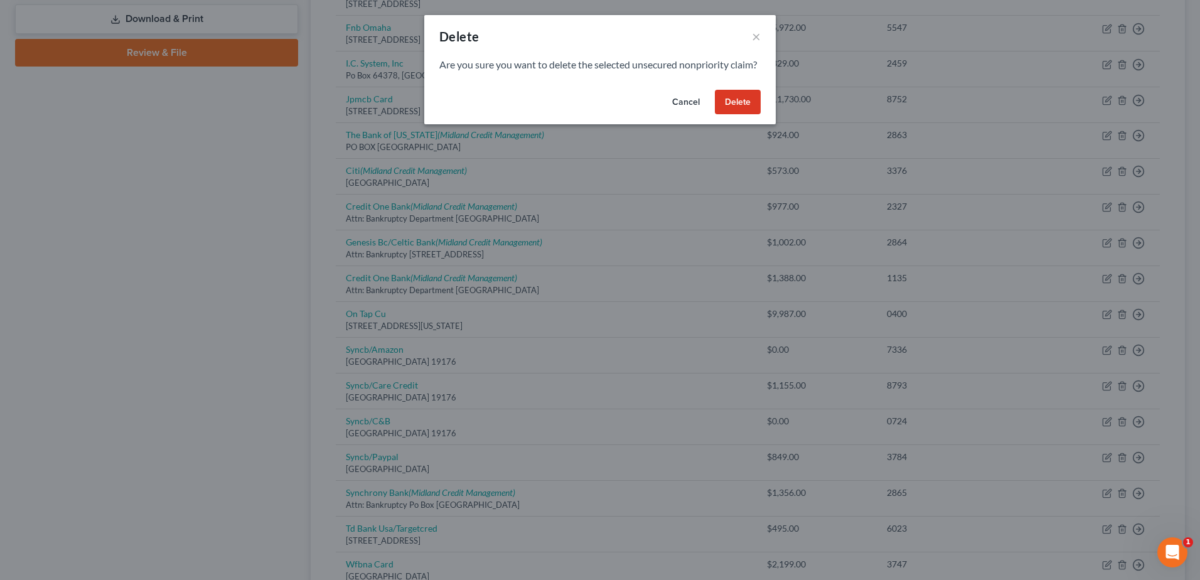
click at [758, 115] on button "Delete" at bounding box center [738, 102] width 46 height 25
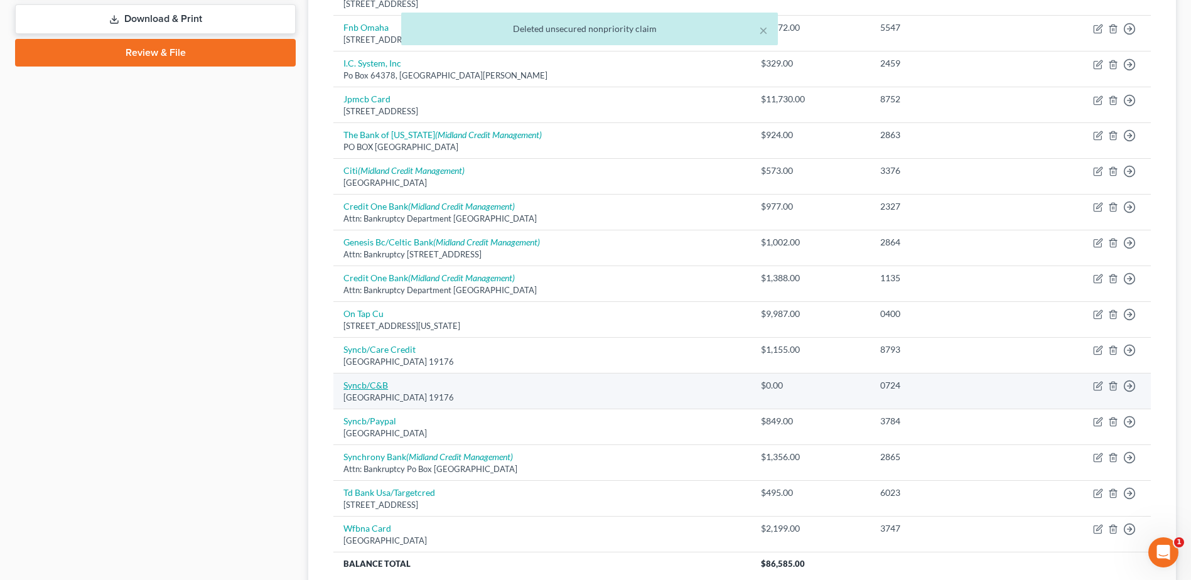
scroll to position [638, 0]
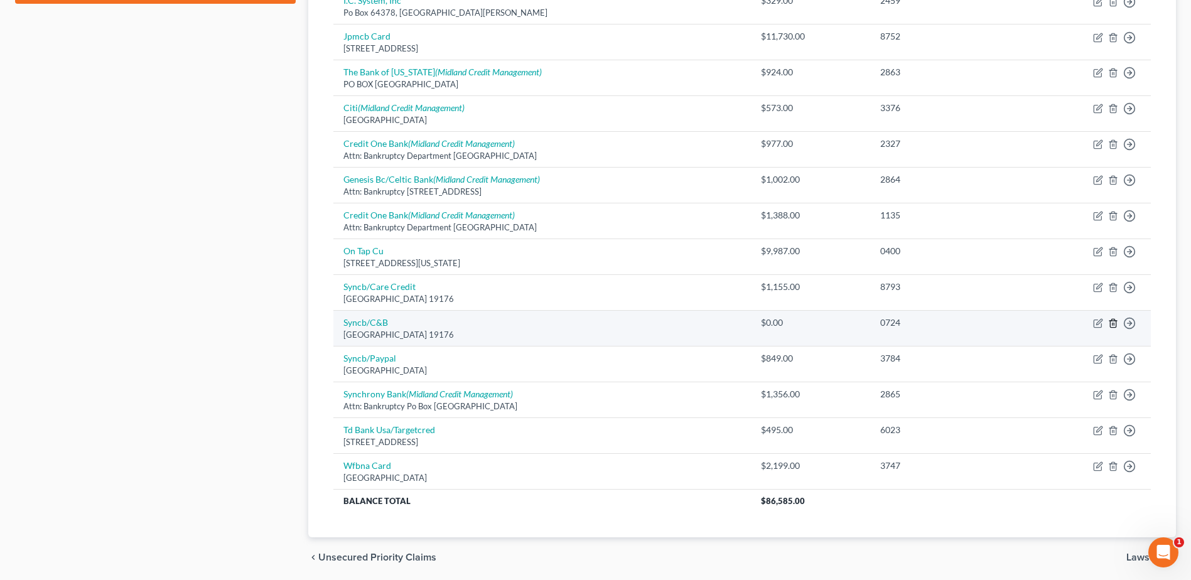
click at [1113, 321] on icon "button" at bounding box center [1113, 323] width 10 height 10
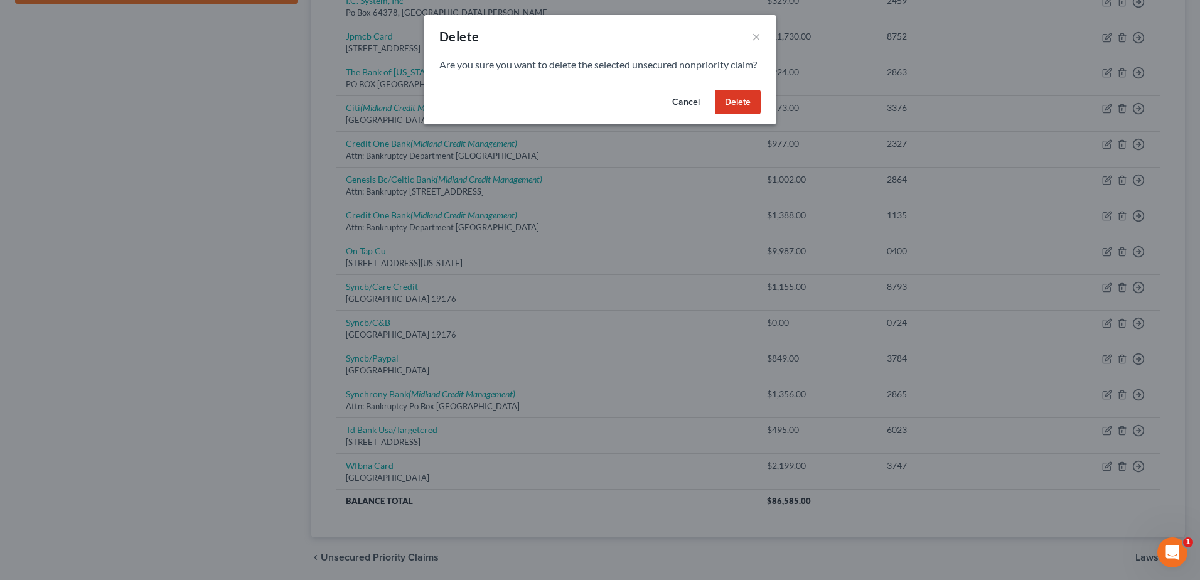
click at [734, 110] on button "Delete" at bounding box center [738, 102] width 46 height 25
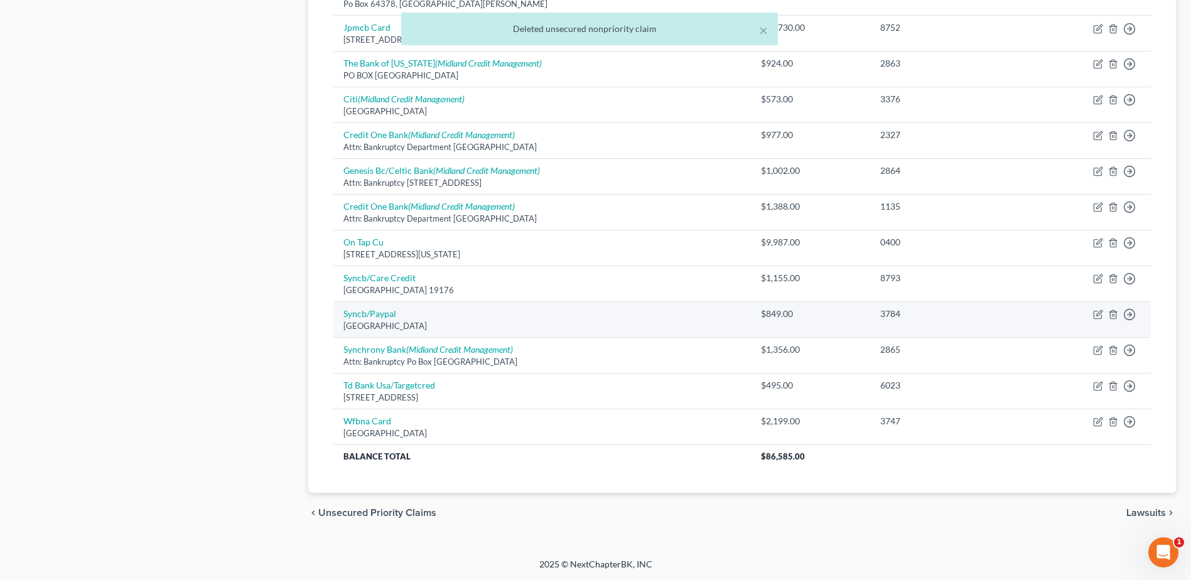
scroll to position [648, 0]
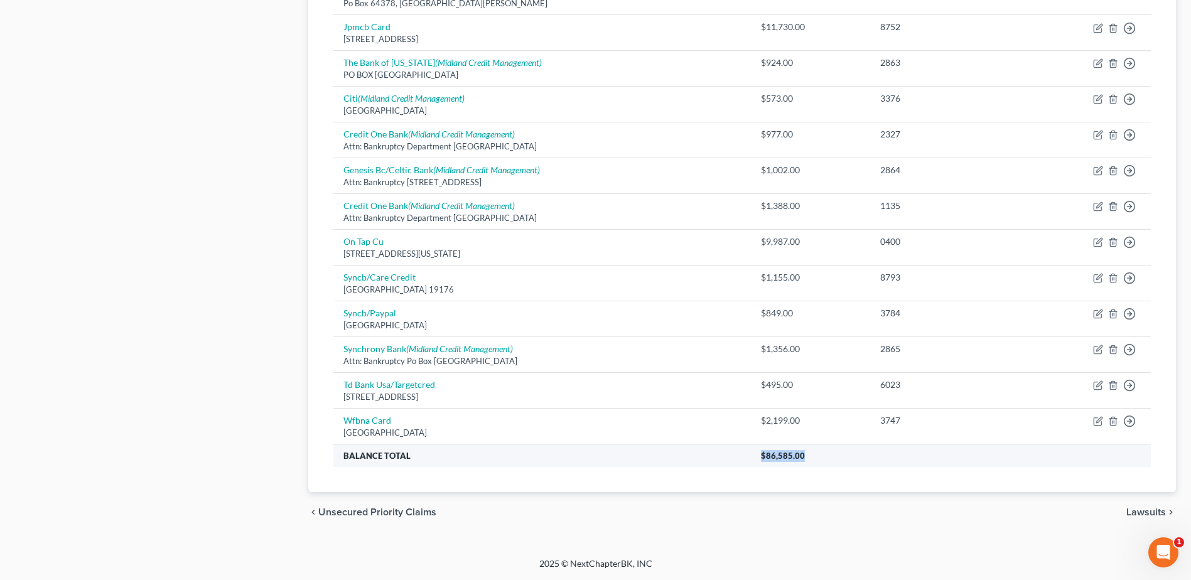
drag, startPoint x: 778, startPoint y: 455, endPoint x: 878, endPoint y: 452, distance: 99.9
click at [878, 452] on th "$86,585.00" at bounding box center [951, 455] width 400 height 23
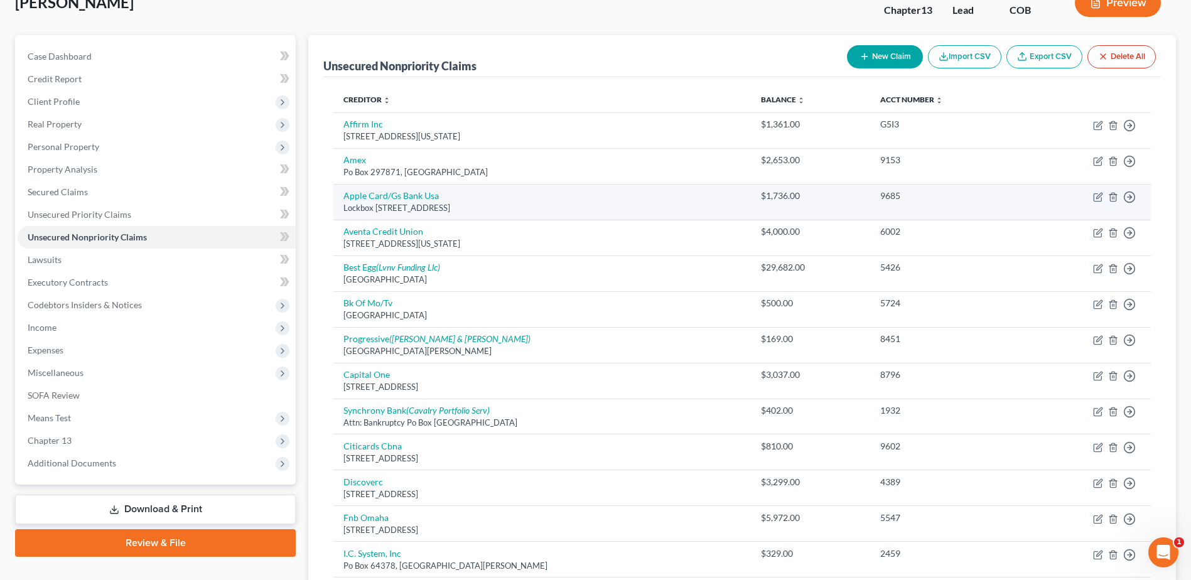
scroll to position [0, 0]
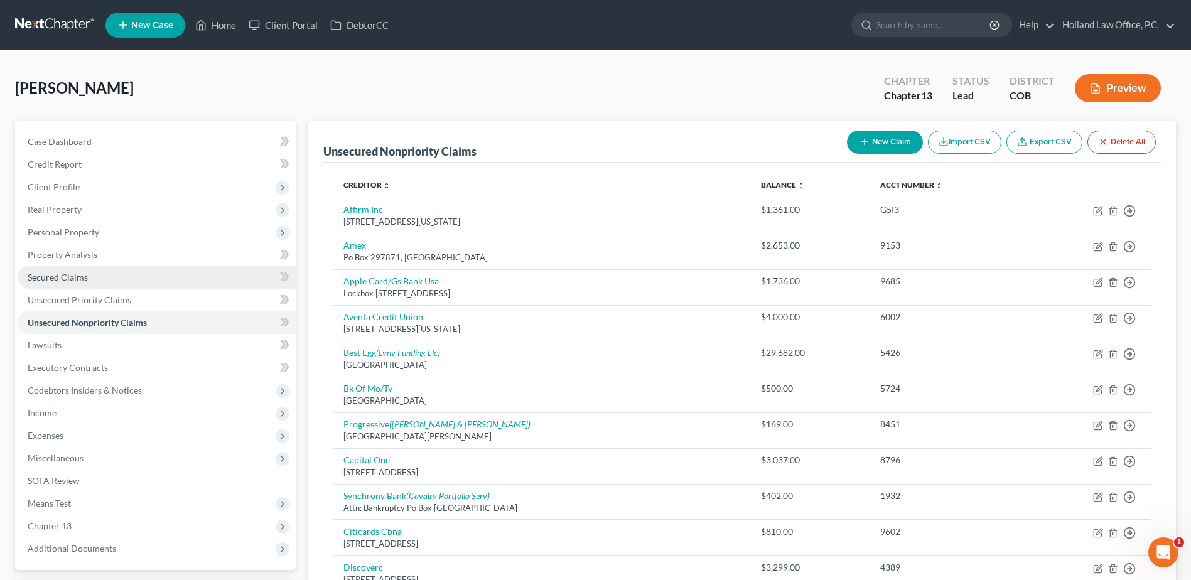
click at [130, 281] on link "Secured Claims" at bounding box center [157, 277] width 278 height 23
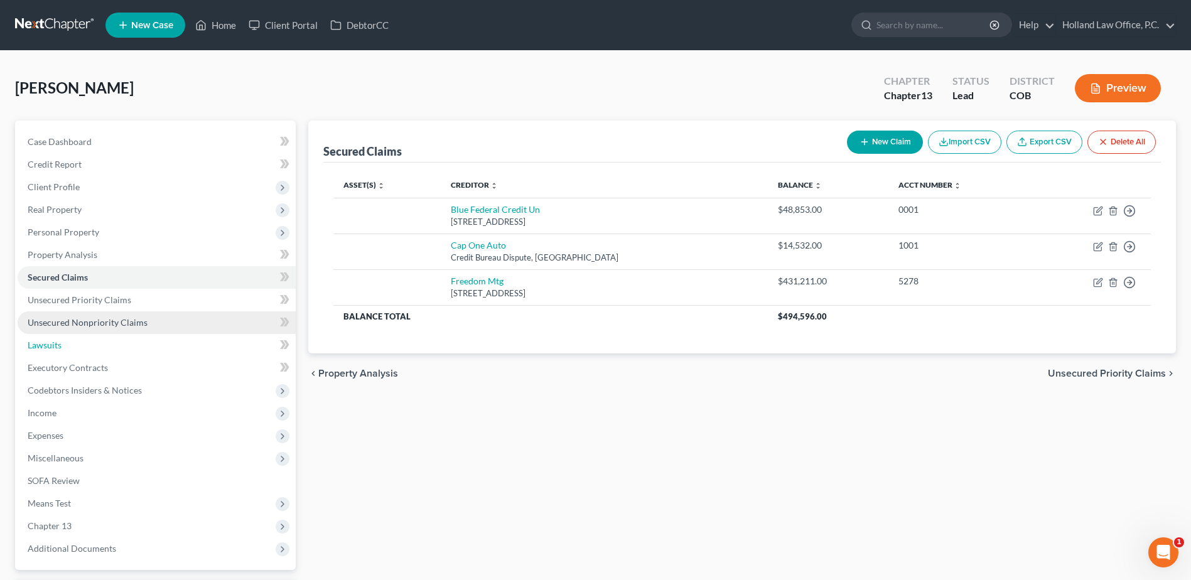
drag, startPoint x: 119, startPoint y: 337, endPoint x: 121, endPoint y: 331, distance: 6.4
click at [119, 337] on link "Lawsuits" at bounding box center [157, 345] width 278 height 23
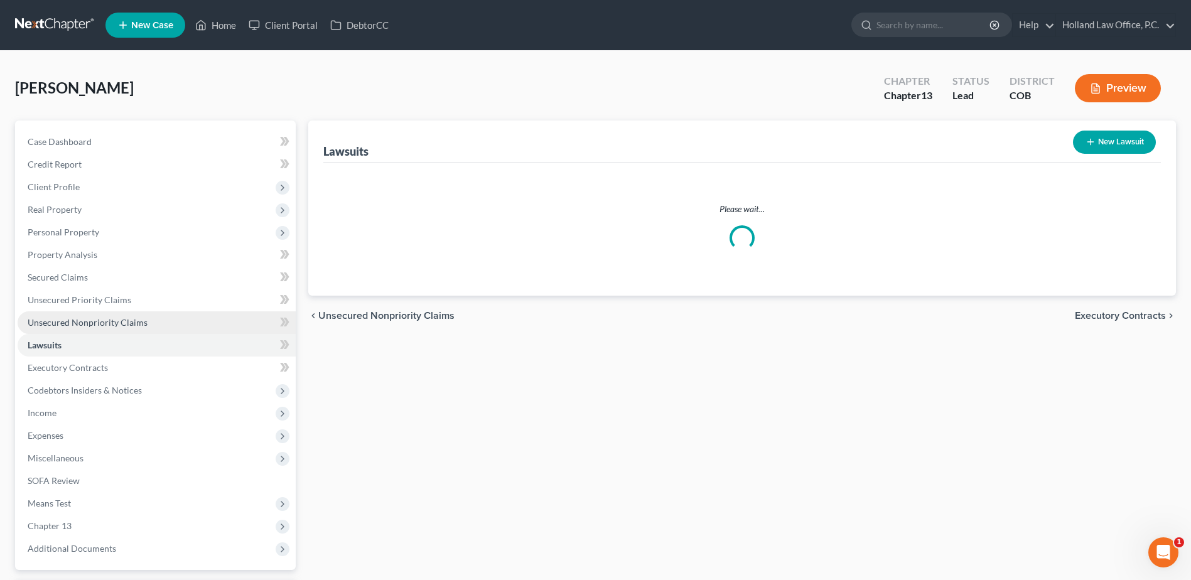
click at [121, 325] on span "Unsecured Nonpriority Claims" at bounding box center [88, 322] width 120 height 11
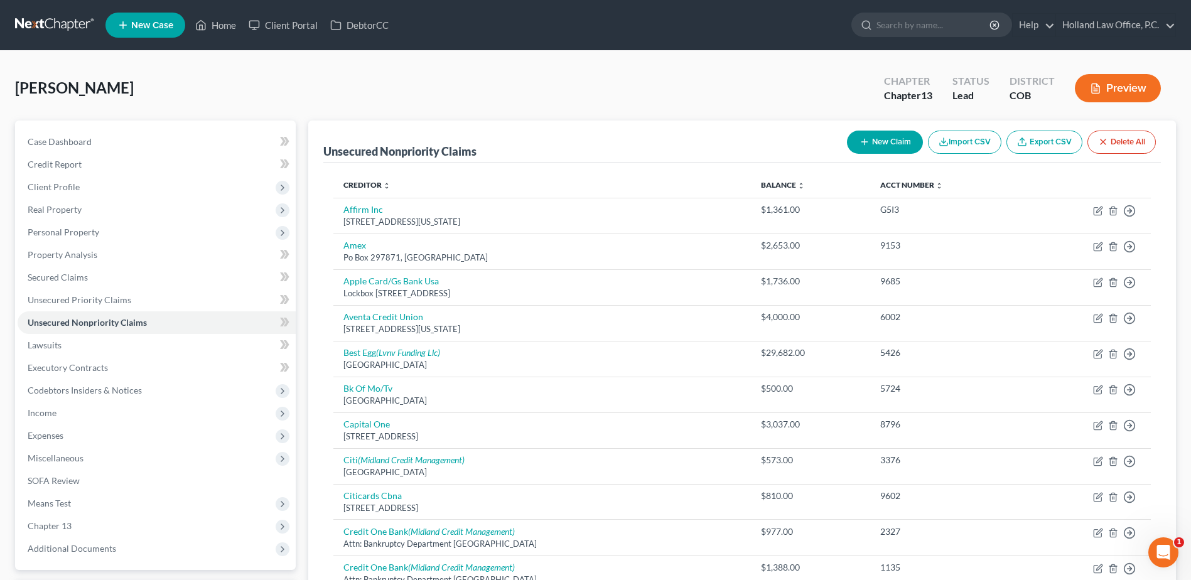
click at [904, 146] on button "New Claim" at bounding box center [885, 142] width 76 height 23
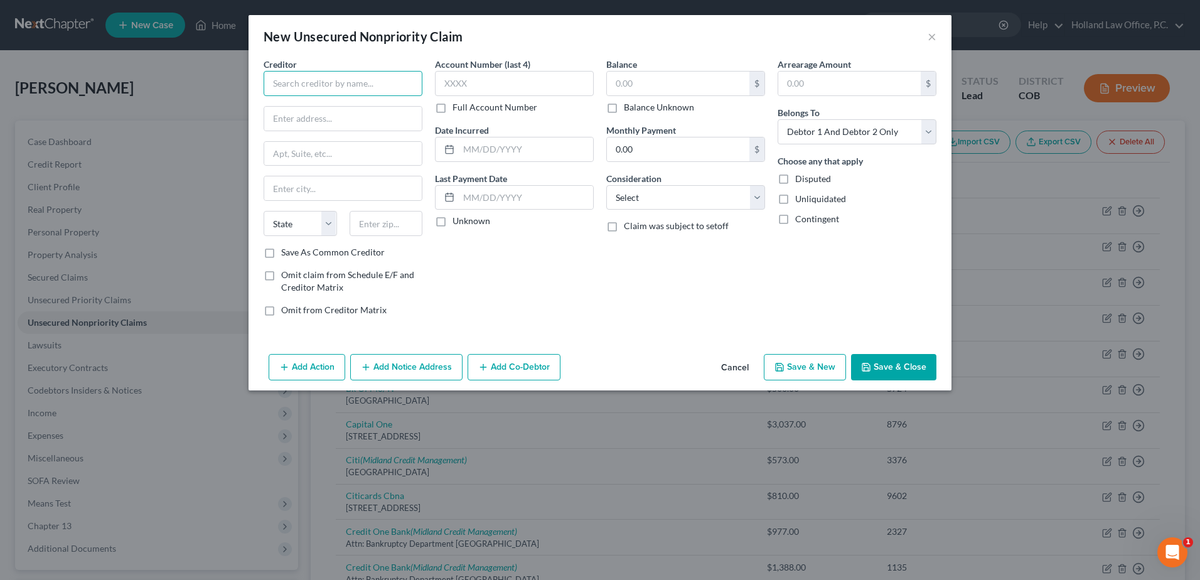
click at [311, 93] on input "text" at bounding box center [343, 83] width 159 height 25
click at [301, 122] on div "[STREET_ADDRESS]" at bounding box center [339, 117] width 131 height 11
drag, startPoint x: 613, startPoint y: 94, endPoint x: 618, endPoint y: 88, distance: 8.0
click at [614, 94] on input "text" at bounding box center [678, 84] width 142 height 24
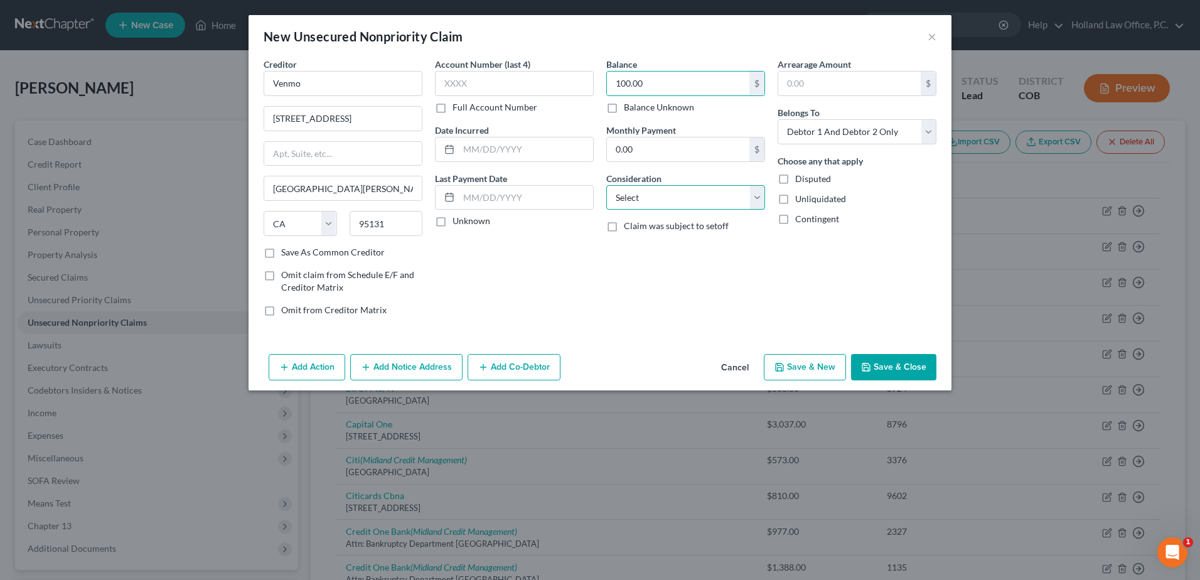
click at [662, 188] on select "Select Cable / Satellite Services Collection Agency Credit Card Debt Debt Couns…" at bounding box center [685, 197] width 159 height 25
click at [606, 185] on select "Select Cable / Satellite Services Collection Agency Credit Card Debt Debt Couns…" at bounding box center [685, 197] width 159 height 25
drag, startPoint x: 662, startPoint y: 200, endPoint x: 662, endPoint y: 208, distance: 8.2
click at [662, 200] on select "Select Cable / Satellite Services Collection Agency Credit Card Debt Debt Couns…" at bounding box center [685, 197] width 159 height 25
click at [606, 185] on select "Select Cable / Satellite Services Collection Agency Credit Card Debt Debt Couns…" at bounding box center [685, 197] width 159 height 25
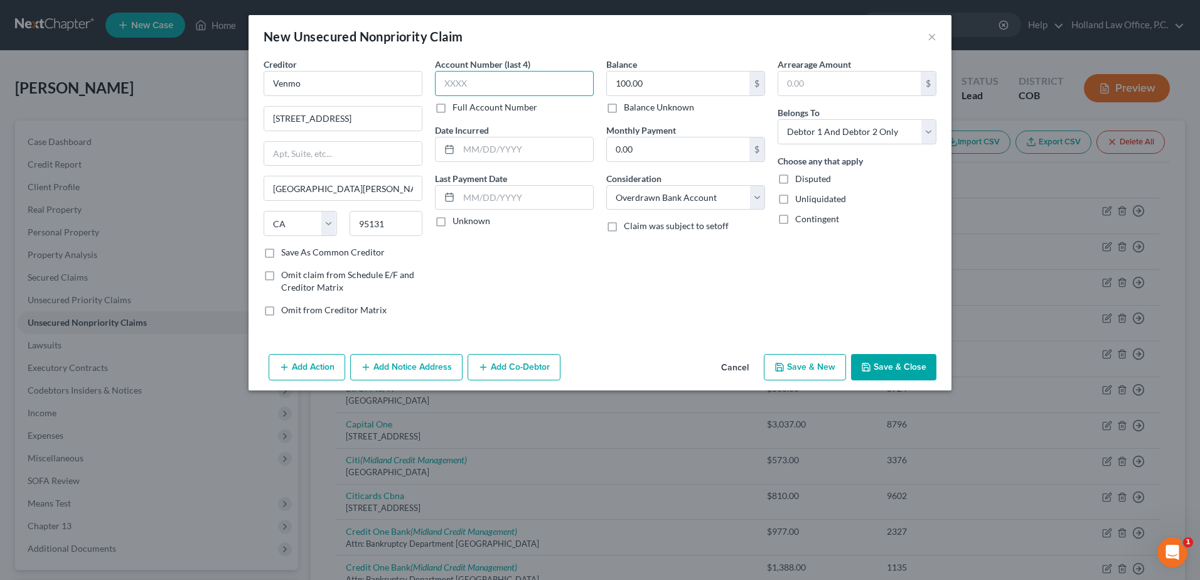
click at [537, 84] on input "text" at bounding box center [514, 83] width 159 height 25
click at [908, 131] on select "Select Debtor 1 Only Debtor 2 Only Debtor 1 And Debtor 2 Only At Least One Of T…" at bounding box center [857, 131] width 159 height 25
click at [778, 119] on select "Select Debtor 1 Only Debtor 2 Only Debtor 1 And Debtor 2 Only At Least One Of T…" at bounding box center [857, 131] width 159 height 25
click at [660, 87] on input "100.00" at bounding box center [678, 84] width 142 height 24
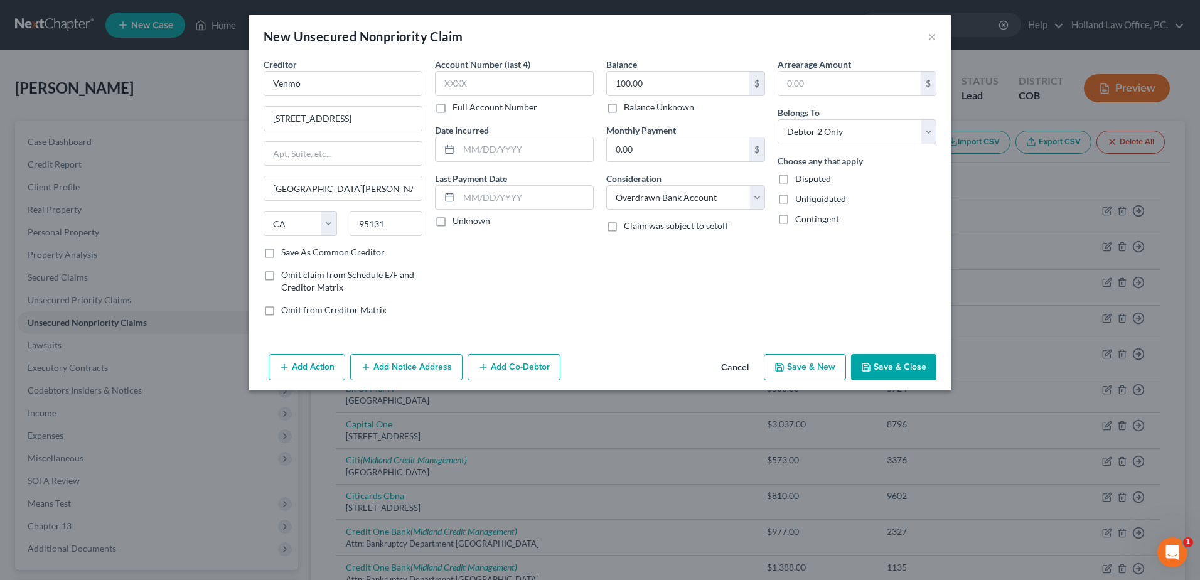
click at [906, 368] on button "Save & Close" at bounding box center [893, 367] width 85 height 26
